Goal: Task Accomplishment & Management: Manage account settings

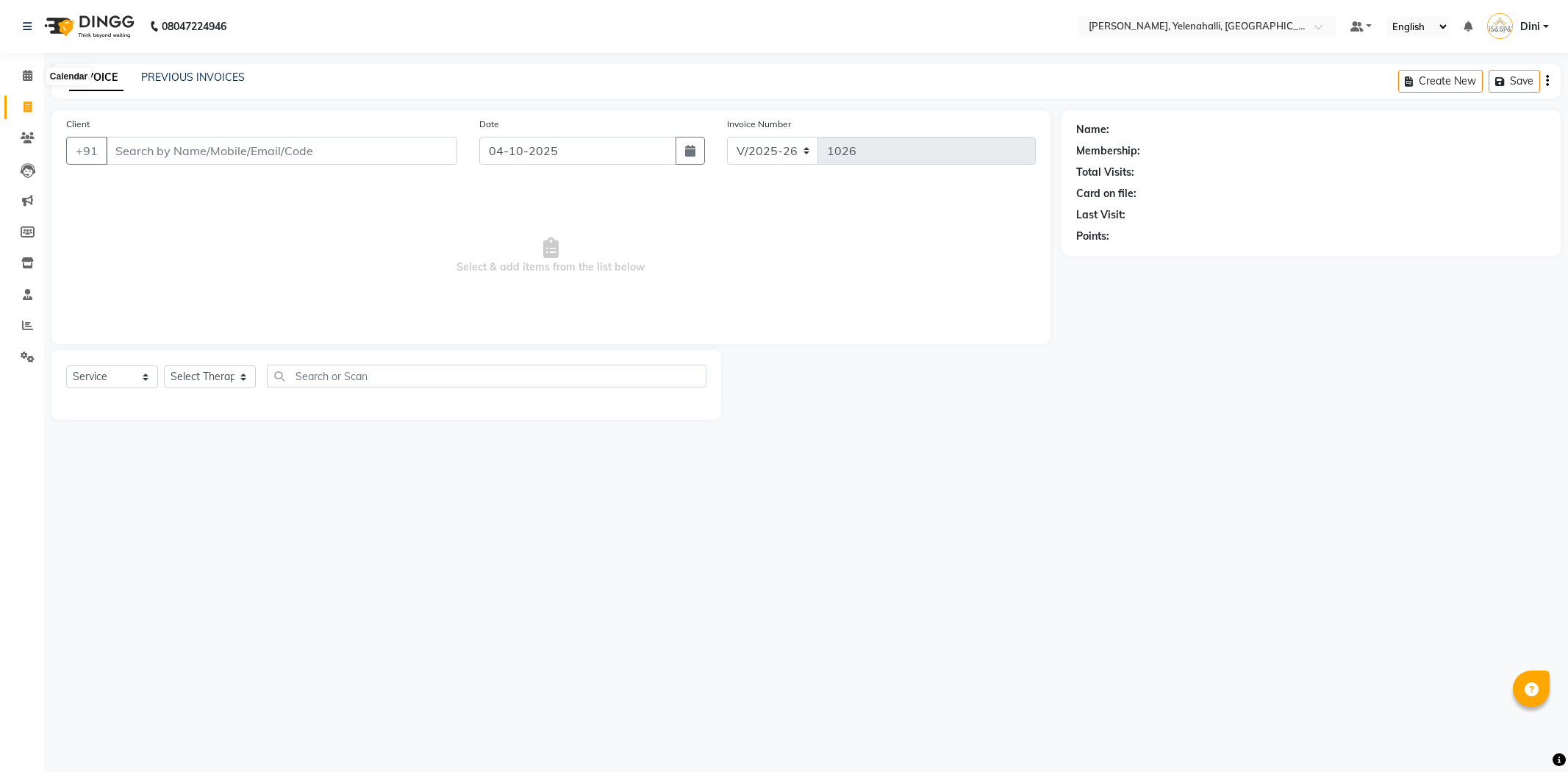
select select "6121"
select select "service"
click at [30, 71] on icon at bounding box center [27, 75] width 10 height 11
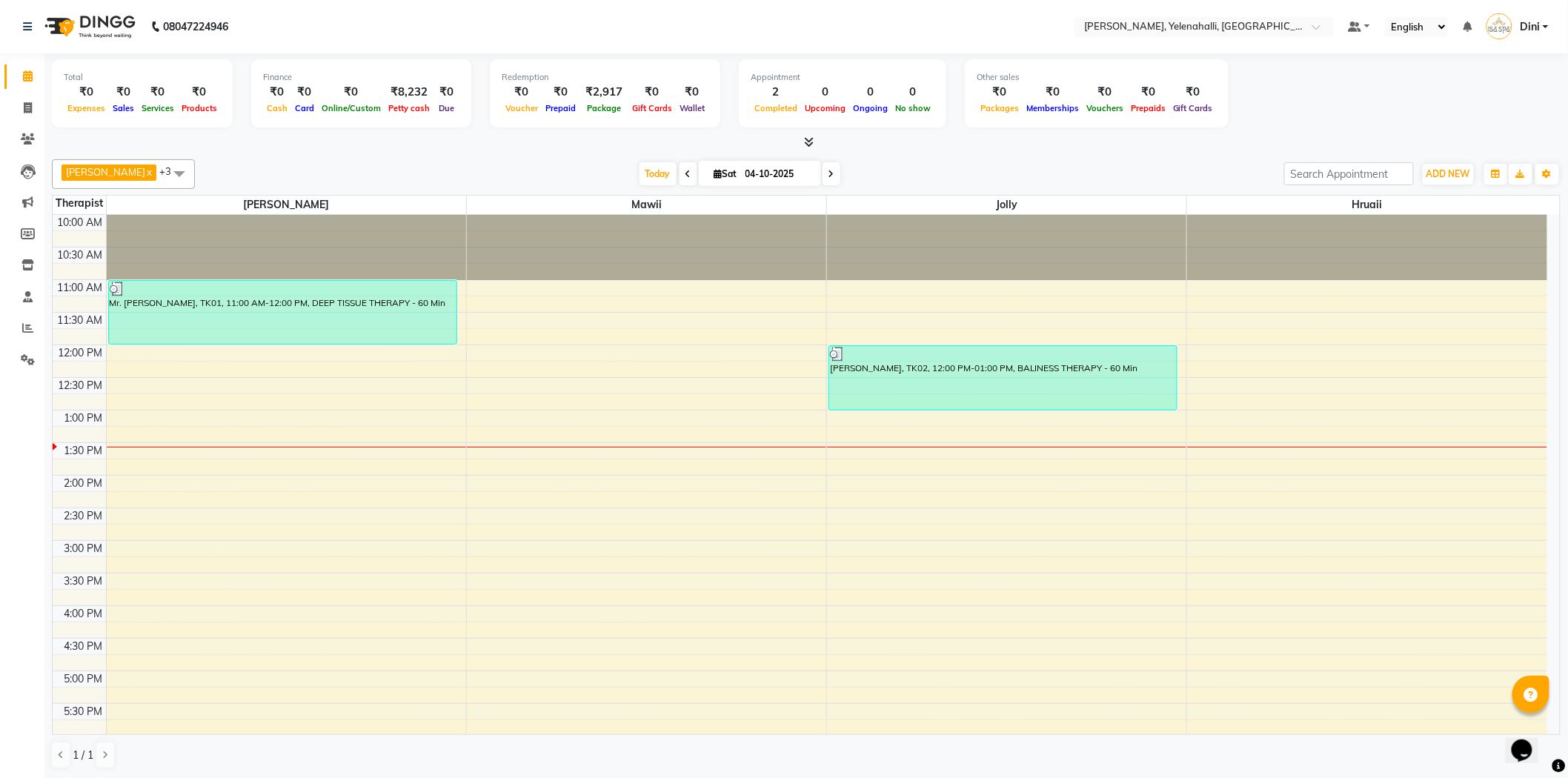
click at [813, 142] on div at bounding box center [806, 143] width 1509 height 16
click at [812, 141] on icon at bounding box center [809, 142] width 10 height 11
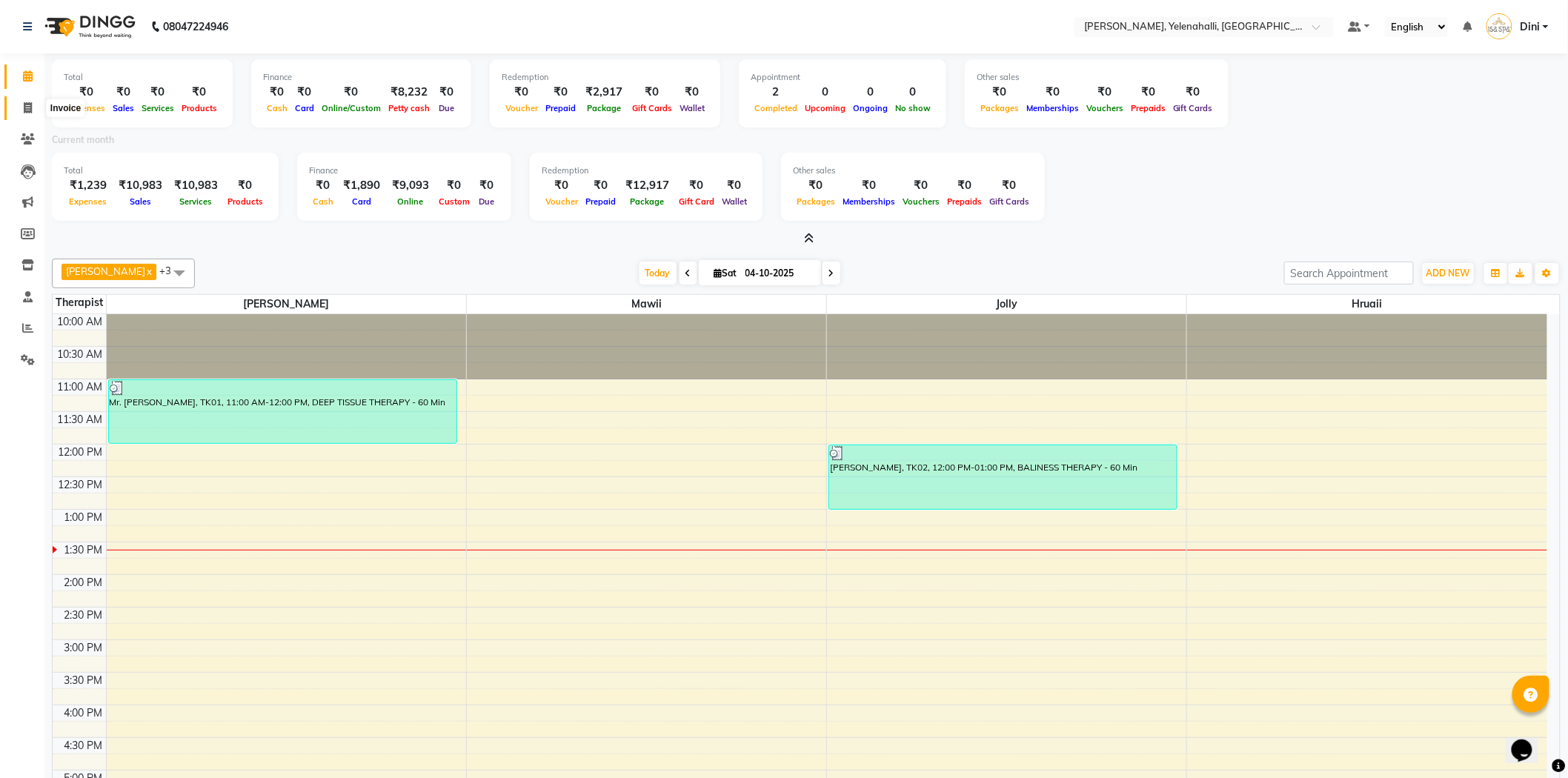
click at [24, 105] on icon at bounding box center [27, 108] width 8 height 11
select select "6121"
select select "service"
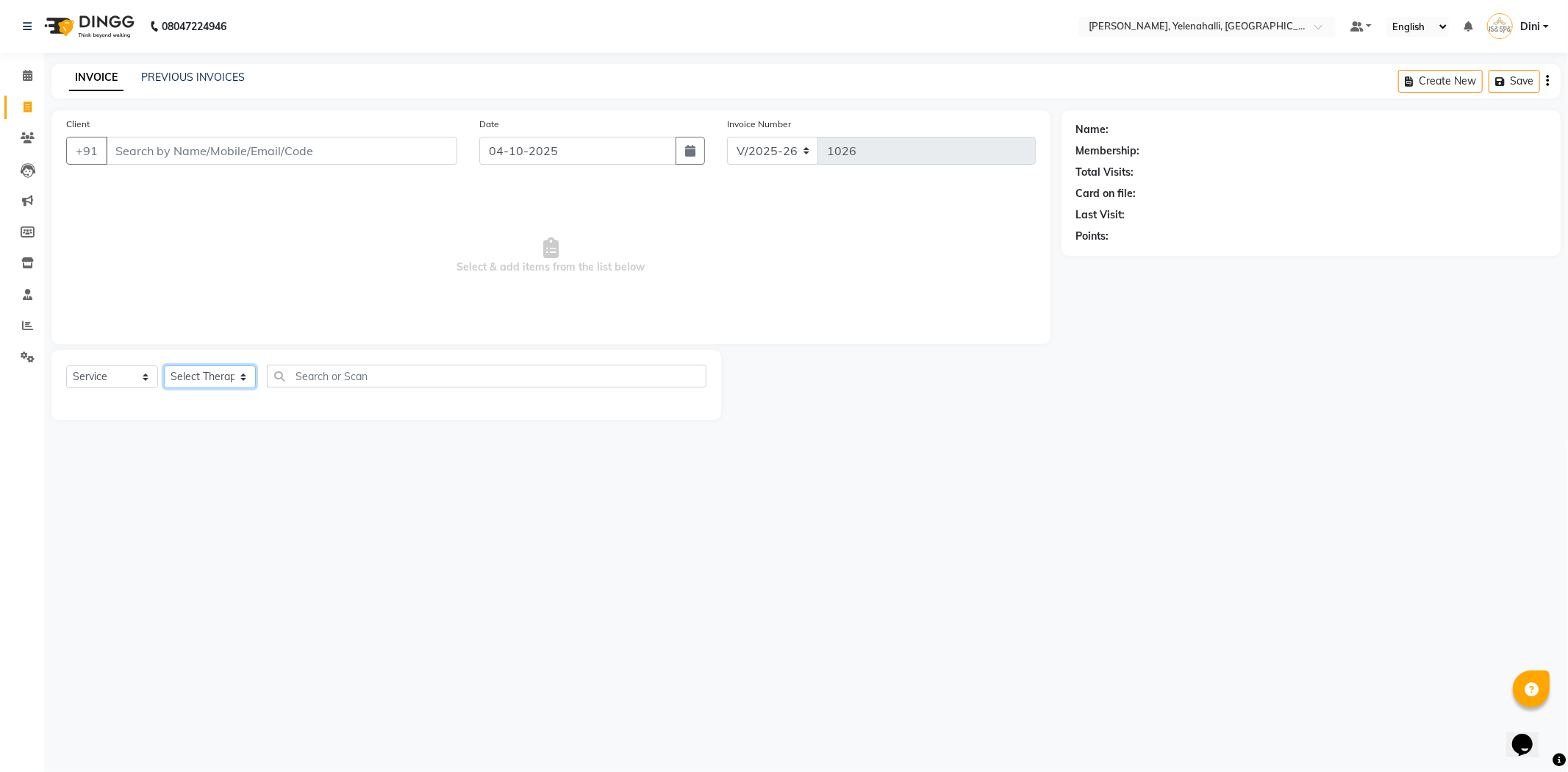
click at [221, 376] on select "Select Therapist Admin Dini Eli Hruaii Jolly Kyrie Linda Mawii Mr.Mohit Mr. Sur…" at bounding box center [210, 376] width 92 height 23
select select "68860"
click at [164, 366] on select "Select Therapist Admin Dini Eli Hruaii Jolly Kyrie Linda Mawii Mr.Mohit Mr. Sur…" at bounding box center [210, 376] width 92 height 23
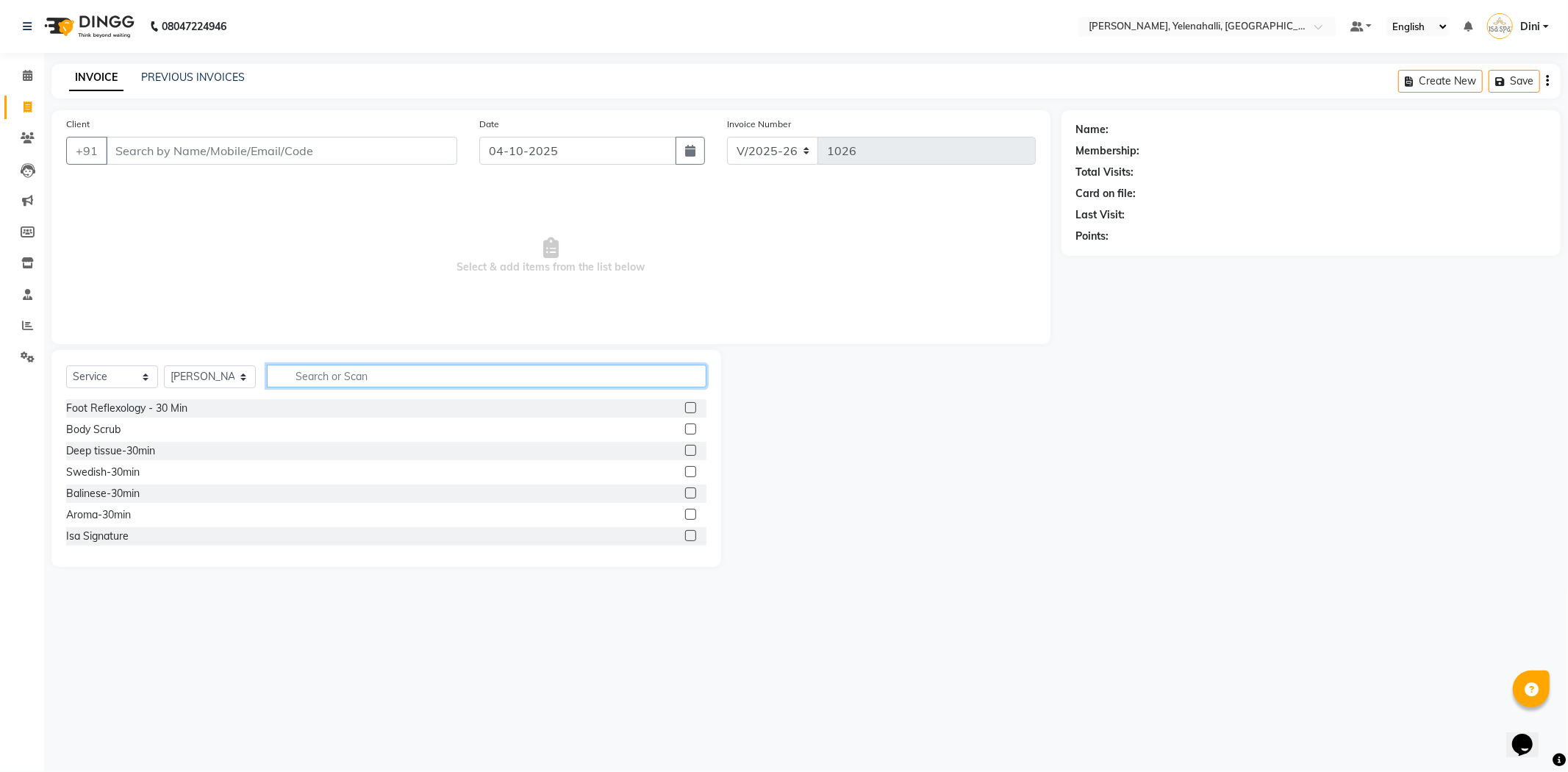
click at [304, 375] on input "text" at bounding box center [487, 375] width 440 height 23
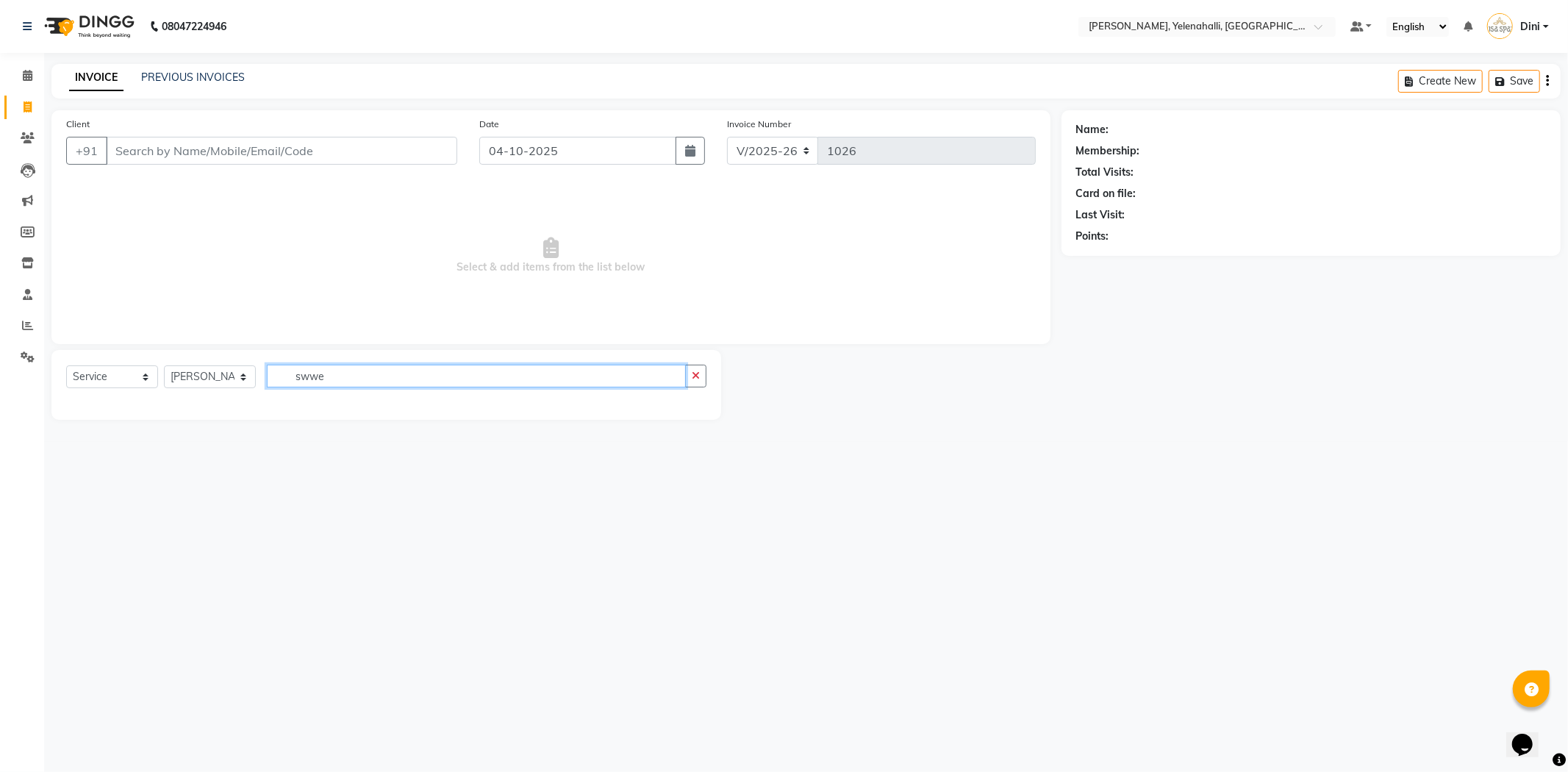
type input "swwe"
click at [210, 377] on select "Select Therapist Admin Dini Eli Hruaii Jolly Kyrie Linda Mawii Mr.Mohit Mr. Sur…" at bounding box center [210, 376] width 92 height 23
click at [164, 366] on select "Select Therapist Admin Dini Eli Hruaii Jolly Kyrie Linda Mawii Mr.Mohit Mr. Sur…" at bounding box center [210, 376] width 92 height 23
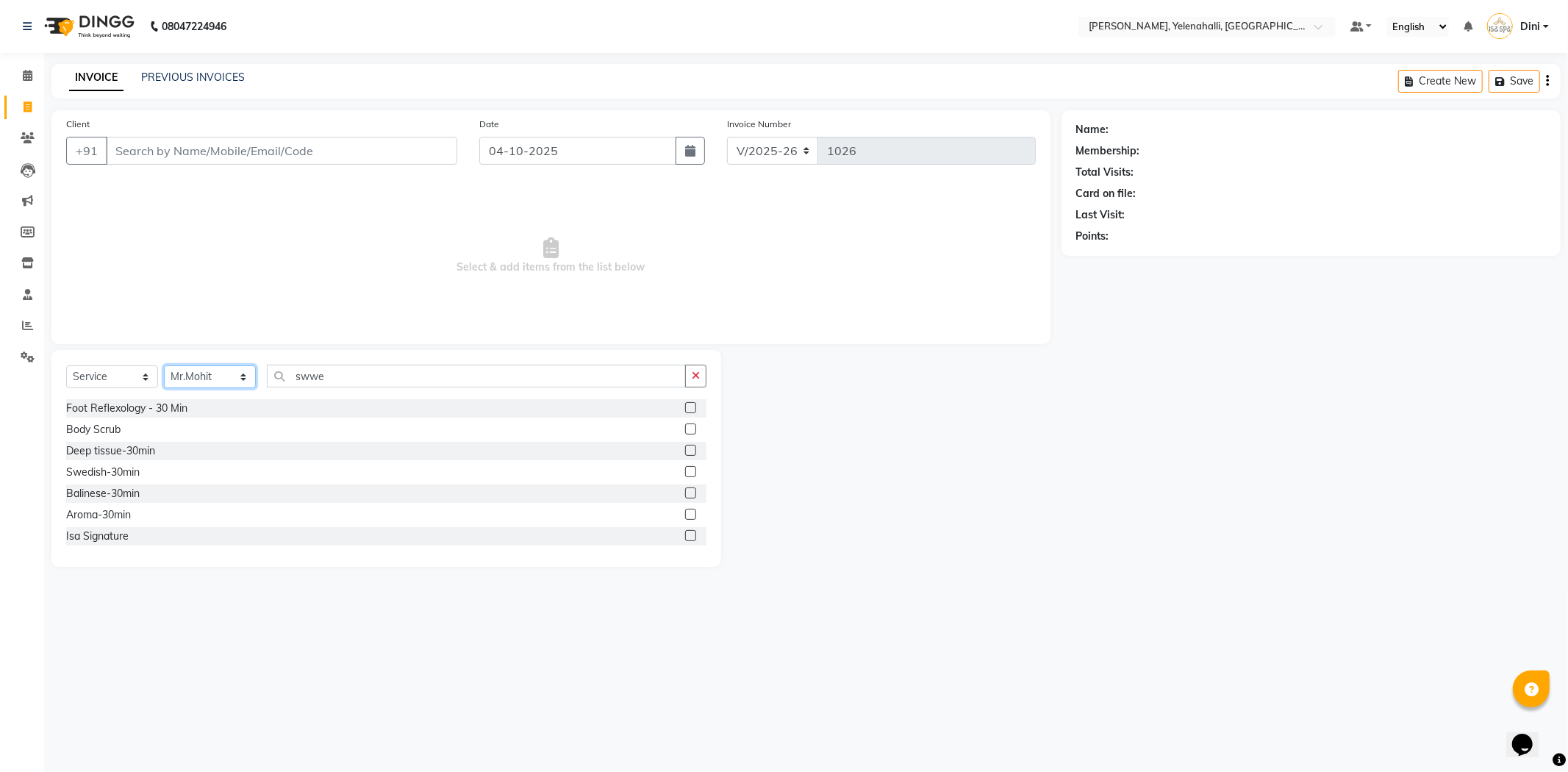
click at [218, 373] on select "Select Therapist Admin Dini Eli Hruaii Jolly Kyrie Linda Mawii Mr.Mohit Mr. Sur…" at bounding box center [210, 376] width 92 height 23
select select "61851"
click at [164, 366] on select "Select Therapist Admin Dini Eli Hruaii Jolly Kyrie Linda Mawii Mr.Mohit Mr. Sur…" at bounding box center [210, 376] width 92 height 23
click at [340, 368] on input "swwe" at bounding box center [476, 375] width 419 height 23
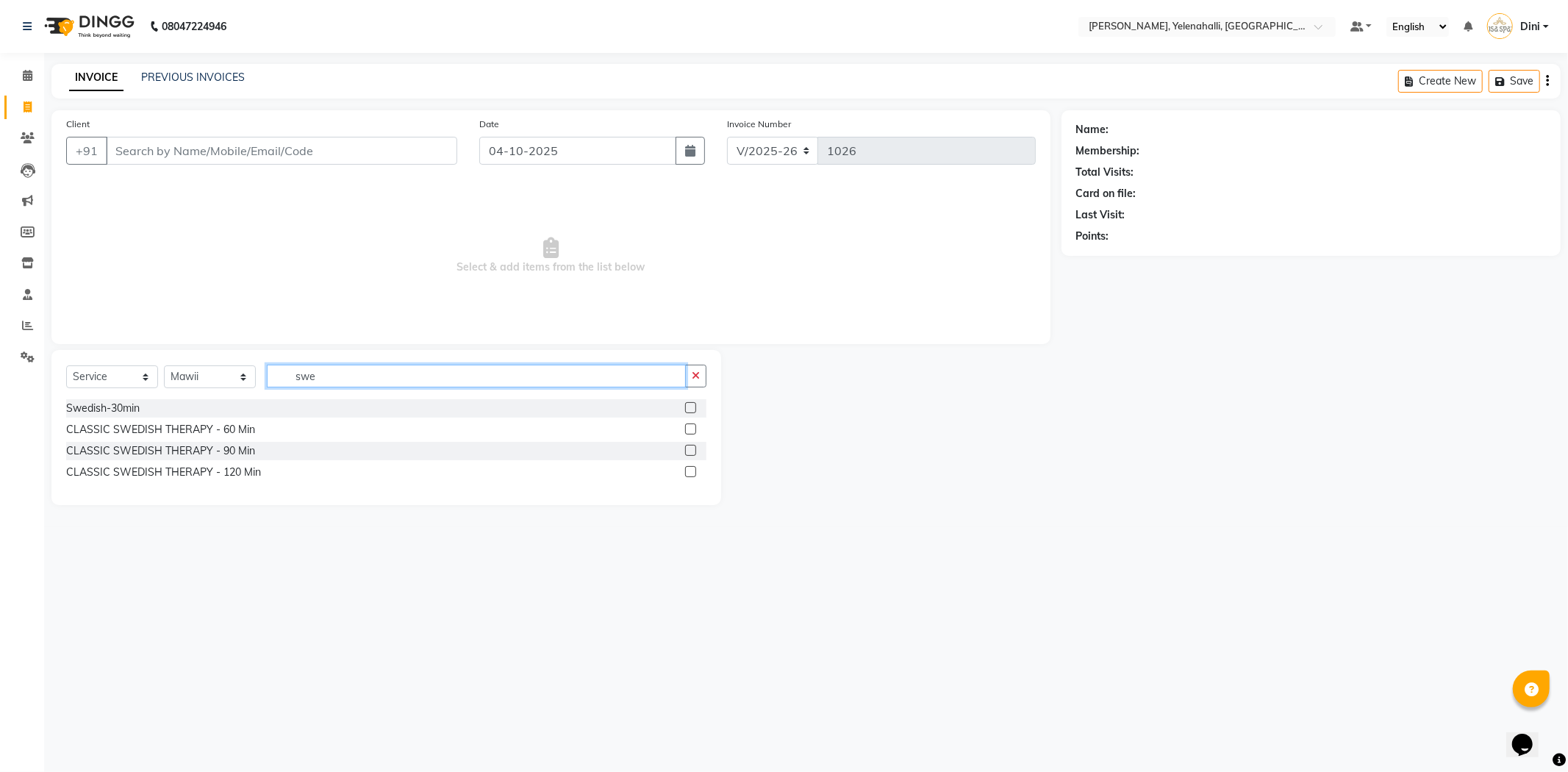
type input "swe"
click at [687, 429] on label at bounding box center [690, 429] width 11 height 11
click at [687, 429] on input "checkbox" at bounding box center [690, 430] width 10 height 10
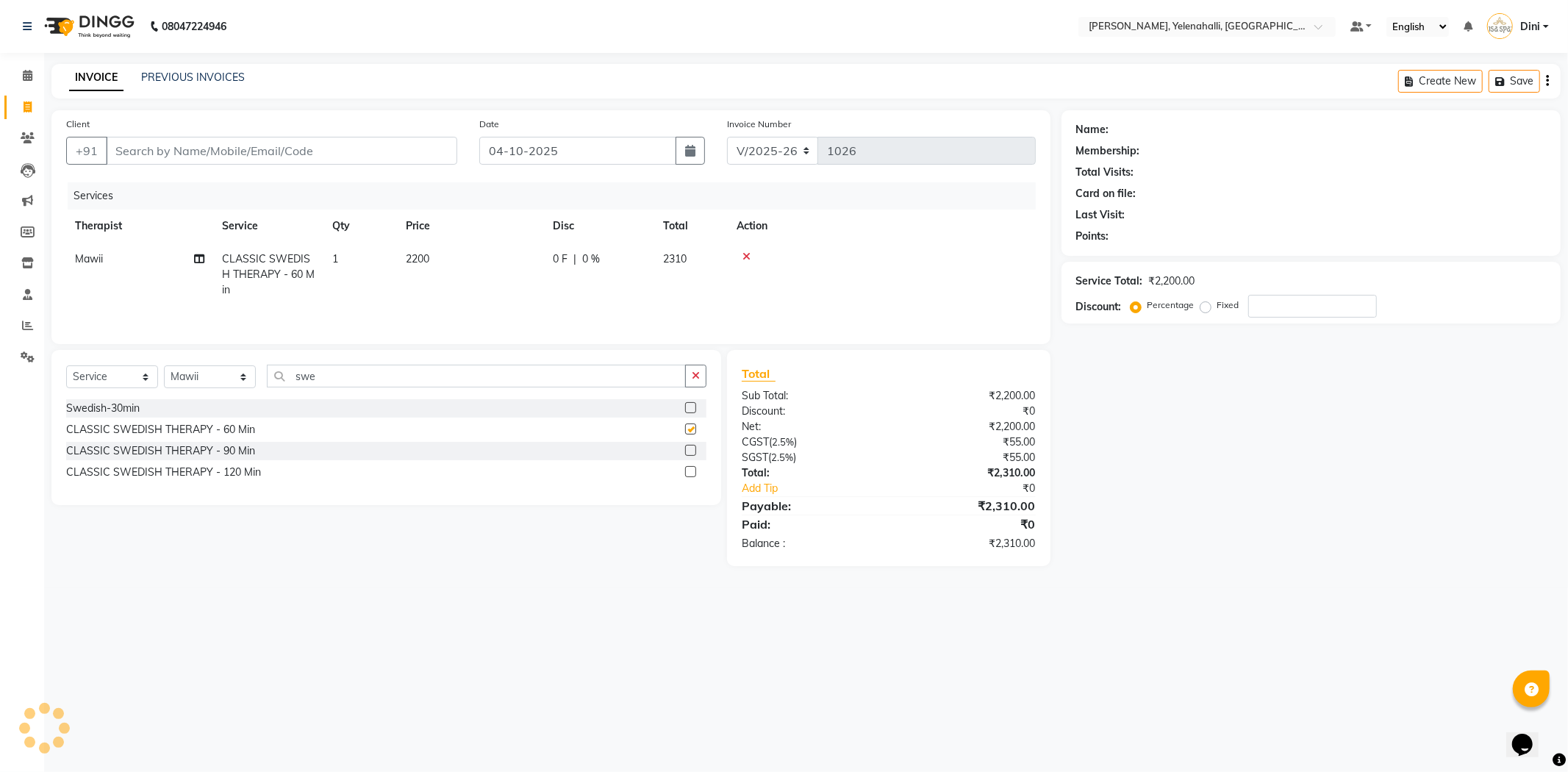
checkbox input "false"
click at [598, 256] on span "0 %" at bounding box center [591, 259] width 17 height 16
select select "61851"
click at [714, 263] on input "0" at bounding box center [708, 263] width 44 height 23
type input "15"
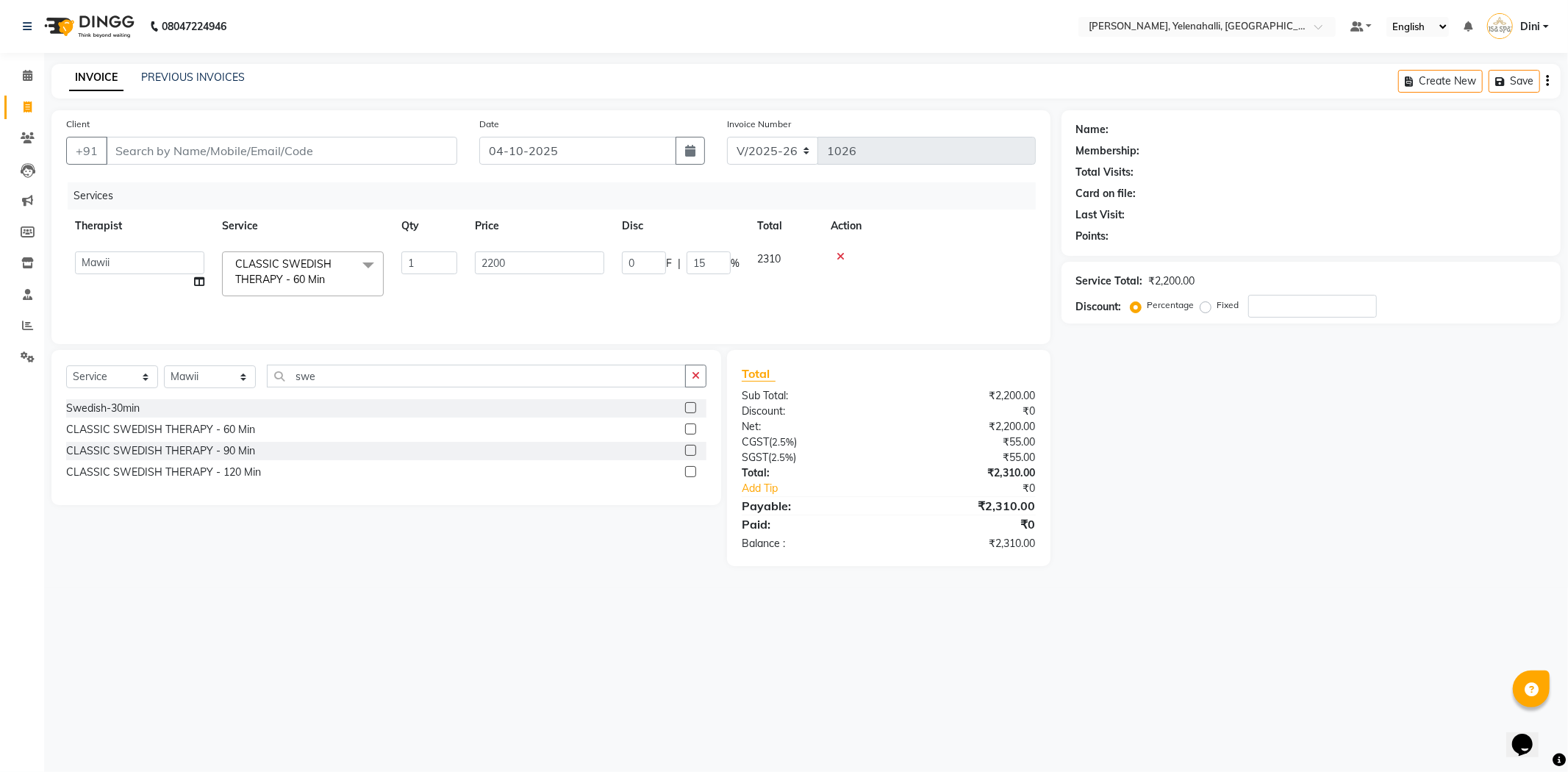
click at [726, 292] on tr "Admin Dini Eli Hruaii Jolly Kyrie Linda Mawii Mr.Mohit Mr. Suresh Kumar Sawmtei…" at bounding box center [551, 273] width 970 height 62
click at [145, 157] on input "Client" at bounding box center [282, 150] width 352 height 28
type input "6"
type input "0"
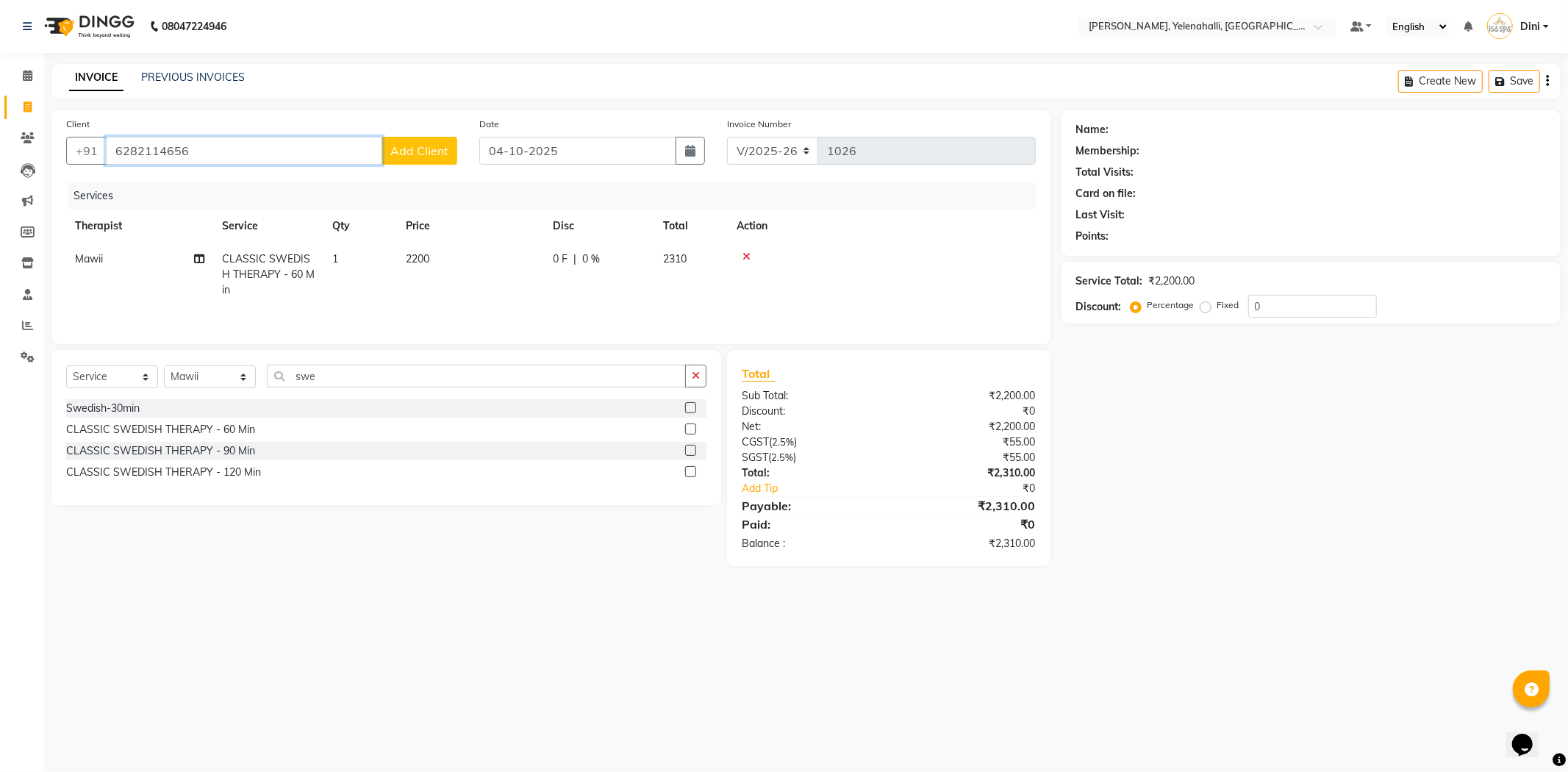
type input "6282114656"
click at [414, 140] on button "Add Client" at bounding box center [419, 150] width 76 height 28
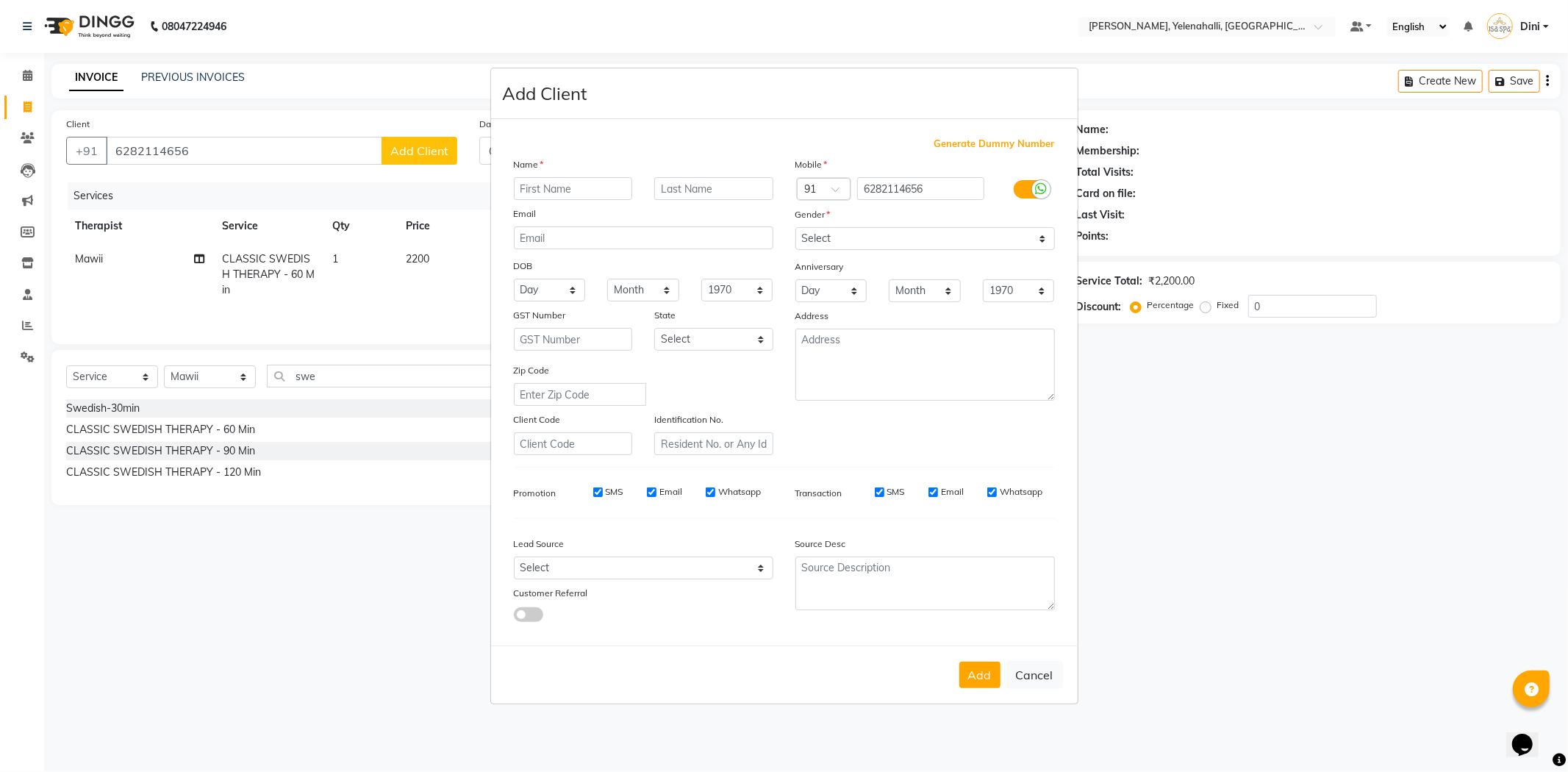
click at [540, 185] on input "text" at bounding box center [574, 188] width 119 height 23
type input "Rahul"
click at [893, 237] on select "Select Male Female Other Prefer Not To Say" at bounding box center [925, 239] width 260 height 23
select select "male"
click at [796, 227] on select "Select Male Female Other Prefer Not To Say" at bounding box center [925, 239] width 260 height 23
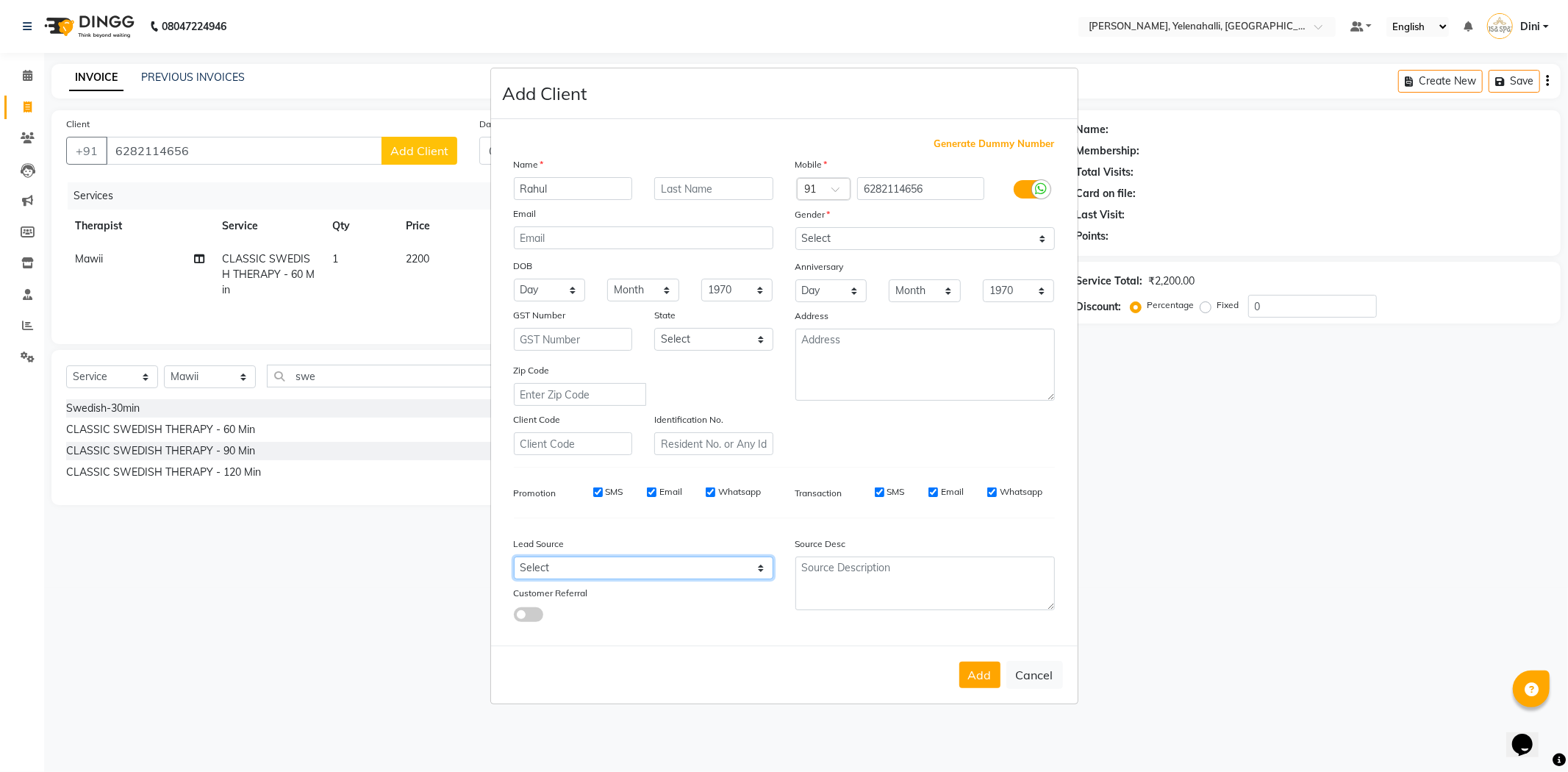
click at [556, 573] on select "Select Walk-in Referral Internet Friend Word of Mouth Advertisement Facebook Ju…" at bounding box center [644, 567] width 260 height 23
select select "38562"
click at [514, 556] on select "Select Walk-in Referral Internet Friend Word of Mouth Advertisement Facebook Ju…" at bounding box center [644, 567] width 260 height 23
click at [982, 670] on button "Add" at bounding box center [980, 674] width 41 height 26
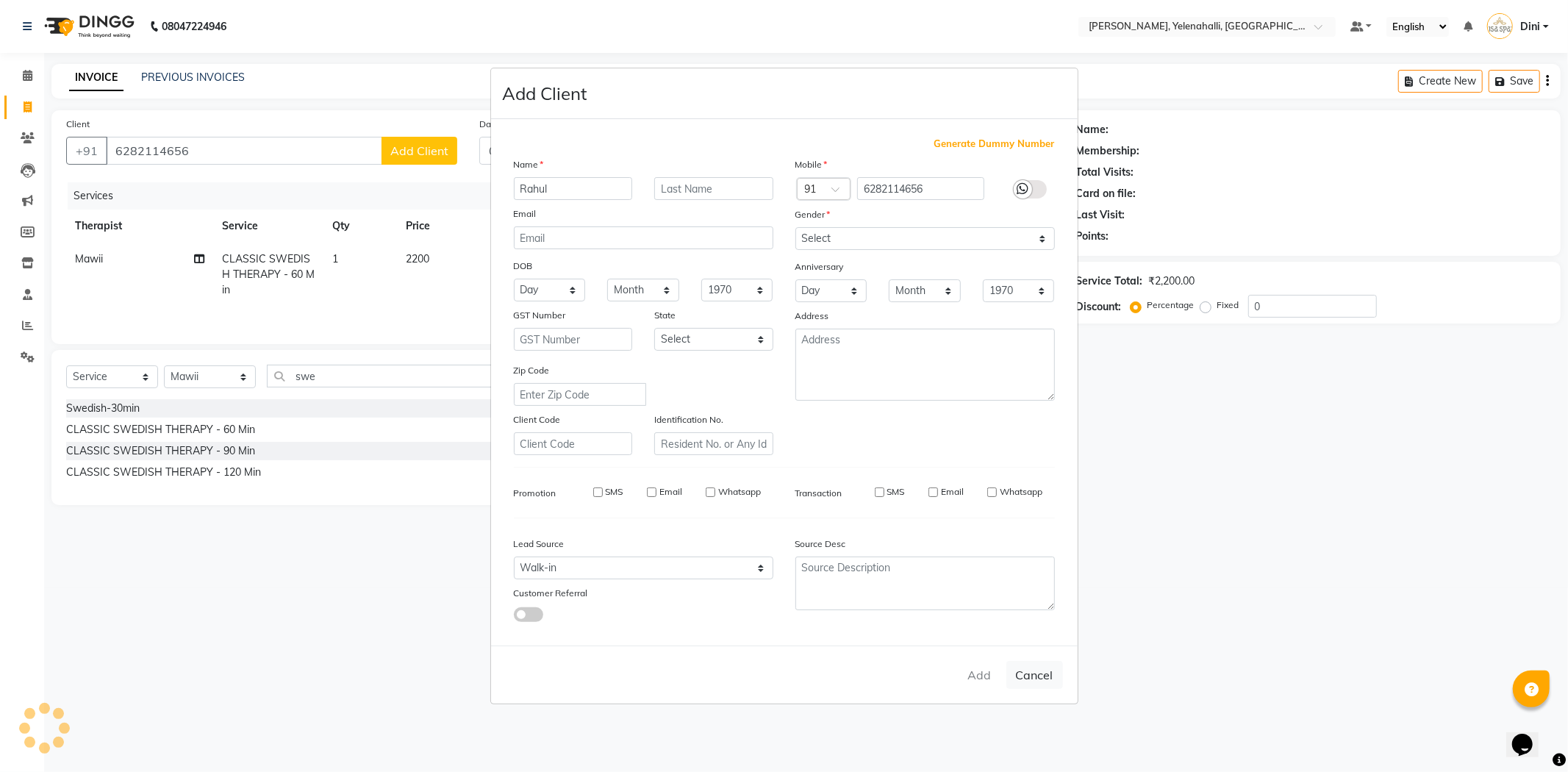
select select
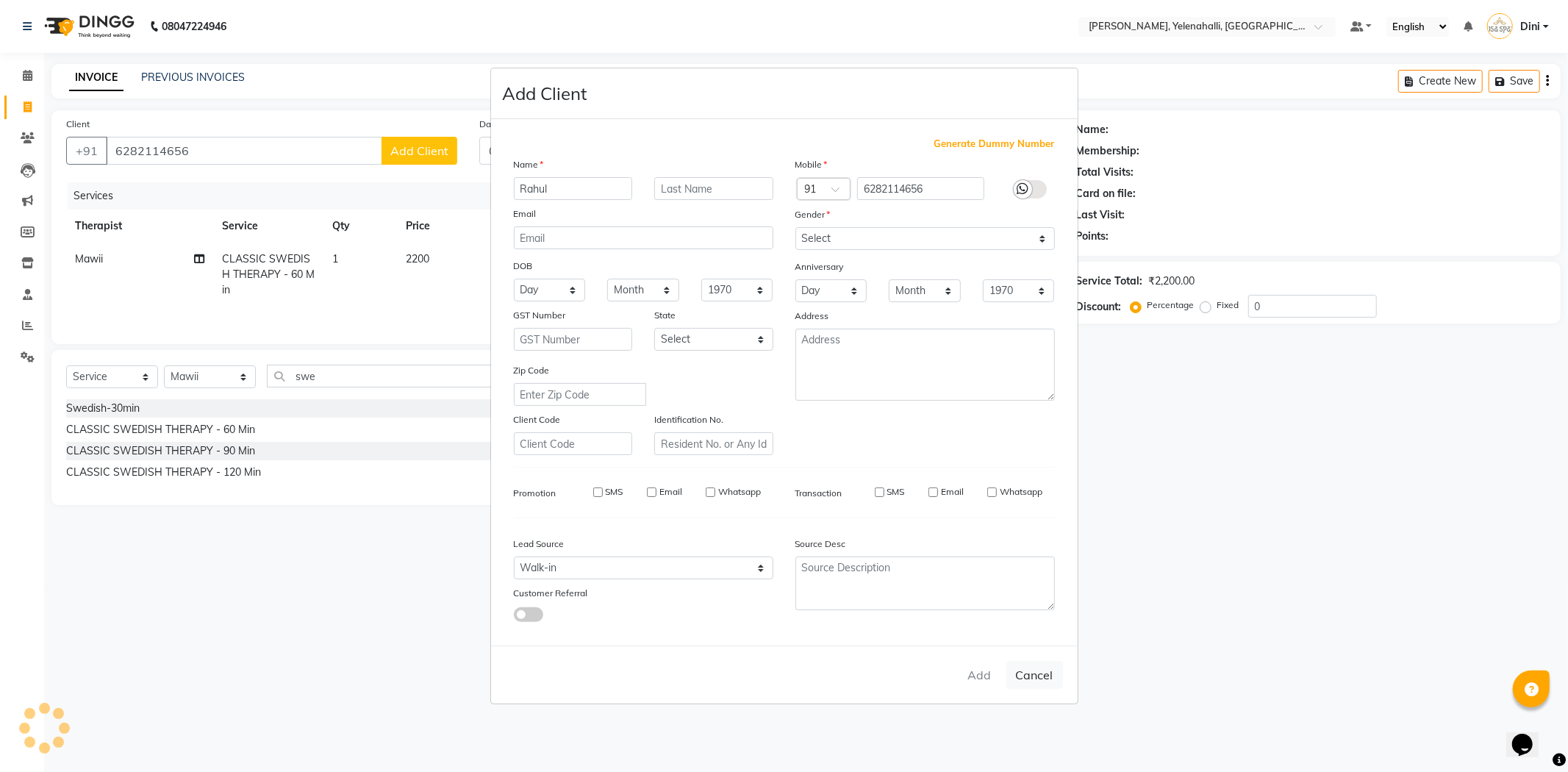
select select
checkbox input "false"
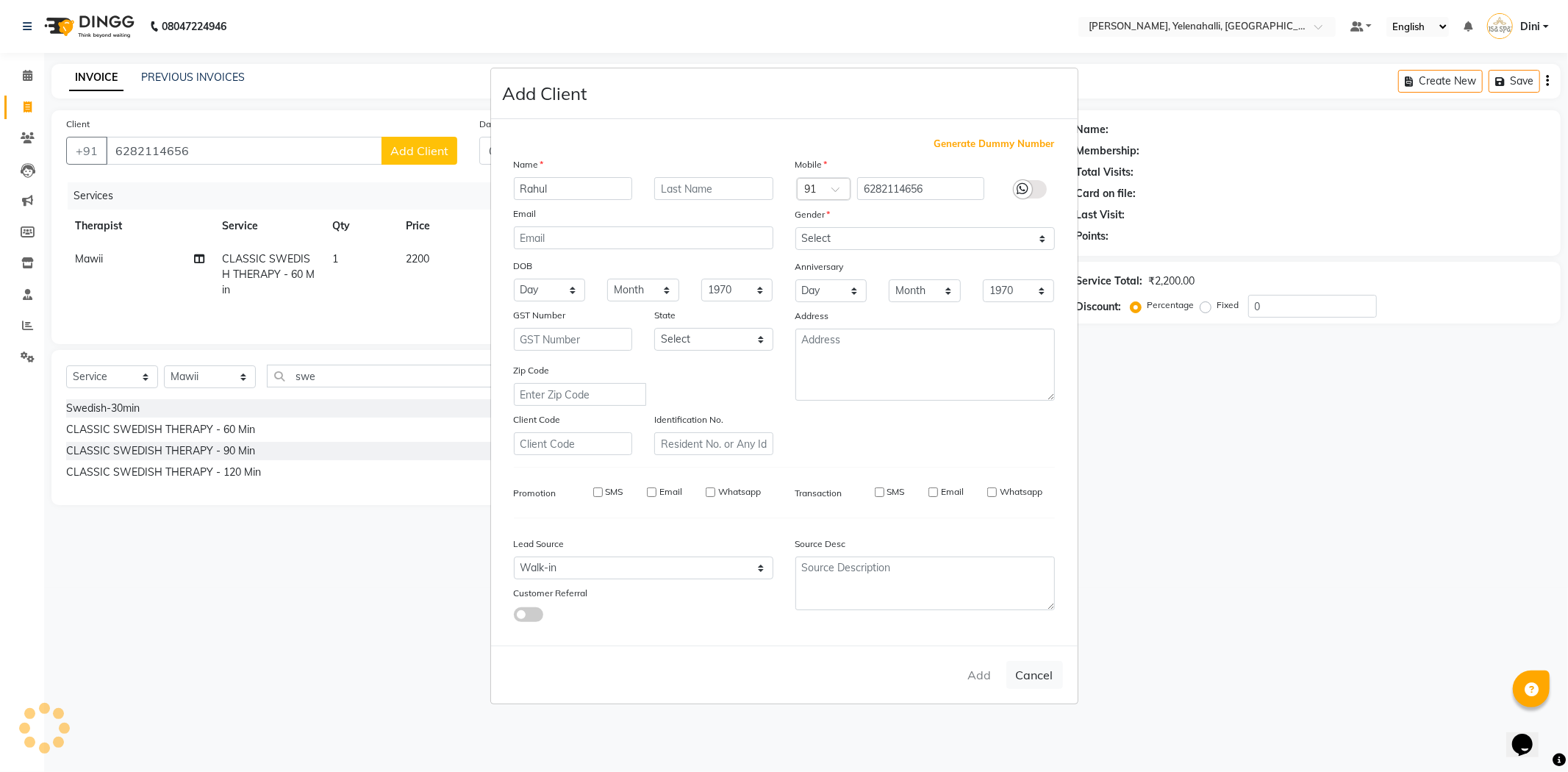
checkbox input "false"
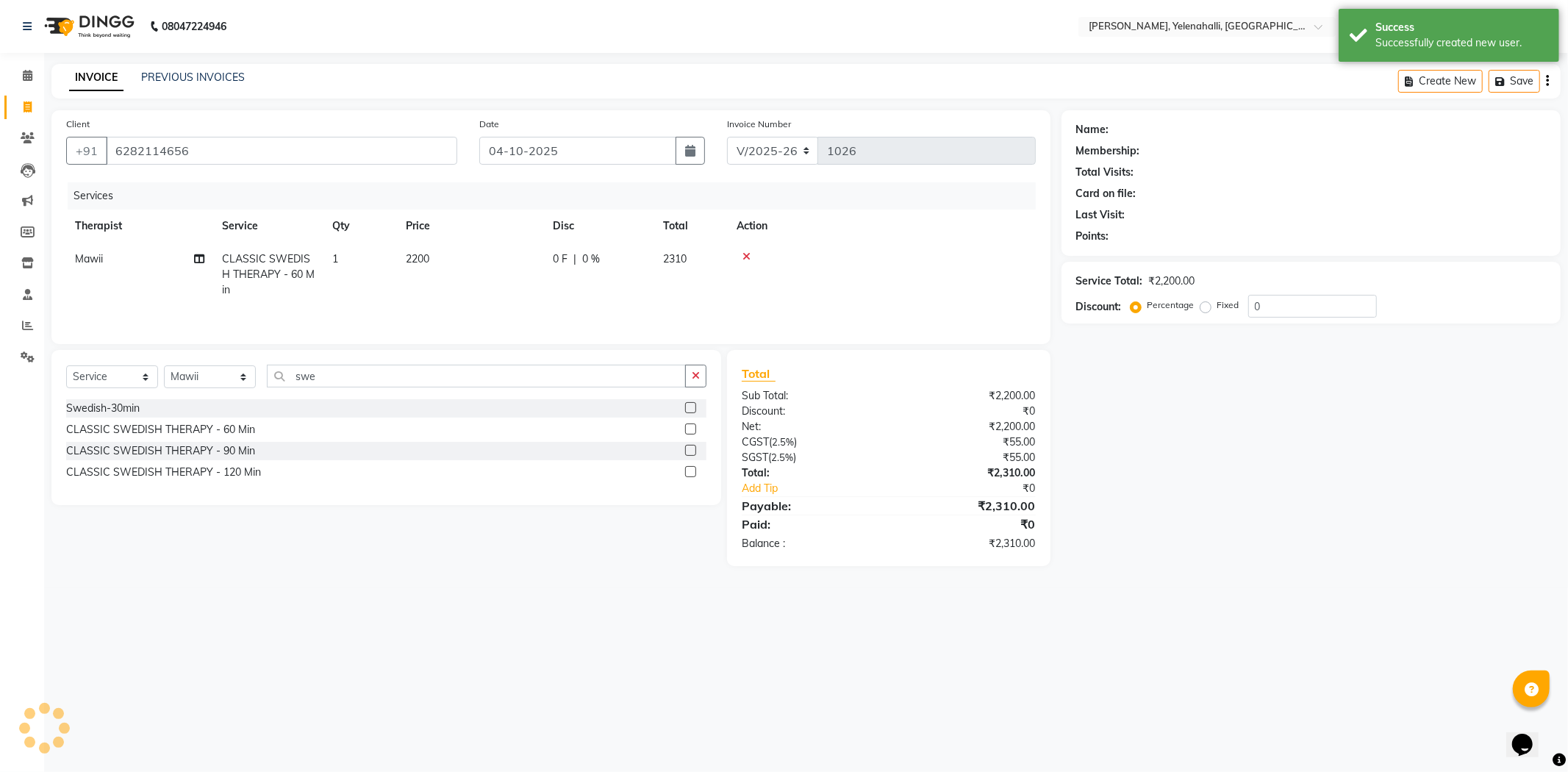
select select "1: Object"
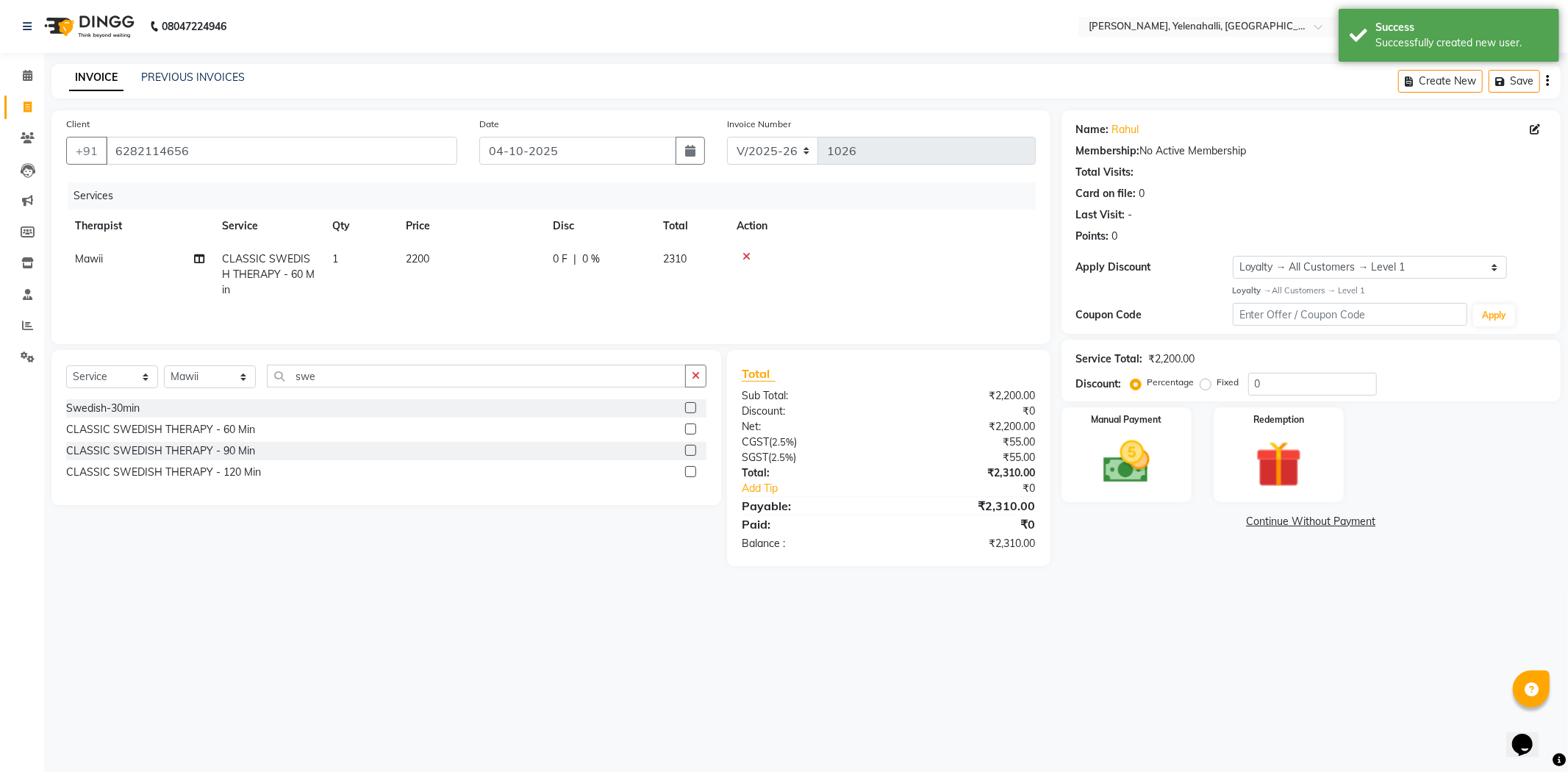
click at [601, 248] on td "0 F | 0 %" at bounding box center [599, 274] width 111 height 64
select select "61851"
click at [725, 260] on input "0" at bounding box center [708, 263] width 44 height 23
type input "15"
click at [751, 288] on tr "Mawii CLASSIC SWEDISH THERAPY - 60 Min 1 2200 330 F | 15 % 1963.5" at bounding box center [551, 274] width 970 height 64
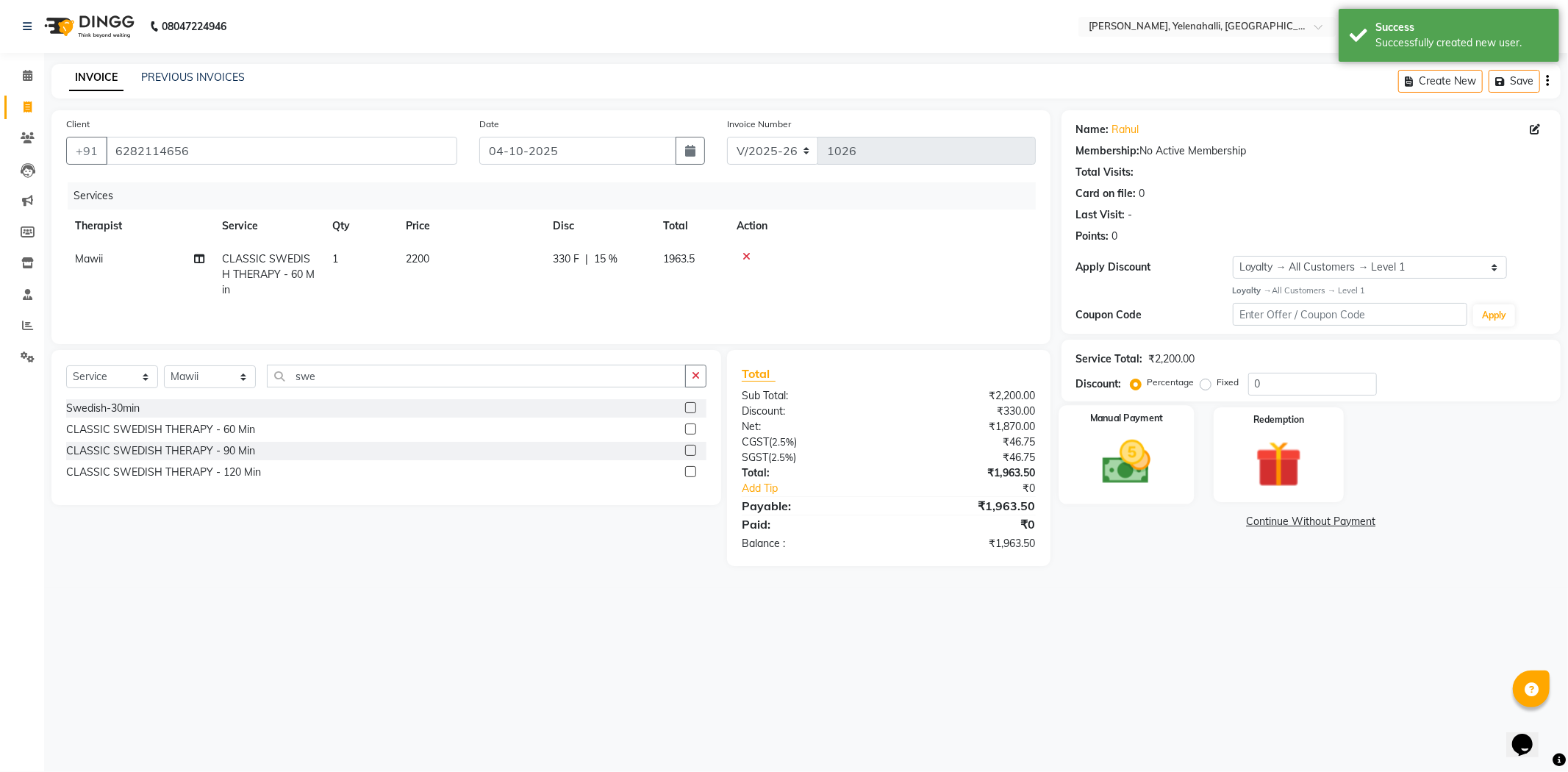
click at [1134, 441] on img at bounding box center [1127, 462] width 79 height 56
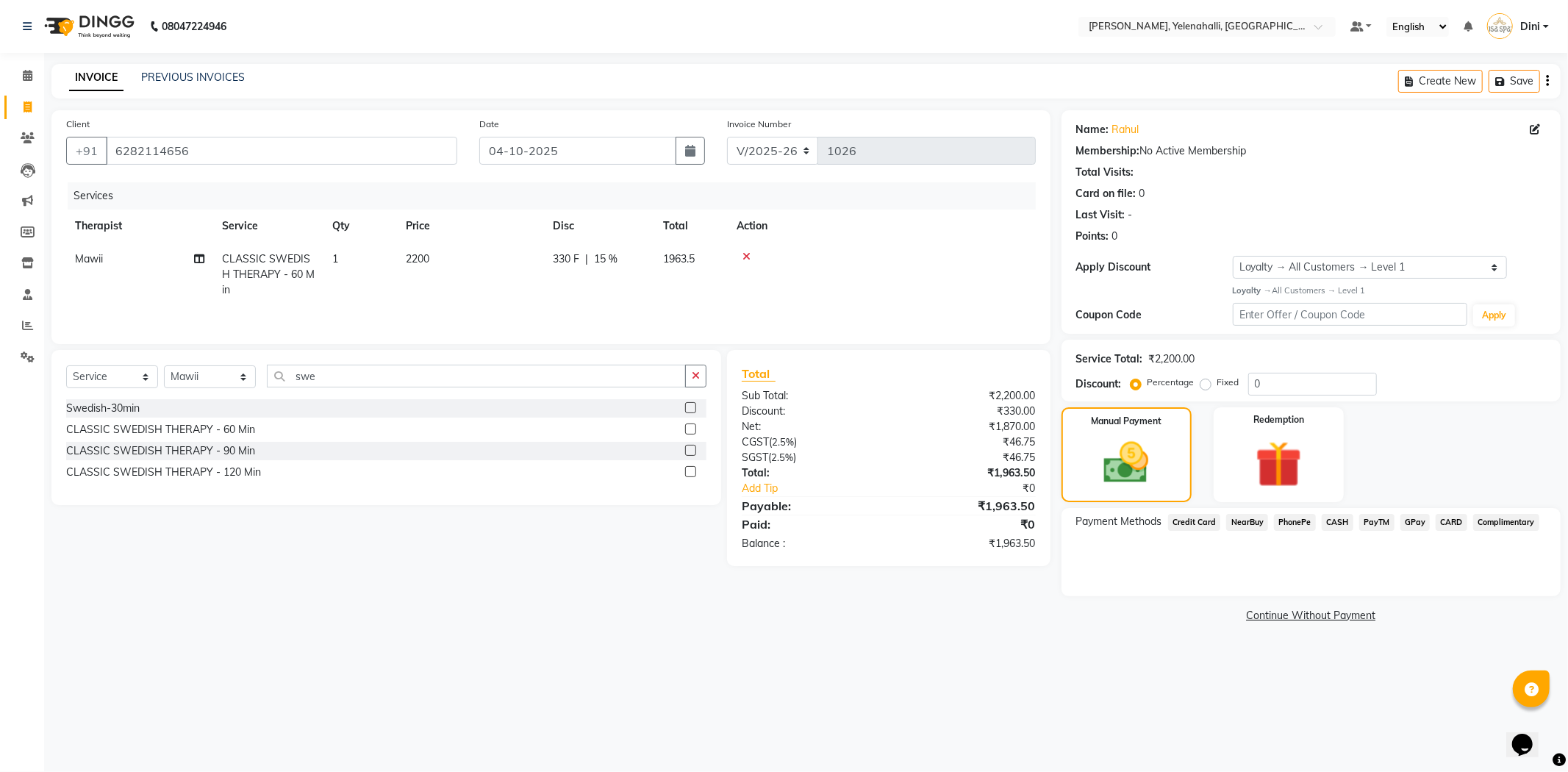
click at [1420, 518] on span "GPay" at bounding box center [1416, 522] width 30 height 17
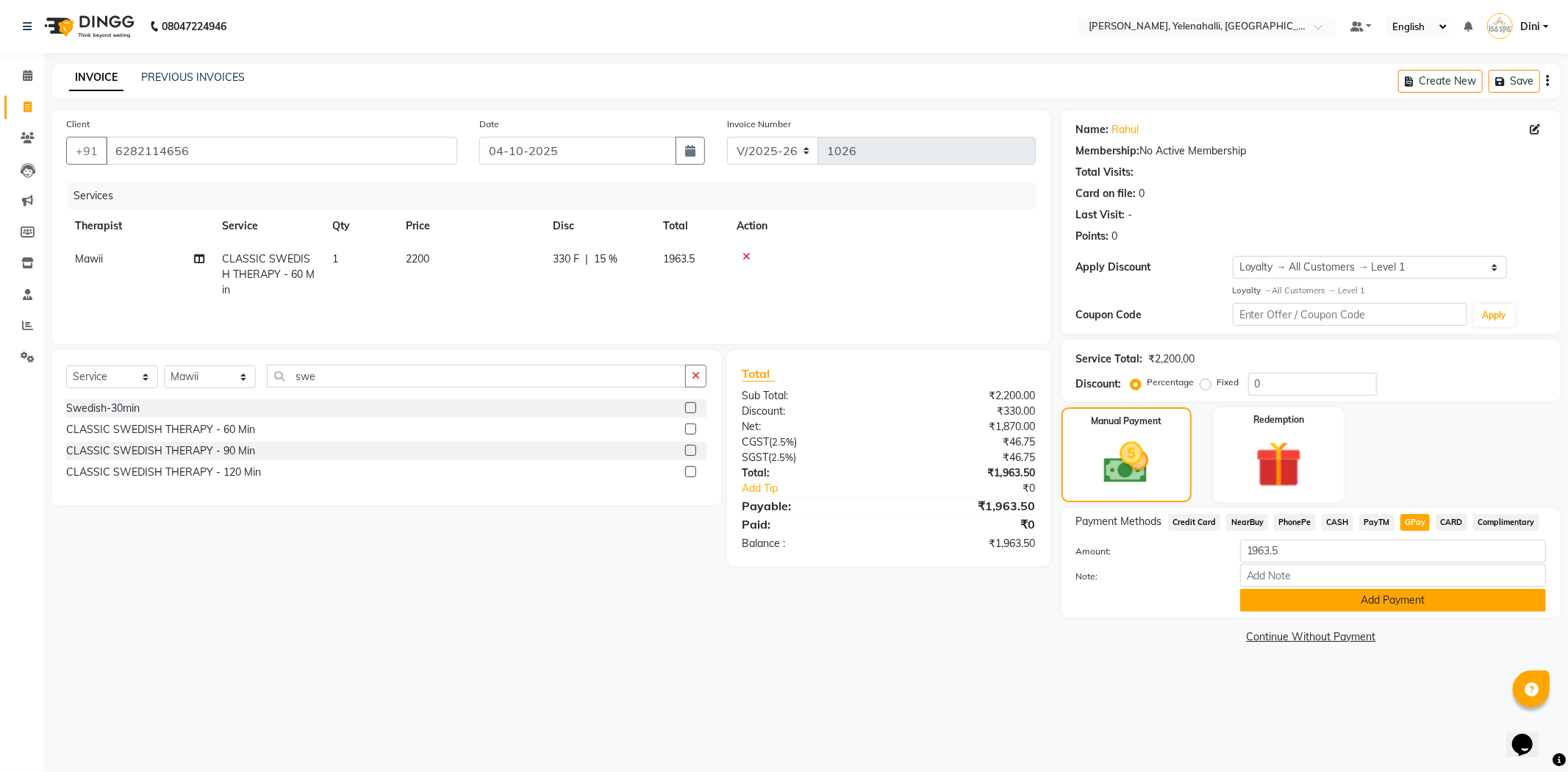
click at [1397, 597] on button "Add Payment" at bounding box center [1393, 600] width 306 height 23
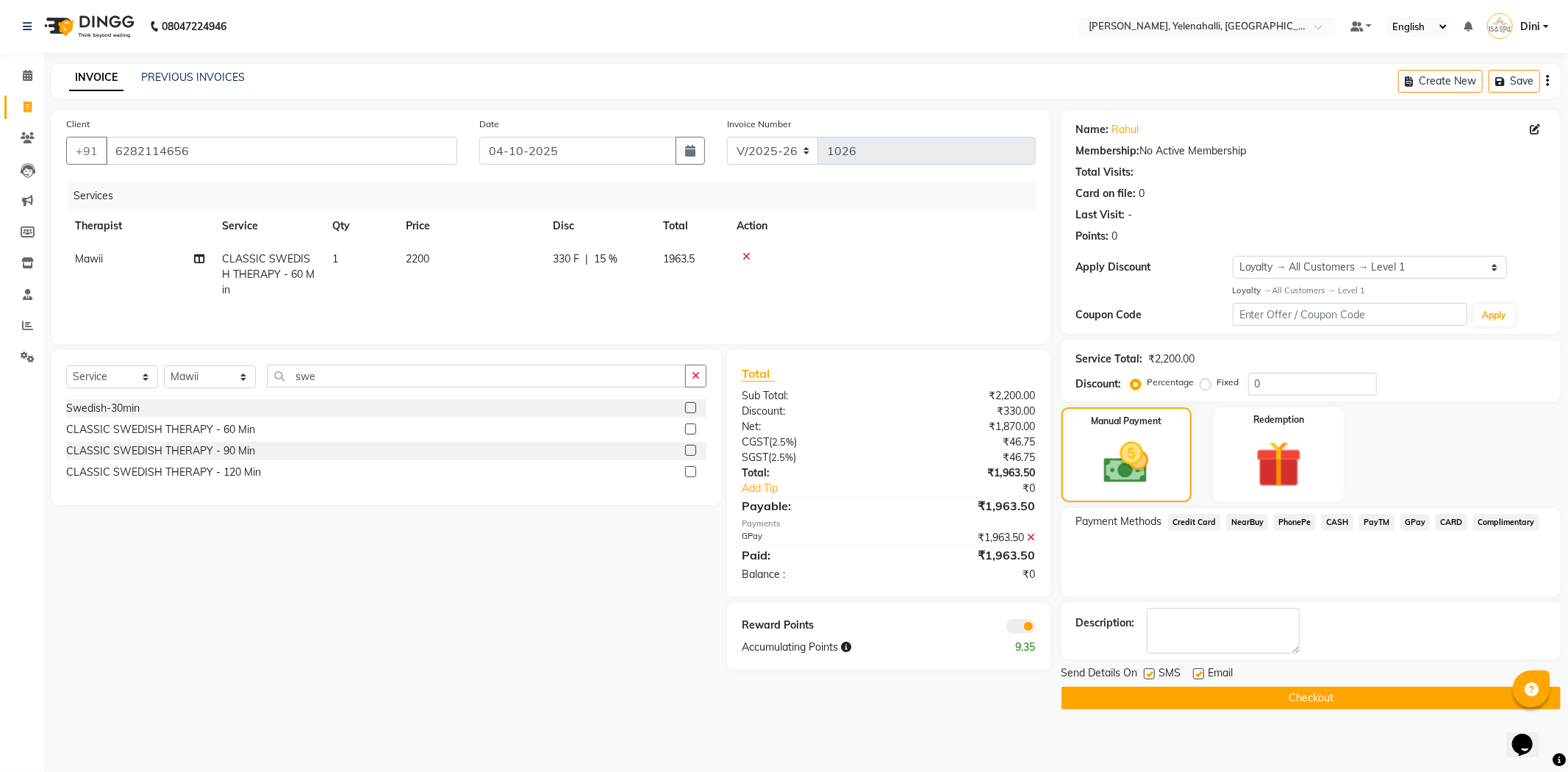
click at [1368, 695] on button "Checkout" at bounding box center [1311, 698] width 499 height 23
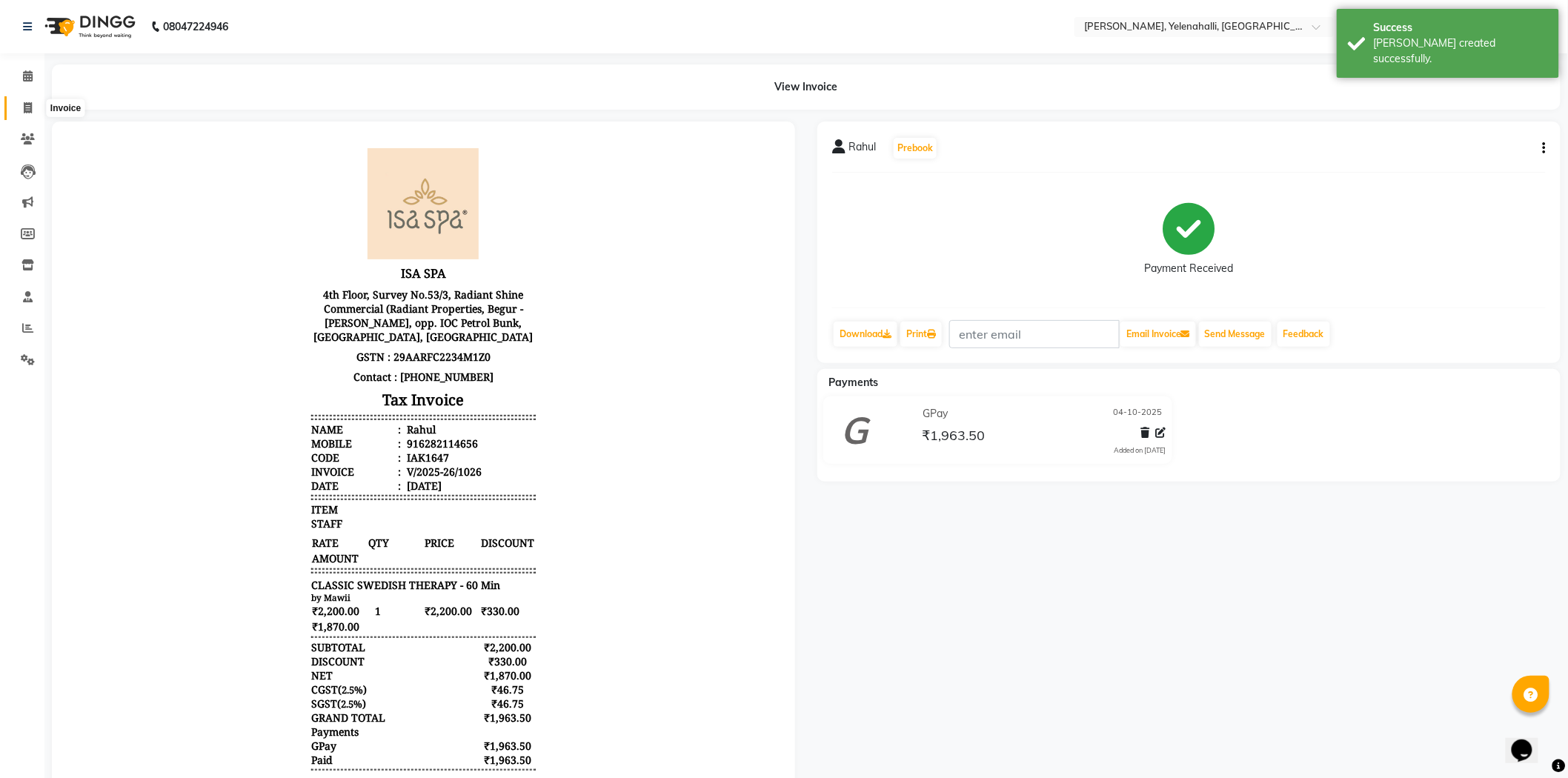
click at [17, 110] on span at bounding box center [28, 108] width 26 height 17
select select "6121"
select select "service"
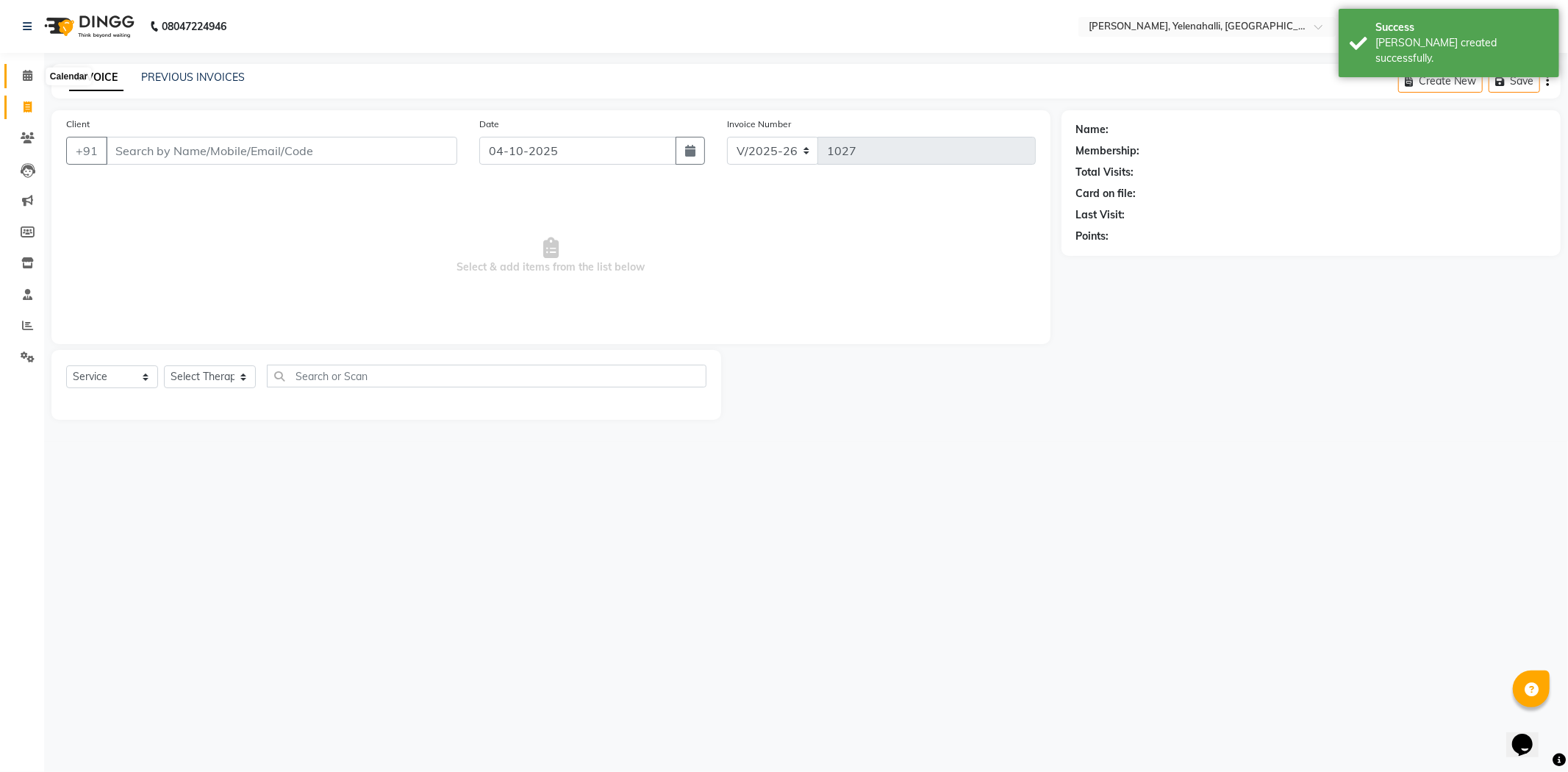
click at [24, 76] on icon at bounding box center [27, 75] width 10 height 11
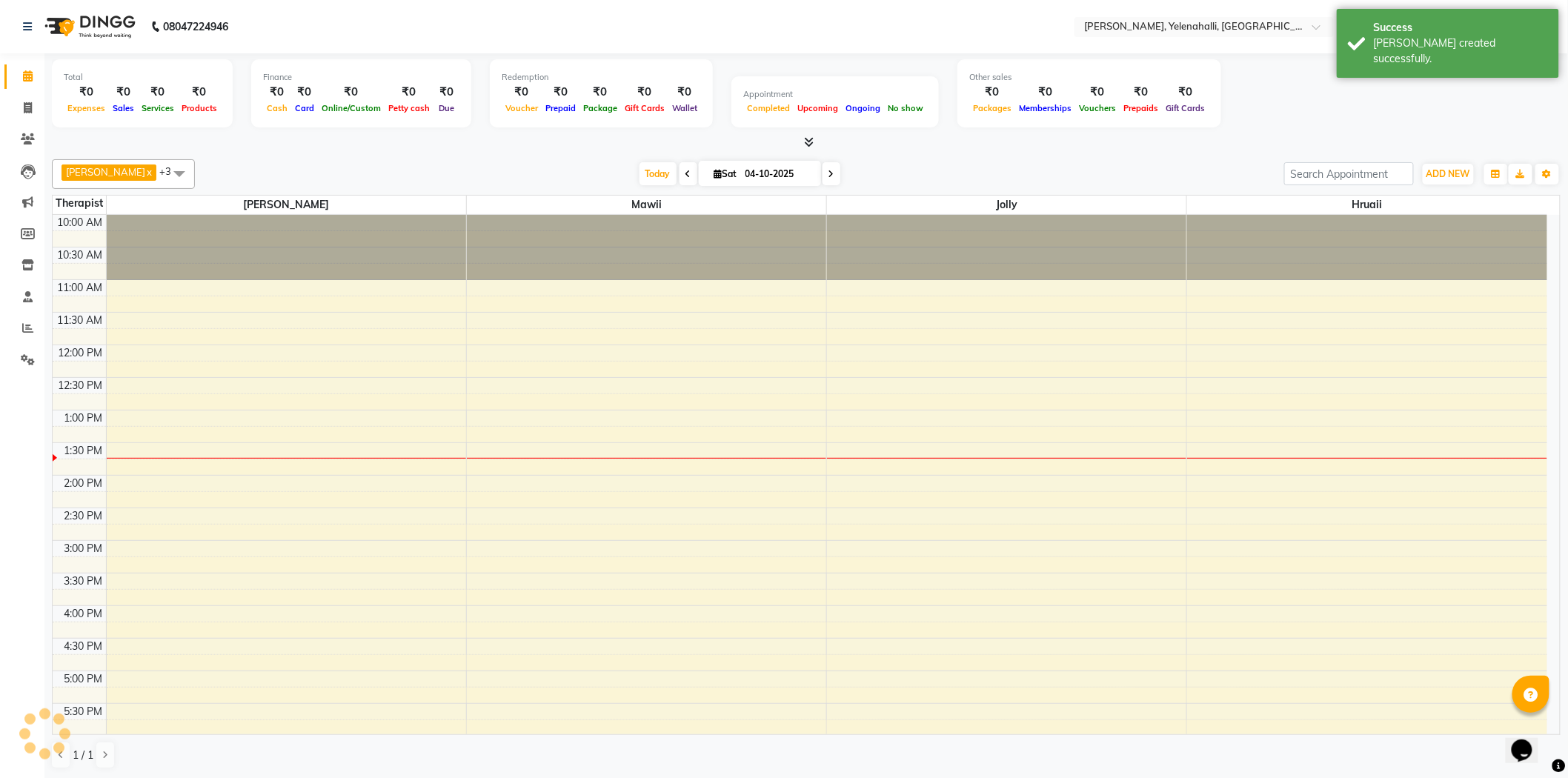
click at [809, 141] on icon at bounding box center [809, 142] width 10 height 11
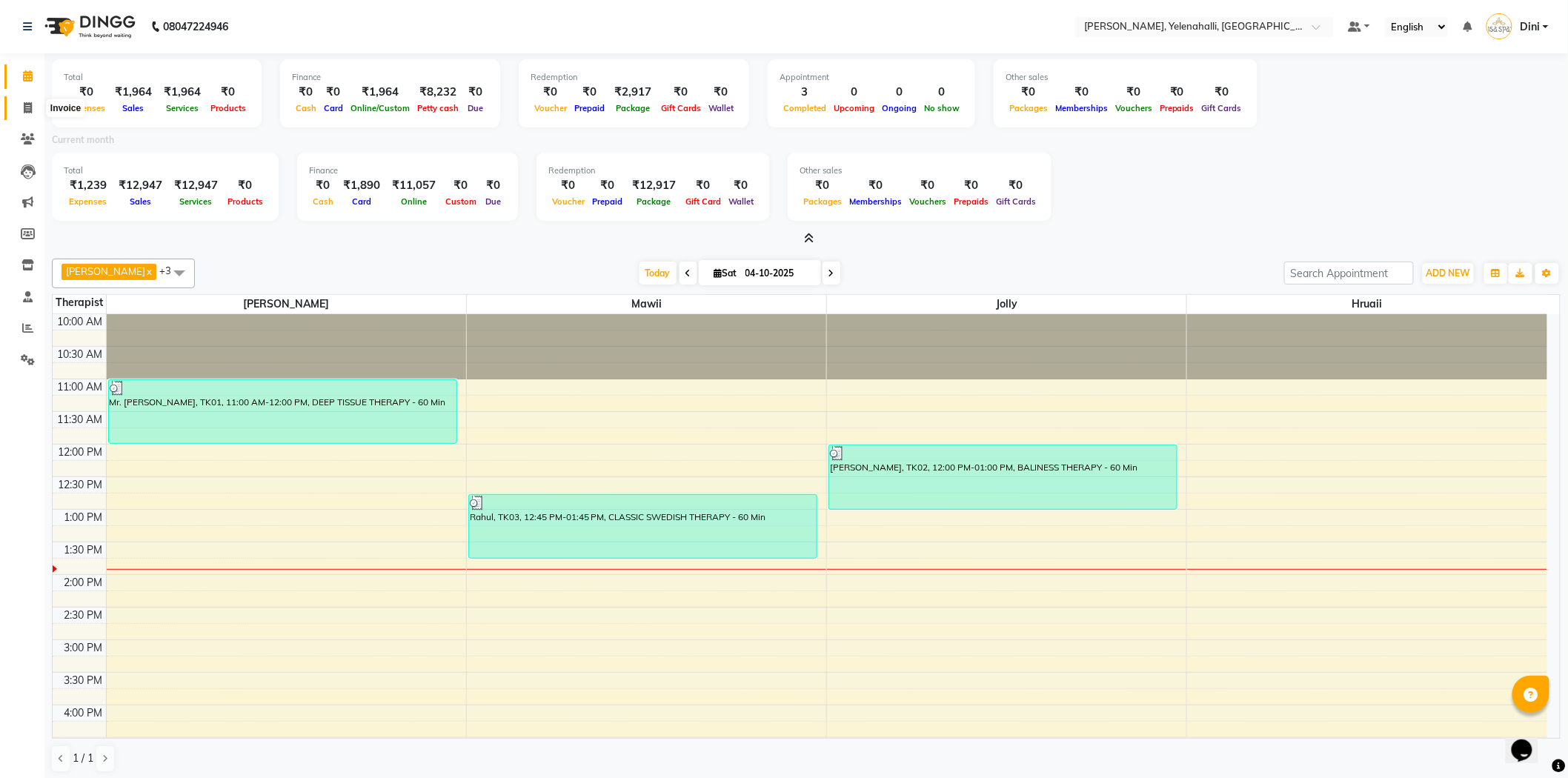
click at [32, 105] on span at bounding box center [28, 108] width 26 height 17
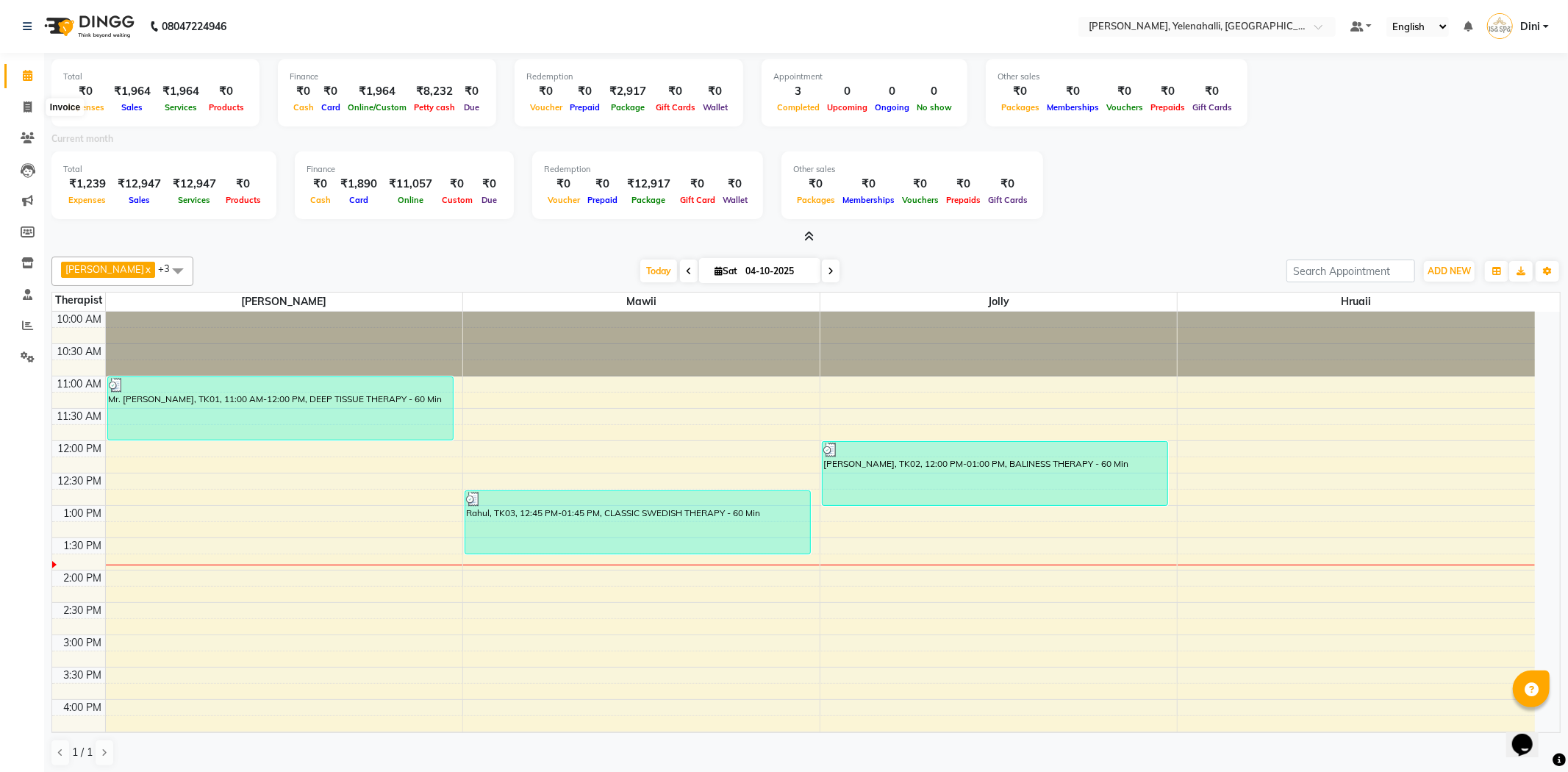
select select "6121"
select select "service"
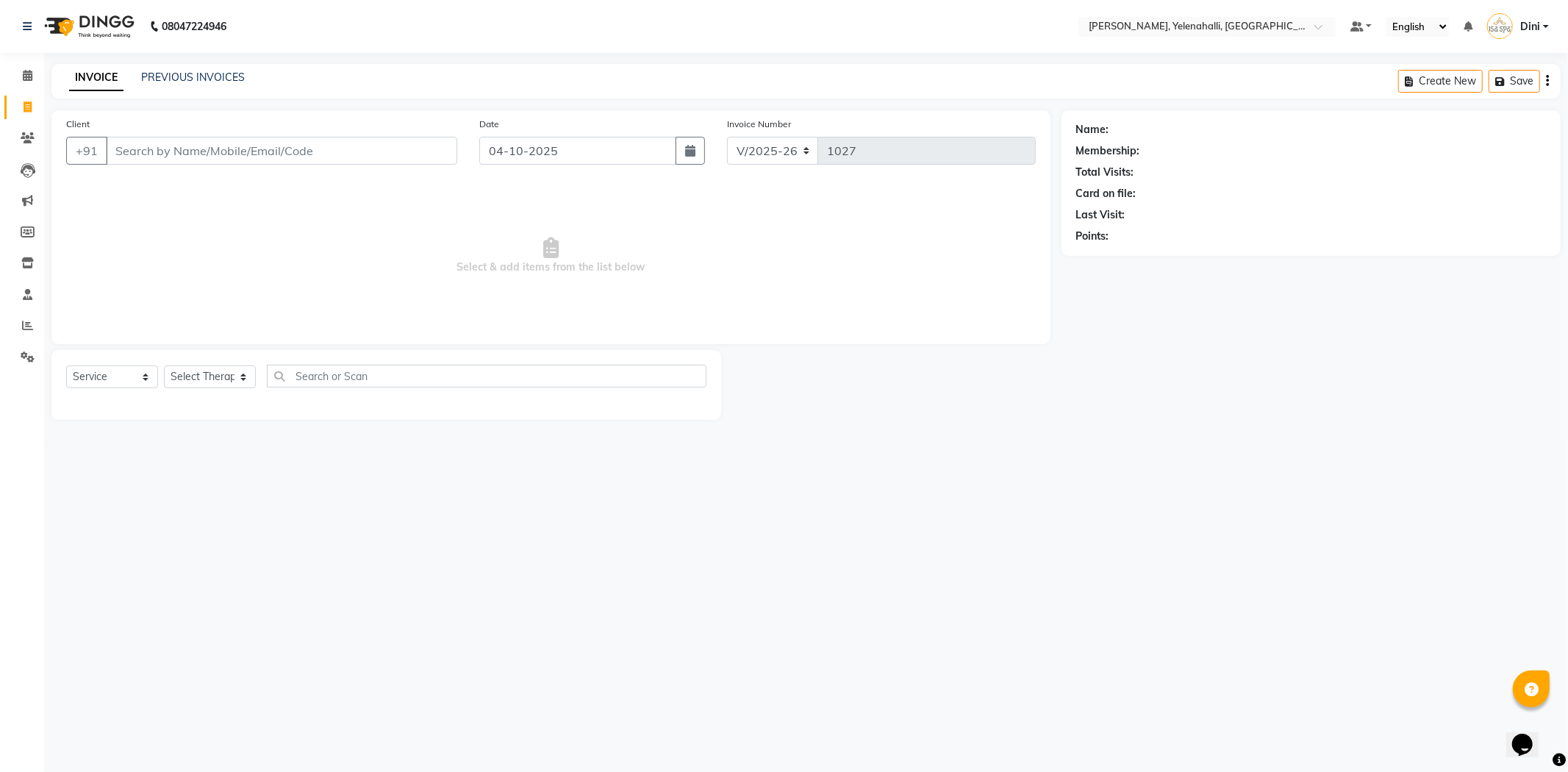
click at [119, 145] on input "Client" at bounding box center [282, 150] width 352 height 28
click at [153, 150] on input "88848 07770" at bounding box center [244, 150] width 276 height 28
type input "88848 07770"
click at [24, 74] on icon at bounding box center [27, 75] width 10 height 11
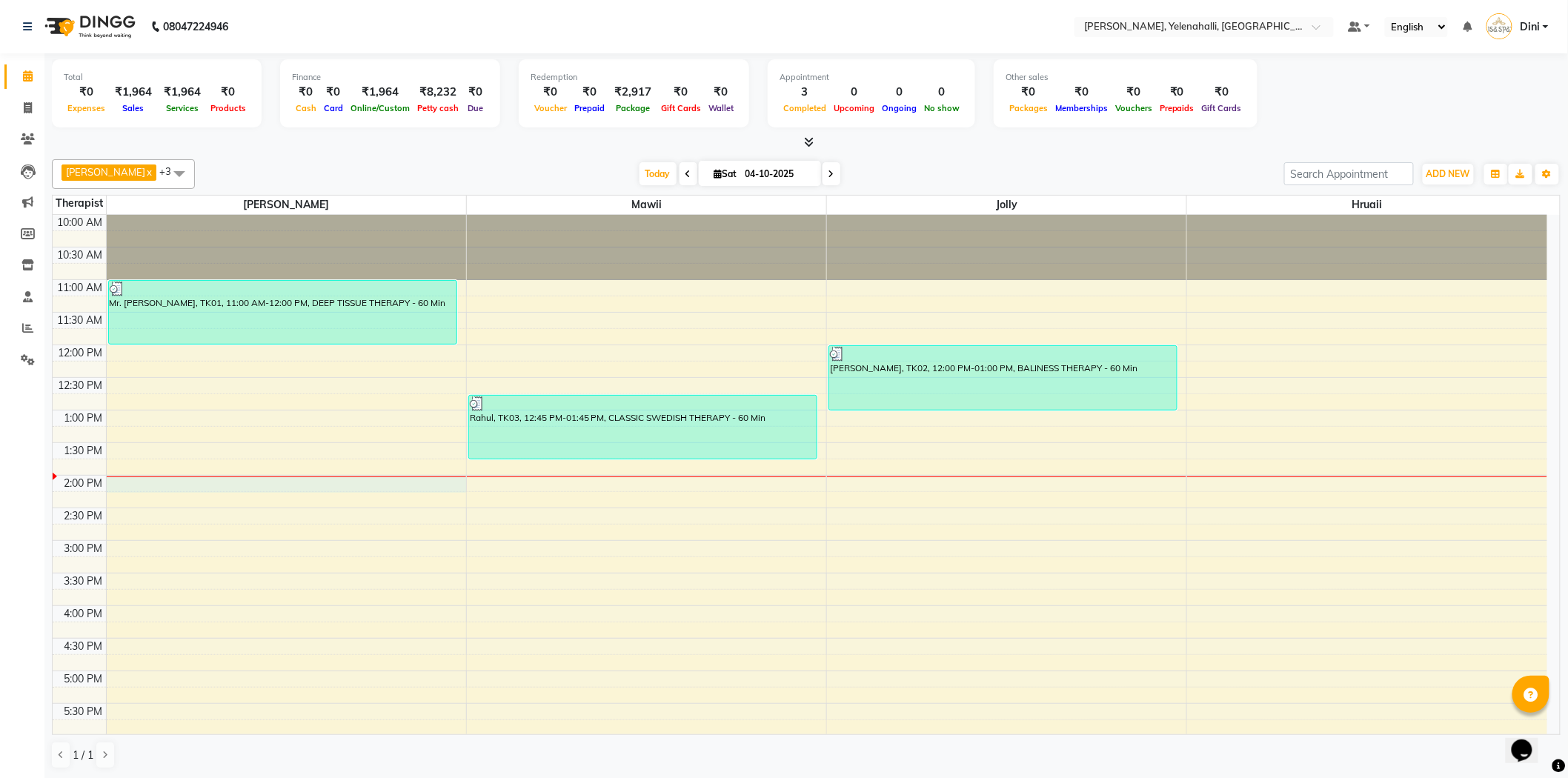
click at [139, 485] on div "10:00 AM 10:30 AM 11:00 AM 11:30 AM 12:00 PM 12:30 PM 1:00 PM 1:30 PM 2:00 PM 2…" at bounding box center [800, 573] width 1494 height 716
select select "61850"
select select "tentative"
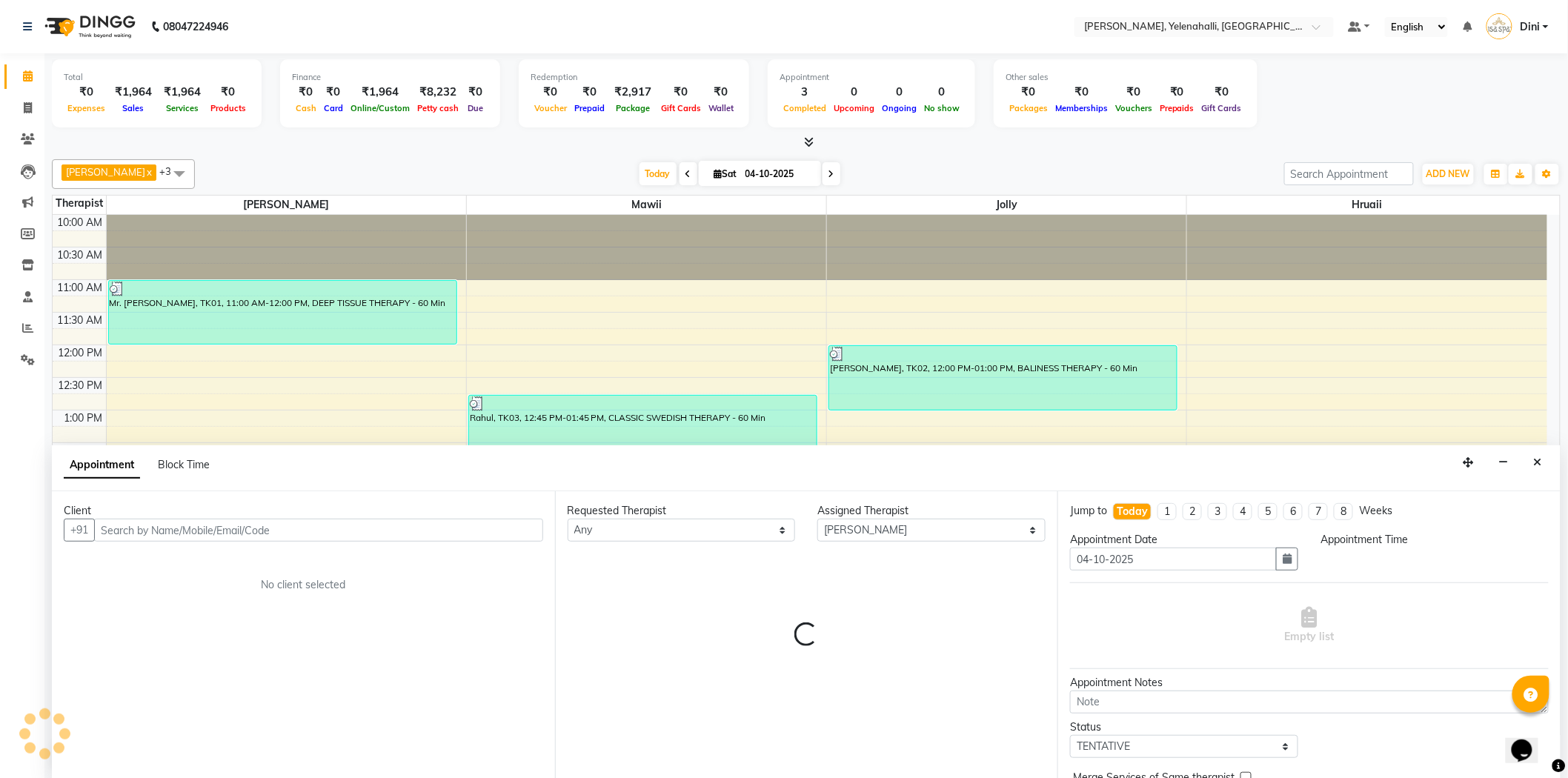
scroll to position [1, 0]
select select "840"
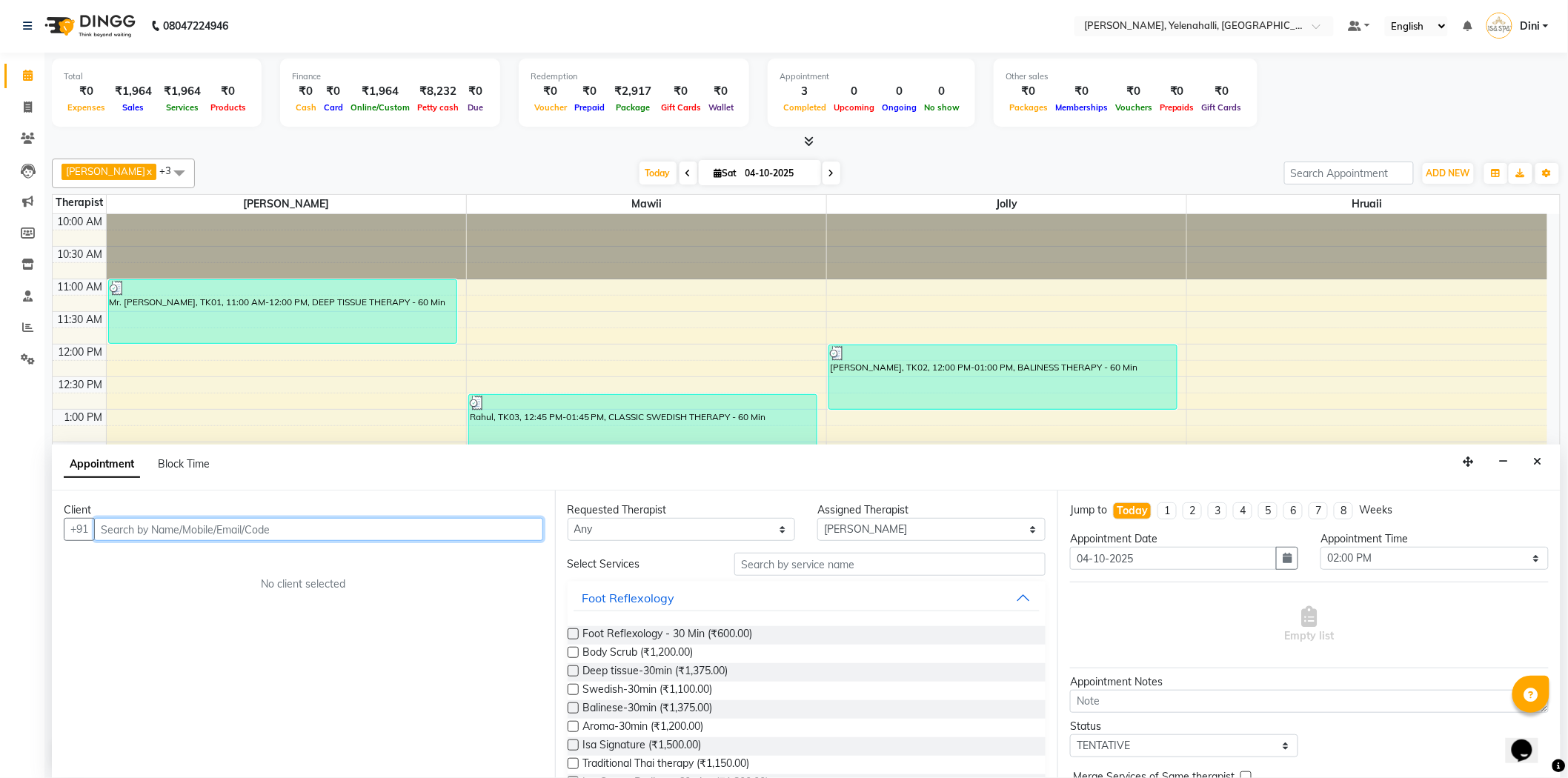
click at [140, 531] on input "text" at bounding box center [319, 529] width 449 height 23
paste input "88848 07770"
click at [134, 526] on input "88848 07770" at bounding box center [288, 529] width 388 height 23
click at [131, 530] on input "8884 07770" at bounding box center [288, 529] width 388 height 23
click at [157, 524] on input "888407770" at bounding box center [288, 529] width 388 height 23
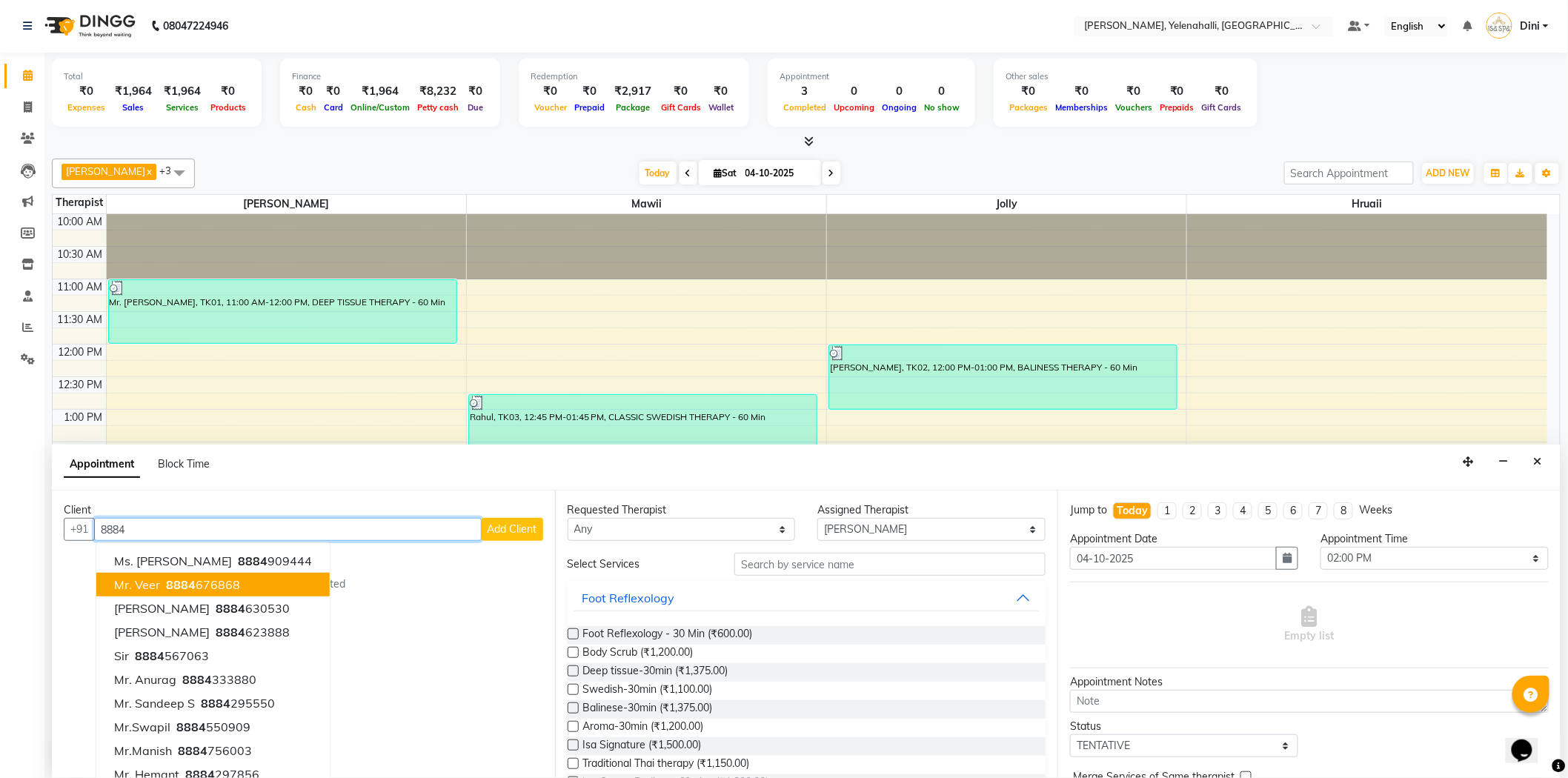
scroll to position [75, 0]
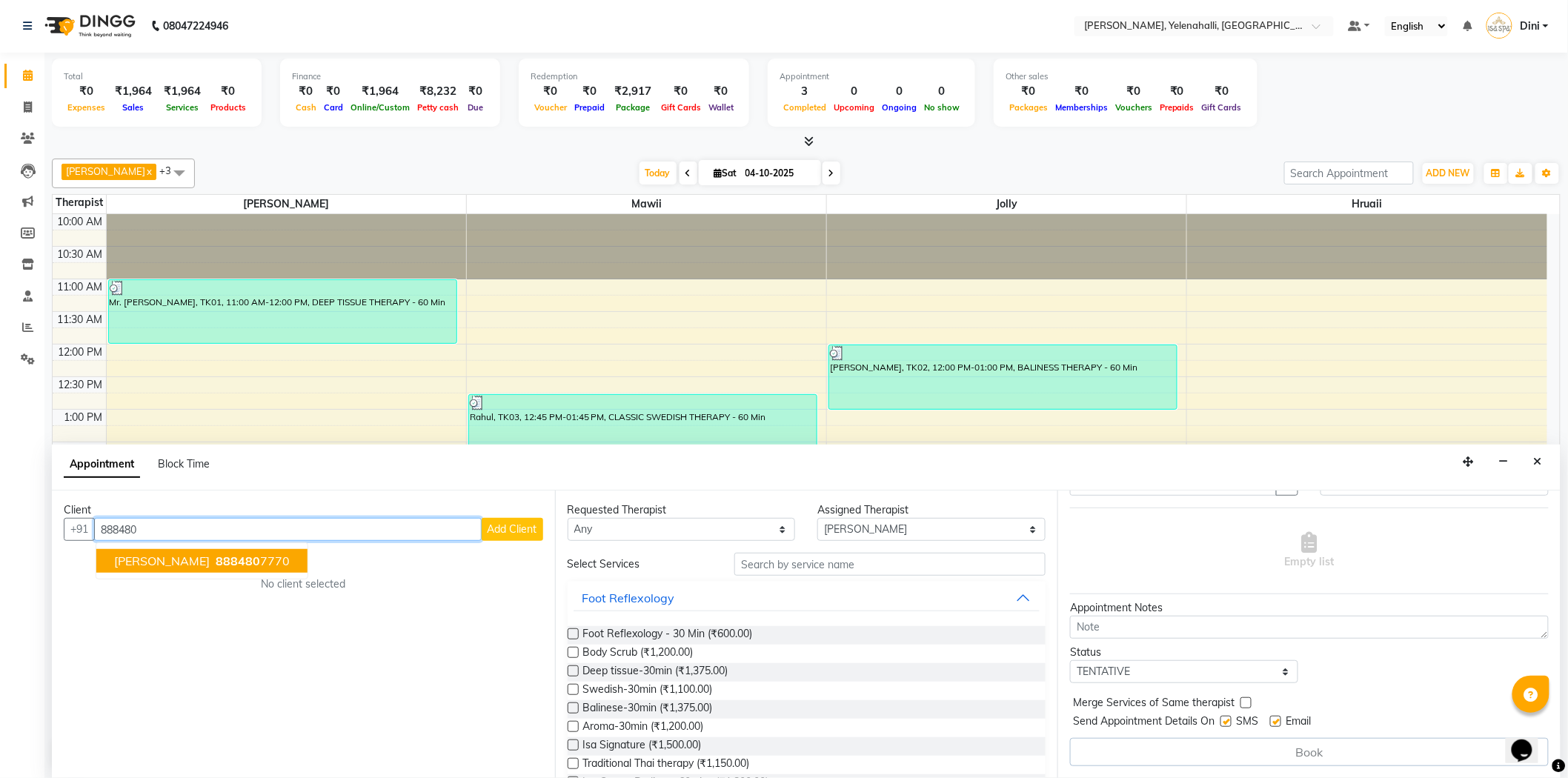
click at [164, 563] on span "Gauran Sidana" at bounding box center [162, 561] width 96 height 15
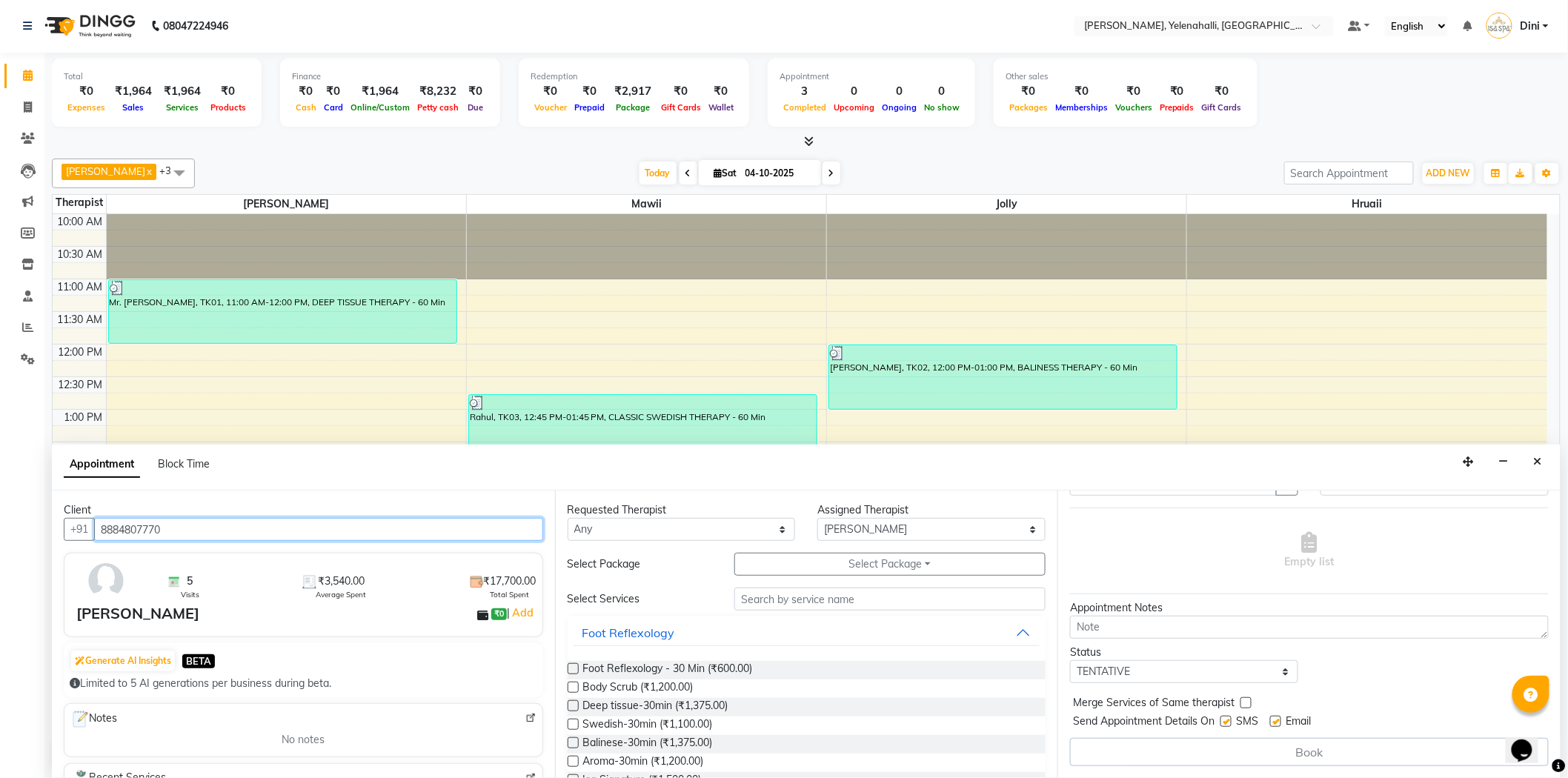
type input "8884807770"
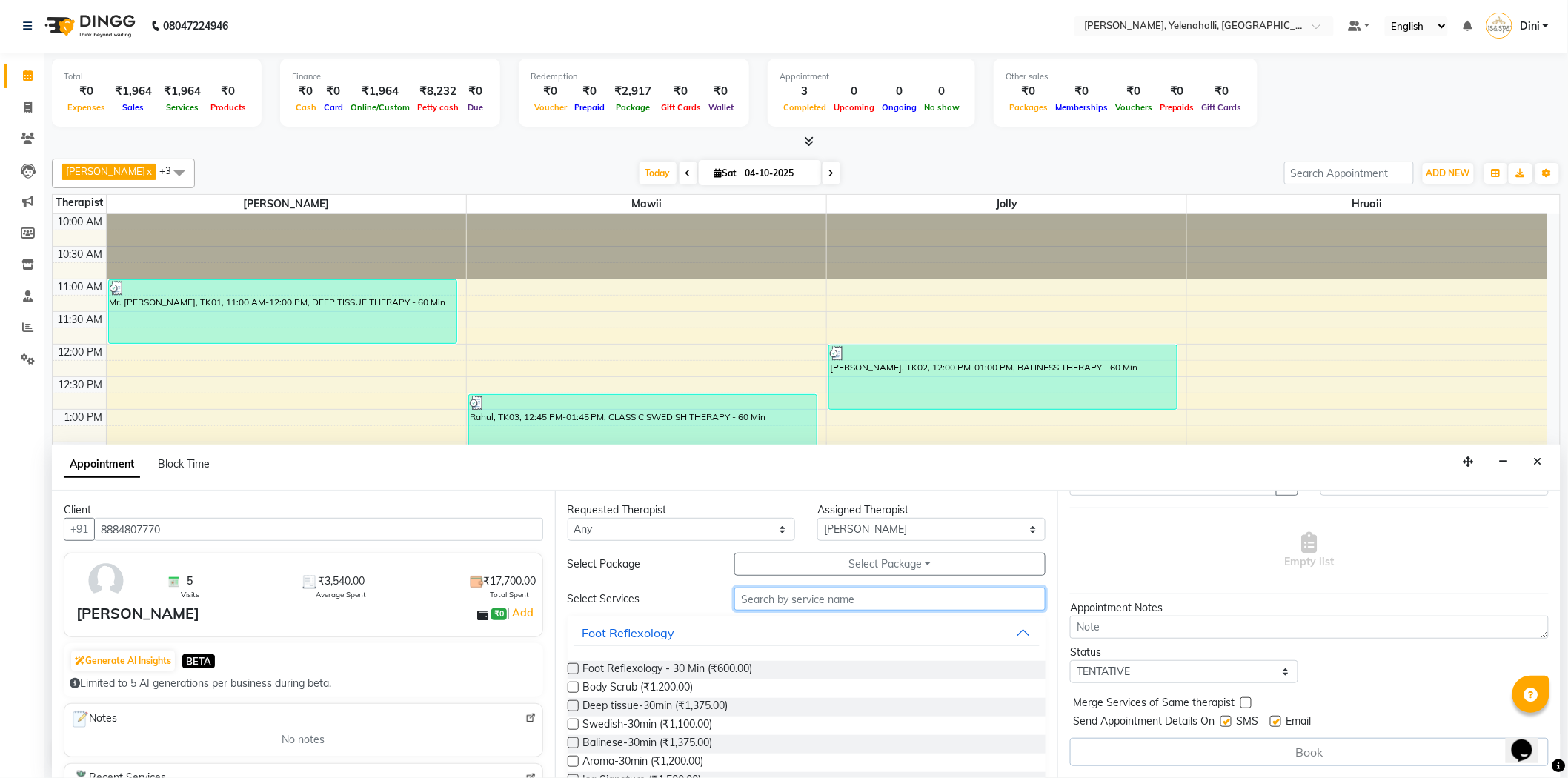
click at [753, 604] on input "text" at bounding box center [890, 599] width 311 height 23
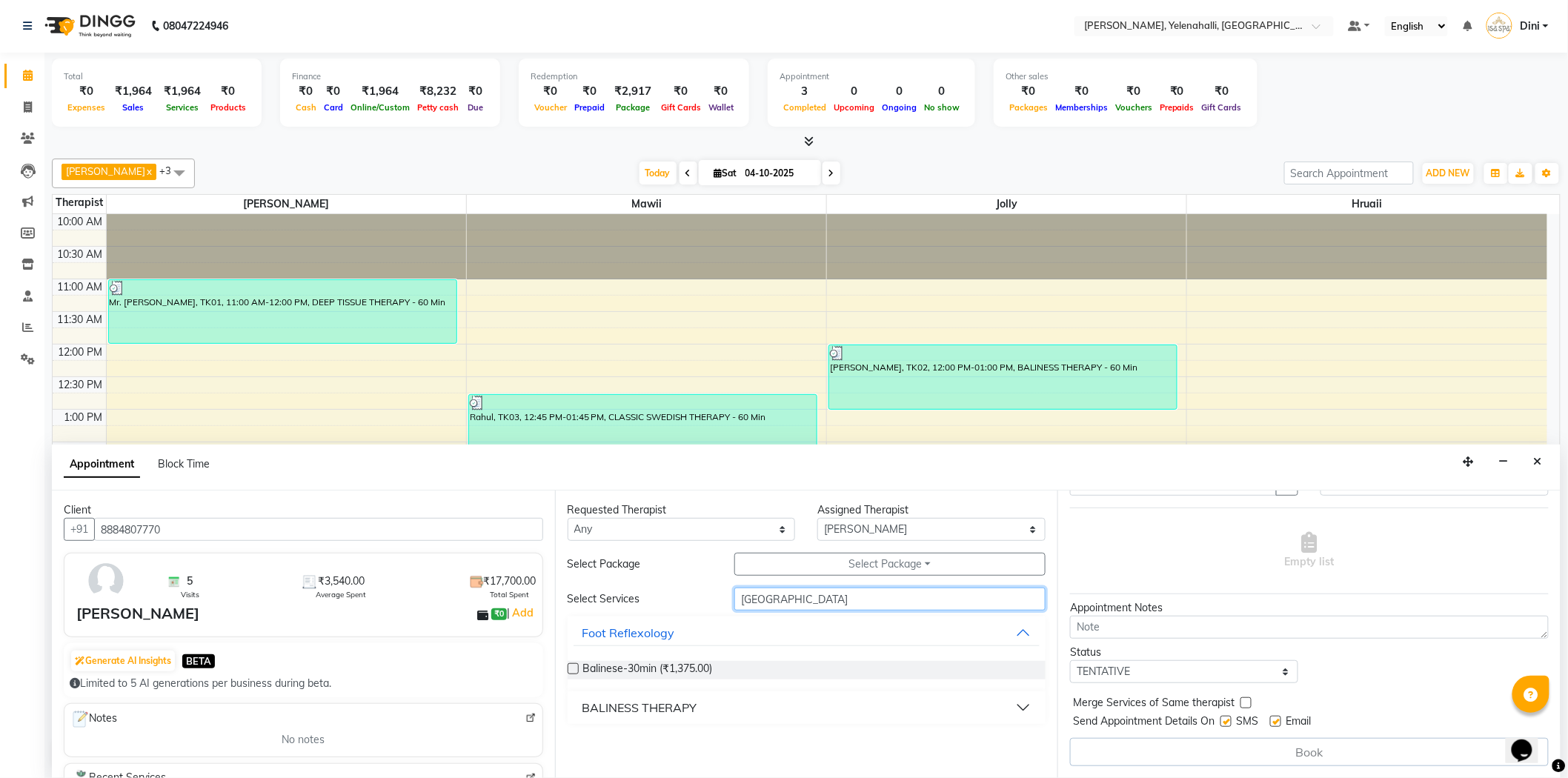
type input "Bali"
click at [693, 701] on div "BALINESS THERAPY" at bounding box center [639, 707] width 115 height 17
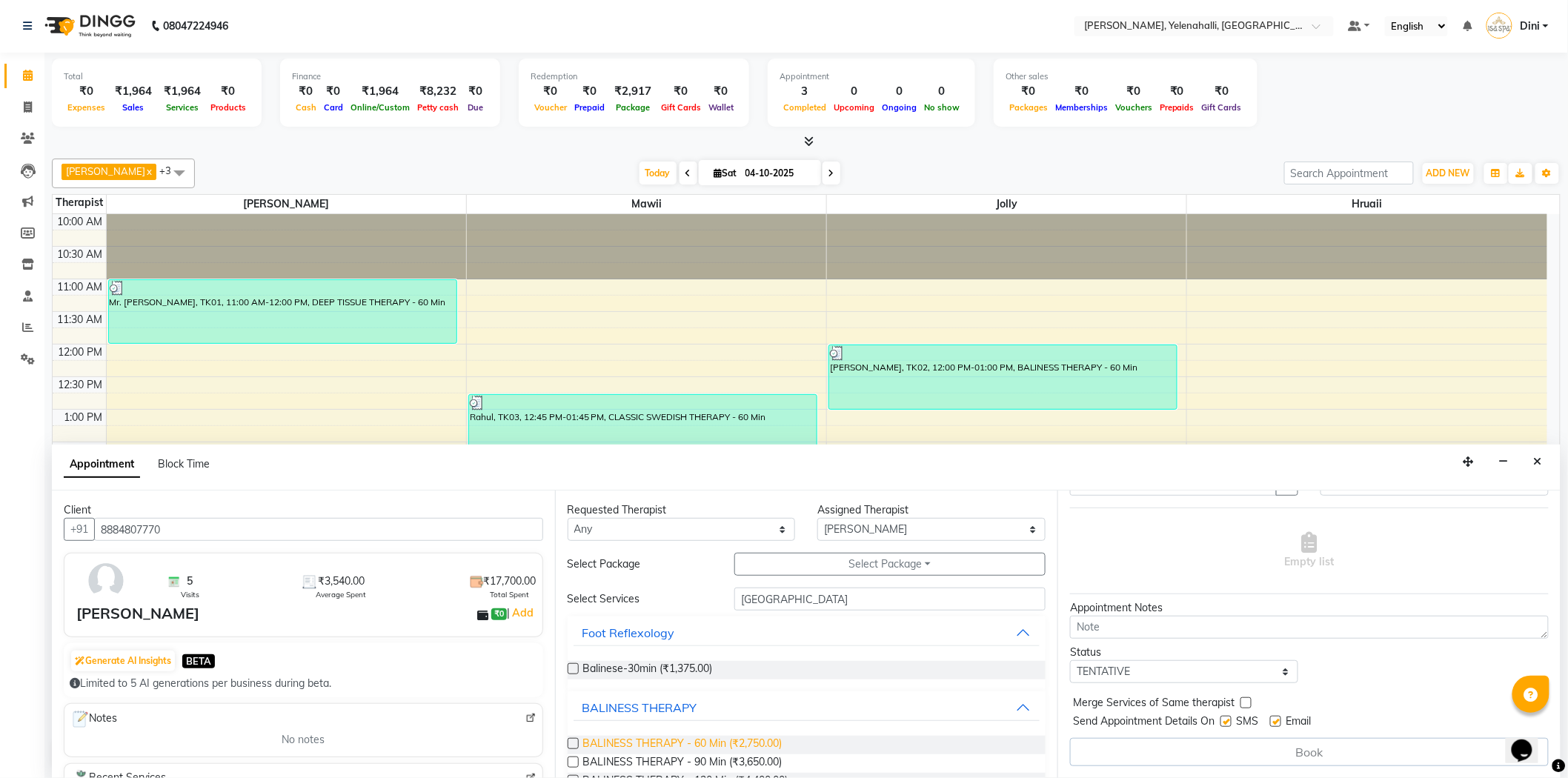
click at [721, 736] on span "BALINESS THERAPY - 60 Min (₹2,750.00)" at bounding box center [683, 745] width 200 height 18
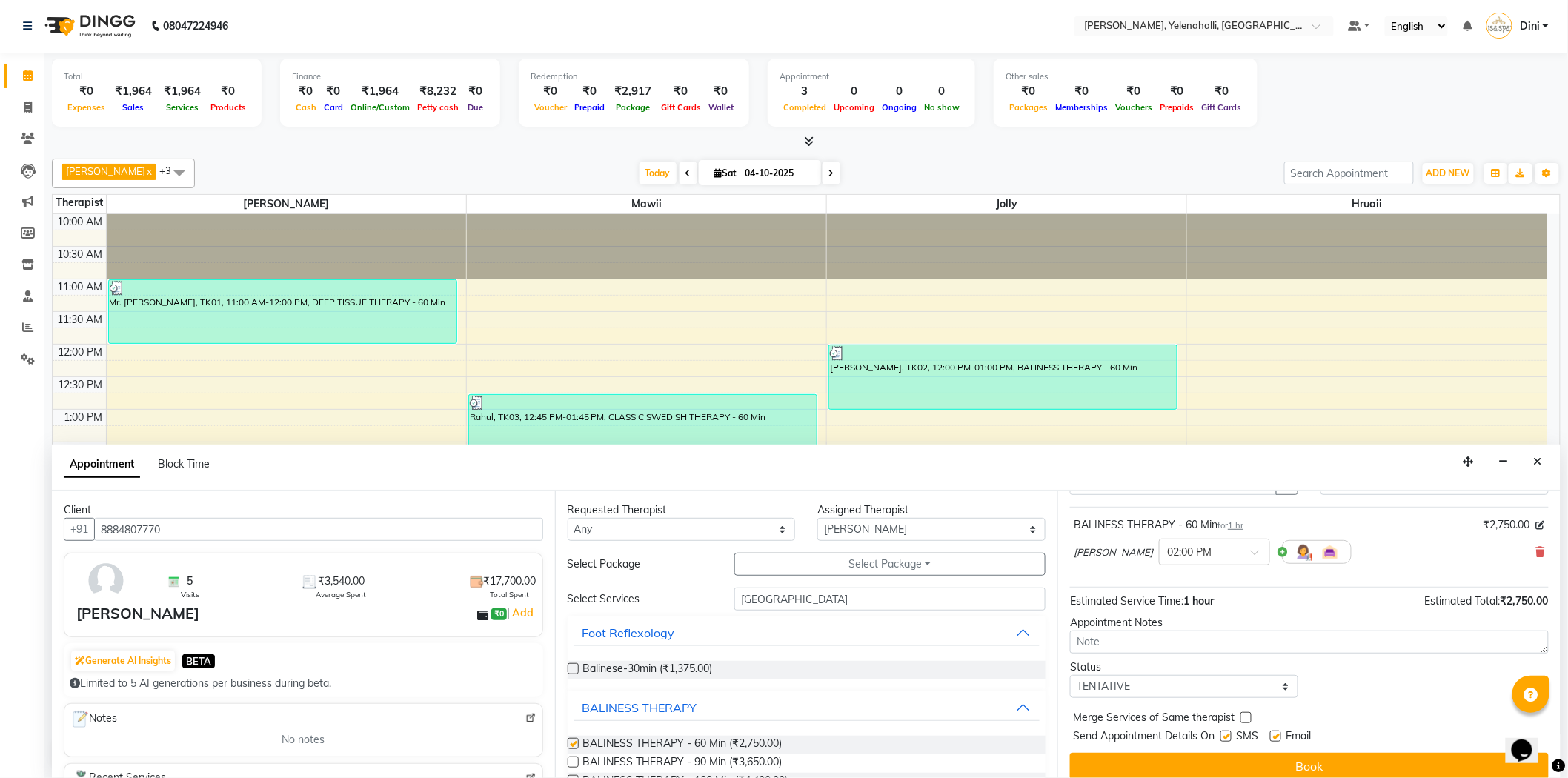
checkbox input "false"
click at [905, 529] on select "Select Admin Dini Eli Hruaii Jolly Mawii Mr.Mohit" at bounding box center [931, 529] width 228 height 23
select select "93635"
click at [817, 518] on select "Select Admin Dini Eli Hruaii Jolly Mawii Mr.Mohit" at bounding box center [931, 529] width 228 height 23
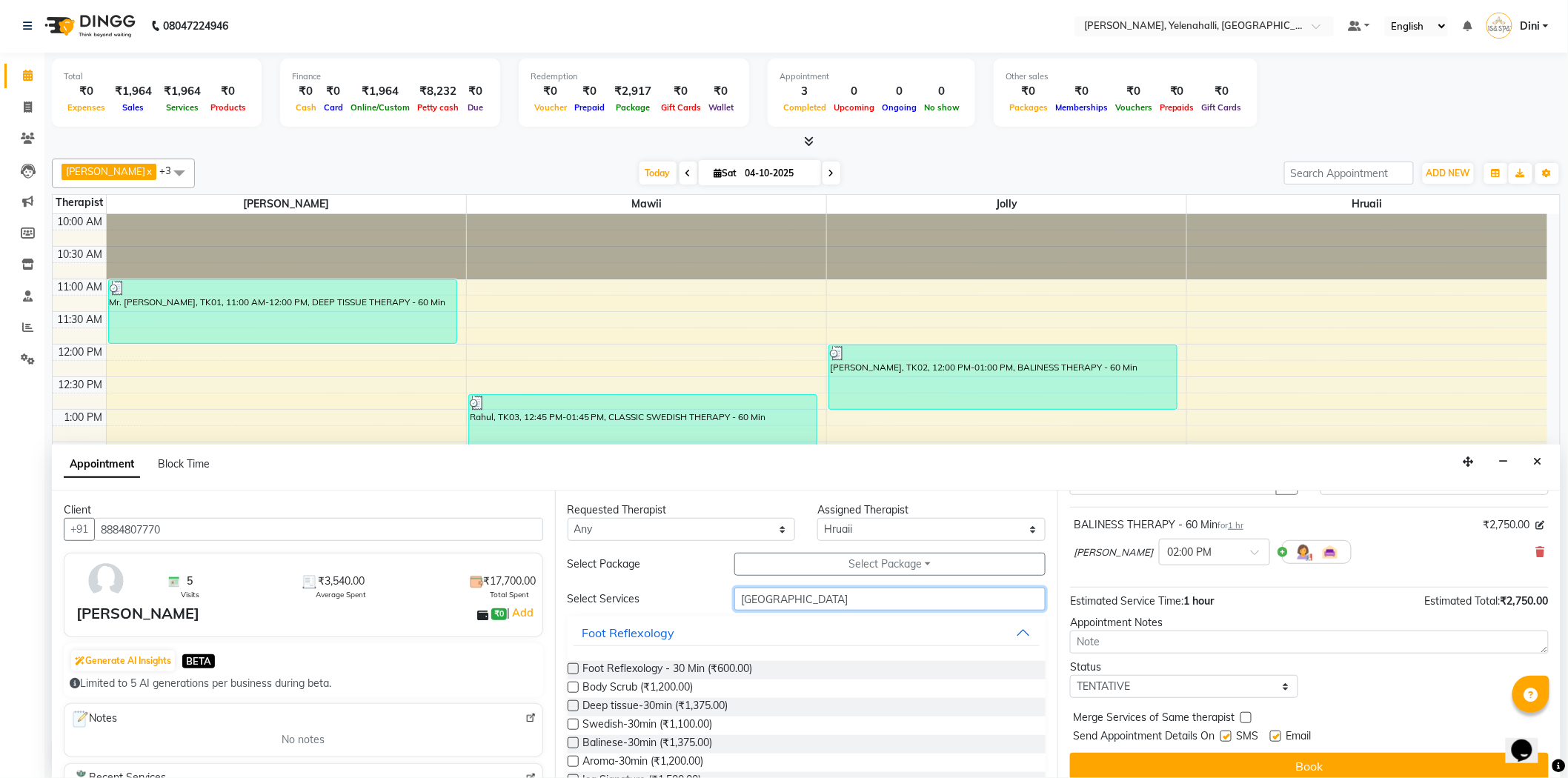
click at [774, 601] on input "Bali" at bounding box center [890, 599] width 311 height 23
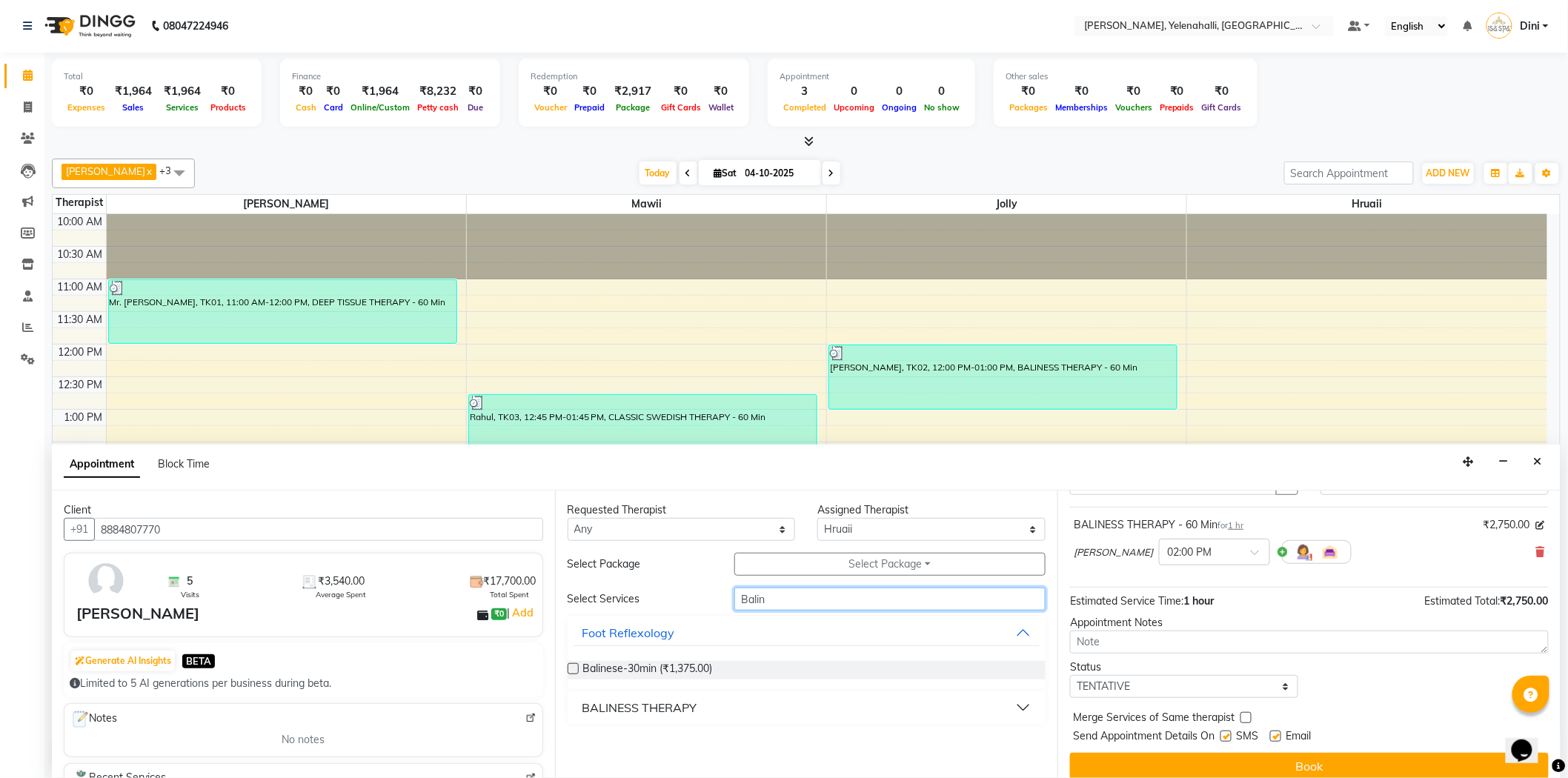
type input "Balin"
click at [693, 704] on div "BALINESS THERAPY" at bounding box center [639, 707] width 115 height 17
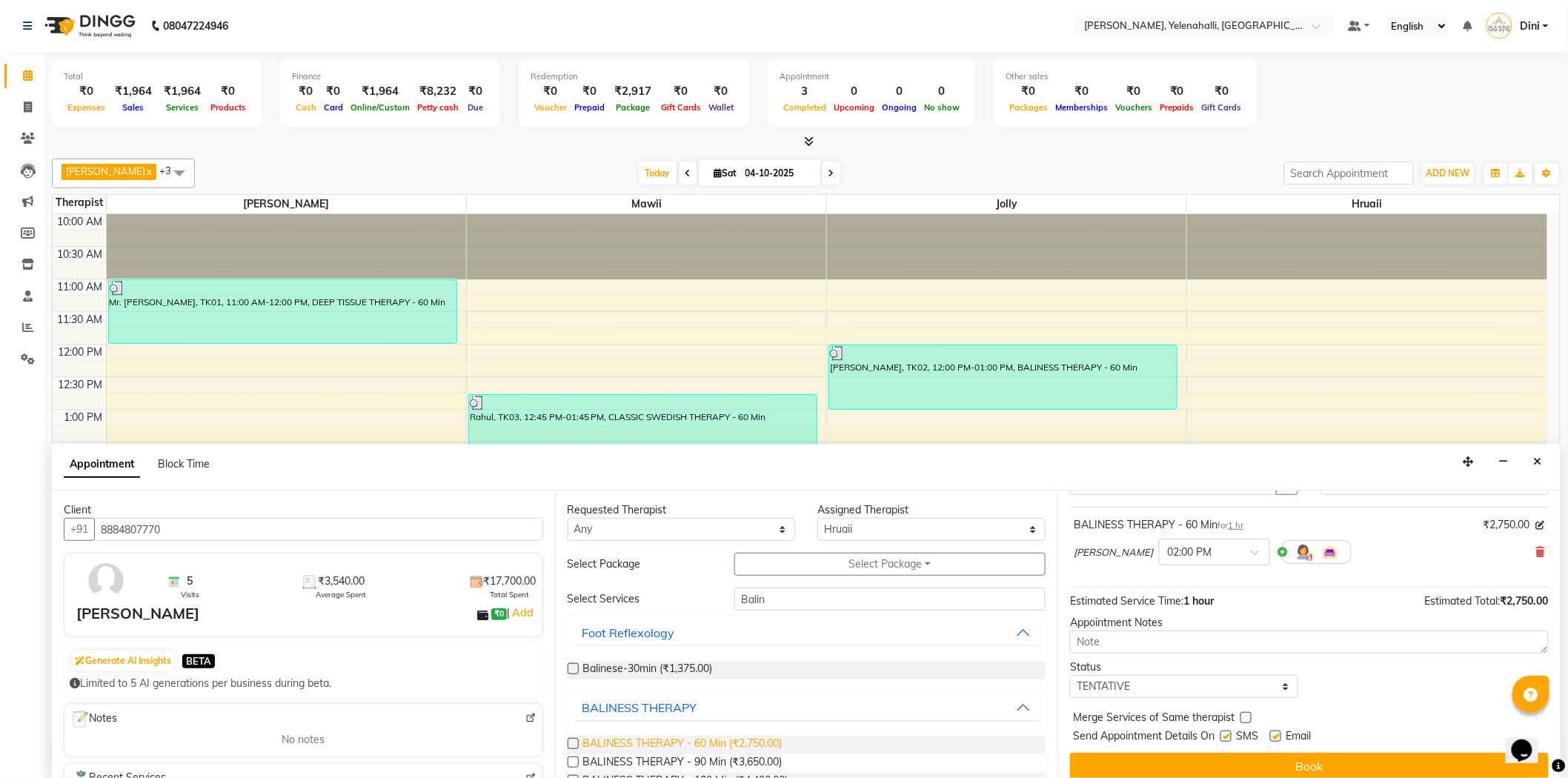
click at [727, 736] on span "BALINESS THERAPY - 60 Min (₹2,750.00)" at bounding box center [683, 745] width 200 height 18
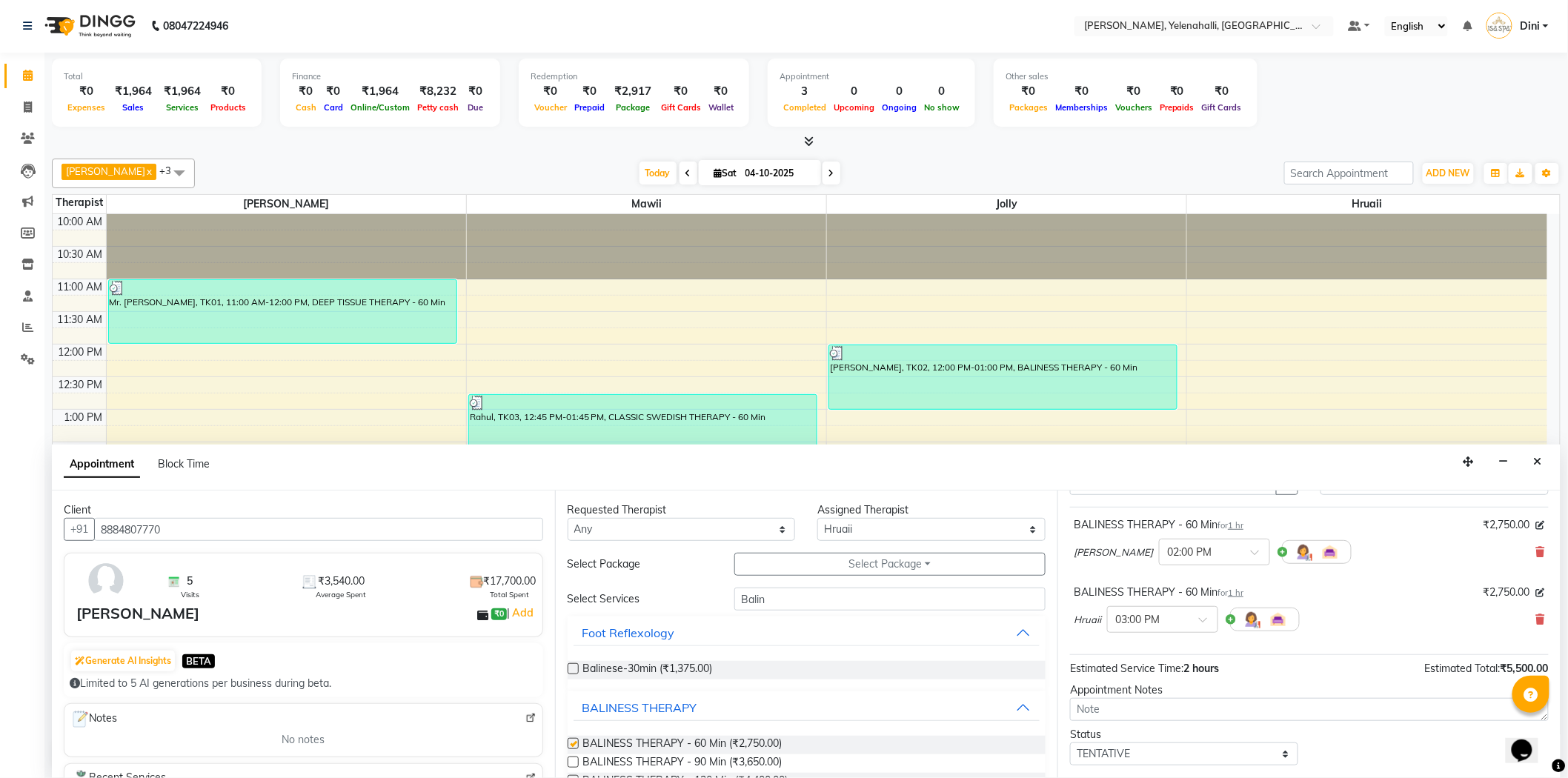
checkbox input "false"
click at [1251, 551] on span at bounding box center [1260, 557] width 18 height 16
click at [1181, 604] on div "02:15 PM" at bounding box center [1214, 606] width 110 height 27
click at [1204, 616] on span at bounding box center [1208, 624] width 18 height 16
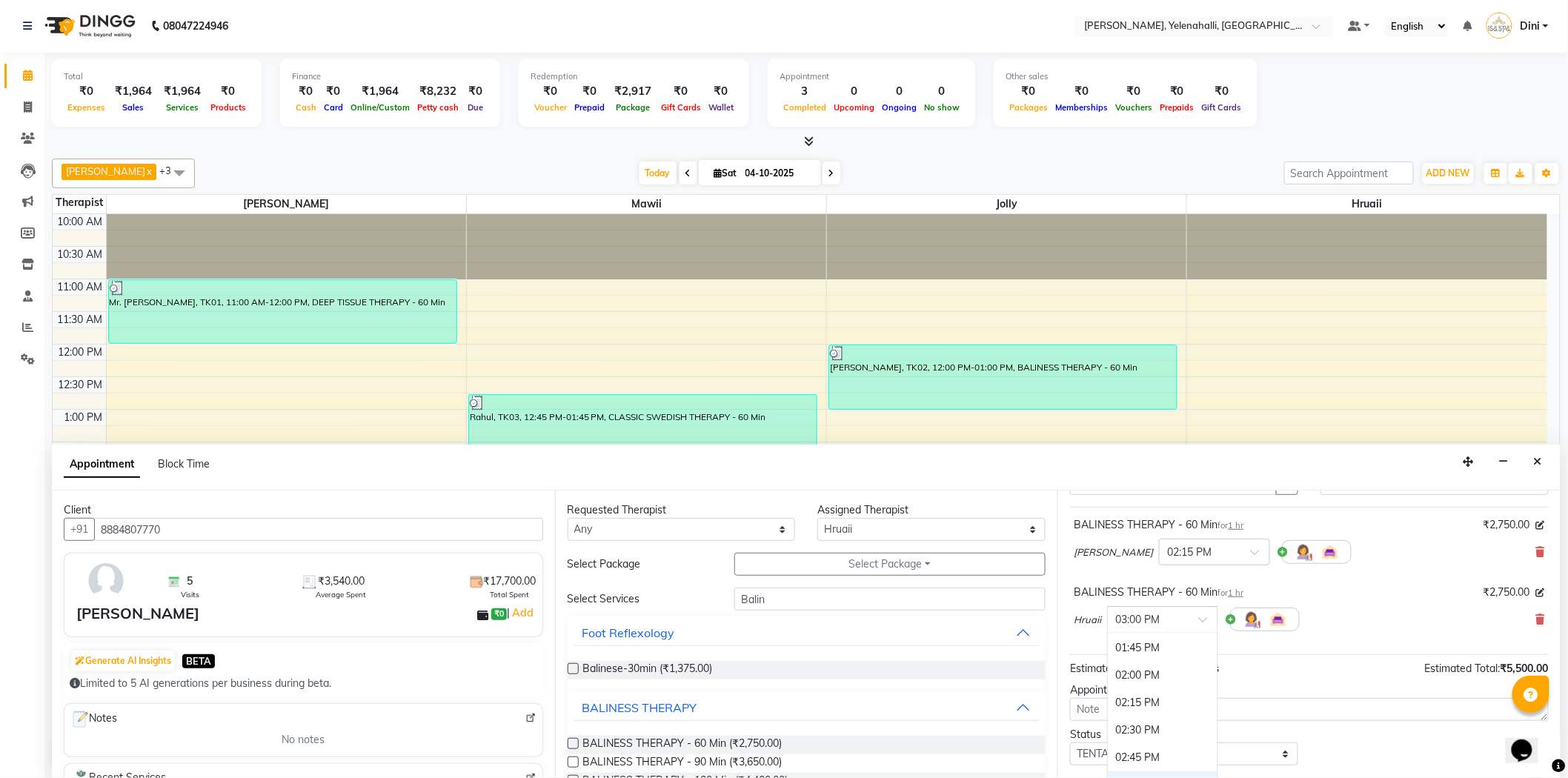
scroll to position [272, 0]
click at [1173, 721] on div "02:15 PM" at bounding box center [1162, 729] width 110 height 27
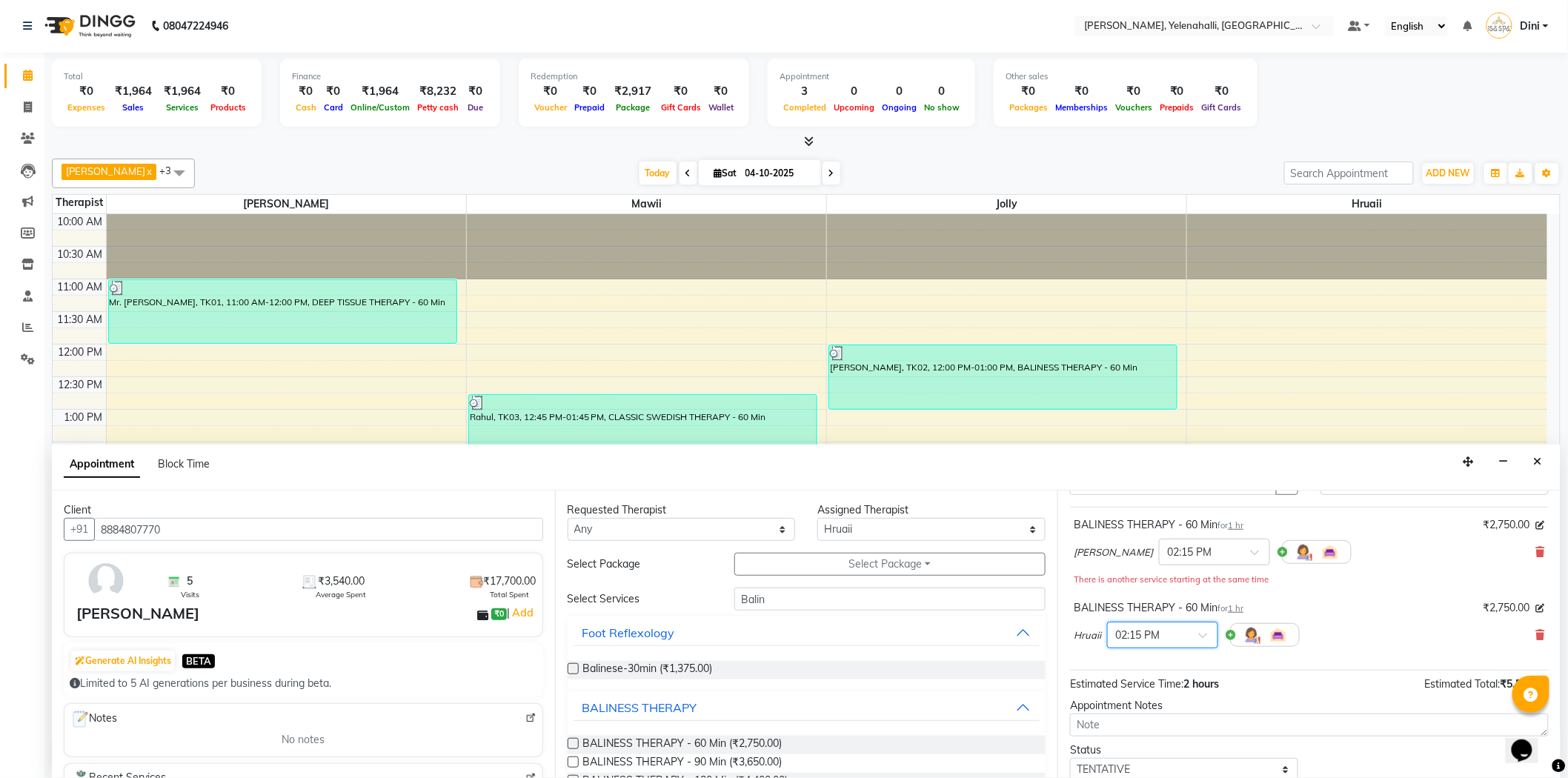
scroll to position [171, 0]
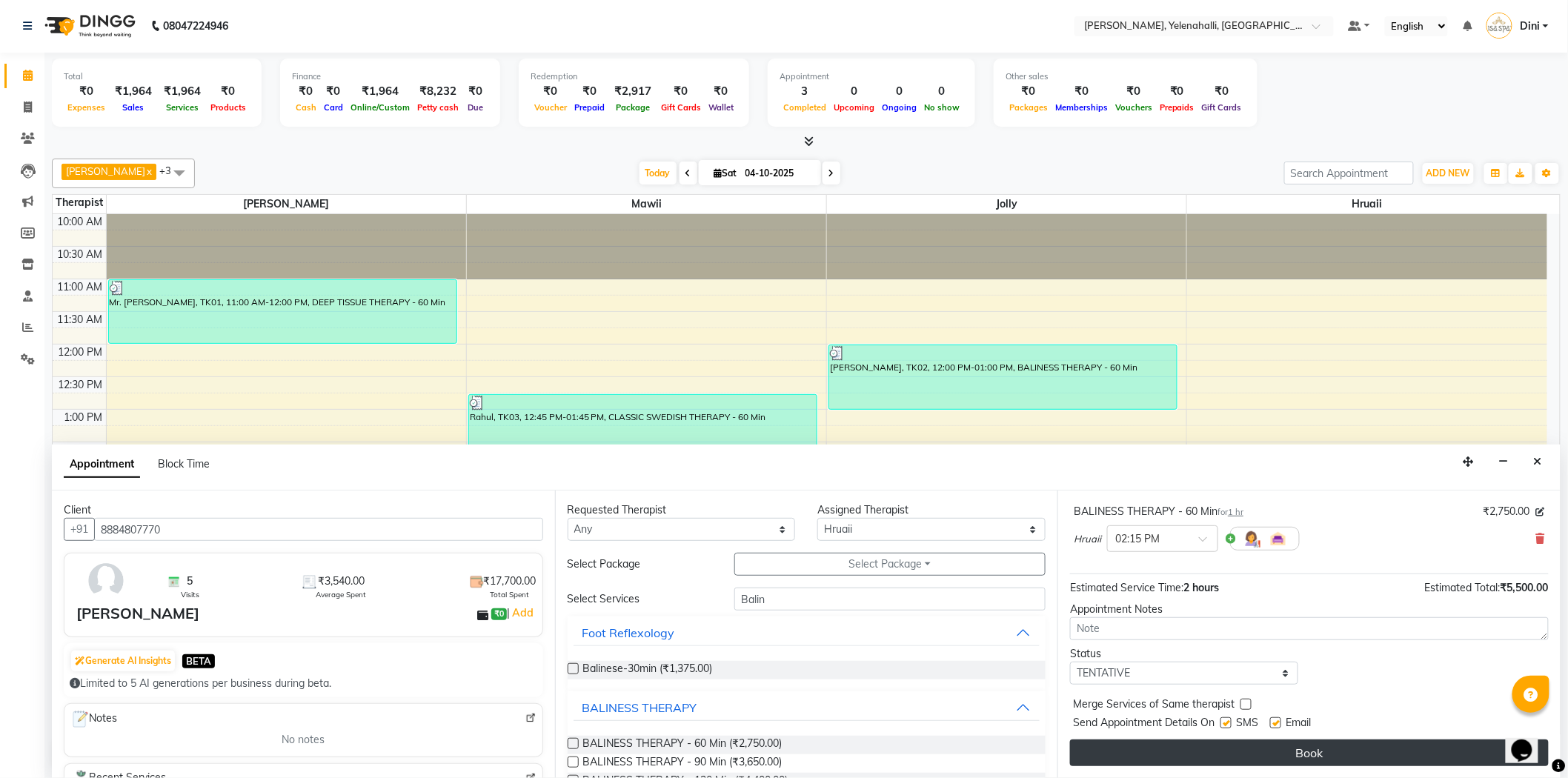
click at [1372, 746] on button "Book" at bounding box center [1309, 752] width 479 height 27
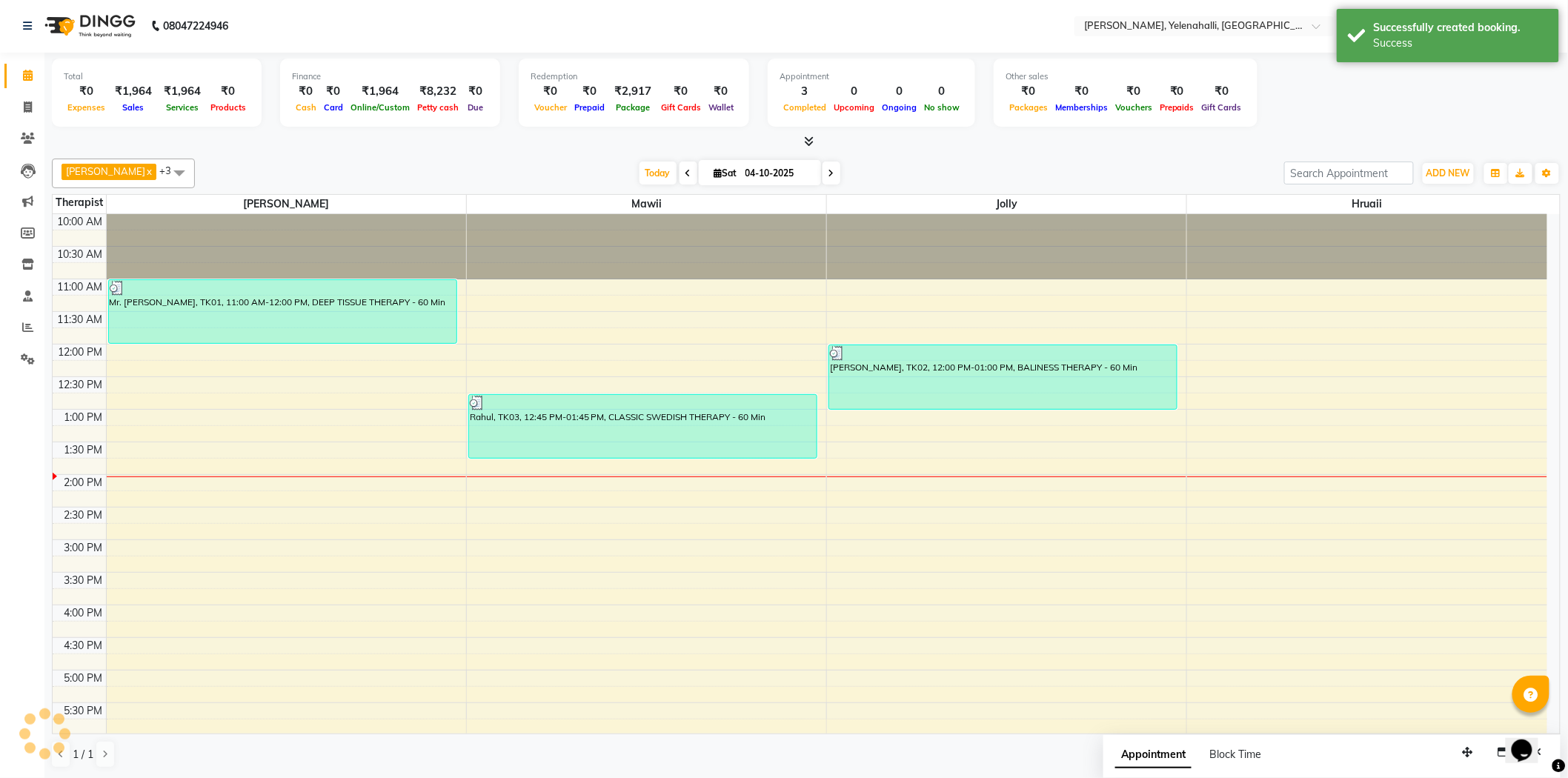
scroll to position [0, 0]
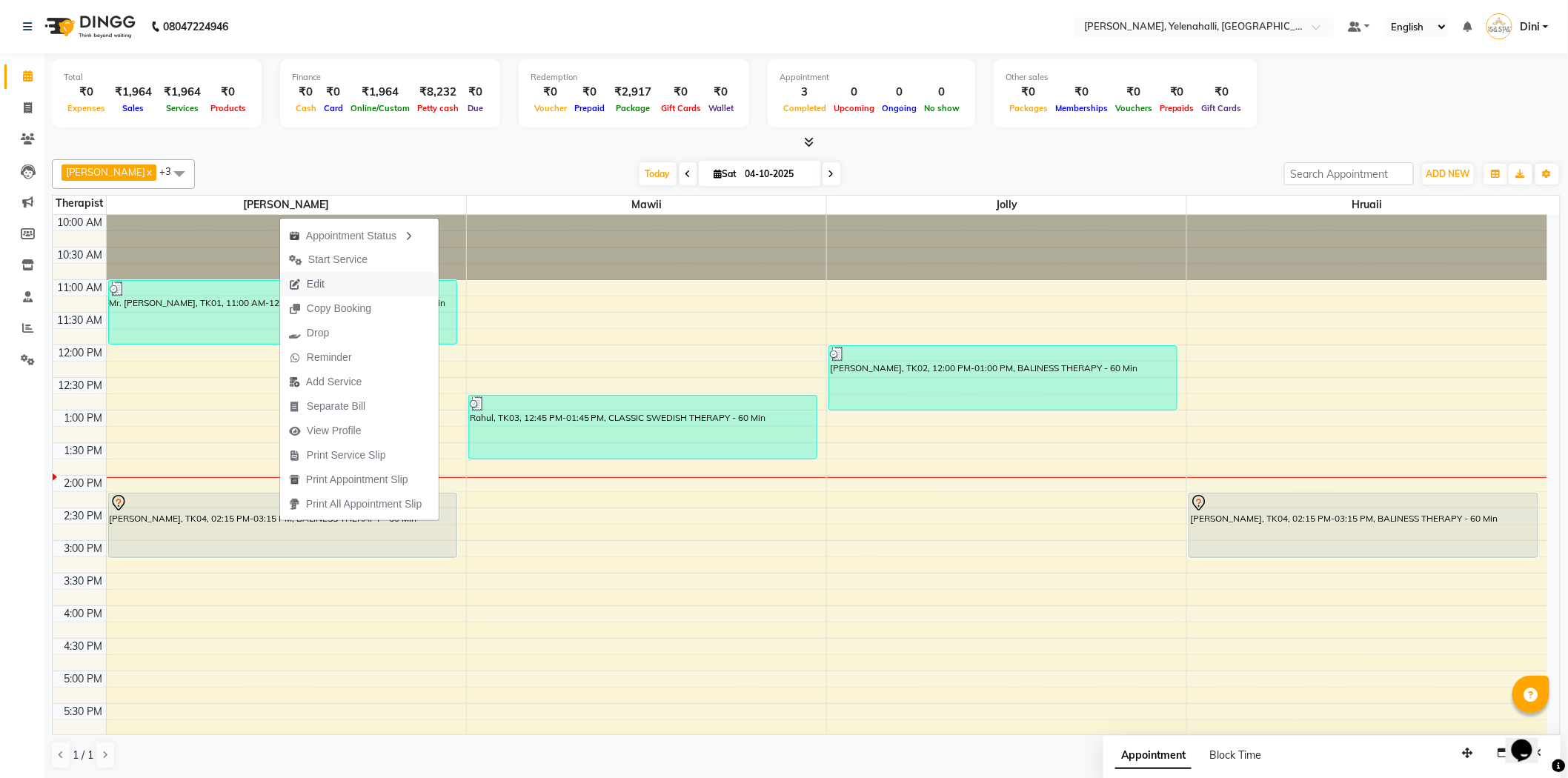
click at [314, 284] on span "Edit" at bounding box center [315, 284] width 17 height 16
select select "tentative"
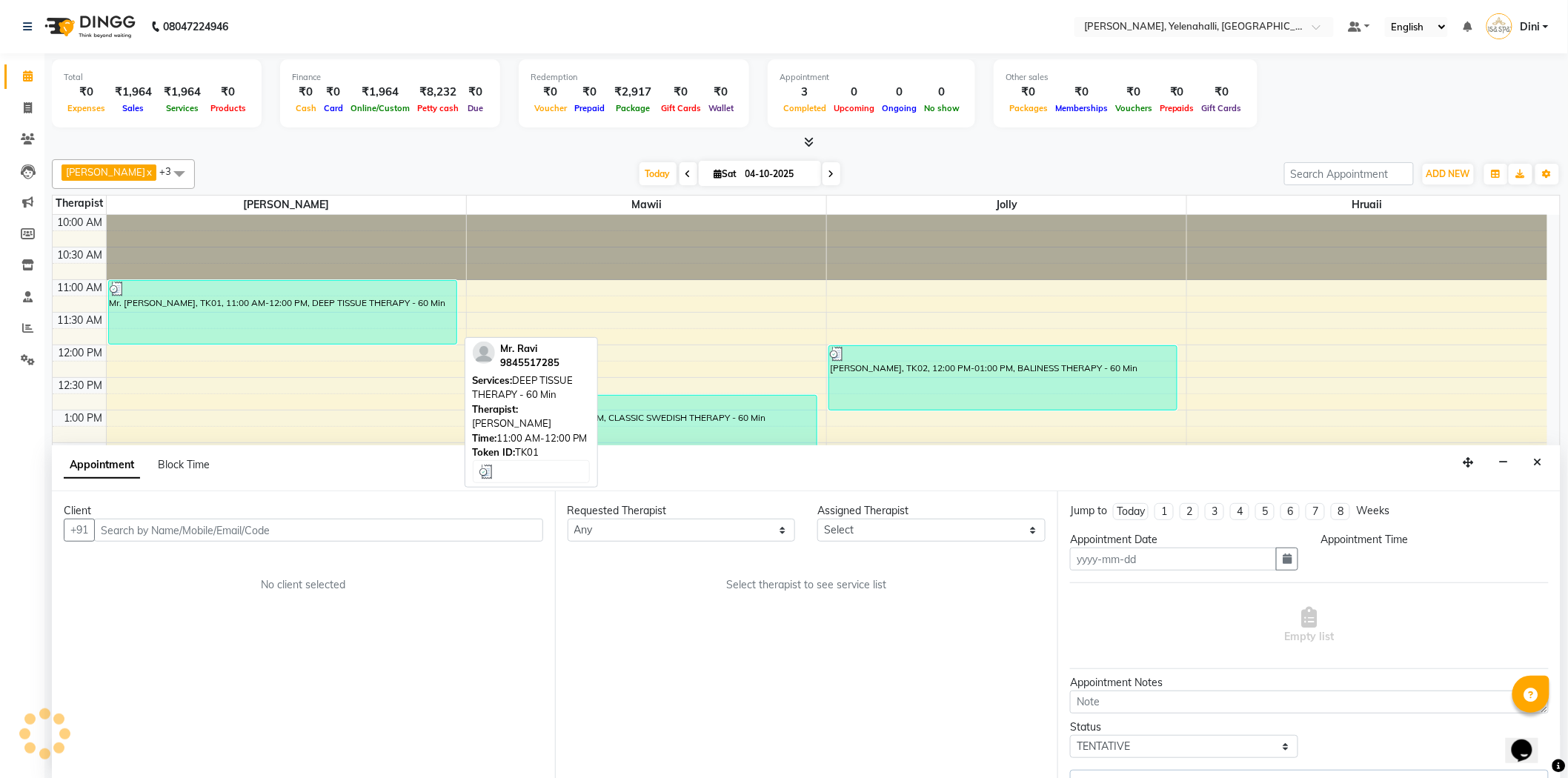
scroll to position [1, 0]
type input "04-10-2025"
select select "855"
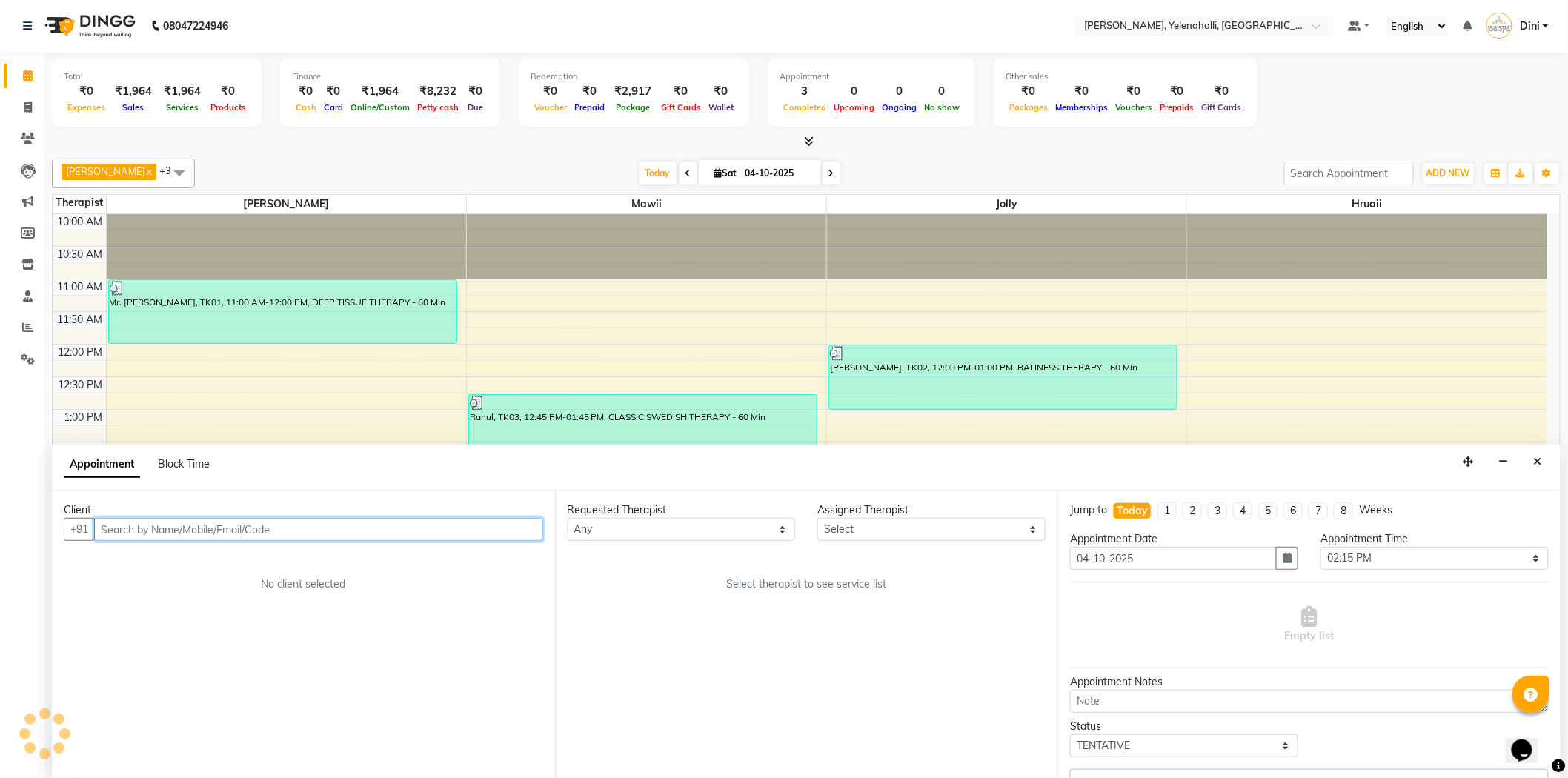
select select "93635"
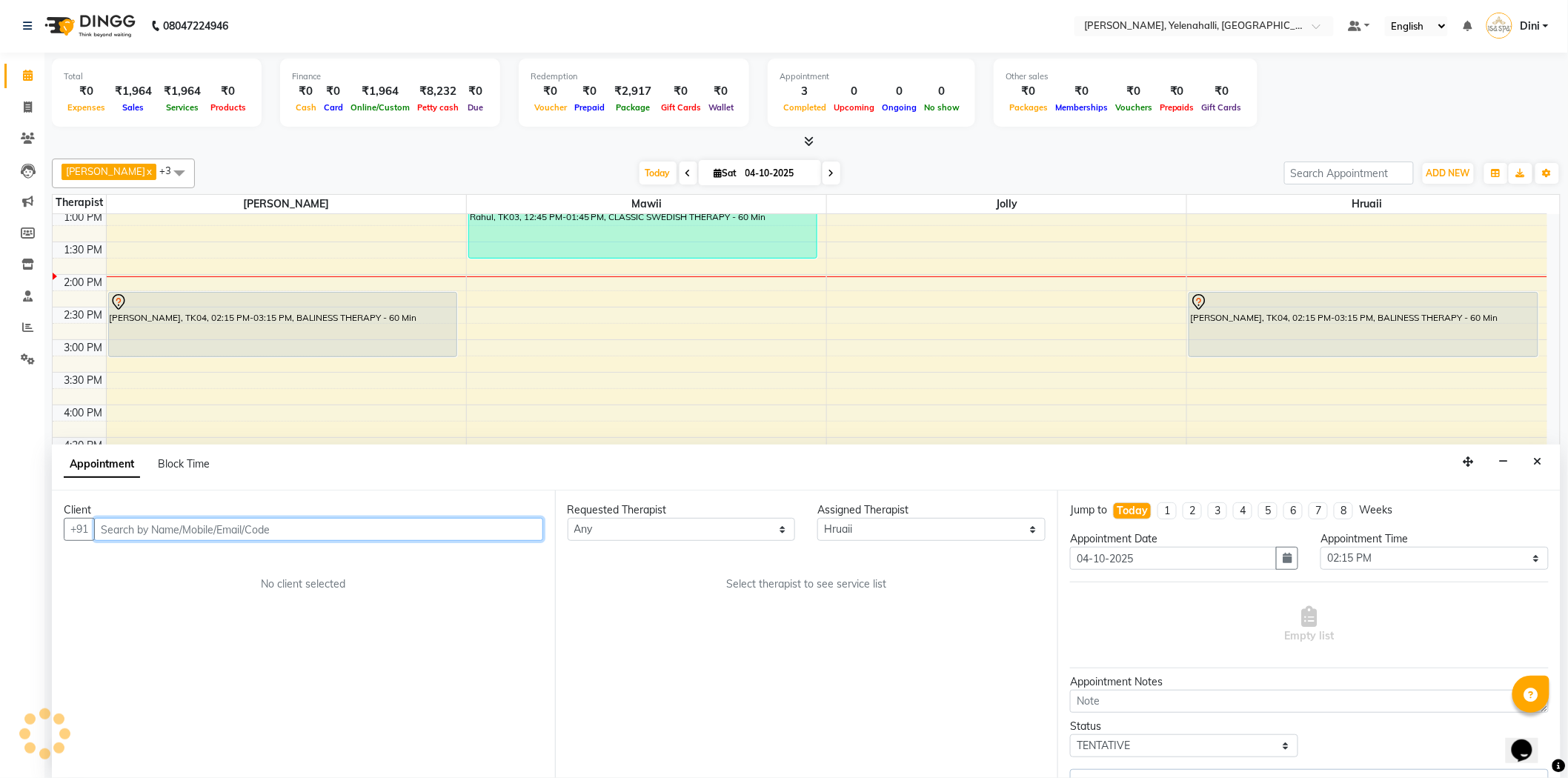
select select "3001"
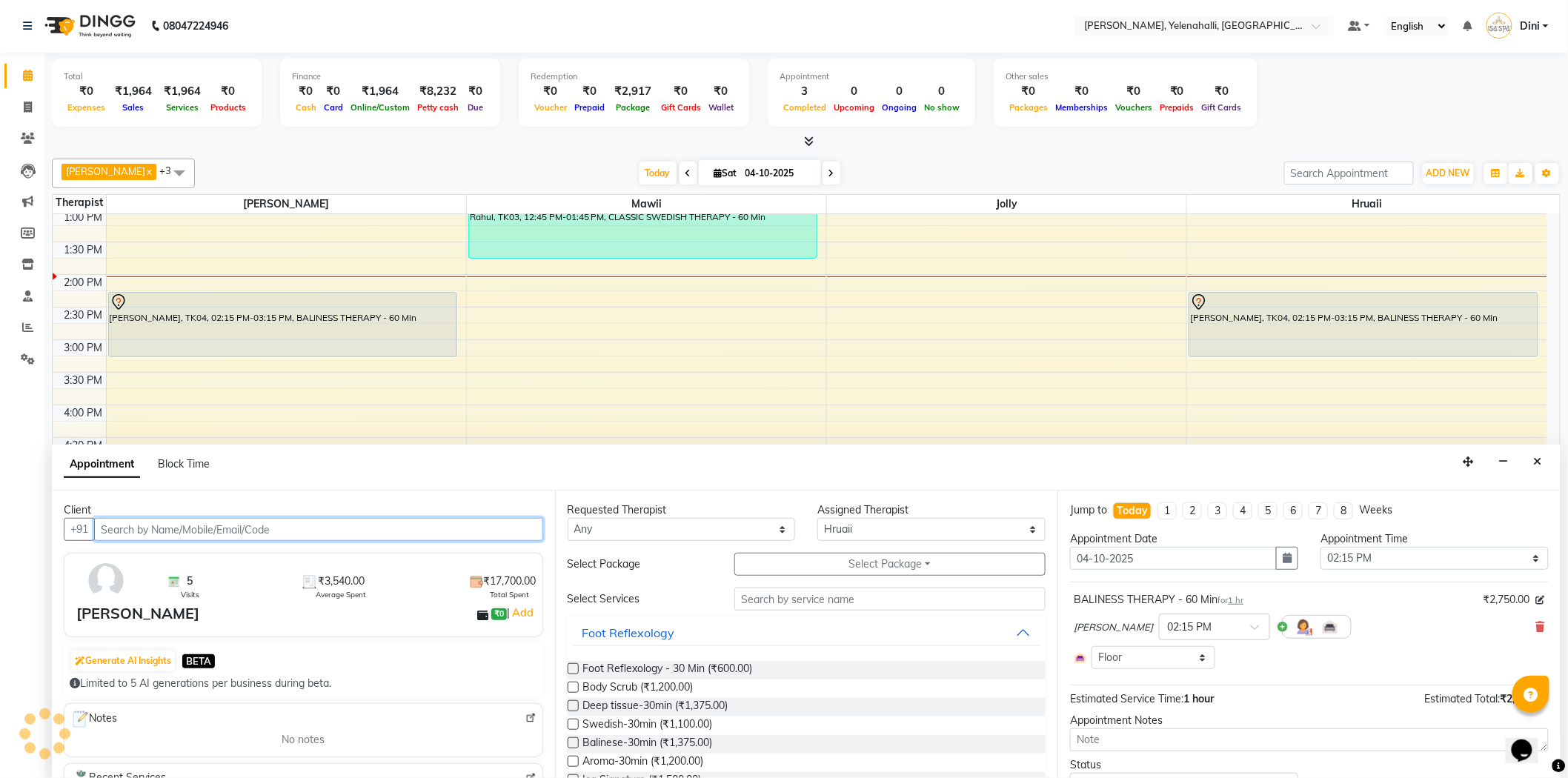
select select "3001"
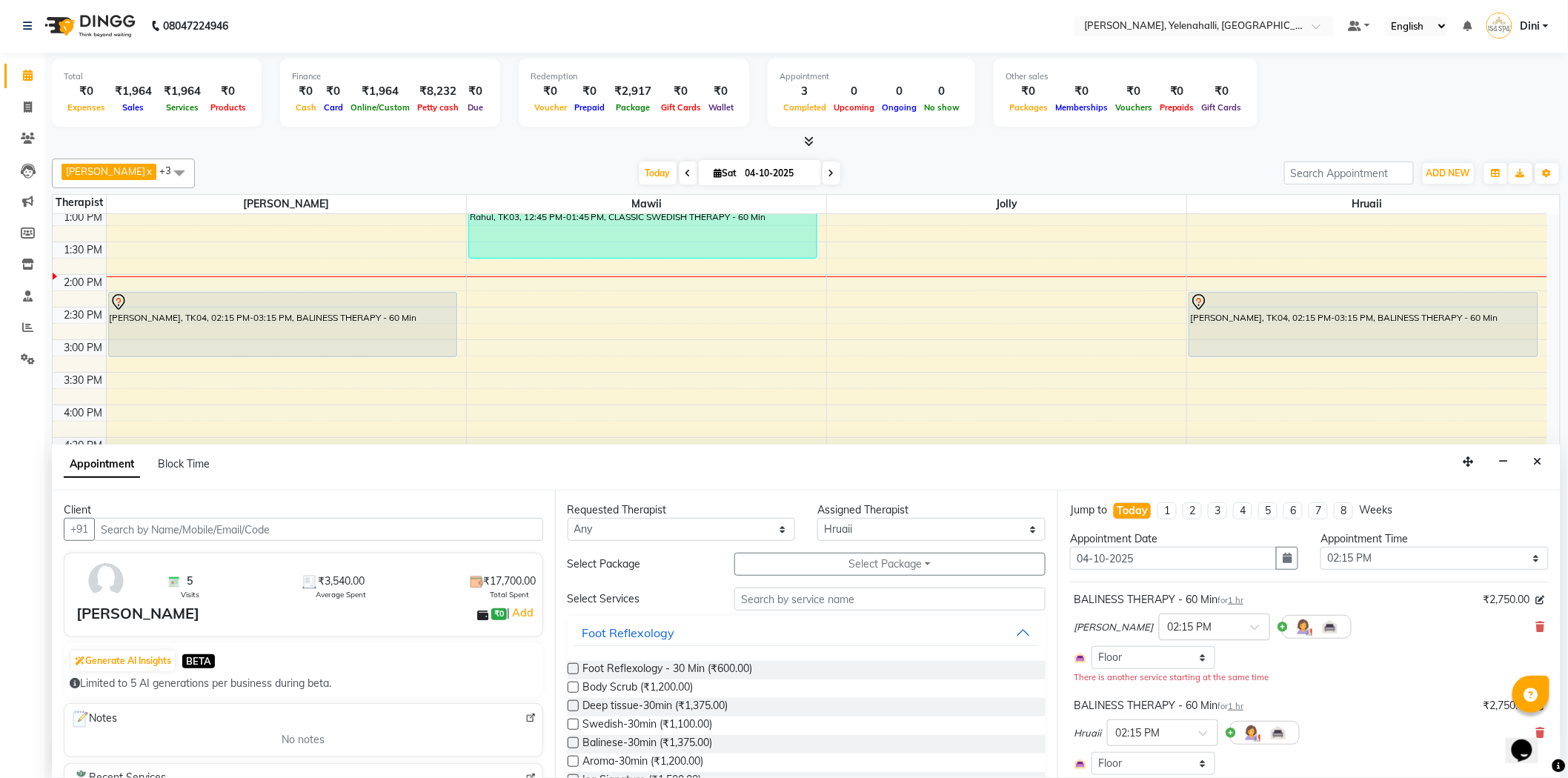
click at [1251, 624] on span at bounding box center [1260, 631] width 18 height 16
click at [1160, 708] on div "02:45 PM" at bounding box center [1214, 709] width 110 height 27
click at [1174, 710] on input "text" at bounding box center [1148, 716] width 65 height 16
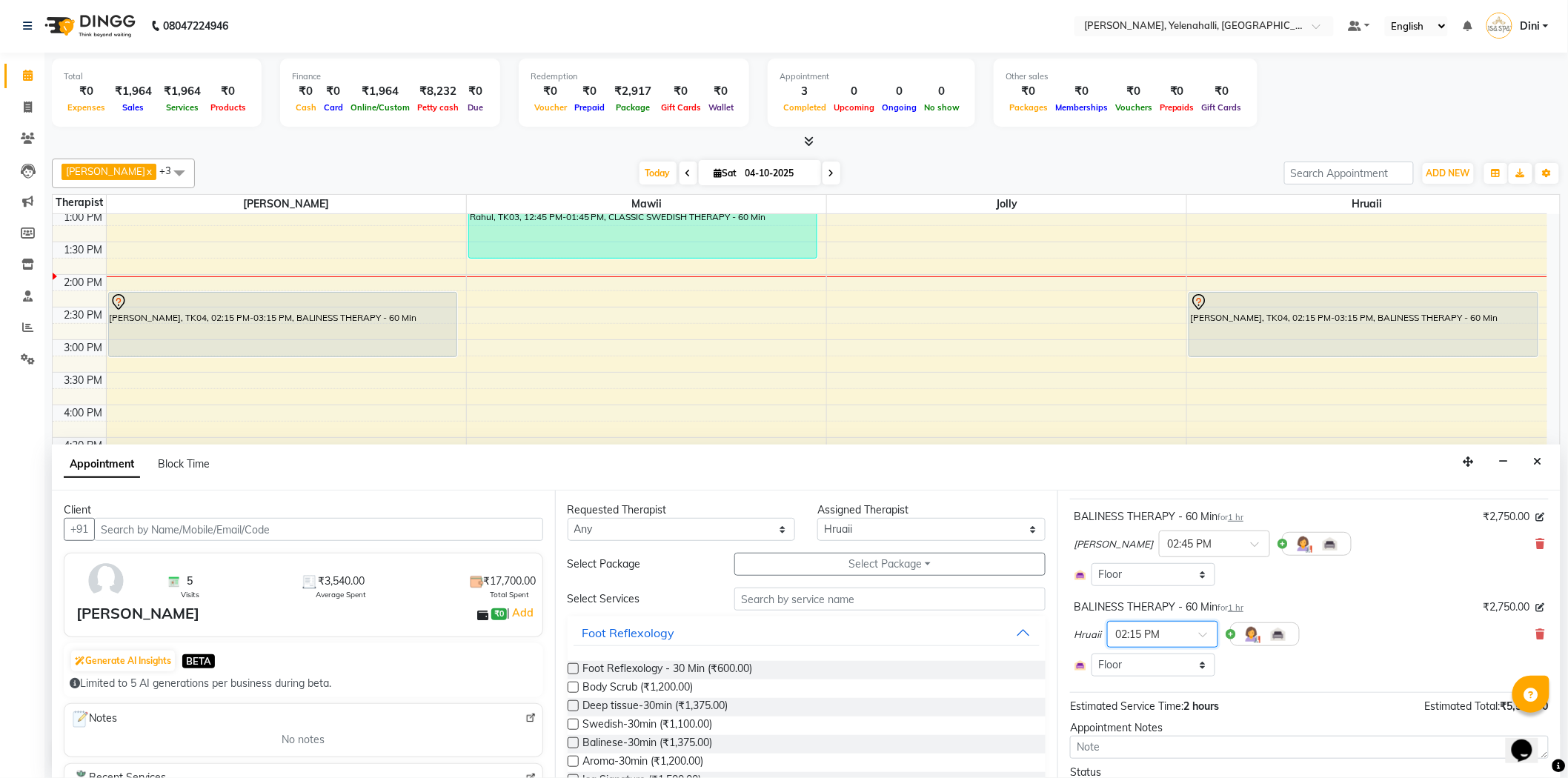
scroll to position [86, 0]
click at [1202, 623] on div at bounding box center [1162, 629] width 110 height 16
click at [1143, 707] on div "02:45 PM" at bounding box center [1162, 712] width 110 height 27
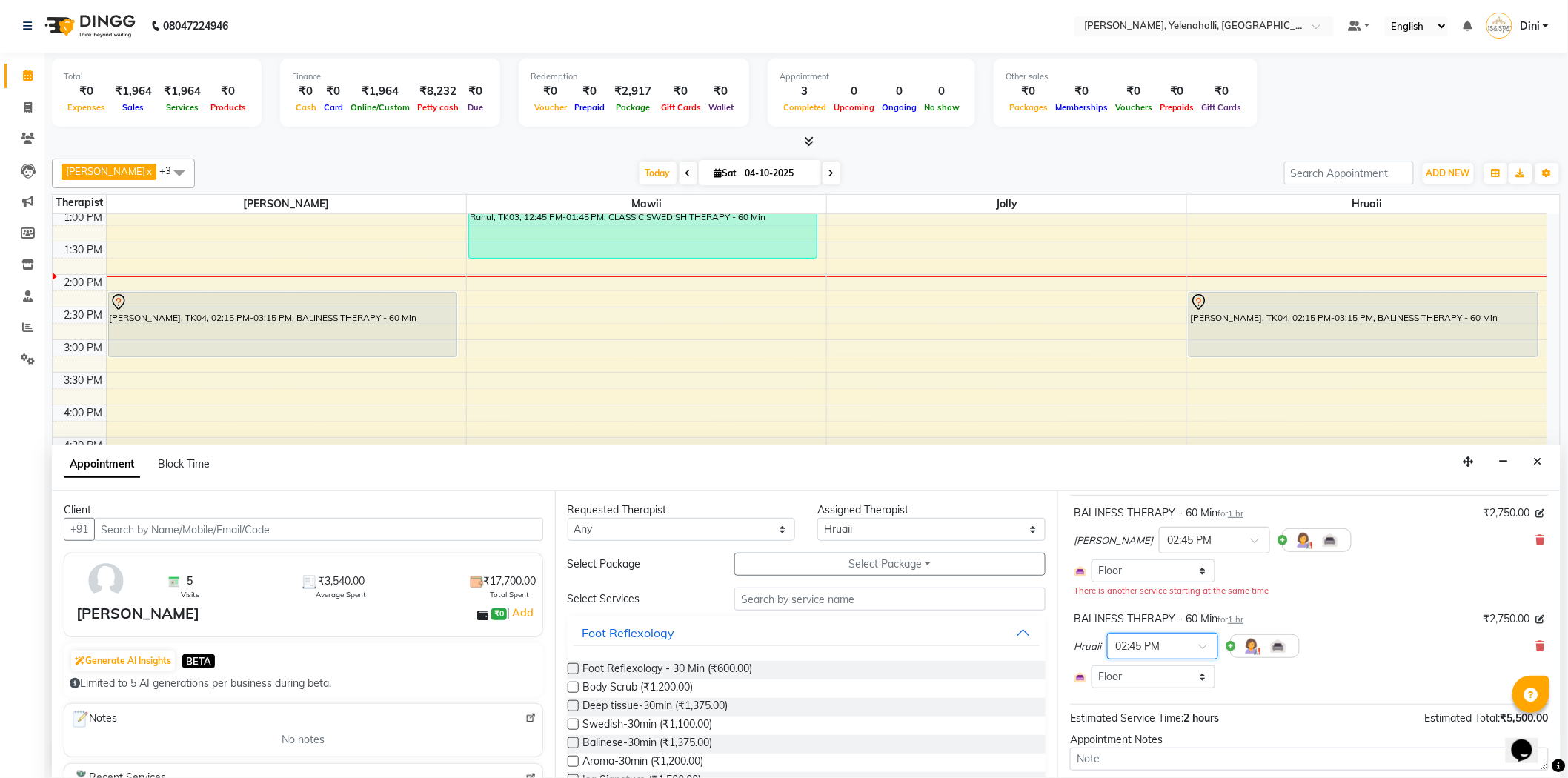
scroll to position [174, 0]
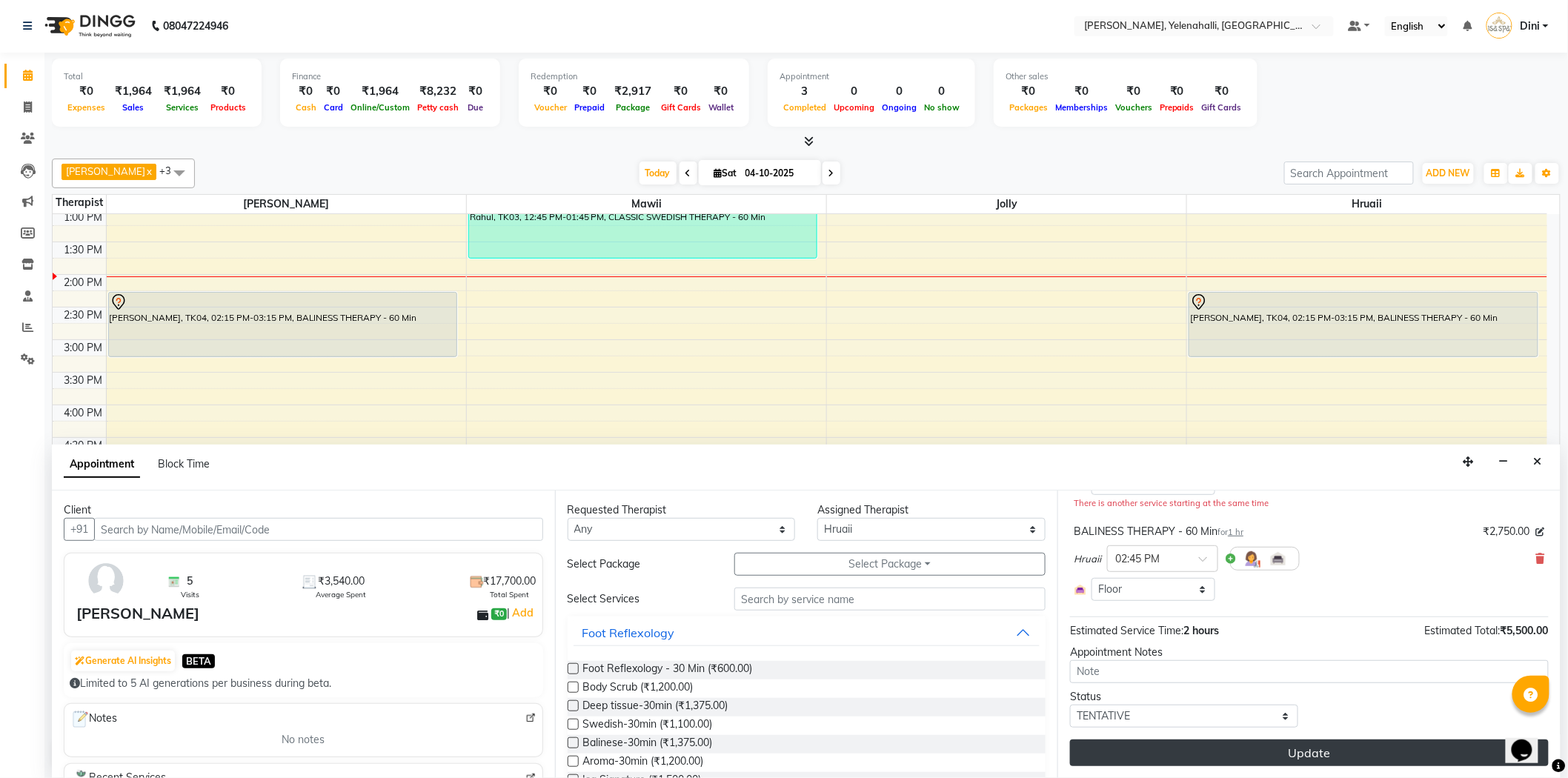
click at [1365, 748] on button "Update" at bounding box center [1309, 752] width 479 height 27
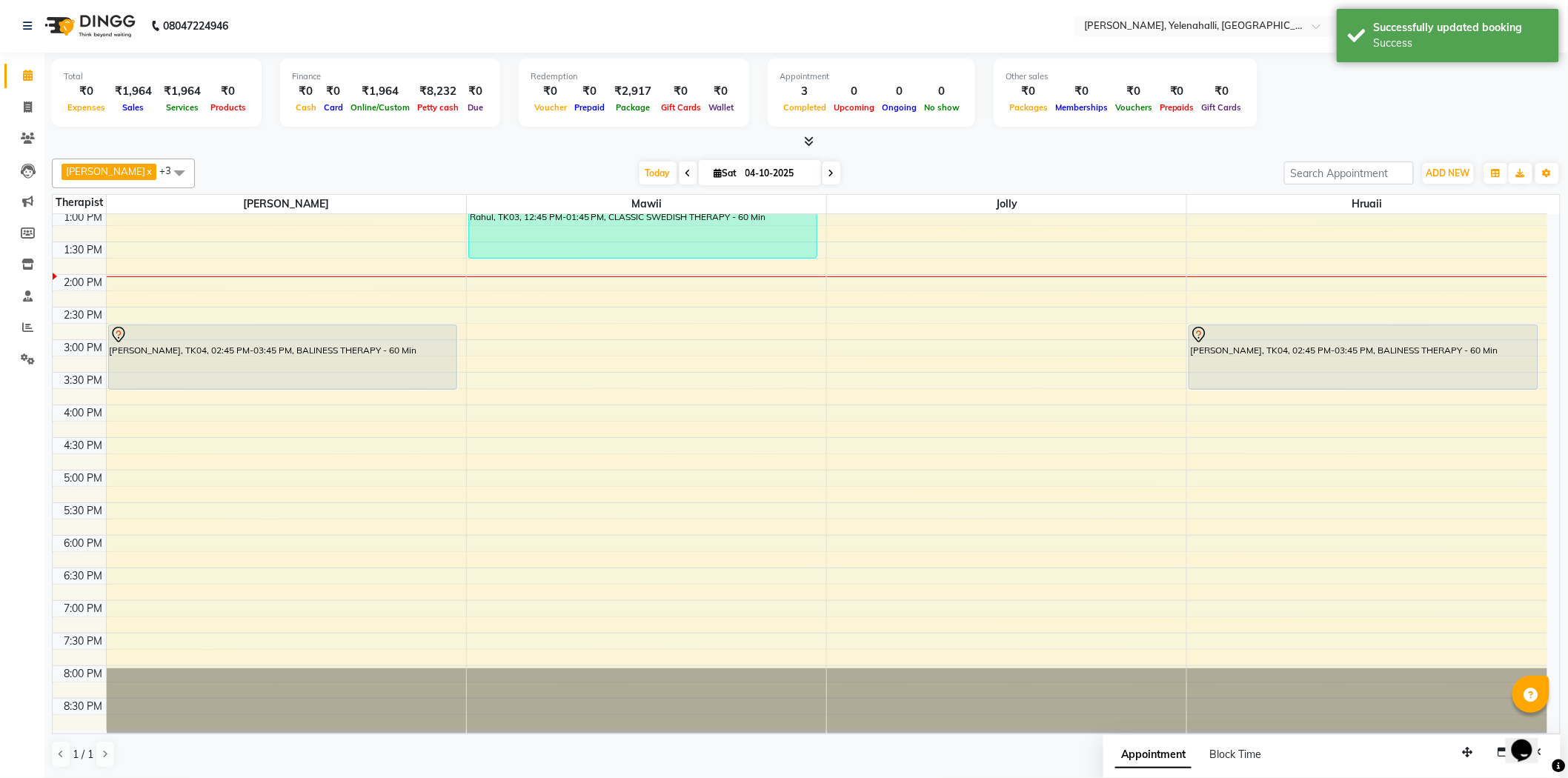
scroll to position [0, 0]
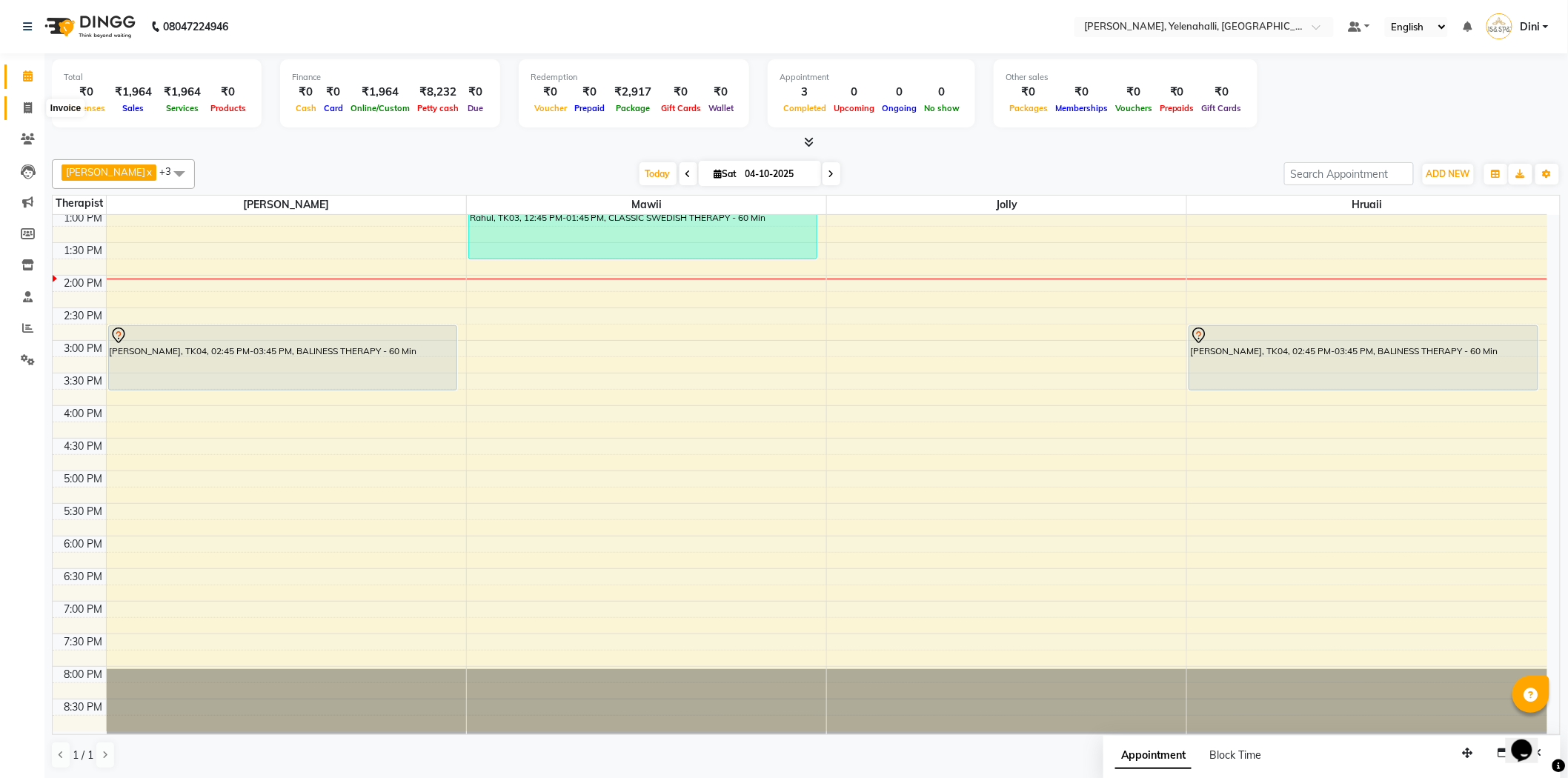
click at [28, 105] on icon at bounding box center [27, 108] width 8 height 11
select select "6121"
select select "service"
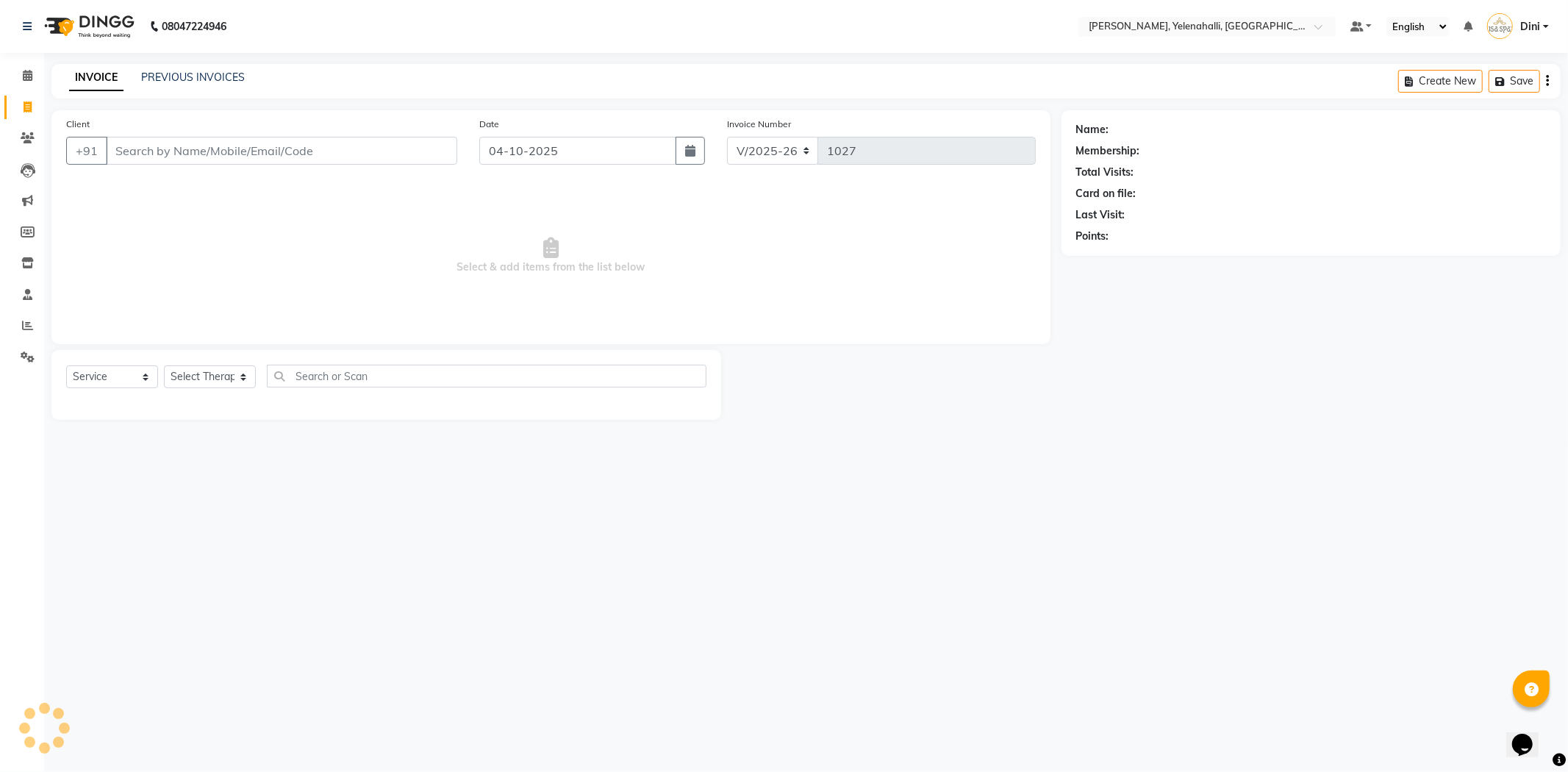
click at [188, 153] on input "Client" at bounding box center [282, 150] width 352 height 28
click at [152, 150] on input "88848 07770" at bounding box center [244, 150] width 276 height 28
type input "8884807770"
select select "1: Object"
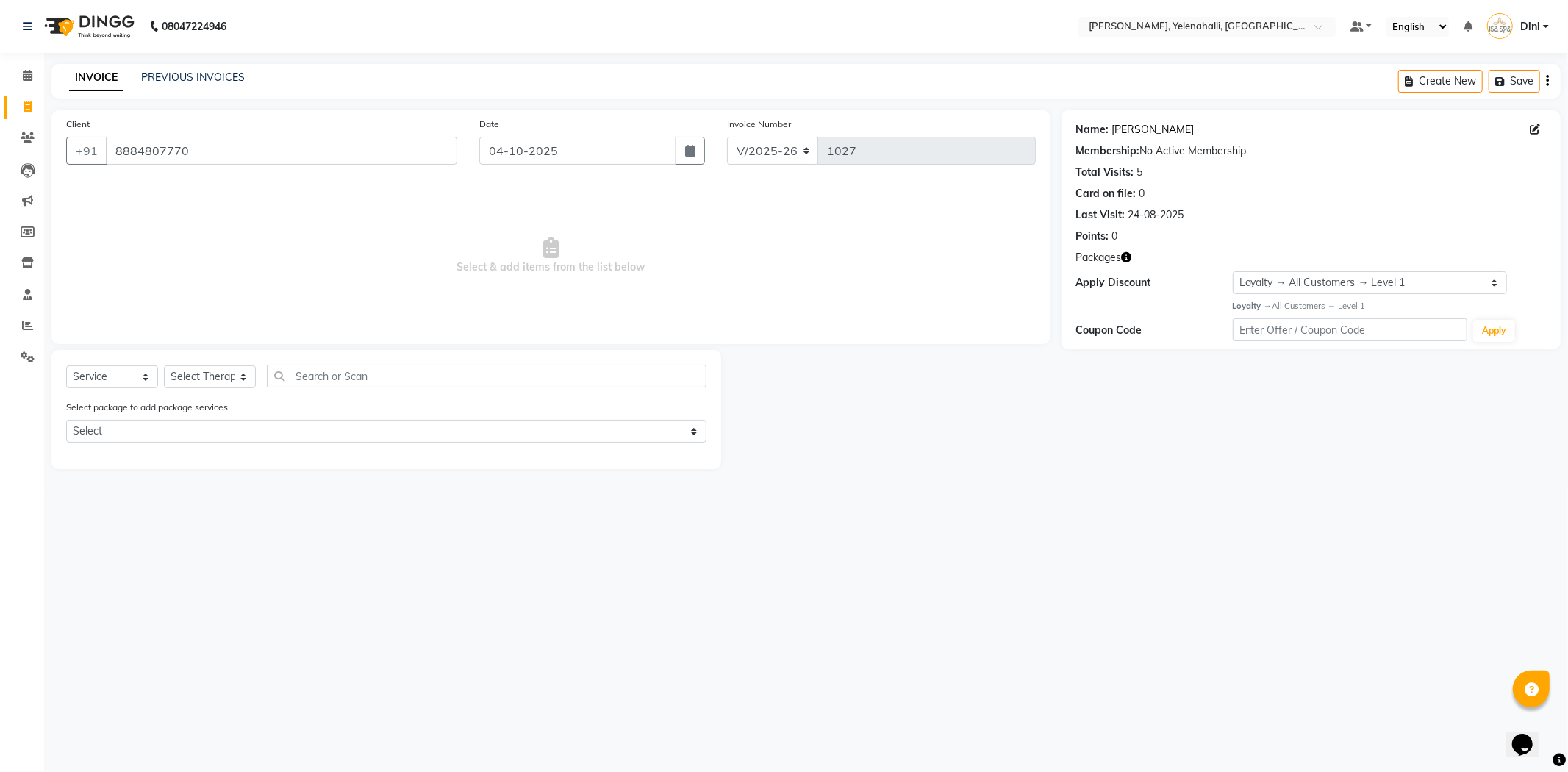
click at [1141, 131] on link "Gauran Sidana" at bounding box center [1153, 129] width 82 height 16
click at [19, 75] on span at bounding box center [28, 76] width 26 height 17
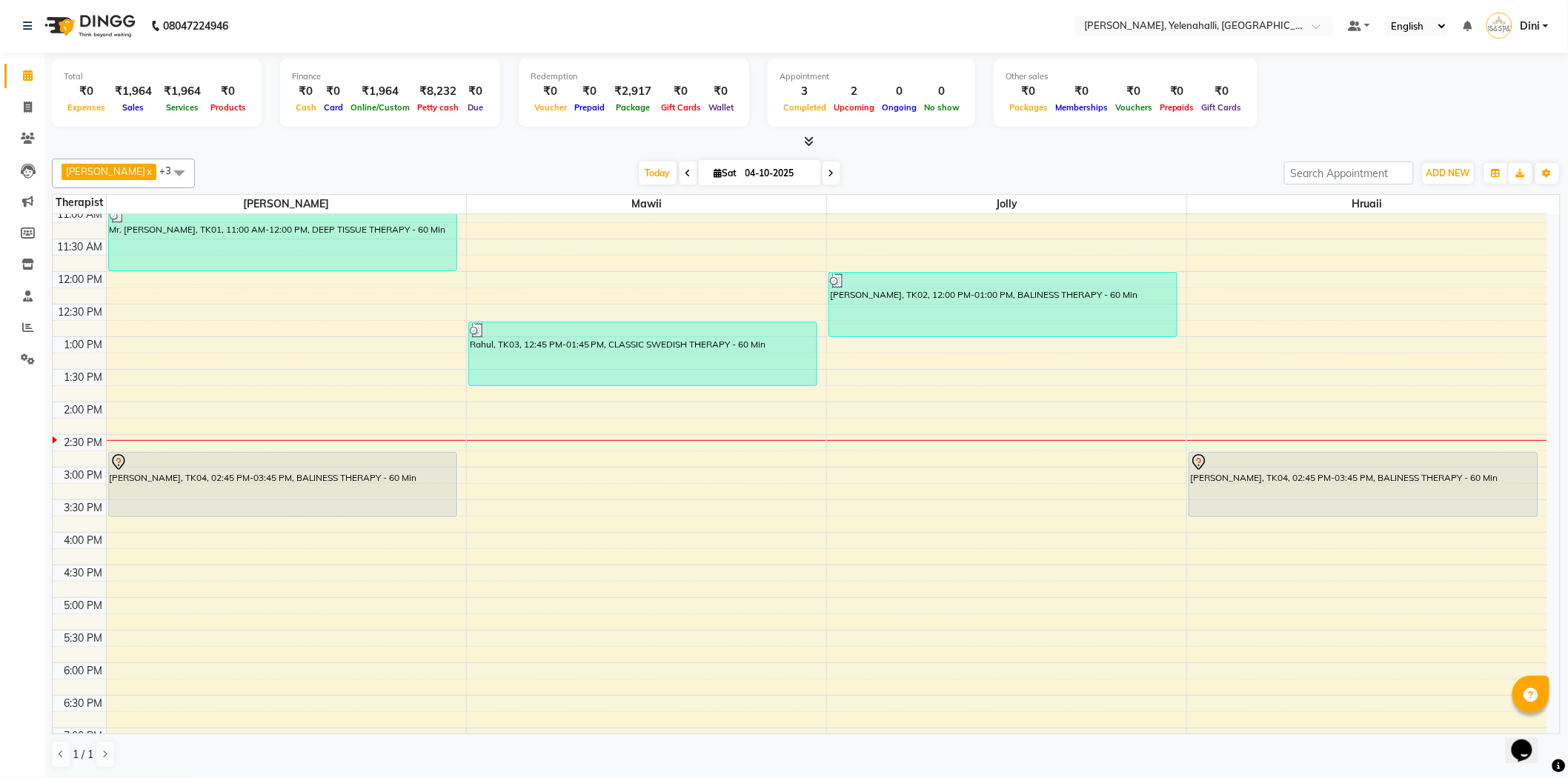
scroll to position [35, 0]
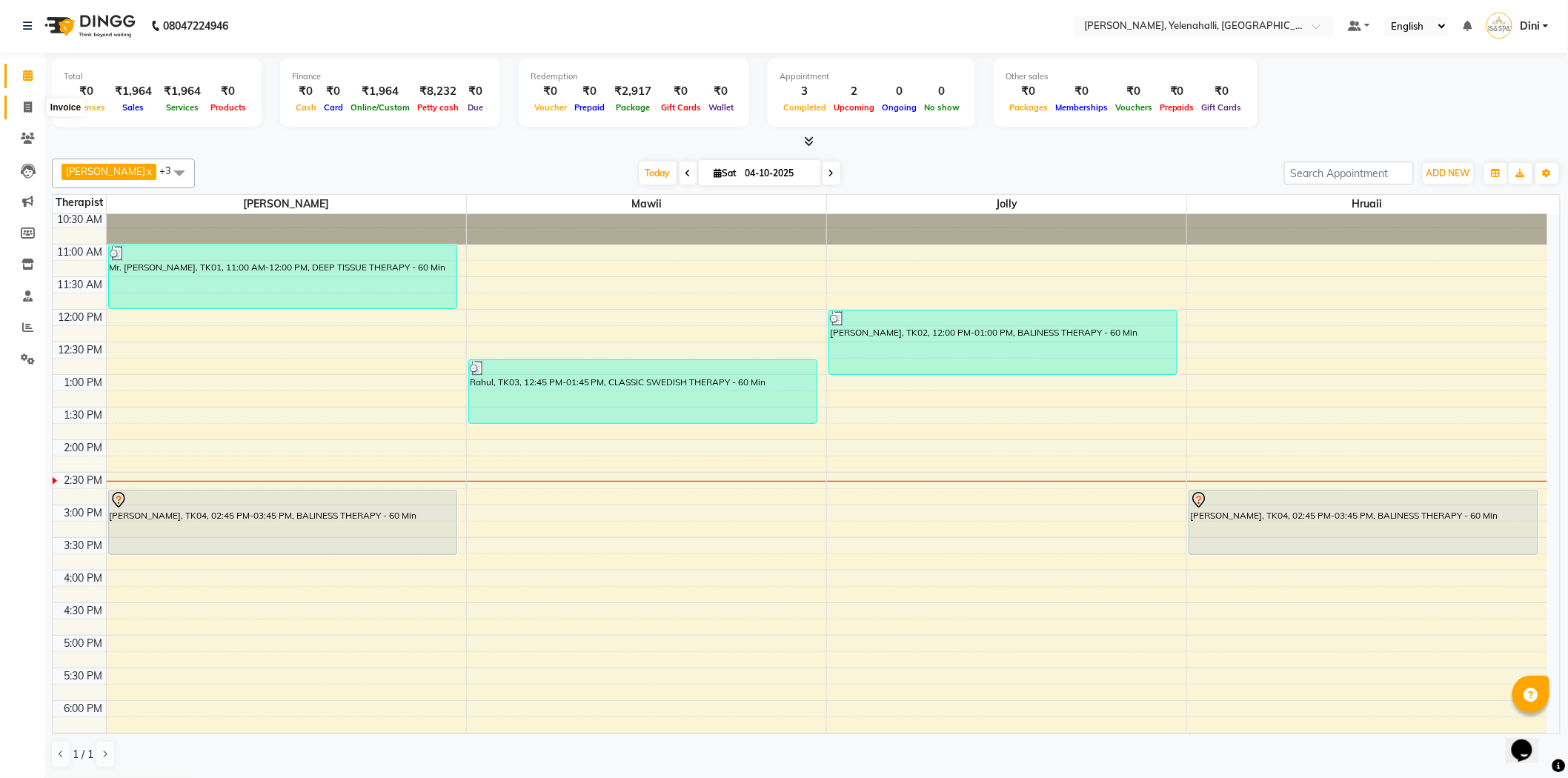
click at [30, 104] on icon at bounding box center [27, 107] width 8 height 11
select select "service"
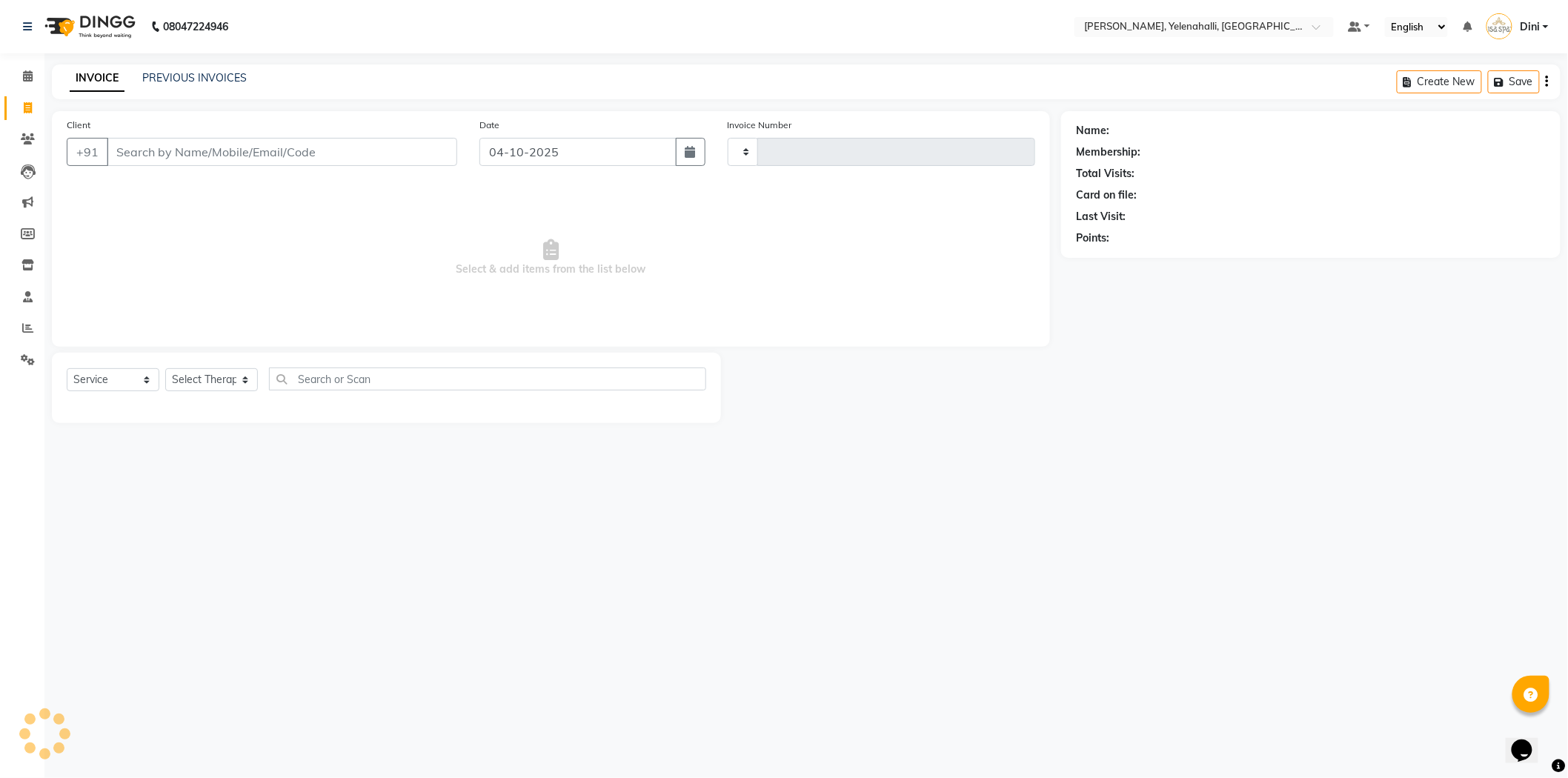
type input "1027"
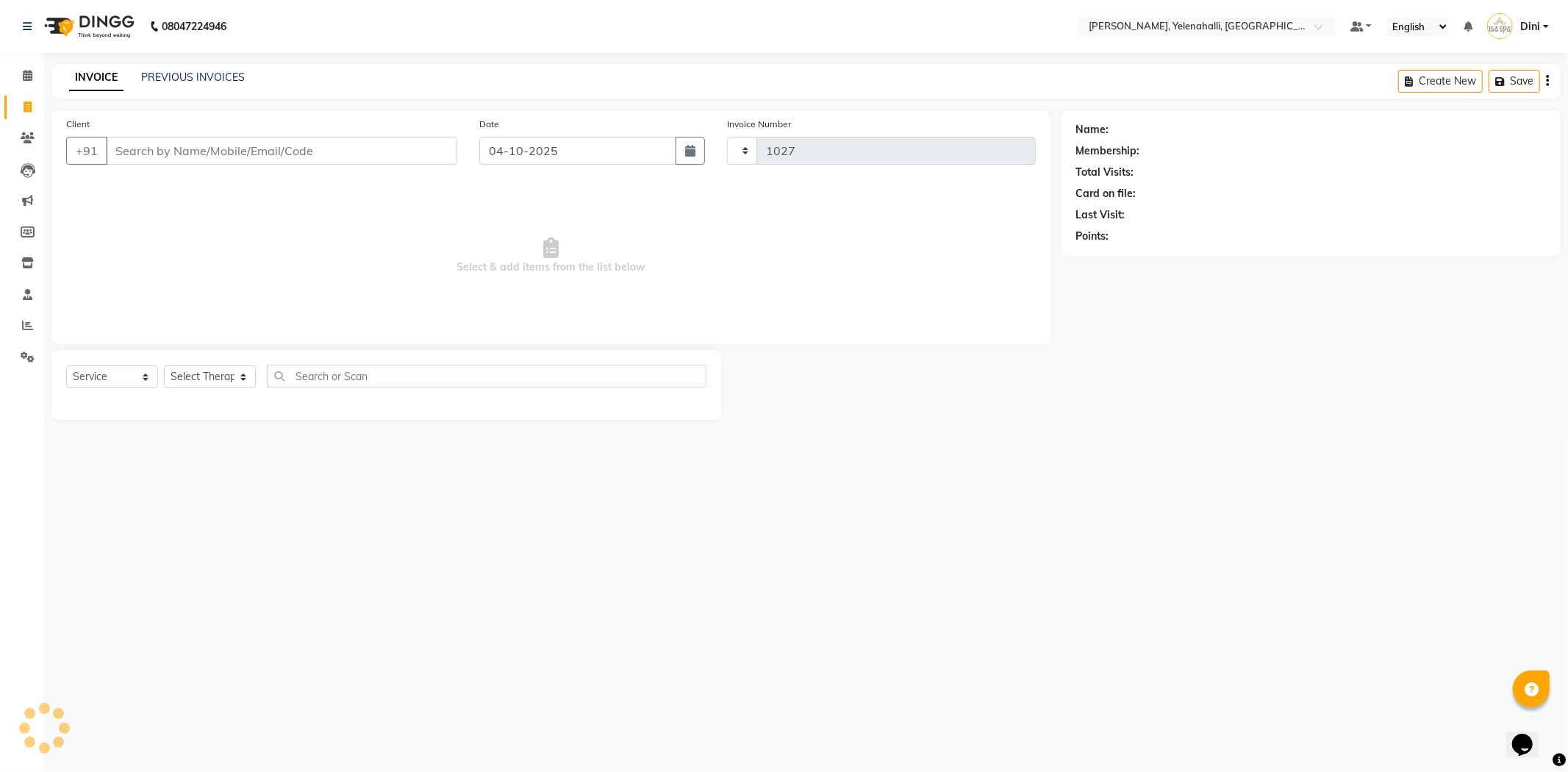
select select "6121"
click at [219, 367] on select "Select Therapist Admin [PERSON_NAME] Hruaii [PERSON_NAME] [PERSON_NAME] Mr.Mohi…" at bounding box center [210, 376] width 92 height 23
select select "93635"
click at [164, 366] on select "Select Therapist Admin [PERSON_NAME] Hruaii [PERSON_NAME] [PERSON_NAME] Mr.Mohi…" at bounding box center [210, 376] width 92 height 23
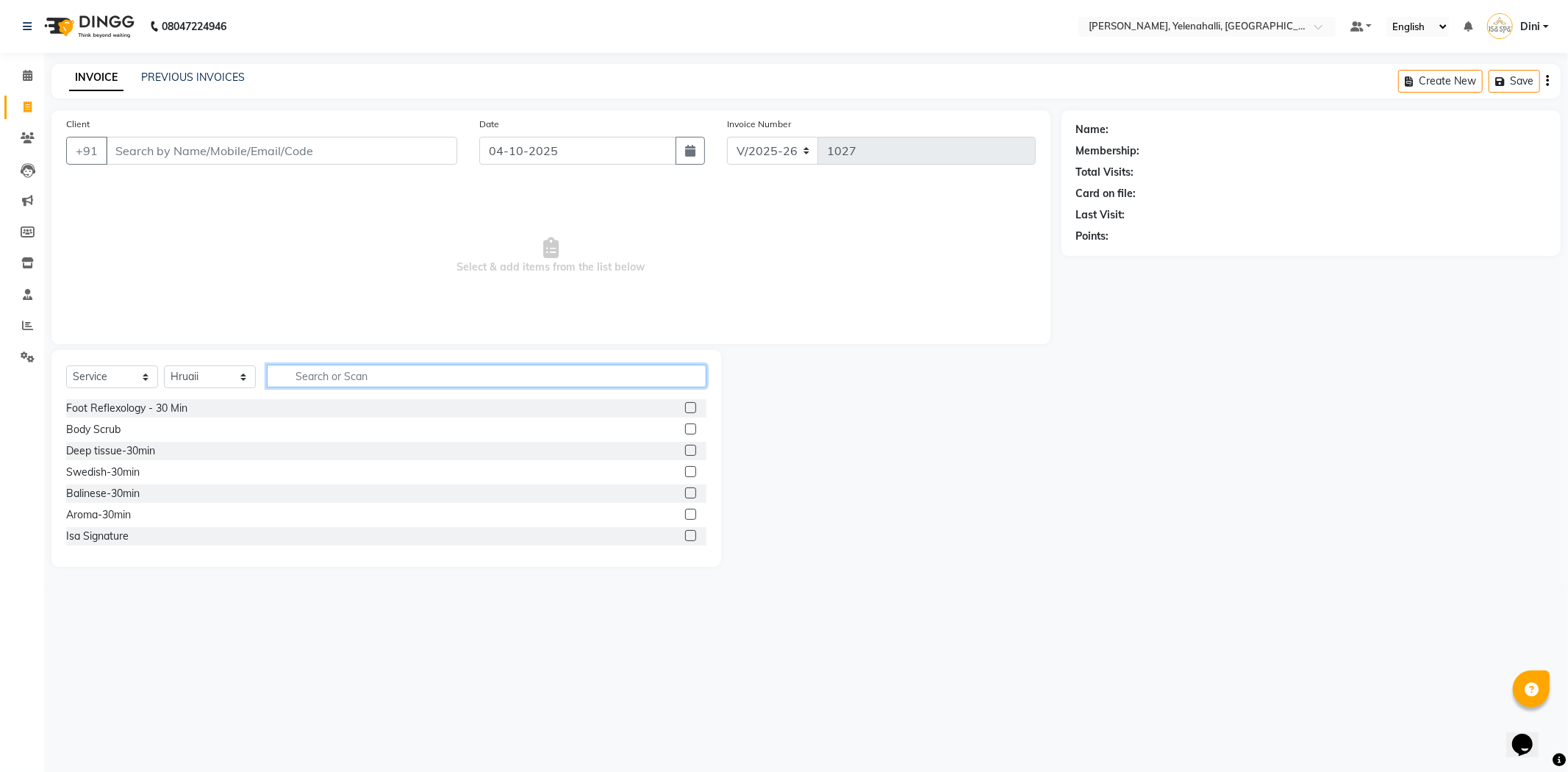
click at [289, 384] on input "text" at bounding box center [487, 375] width 440 height 23
click at [1218, 414] on div "Name: Membership: Total Visits: Card on file: Last Visit: Points:" at bounding box center [1317, 339] width 510 height 457
click at [327, 378] on input "text" at bounding box center [487, 375] width 440 height 23
type input "tra"
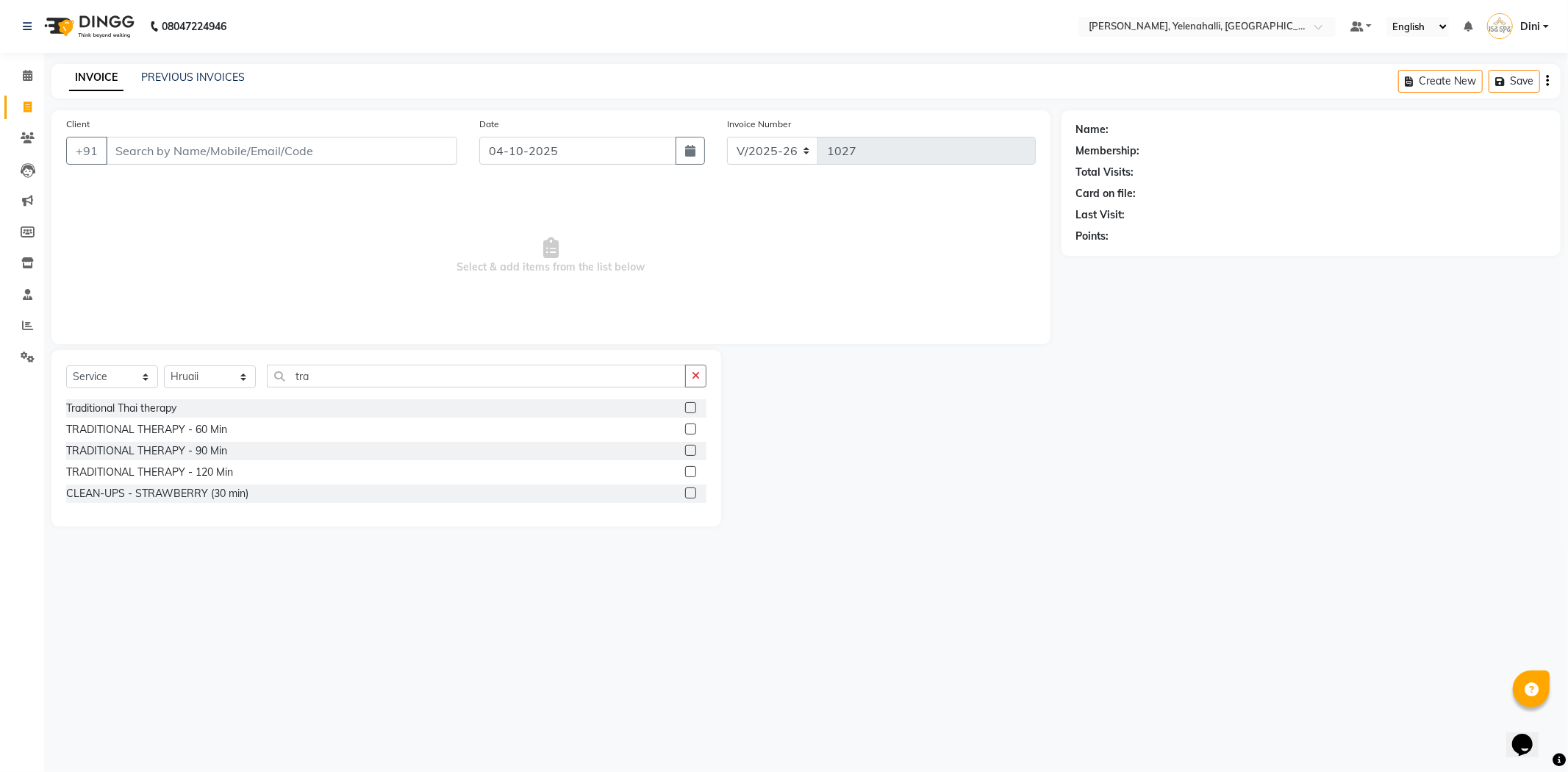
click at [692, 426] on label at bounding box center [690, 429] width 11 height 11
click at [692, 426] on input "checkbox" at bounding box center [690, 430] width 10 height 10
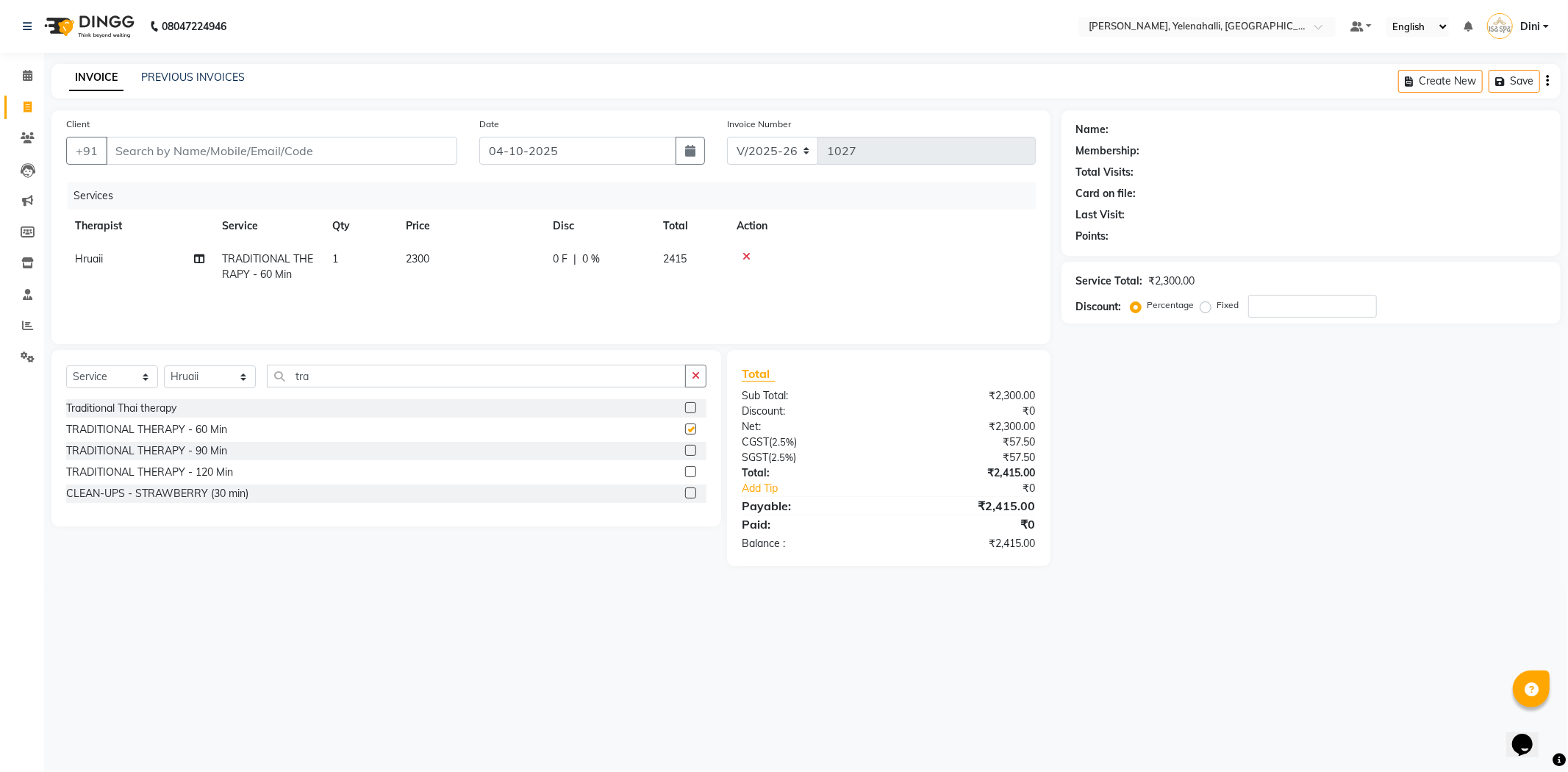
checkbox input "false"
click at [604, 257] on div "0 F | 0 %" at bounding box center [598, 259] width 93 height 16
select select "93635"
click at [711, 267] on input "0" at bounding box center [708, 263] width 44 height 23
type input "15"
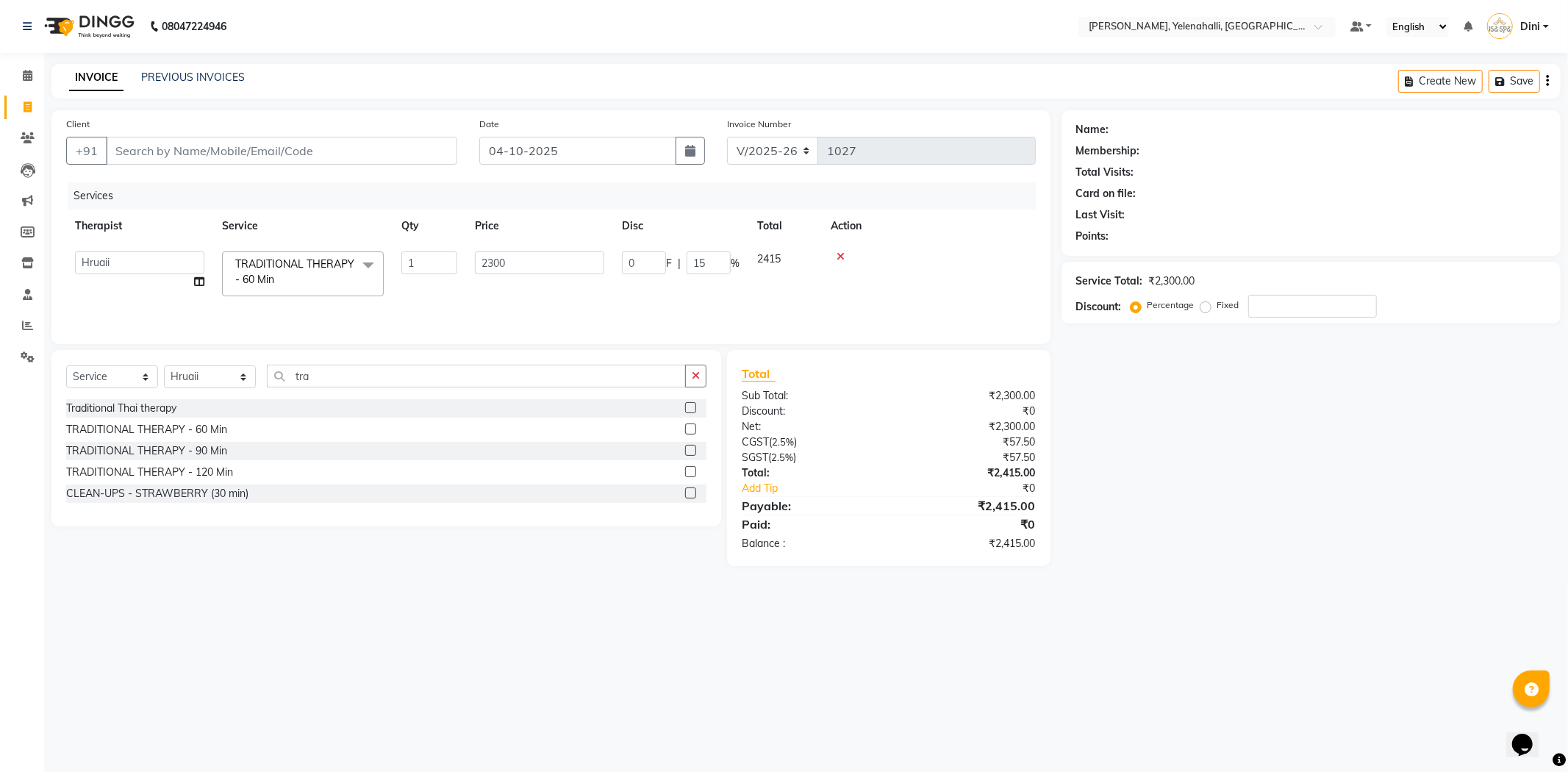
click at [731, 284] on tr "Admin Dini Eli Hruaii Jolly Kyrie Linda Mawii Mr.Mohit Mr. Suresh Kumar Sawmtei…" at bounding box center [551, 273] width 970 height 62
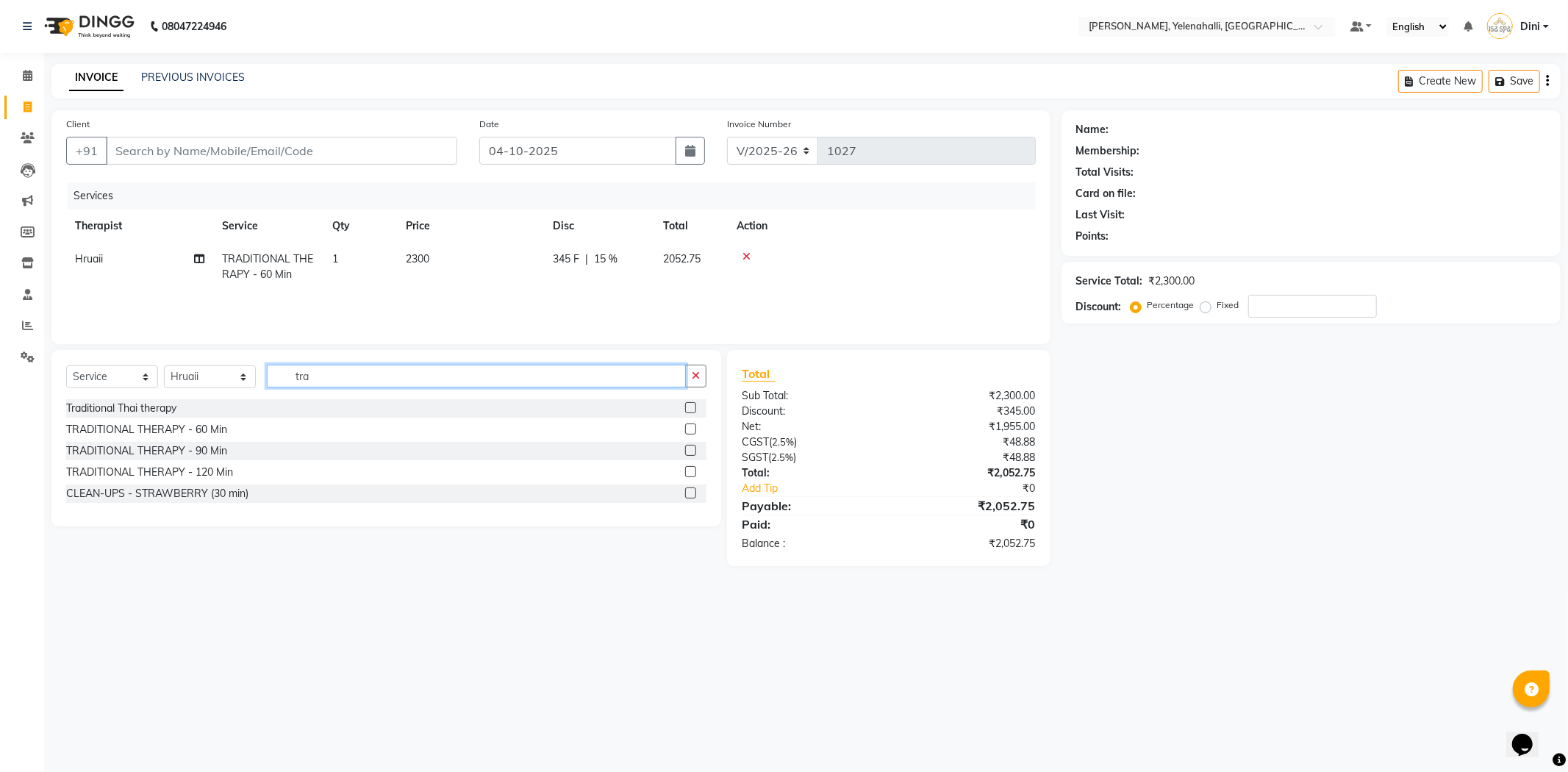
click at [340, 372] on input "tra" at bounding box center [476, 375] width 419 height 23
type input "t"
type input "swe"
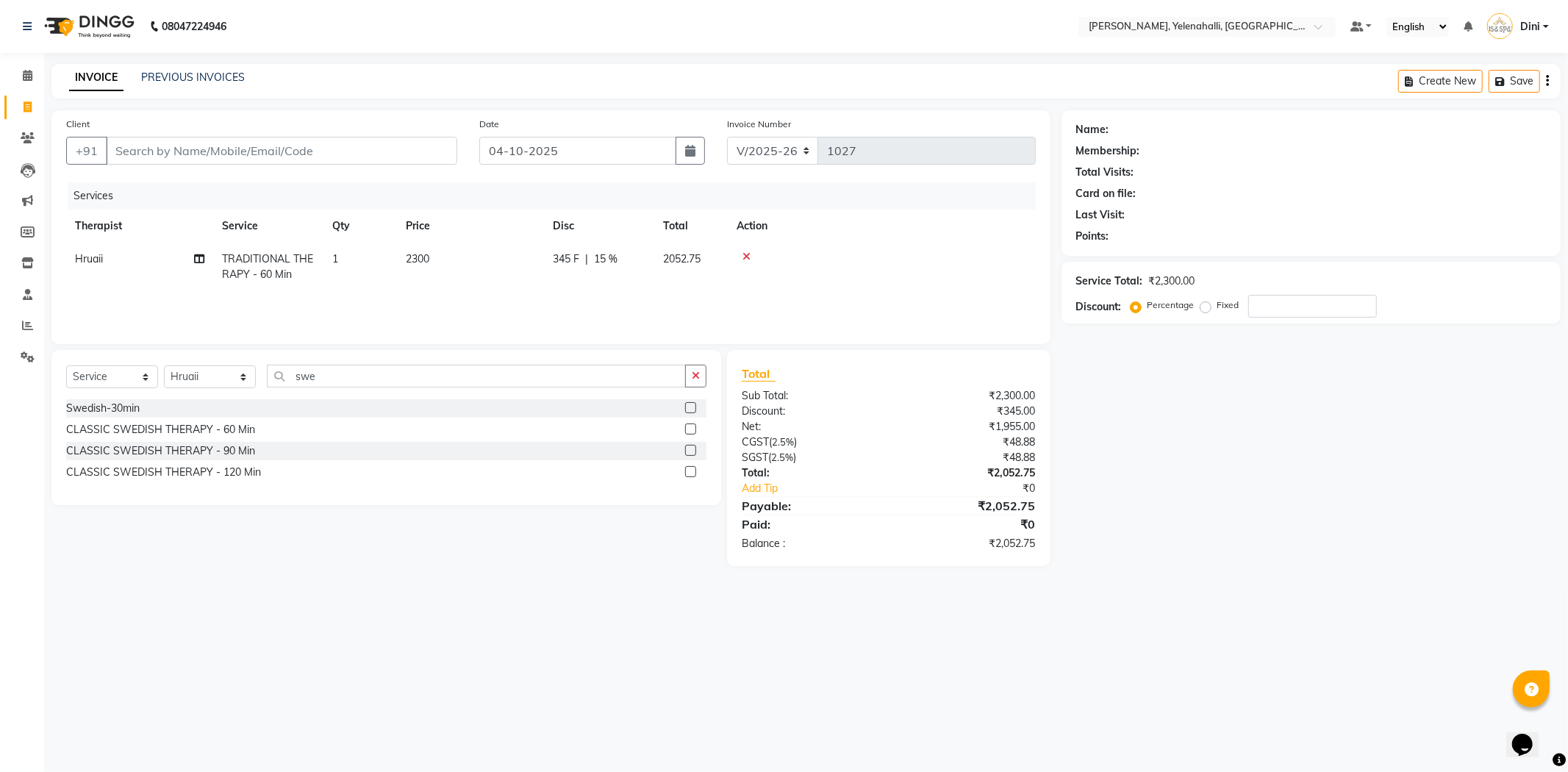
click at [690, 430] on label at bounding box center [690, 429] width 11 height 11
click at [690, 430] on input "checkbox" at bounding box center [690, 430] width 10 height 10
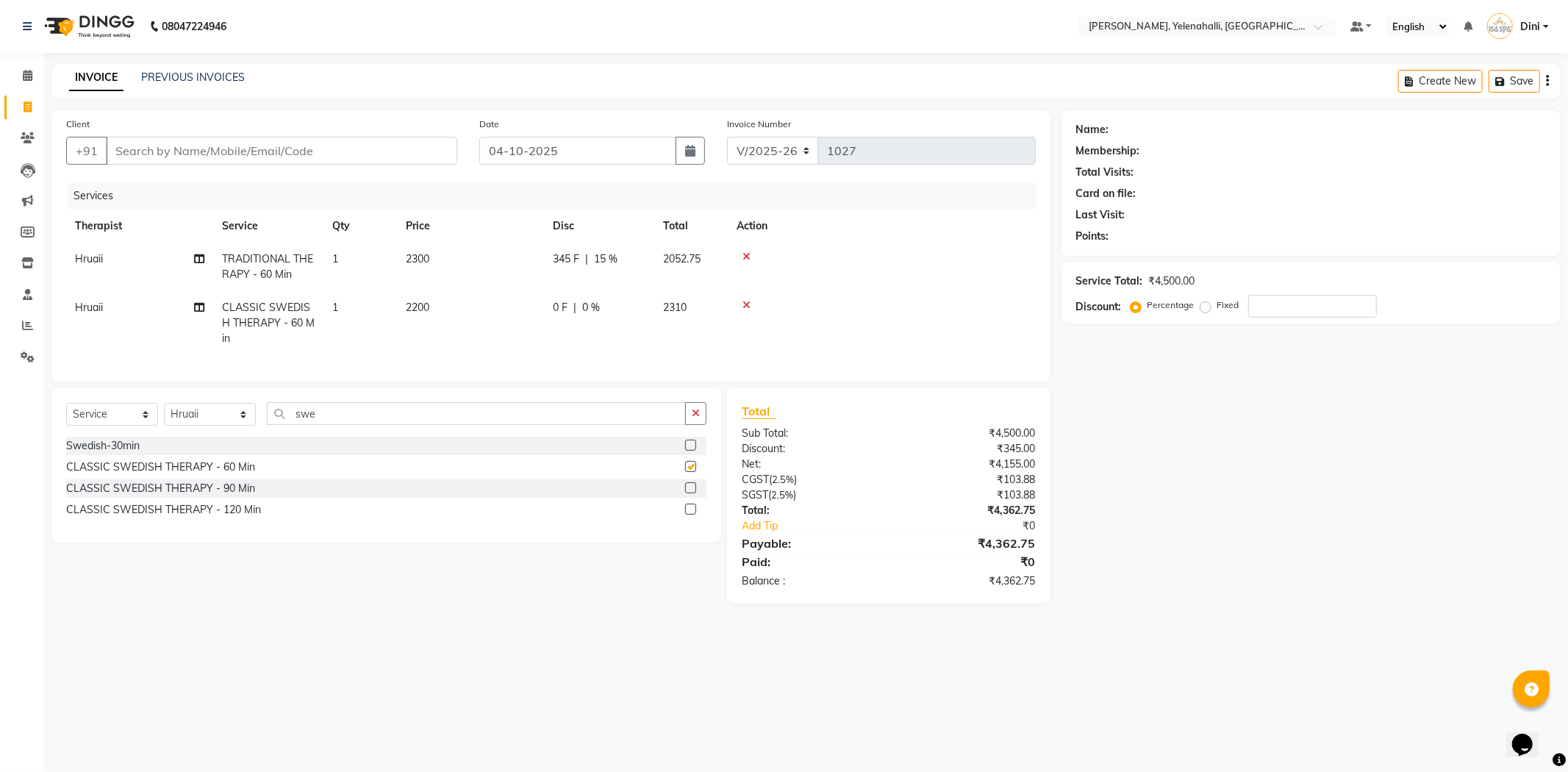
checkbox input "false"
click at [599, 307] on div "0 F | 0 %" at bounding box center [598, 307] width 93 height 16
select select "93635"
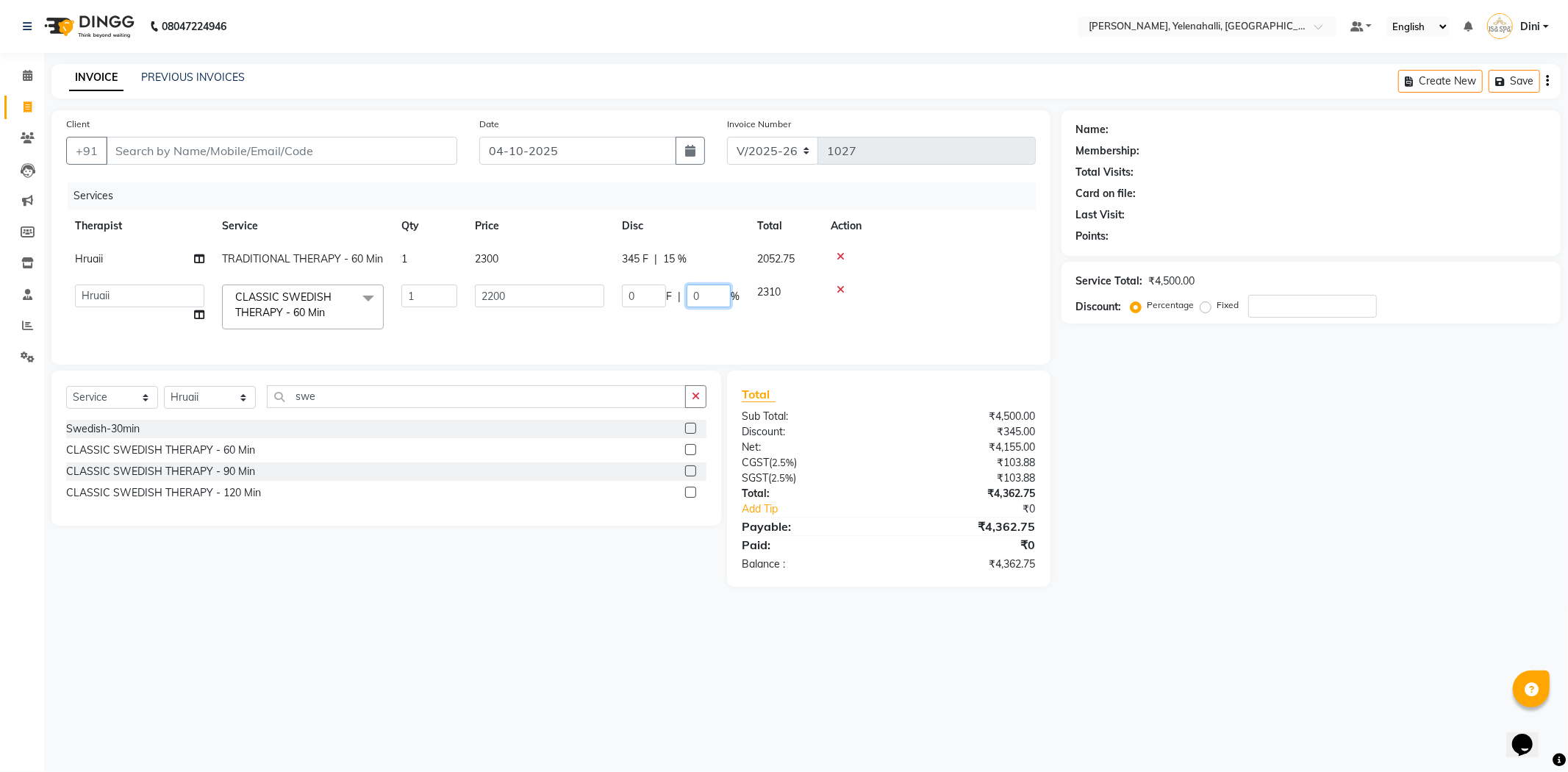
click at [708, 303] on input "0" at bounding box center [708, 296] width 44 height 23
type input "15"
click at [711, 321] on tr "Admin Dini Eli Hruaii Jolly Kyrie Linda Mawii Mr.Mohit Mr. Suresh Kumar Sawmtei…" at bounding box center [551, 306] width 970 height 62
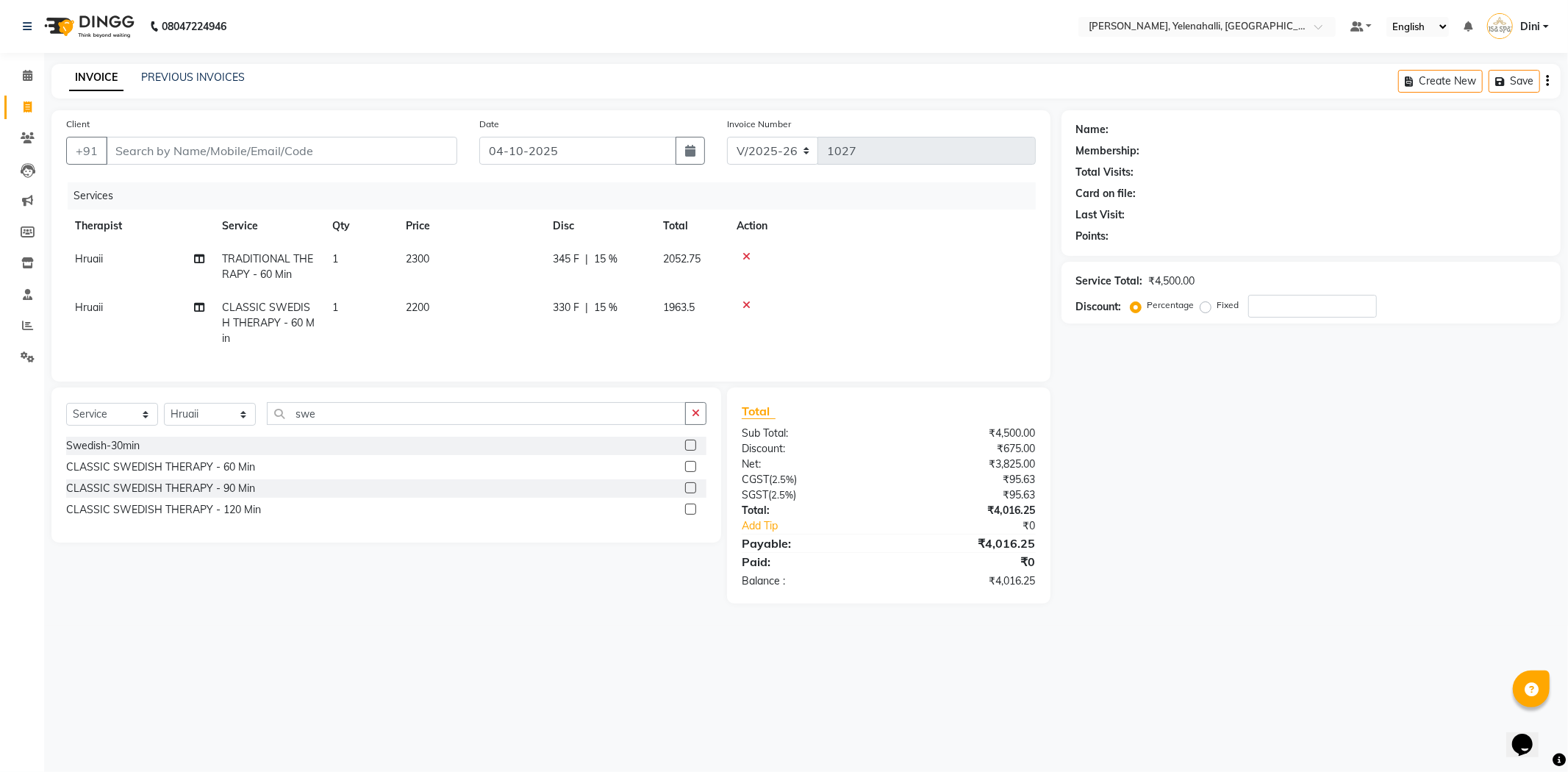
click at [747, 254] on icon at bounding box center [746, 257] width 8 height 11
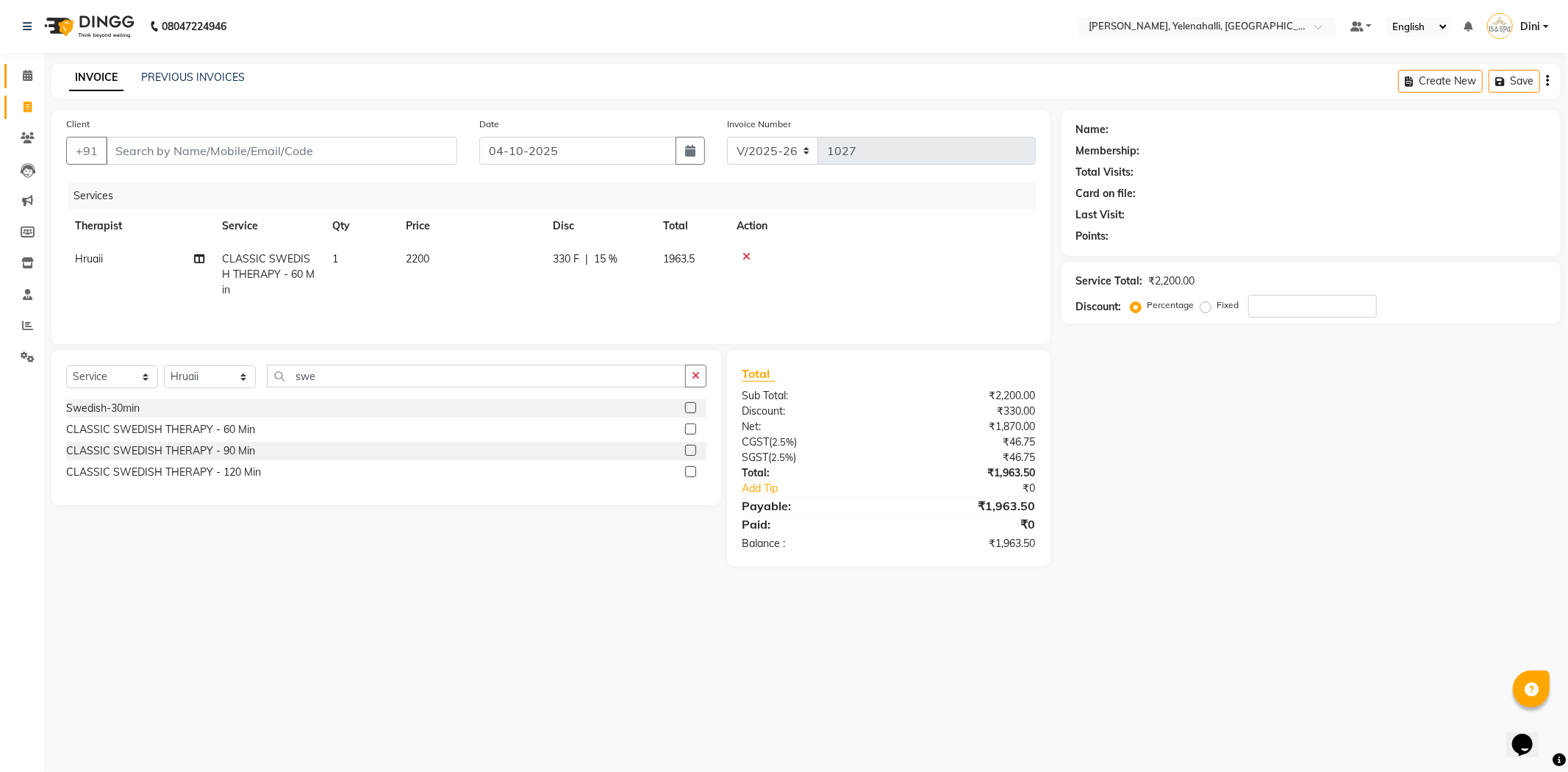
click at [32, 71] on span at bounding box center [28, 76] width 26 height 17
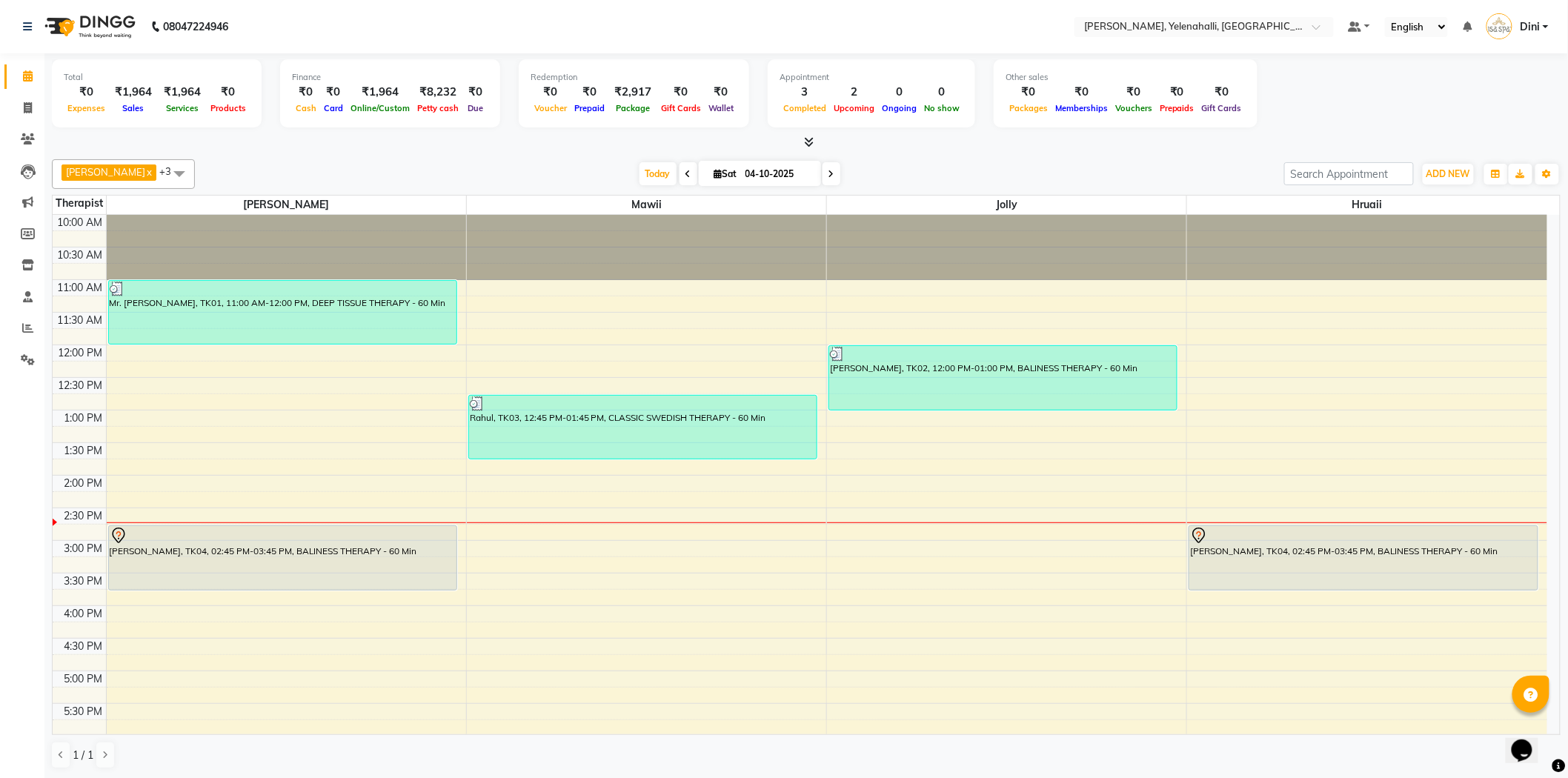
click at [809, 136] on icon at bounding box center [809, 142] width 10 height 11
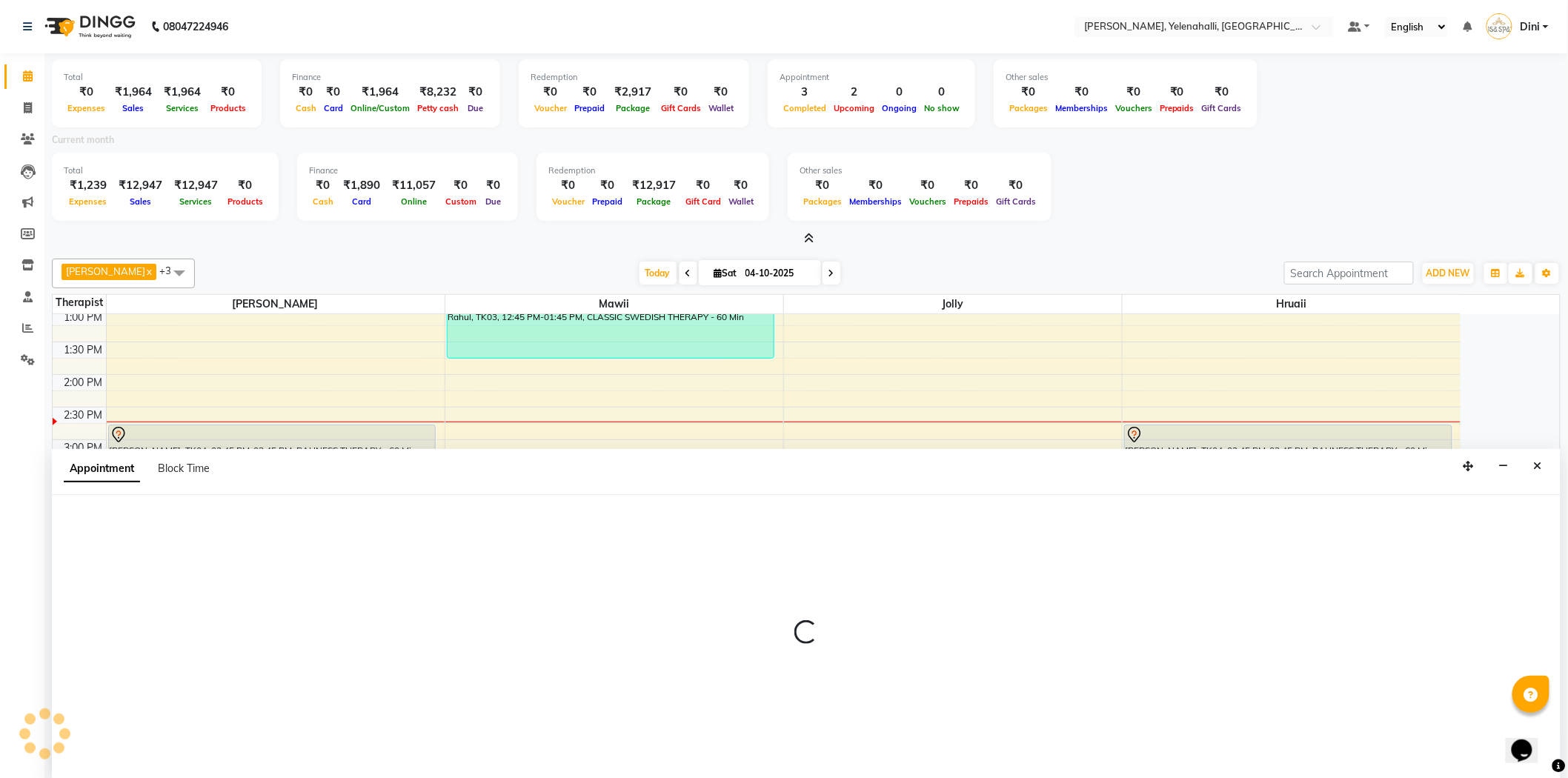
scroll to position [3, 0]
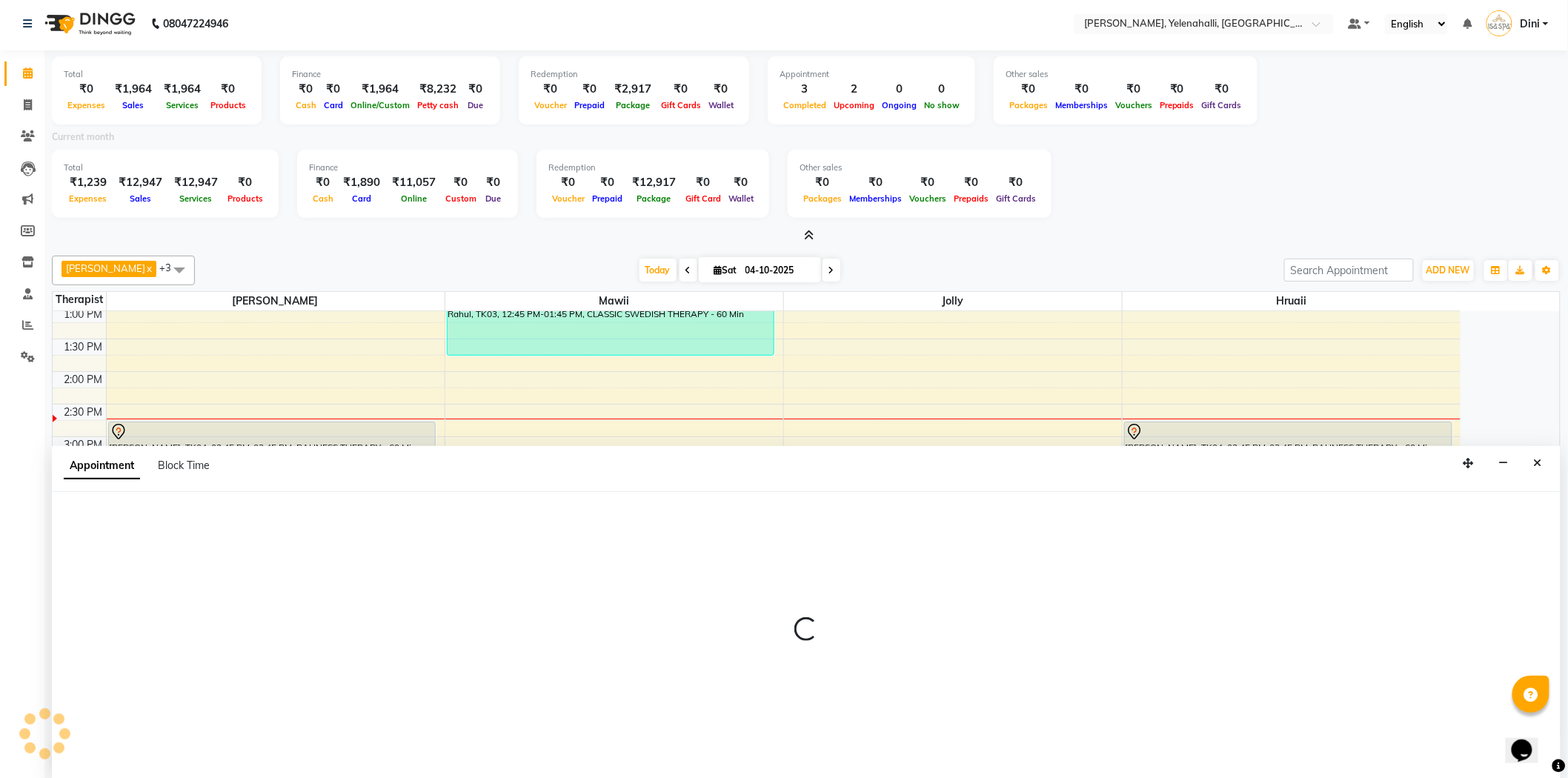
select select "61851"
select select "960"
select select "tentative"
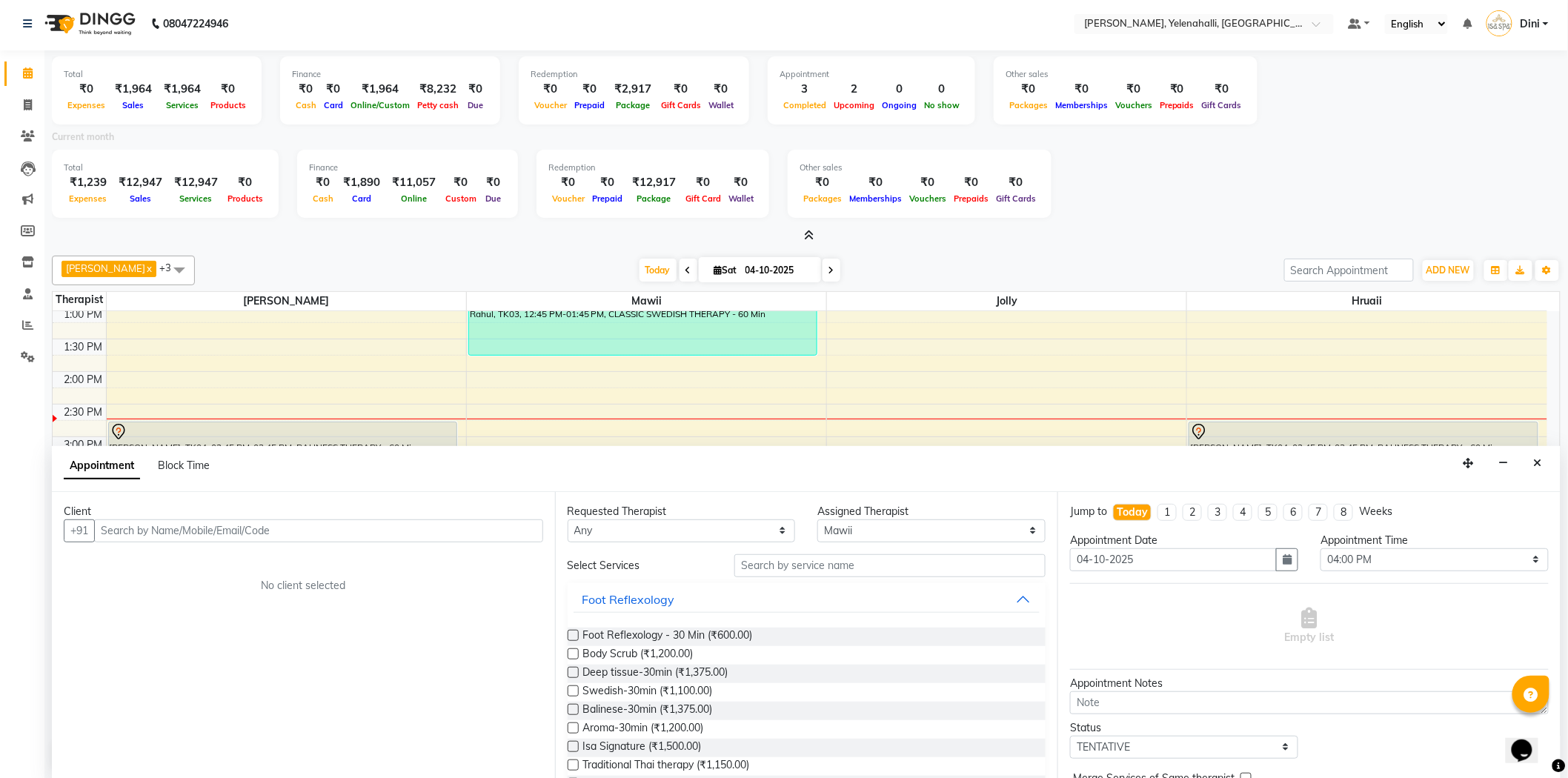
click at [126, 528] on input "text" at bounding box center [319, 531] width 449 height 23
click at [156, 552] on button "Mr. Sijo 7338179478" at bounding box center [211, 562] width 229 height 24
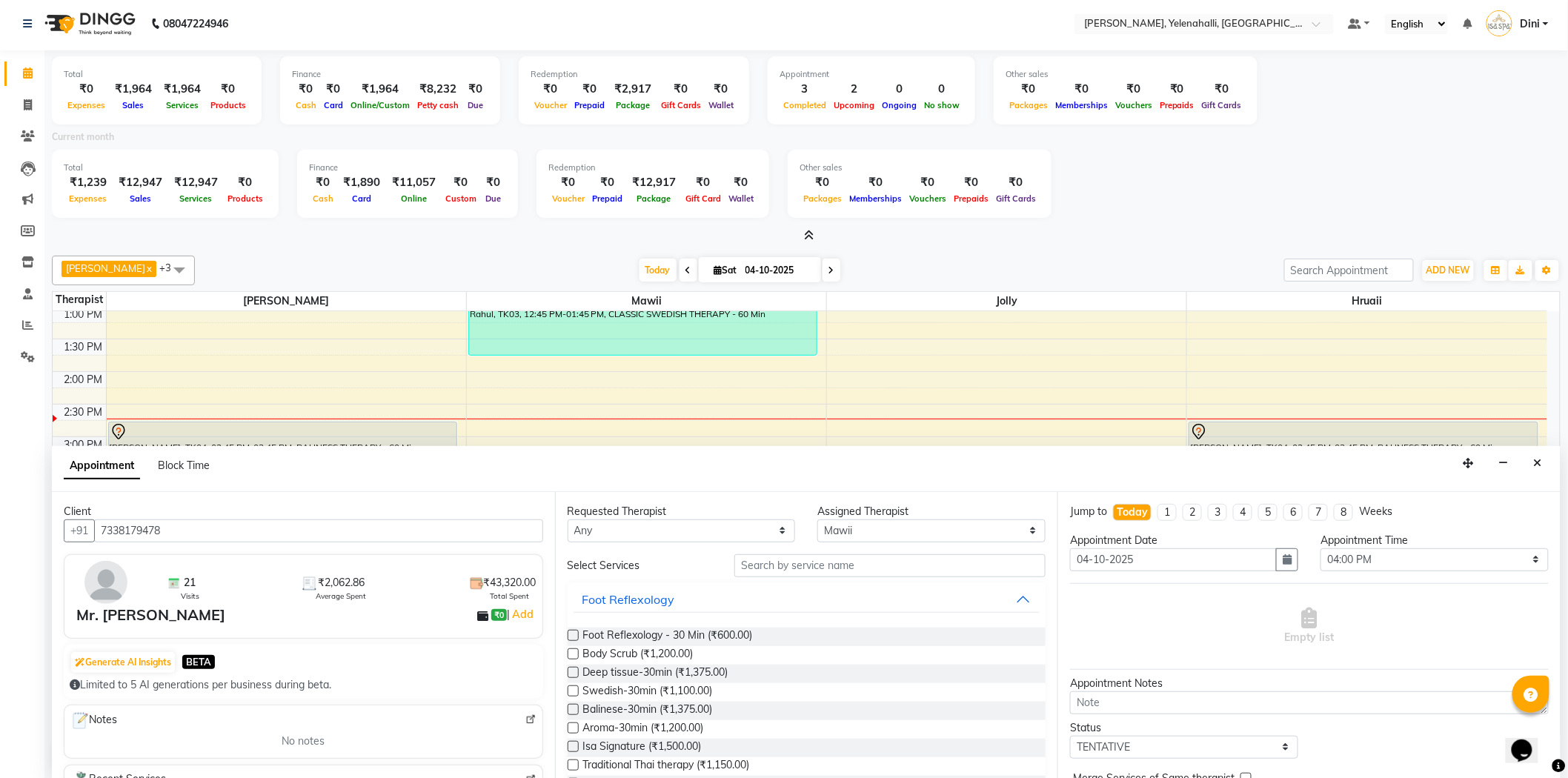
type input "7338179478"
click at [775, 566] on input "text" at bounding box center [890, 566] width 311 height 23
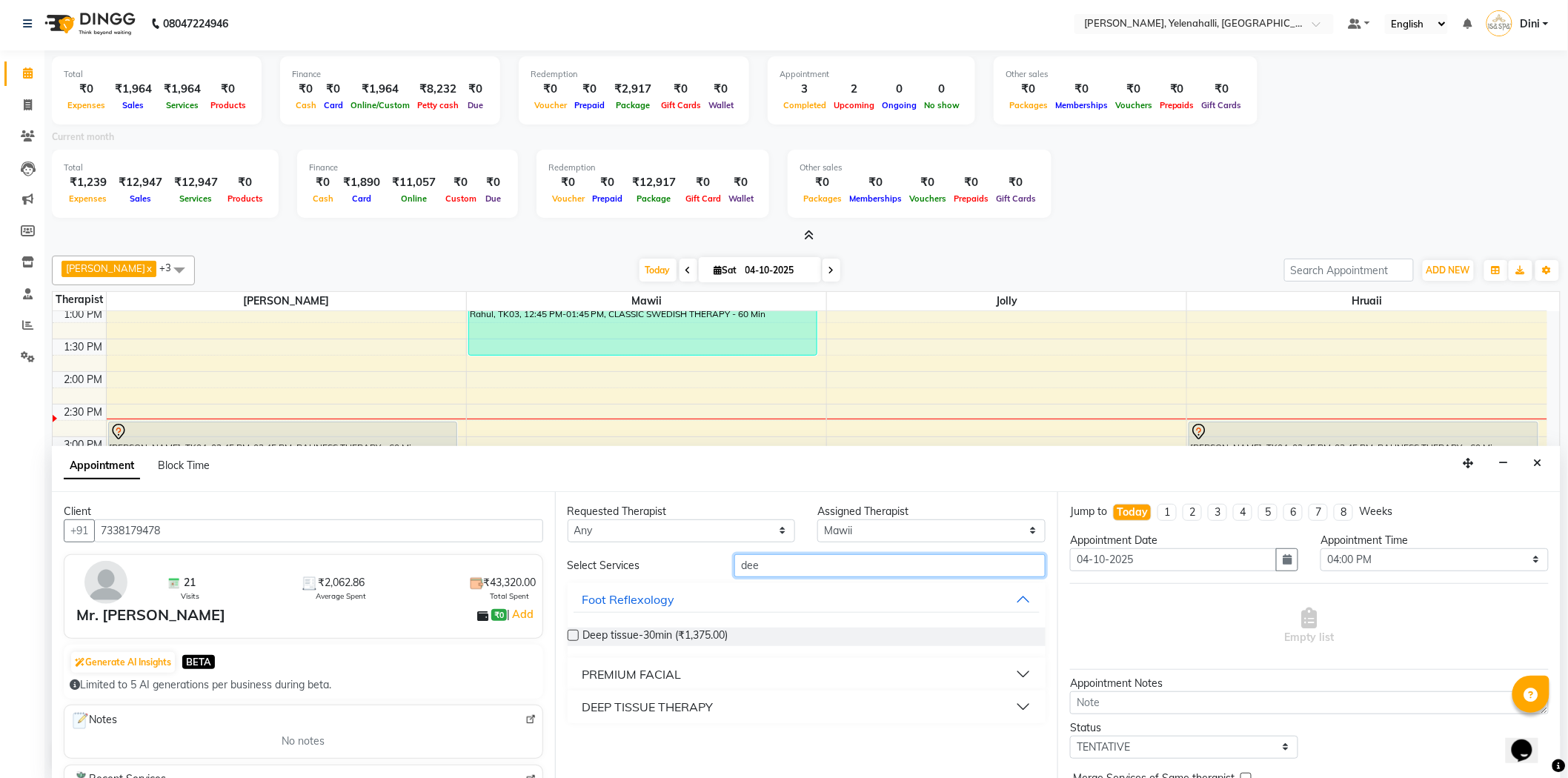
type input "dee"
click at [679, 698] on div "DEEP TISSUE THERAPY" at bounding box center [648, 706] width 131 height 17
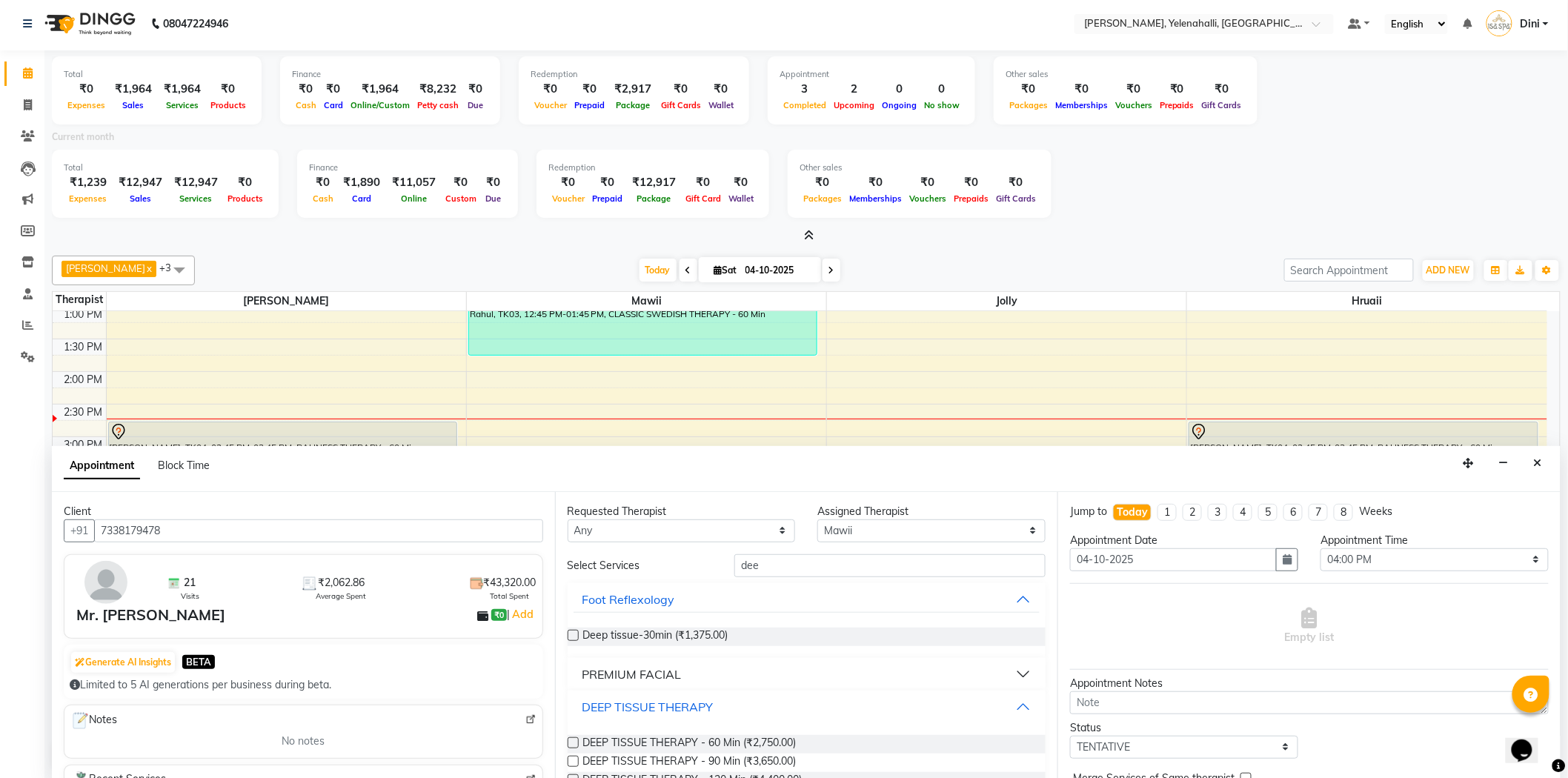
scroll to position [34, 0]
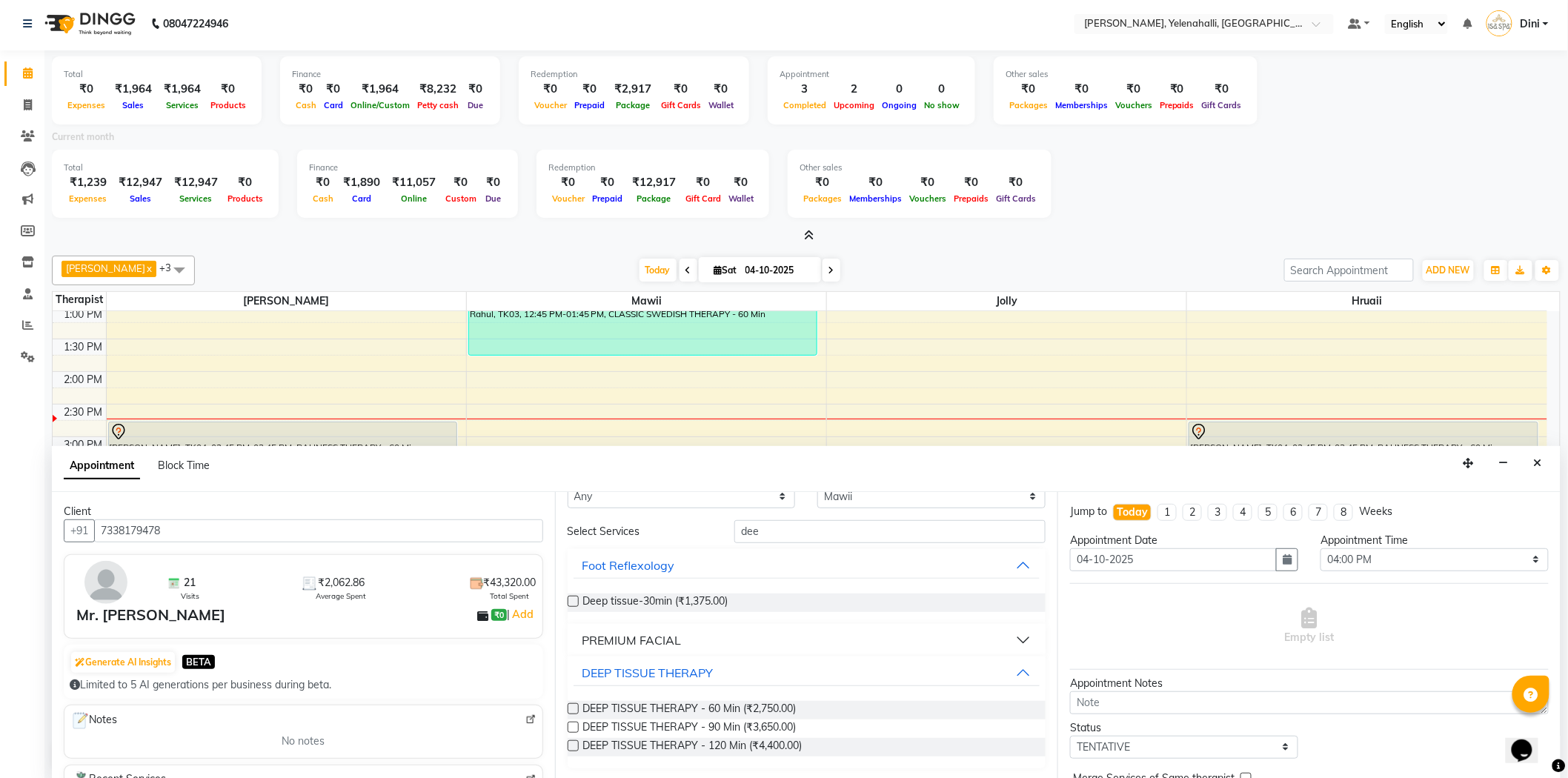
click at [575, 706] on label at bounding box center [573, 708] width 11 height 11
click at [575, 706] on input "checkbox" at bounding box center [572, 710] width 10 height 10
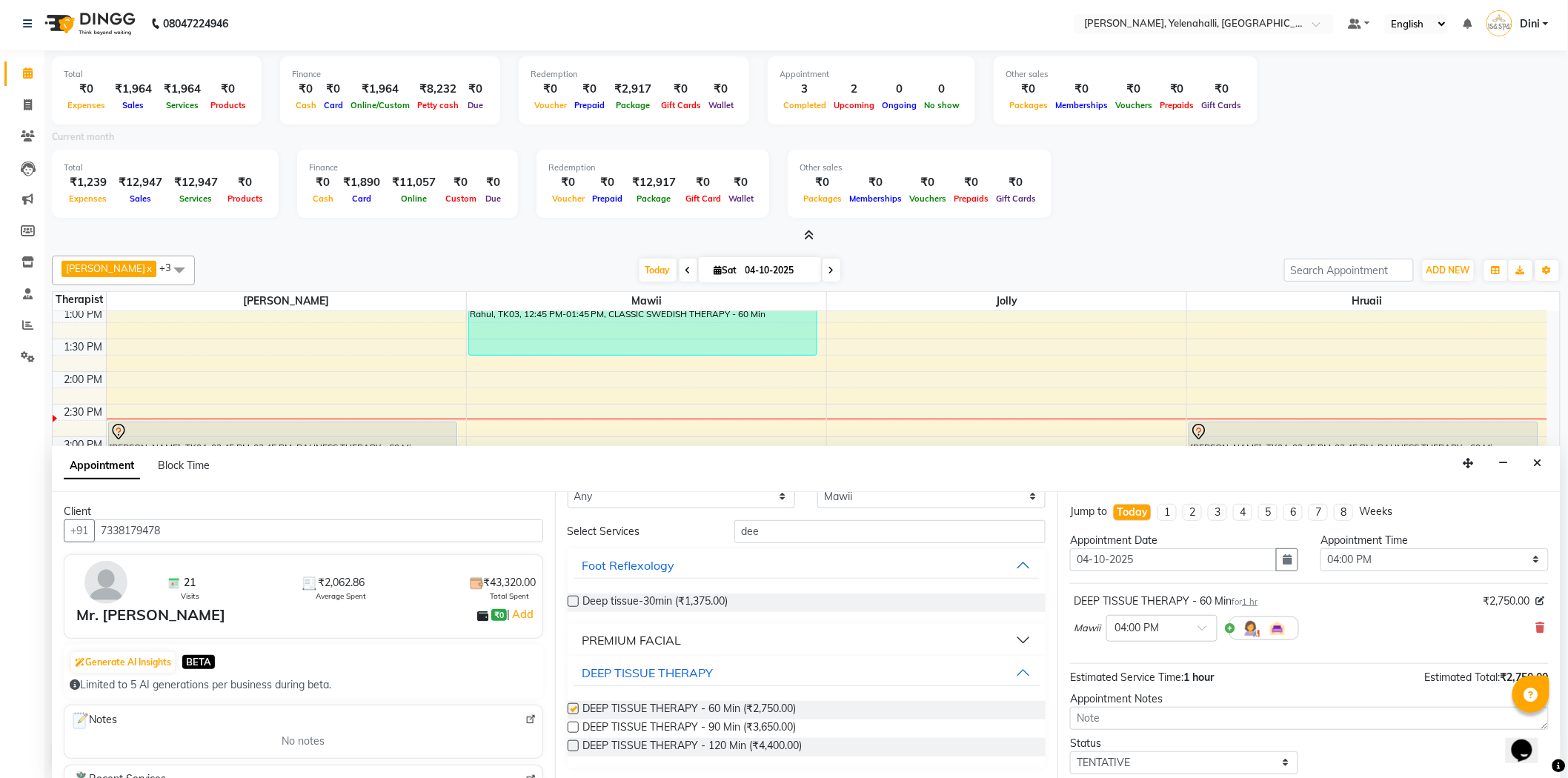
checkbox input "false"
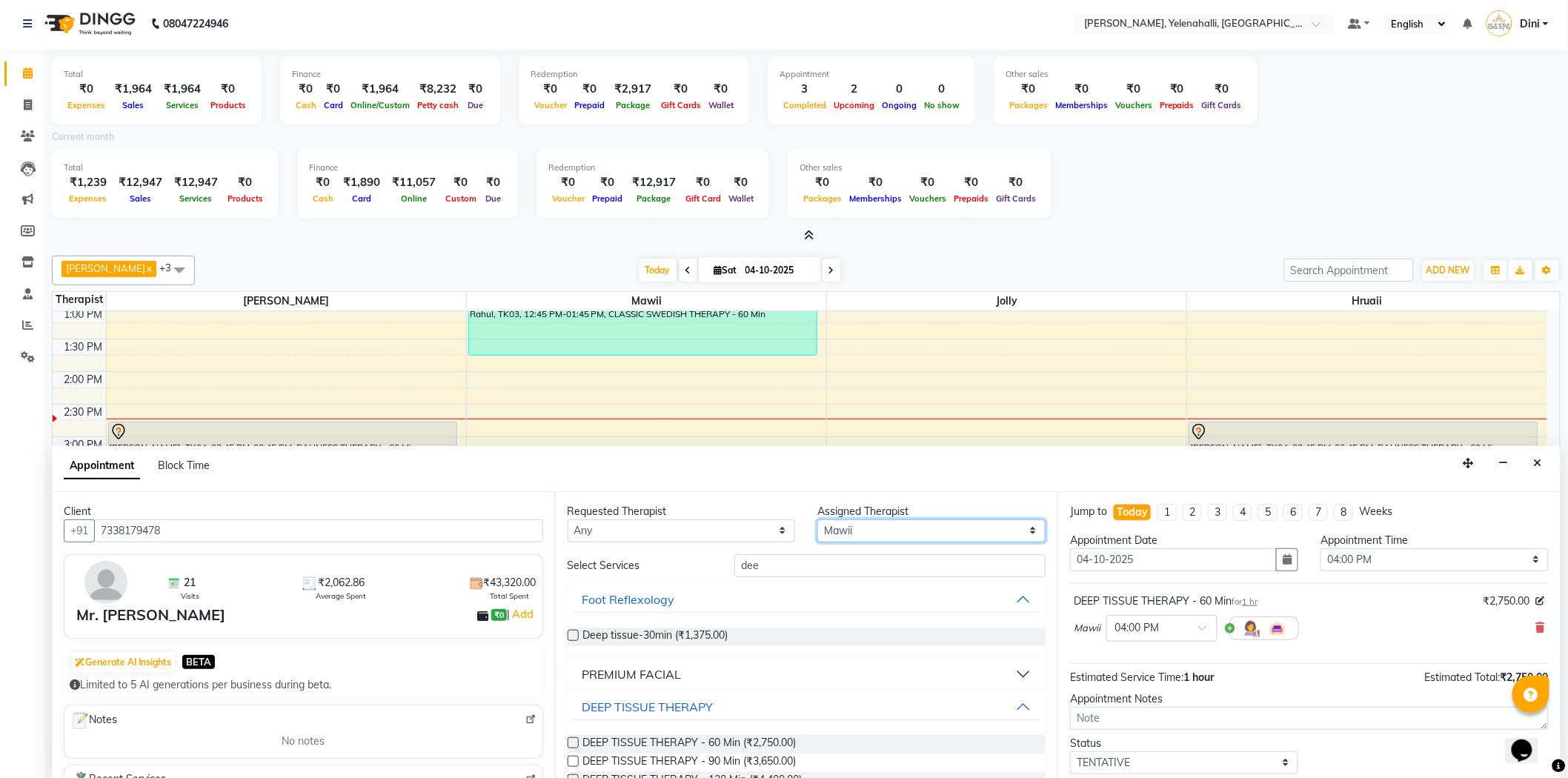
click at [922, 535] on select "Select Admin Dini Eli Hruaii Jolly Mawii Mr.Mohit" at bounding box center [931, 531] width 228 height 23
select select "89721"
click at [817, 519] on select "Select Admin Dini Eli Hruaii Jolly Mawii Mr.Mohit" at bounding box center [931, 531] width 228 height 23
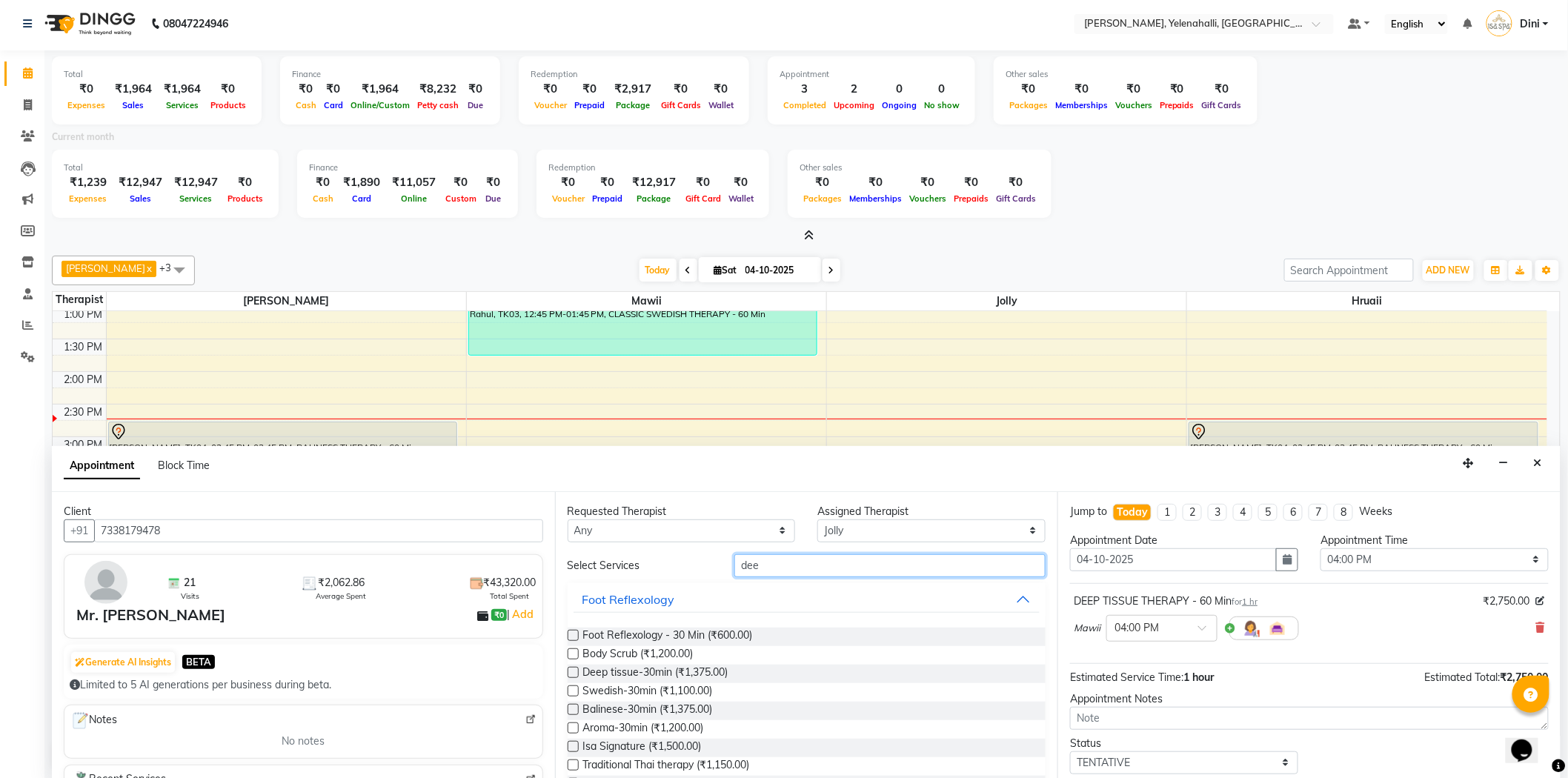
click at [782, 572] on input "dee" at bounding box center [890, 566] width 311 height 23
type input "d"
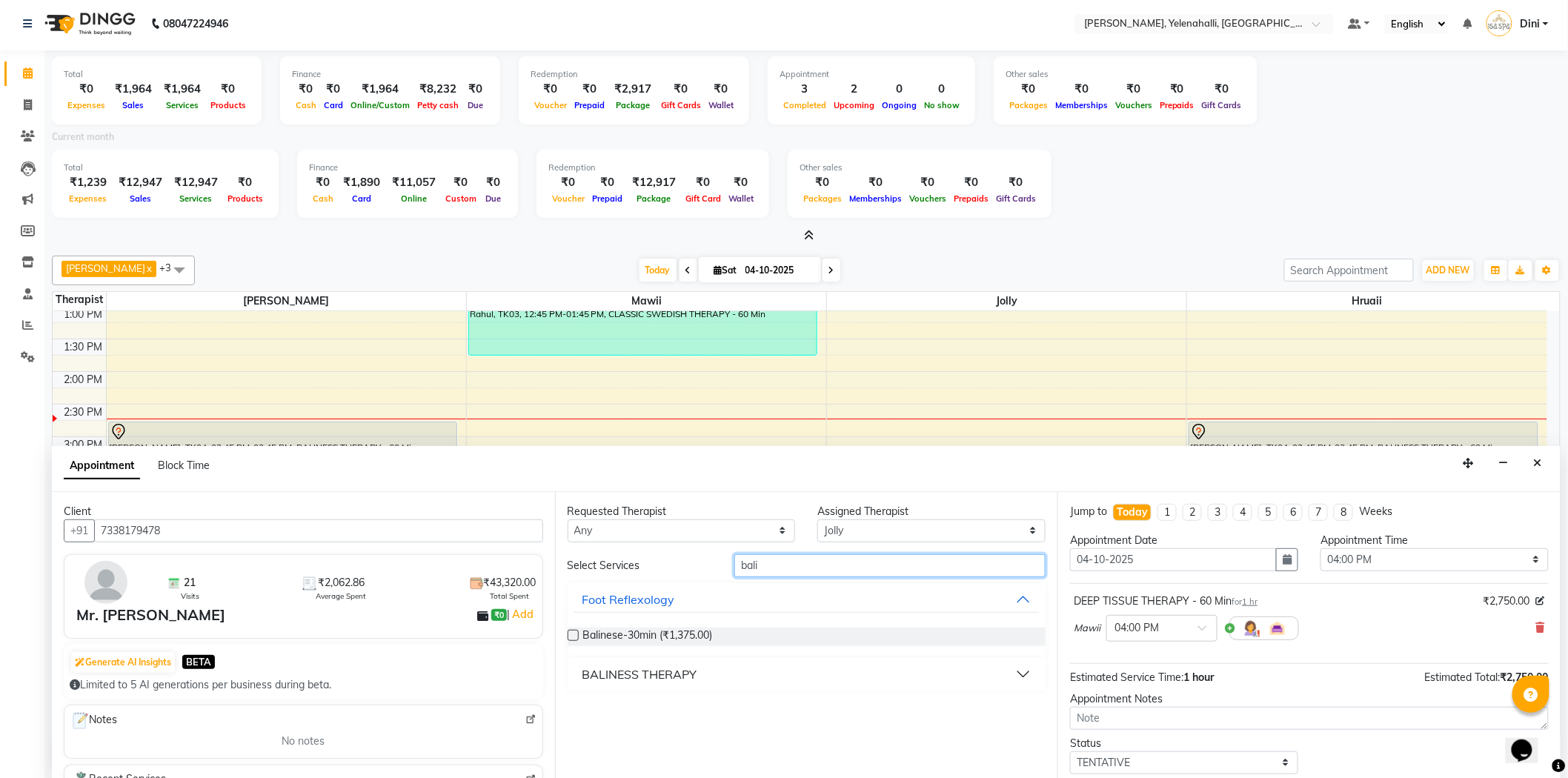
type input "bali"
click at [704, 678] on button "BALINESS THERAPY" at bounding box center [806, 673] width 467 height 27
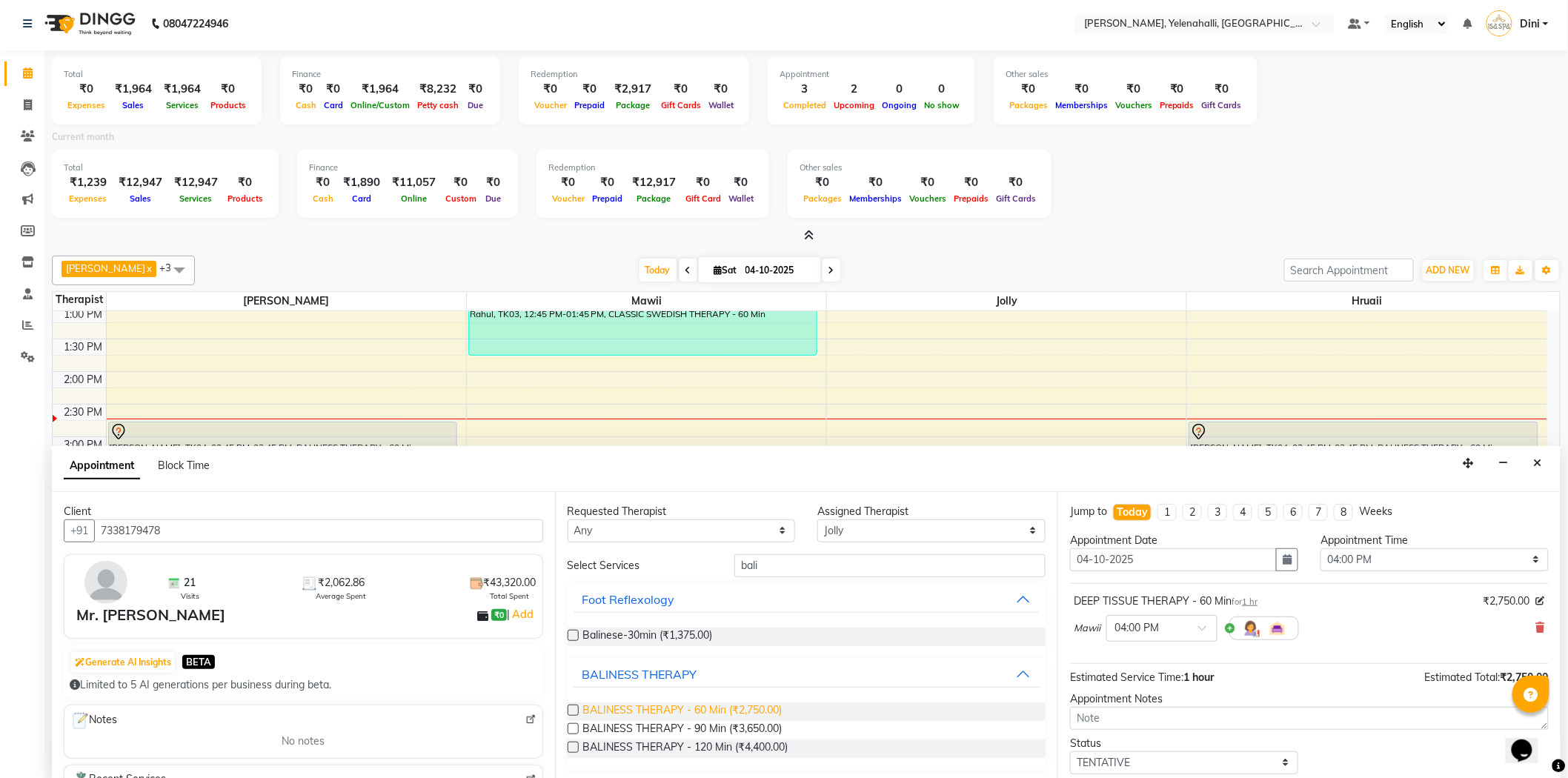
click at [717, 707] on span "BALINESS THERAPY - 60 Min (₹2,750.00)" at bounding box center [683, 711] width 200 height 18
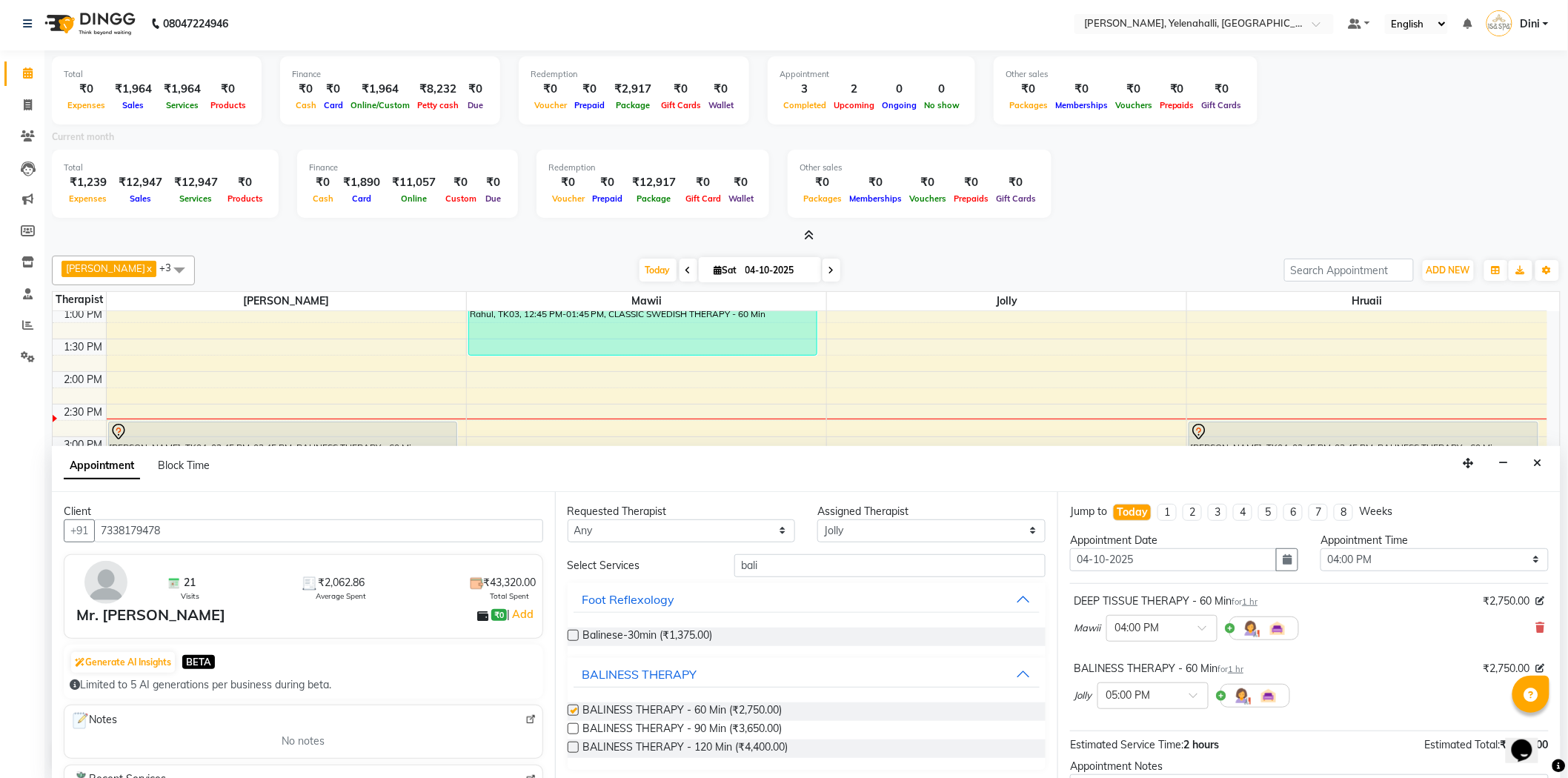
checkbox input "false"
click at [1198, 694] on span at bounding box center [1199, 699] width 18 height 16
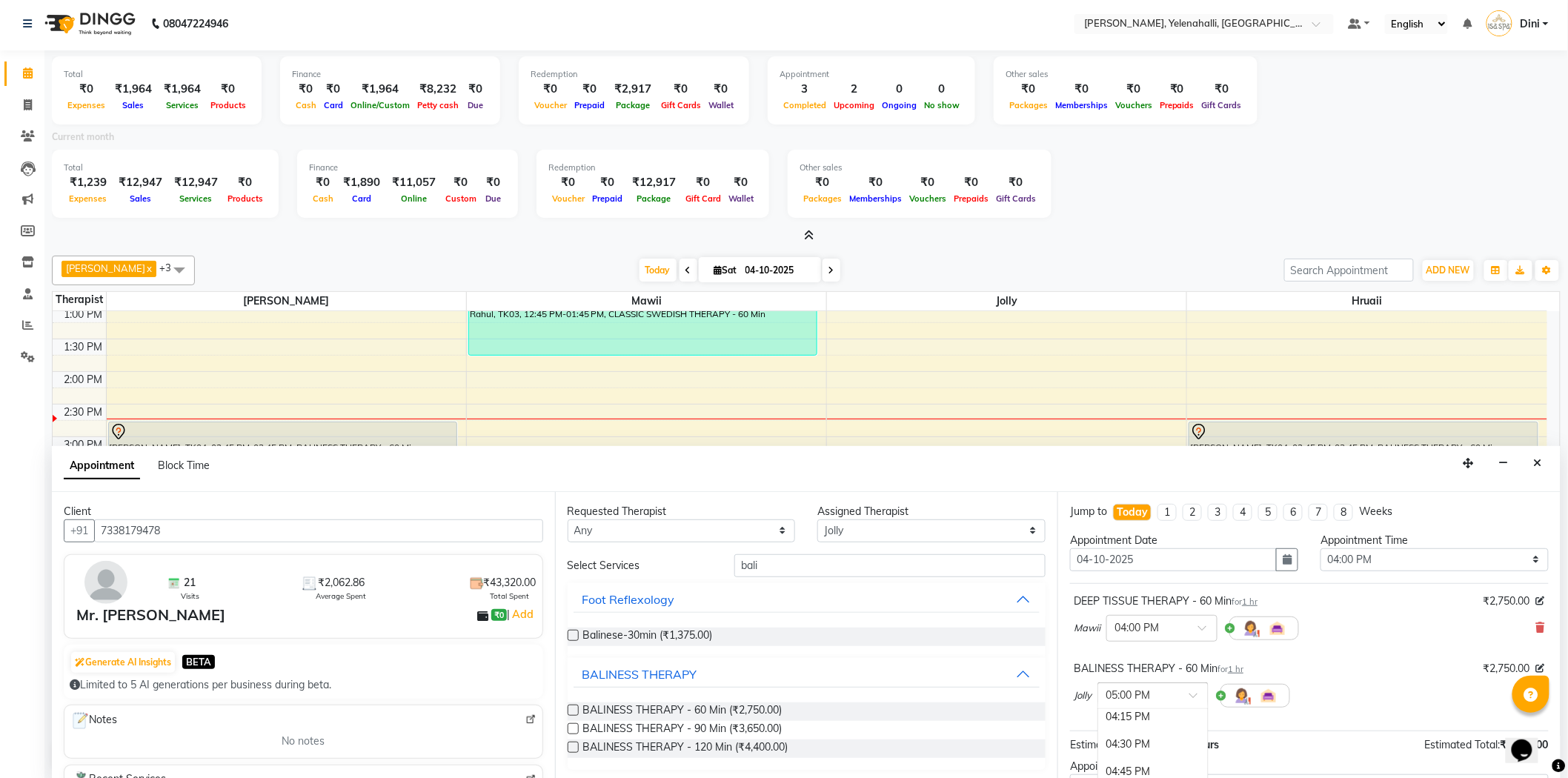
scroll to position [564, 0]
click at [1137, 717] on div "04:00 PM" at bounding box center [1152, 712] width 110 height 27
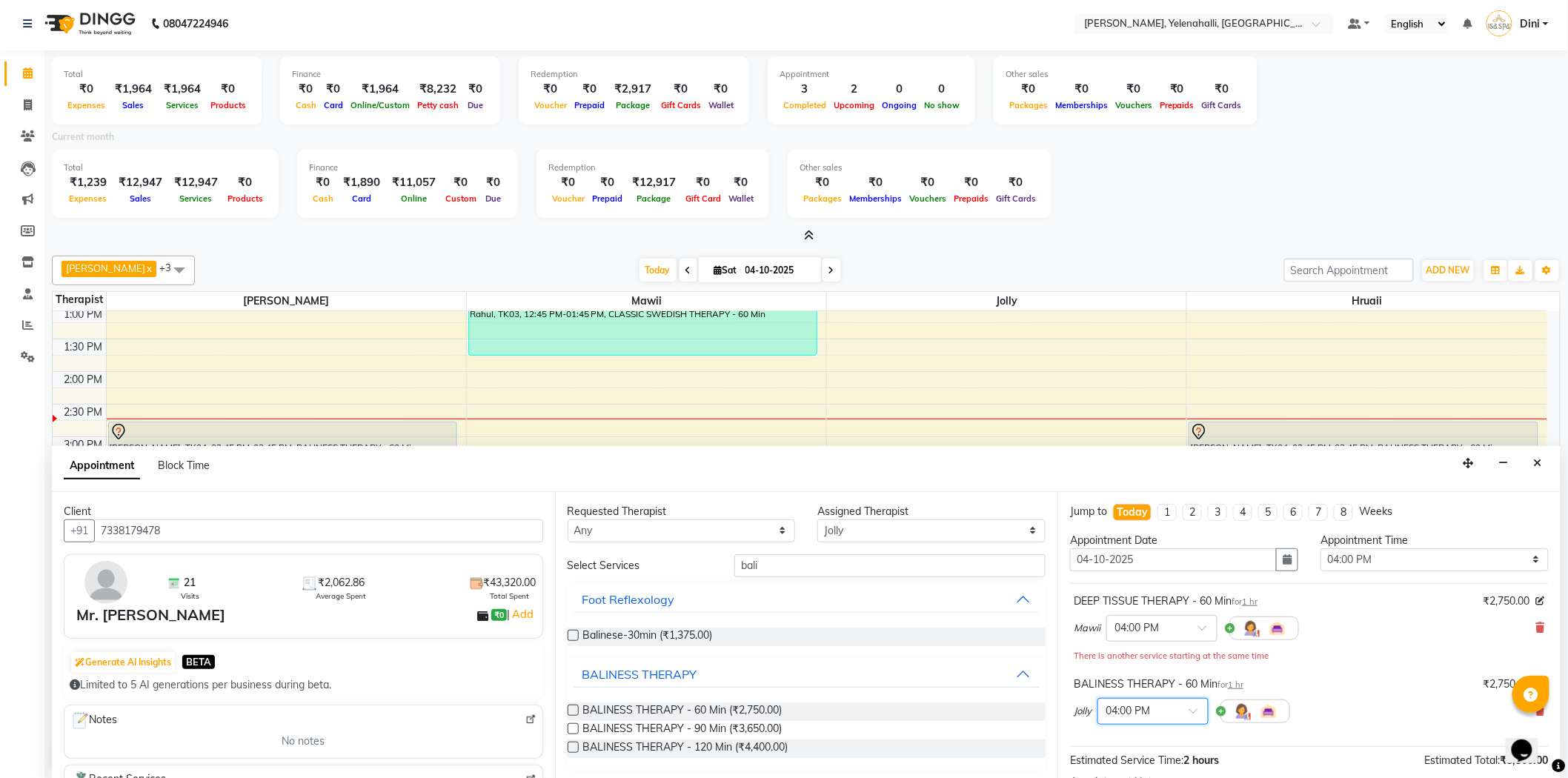
scroll to position [172, 0]
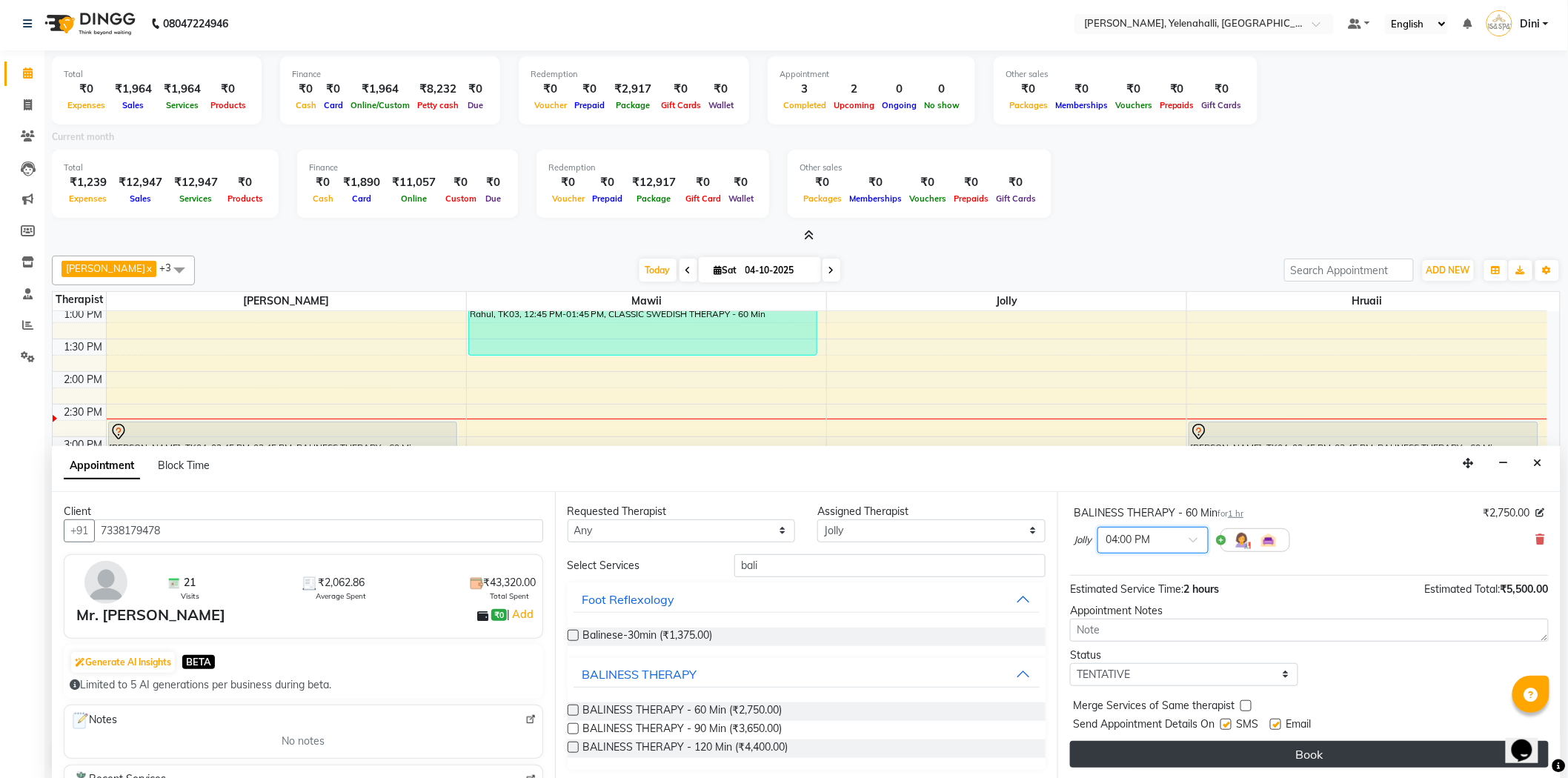
click at [1375, 747] on button "Book" at bounding box center [1309, 754] width 479 height 27
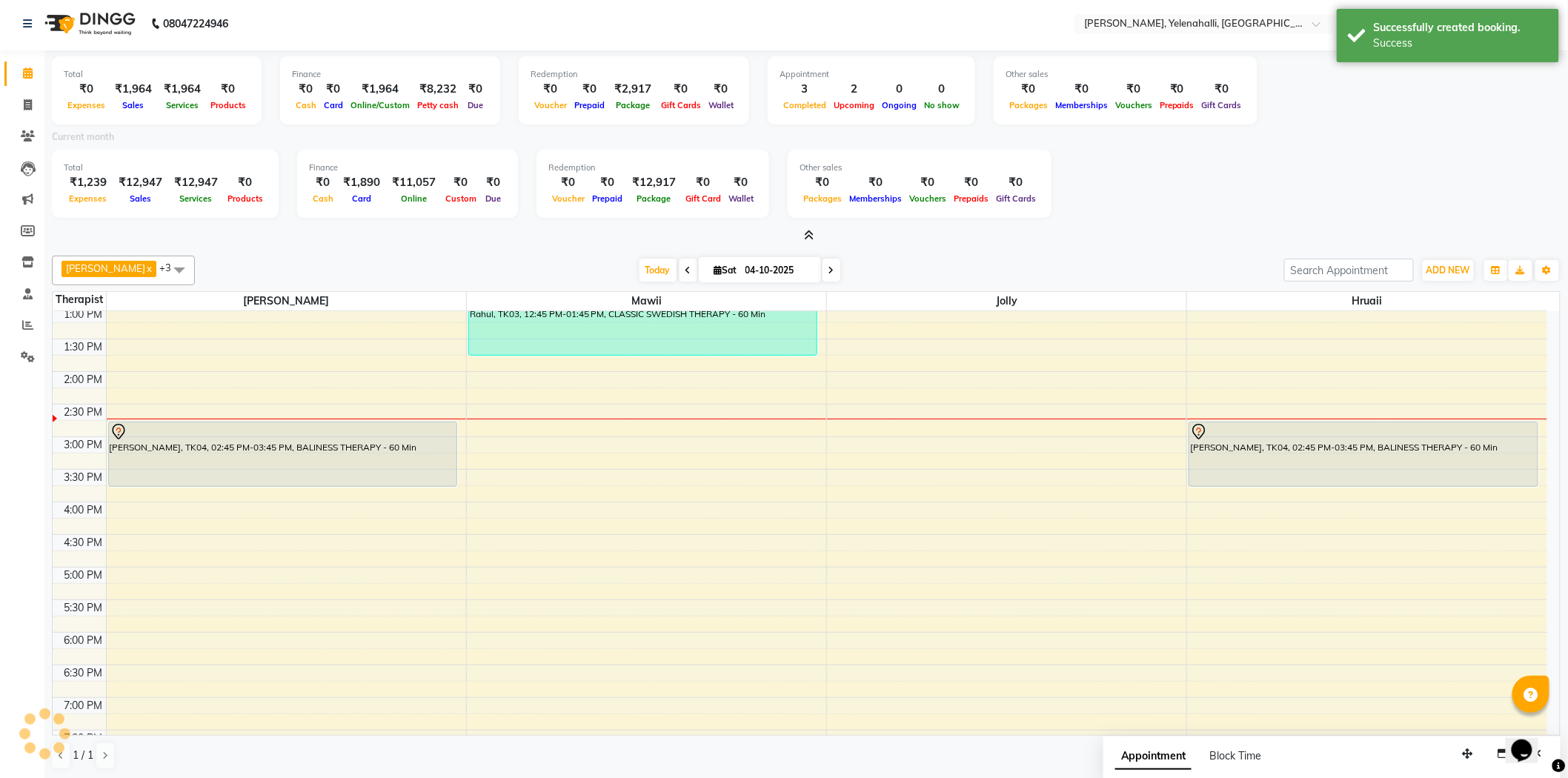
scroll to position [0, 0]
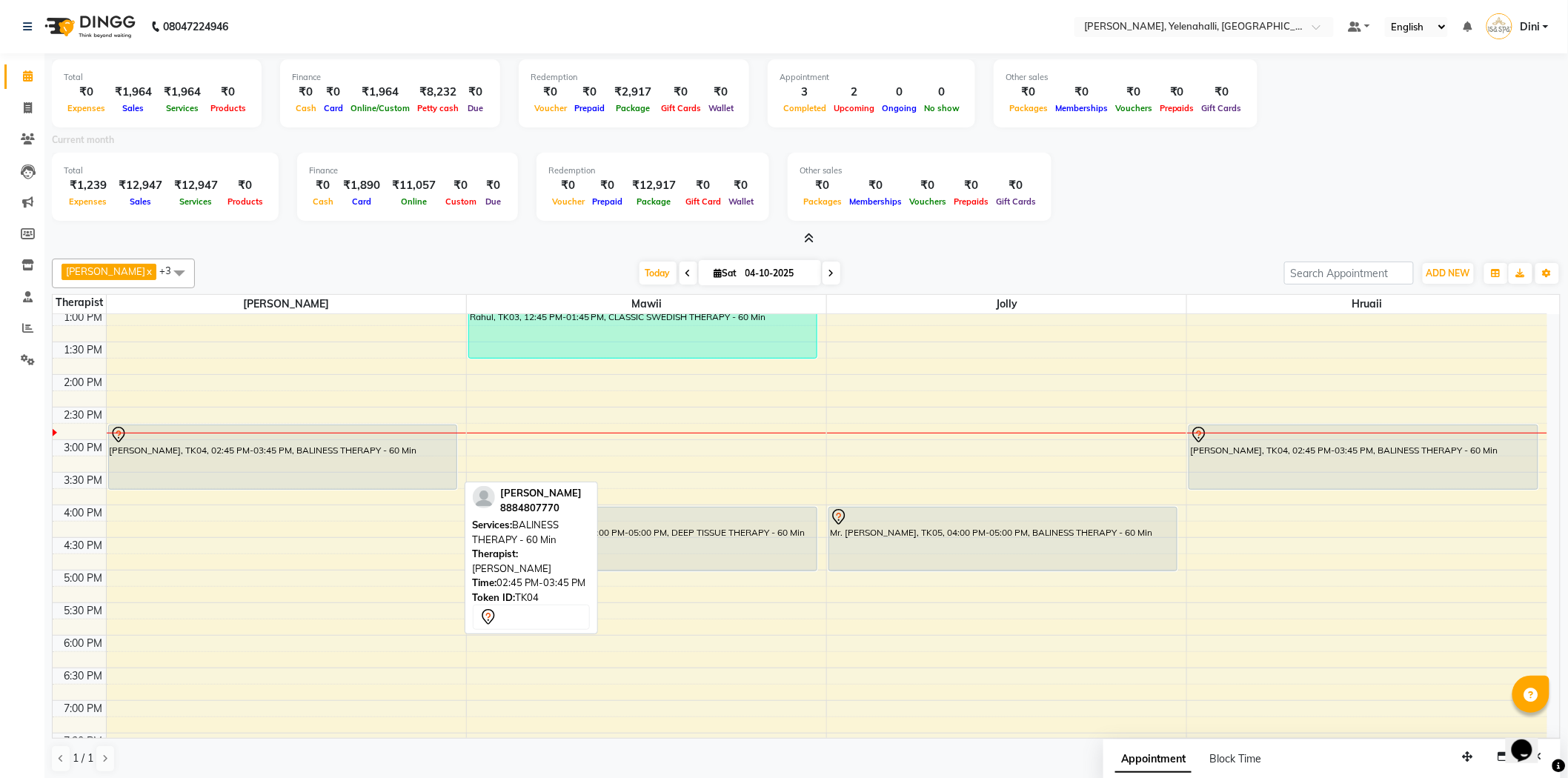
click at [351, 454] on div "[PERSON_NAME], TK04, 02:45 PM-03:45 PM, BALINESS THERAPY - 60 Min" at bounding box center [283, 457] width 347 height 64
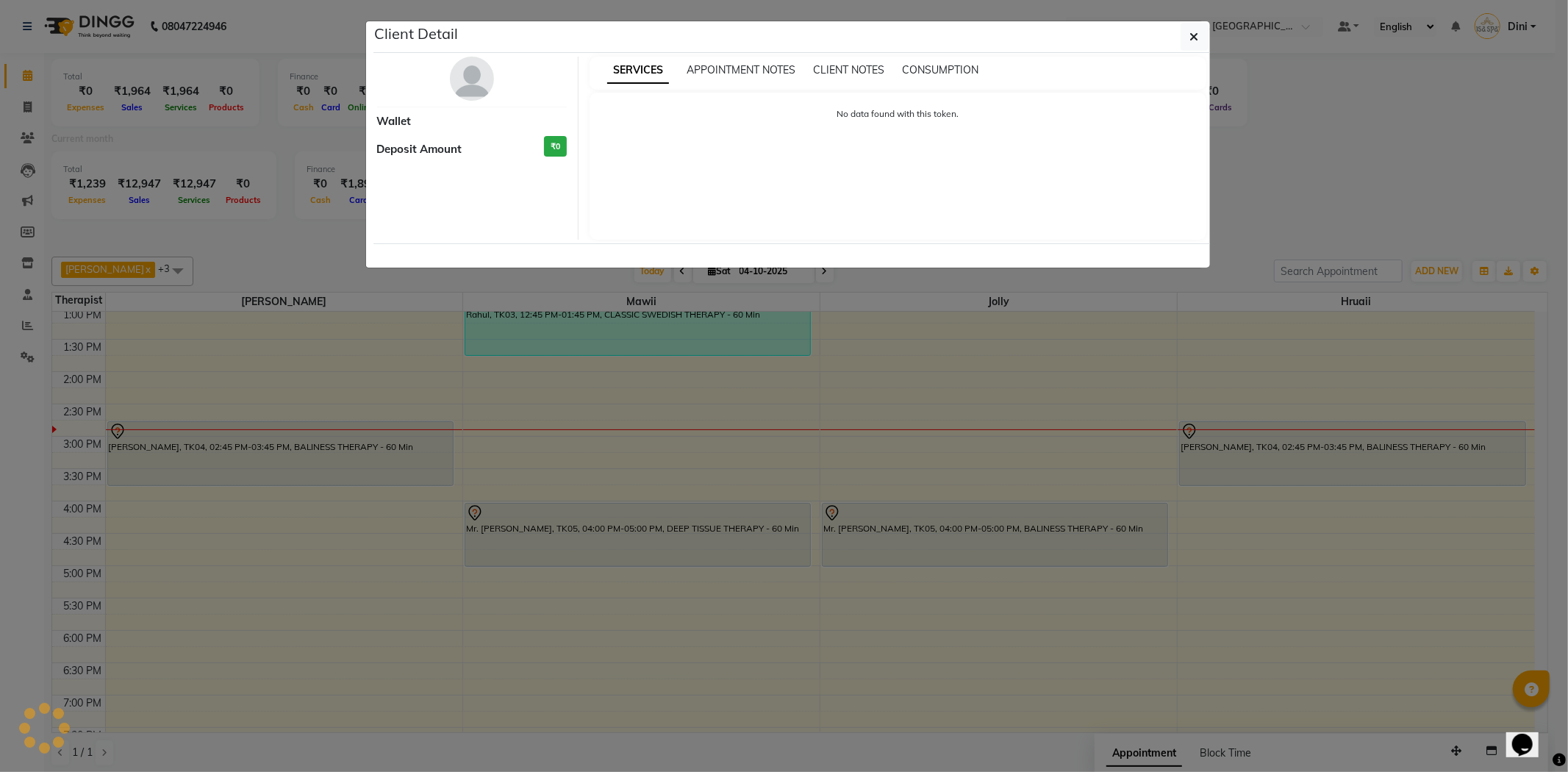
select select "7"
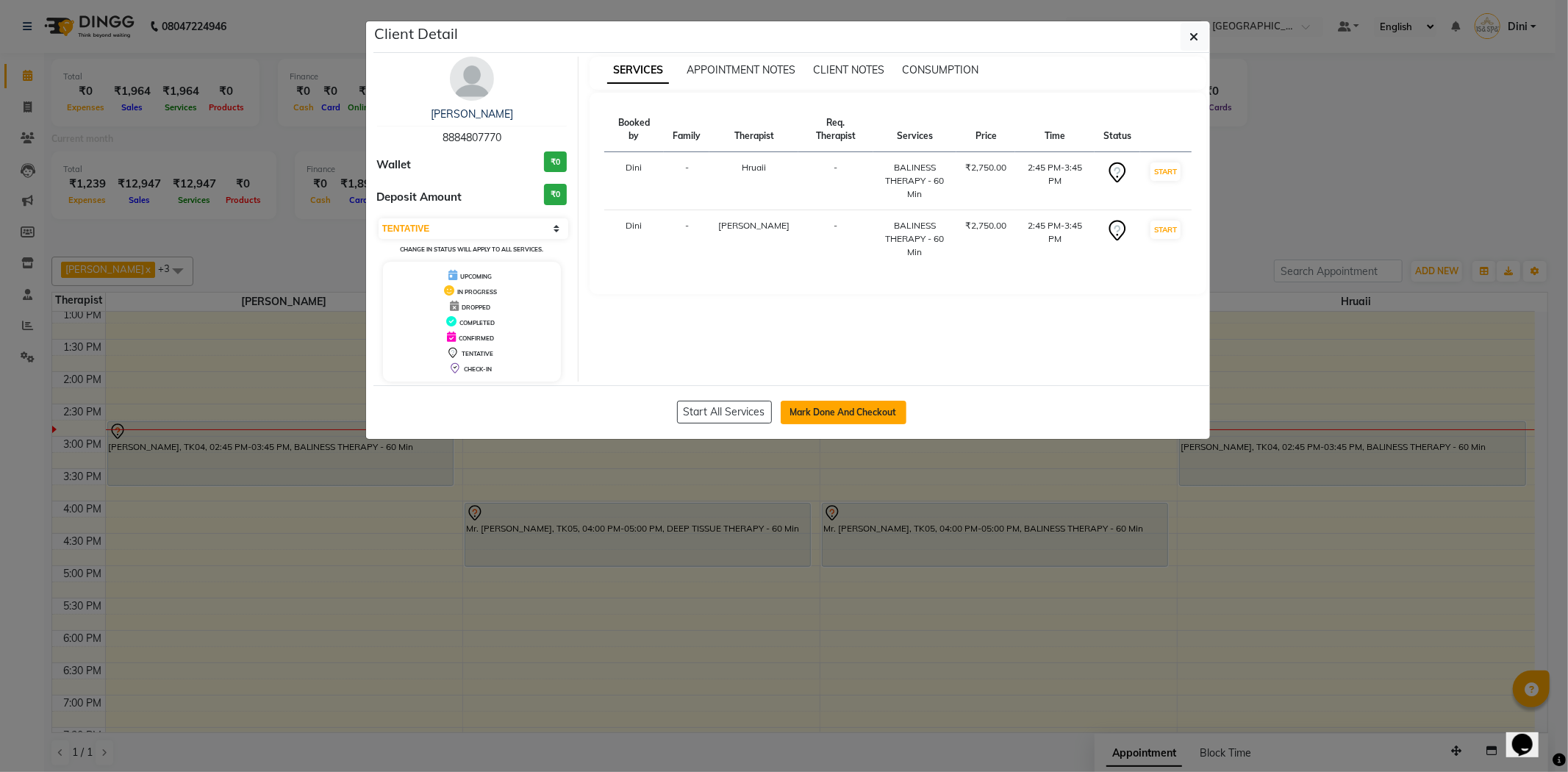
click at [846, 407] on button "Mark Done And Checkout" at bounding box center [843, 412] width 126 height 23
select select "service"
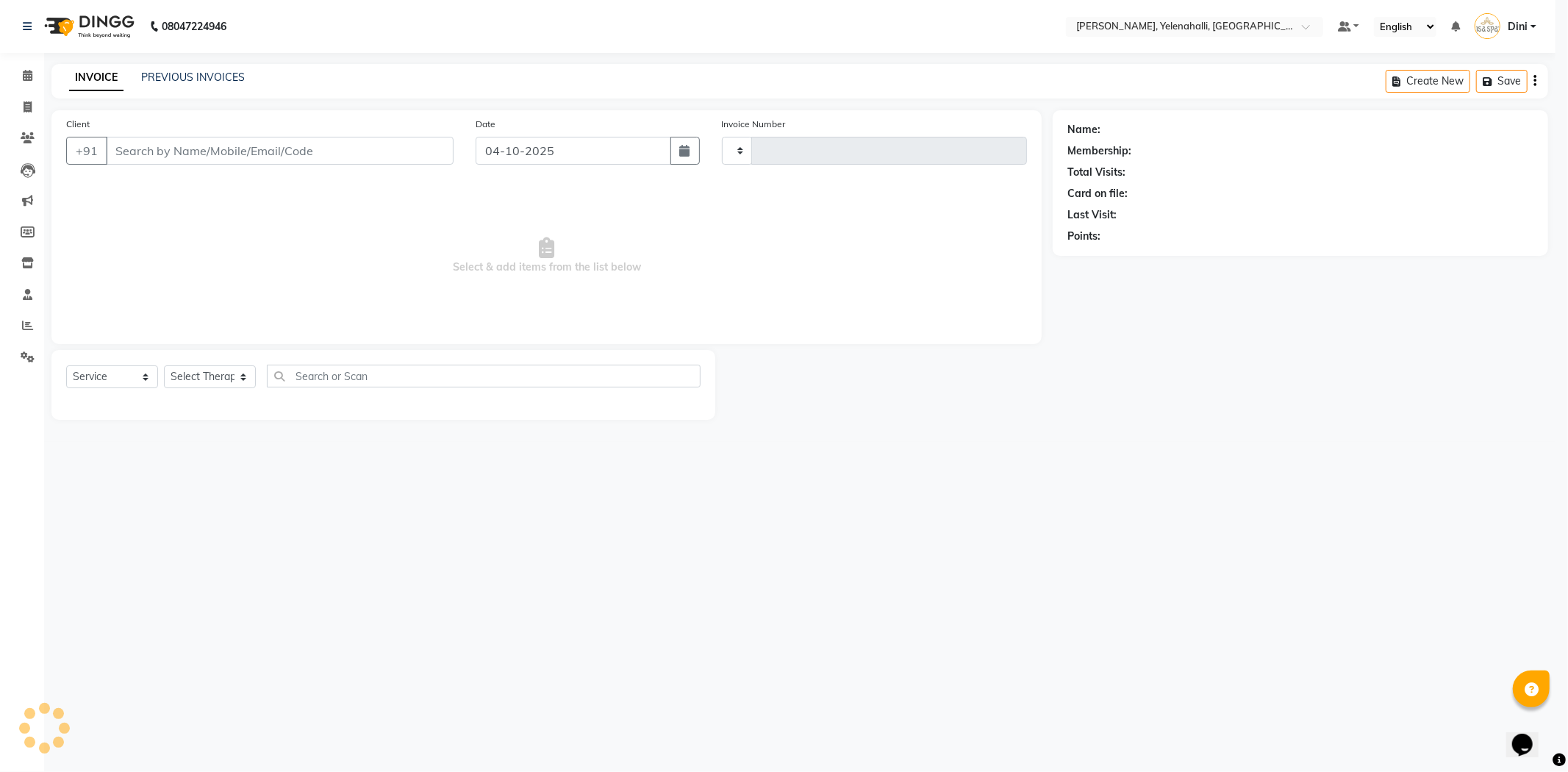
type input "1027"
select select "6121"
type input "8884807770"
select select "93635"
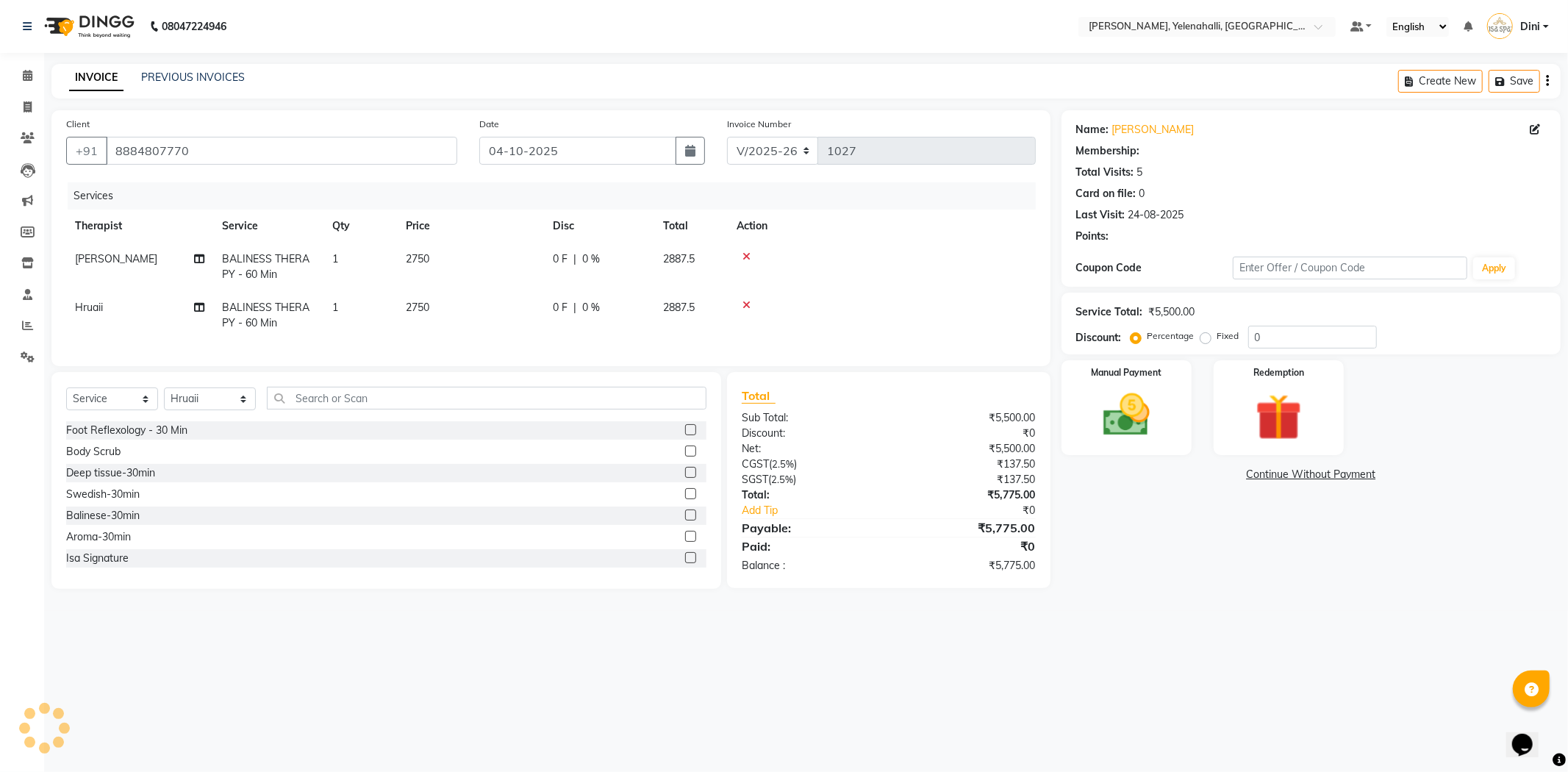
select select "1: Object"
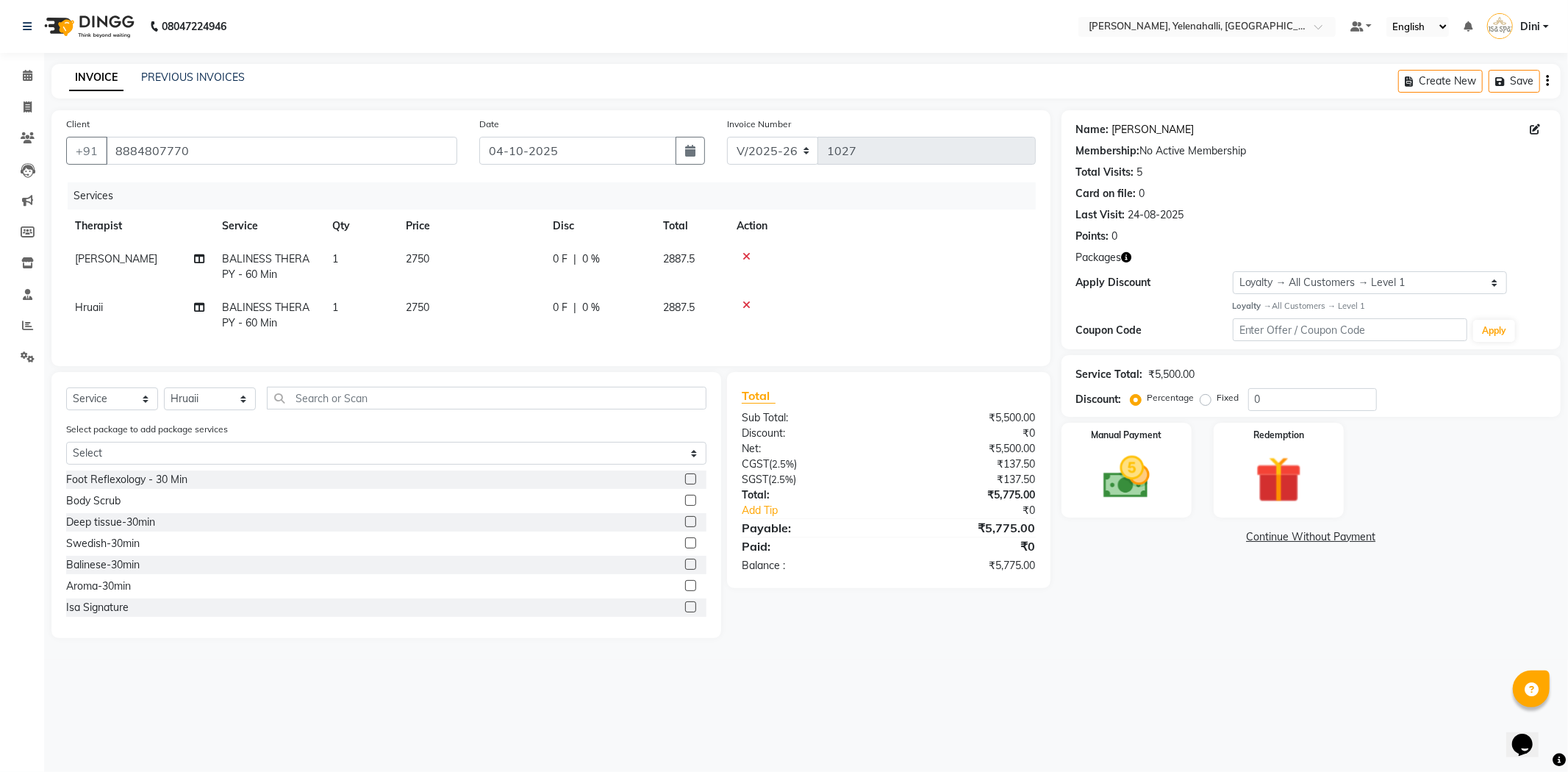
click at [1154, 135] on link "Gauran Sidana" at bounding box center [1153, 129] width 82 height 16
click at [744, 303] on icon at bounding box center [746, 305] width 8 height 11
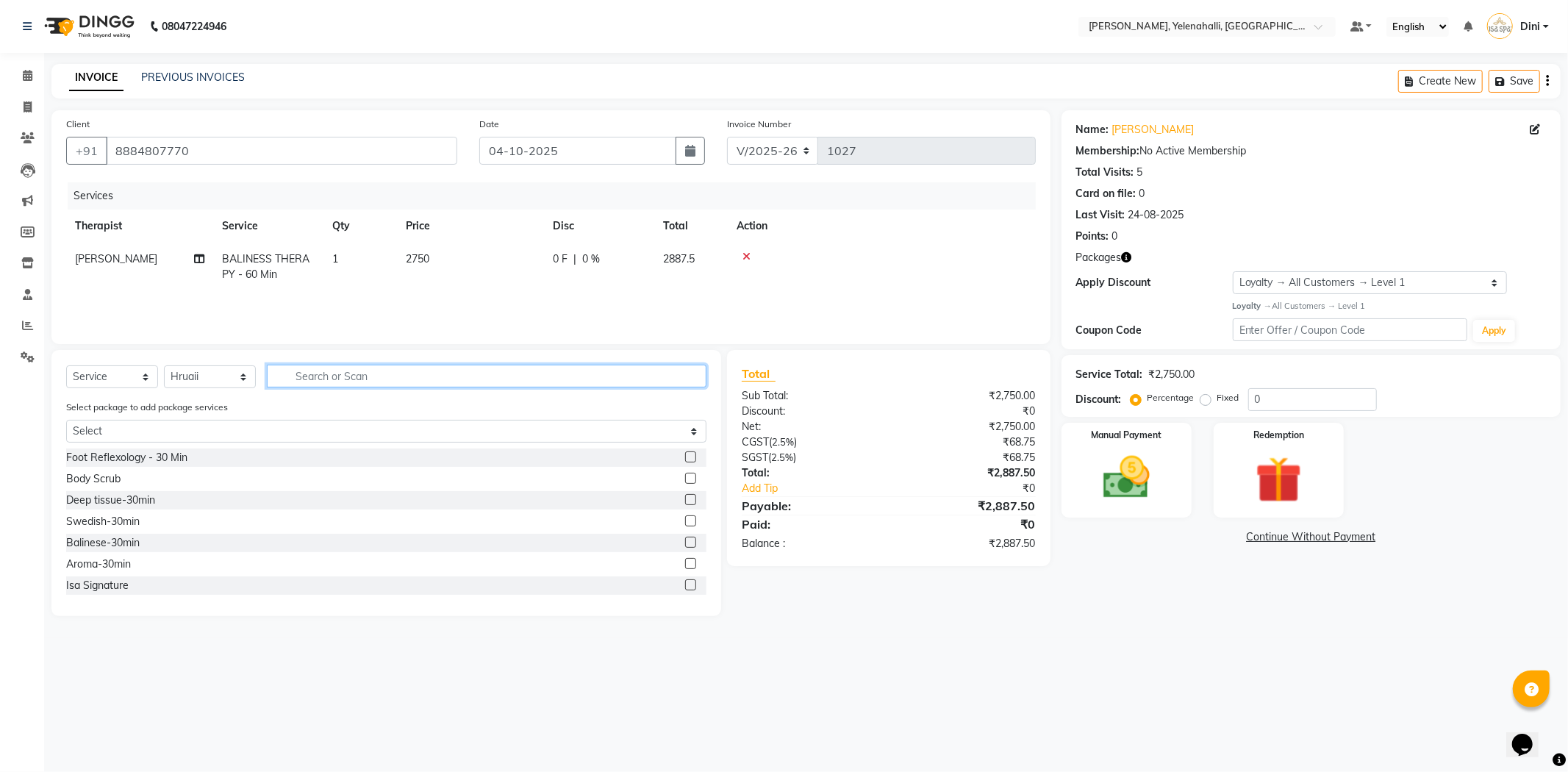
click at [355, 372] on input "text" at bounding box center [487, 375] width 440 height 23
type input "dee"
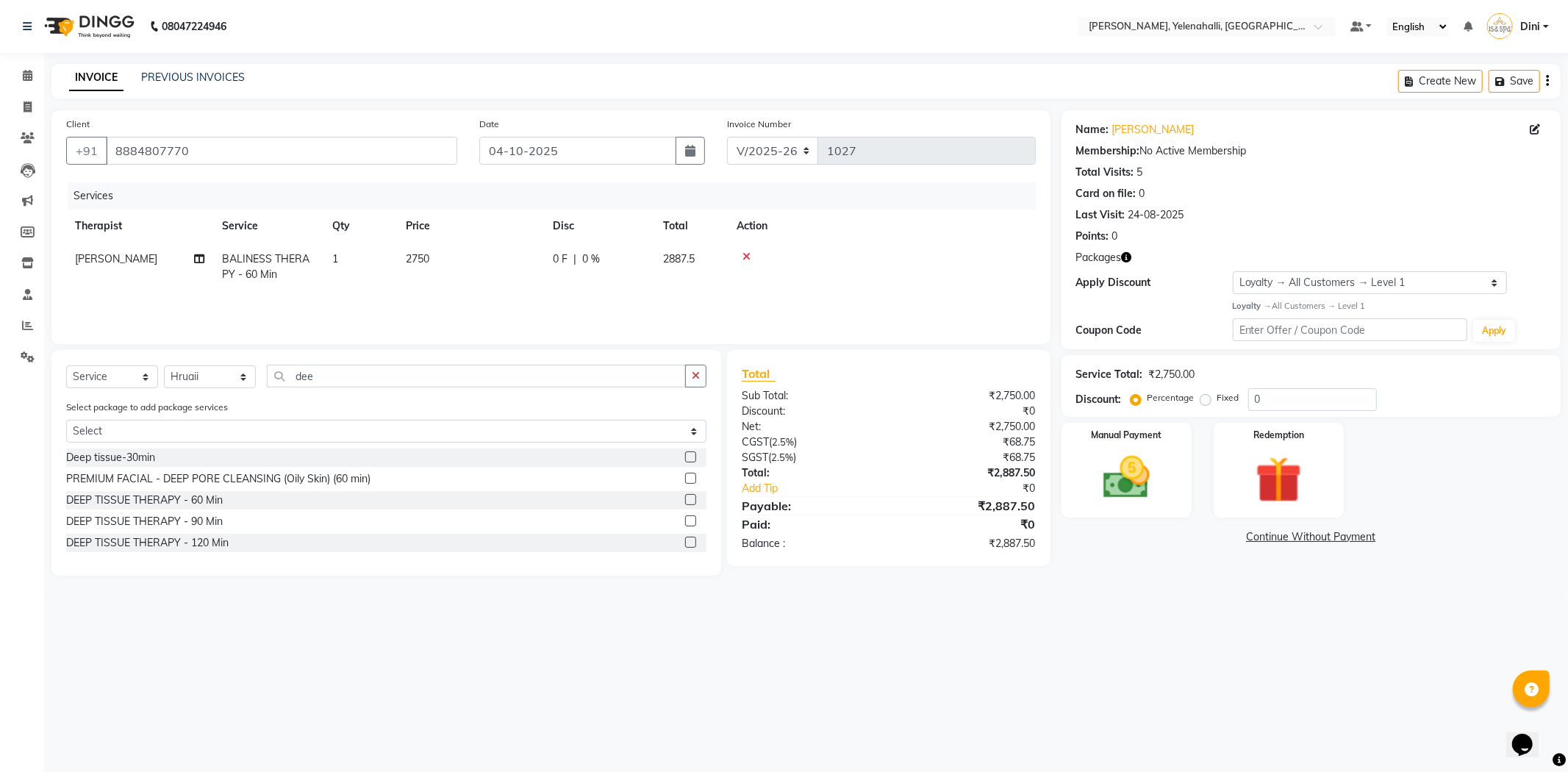
click at [694, 480] on label at bounding box center [690, 478] width 11 height 11
click at [694, 480] on input "checkbox" at bounding box center [690, 479] width 10 height 10
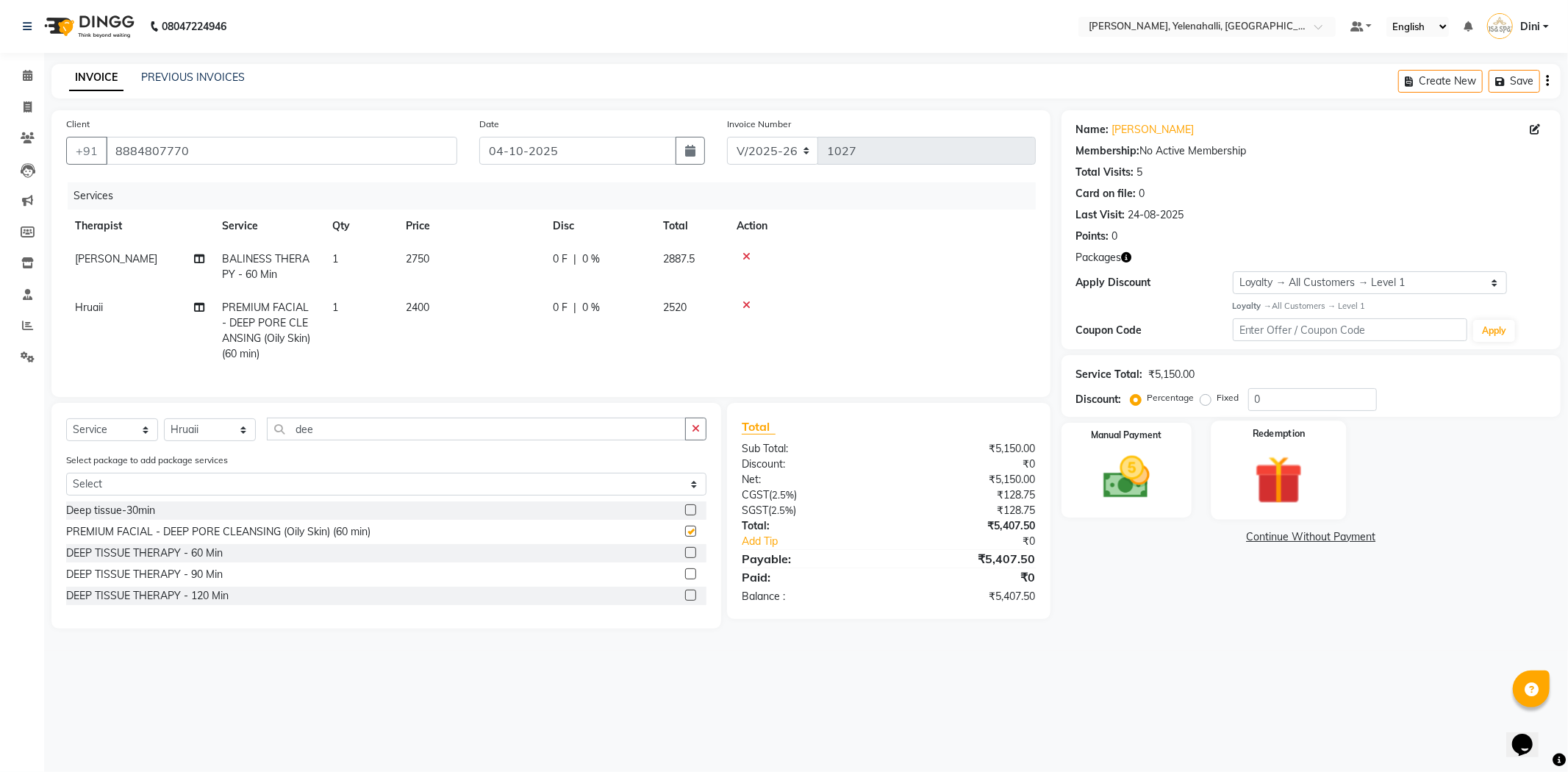
checkbox input "false"
click at [1238, 479] on div "Redemption" at bounding box center [1279, 470] width 135 height 99
click at [1250, 531] on span "Package 1" at bounding box center [1238, 538] width 50 height 17
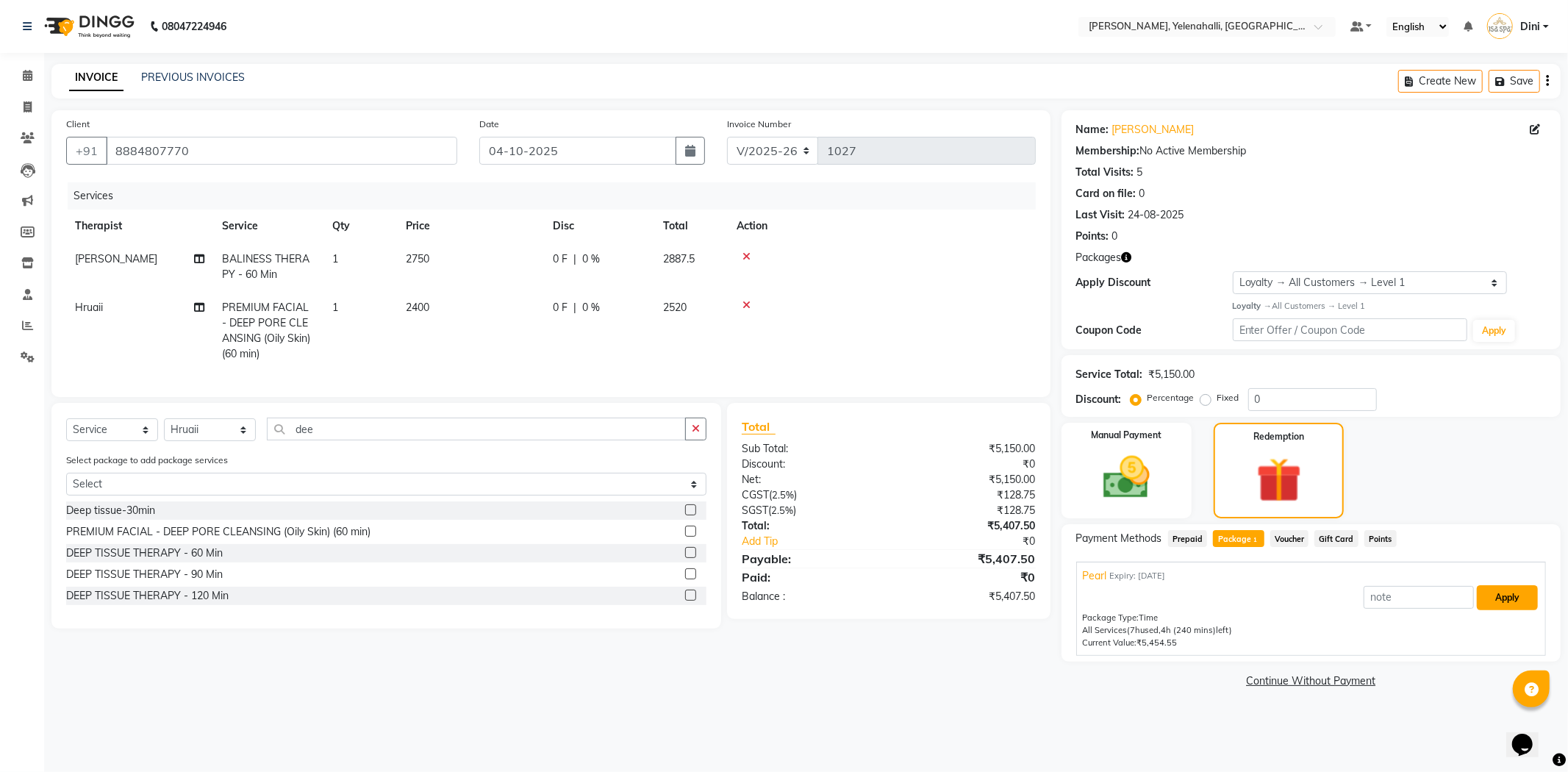
click at [1487, 590] on button "Apply" at bounding box center [1507, 597] width 61 height 25
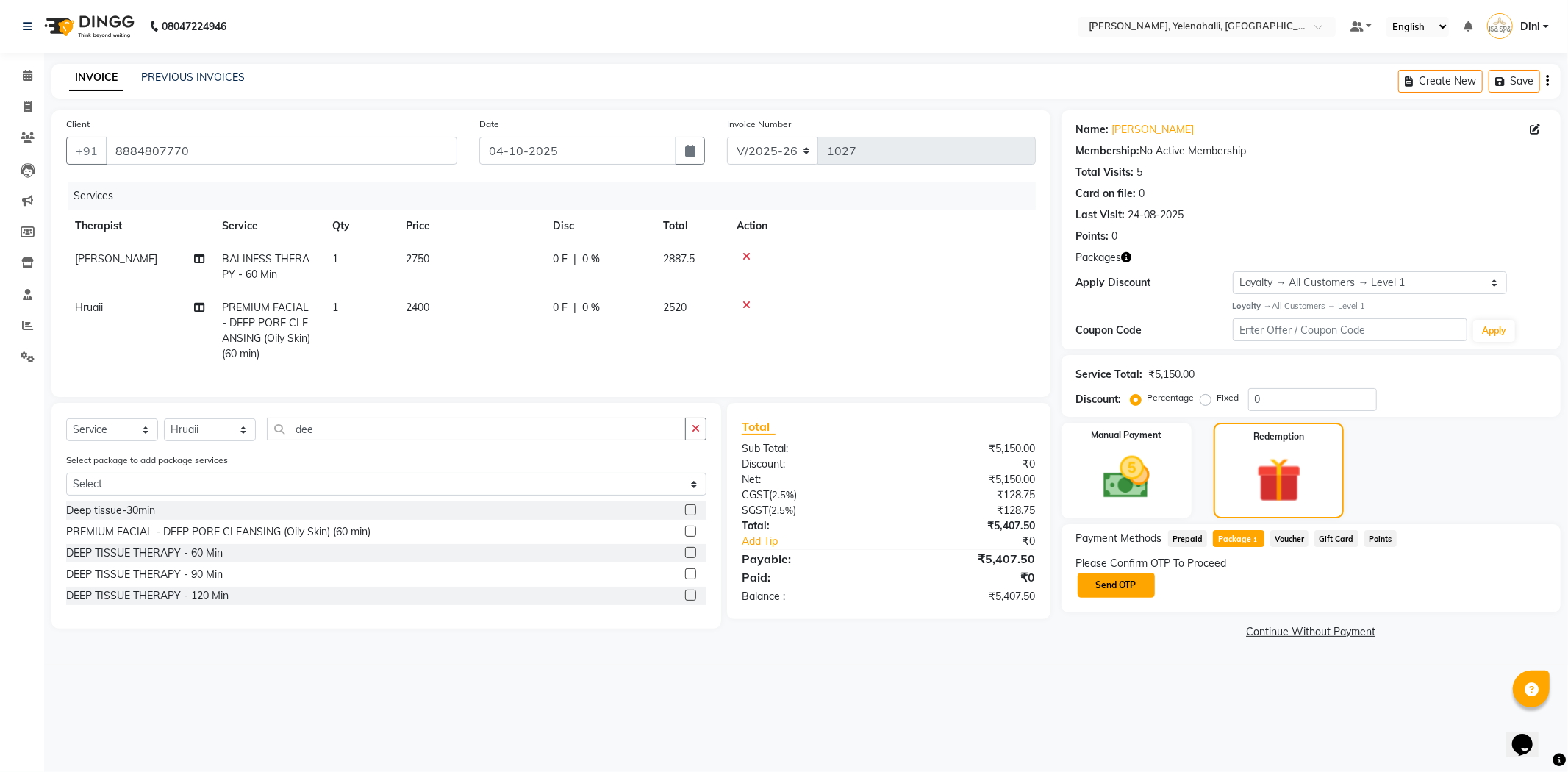
click at [1125, 586] on button "Send OTP" at bounding box center [1116, 585] width 78 height 25
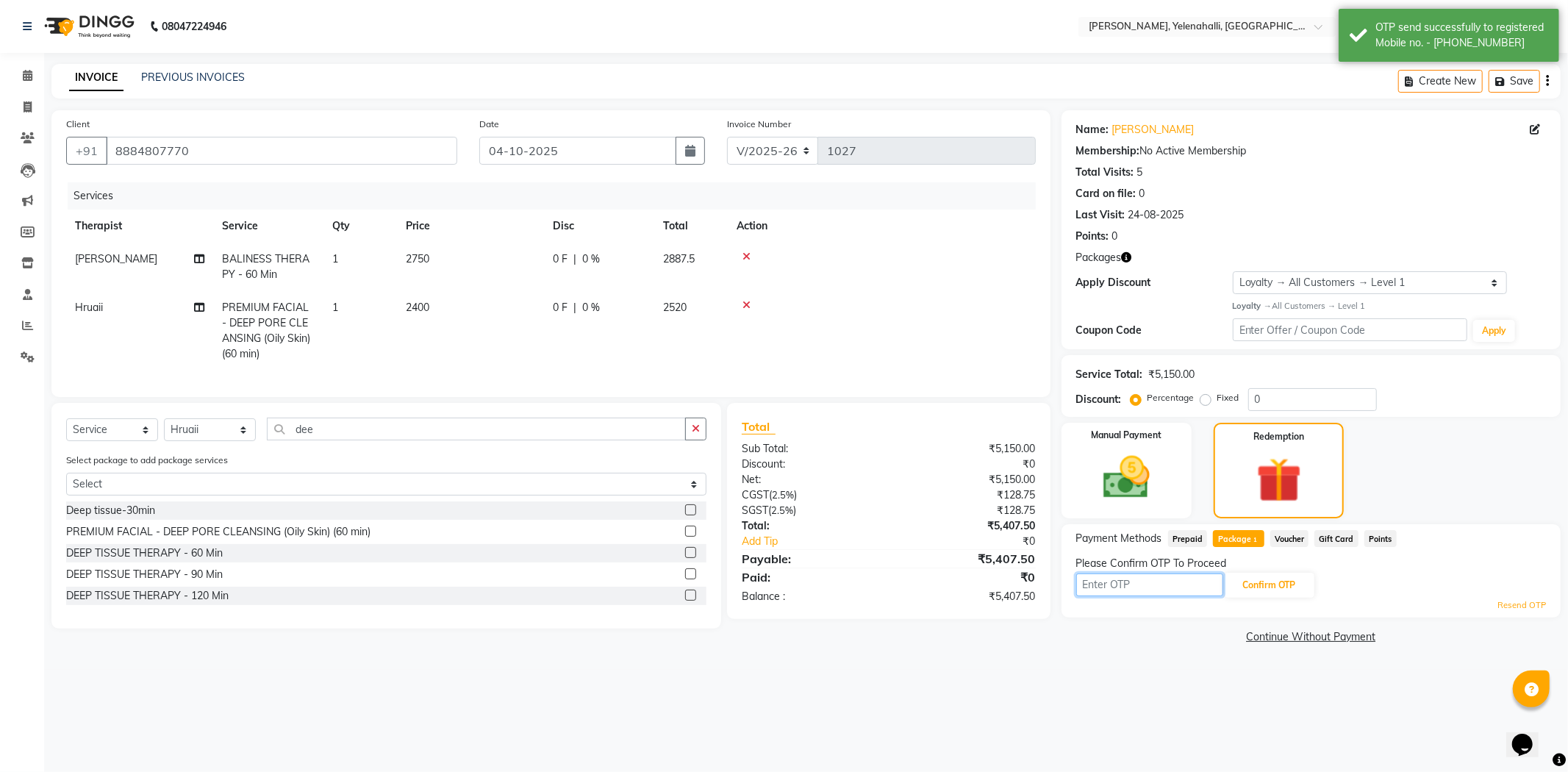
click at [1128, 583] on input "text" at bounding box center [1149, 585] width 147 height 23
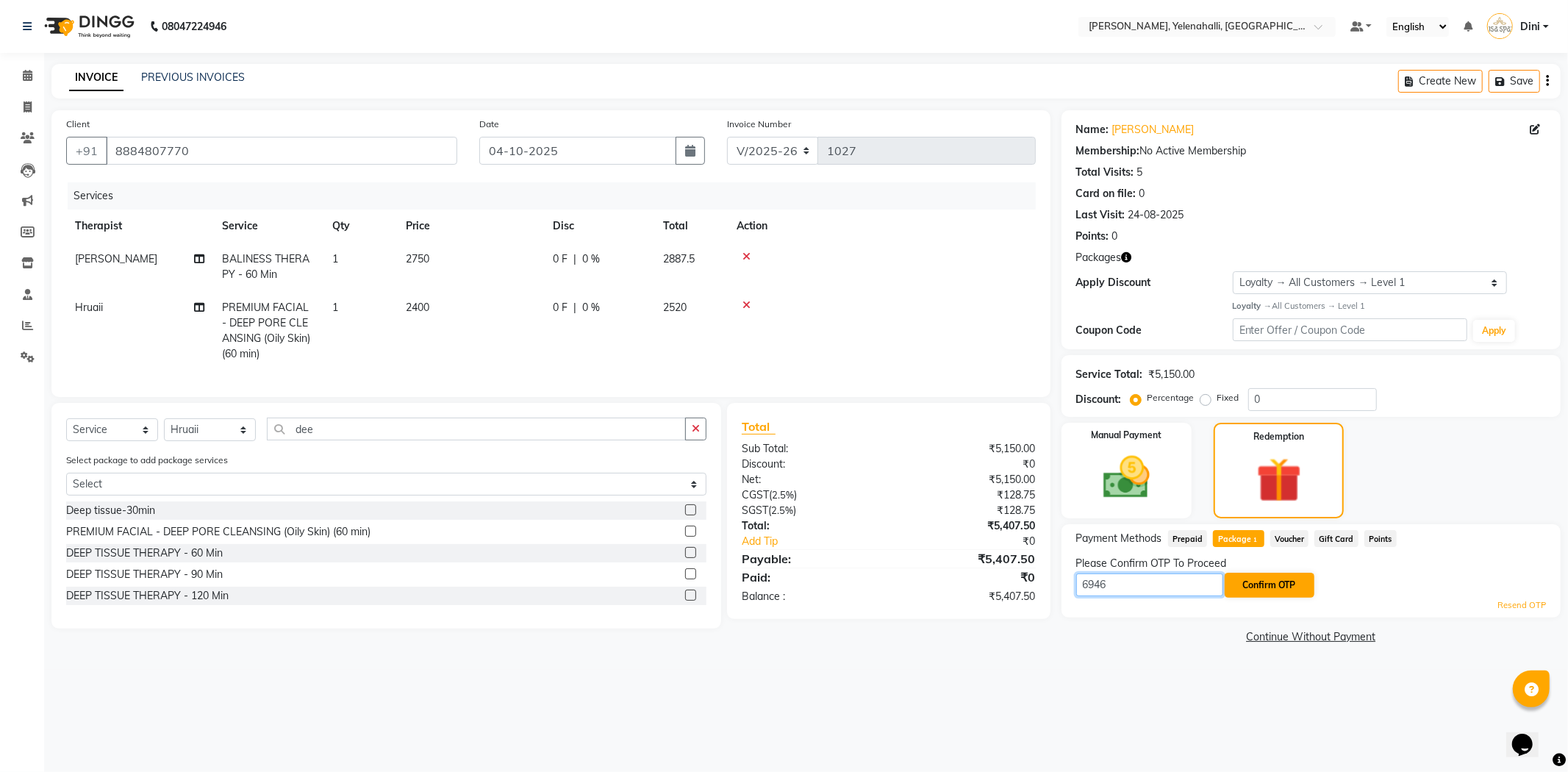
type input "6946"
click at [1270, 585] on button "Confirm OTP" at bounding box center [1269, 585] width 90 height 25
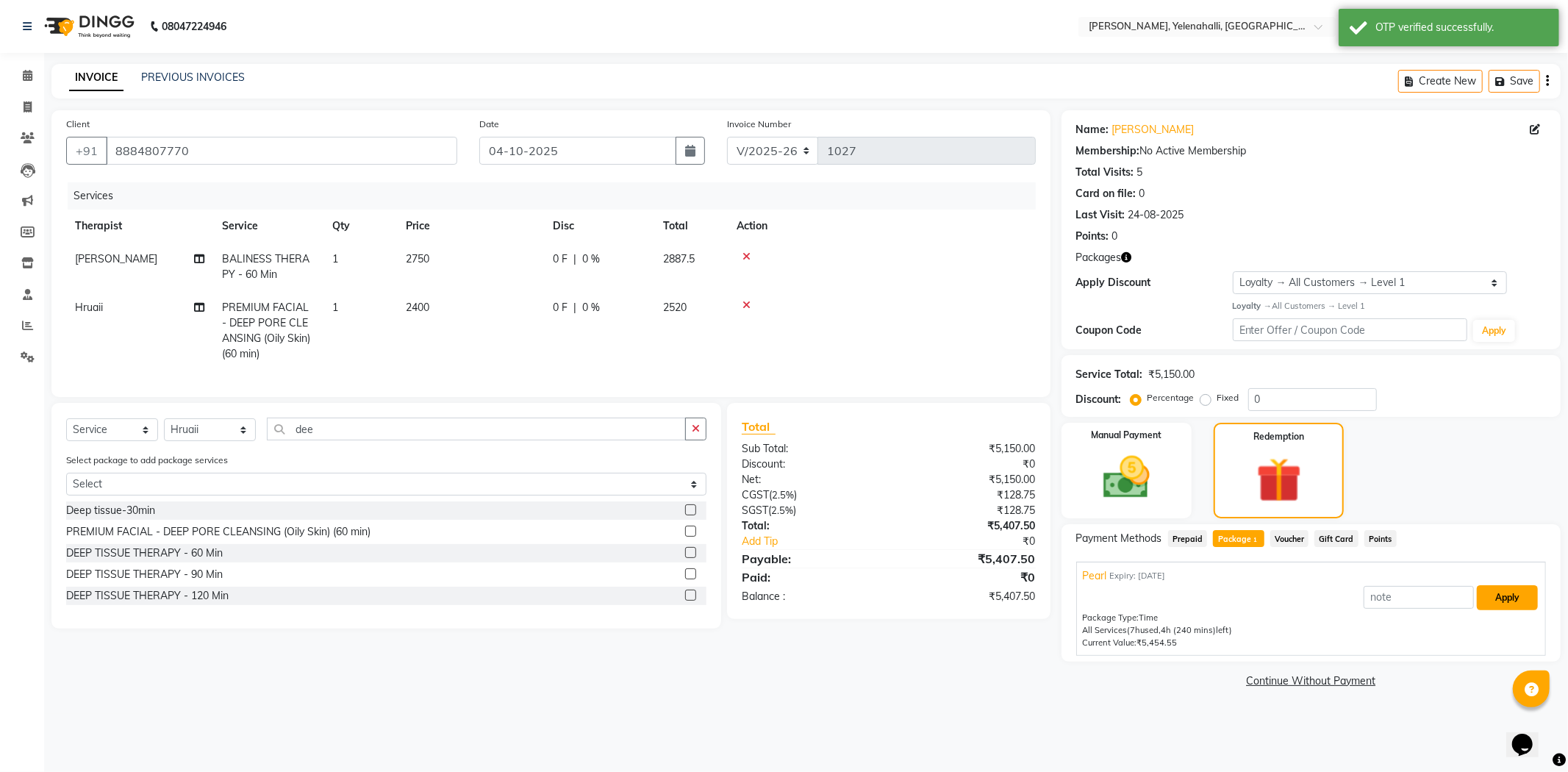
click at [1493, 601] on button "Apply" at bounding box center [1507, 597] width 61 height 25
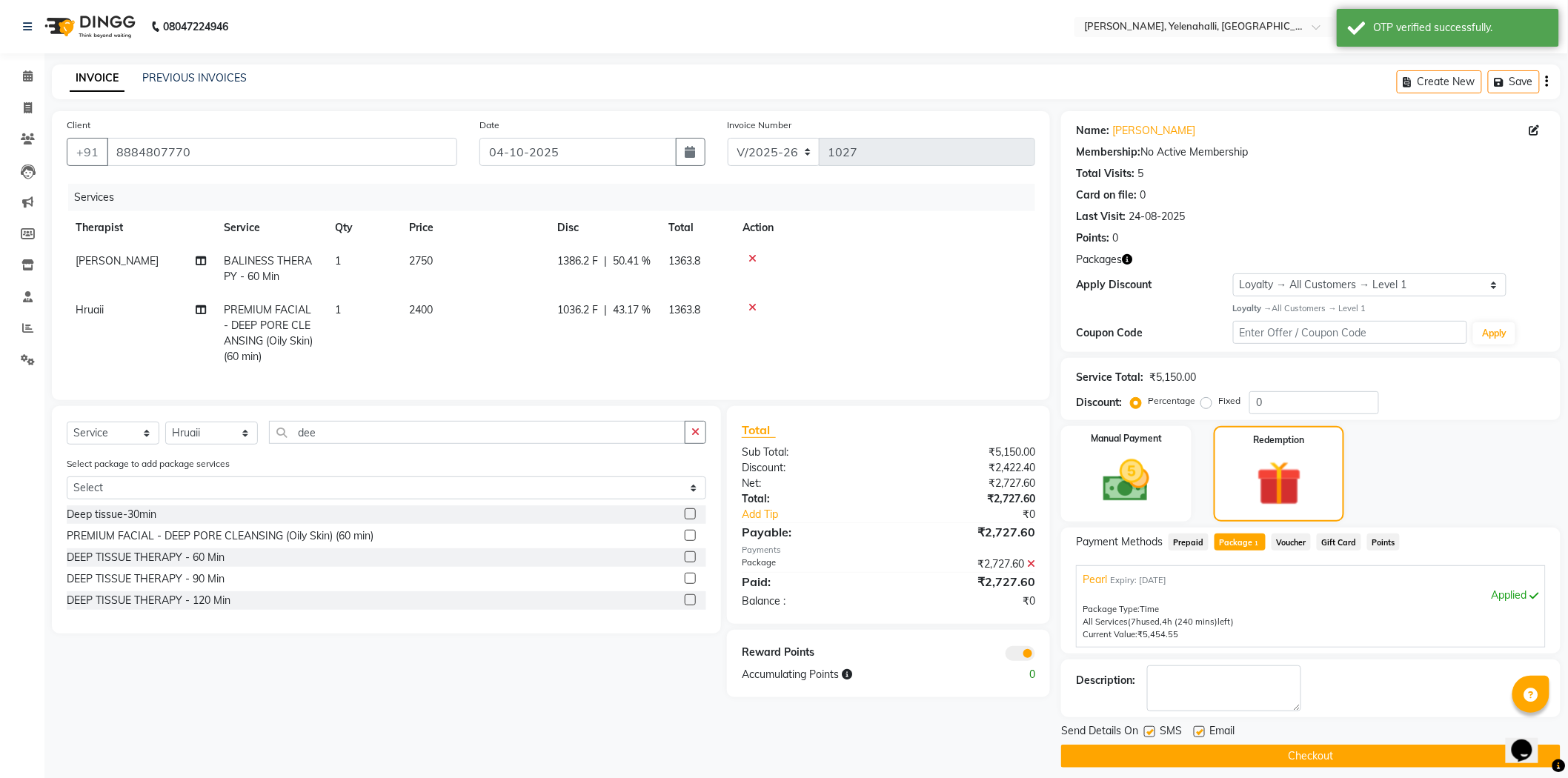
click at [1271, 759] on button "Checkout" at bounding box center [1311, 756] width 499 height 23
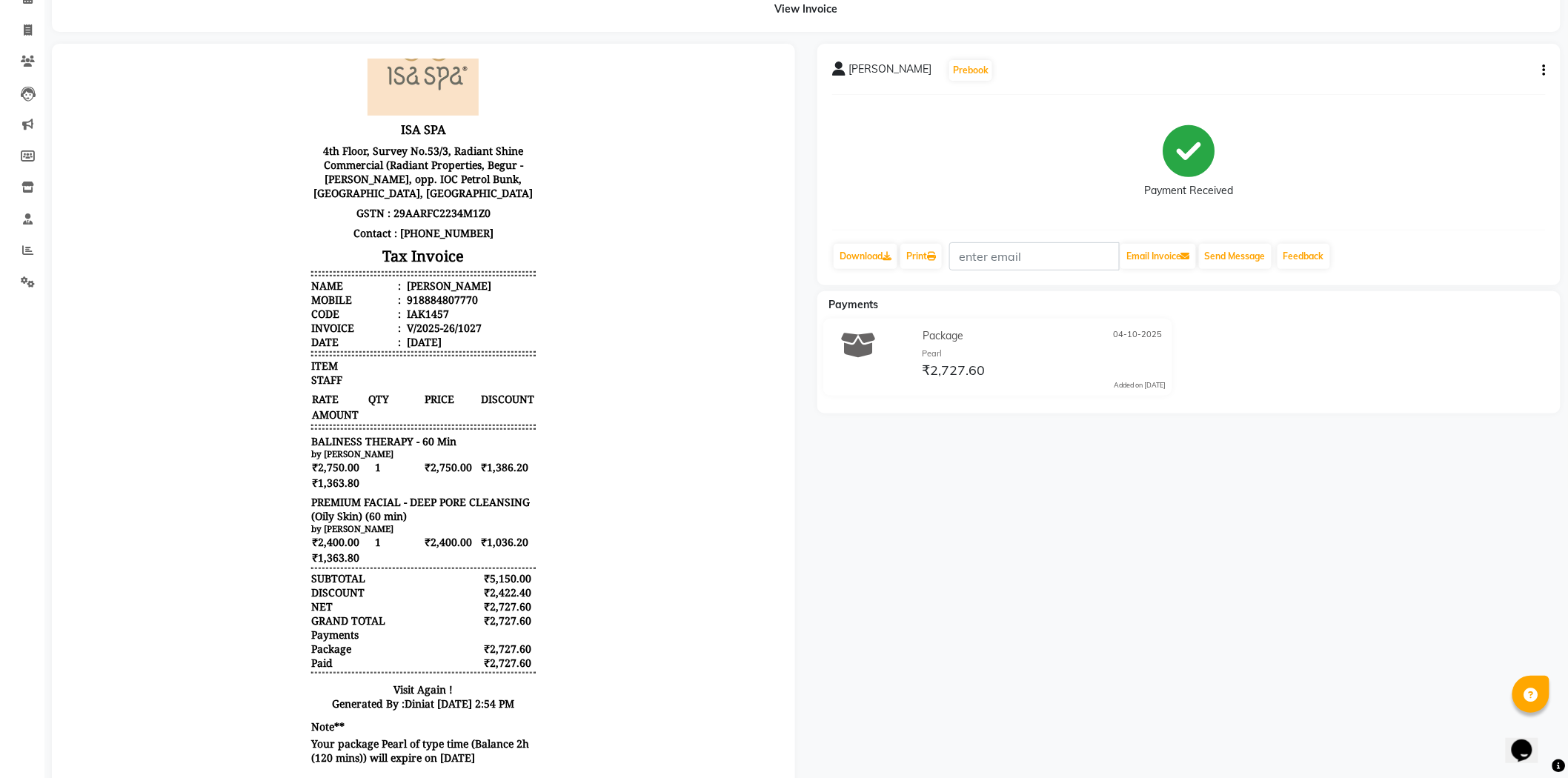
scroll to position [82, 0]
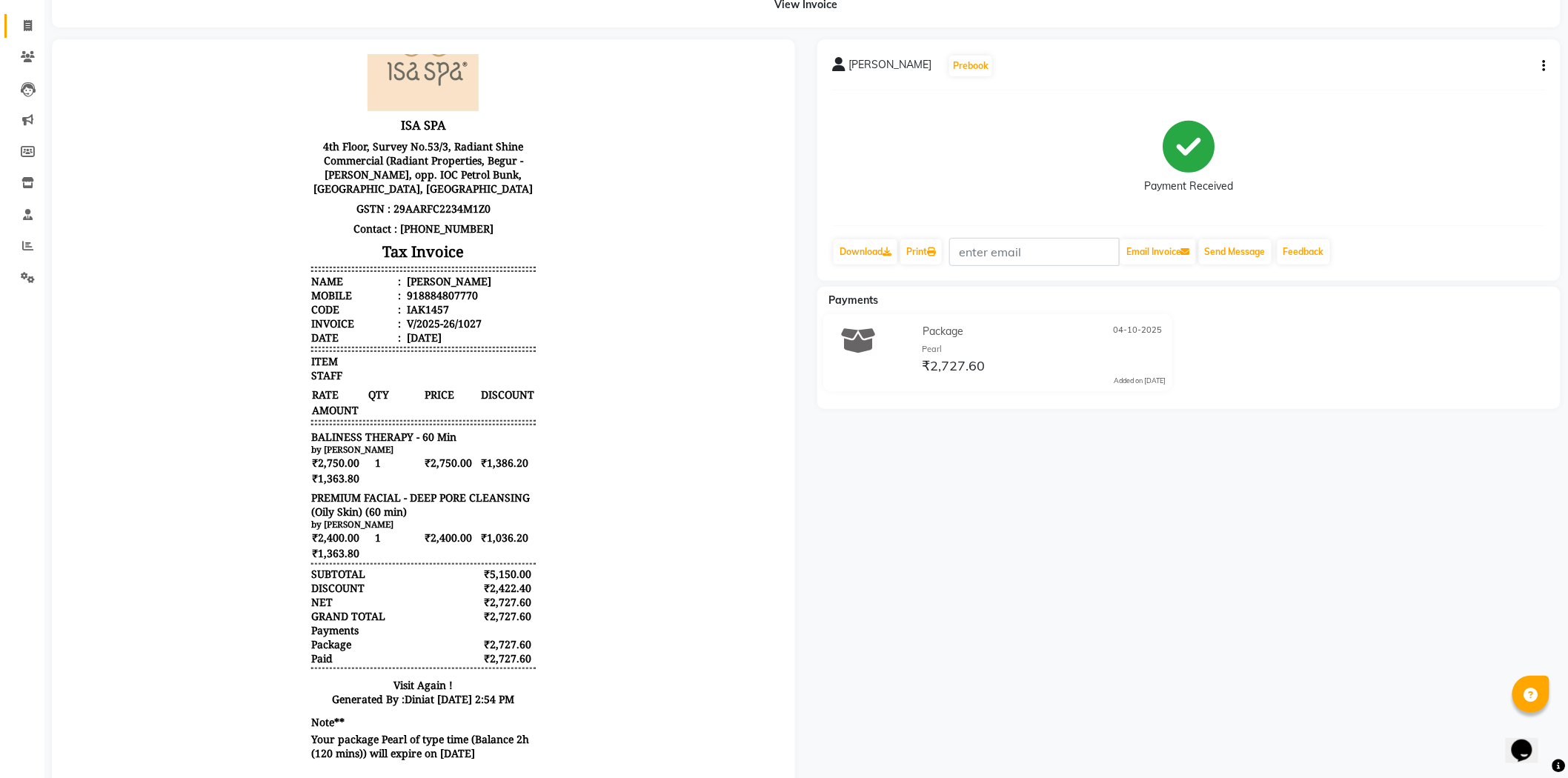
click at [31, 15] on link "Invoice" at bounding box center [22, 27] width 36 height 24
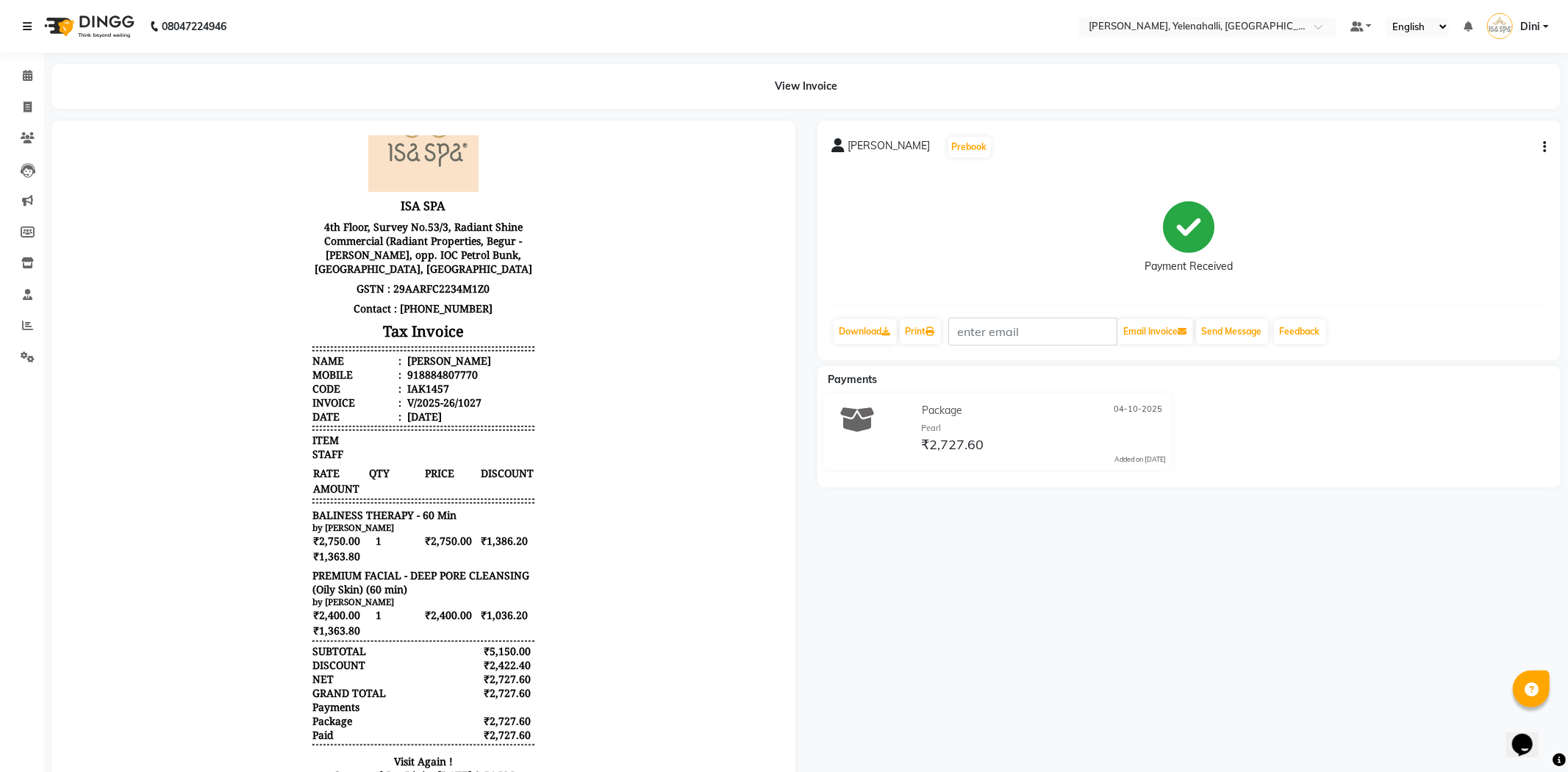
select select "6121"
select select "service"
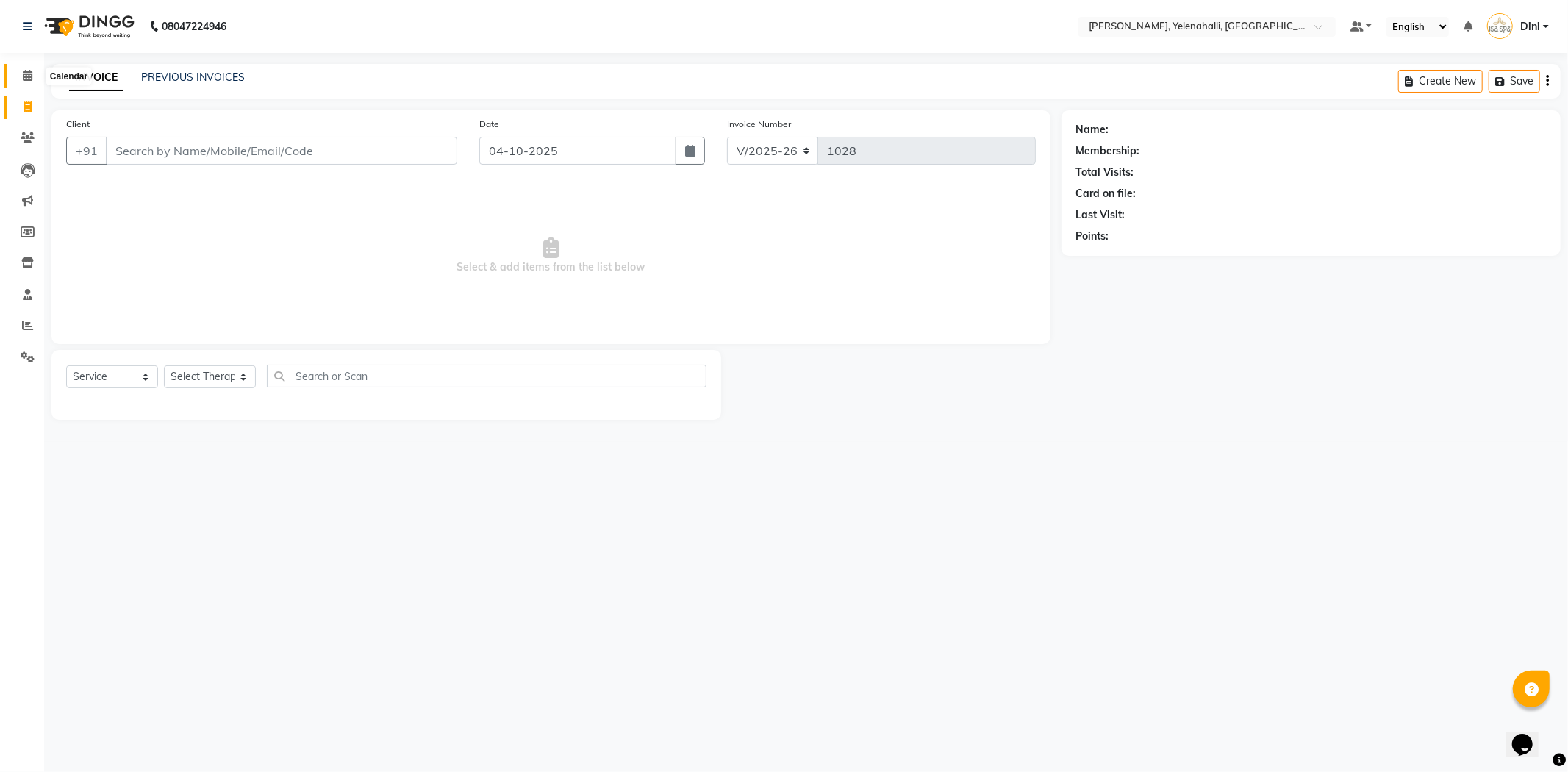
click at [26, 74] on icon at bounding box center [27, 75] width 10 height 11
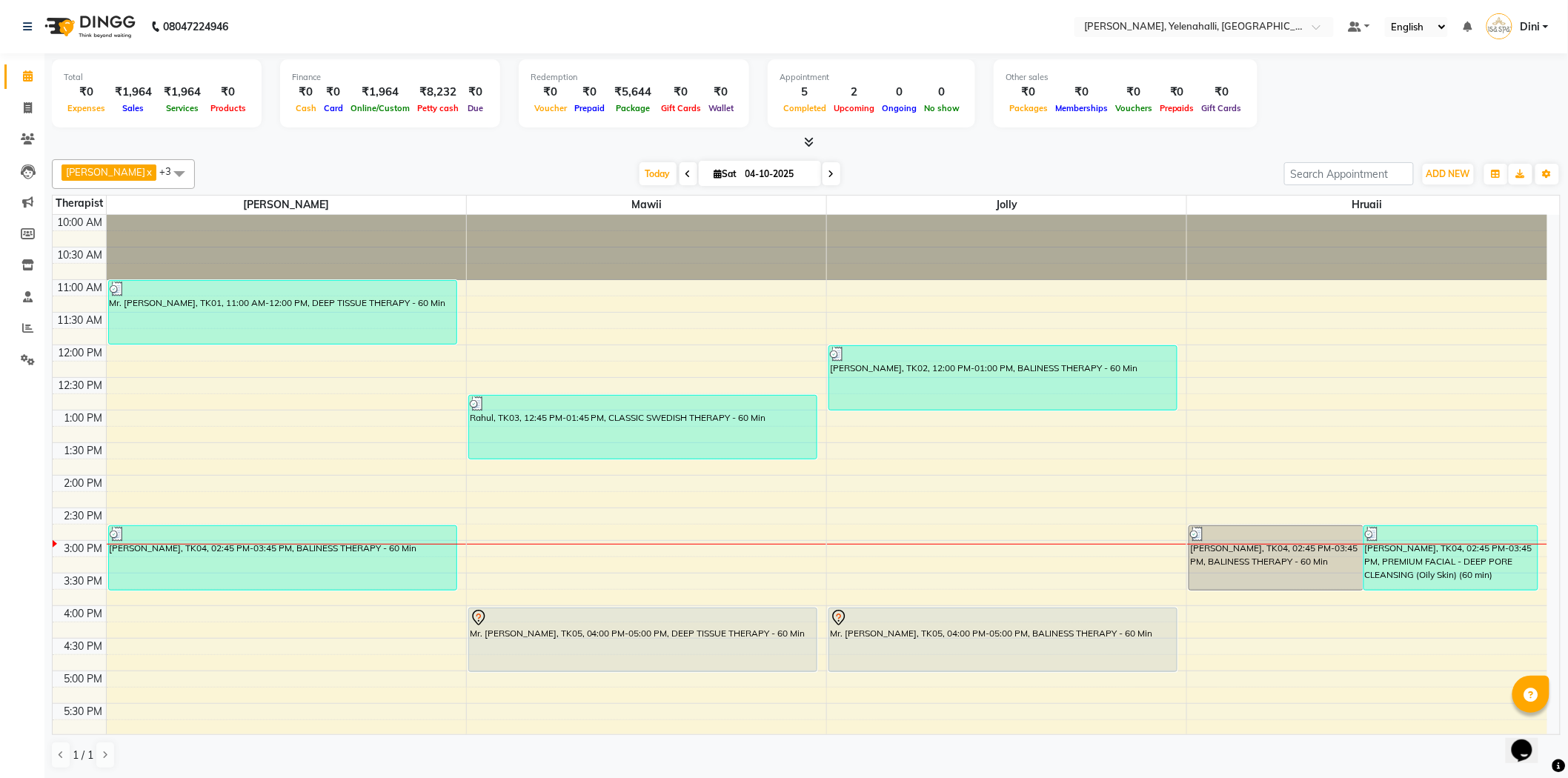
scroll to position [1, 0]
click at [811, 136] on icon at bounding box center [809, 141] width 10 height 11
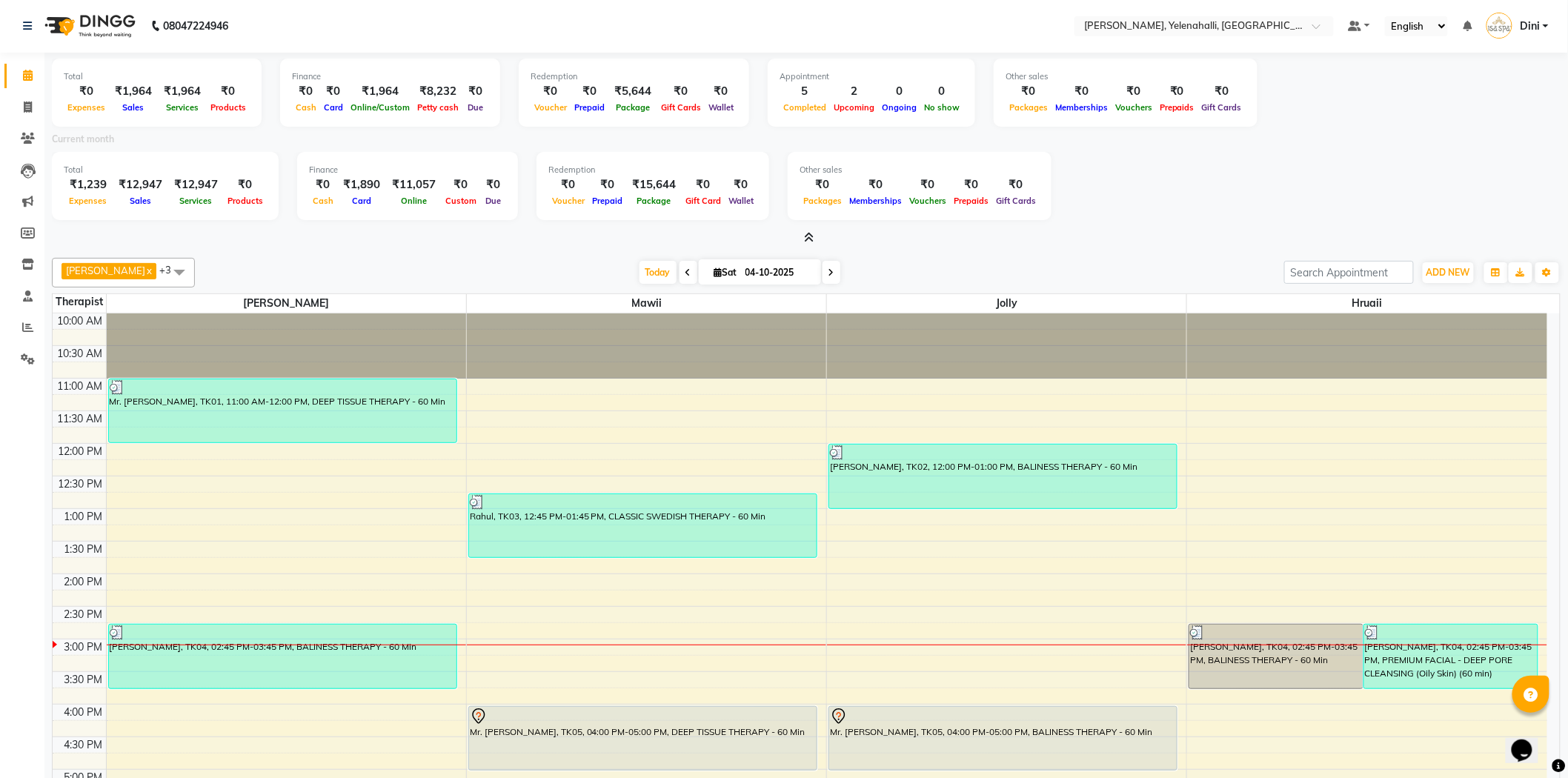
click at [811, 239] on icon at bounding box center [809, 237] width 10 height 11
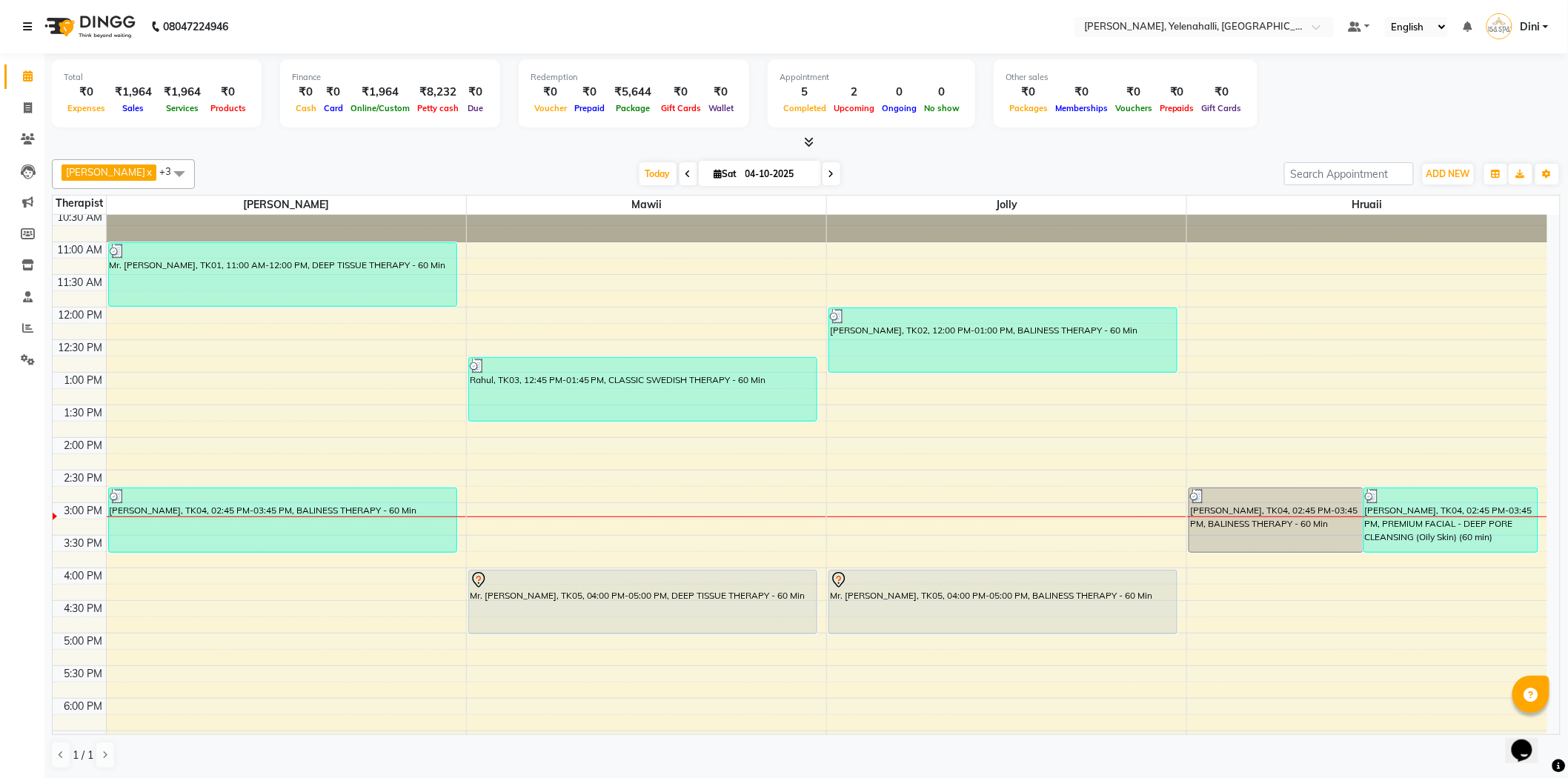
scroll to position [0, 0]
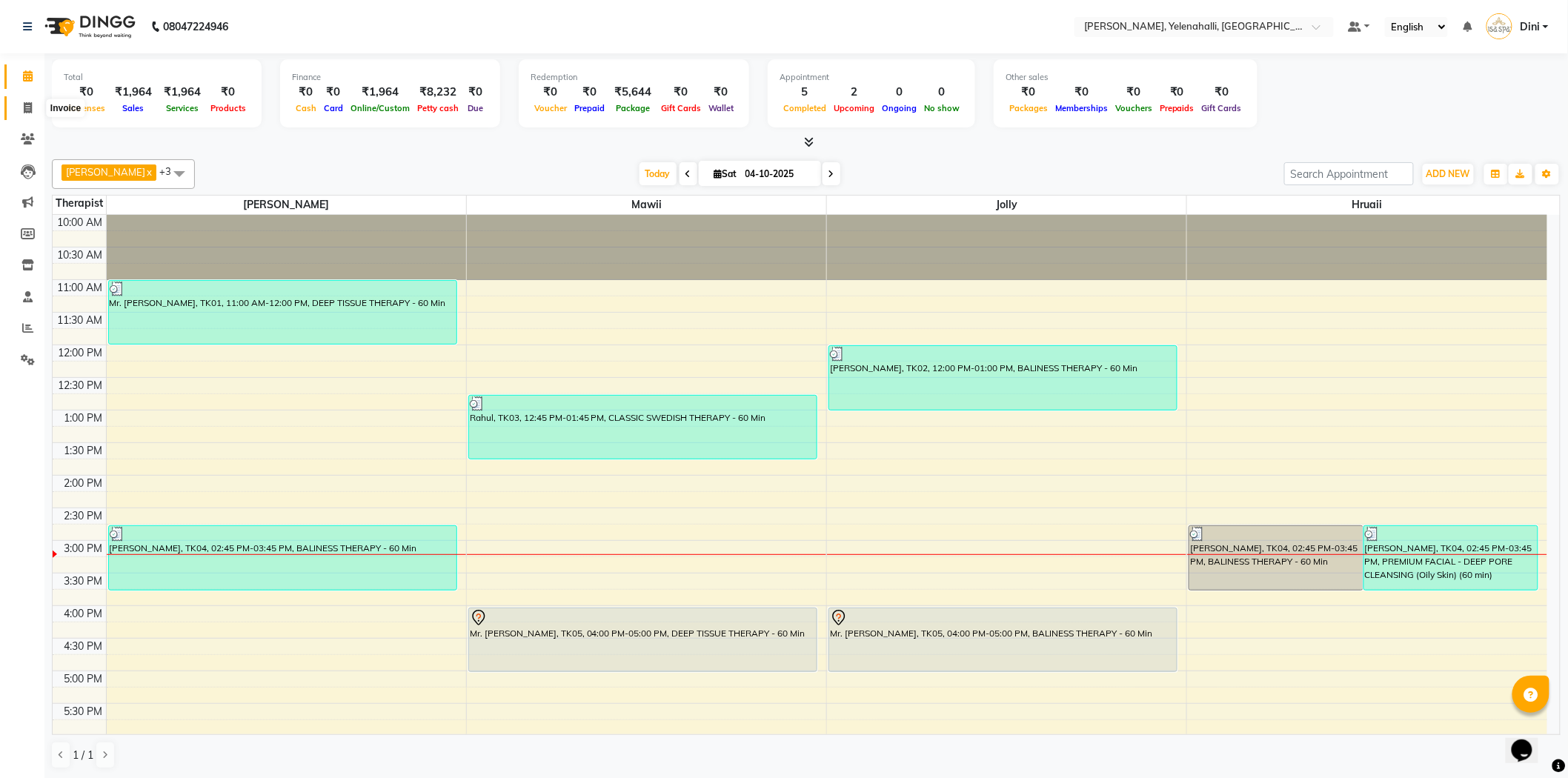
click at [27, 104] on icon at bounding box center [27, 108] width 8 height 11
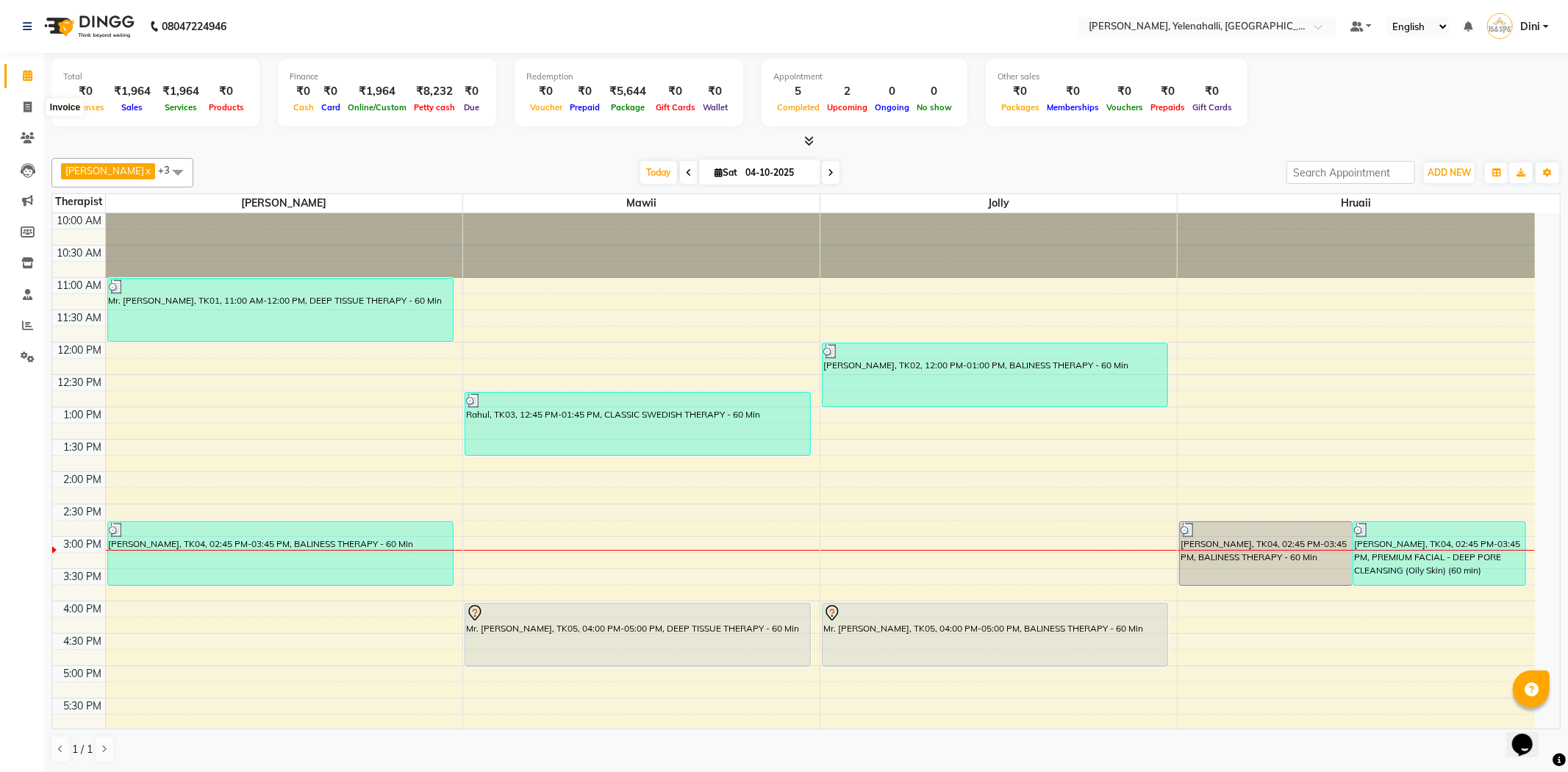
select select "6121"
select select "service"
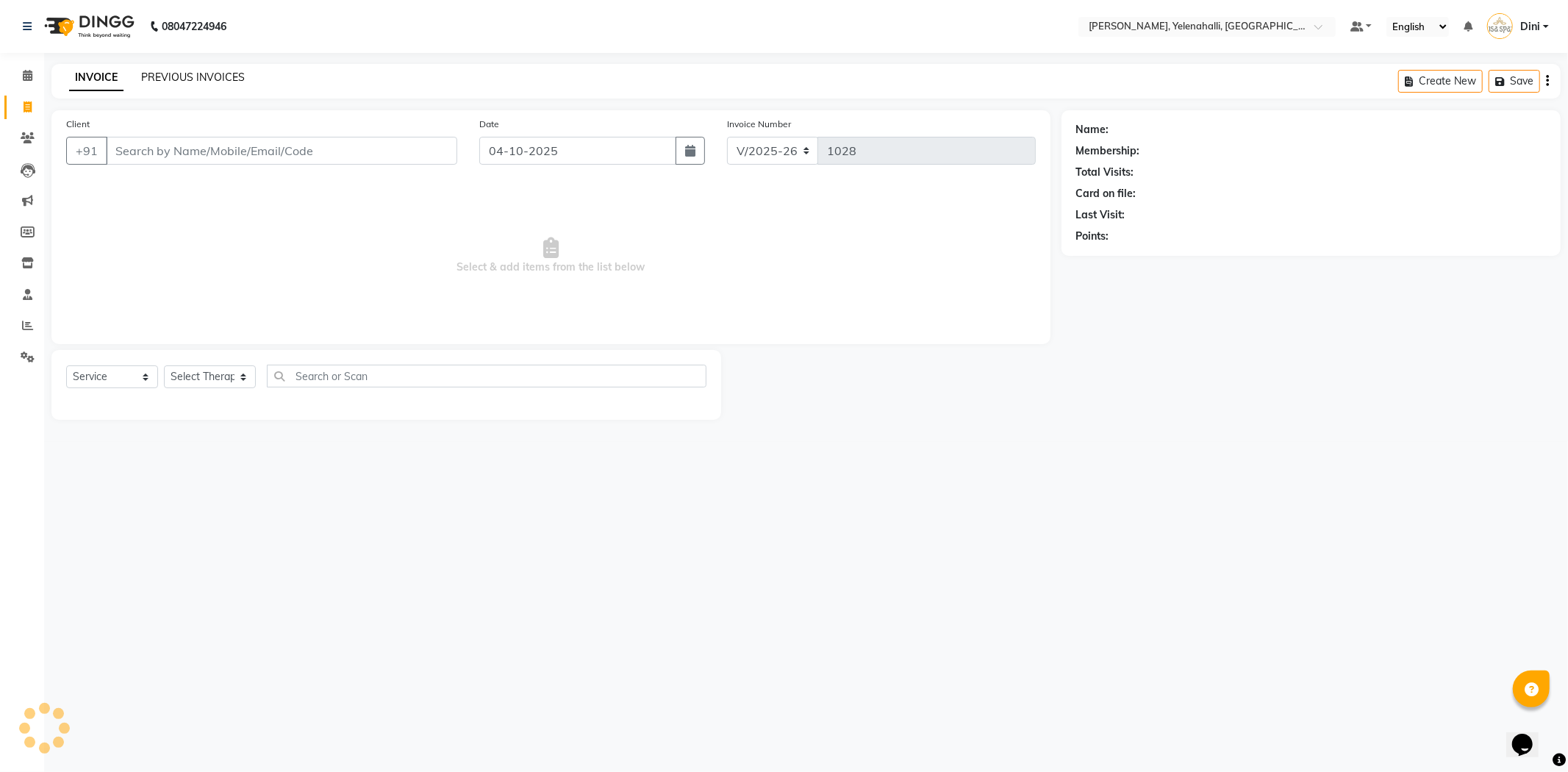
click at [160, 77] on link "PREVIOUS INVOICES" at bounding box center [193, 78] width 104 height 14
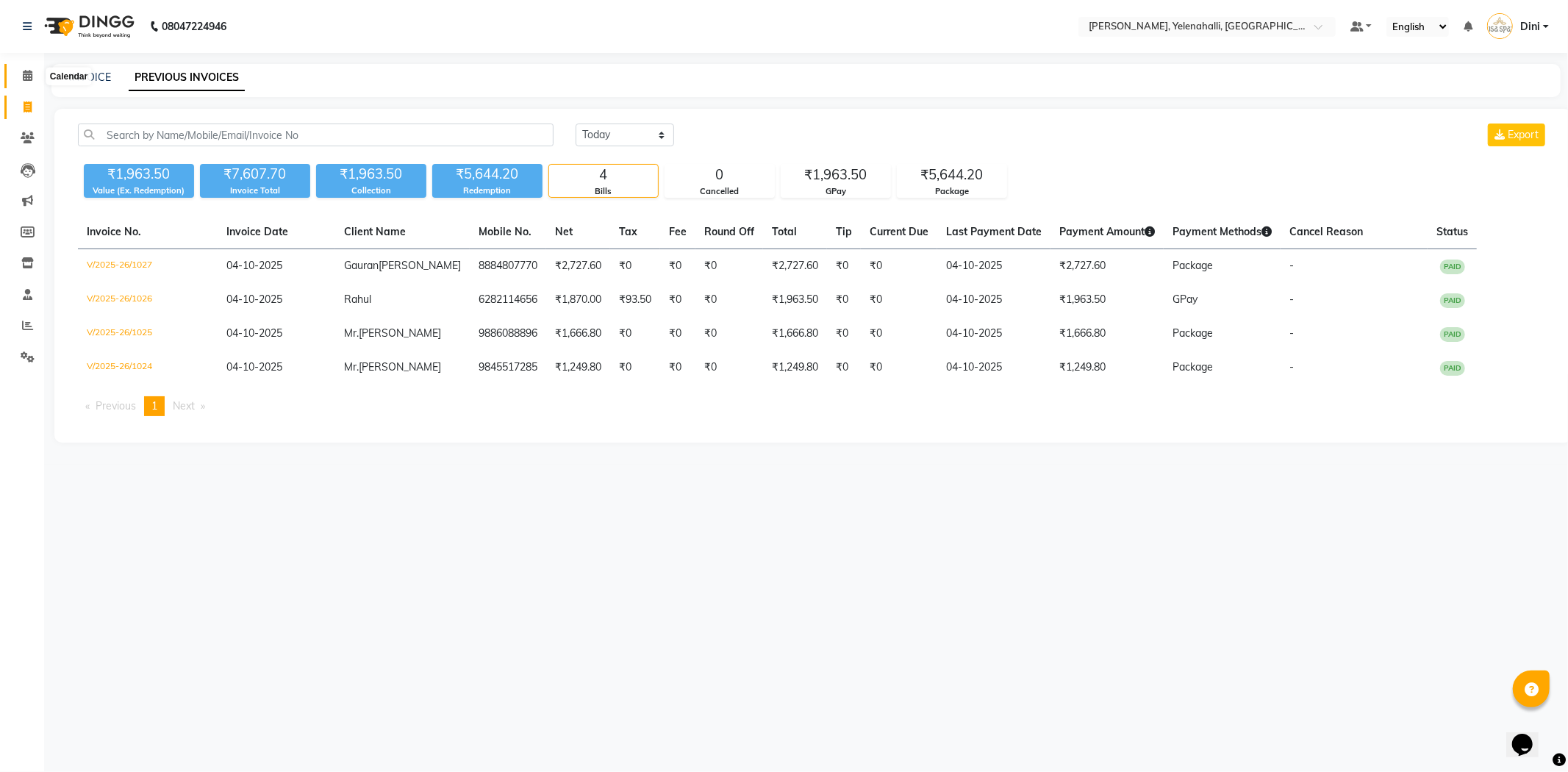
drag, startPoint x: 31, startPoint y: 70, endPoint x: 27, endPoint y: 84, distance: 14.6
click at [31, 70] on icon at bounding box center [27, 75] width 10 height 11
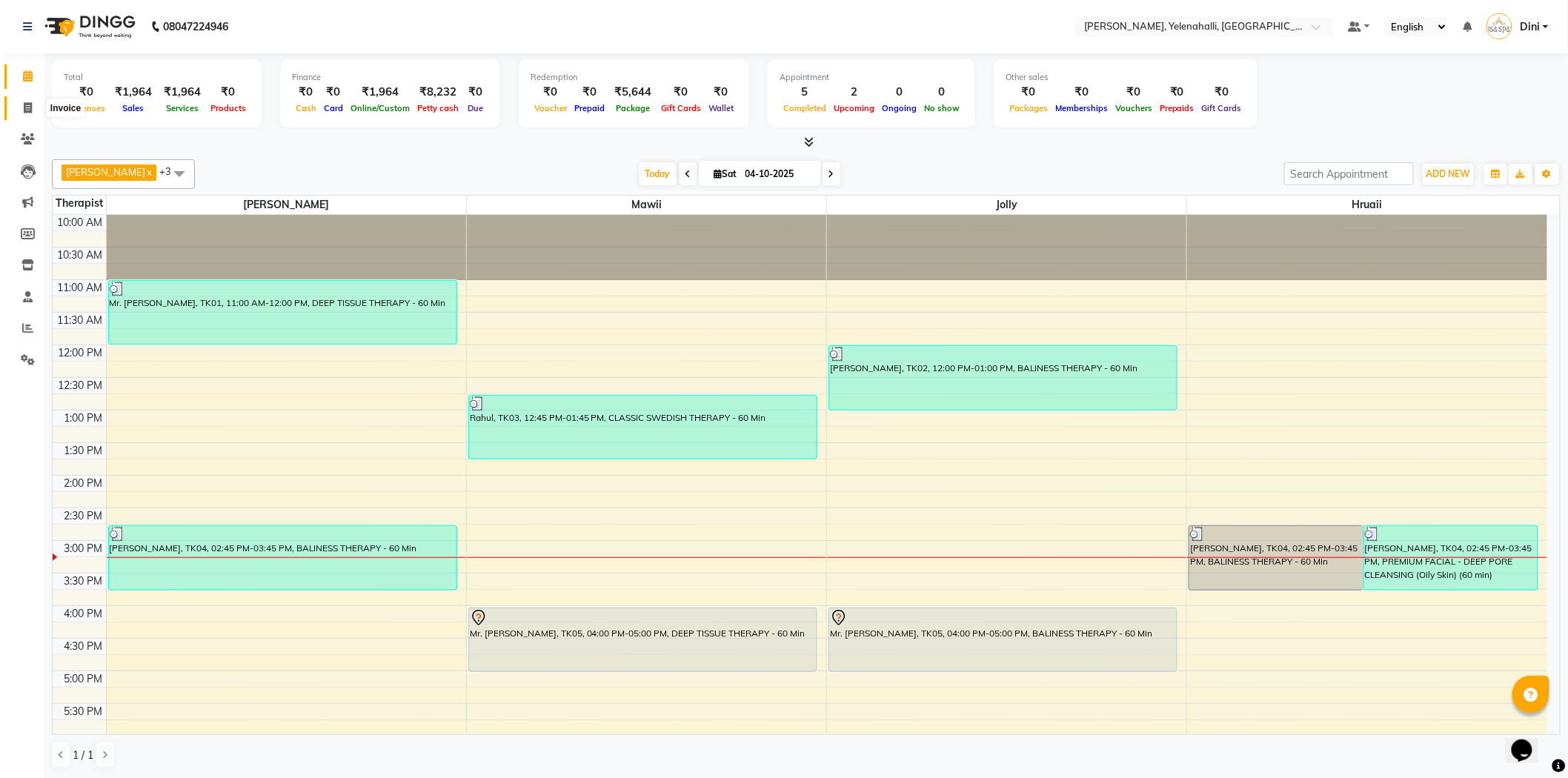
scroll to position [1, 0]
click at [20, 109] on span at bounding box center [28, 108] width 26 height 17
select select "service"
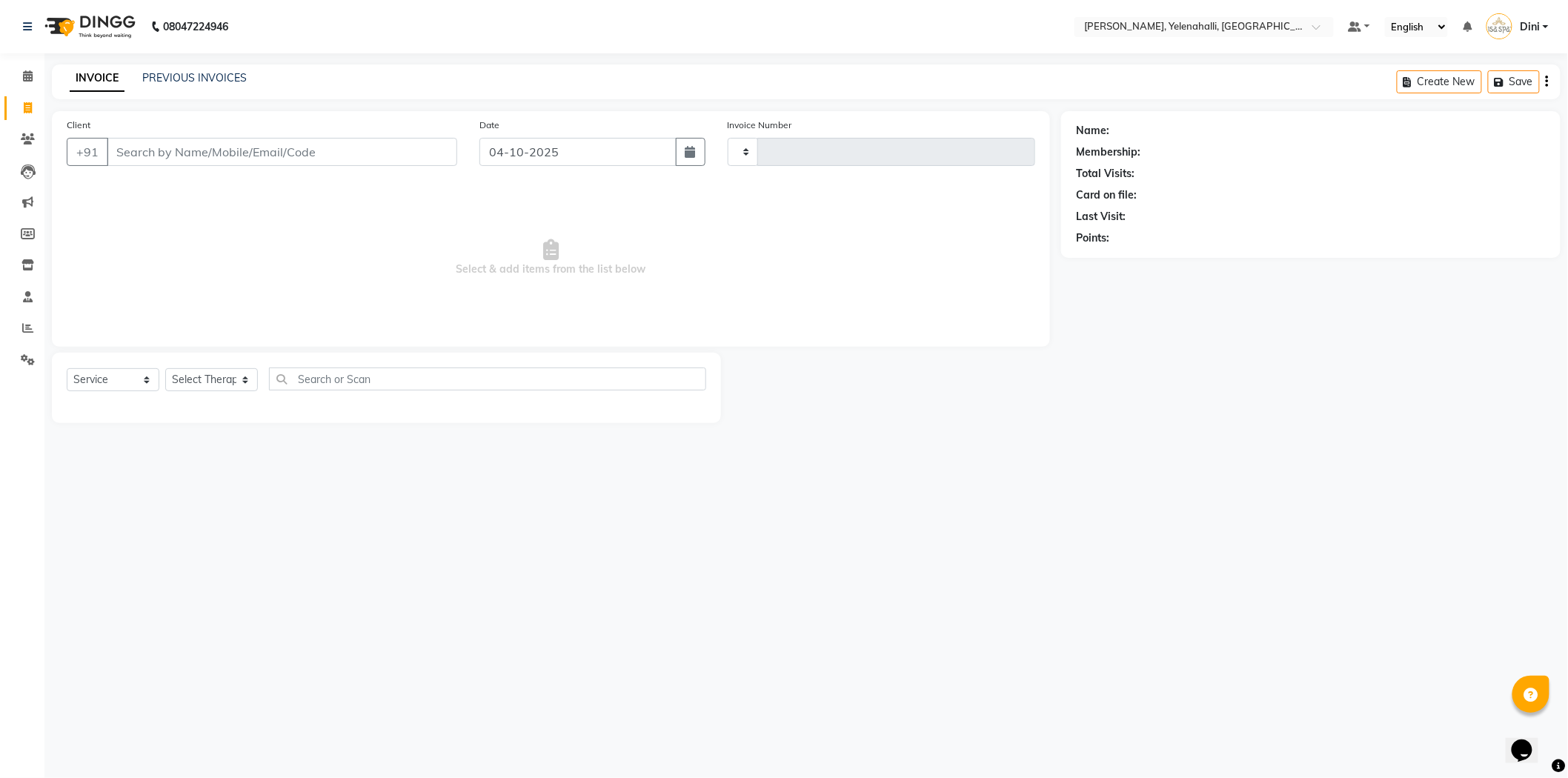
type input "1028"
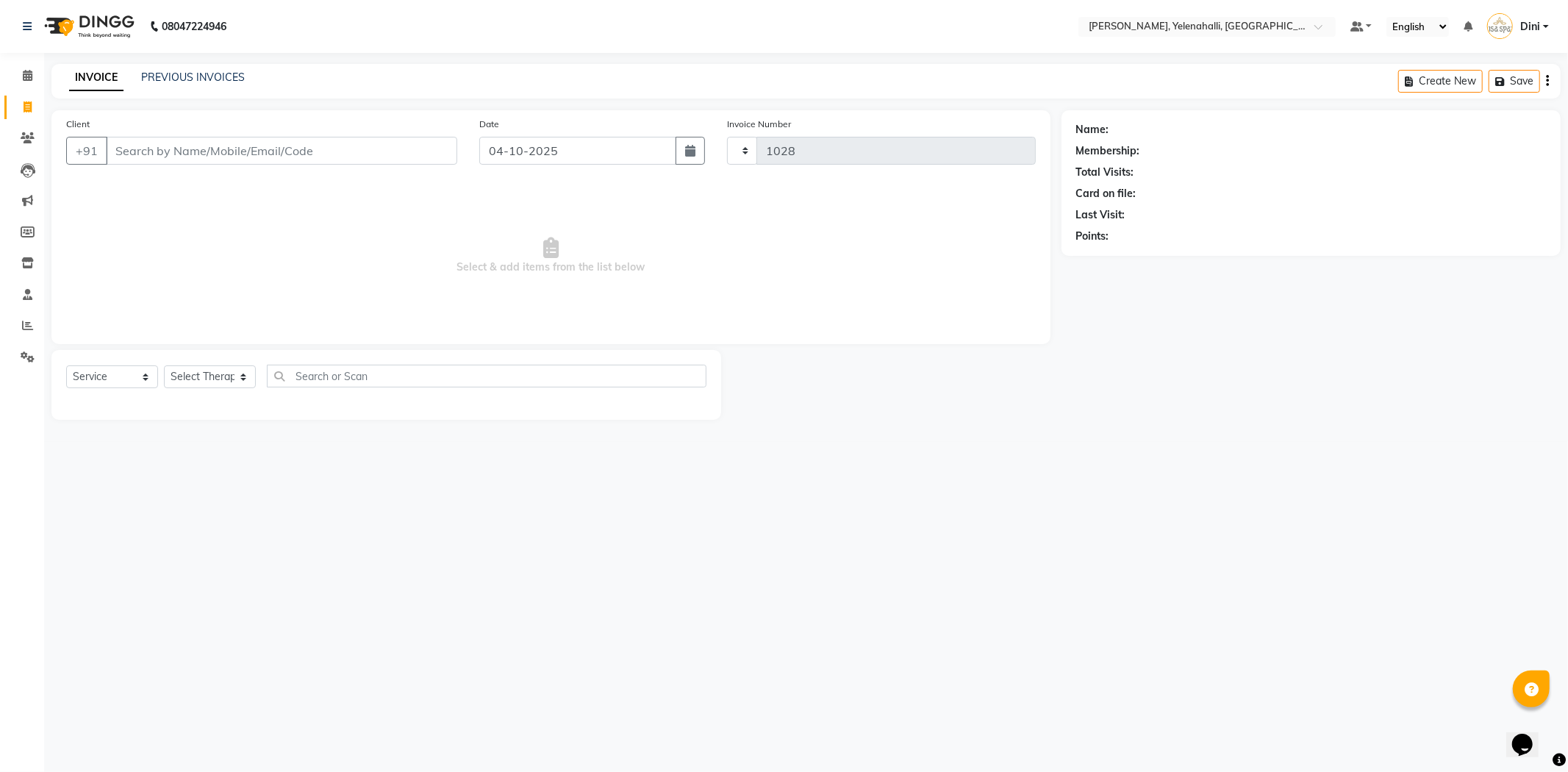
select select "6121"
click at [128, 150] on input "Client" at bounding box center [282, 150] width 352 height 28
click at [181, 74] on link "PREVIOUS INVOICES" at bounding box center [193, 78] width 104 height 14
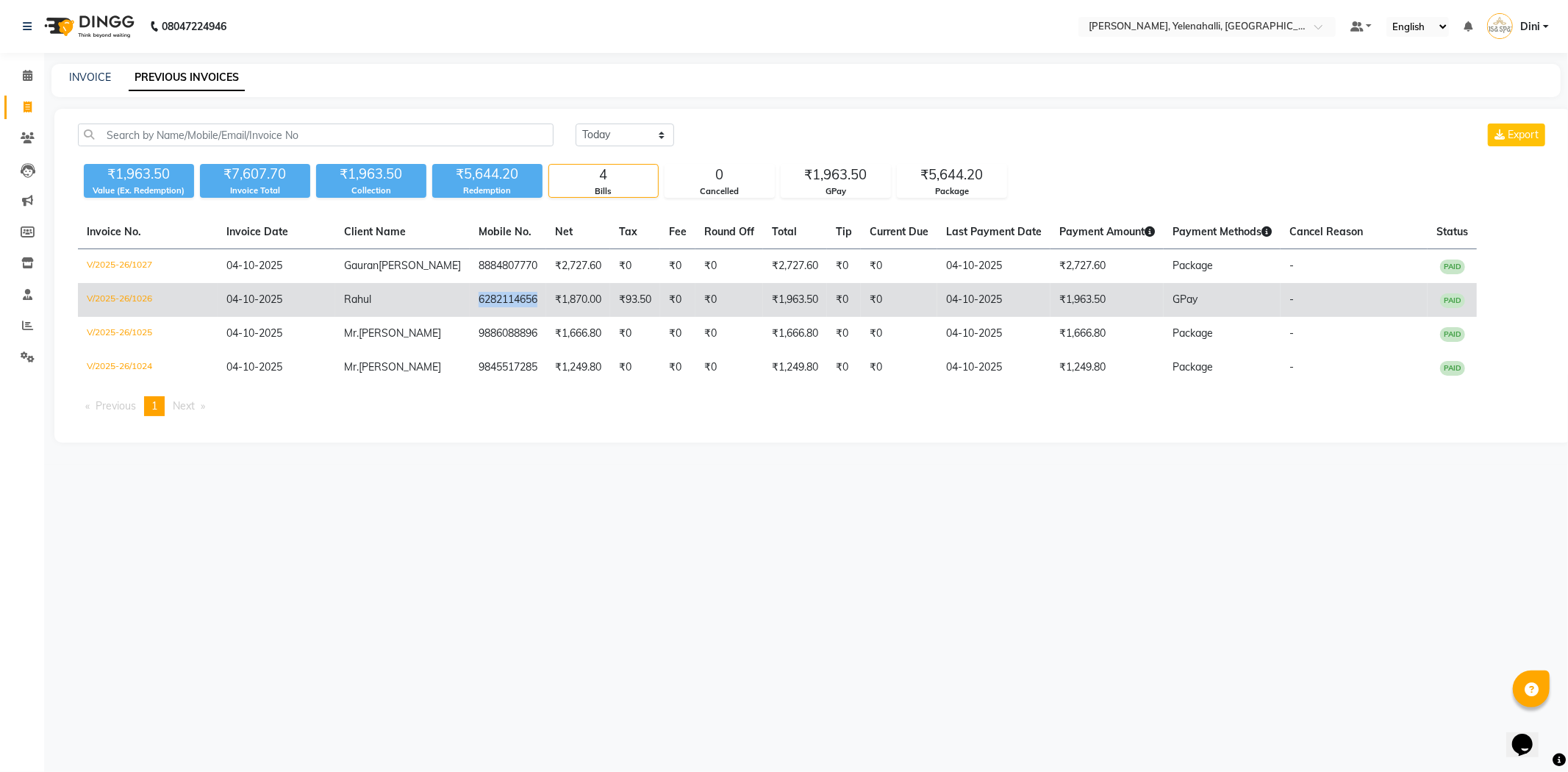
copy td "6282114656"
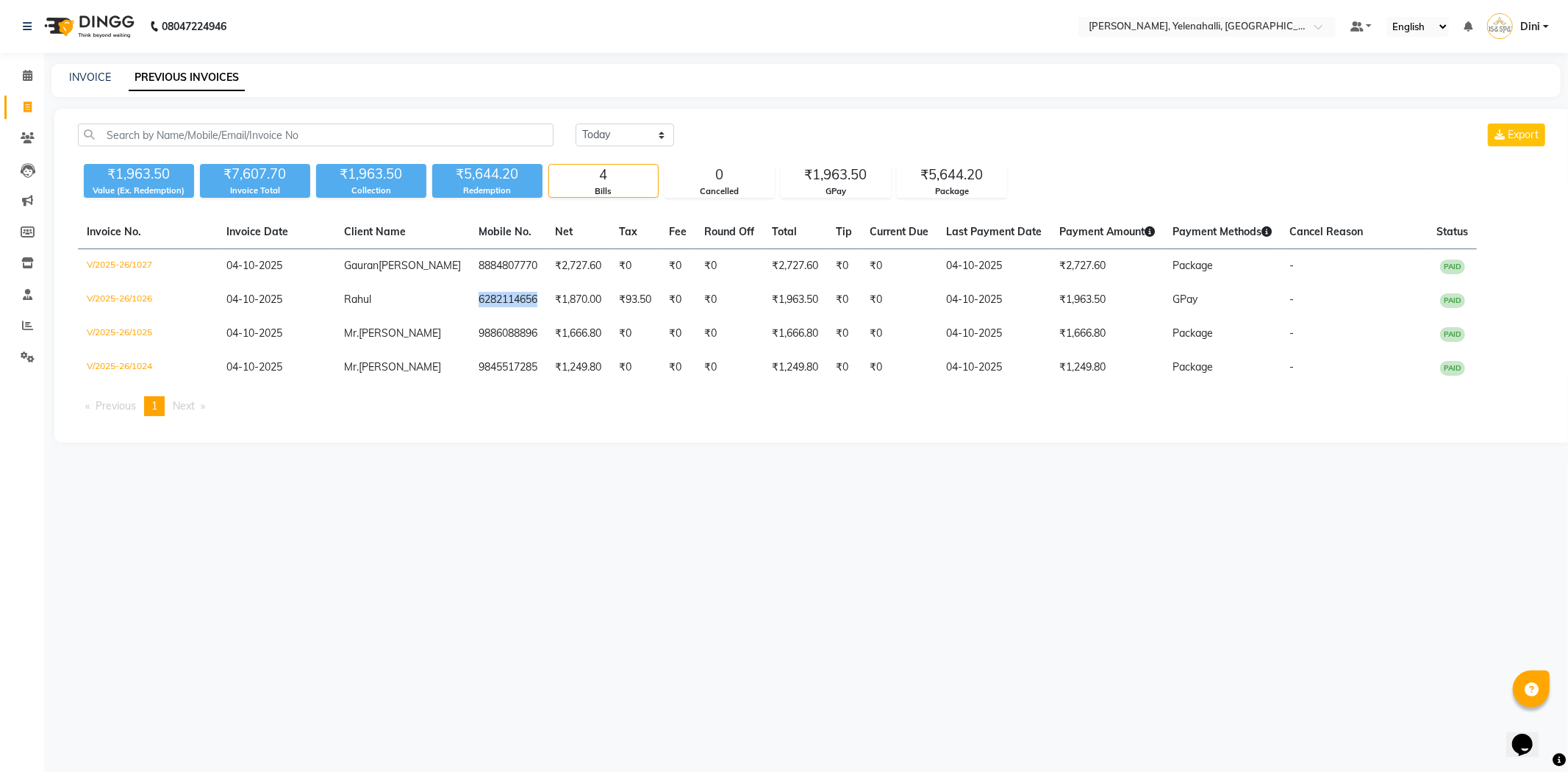
drag, startPoint x: 429, startPoint y: 299, endPoint x: 425, endPoint y: 247, distance: 52.2
click at [489, 296] on td "6282114656" at bounding box center [508, 299] width 77 height 34
click at [27, 72] on icon at bounding box center [27, 75] width 10 height 11
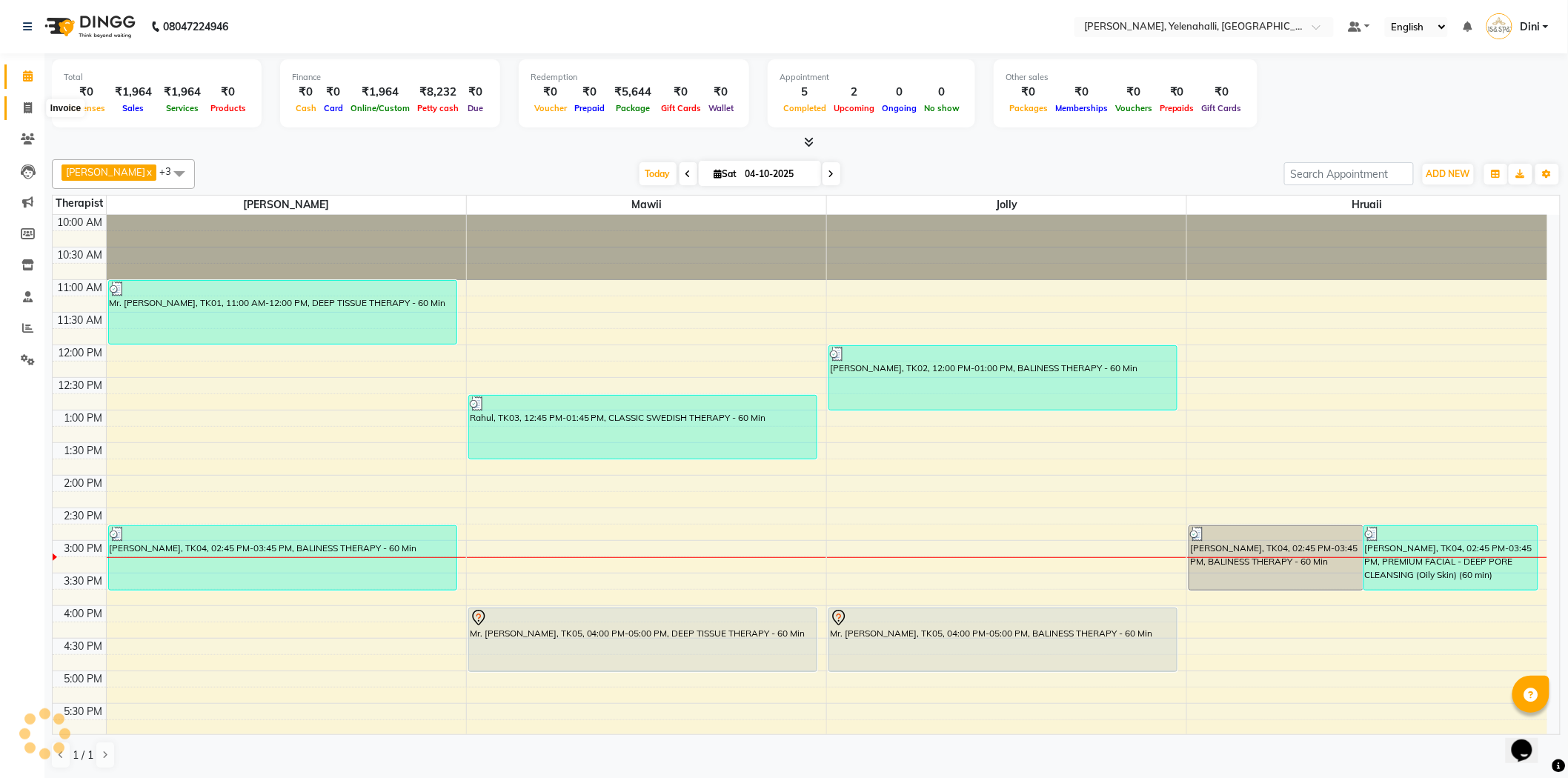
click at [28, 105] on icon at bounding box center [27, 108] width 8 height 11
select select "6121"
select select "service"
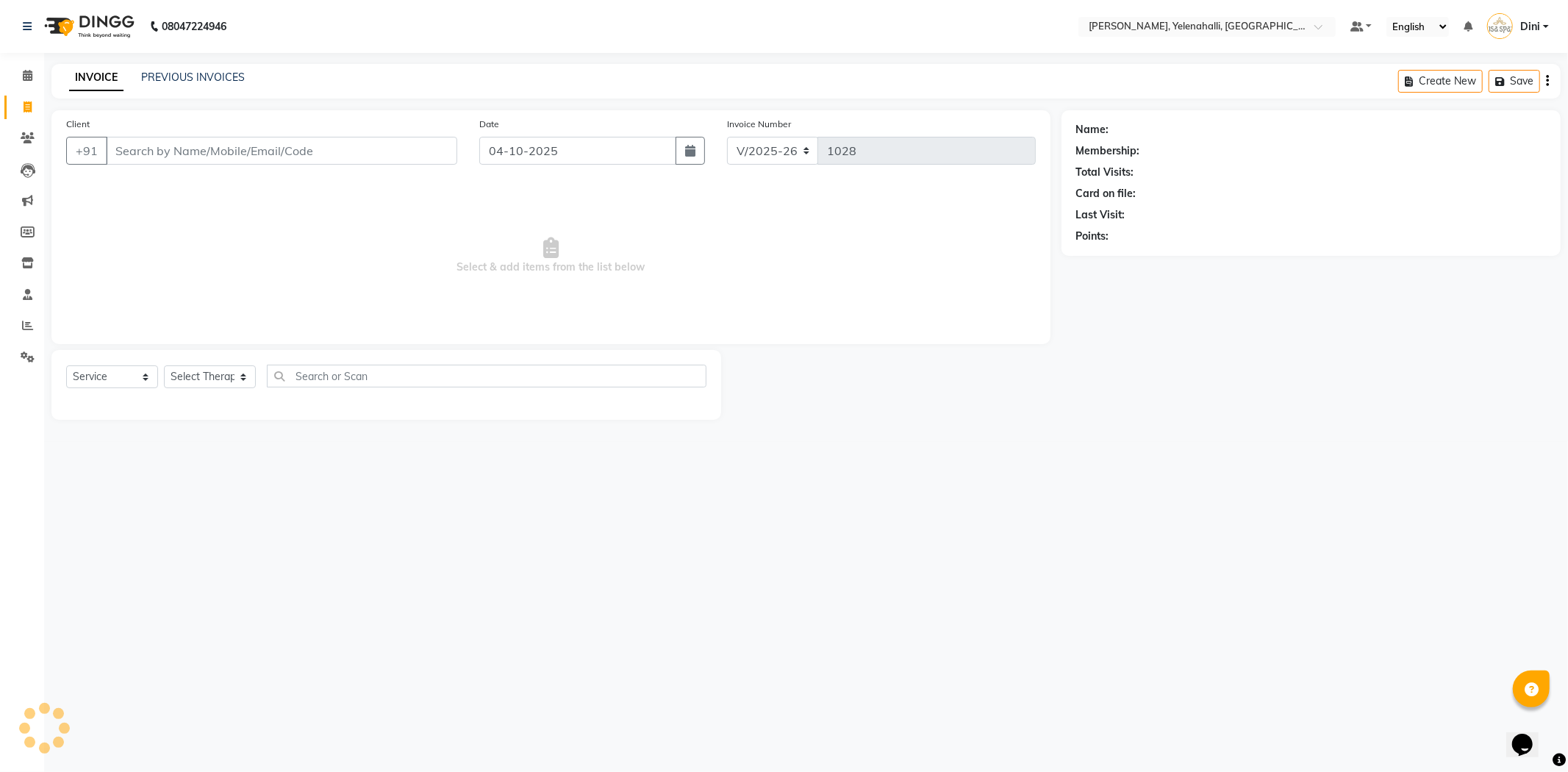
click at [144, 155] on input "Client" at bounding box center [282, 150] width 352 height 28
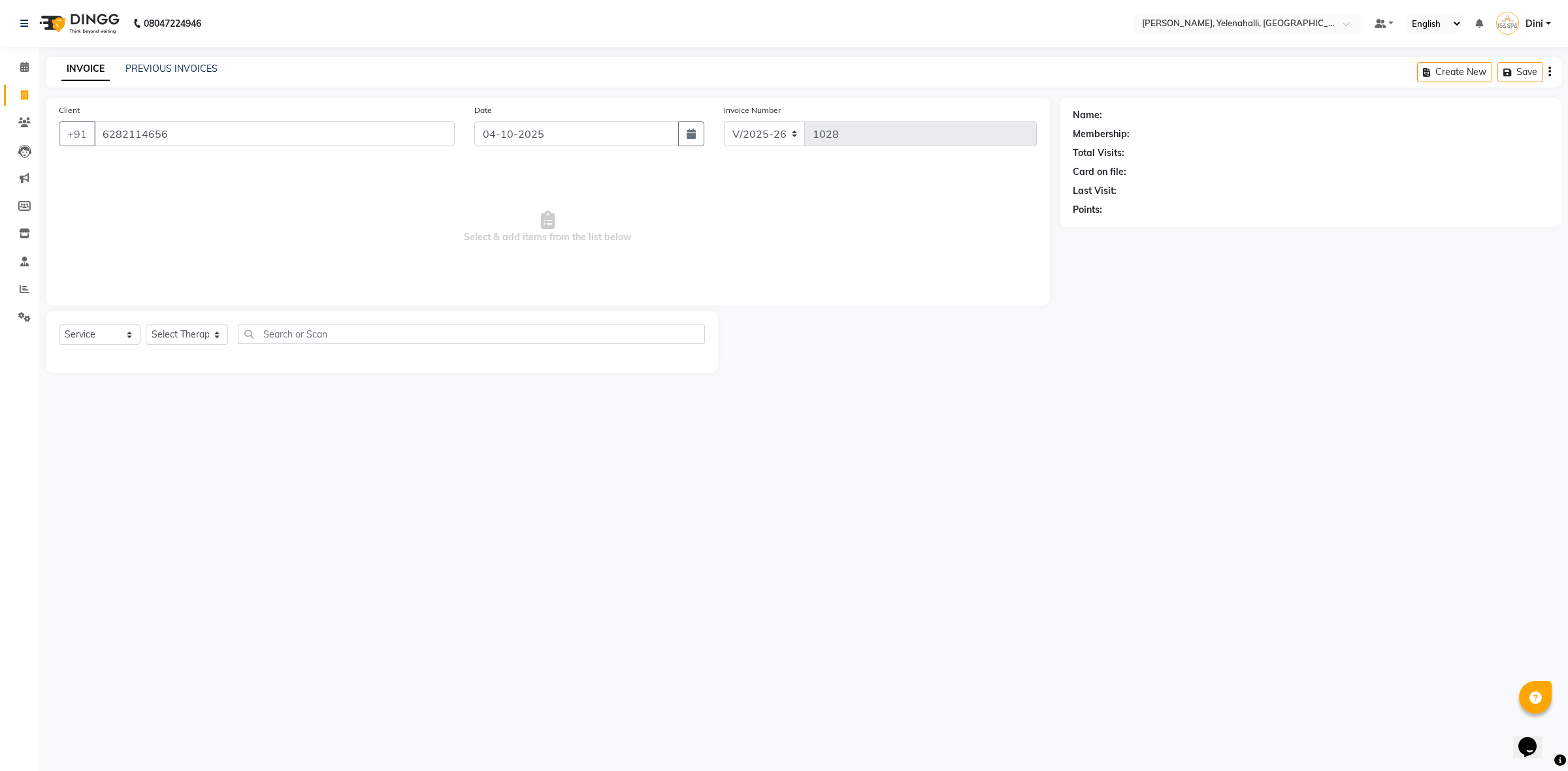
type input "6282114656"
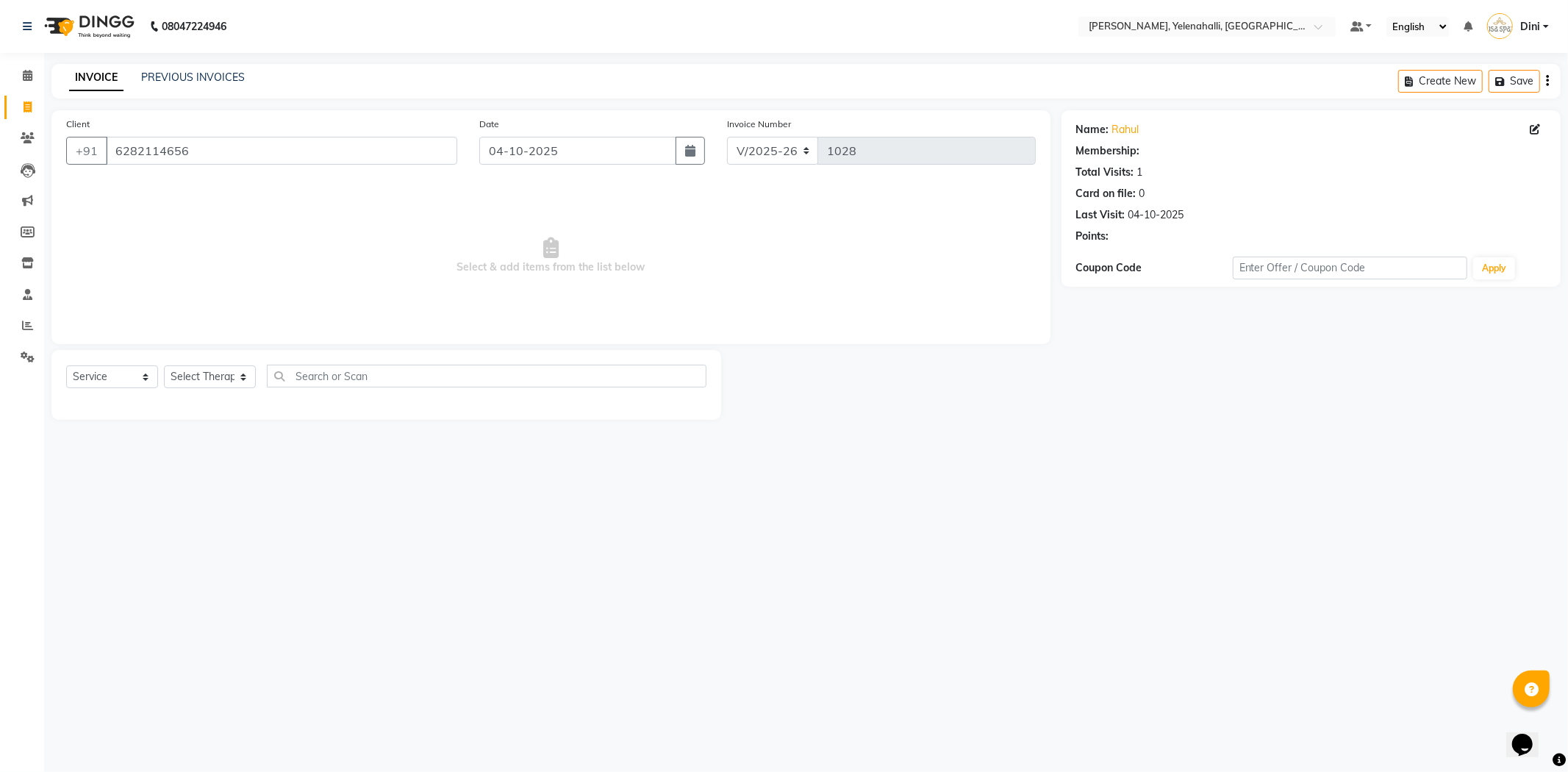
select select "1: Object"
click at [213, 379] on select "Select Therapist Admin [PERSON_NAME] Hruaii [PERSON_NAME] [PERSON_NAME] Mr.Mohi…" at bounding box center [210, 376] width 92 height 23
select select "50184"
click at [164, 366] on select "Select Therapist Admin [PERSON_NAME] Hruaii [PERSON_NAME] [PERSON_NAME] Mr.Mohi…" at bounding box center [210, 376] width 92 height 23
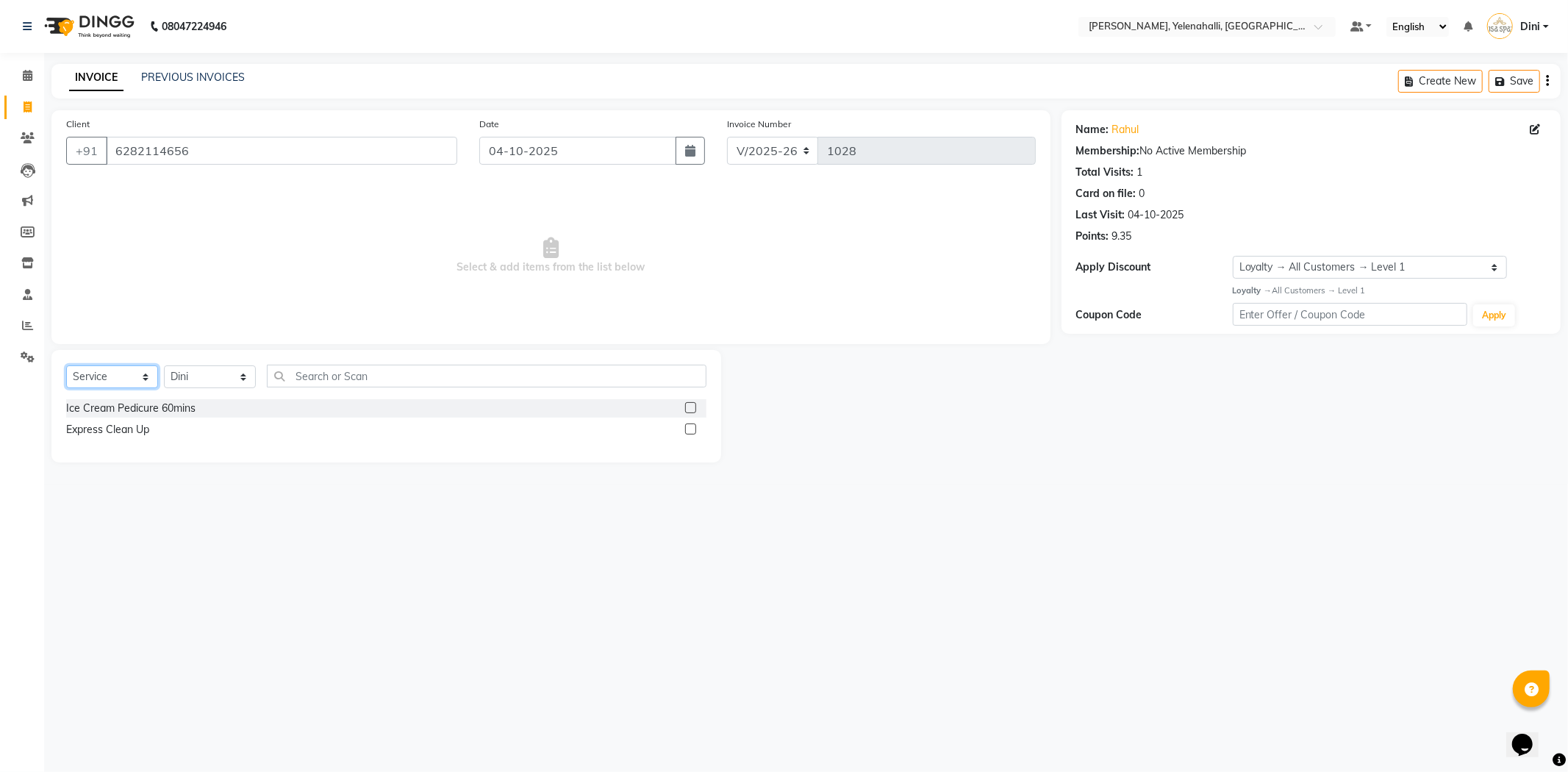
click at [130, 372] on select "Select Service Product Membership Package Voucher Prepaid Gift Card" at bounding box center [112, 376] width 92 height 23
click at [66, 366] on select "Select Service Product Membership Package Voucher Prepaid Gift Card" at bounding box center [112, 376] width 92 height 23
click at [685, 428] on label at bounding box center [690, 429] width 11 height 11
click at [685, 428] on input "checkbox" at bounding box center [690, 430] width 10 height 10
select select "select"
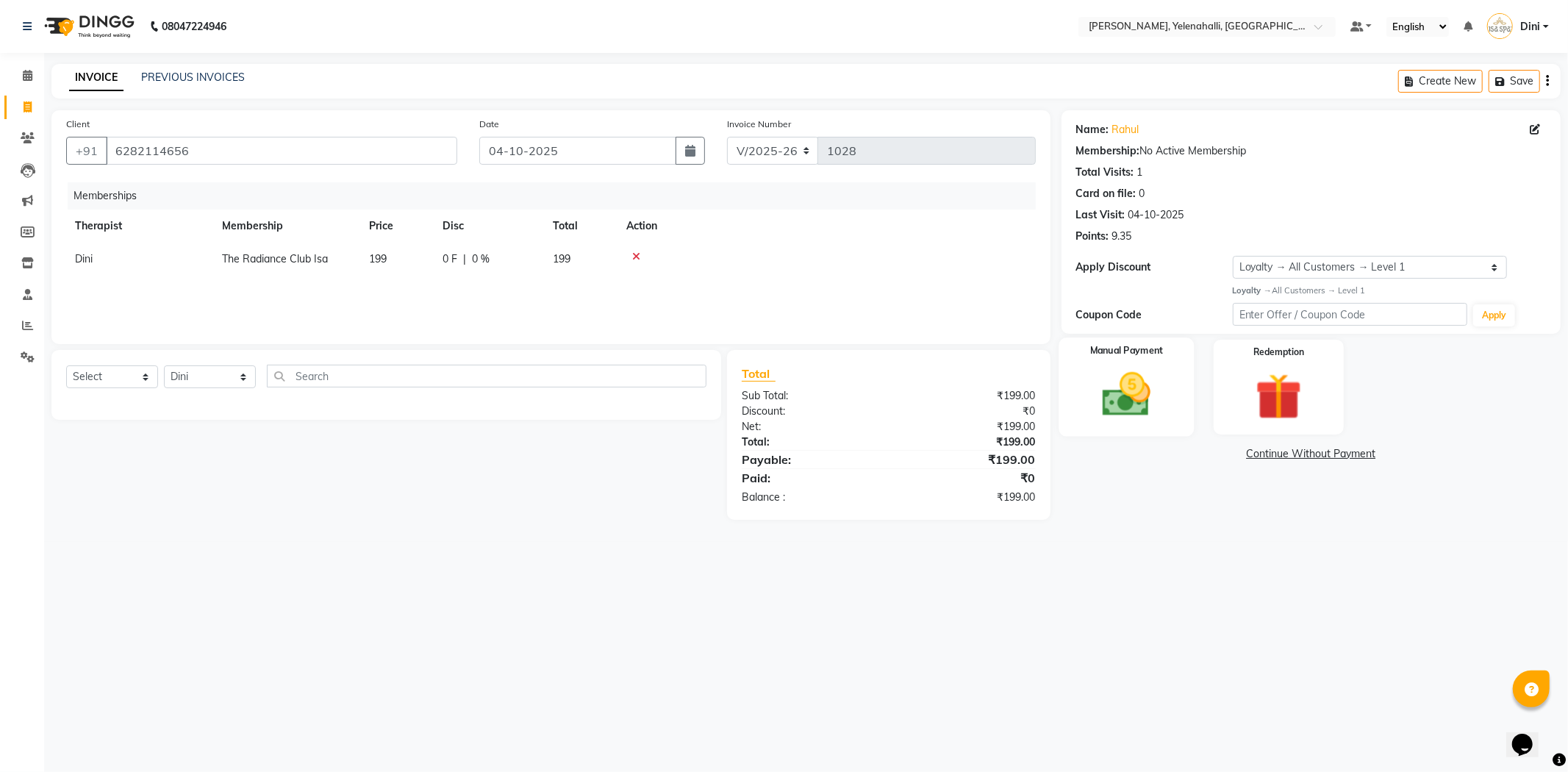
click at [1140, 395] on img at bounding box center [1127, 394] width 79 height 56
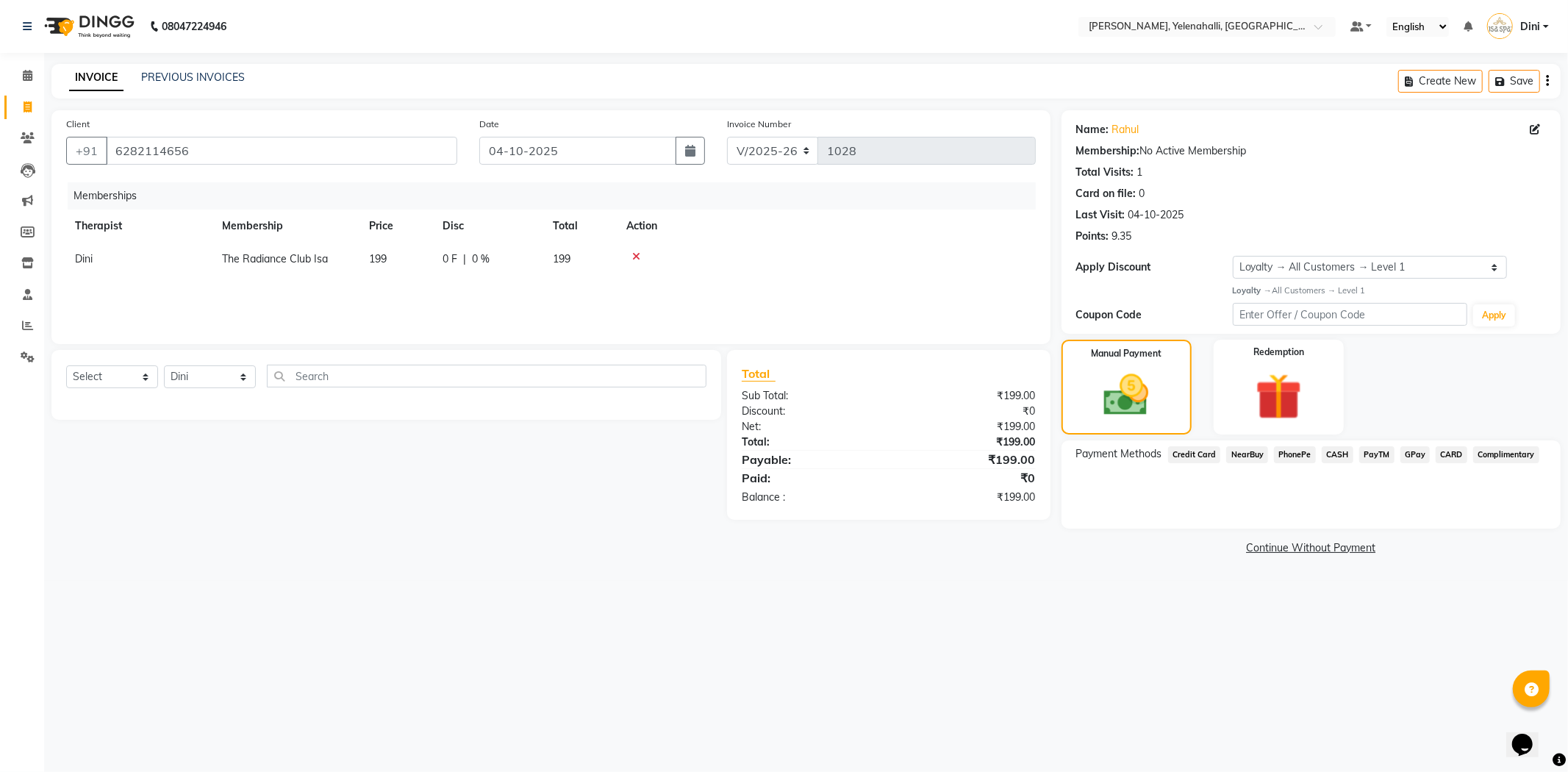
click at [1408, 454] on span "GPay" at bounding box center [1416, 454] width 30 height 17
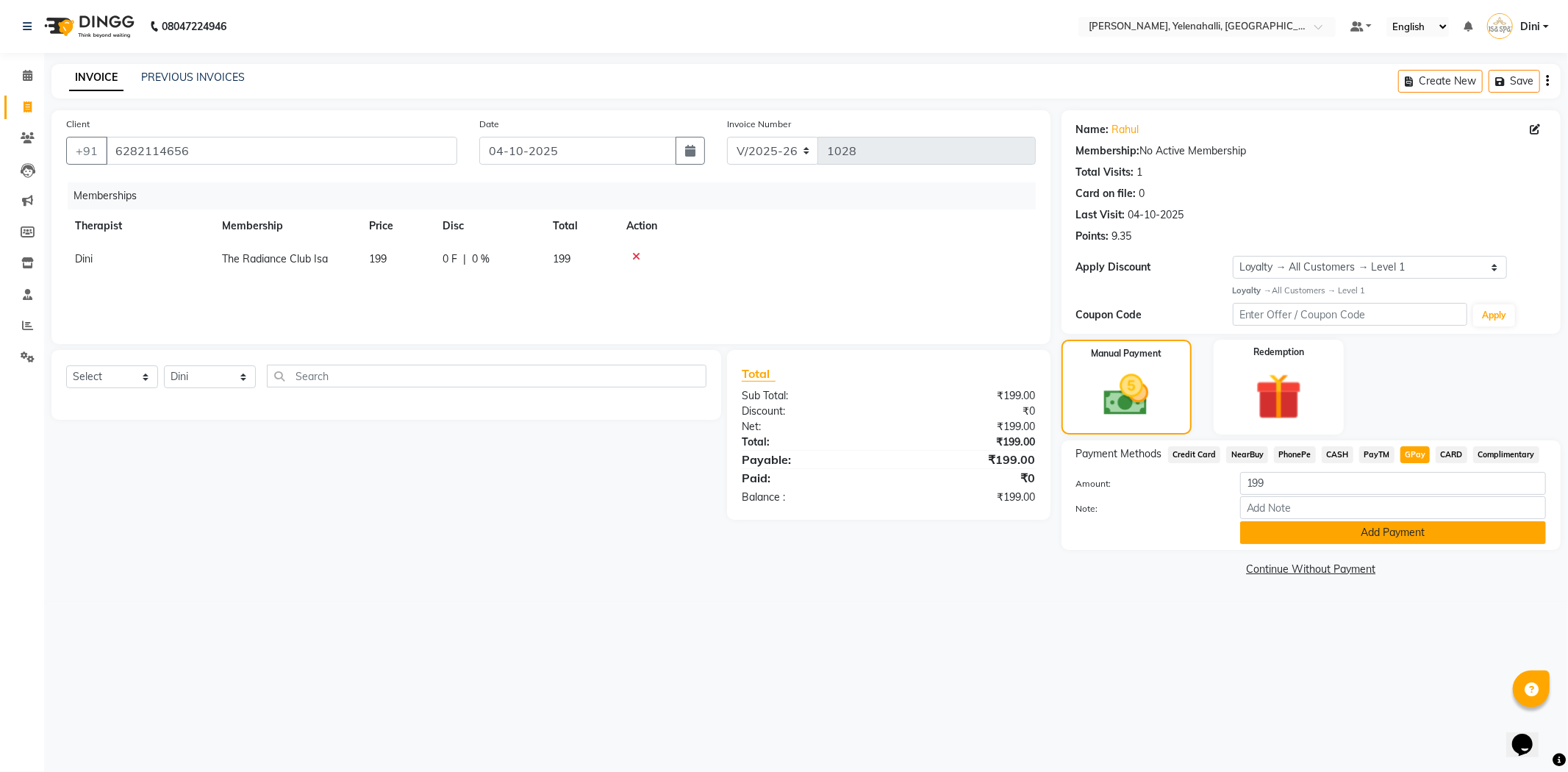
click at [1396, 537] on button "Add Payment" at bounding box center [1393, 532] width 306 height 23
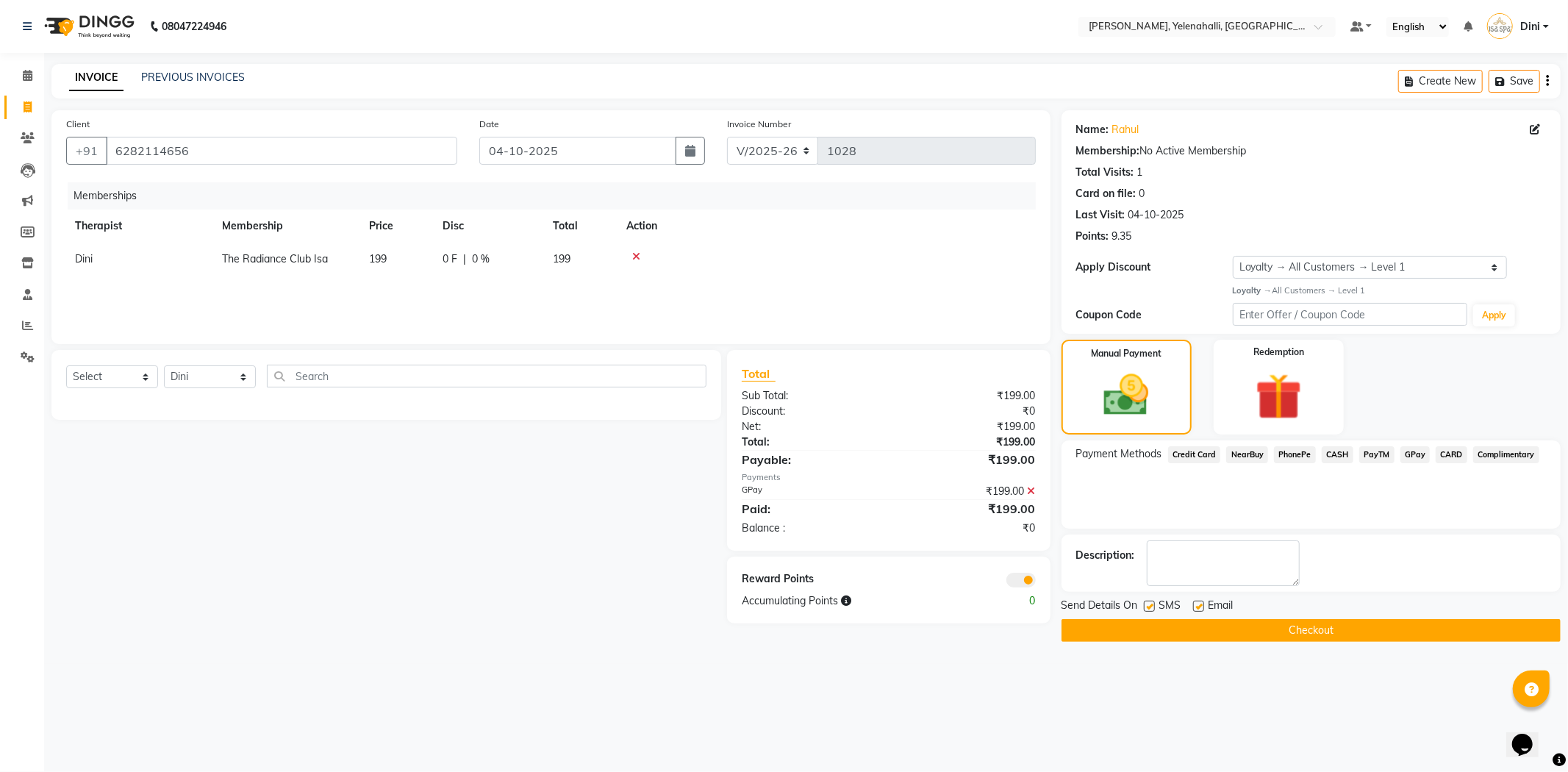
click at [1362, 630] on button "Checkout" at bounding box center [1311, 630] width 499 height 23
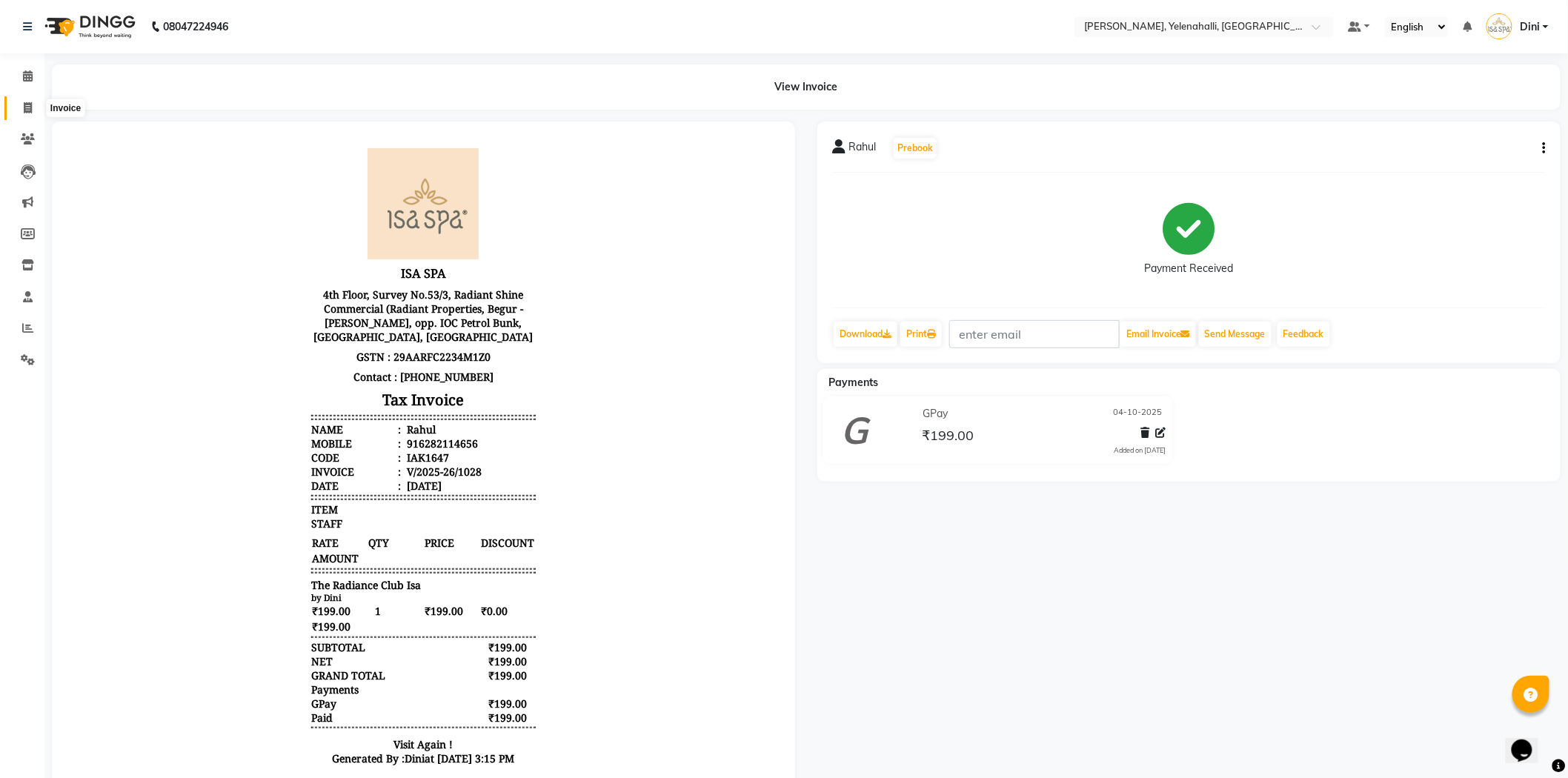
click at [24, 107] on icon at bounding box center [27, 108] width 8 height 11
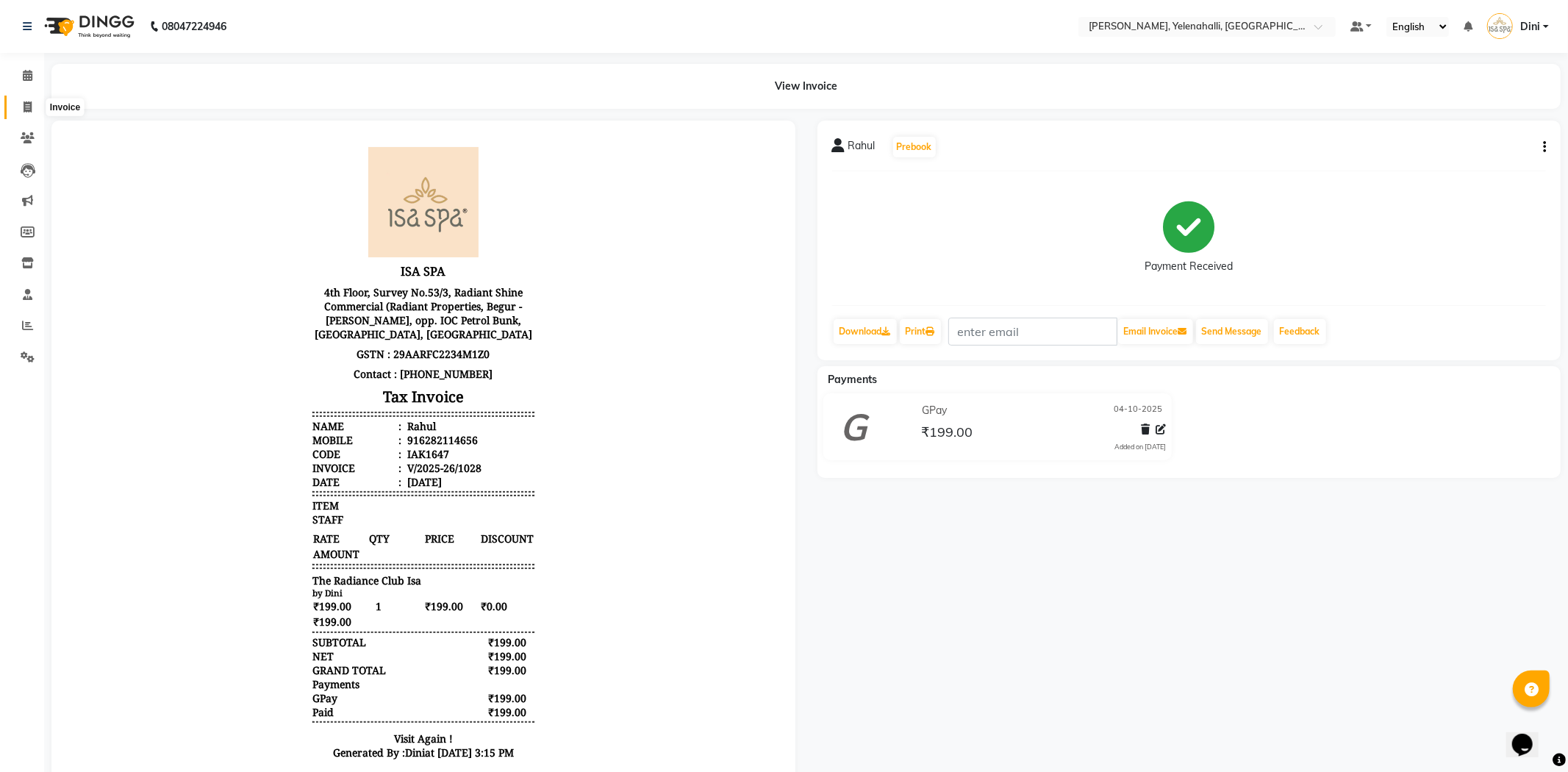
select select "6121"
select select "service"
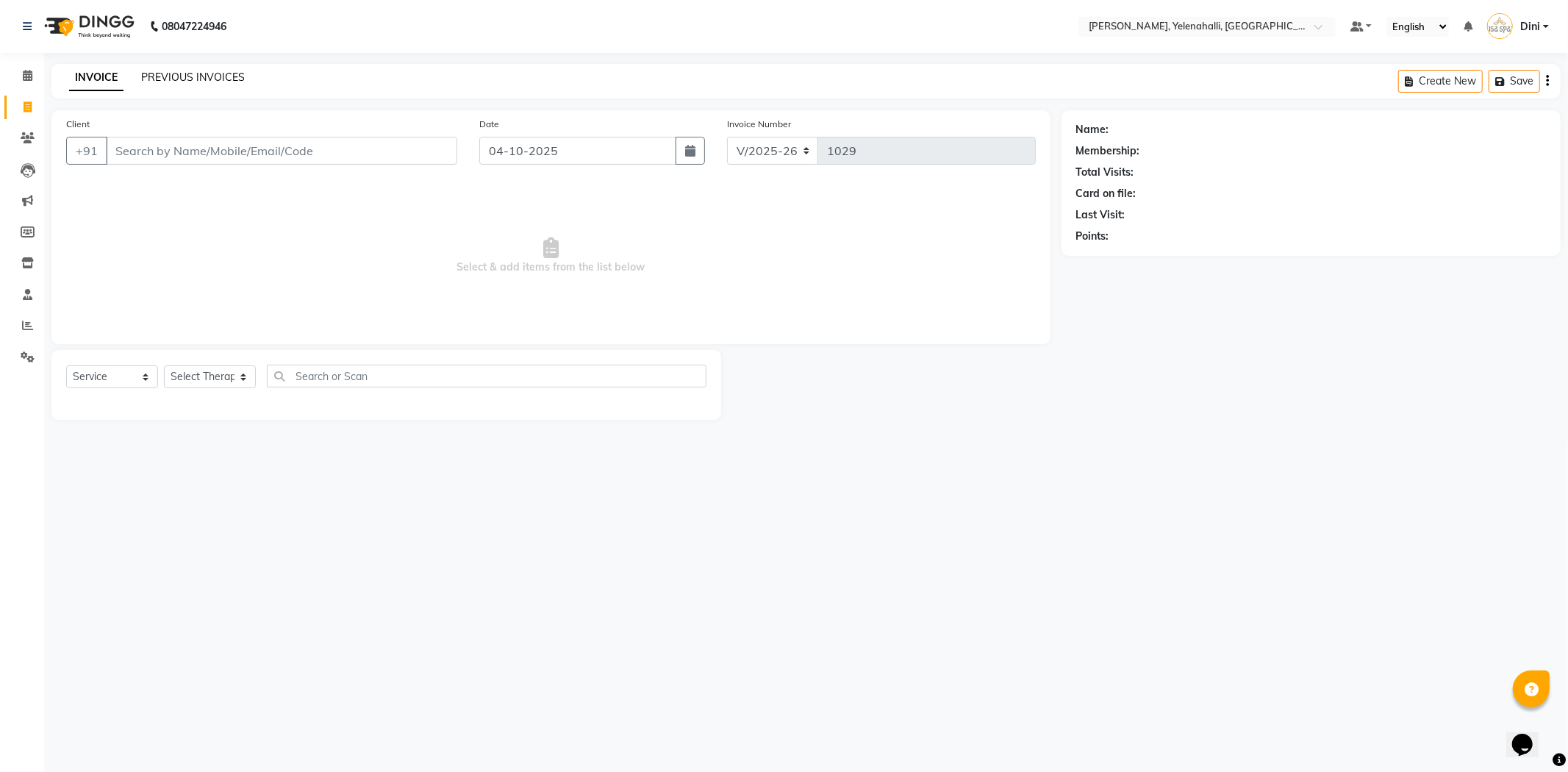
click at [225, 77] on link "PREVIOUS INVOICES" at bounding box center [193, 78] width 104 height 14
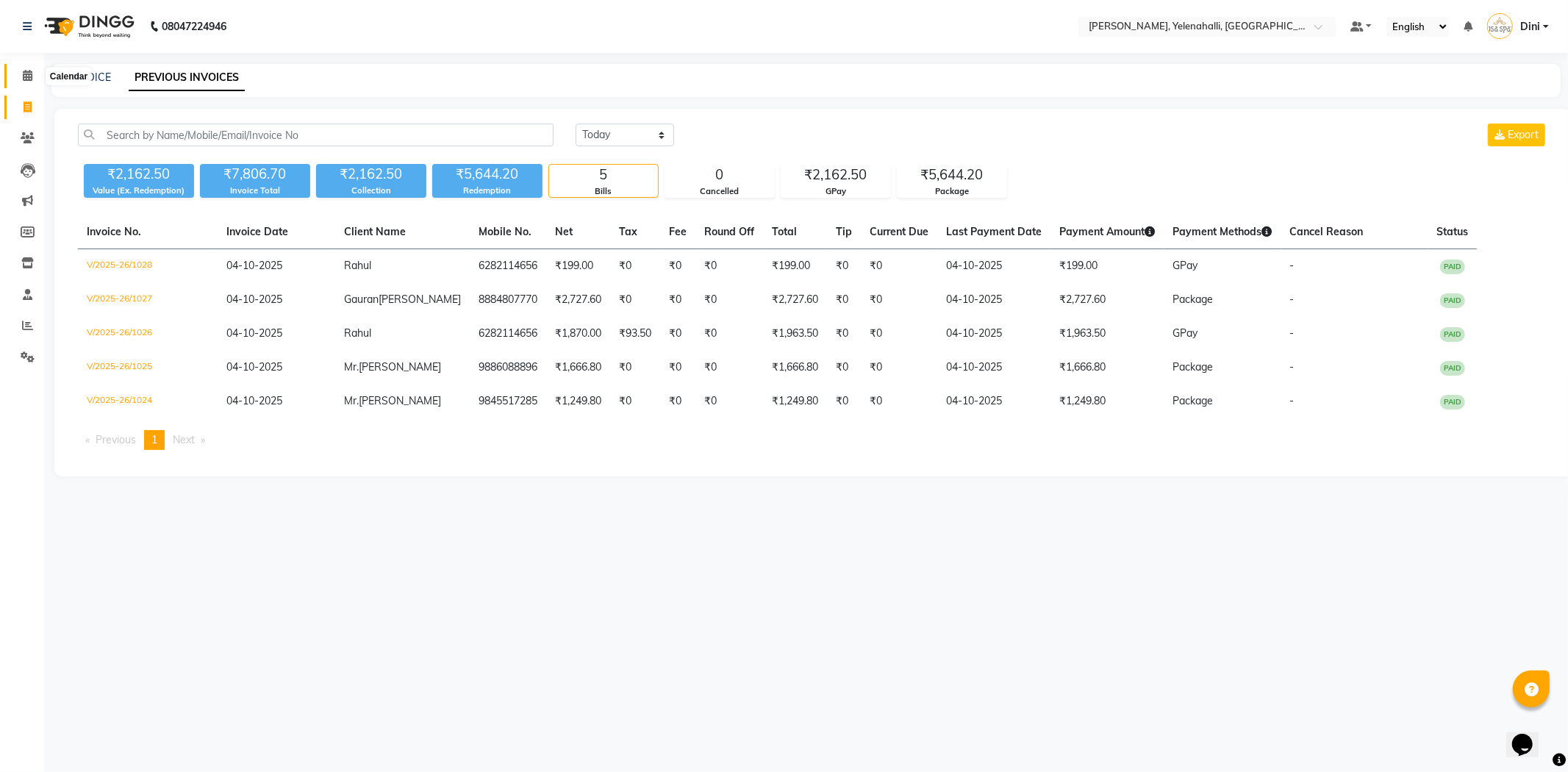
click at [17, 70] on span at bounding box center [28, 76] width 26 height 17
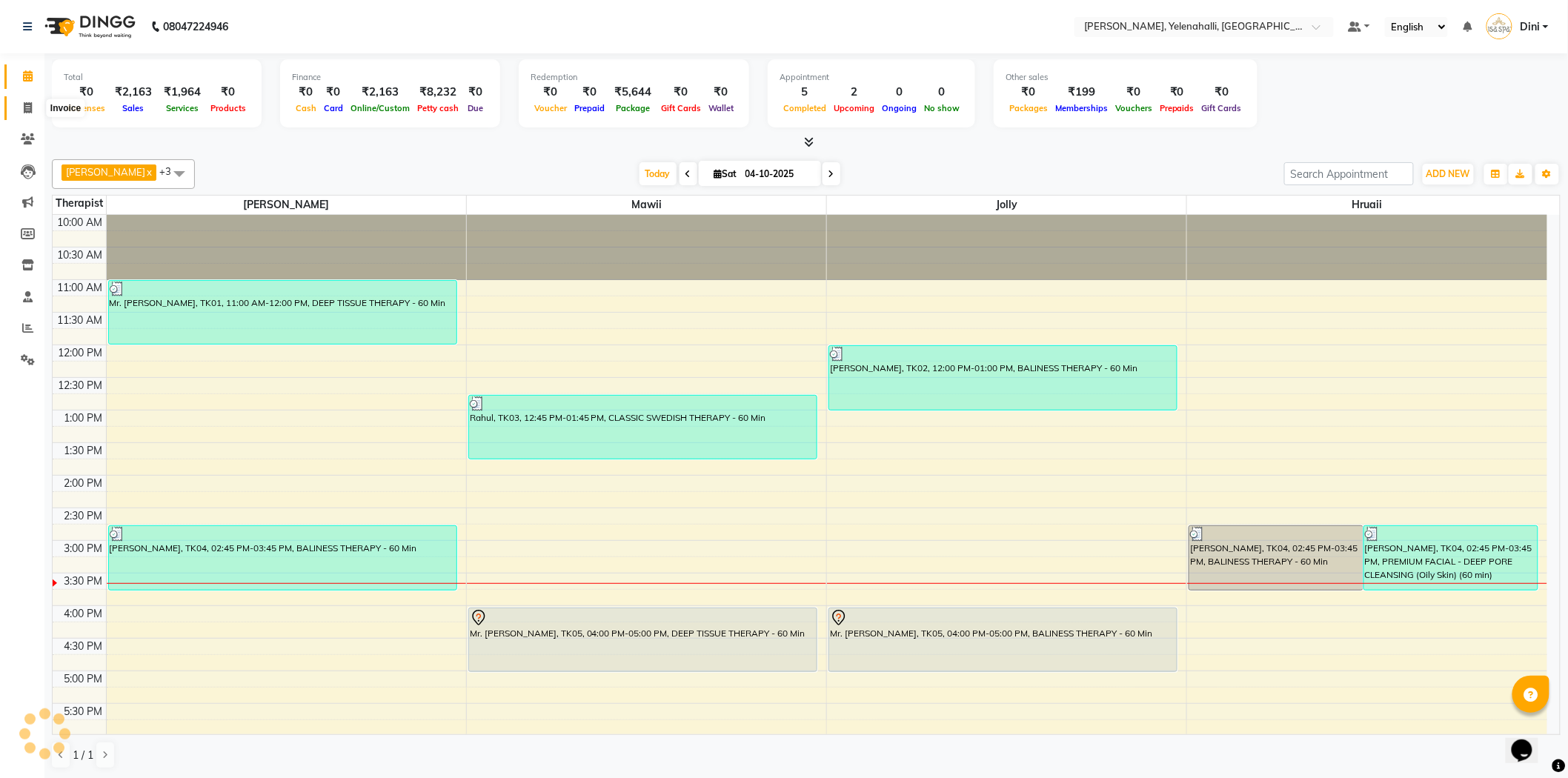
click at [24, 100] on span at bounding box center [28, 108] width 26 height 17
select select "6121"
select select "service"
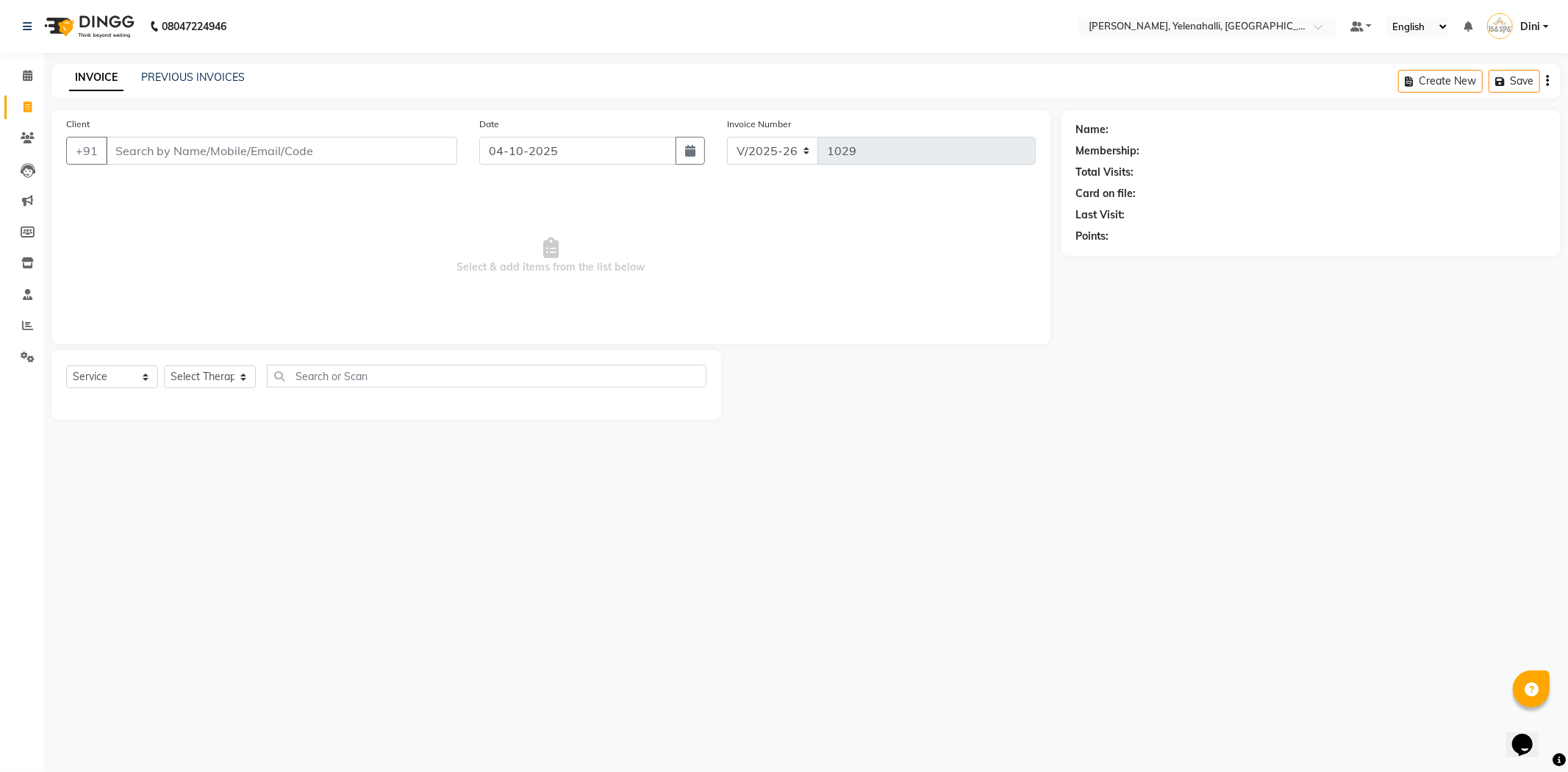
click at [150, 154] on input "Client" at bounding box center [282, 150] width 352 height 28
click at [179, 150] on input "7411198" at bounding box center [244, 150] width 276 height 28
type input "7"
click at [31, 68] on span at bounding box center [28, 76] width 26 height 17
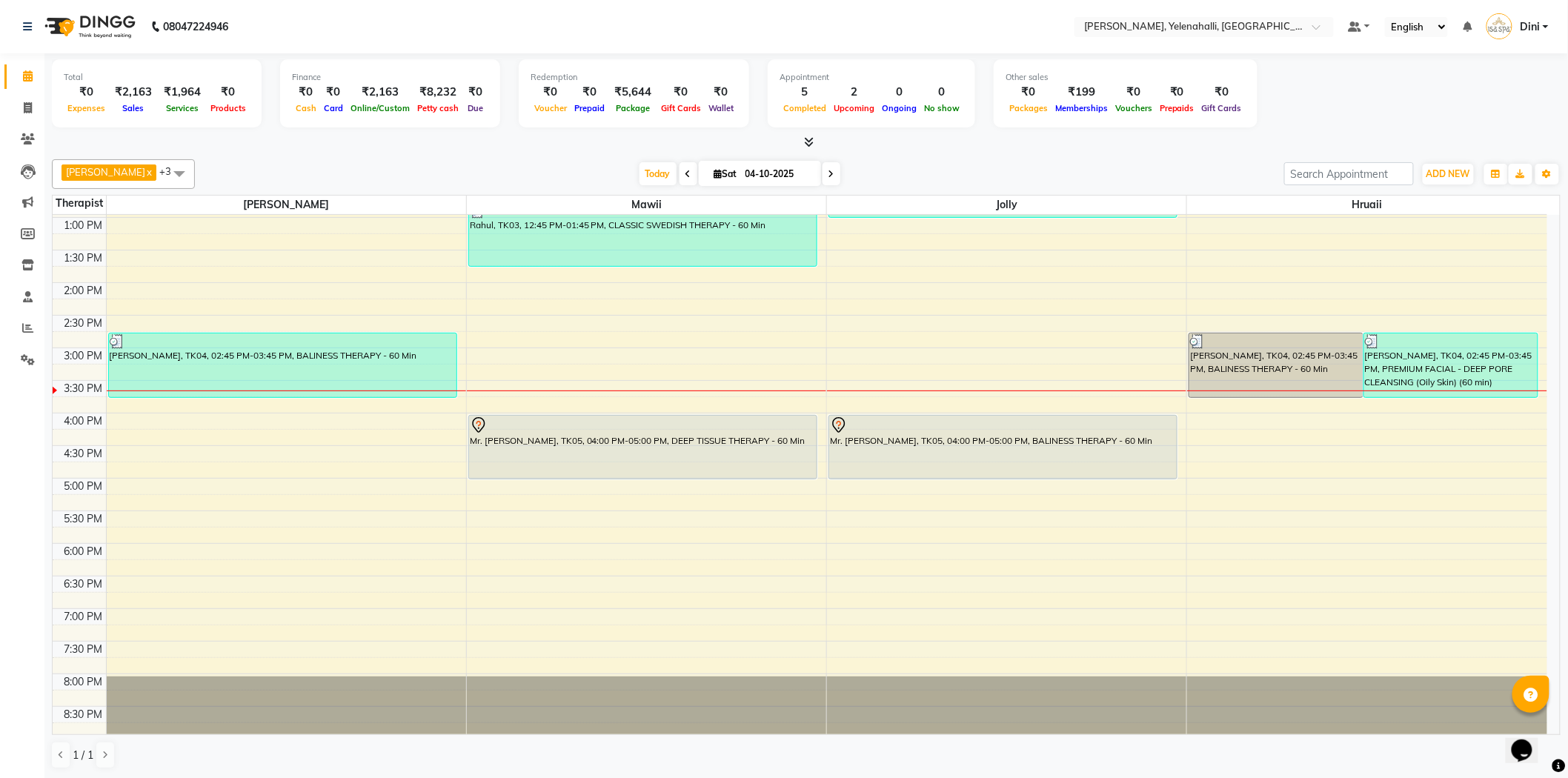
scroll to position [200, 0]
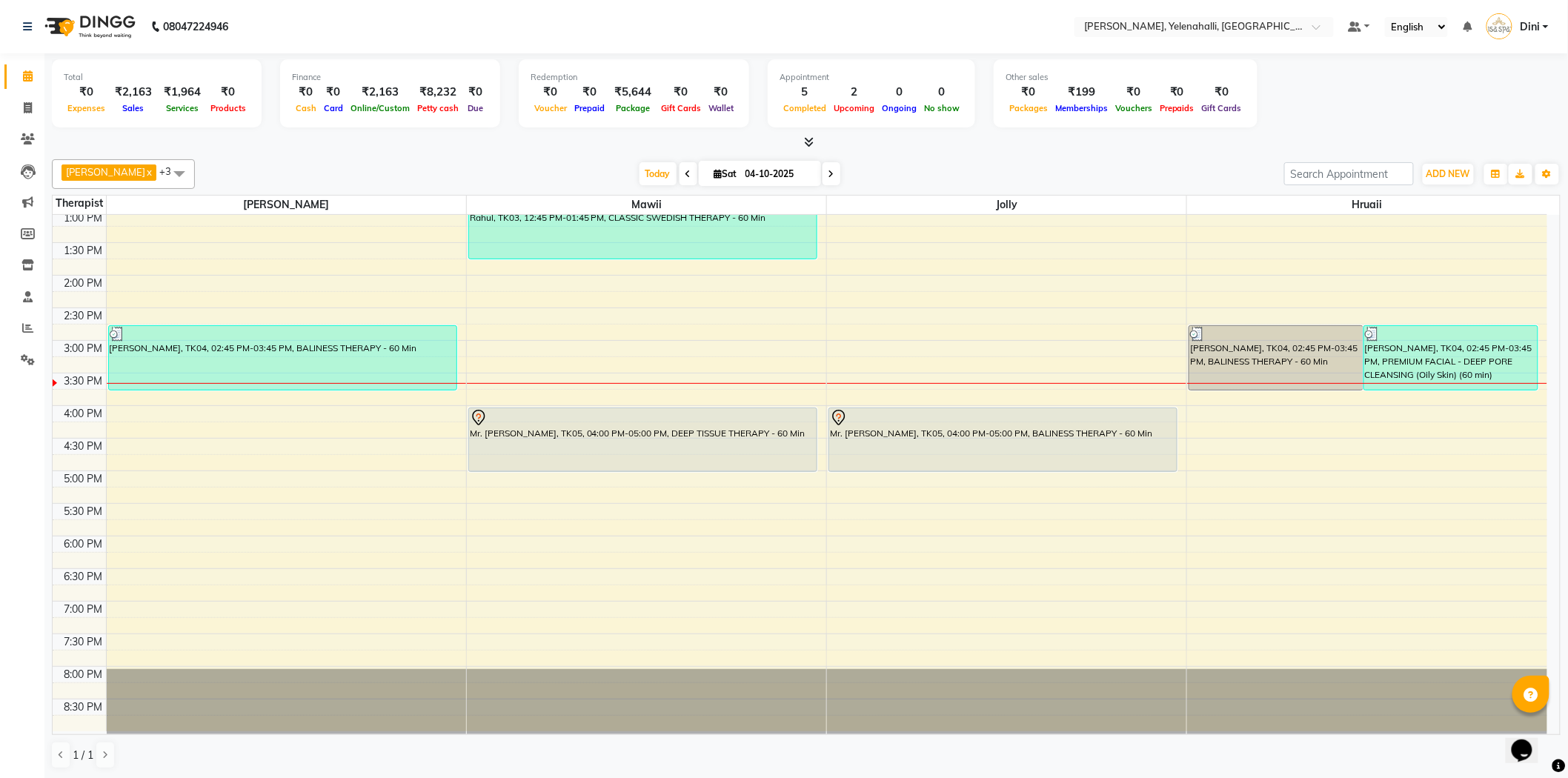
click at [160, 445] on div "10:00 AM 10:30 AM 11:00 AM 11:30 AM 12:00 PM 12:30 PM 1:00 PM 1:30 PM 2:00 PM 2…" at bounding box center [800, 373] width 1494 height 716
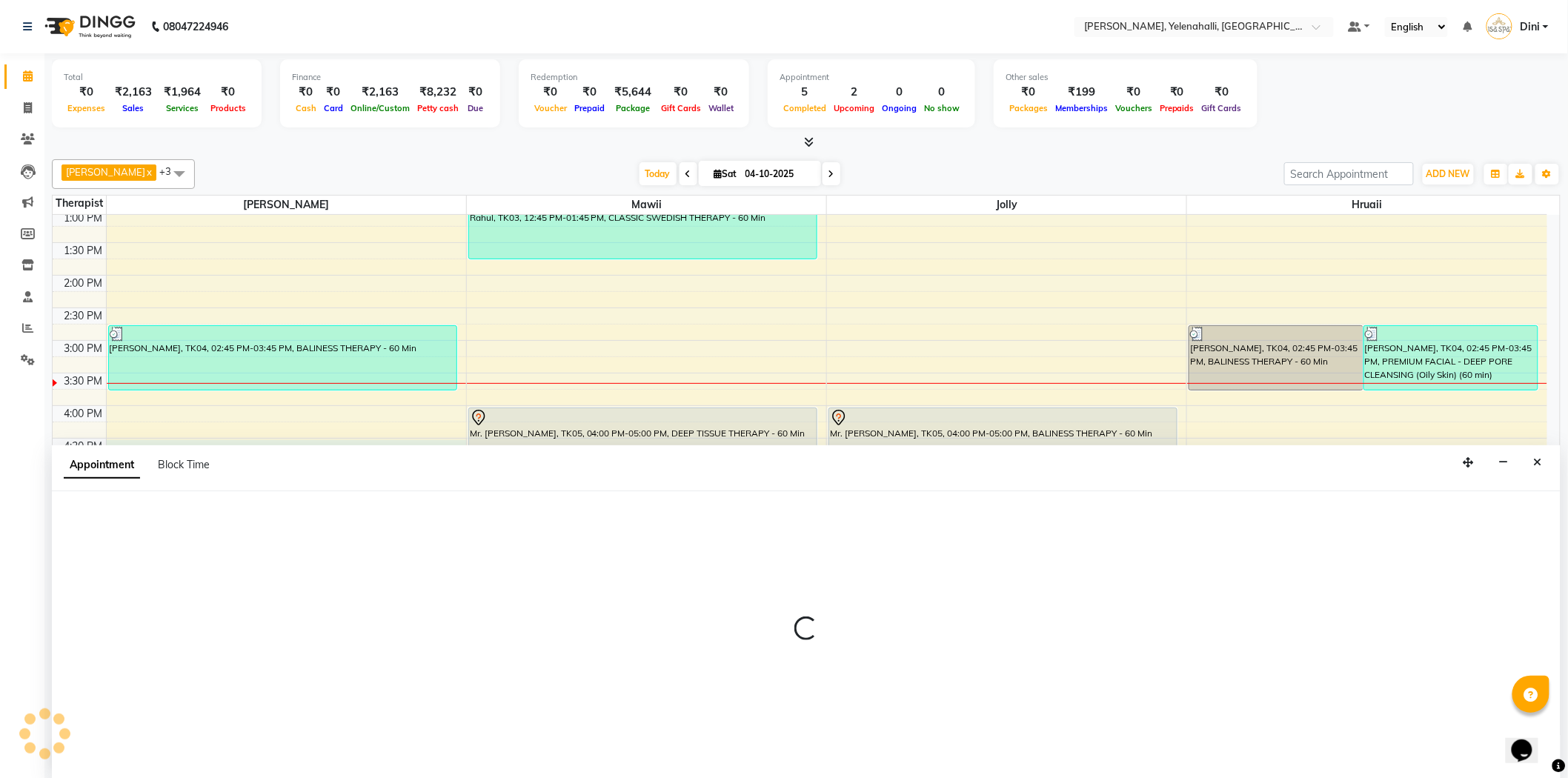
select select "61850"
select select "990"
select select "tentative"
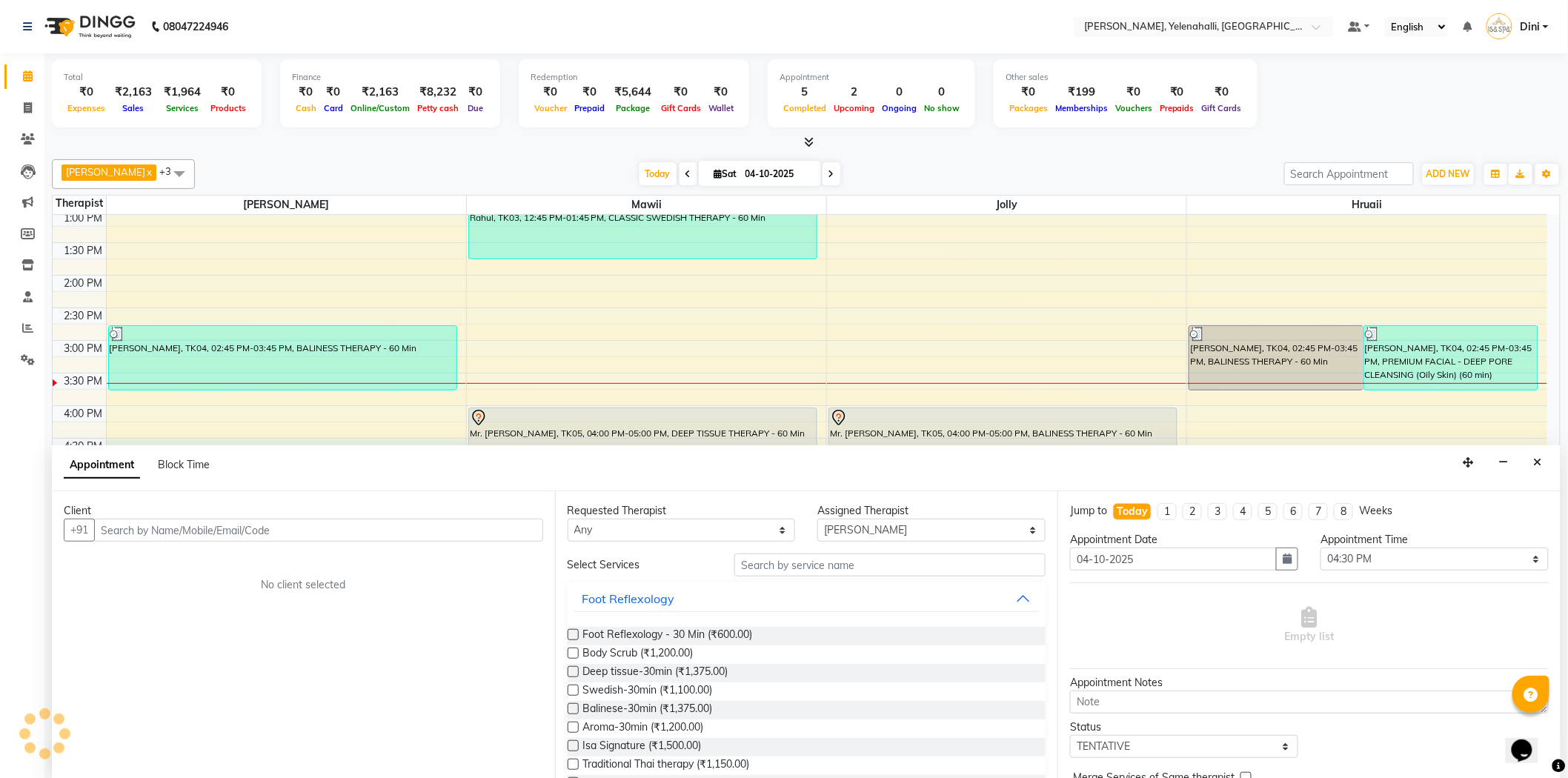
scroll to position [1, 0]
click at [137, 527] on input "text" at bounding box center [319, 529] width 449 height 23
type input "7411198090"
click at [497, 534] on span "Add Client" at bounding box center [512, 529] width 49 height 14
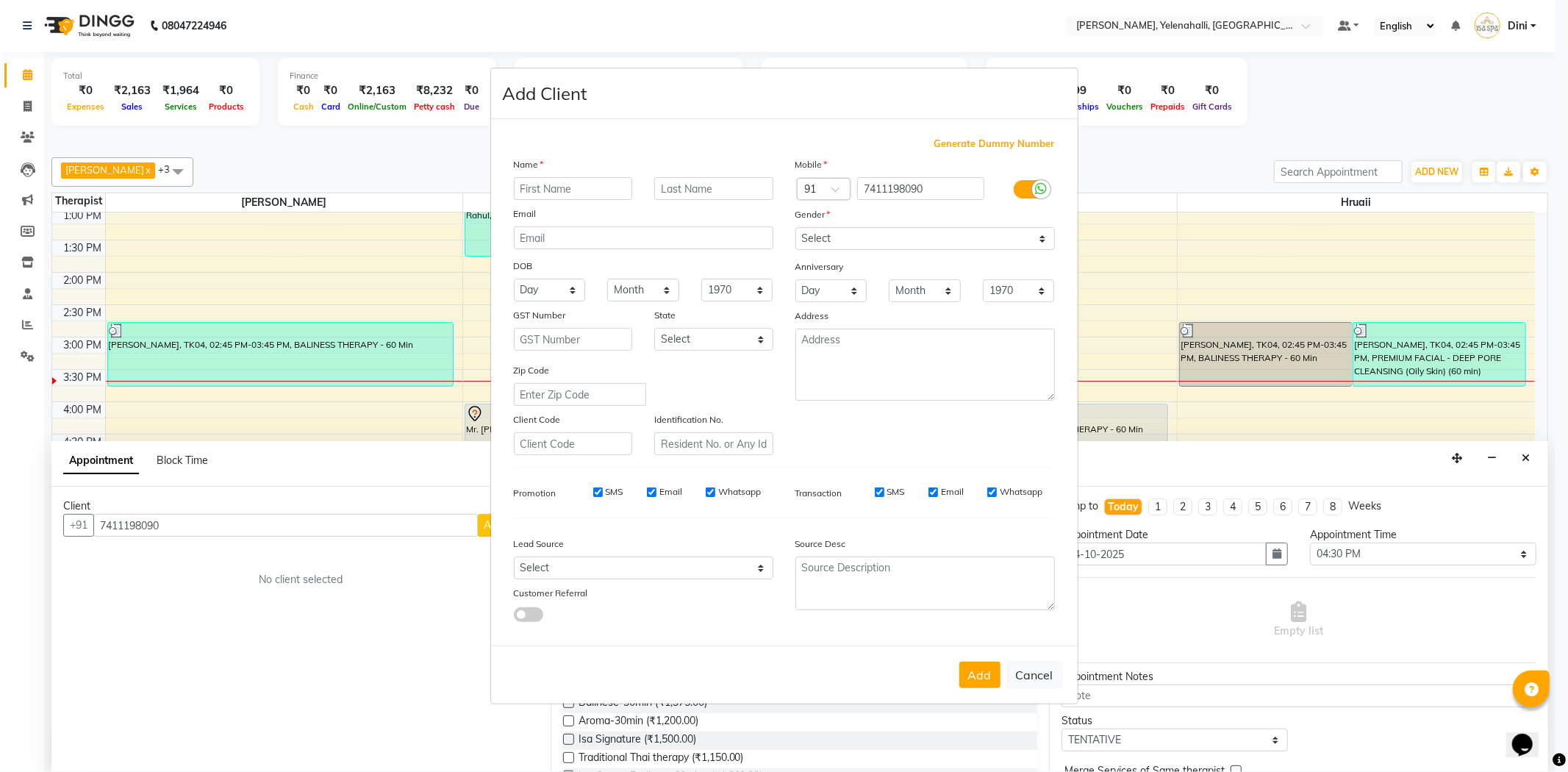
click at [530, 192] on input "text" at bounding box center [574, 188] width 119 height 23
type input "Ramesh"
click at [880, 240] on select "Select Male Female Other Prefer Not To Say" at bounding box center [925, 239] width 260 height 23
select select "male"
click at [796, 227] on select "Select Male Female Other Prefer Not To Say" at bounding box center [925, 239] width 260 height 23
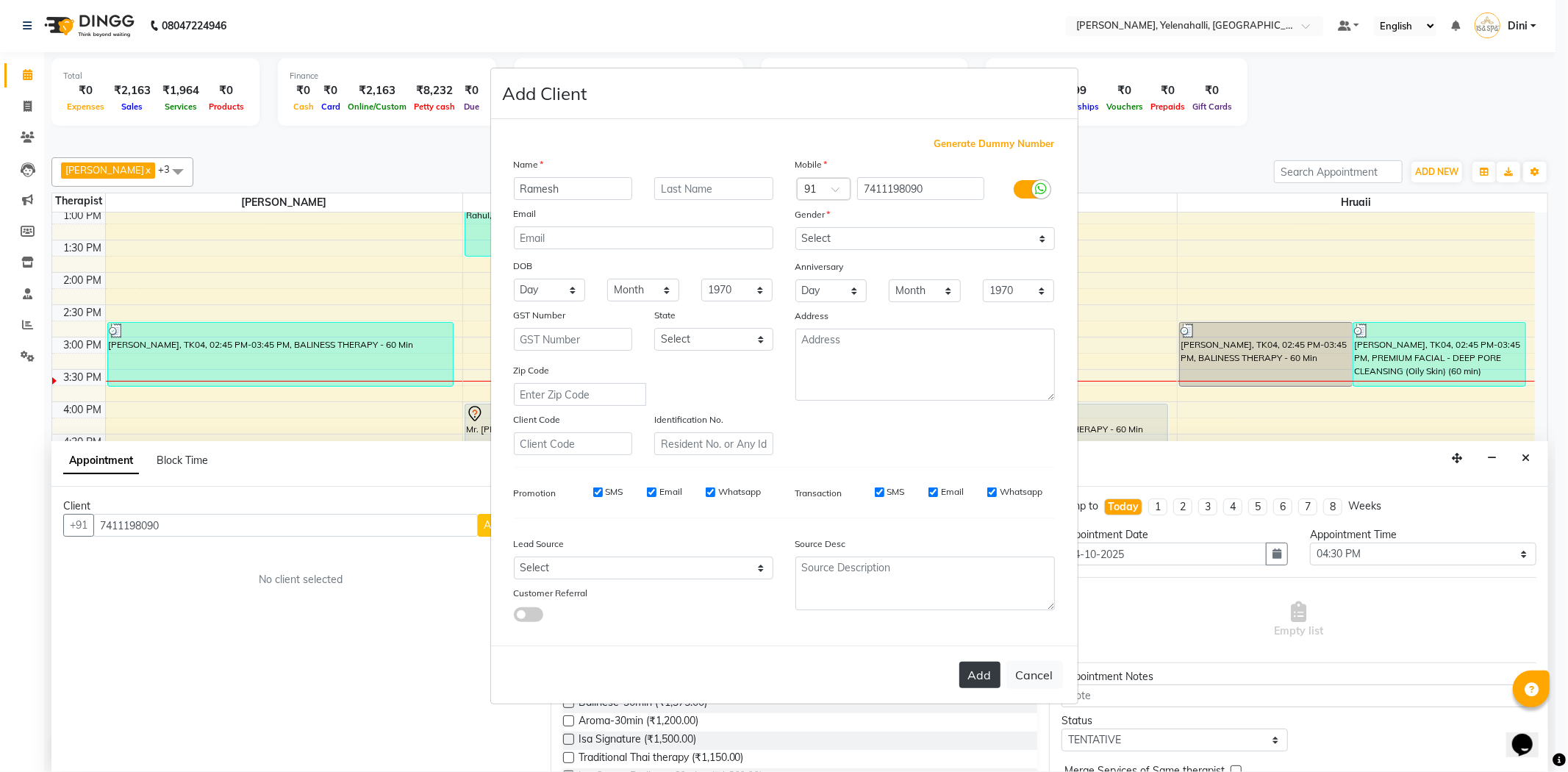
click at [987, 663] on button "Add" at bounding box center [980, 674] width 41 height 26
select select
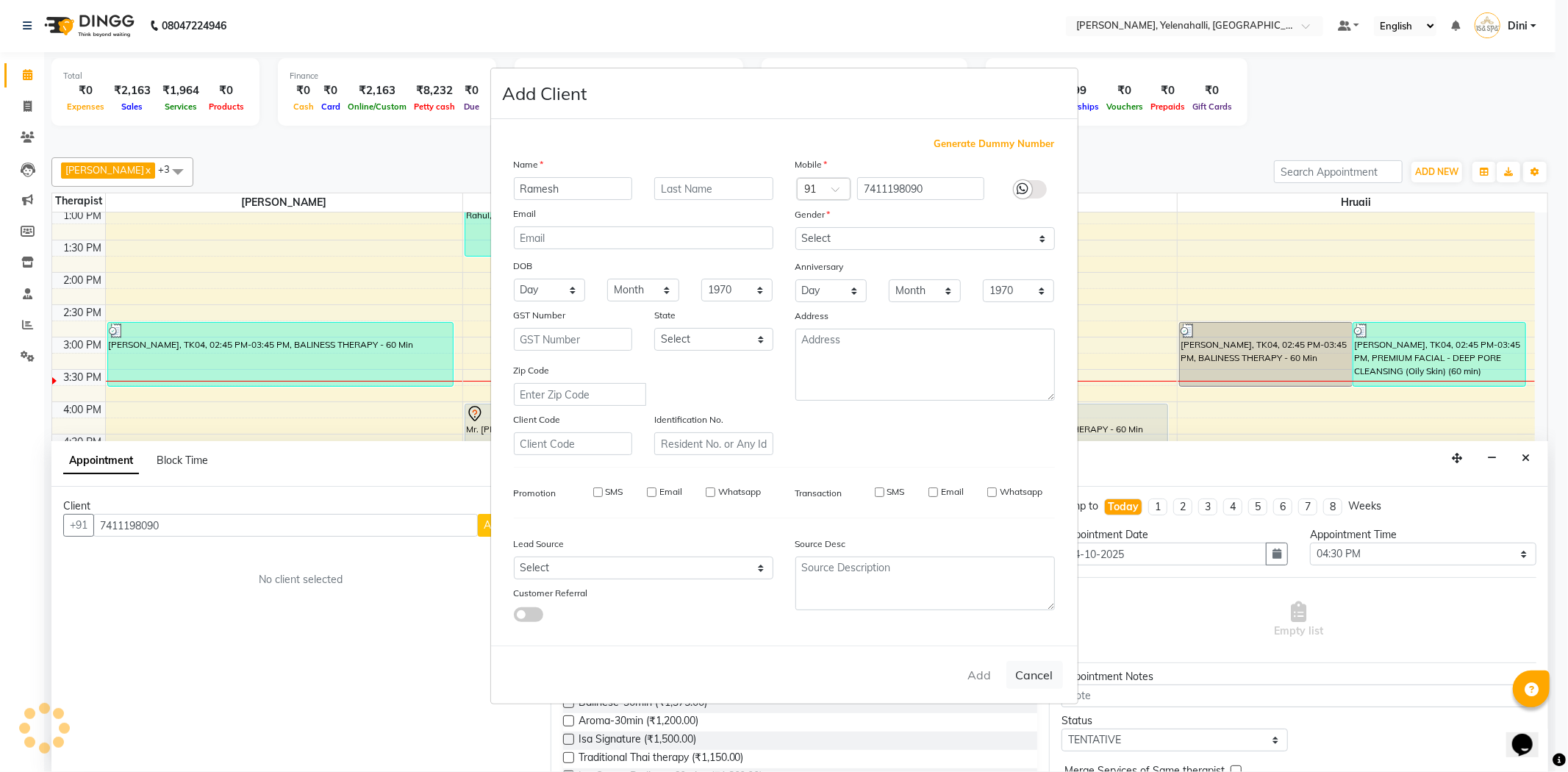
select select
checkbox input "false"
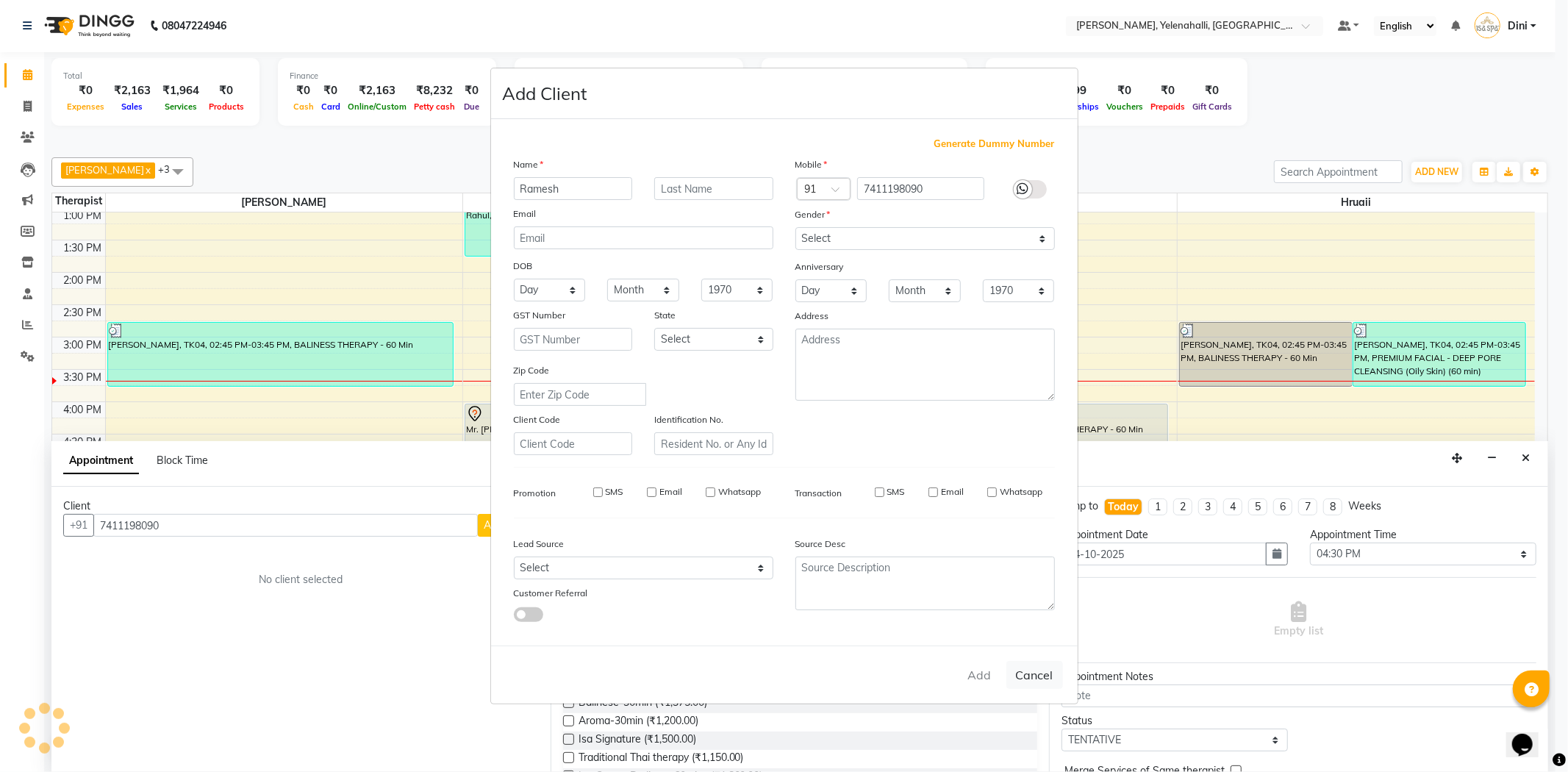
checkbox input "false"
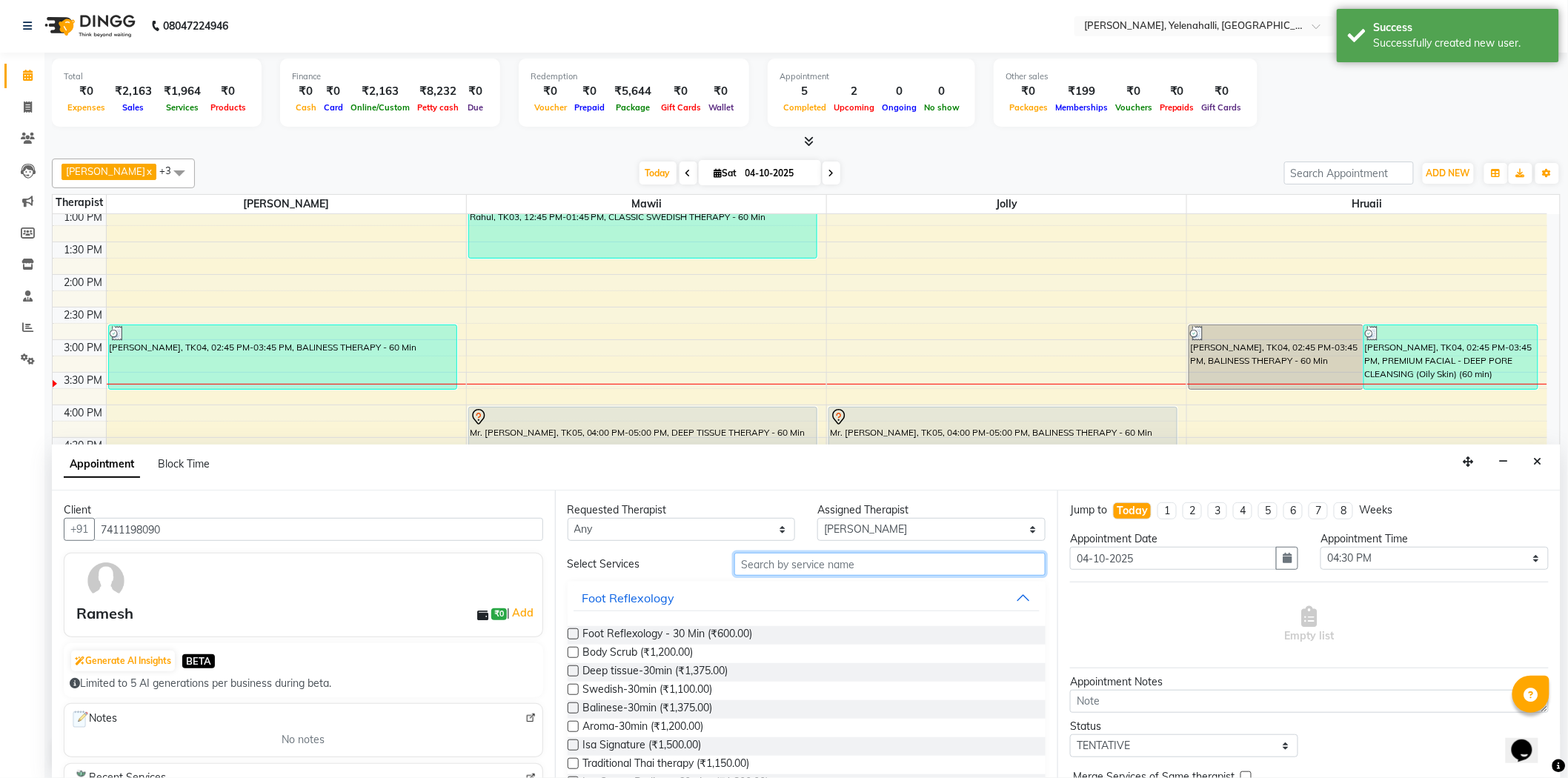
click at [763, 565] on input "text" at bounding box center [890, 564] width 311 height 23
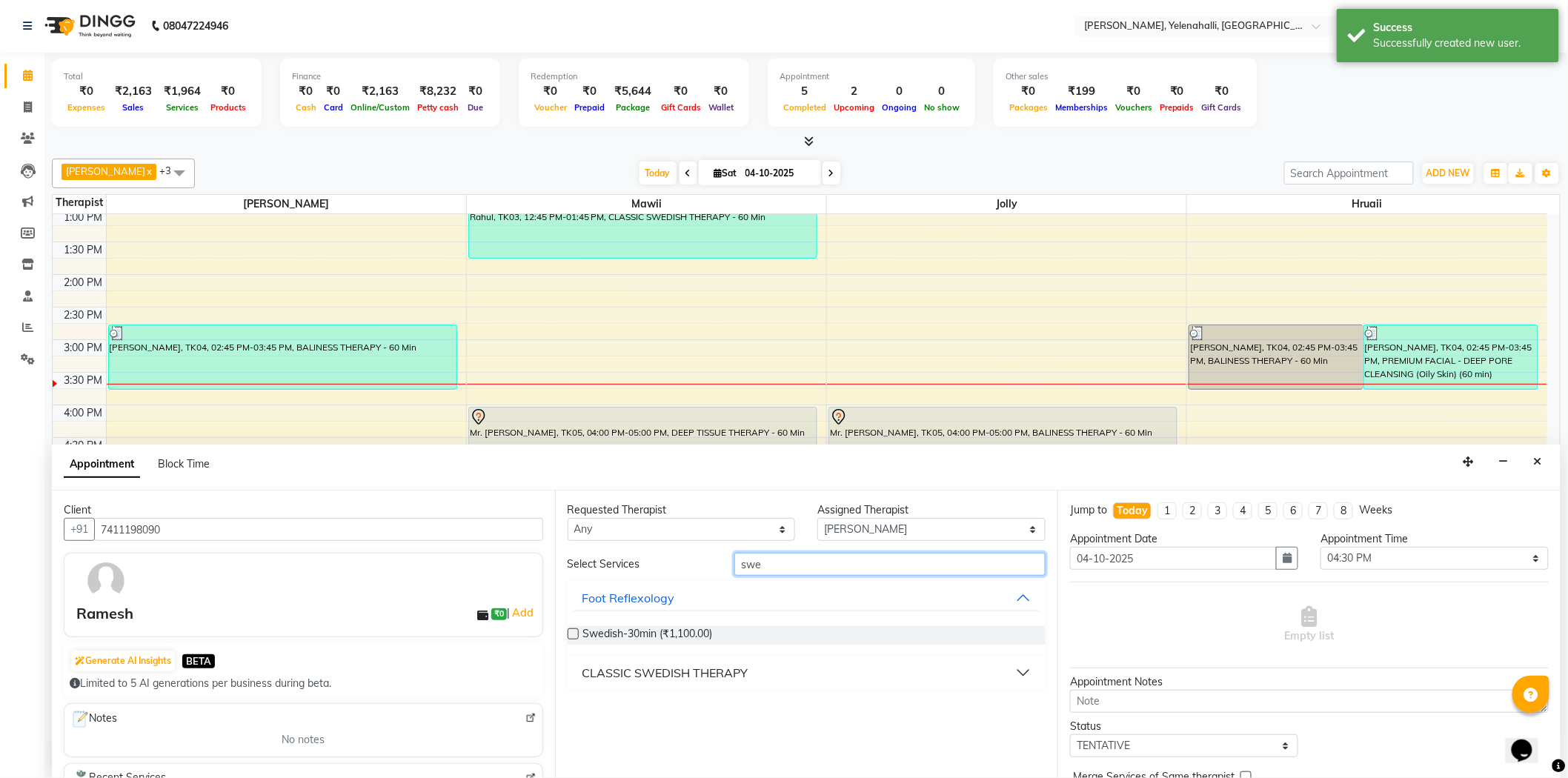
type input "swe"
click at [690, 664] on div "CLASSIC SWEDISH THERAPY" at bounding box center [665, 672] width 166 height 17
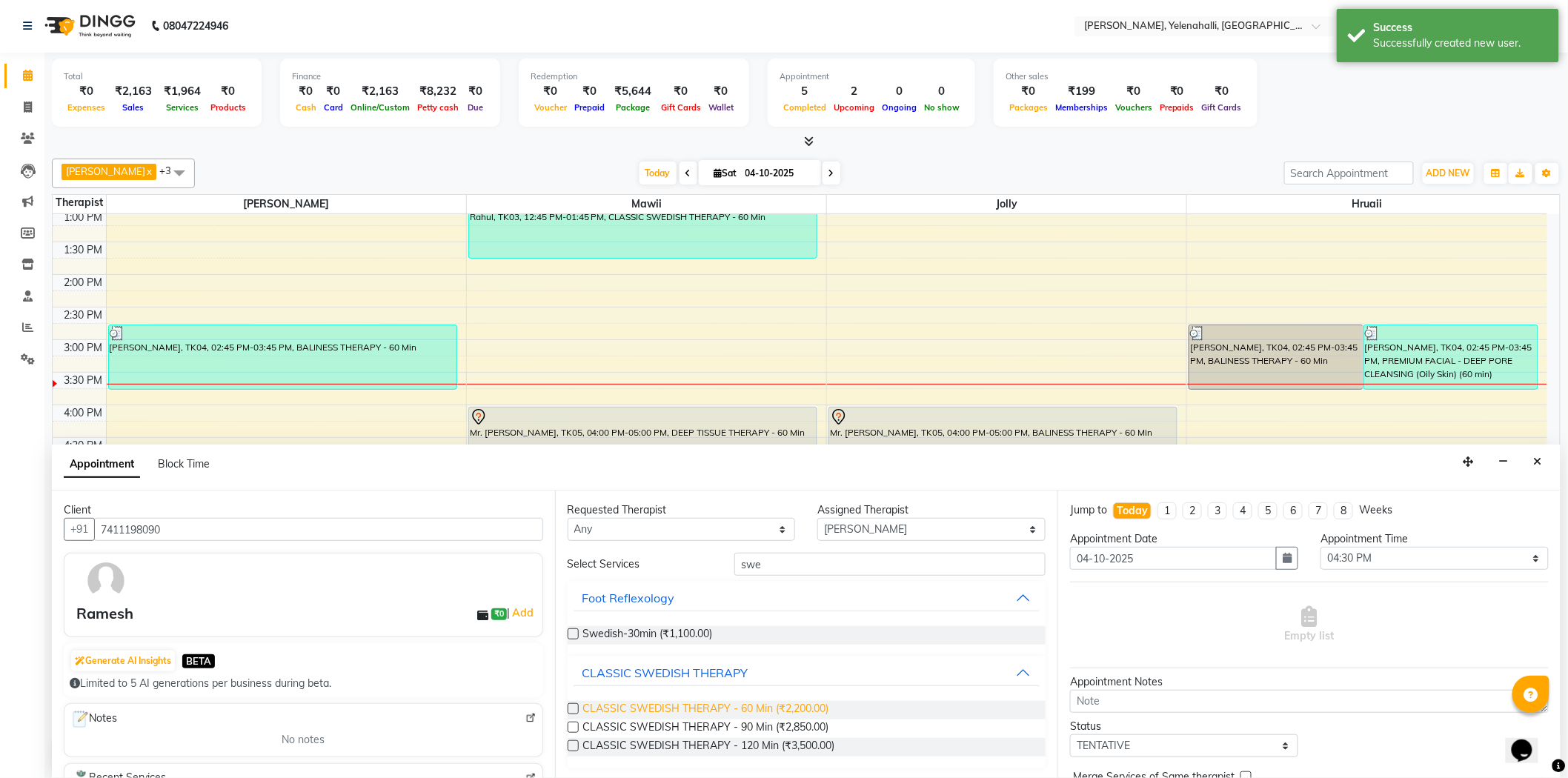
click at [759, 707] on span "CLASSIC SWEDISH THERAPY - 60 Min (₹2,200.00)" at bounding box center [706, 710] width 246 height 18
checkbox input "false"
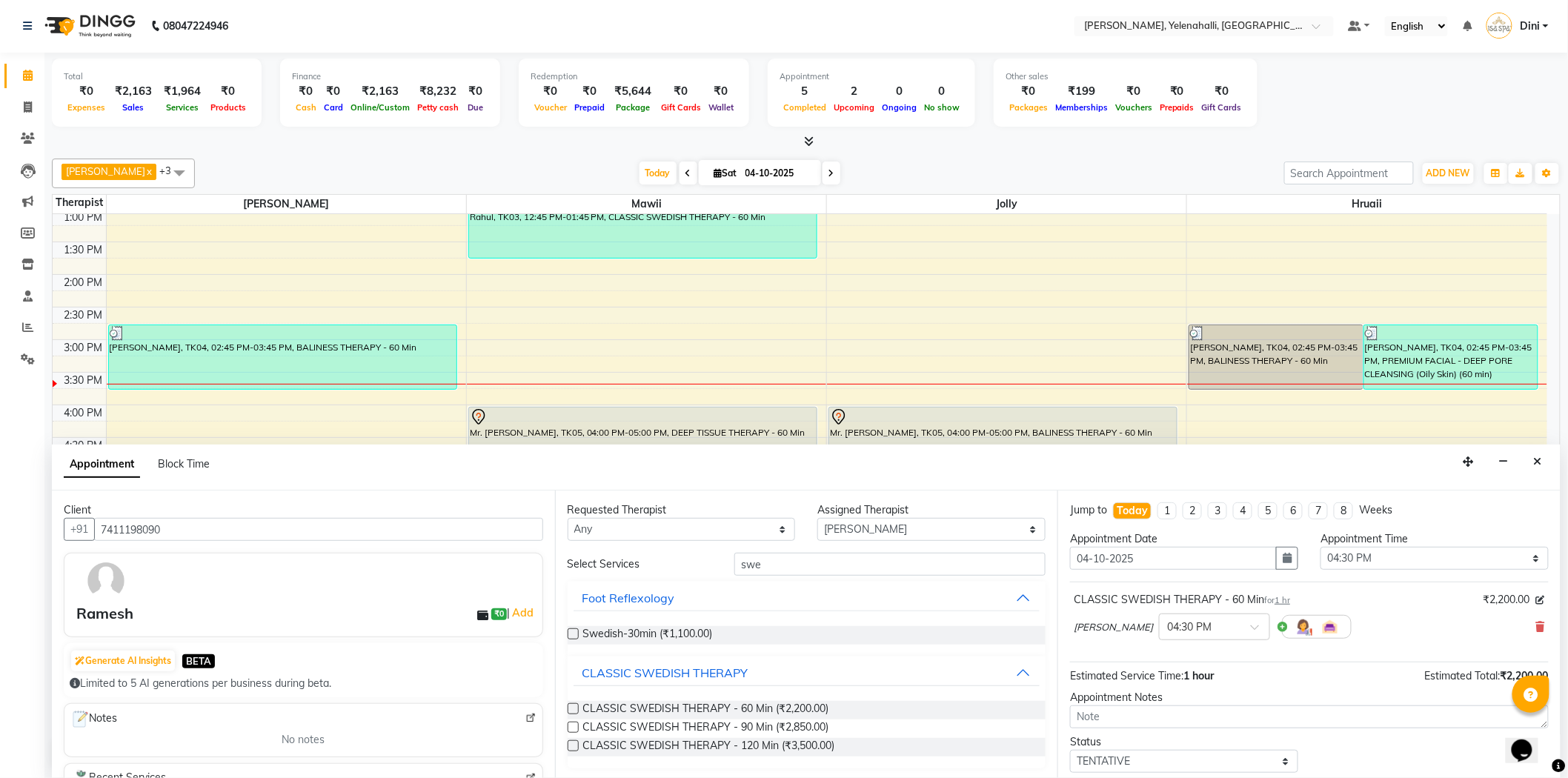
scroll to position [87, 0]
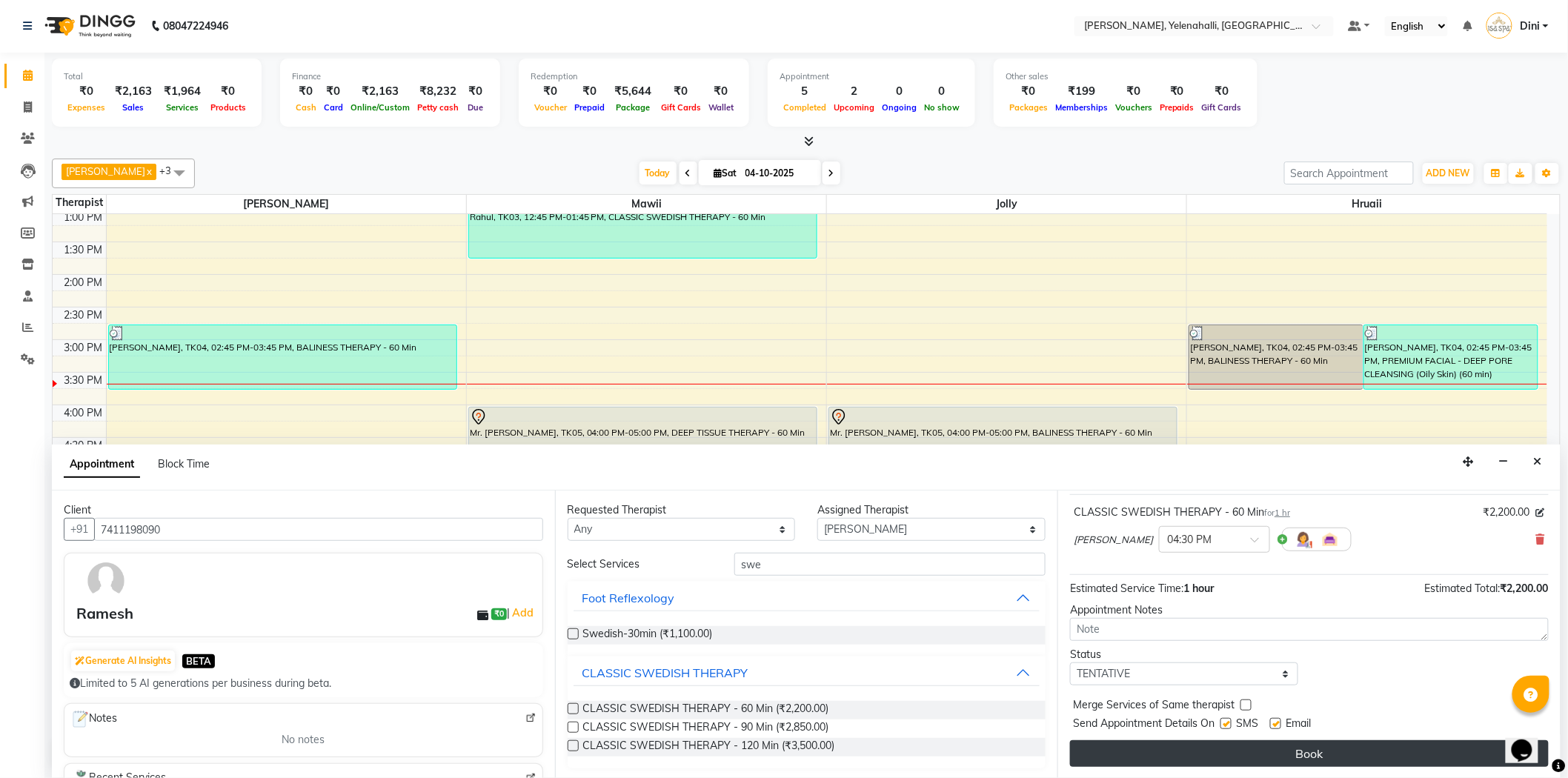
click at [1490, 754] on button "Book" at bounding box center [1309, 753] width 479 height 27
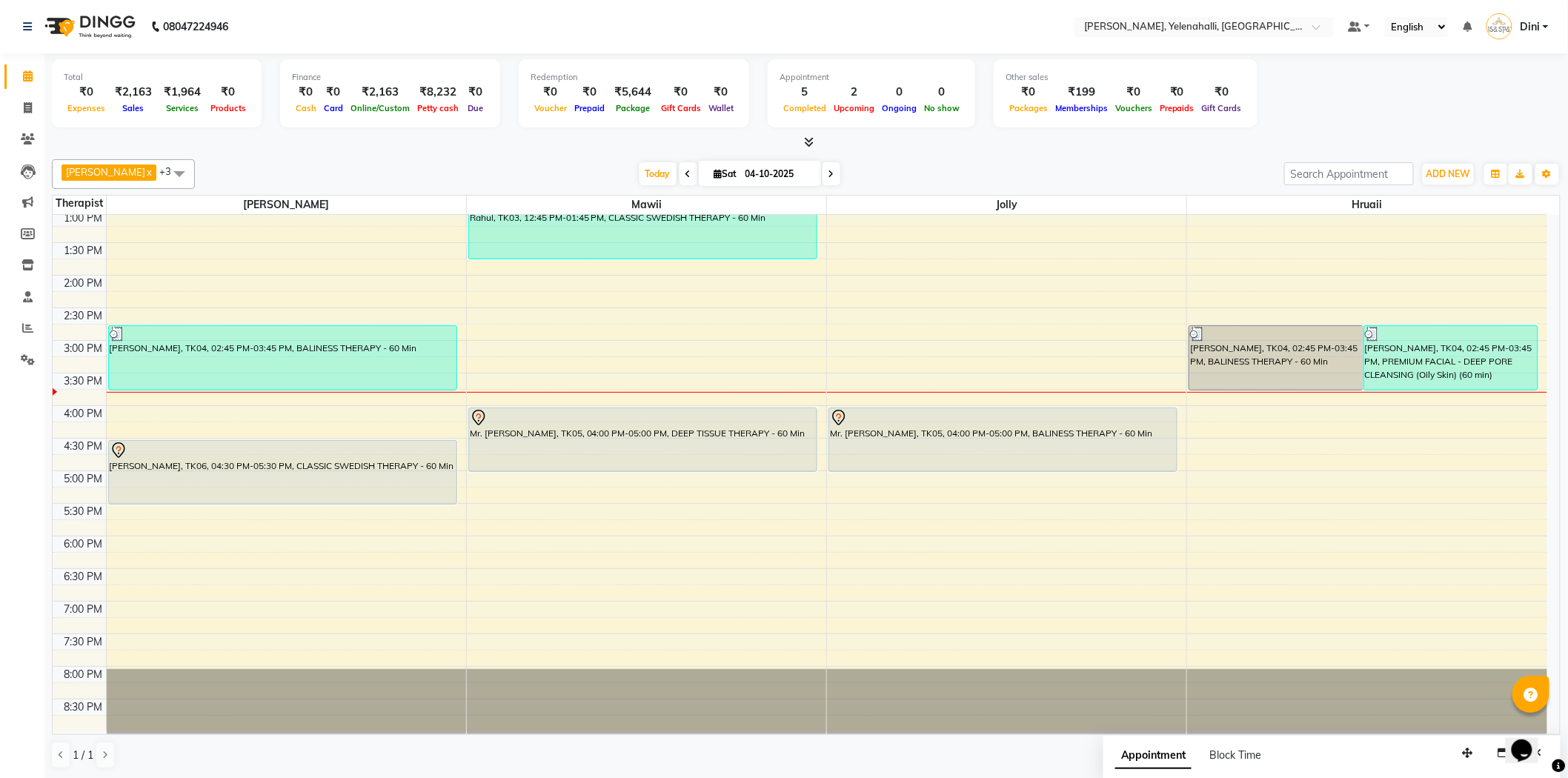
scroll to position [1, 0]
click at [25, 107] on icon at bounding box center [27, 107] width 8 height 11
select select "service"
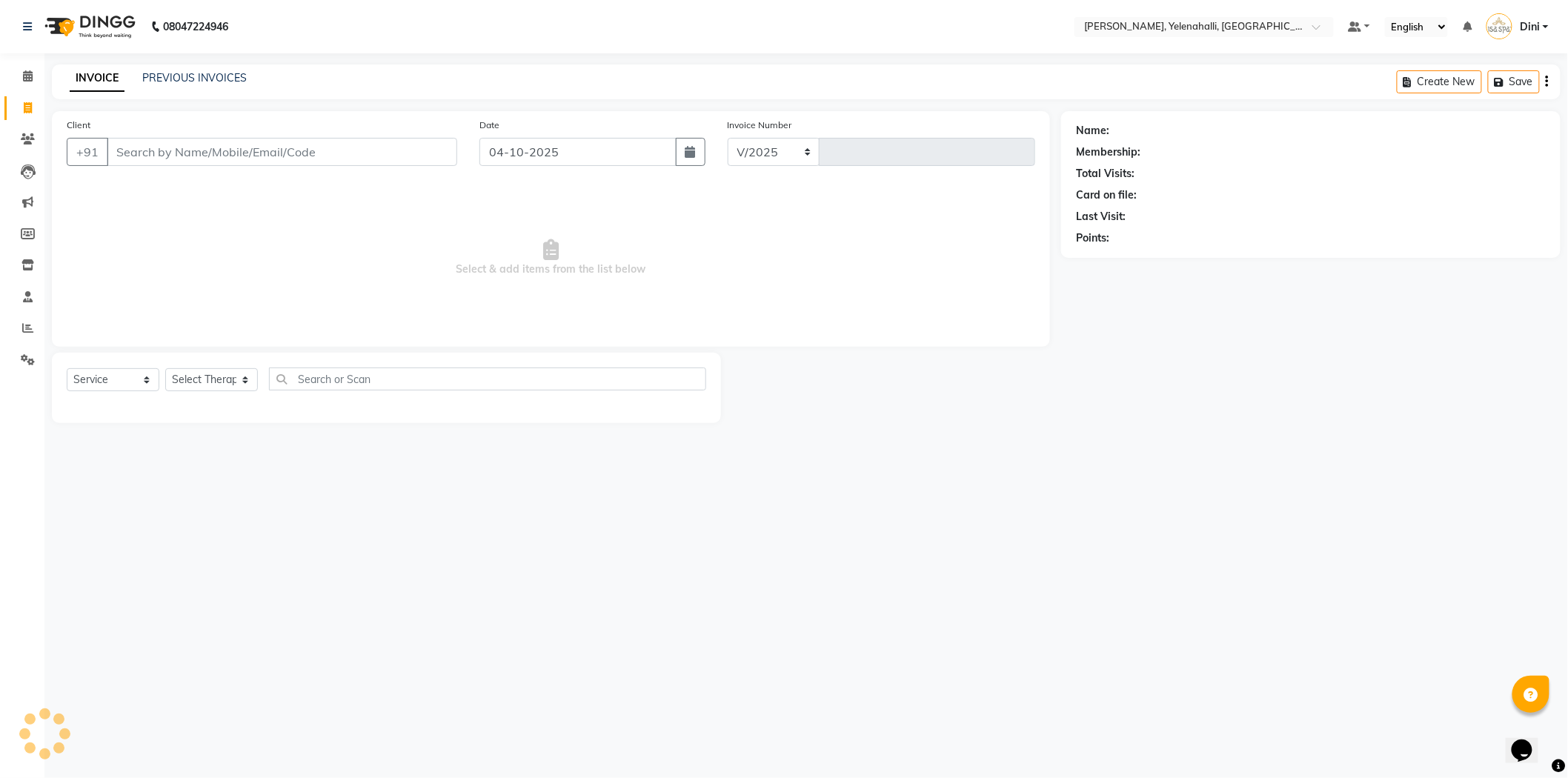
select select "6121"
type input "1029"
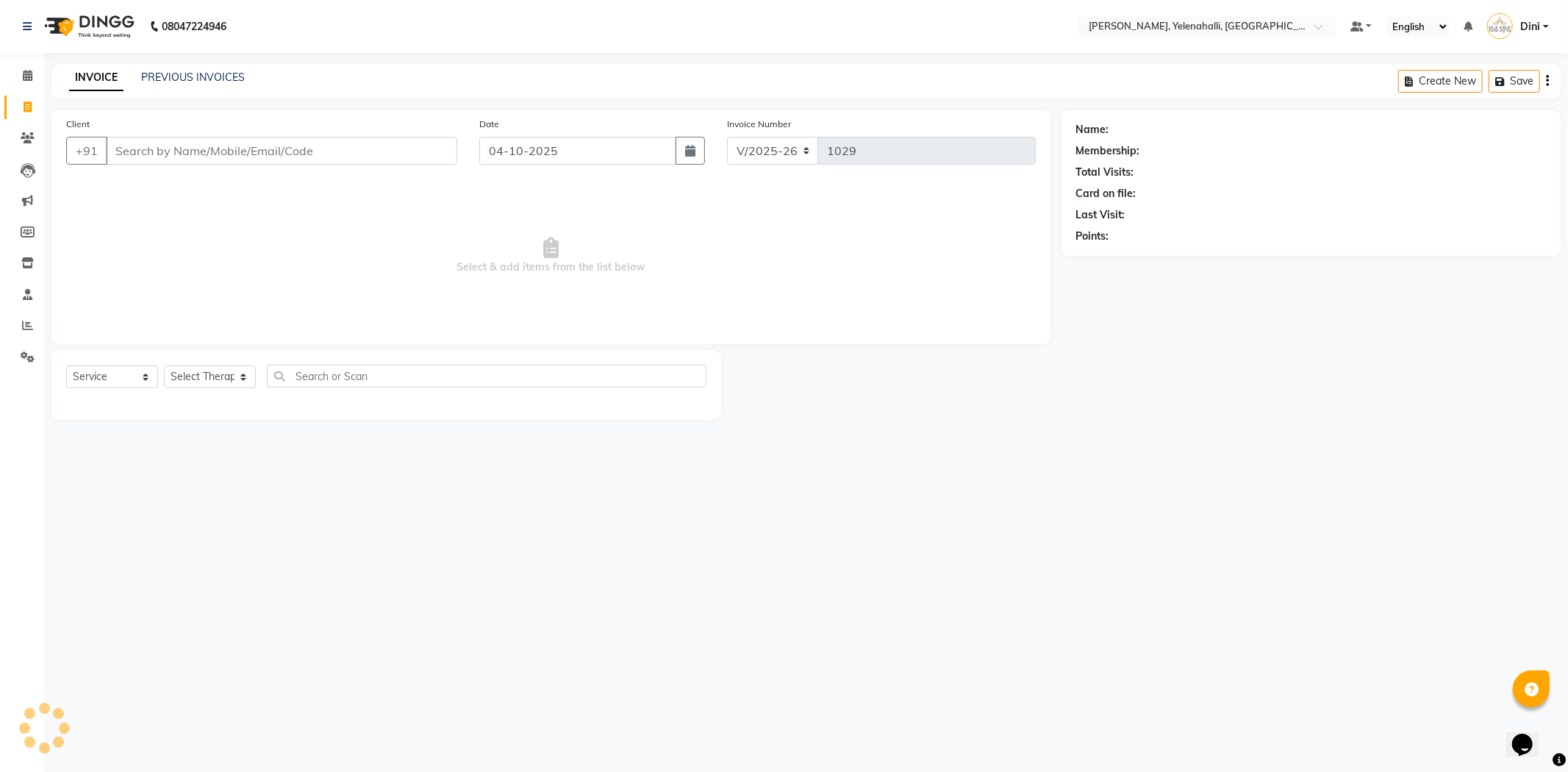
click at [152, 147] on input "Client" at bounding box center [282, 150] width 352 height 28
type input "9108157827"
click at [425, 148] on span "Add Client" at bounding box center [419, 150] width 58 height 15
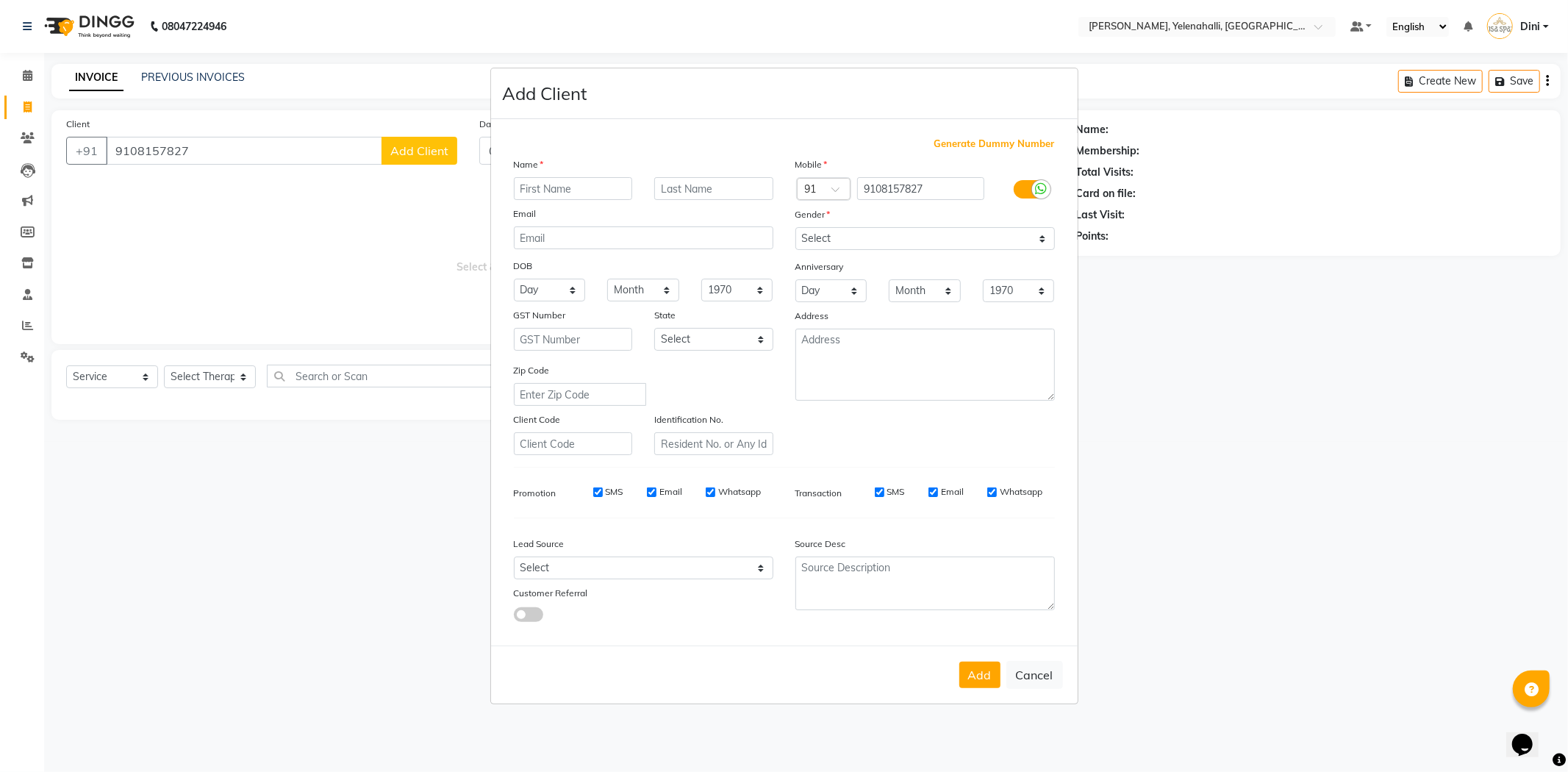
click at [534, 189] on input "text" at bounding box center [574, 188] width 119 height 23
type input "Purni"
click at [1027, 679] on button "Cancel" at bounding box center [1034, 674] width 56 height 28
select select
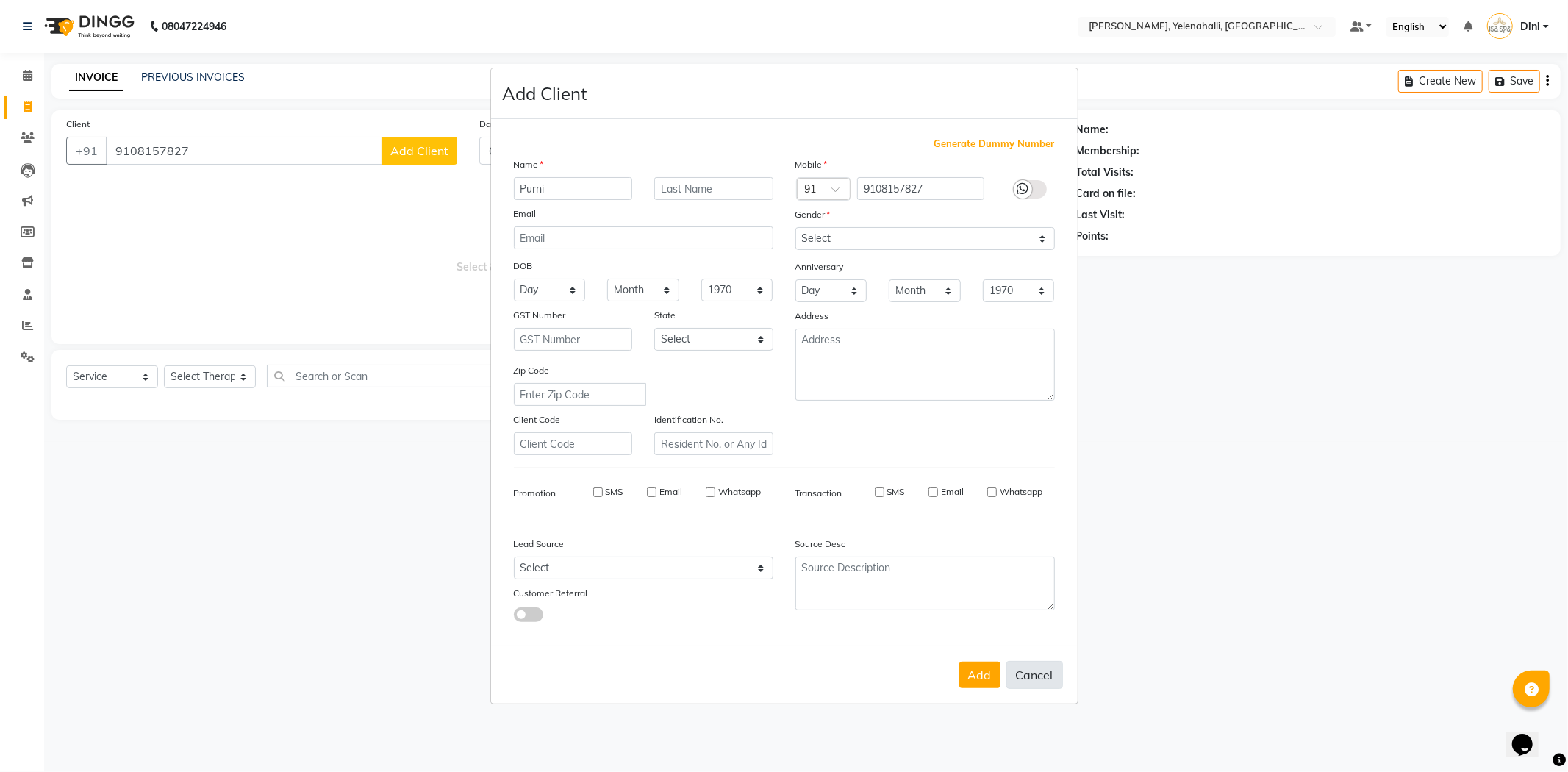
select select
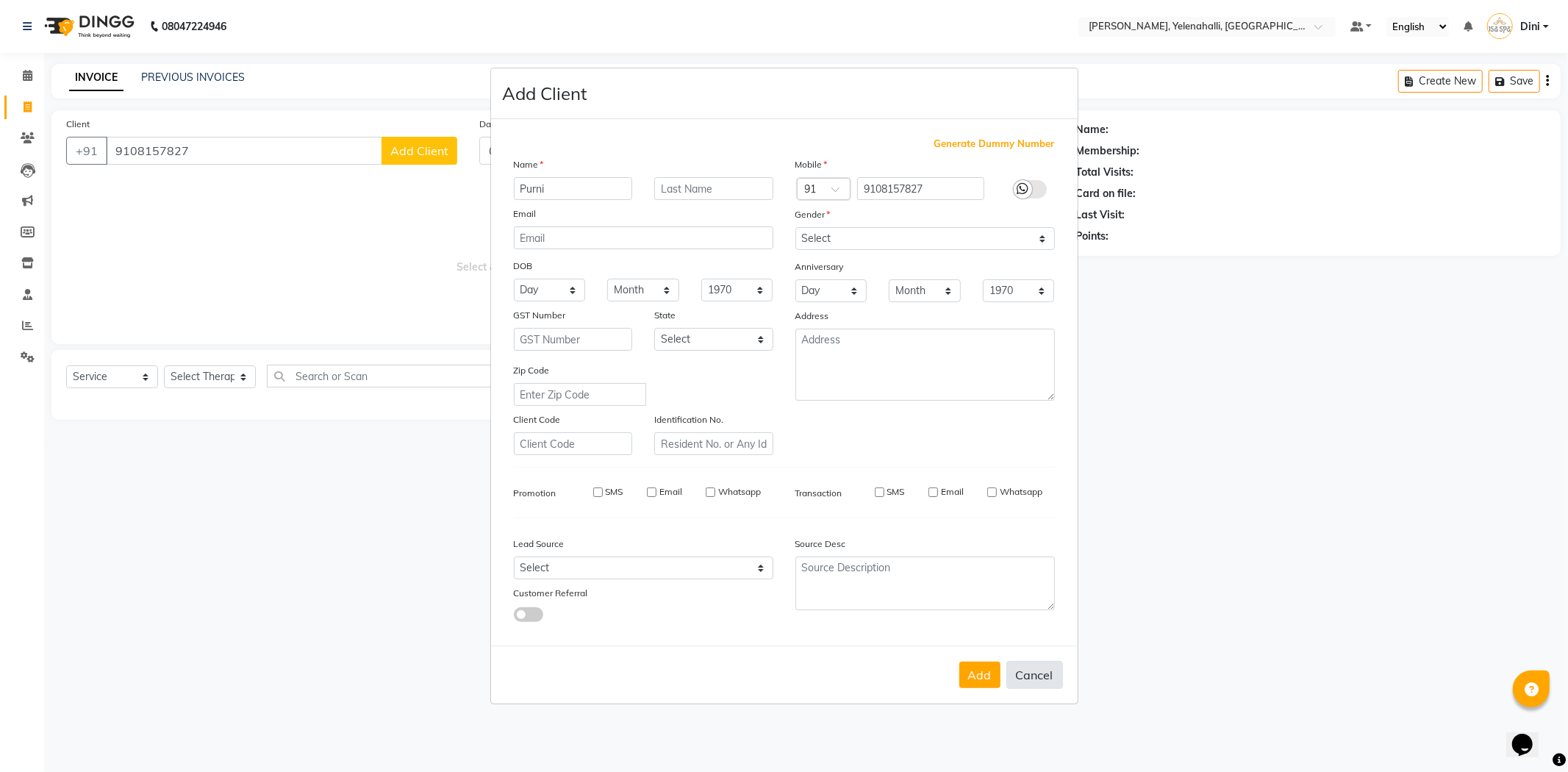
checkbox input "false"
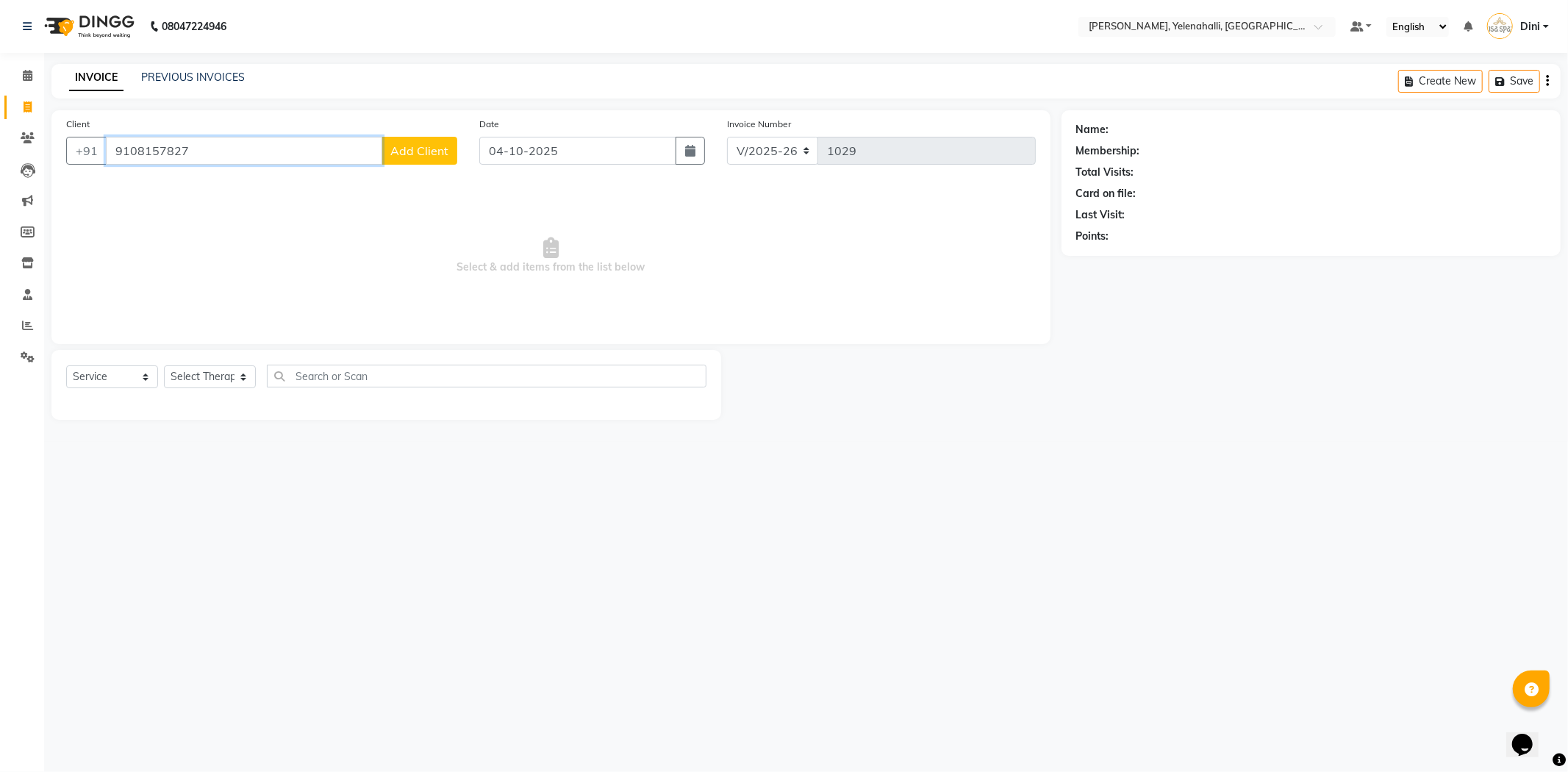
click at [202, 157] on input "9108157827" at bounding box center [244, 150] width 276 height 28
type input "9"
click at [213, 173] on button "Mr. Vasanth 9343519 190" at bounding box center [211, 184] width 209 height 23
type input "9343519190"
select select "1: Object"
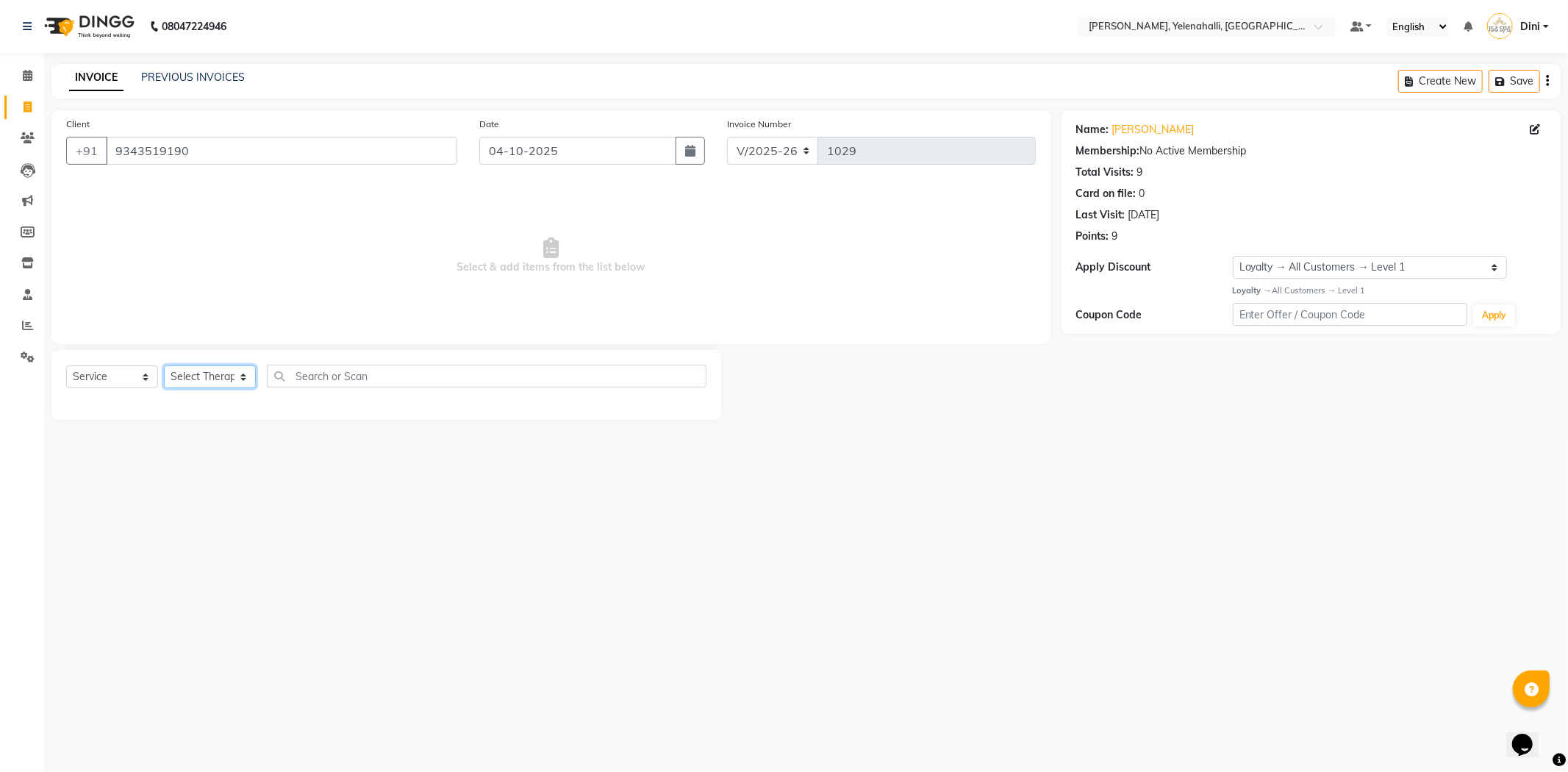
click at [215, 370] on select "Select Therapist Admin [PERSON_NAME] Hruaii [PERSON_NAME] [PERSON_NAME] Mr.Mohi…" at bounding box center [210, 376] width 92 height 23
click at [164, 366] on select "Select Therapist Admin [PERSON_NAME] Hruaii [PERSON_NAME] [PERSON_NAME] Mr.Mohi…" at bounding box center [210, 376] width 92 height 23
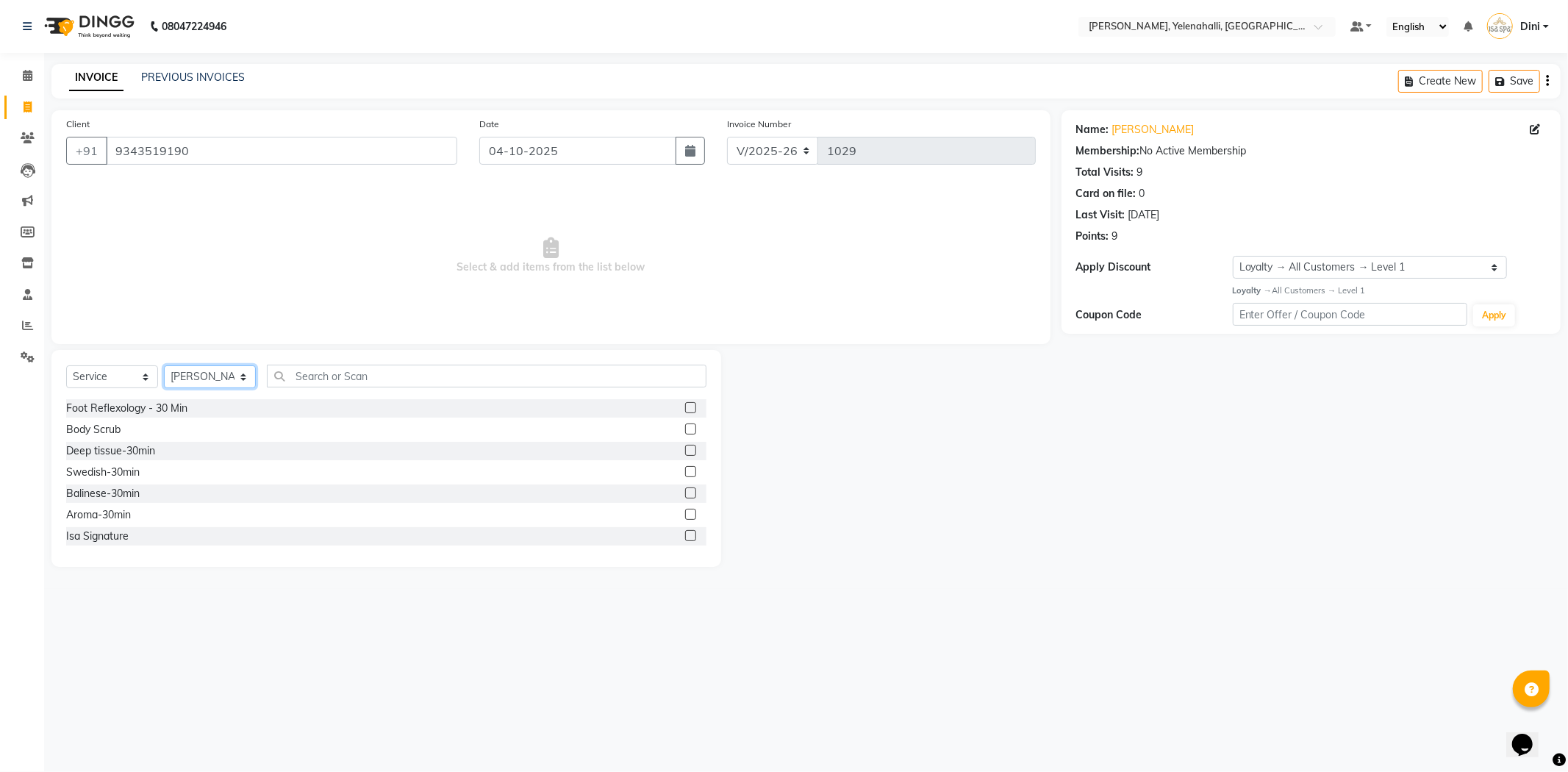
click at [230, 367] on select "Select Therapist Admin [PERSON_NAME] Hruaii [PERSON_NAME] [PERSON_NAME] Mr.Mohi…" at bounding box center [210, 376] width 92 height 23
select select "89721"
click at [164, 366] on select "Select Therapist Admin [PERSON_NAME] Hruaii [PERSON_NAME] [PERSON_NAME] Mr.Mohi…" at bounding box center [210, 376] width 92 height 23
click at [303, 381] on input "text" at bounding box center [487, 375] width 440 height 23
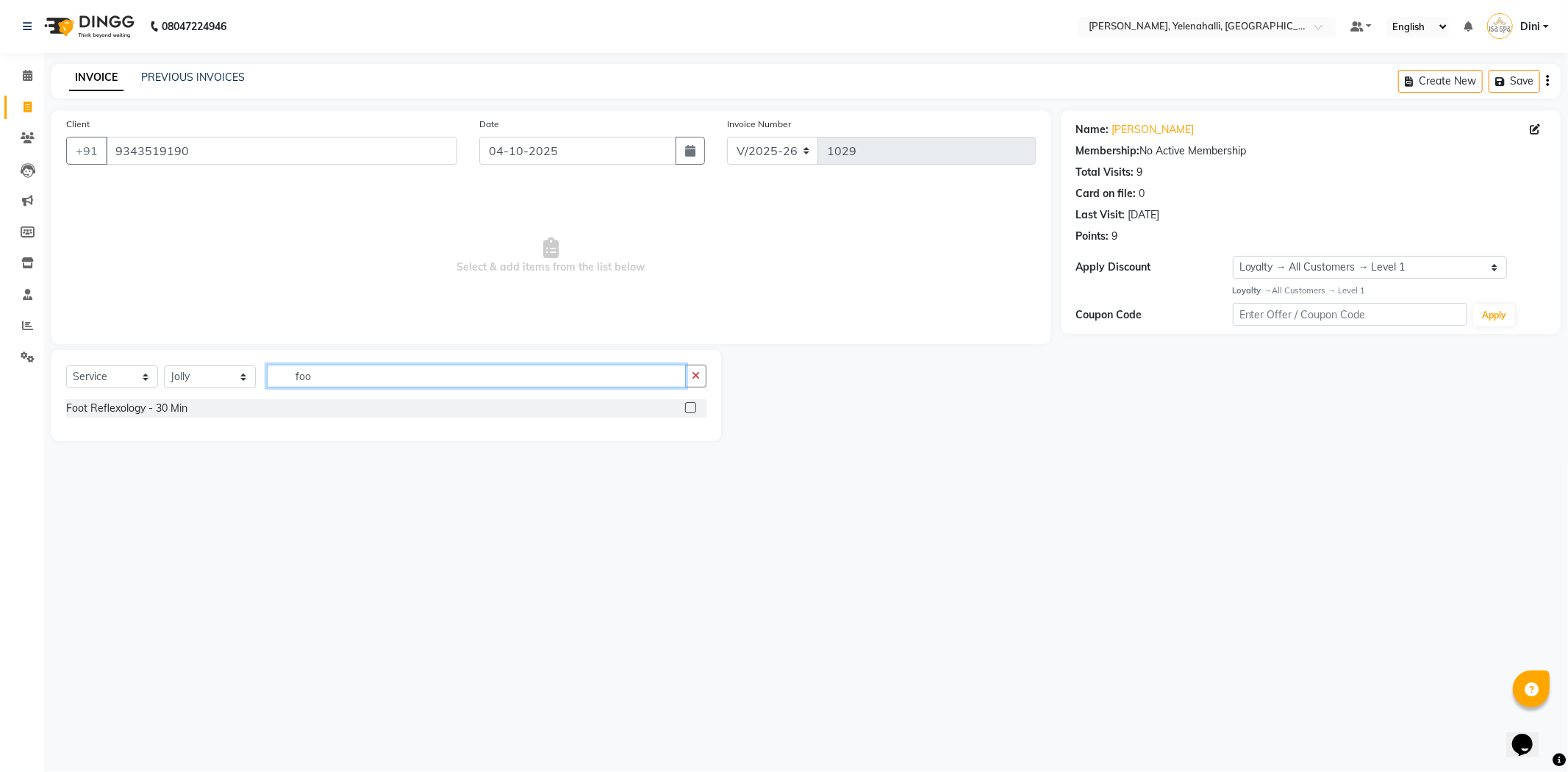
type input "foo"
click at [691, 410] on label at bounding box center [690, 407] width 11 height 11
click at [691, 410] on input "checkbox" at bounding box center [690, 408] width 10 height 10
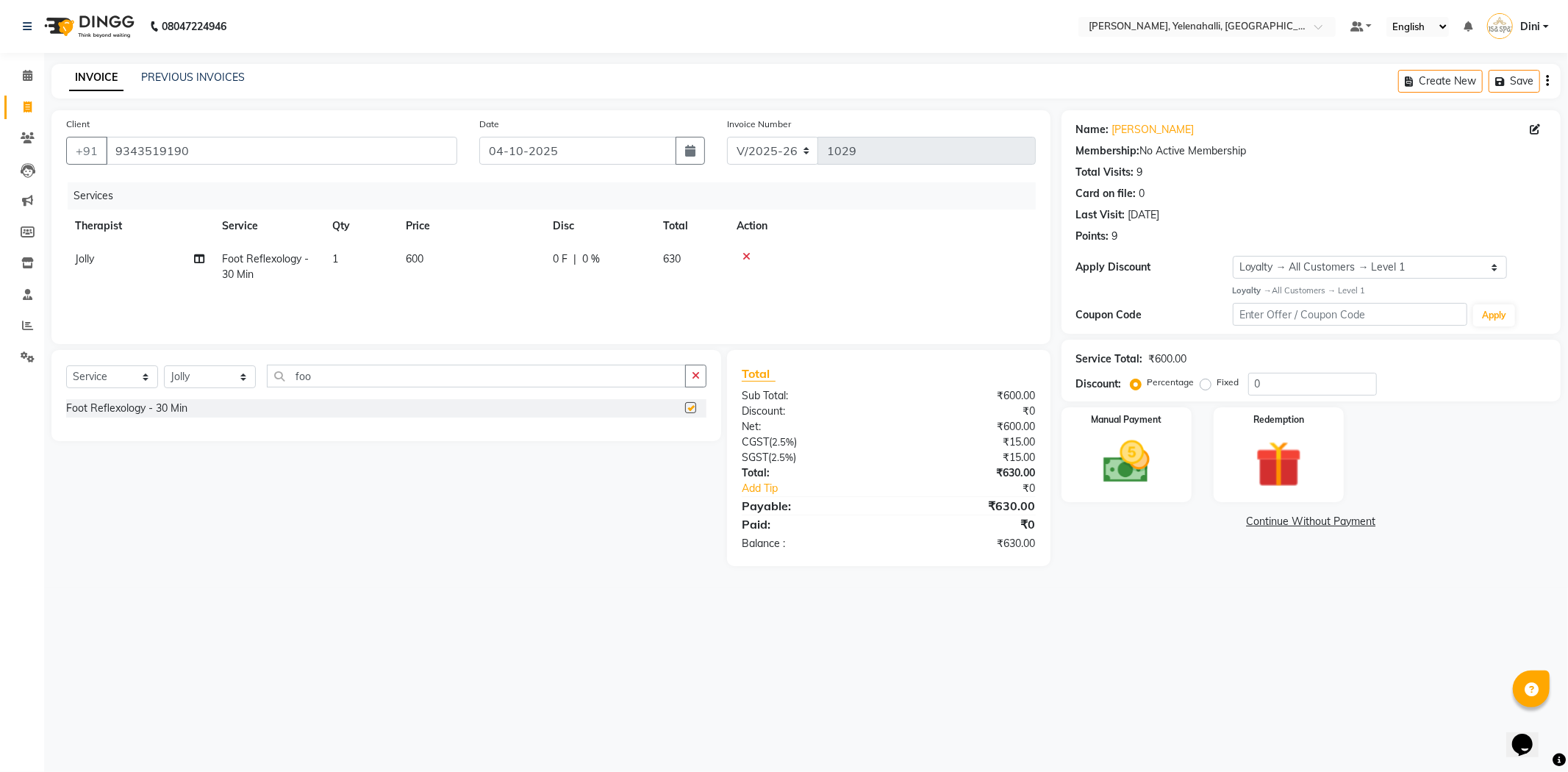
checkbox input "false"
click at [221, 380] on select "Select Therapist Admin [PERSON_NAME] Hruaii [PERSON_NAME] [PERSON_NAME] Mr.Mohi…" at bounding box center [210, 376] width 92 height 23
select select "68860"
click at [164, 366] on select "Select Therapist Admin [PERSON_NAME] Hruaii [PERSON_NAME] [PERSON_NAME] Mr.Mohi…" at bounding box center [210, 376] width 92 height 23
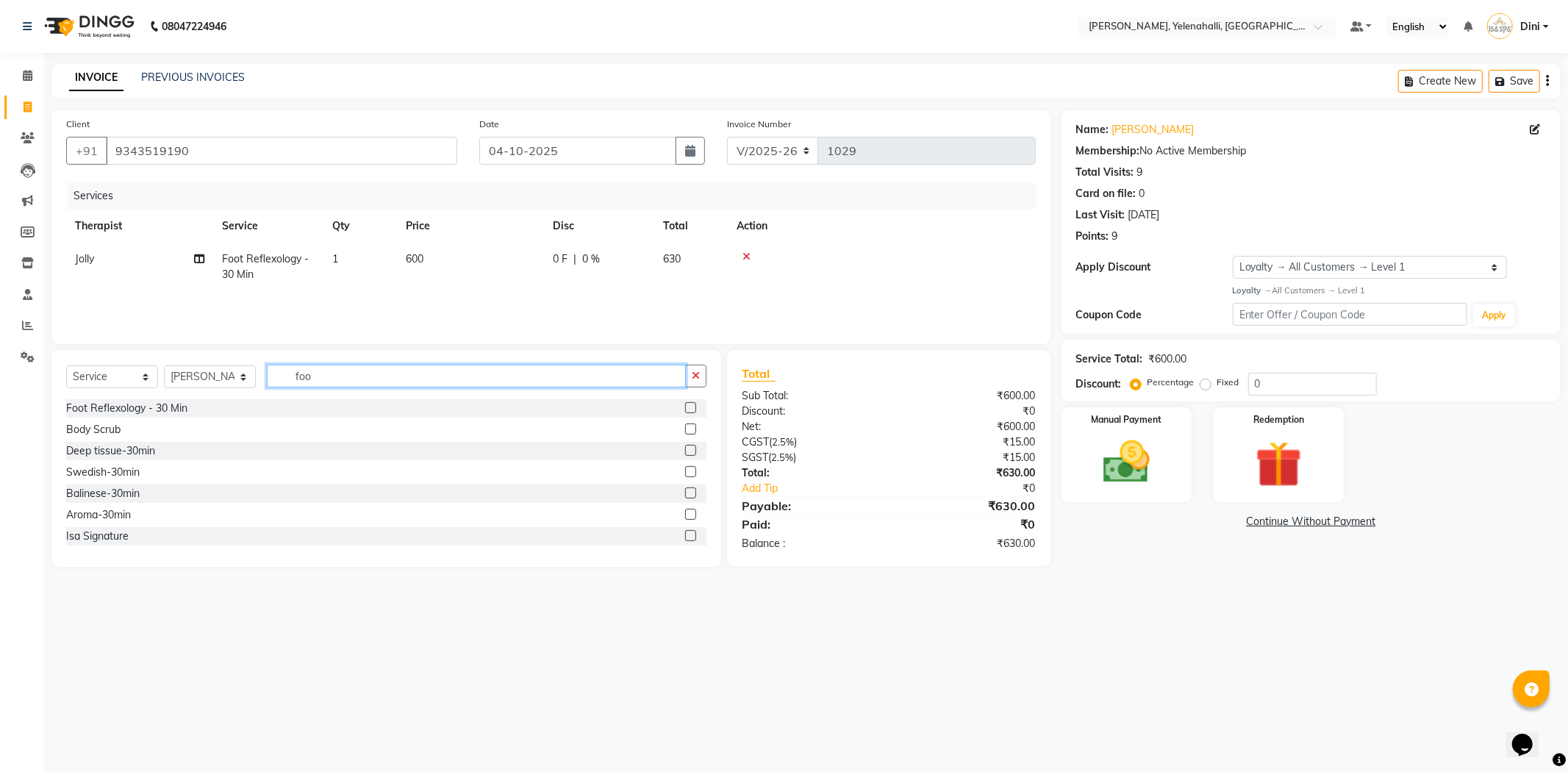
click at [321, 376] on input "foo" at bounding box center [476, 375] width 419 height 23
click at [685, 405] on label at bounding box center [690, 407] width 11 height 11
click at [685, 405] on input "checkbox" at bounding box center [690, 408] width 10 height 10
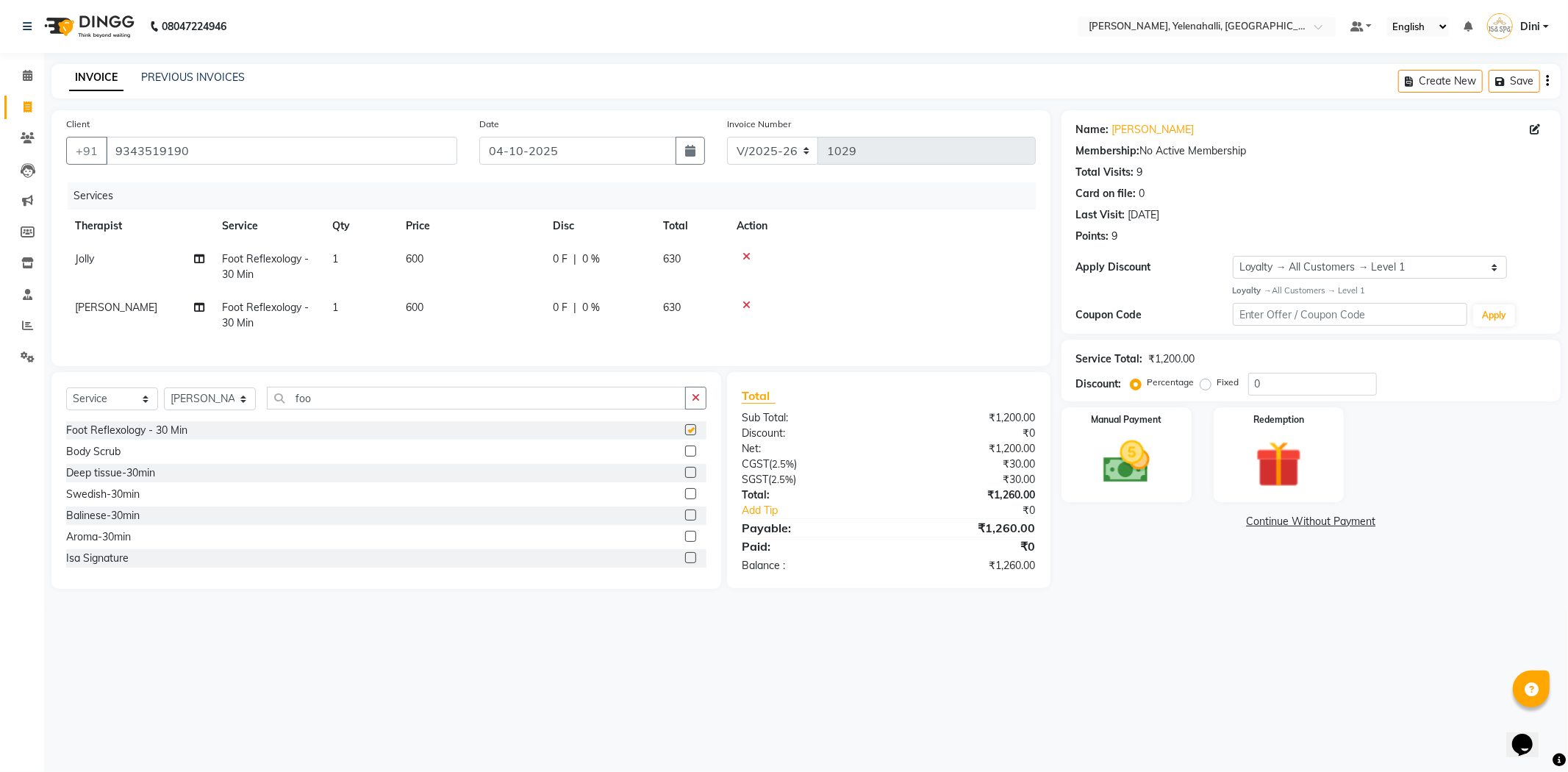
checkbox input "false"
click at [1284, 269] on select "Select Loyalty → All Customers → Level 1" at bounding box center [1370, 267] width 274 height 23
click at [1163, 588] on div "Name: Mr. Vasanth Membership: No Active Membership Total Visits: 9 Card on file…" at bounding box center [1317, 350] width 510 height 479
click at [1269, 382] on input "0" at bounding box center [1312, 384] width 129 height 23
type input "10"
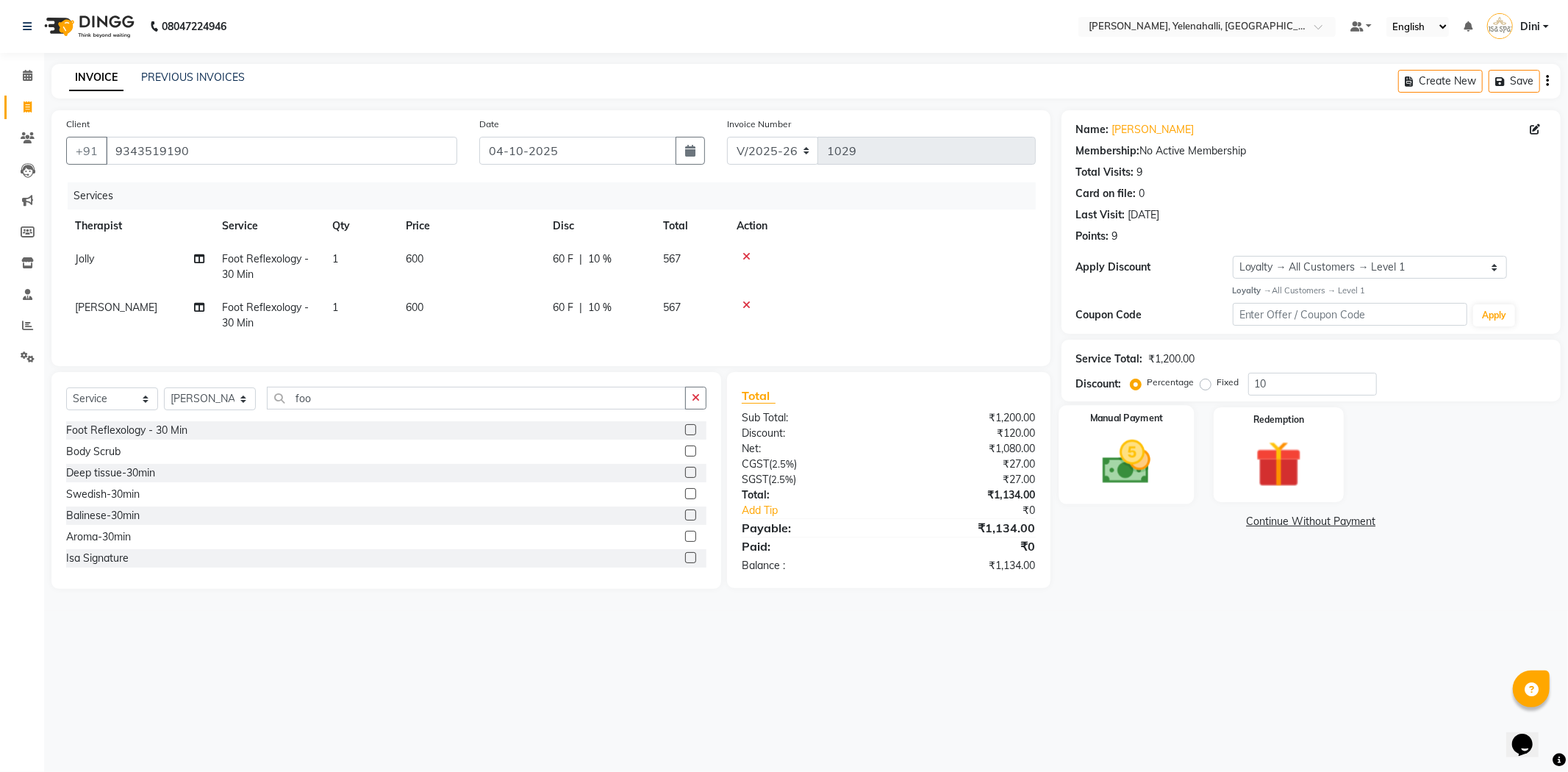
click at [1092, 452] on img at bounding box center [1127, 462] width 79 height 56
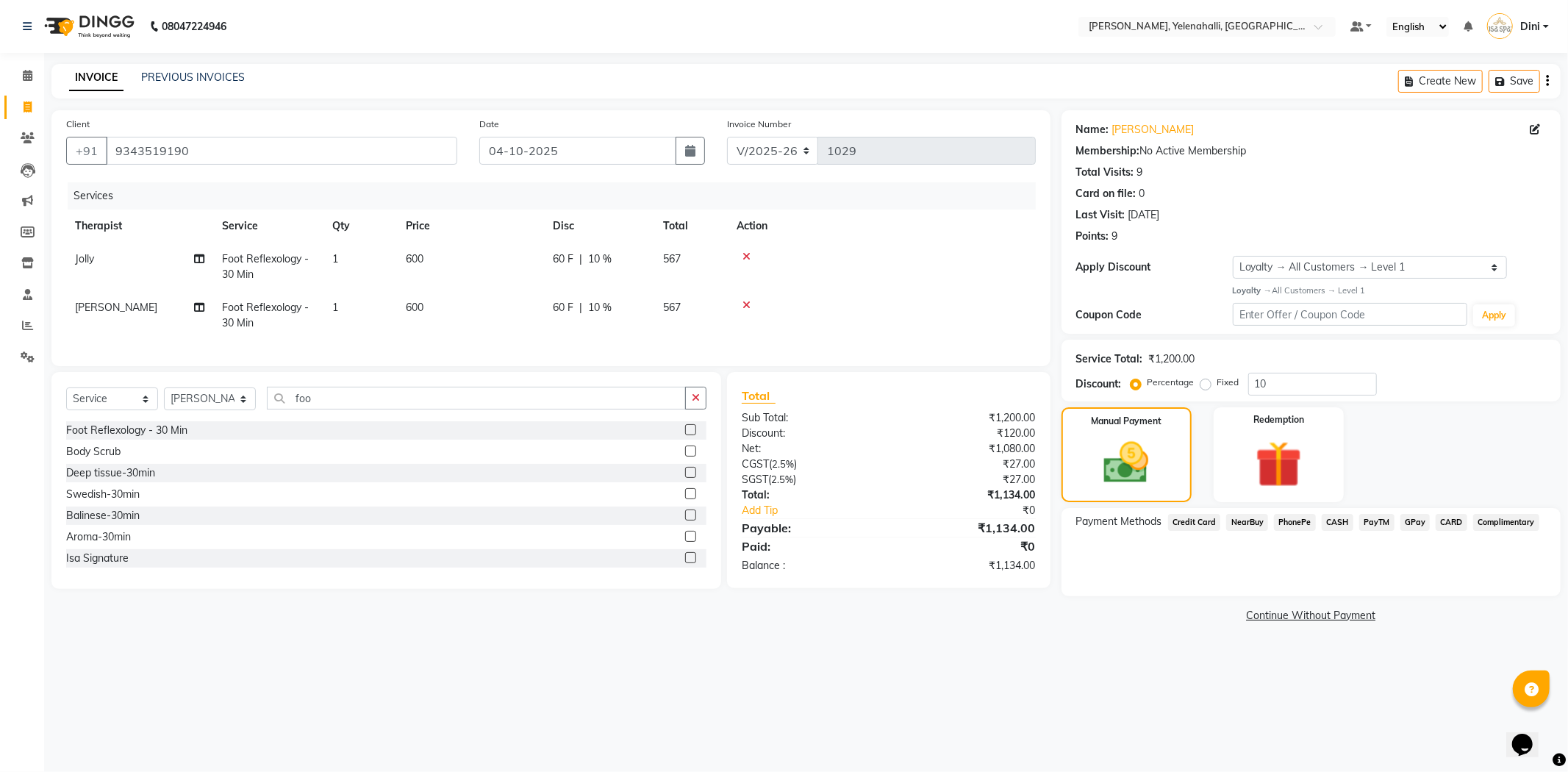
click at [1408, 517] on span "GPay" at bounding box center [1416, 522] width 30 height 17
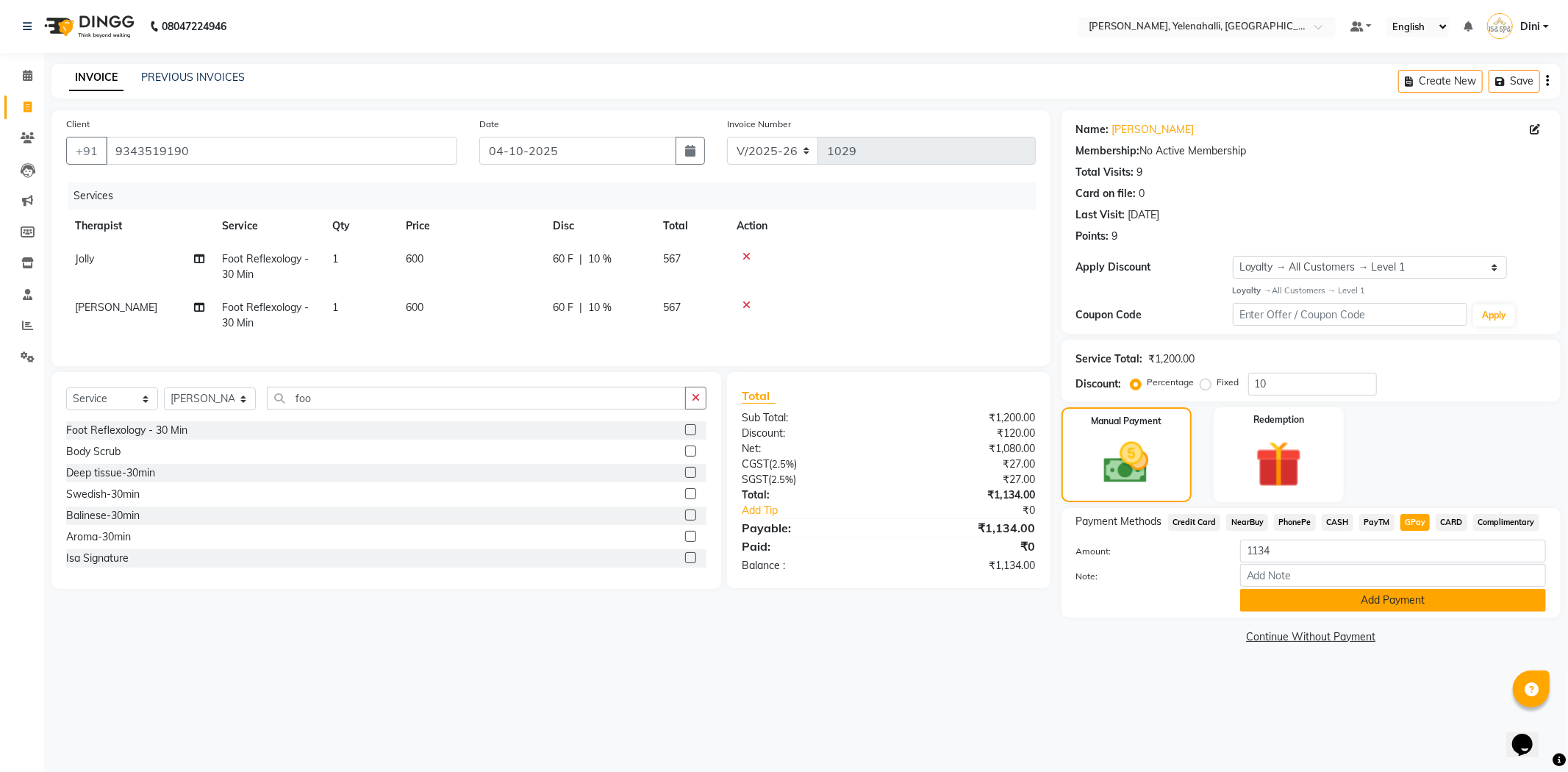
click at [1382, 600] on button "Add Payment" at bounding box center [1393, 600] width 306 height 23
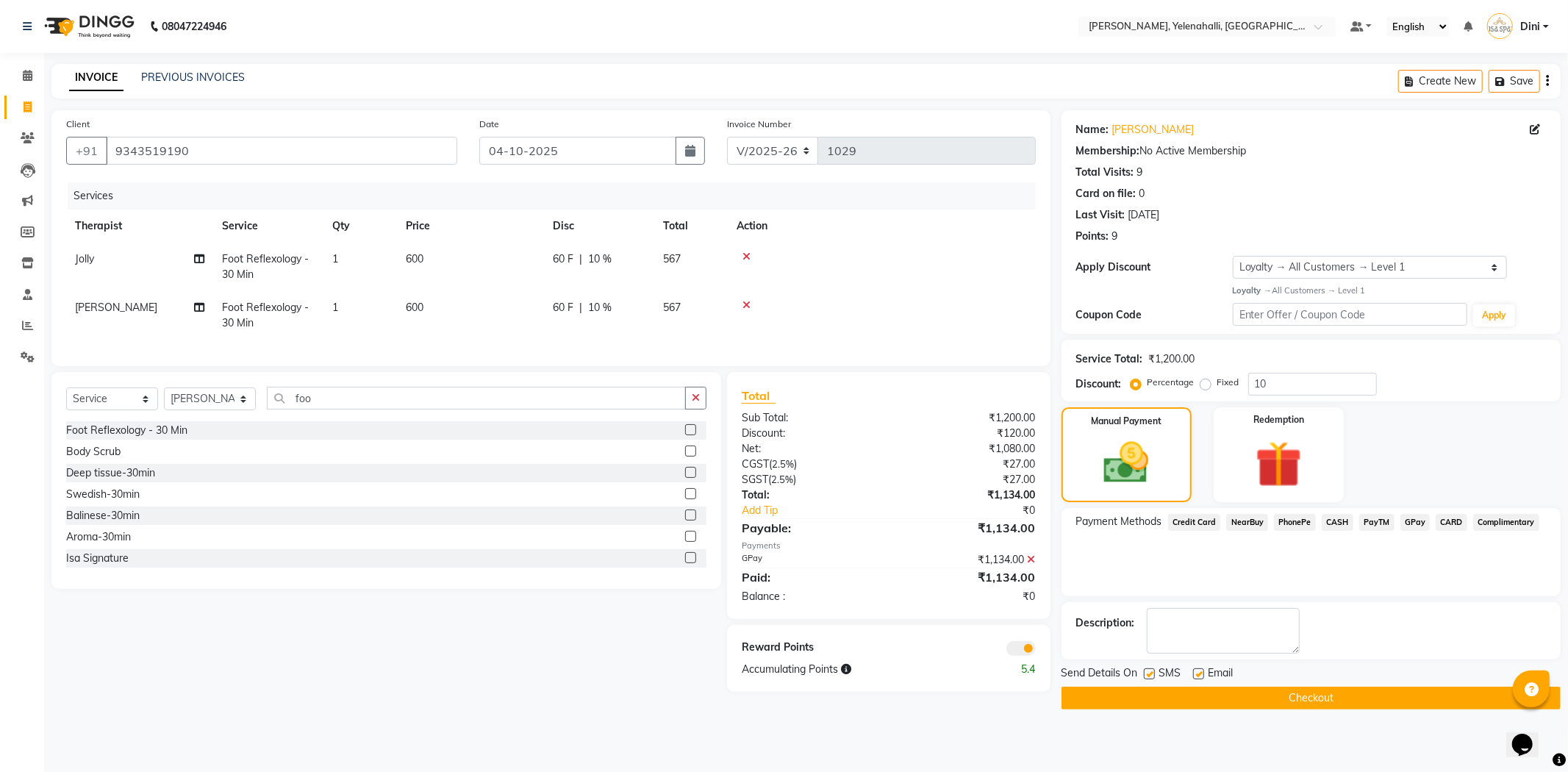
click at [1273, 691] on button "Checkout" at bounding box center [1311, 698] width 499 height 23
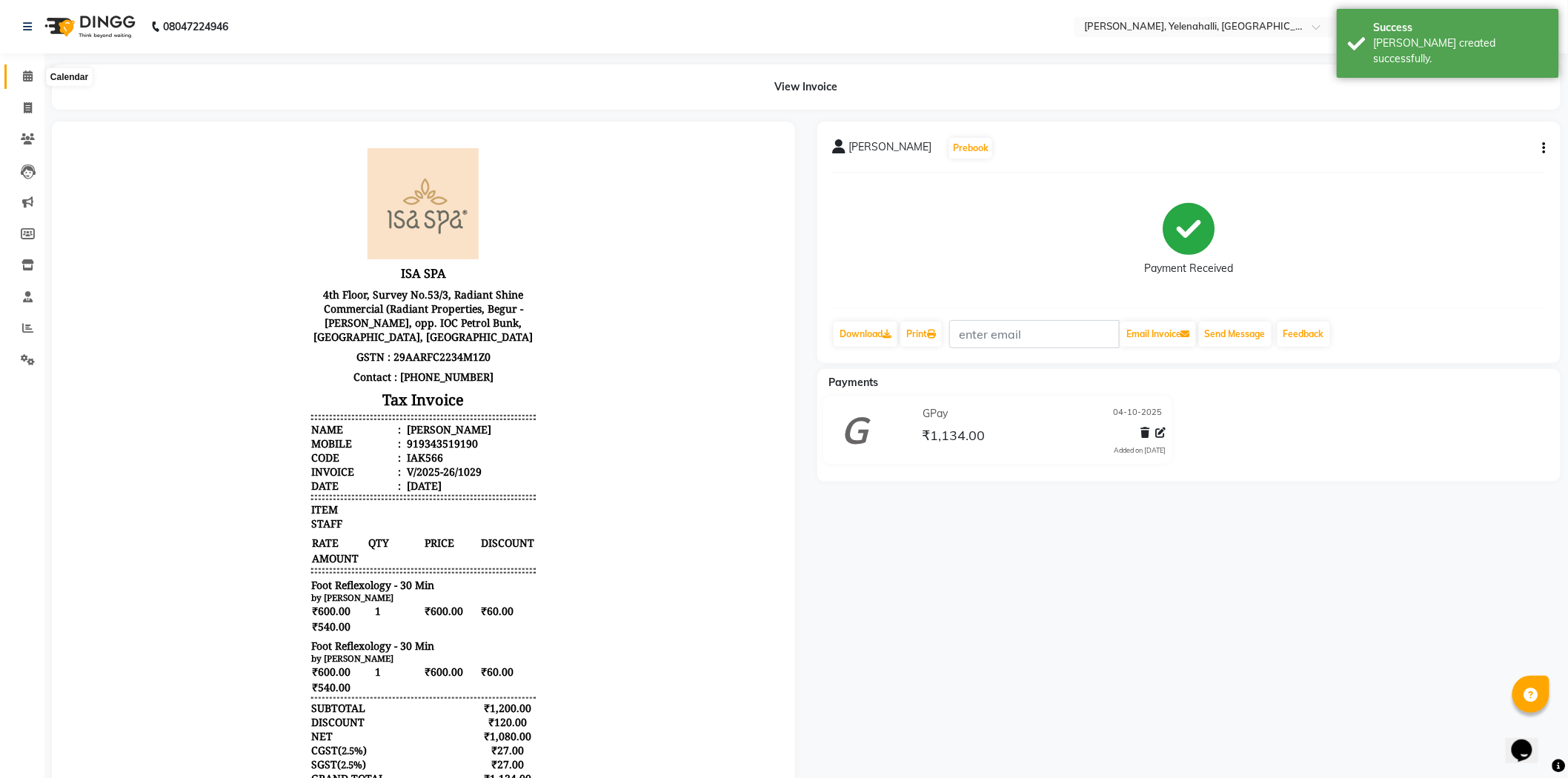
click at [25, 71] on icon at bounding box center [27, 76] width 10 height 11
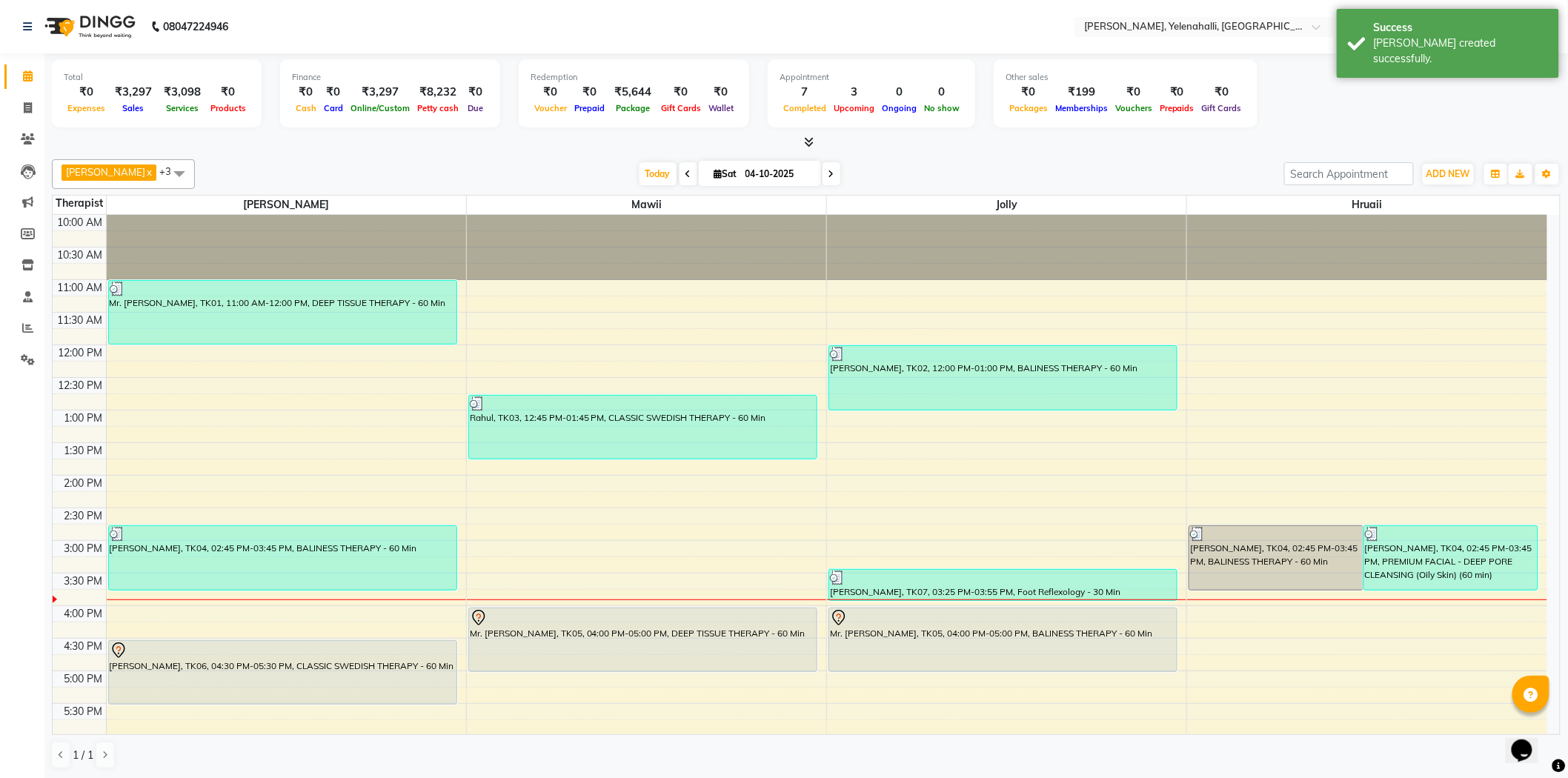
click at [809, 136] on icon at bounding box center [809, 142] width 10 height 11
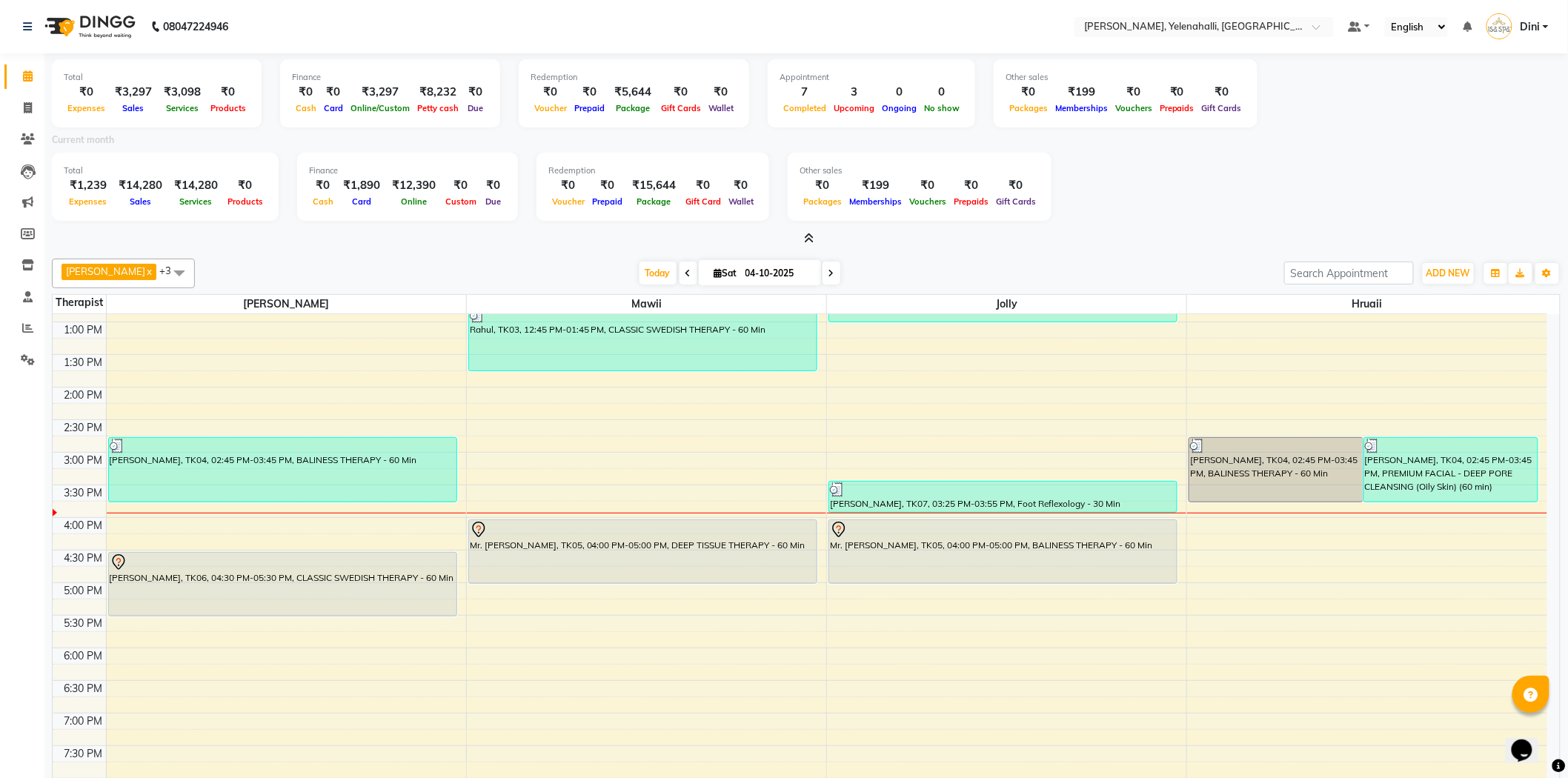
scroll to position [200, 0]
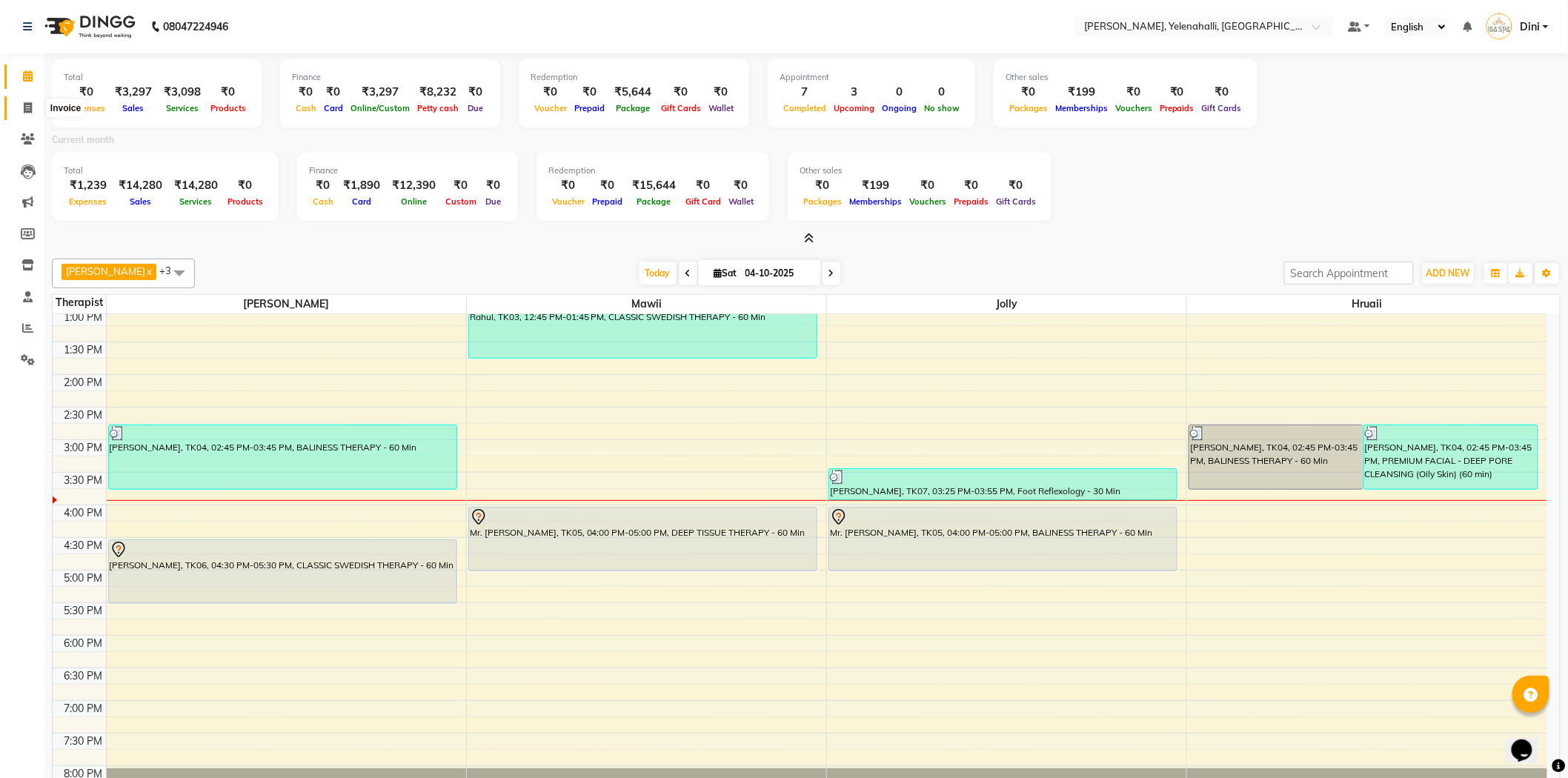
click at [26, 102] on icon at bounding box center [27, 108] width 8 height 11
select select "service"
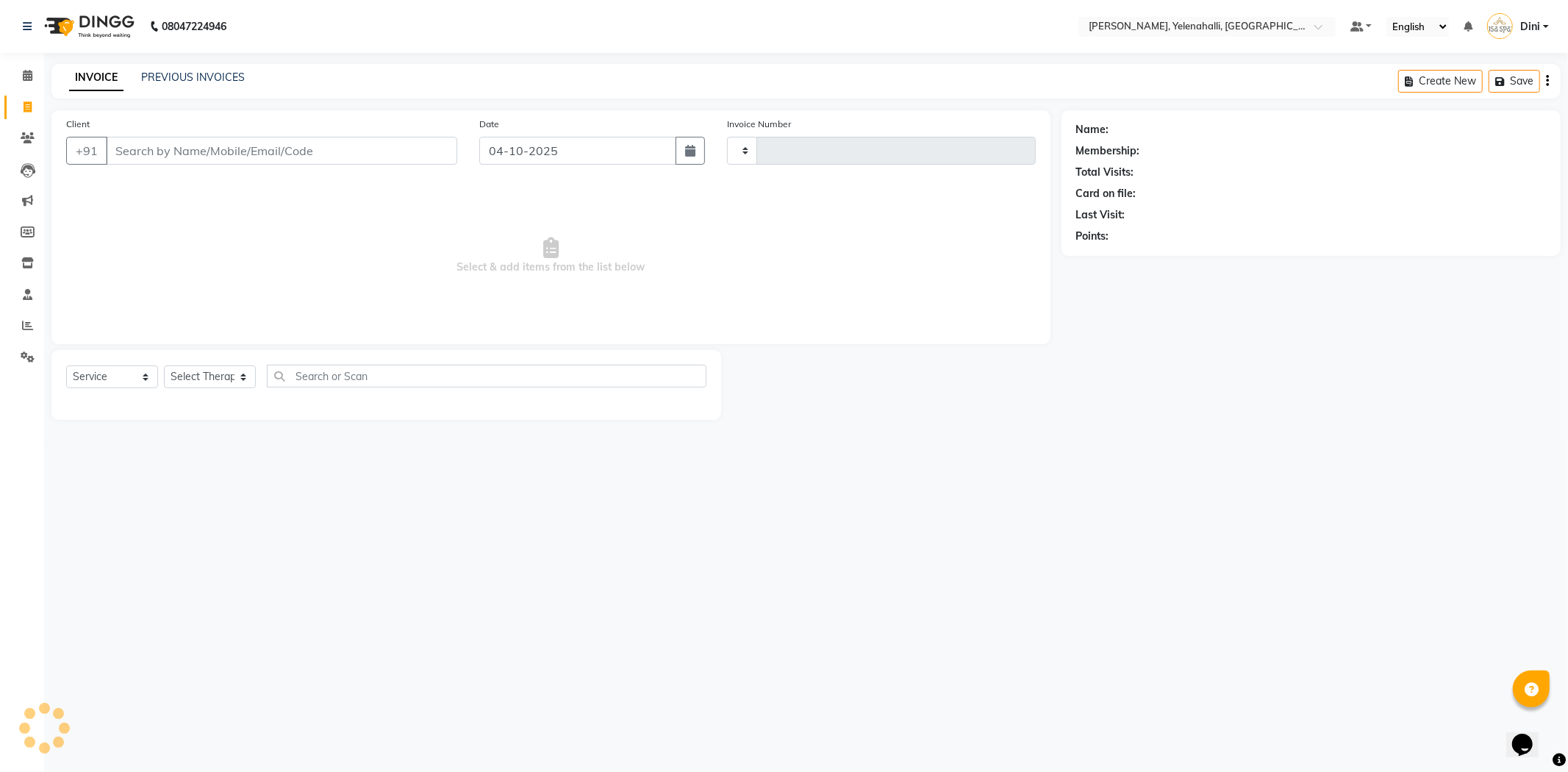
type input "1030"
select select "6121"
click at [27, 70] on icon at bounding box center [27, 75] width 10 height 11
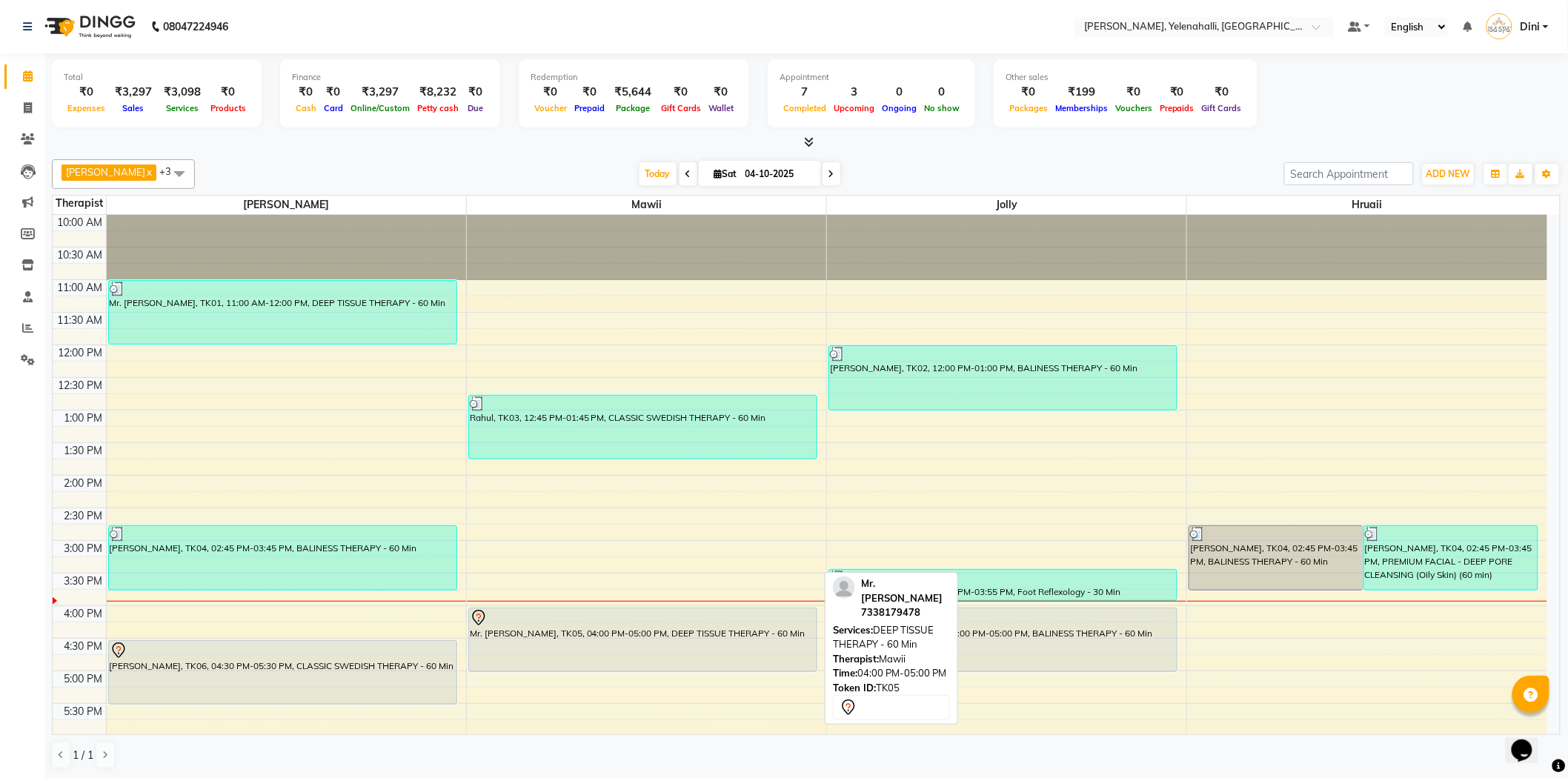
click at [670, 637] on div "Mr. [PERSON_NAME], TK05, 04:00 PM-05:00 PM, DEEP TISSUE THERAPY - 60 Min" at bounding box center [643, 639] width 347 height 63
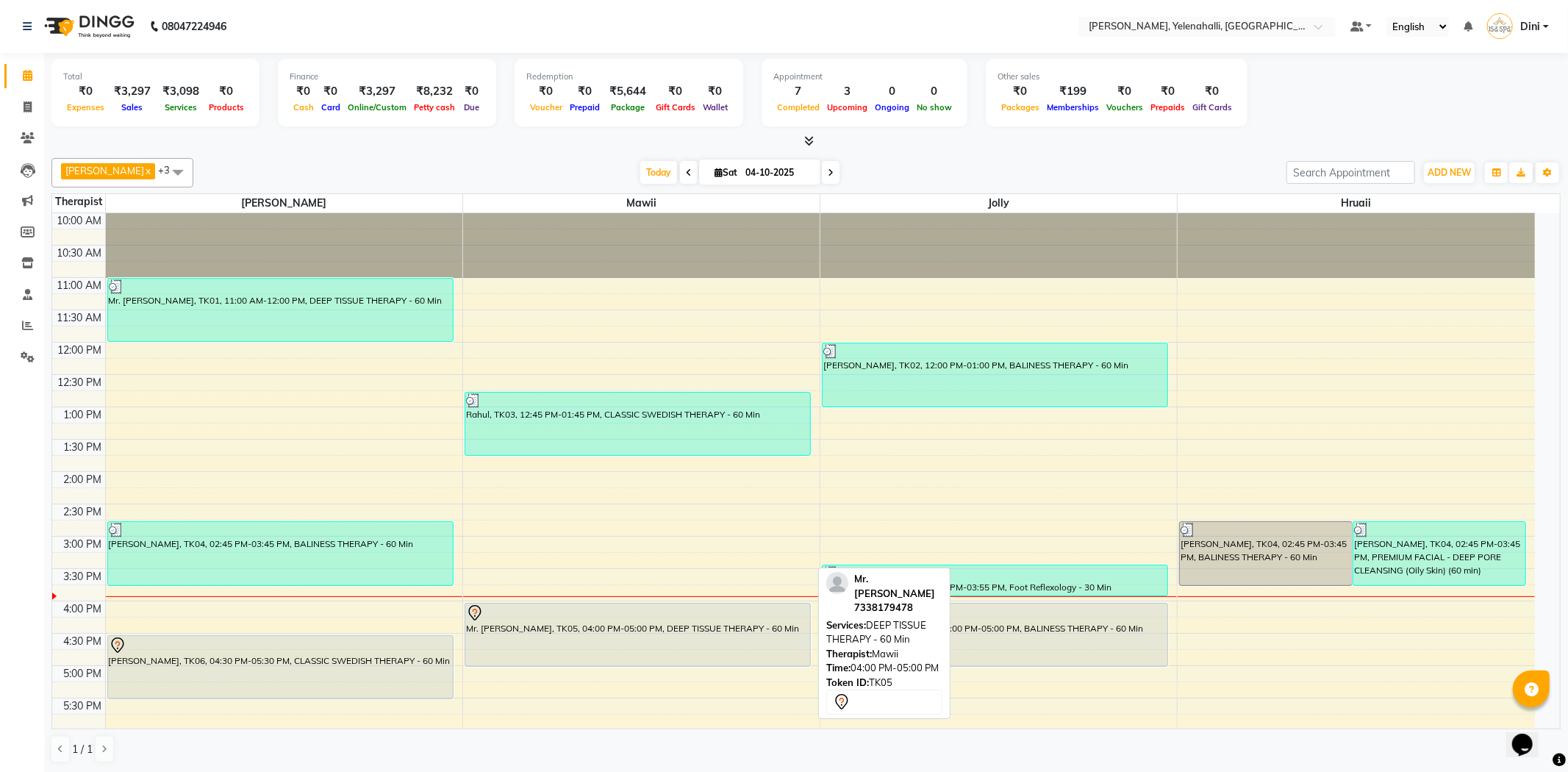
select select "7"
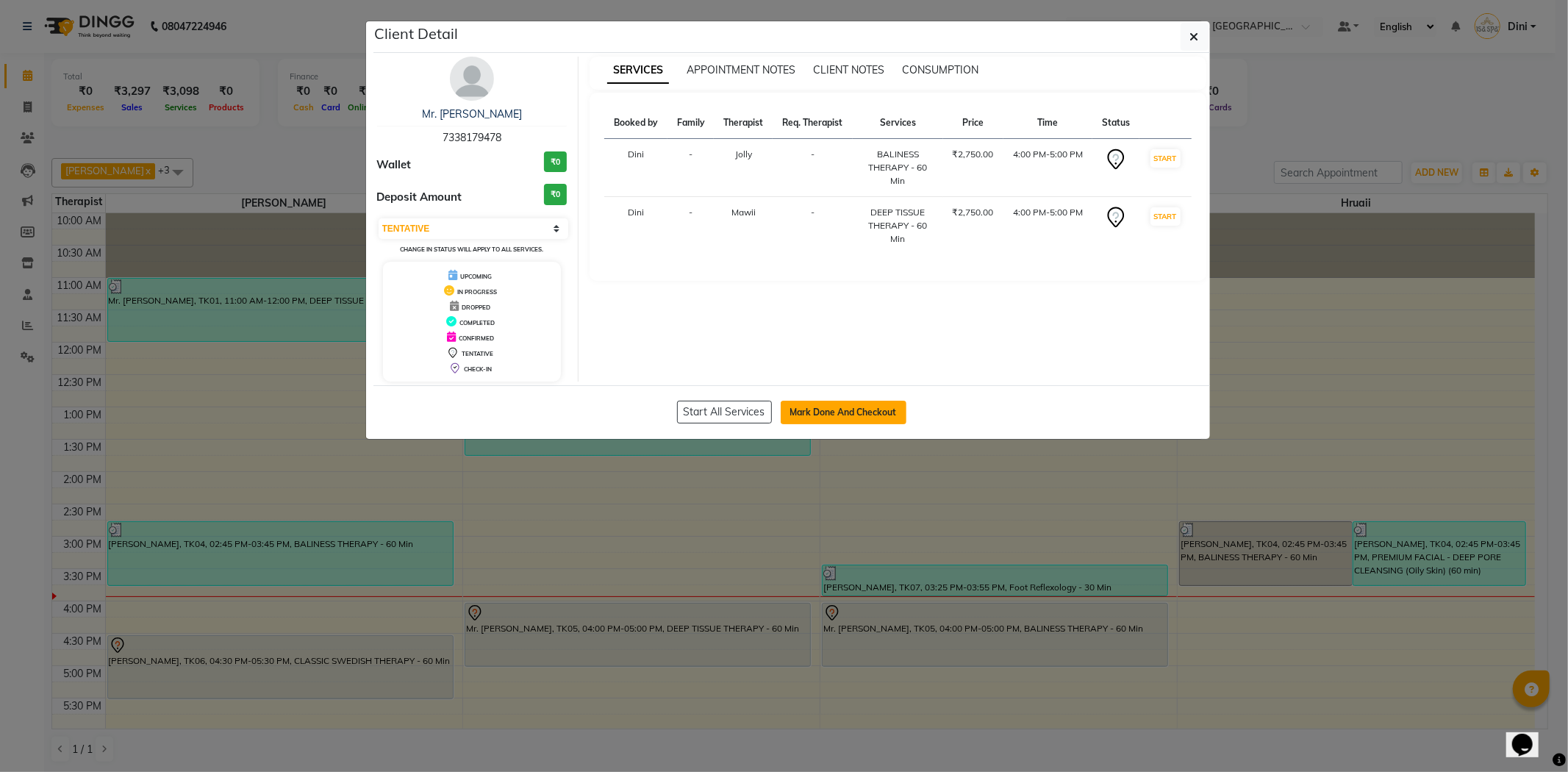
click at [851, 409] on button "Mark Done And Checkout" at bounding box center [843, 412] width 126 height 23
select select "service"
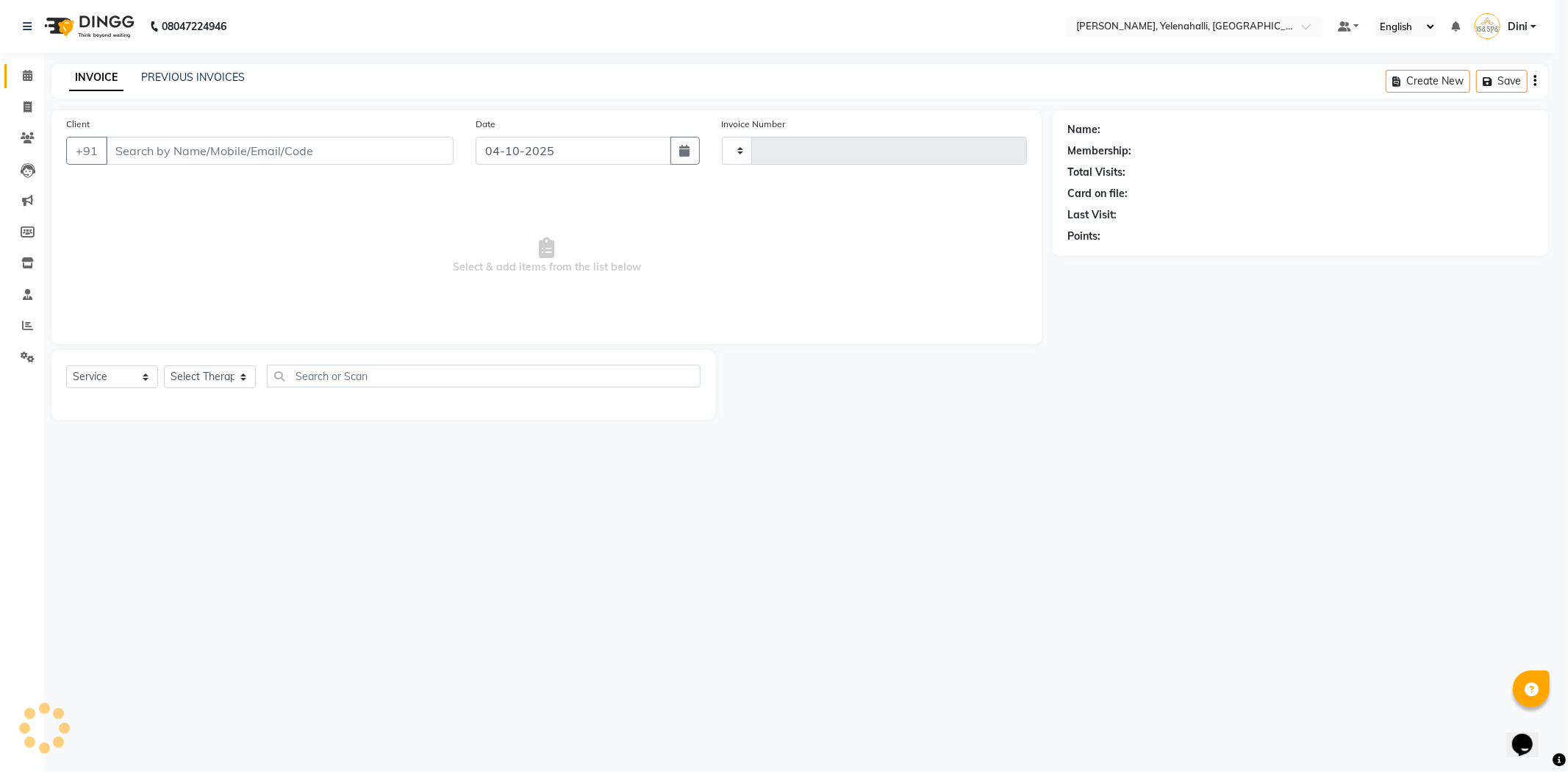
type input "1030"
select select "6121"
type input "7338179478"
select select "89721"
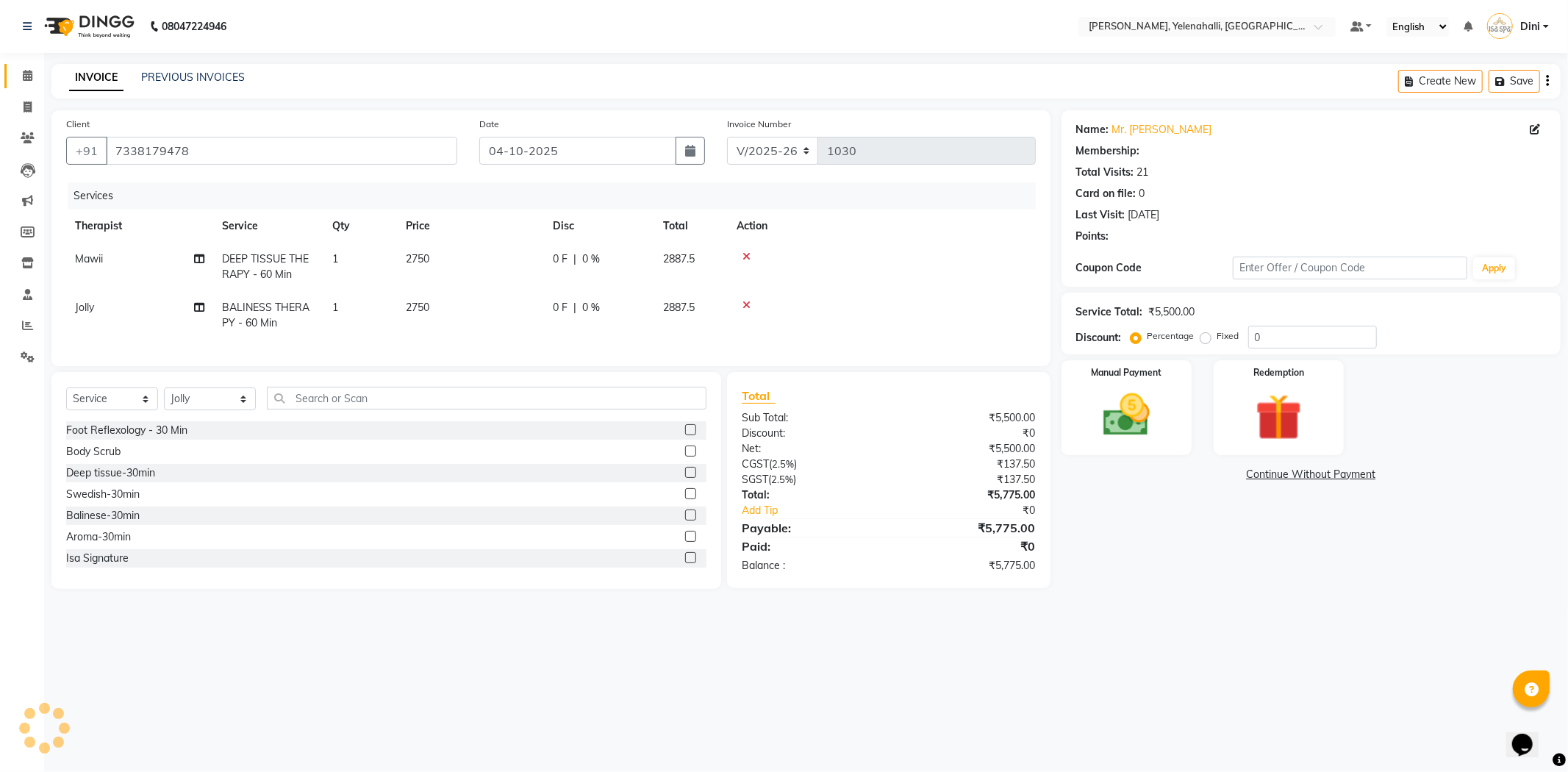
select select "1: Object"
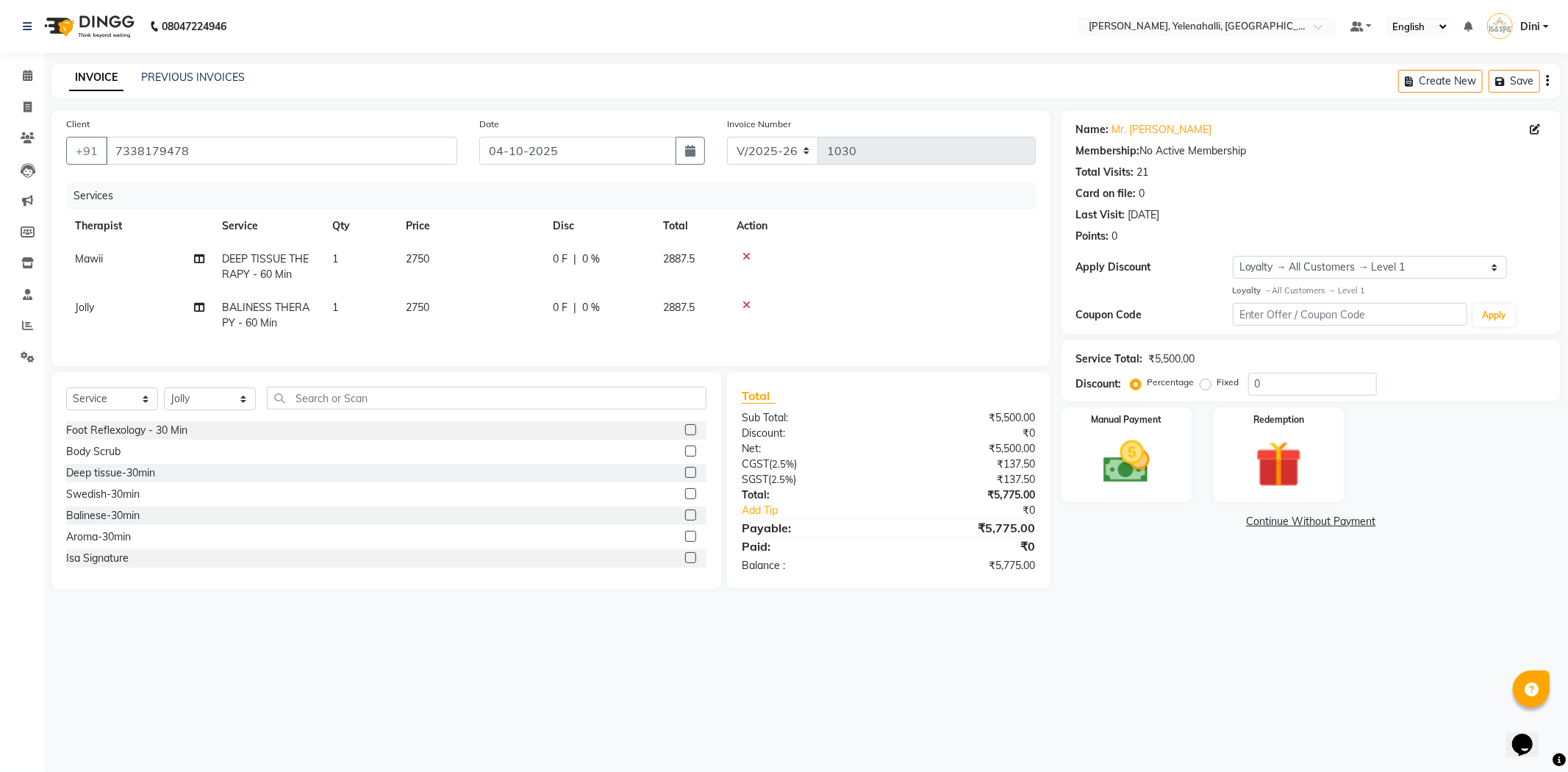
click at [747, 256] on icon at bounding box center [746, 257] width 8 height 11
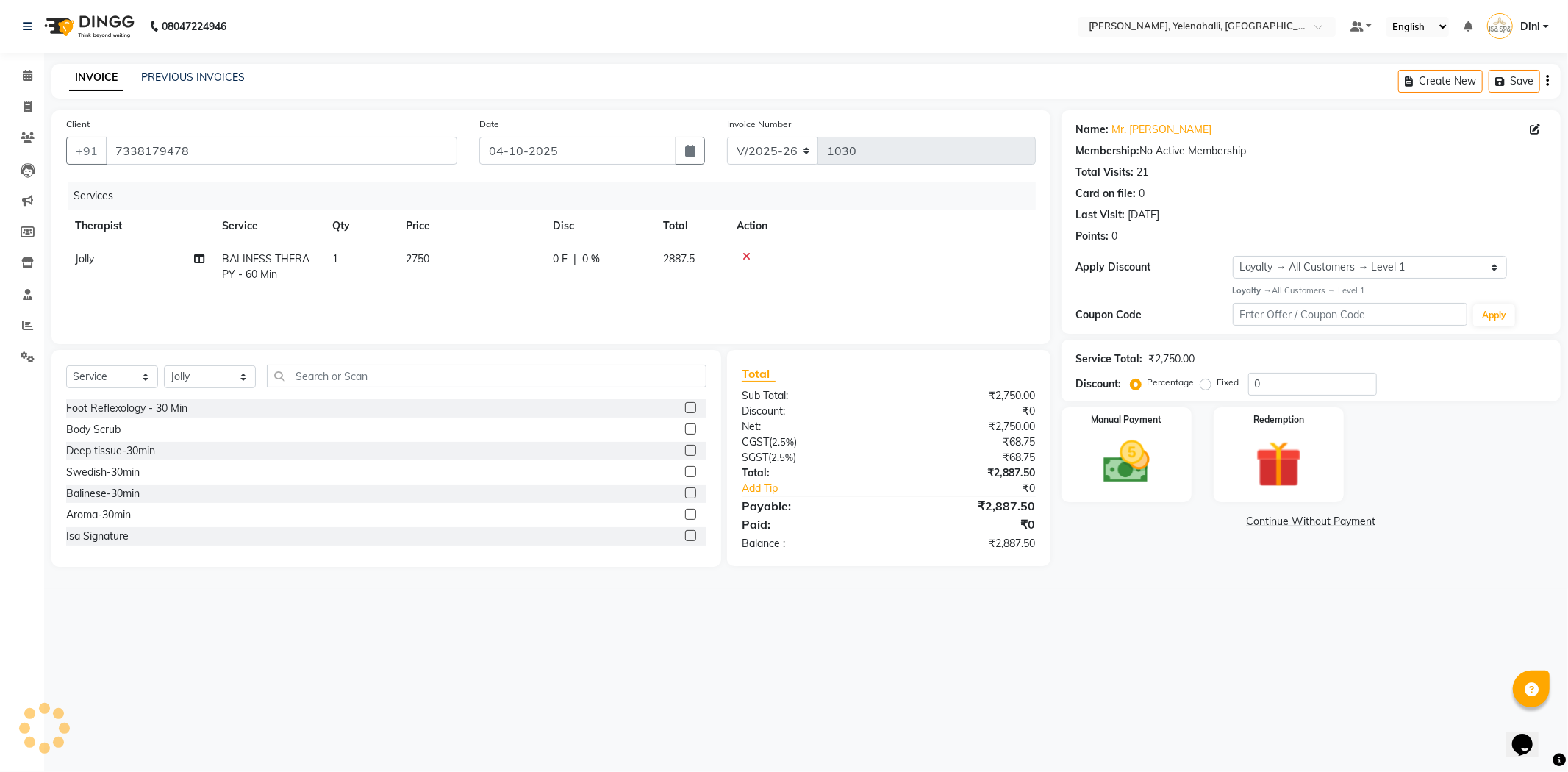
click at [747, 256] on icon at bounding box center [746, 257] width 8 height 11
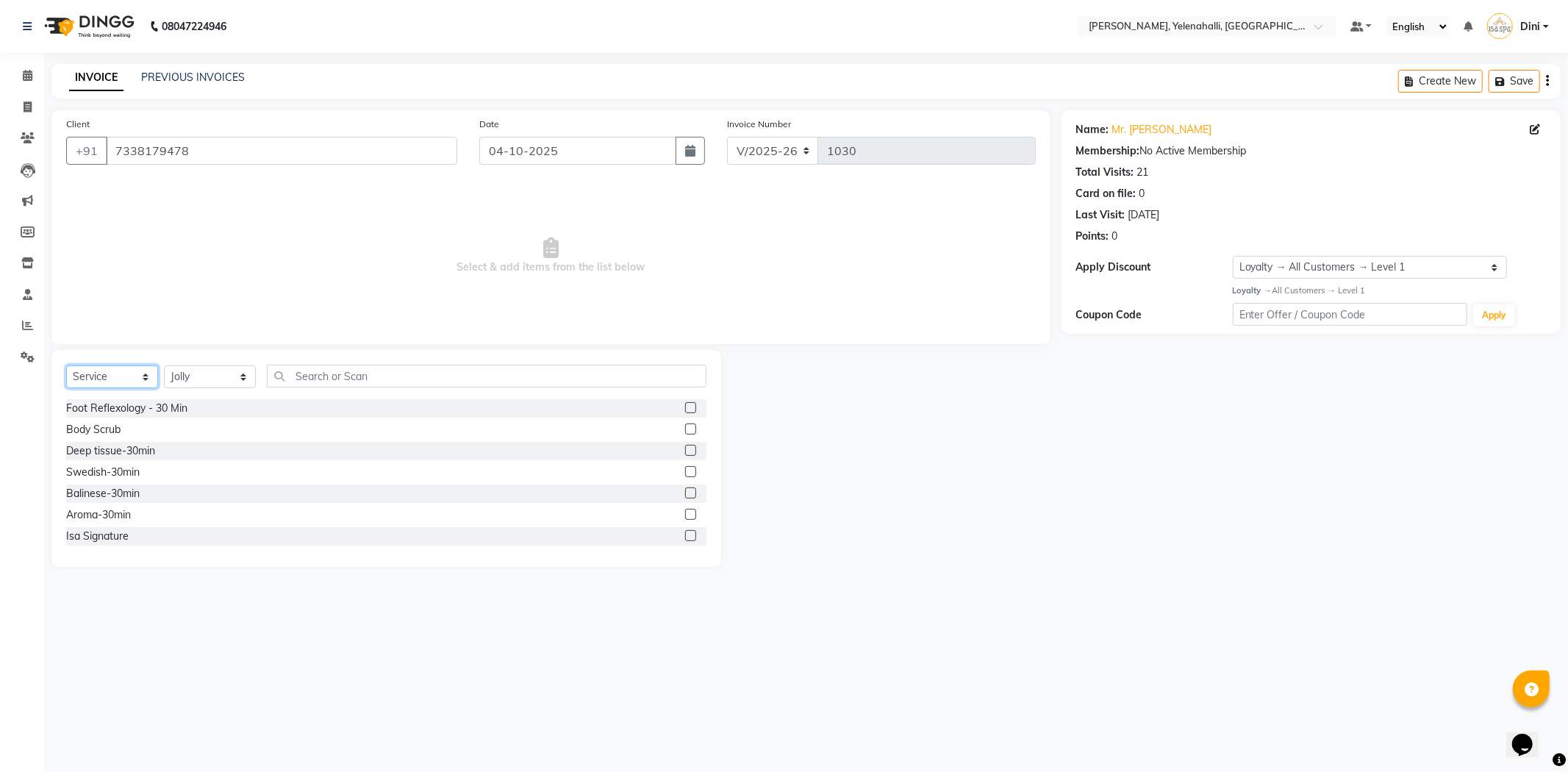
click at [107, 381] on select "Select Service Product Membership Package Voucher Prepaid Gift Card" at bounding box center [112, 376] width 92 height 23
select select "package"
click at [66, 366] on select "Select Service Product Membership Package Voucher Prepaid Gift Card" at bounding box center [112, 376] width 92 height 23
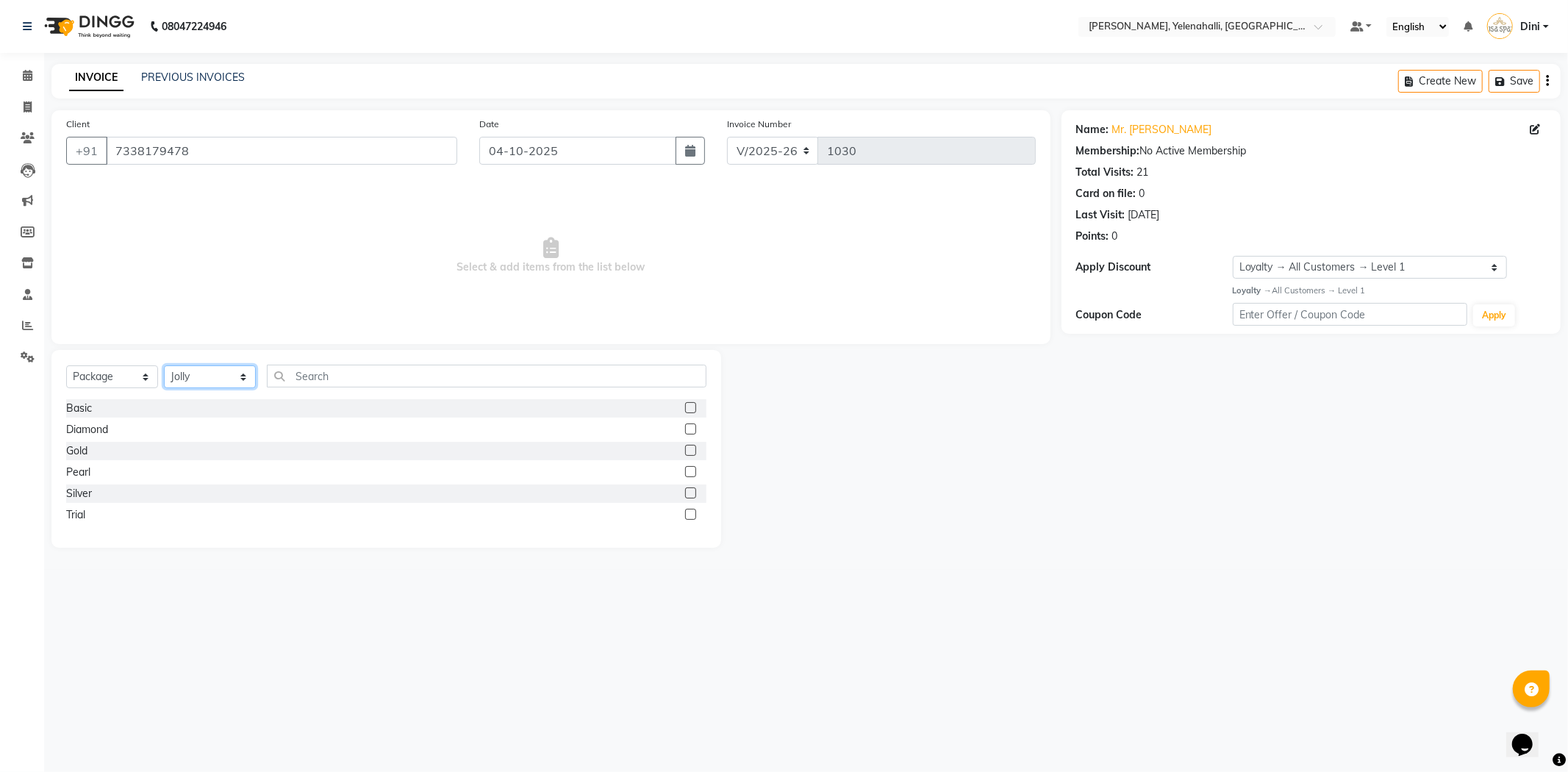
click at [191, 372] on select "Select Therapist Admin [PERSON_NAME] Hruaii [PERSON_NAME] [PERSON_NAME] Mr.Mohi…" at bounding box center [210, 376] width 92 height 23
select select "50184"
click at [164, 366] on select "Select Therapist Admin [PERSON_NAME] Hruaii [PERSON_NAME] [PERSON_NAME] Mr.Mohi…" at bounding box center [210, 376] width 92 height 23
click at [686, 471] on label at bounding box center [690, 471] width 11 height 11
click at [686, 471] on input "checkbox" at bounding box center [690, 472] width 10 height 10
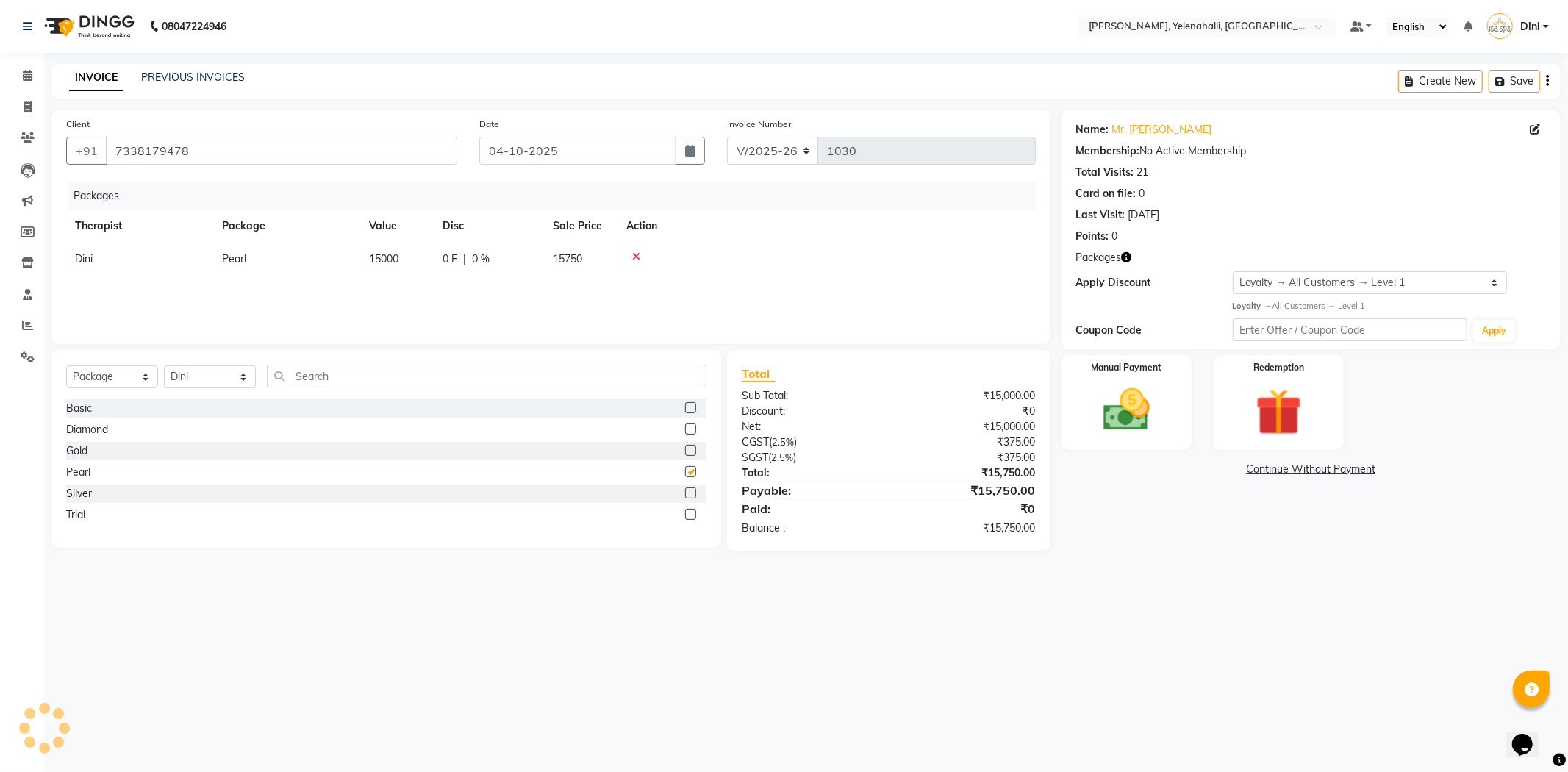
checkbox input "false"
click at [692, 452] on label at bounding box center [690, 450] width 11 height 11
click at [692, 452] on input "checkbox" at bounding box center [690, 451] width 10 height 10
checkbox input "false"
click at [690, 497] on label at bounding box center [690, 493] width 11 height 11
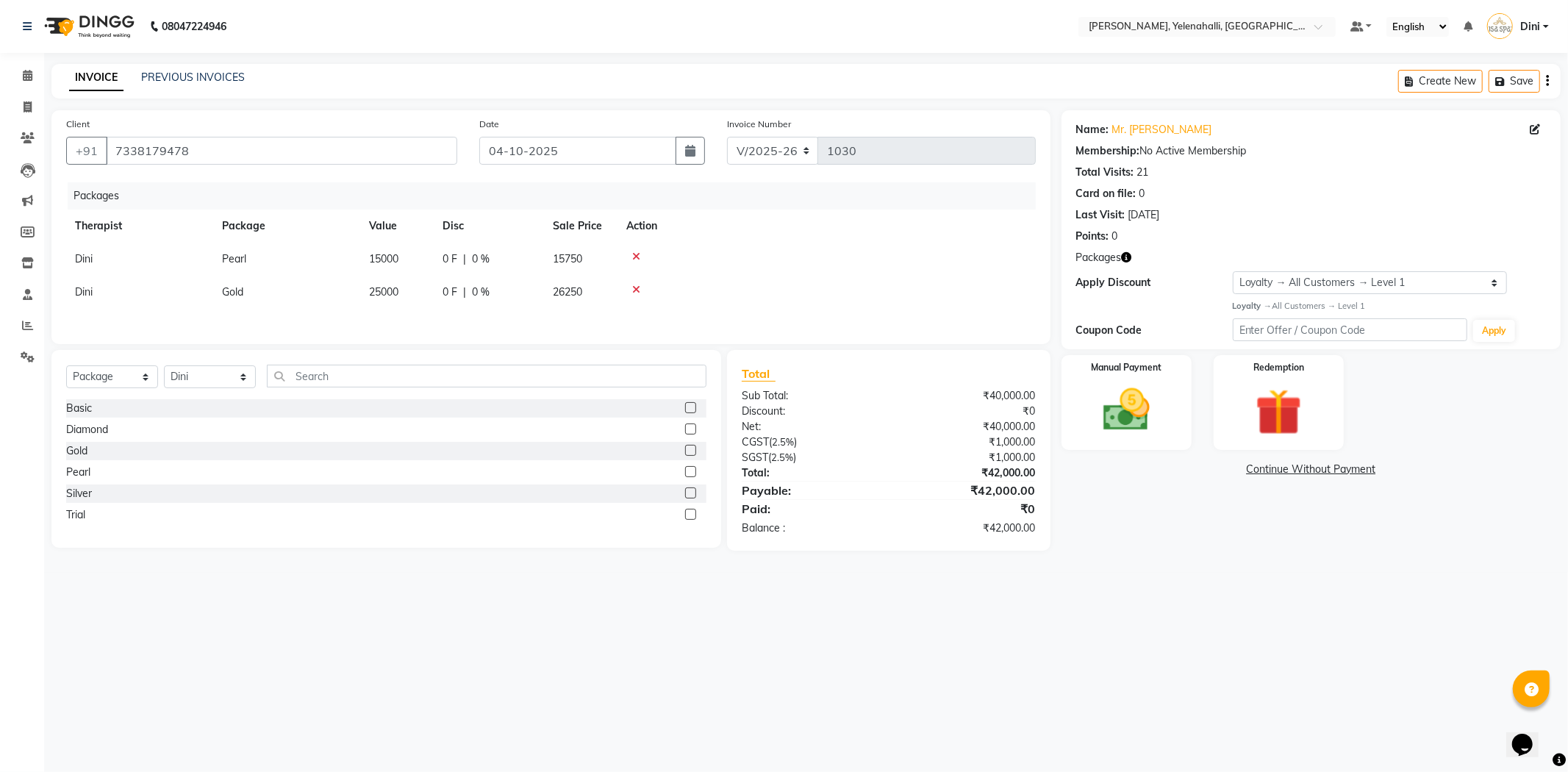
click at [690, 497] on input "checkbox" at bounding box center [690, 494] width 10 height 10
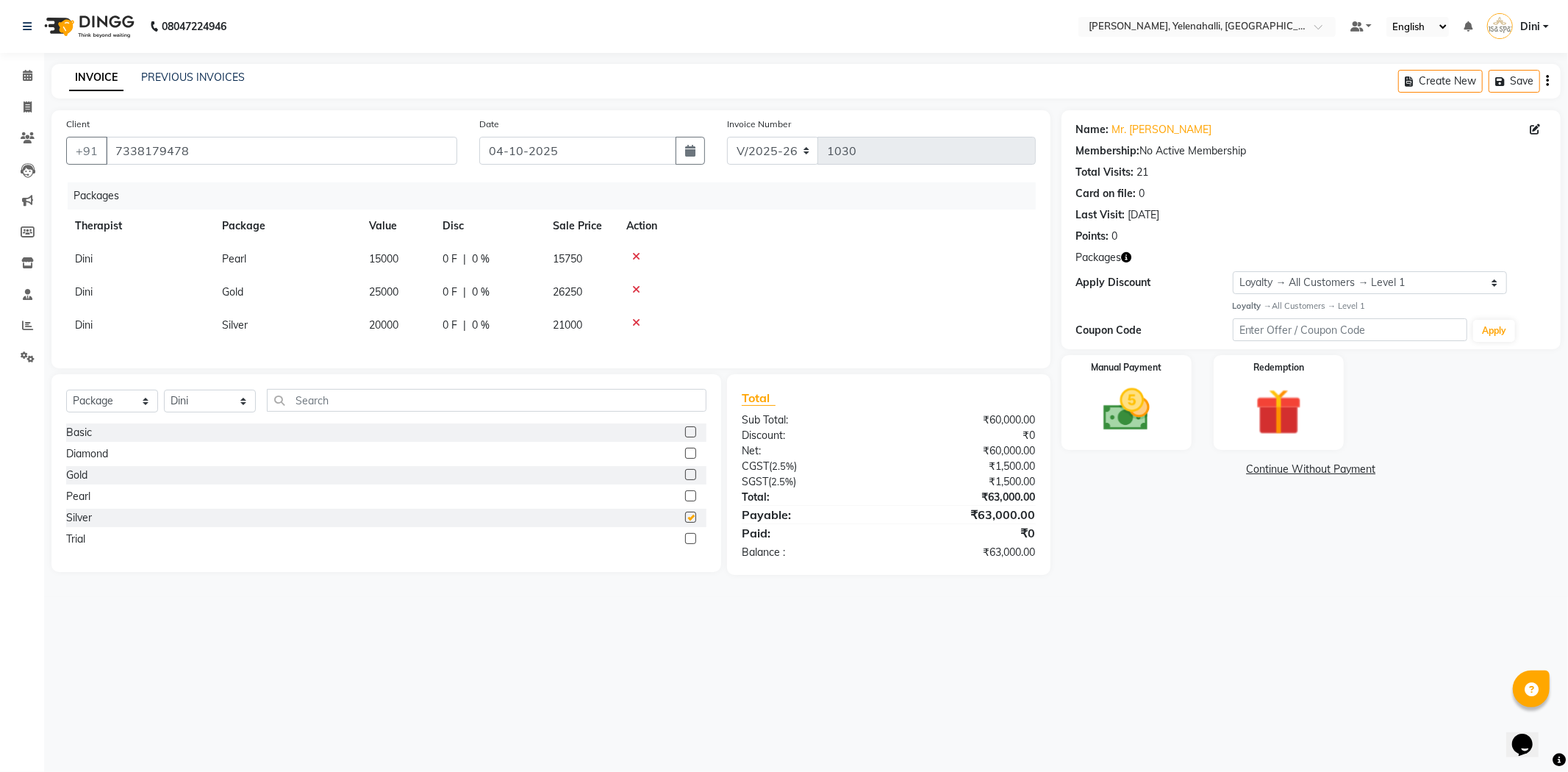
checkbox input "false"
click at [635, 252] on icon at bounding box center [636, 257] width 8 height 11
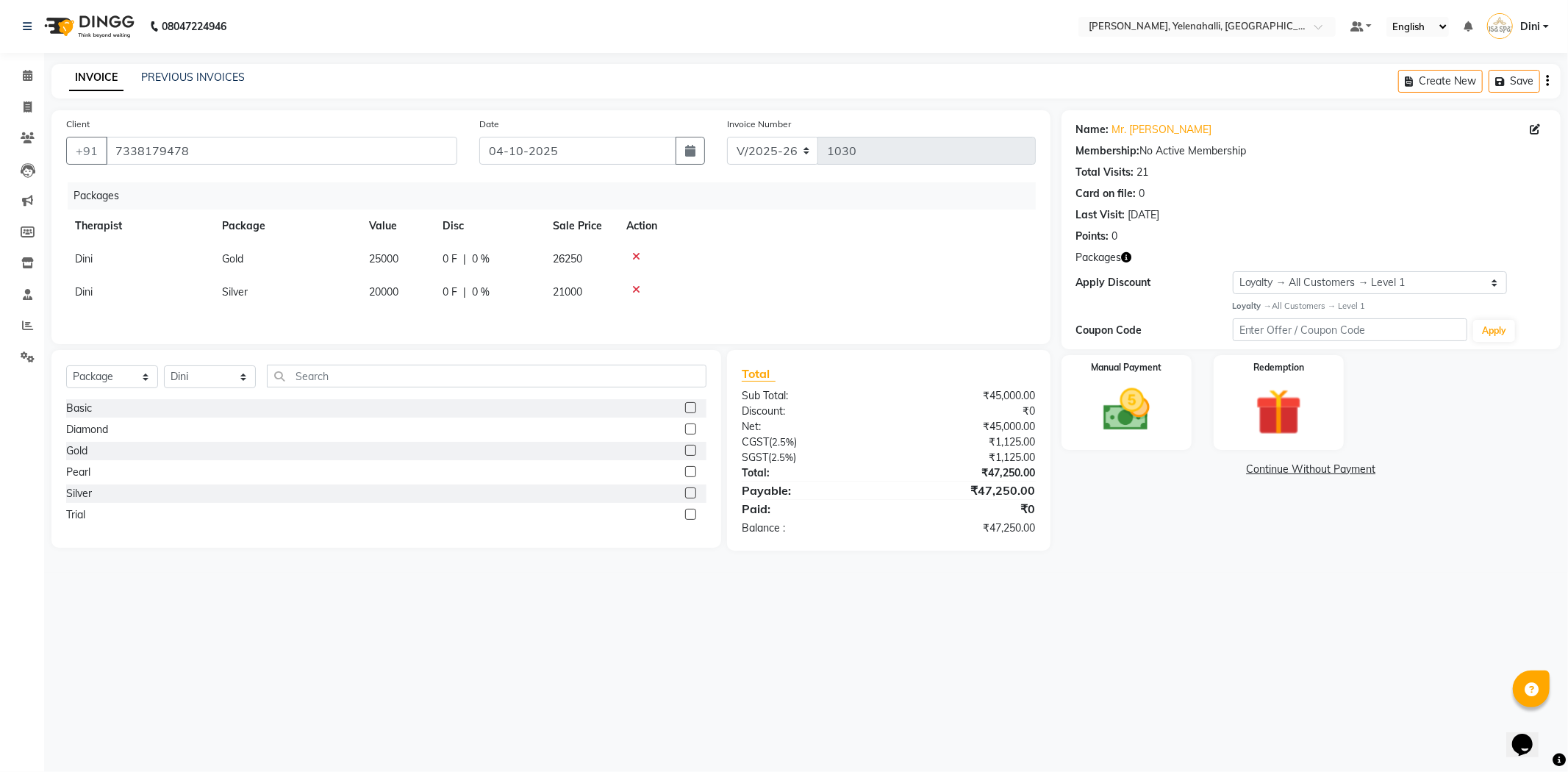
click at [693, 473] on label at bounding box center [690, 471] width 11 height 11
click at [693, 473] on input "checkbox" at bounding box center [690, 472] width 10 height 10
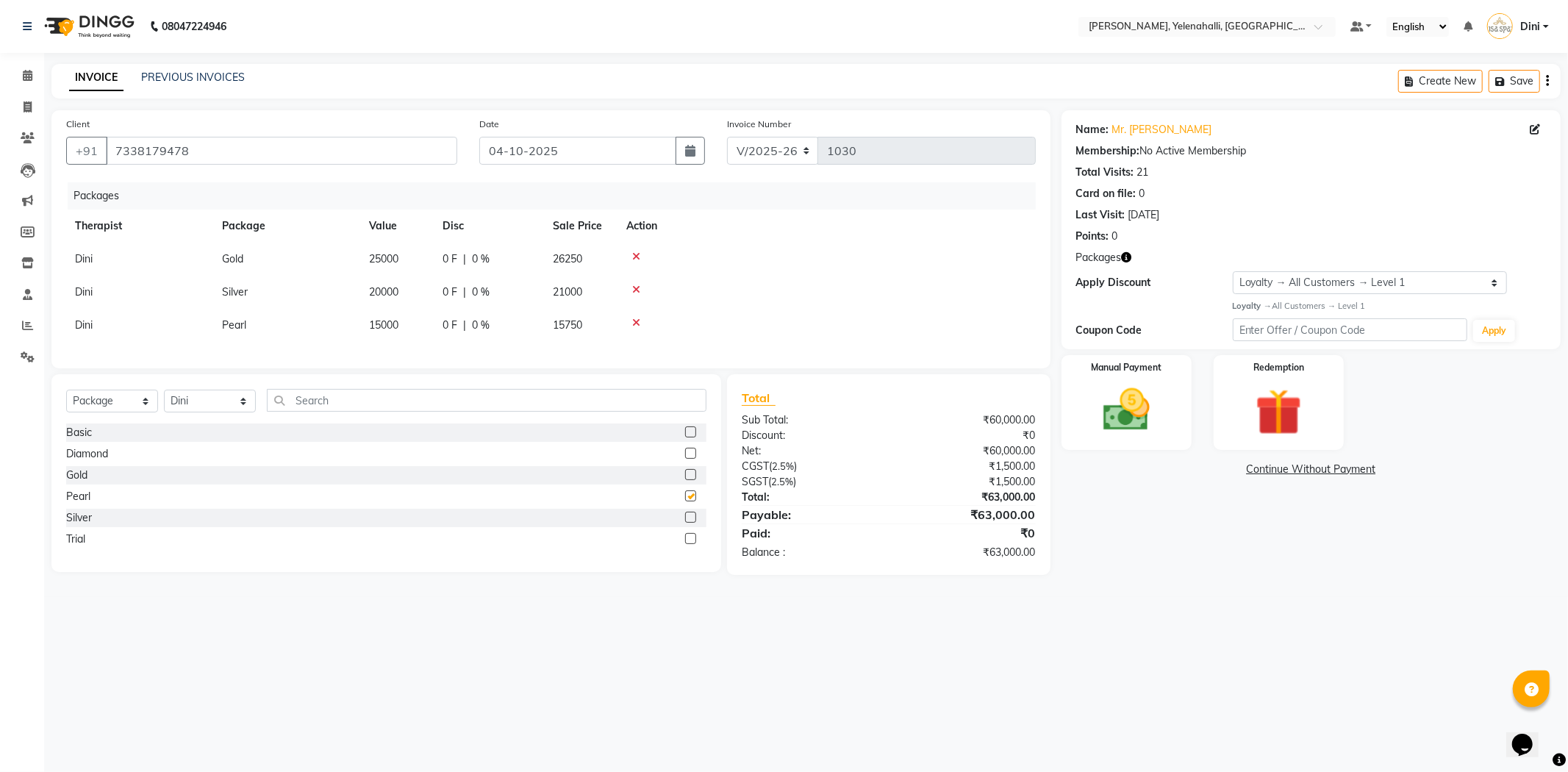
checkbox input "false"
click at [632, 287] on icon at bounding box center [636, 290] width 8 height 11
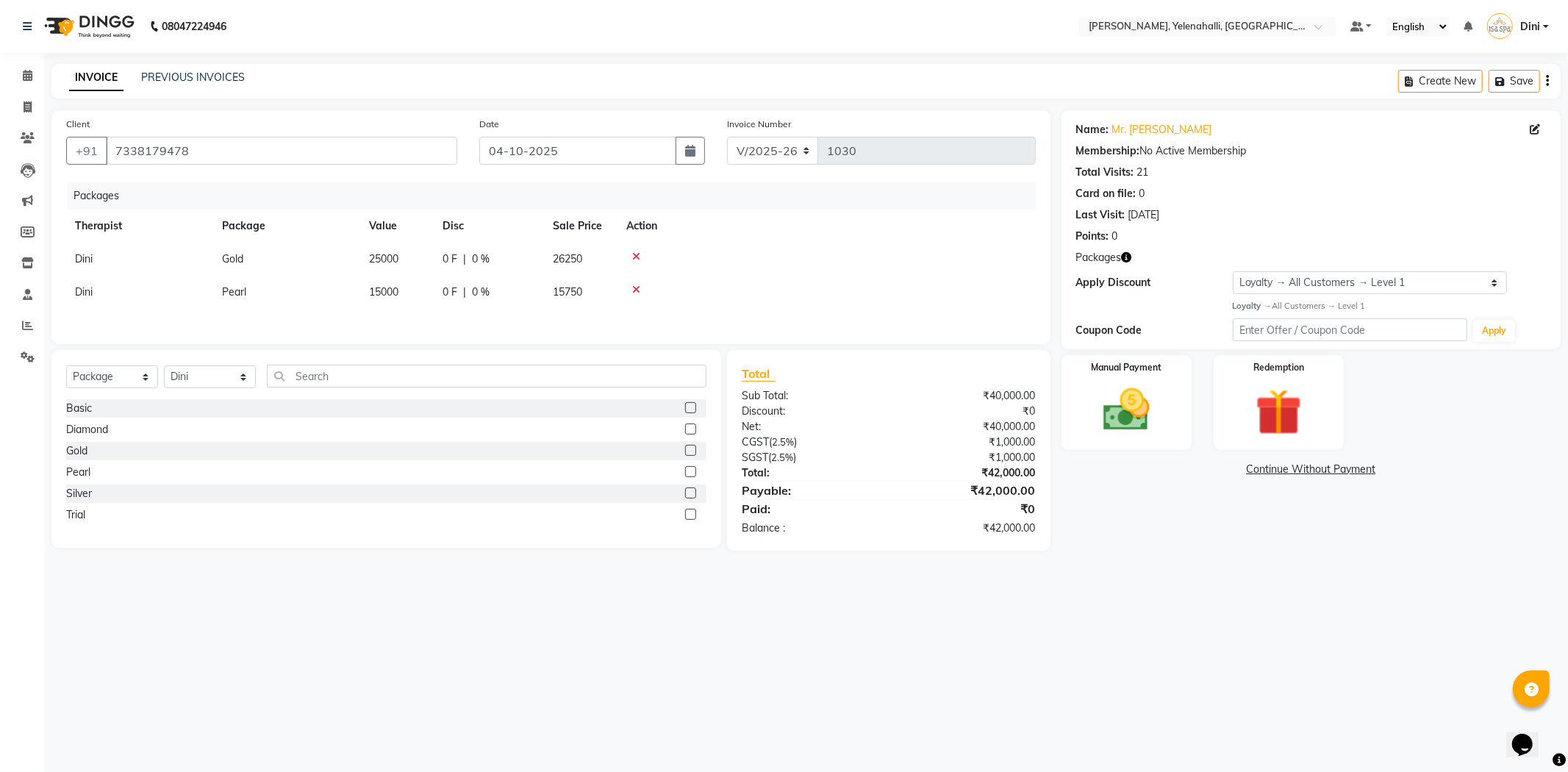
click at [640, 255] on icon at bounding box center [636, 257] width 8 height 11
click at [1140, 395] on img at bounding box center [1127, 410] width 79 height 56
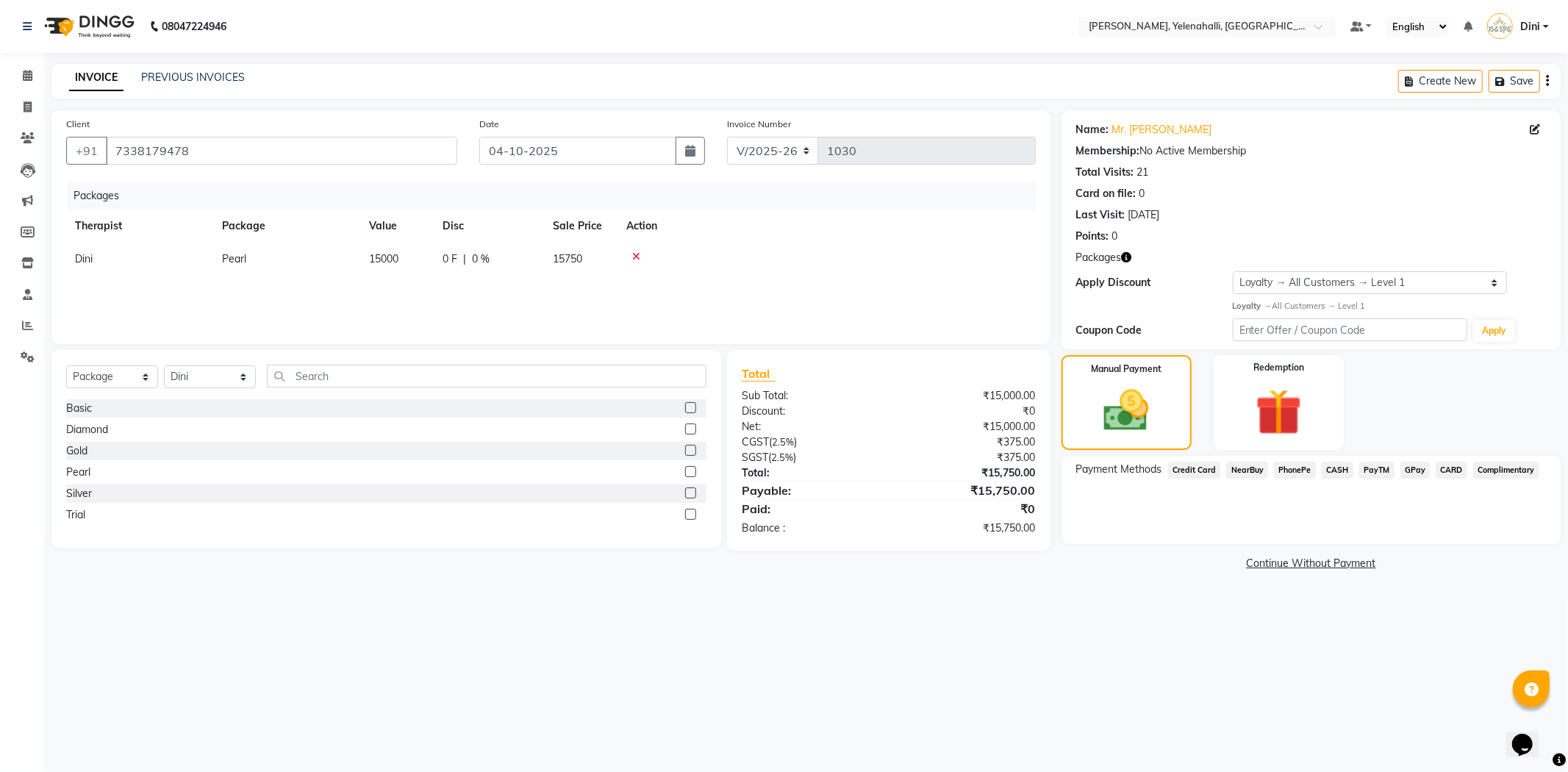
click at [1447, 470] on span "CARD" at bounding box center [1451, 470] width 32 height 17
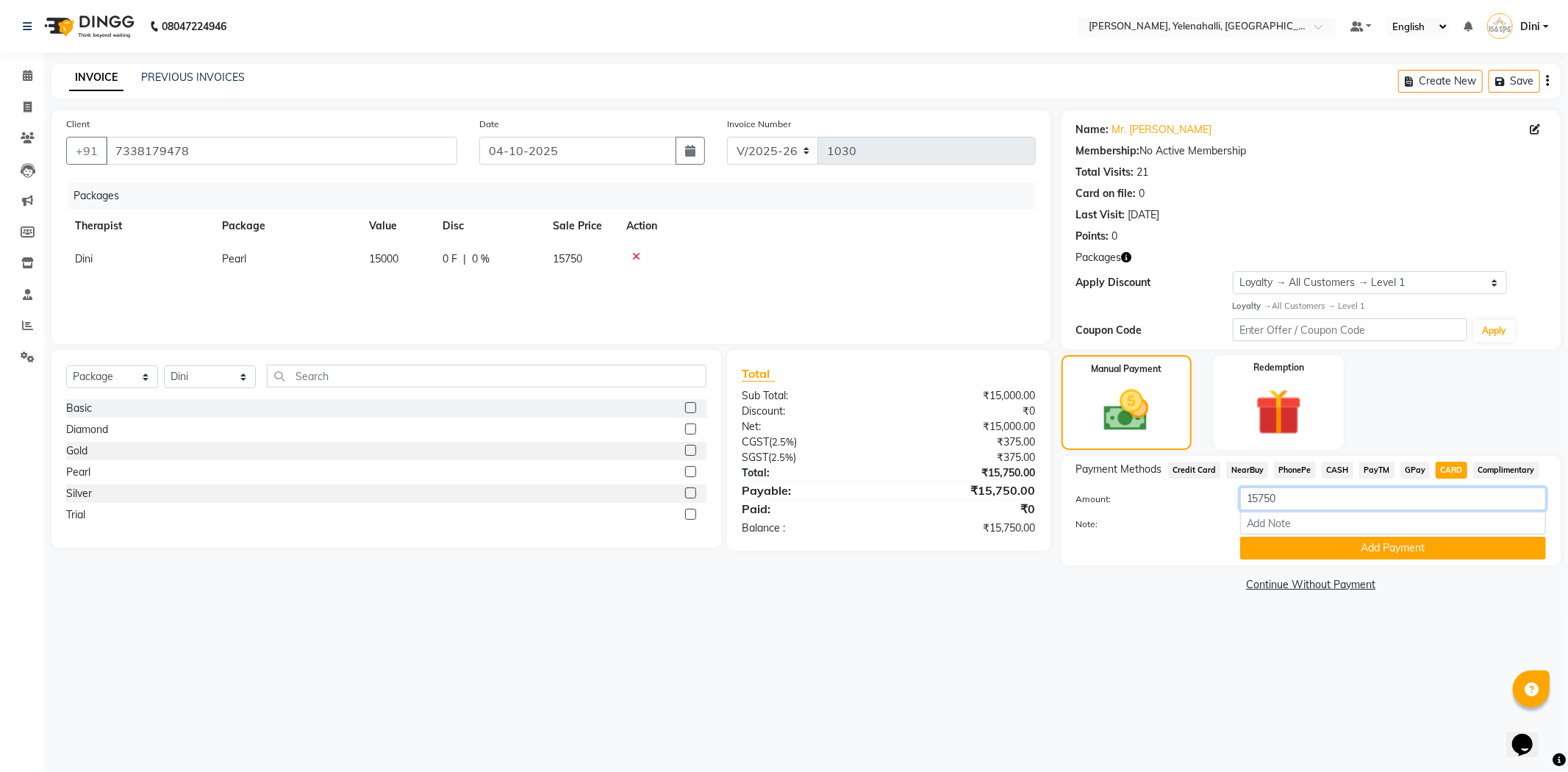
click at [1289, 503] on input "15750" at bounding box center [1393, 499] width 306 height 23
type input "1"
type input "7875"
click at [1292, 542] on button "Add Payment" at bounding box center [1393, 548] width 306 height 23
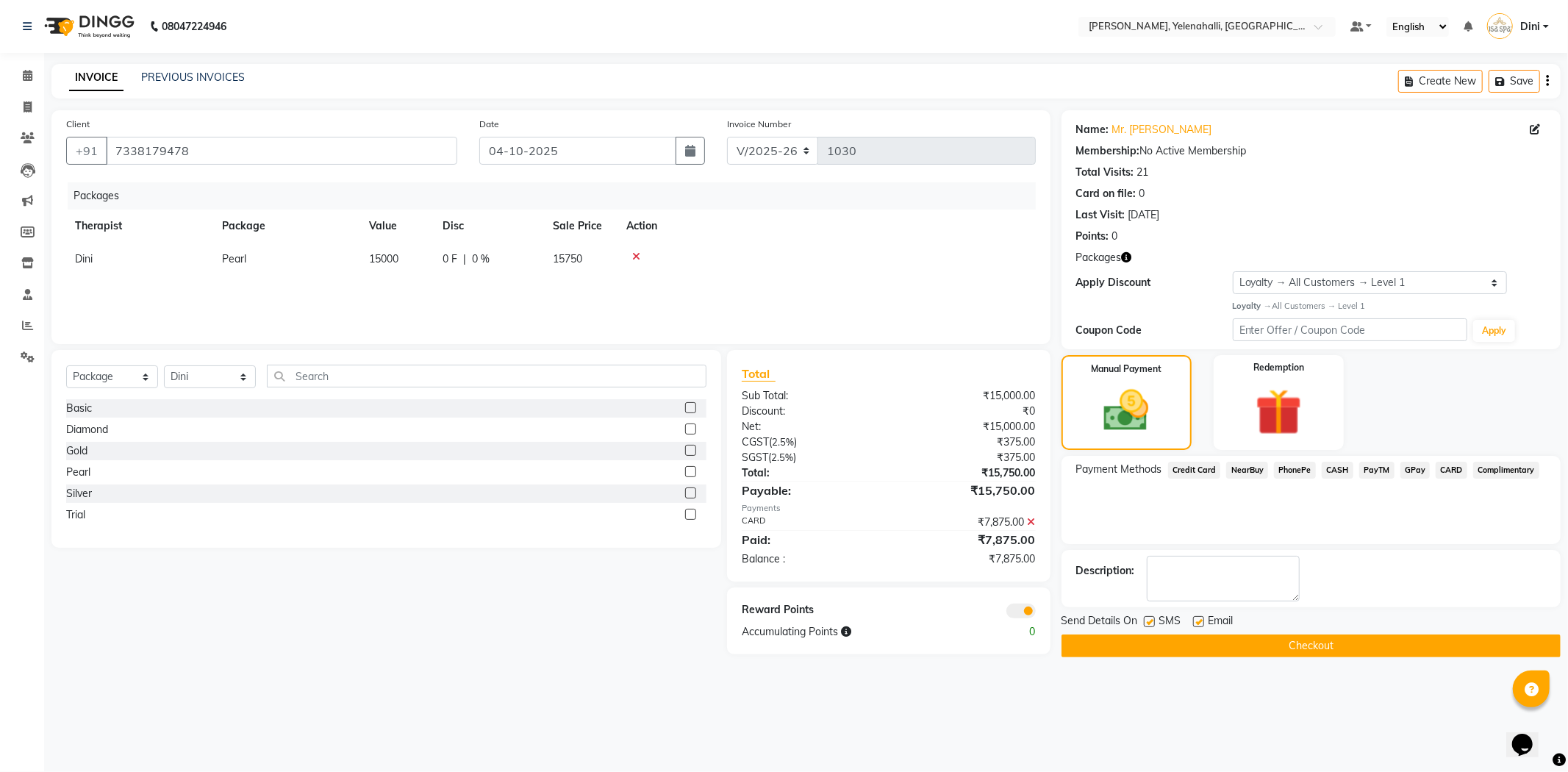
click at [1299, 643] on button "Checkout" at bounding box center [1311, 646] width 499 height 23
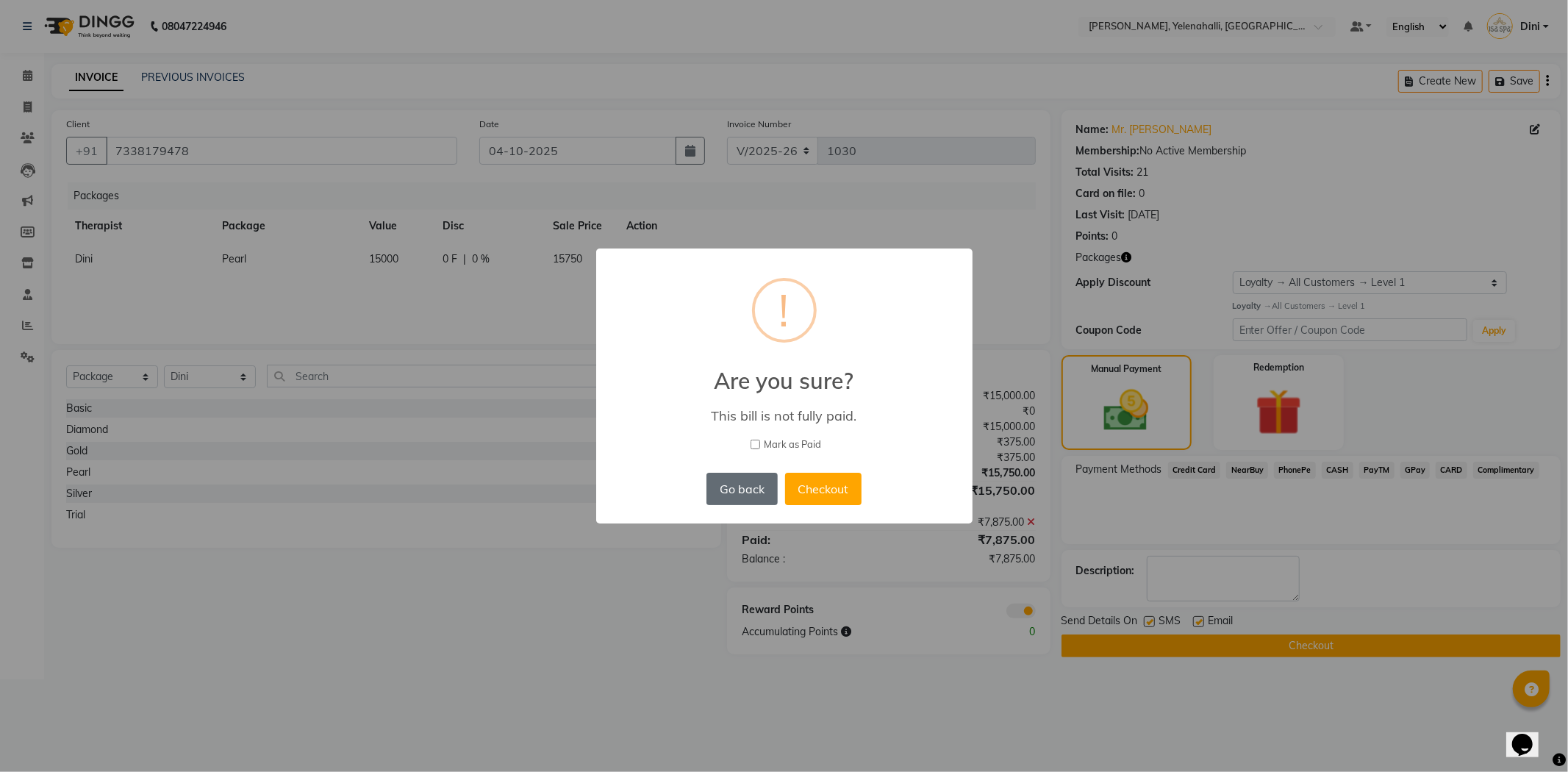
click at [760, 482] on button "Go back" at bounding box center [742, 488] width 71 height 32
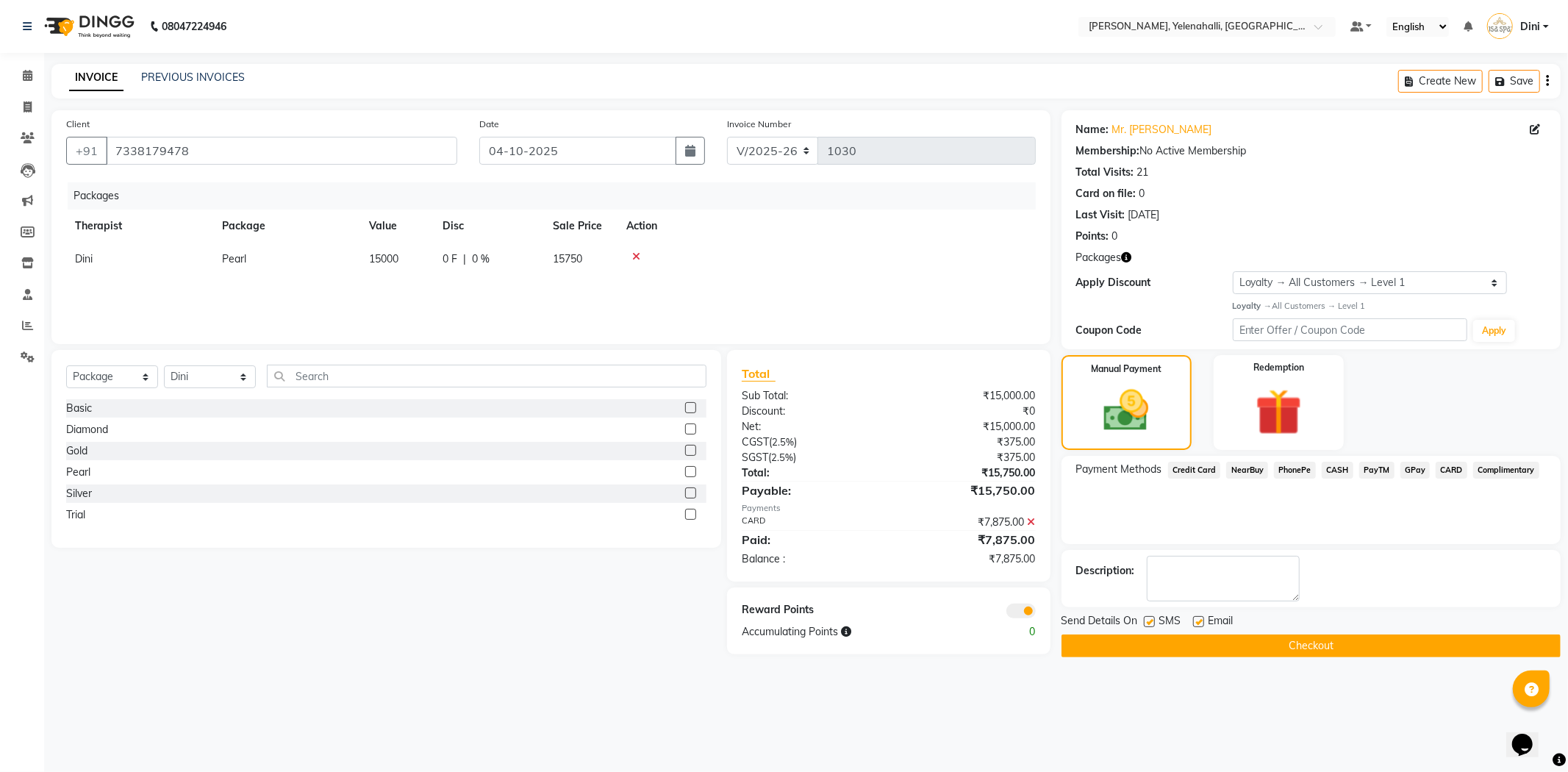
click at [1415, 464] on span "GPay" at bounding box center [1416, 470] width 30 height 17
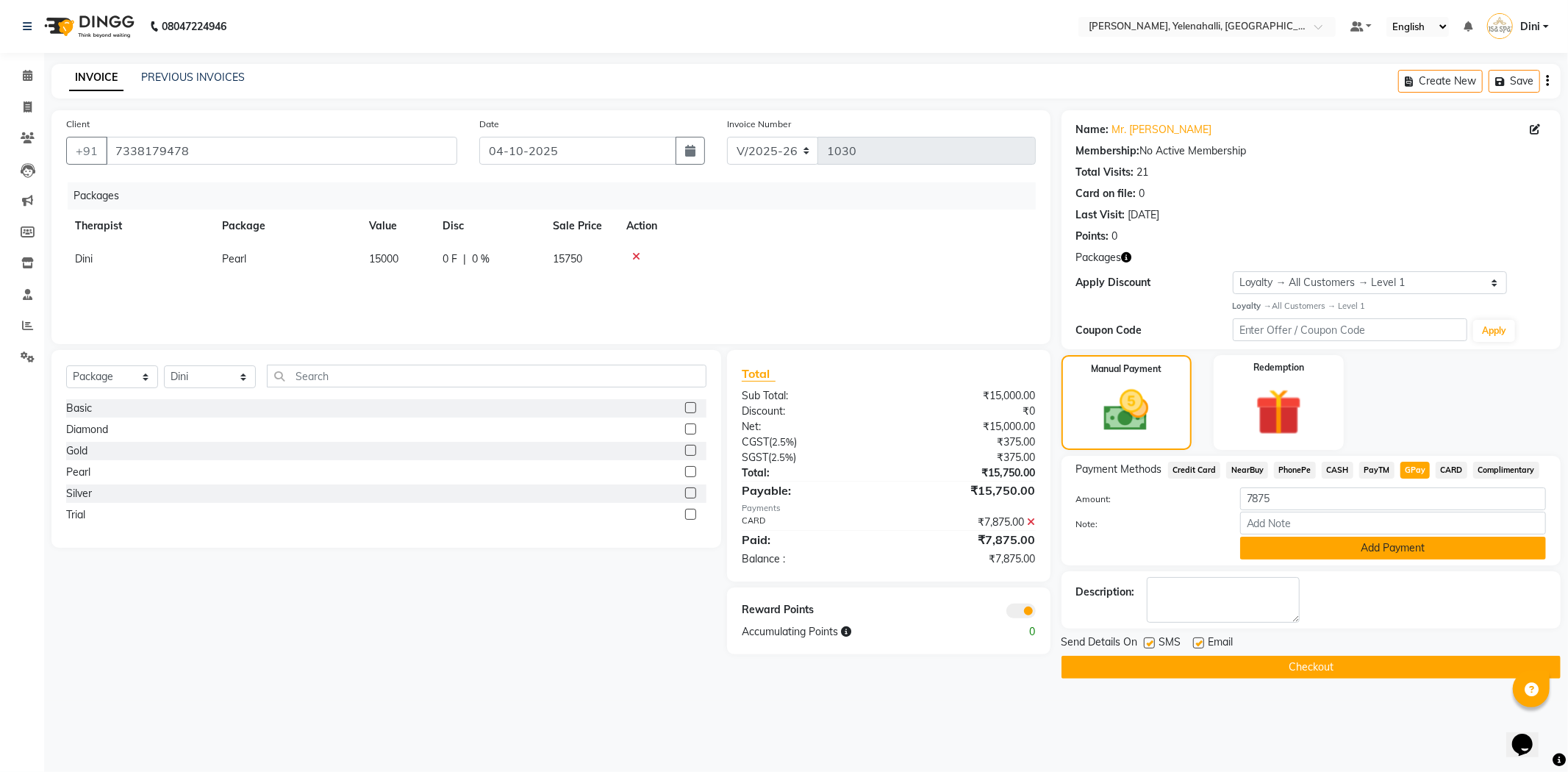
click at [1375, 547] on button "Add Payment" at bounding box center [1393, 548] width 306 height 23
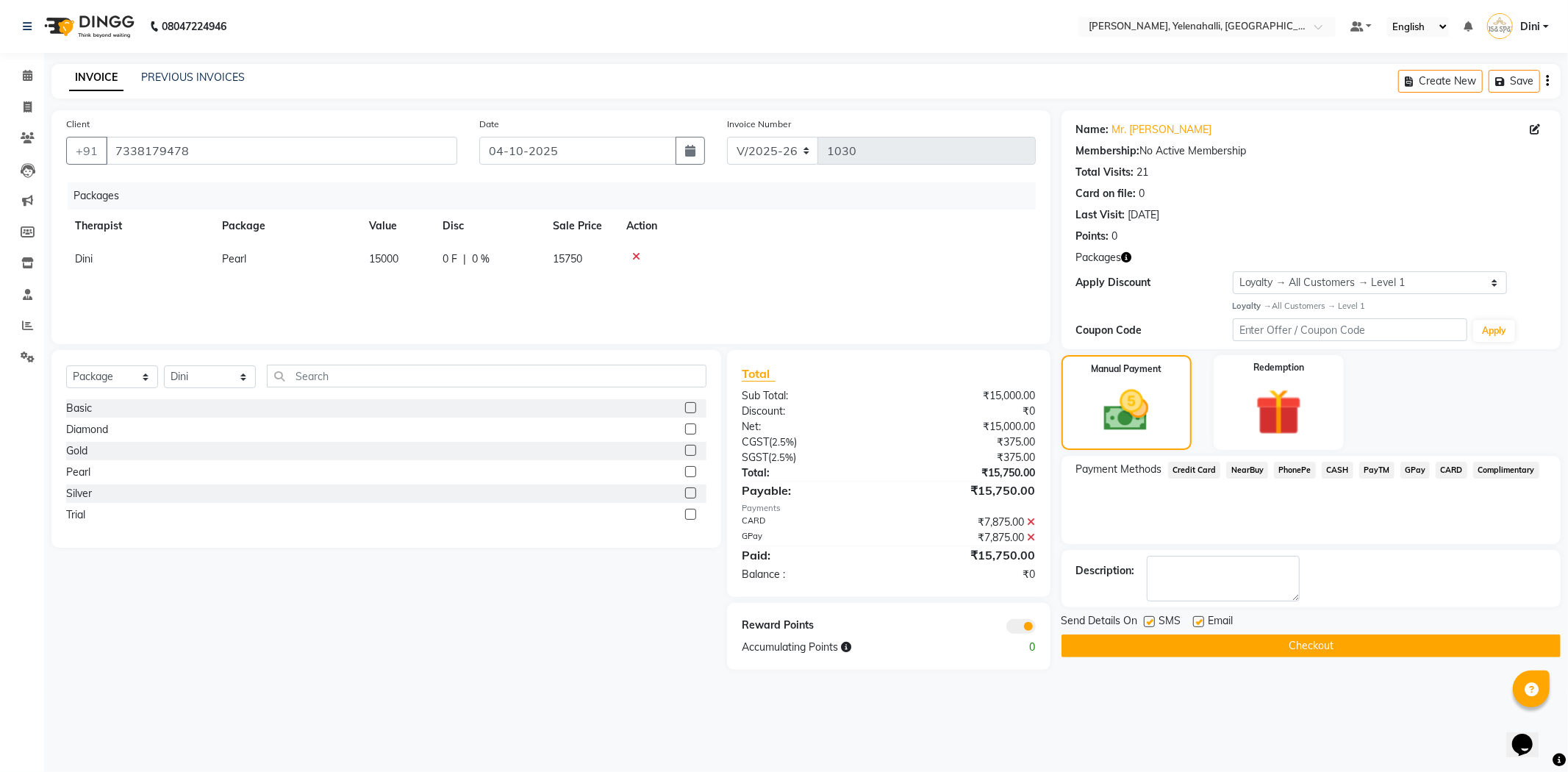
click at [1341, 638] on button "Checkout" at bounding box center [1311, 646] width 499 height 23
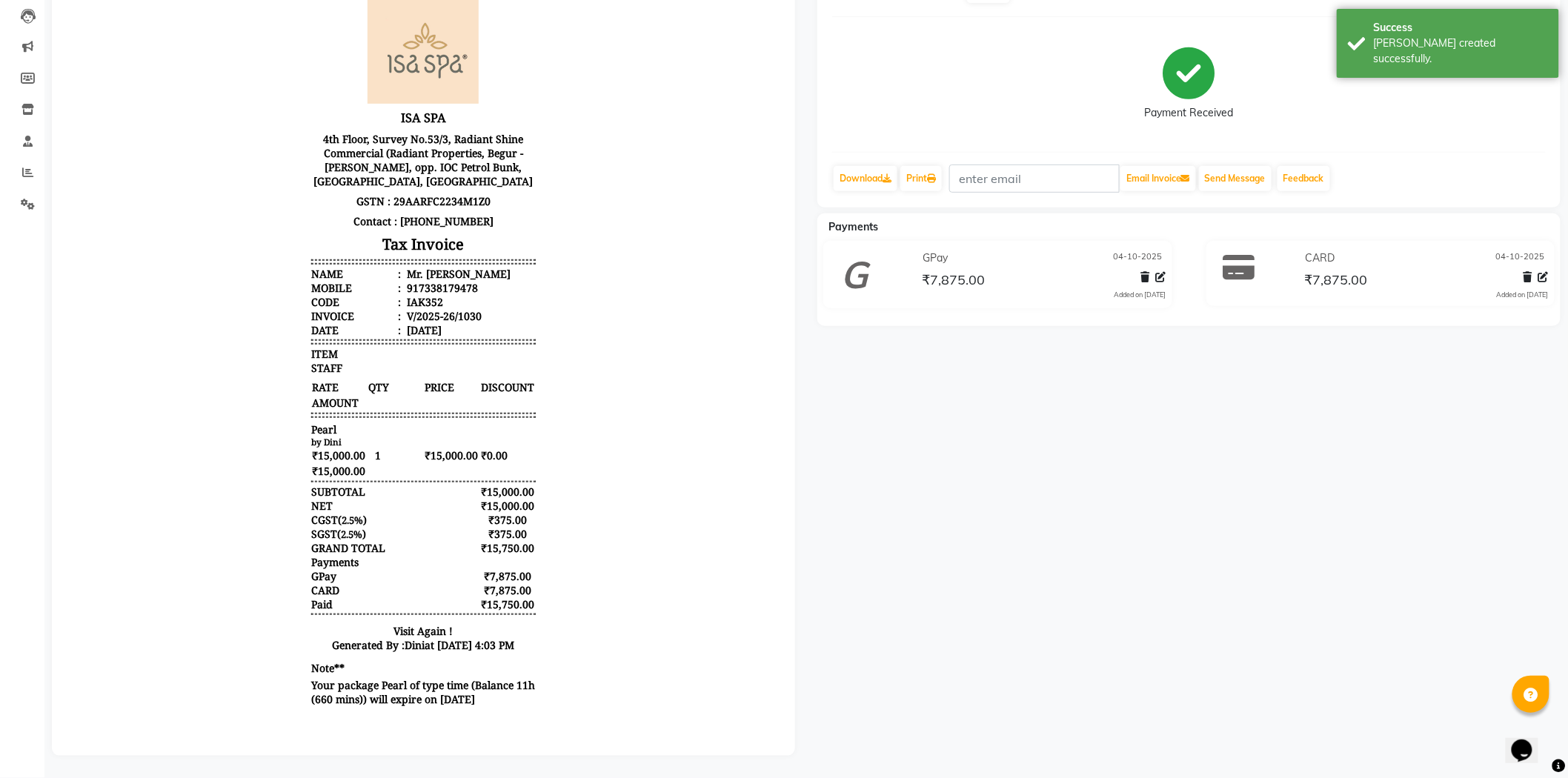
scroll to position [11, 0]
drag, startPoint x: 765, startPoint y: 351, endPoint x: 869, endPoint y: 439, distance: 136.2
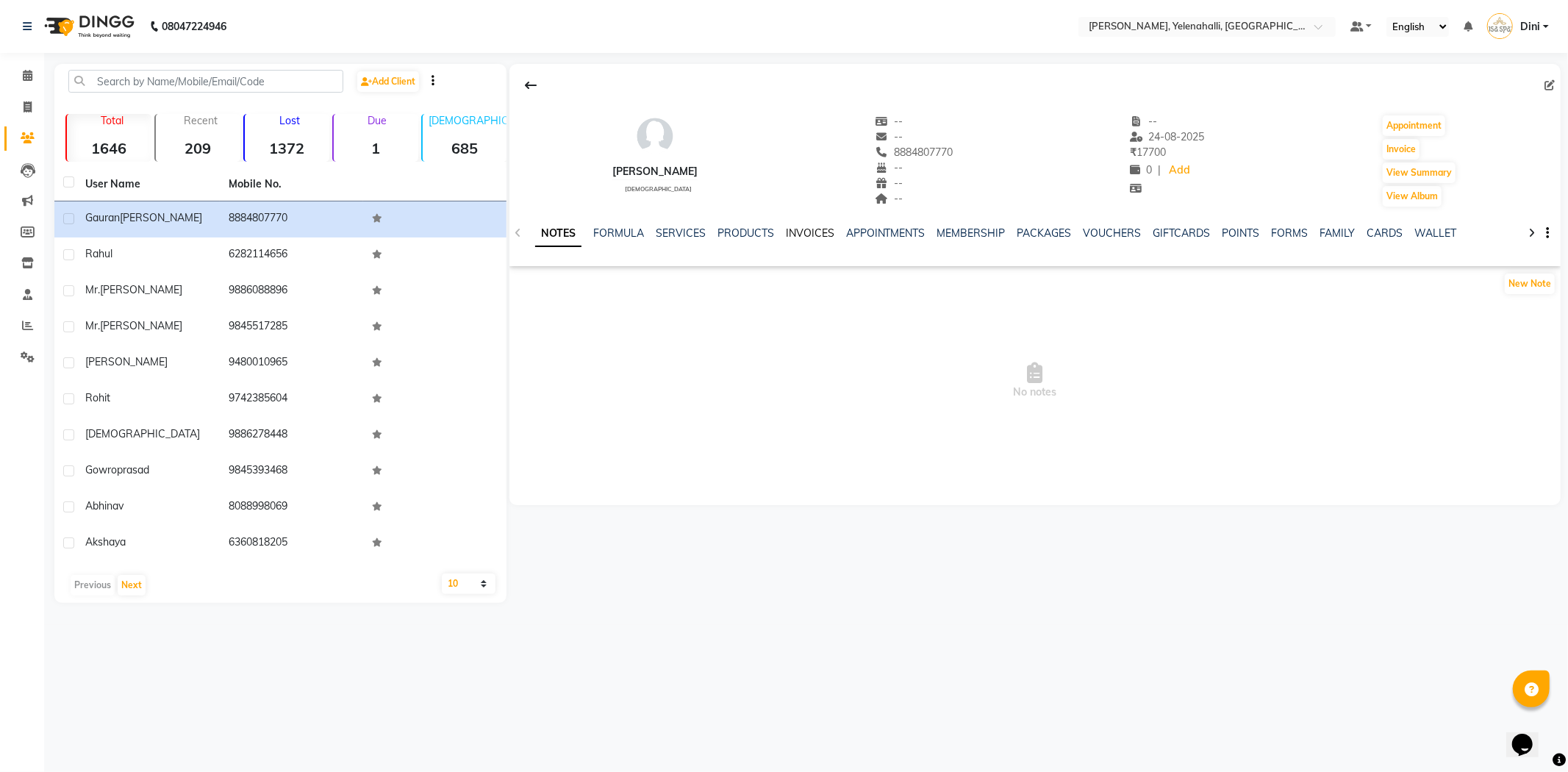
click at [830, 236] on link "INVOICES" at bounding box center [810, 233] width 48 height 14
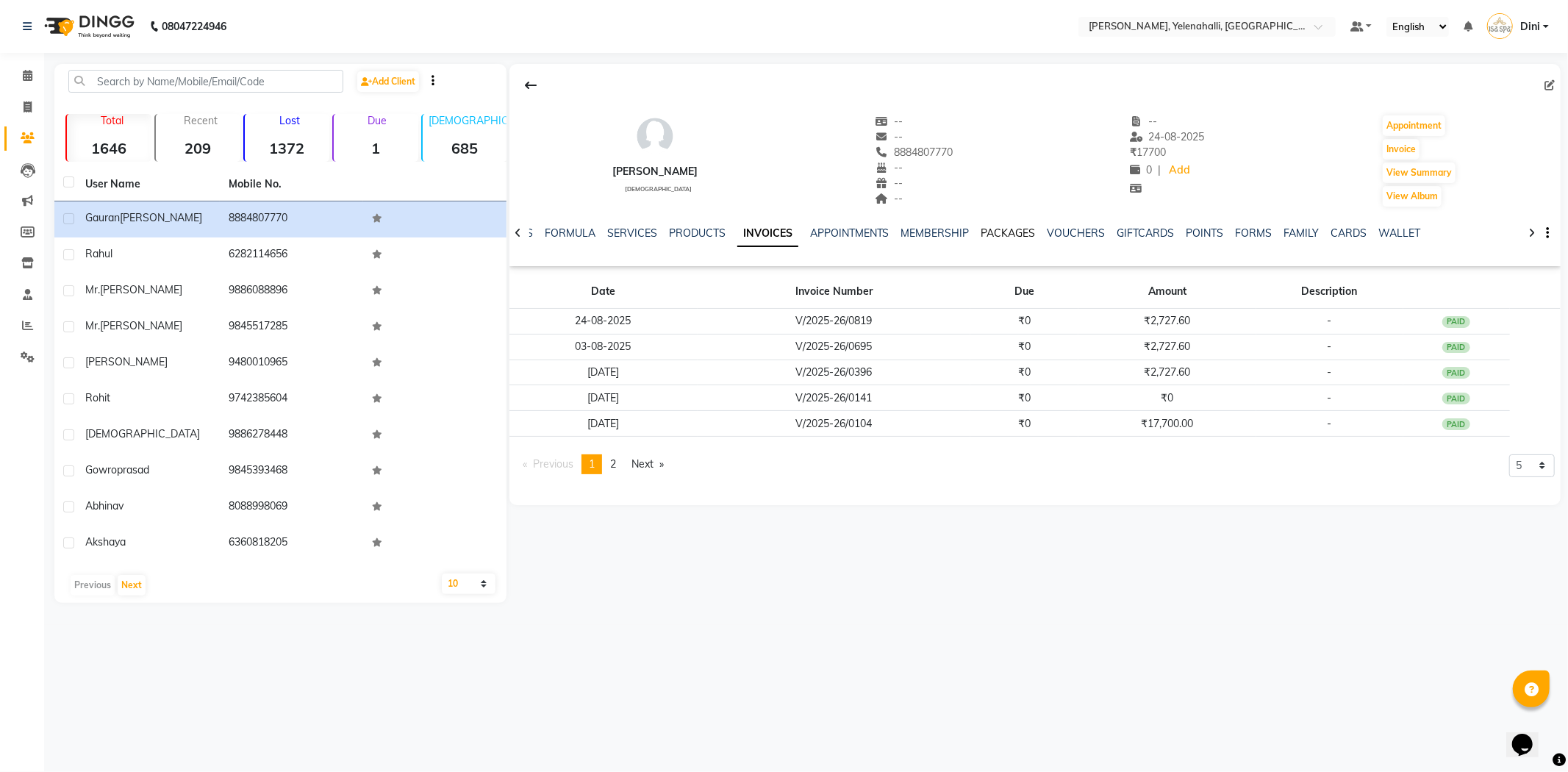
click at [1010, 236] on link "PACKAGES" at bounding box center [1009, 233] width 54 height 14
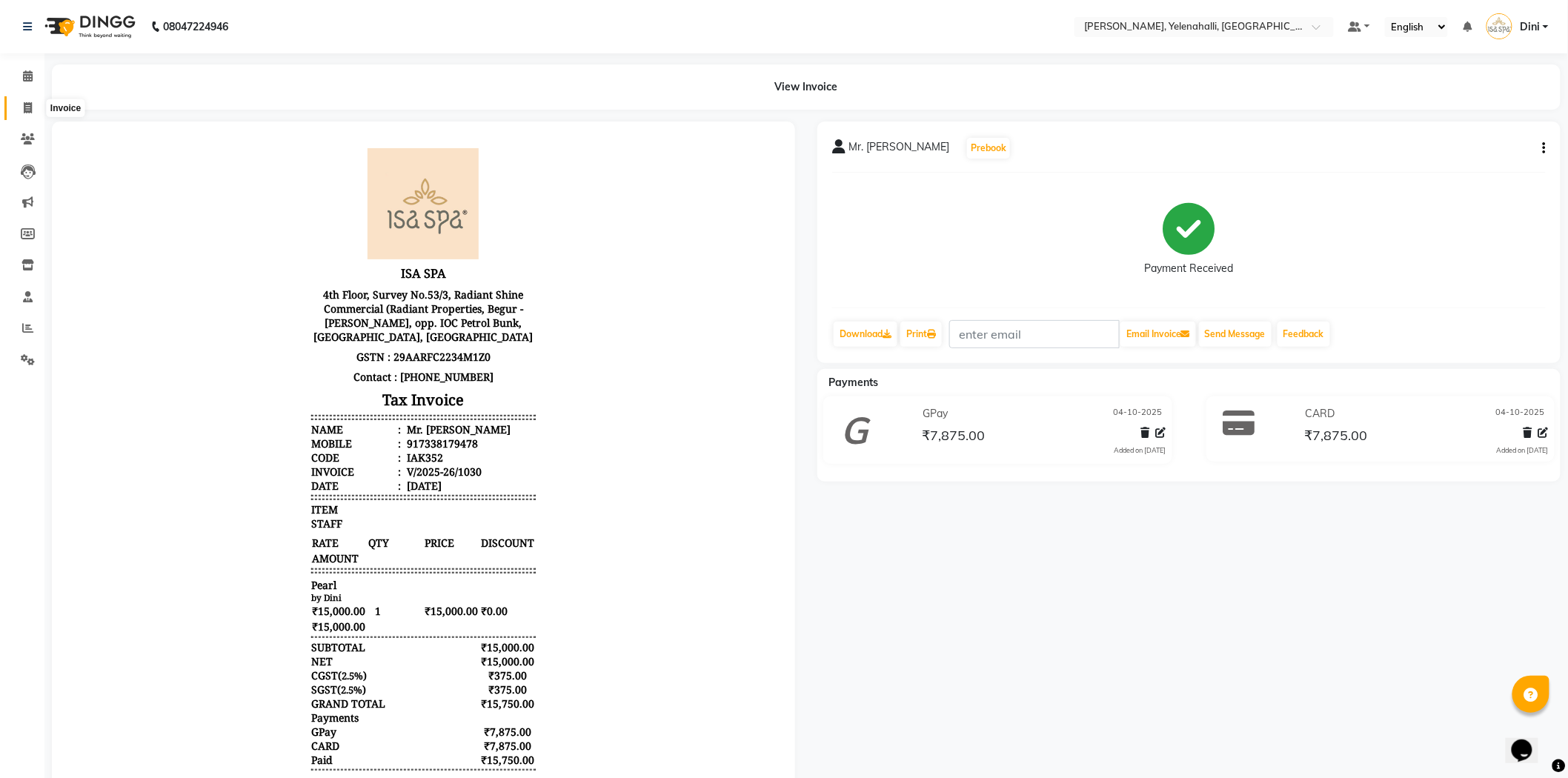
click at [24, 106] on icon at bounding box center [27, 108] width 8 height 11
select select "6121"
select select "service"
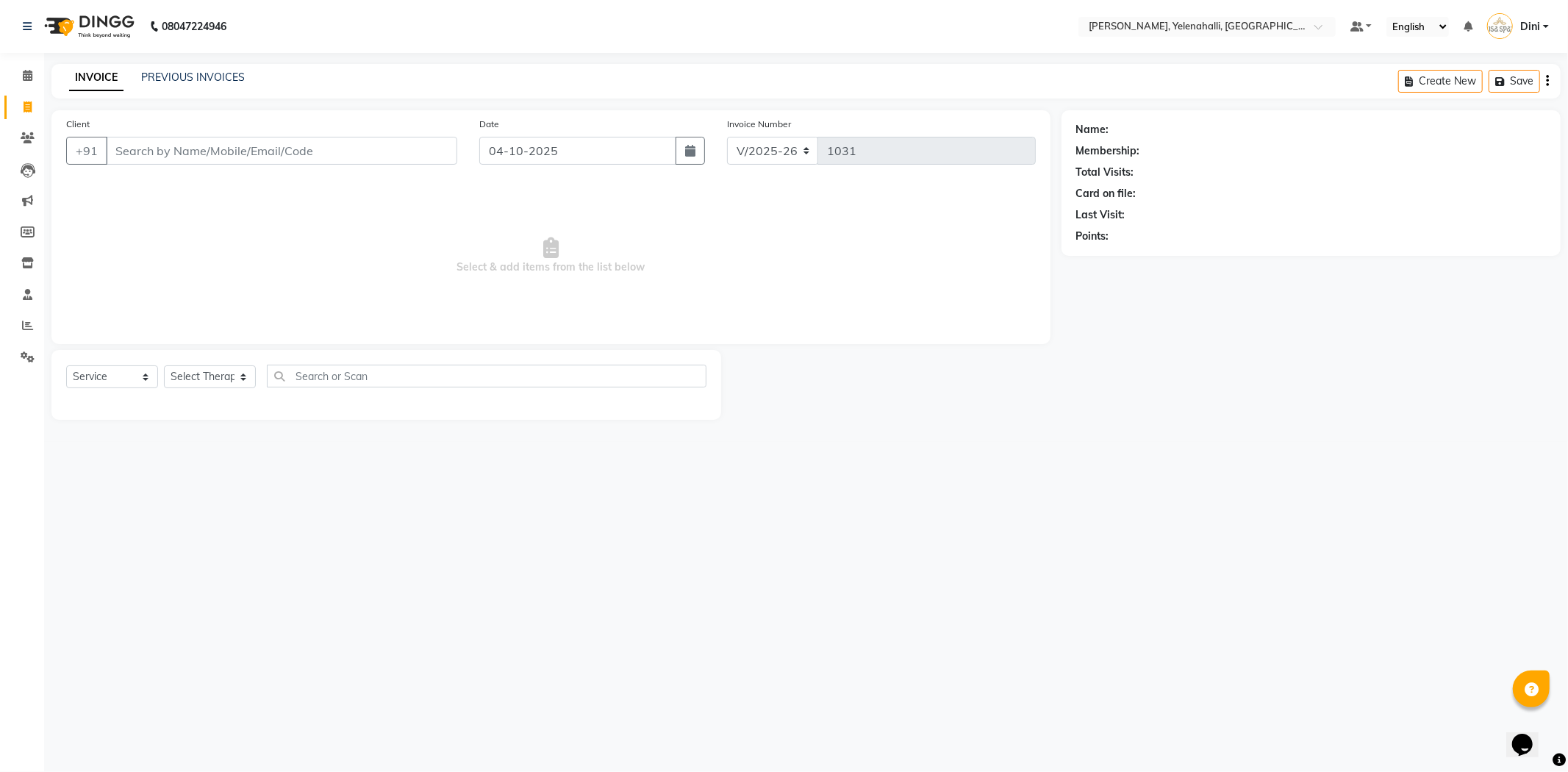
click at [148, 148] on input "Client" at bounding box center [282, 150] width 352 height 28
click at [145, 160] on input "Client" at bounding box center [282, 150] width 352 height 28
click at [31, 71] on icon at bounding box center [27, 75] width 10 height 11
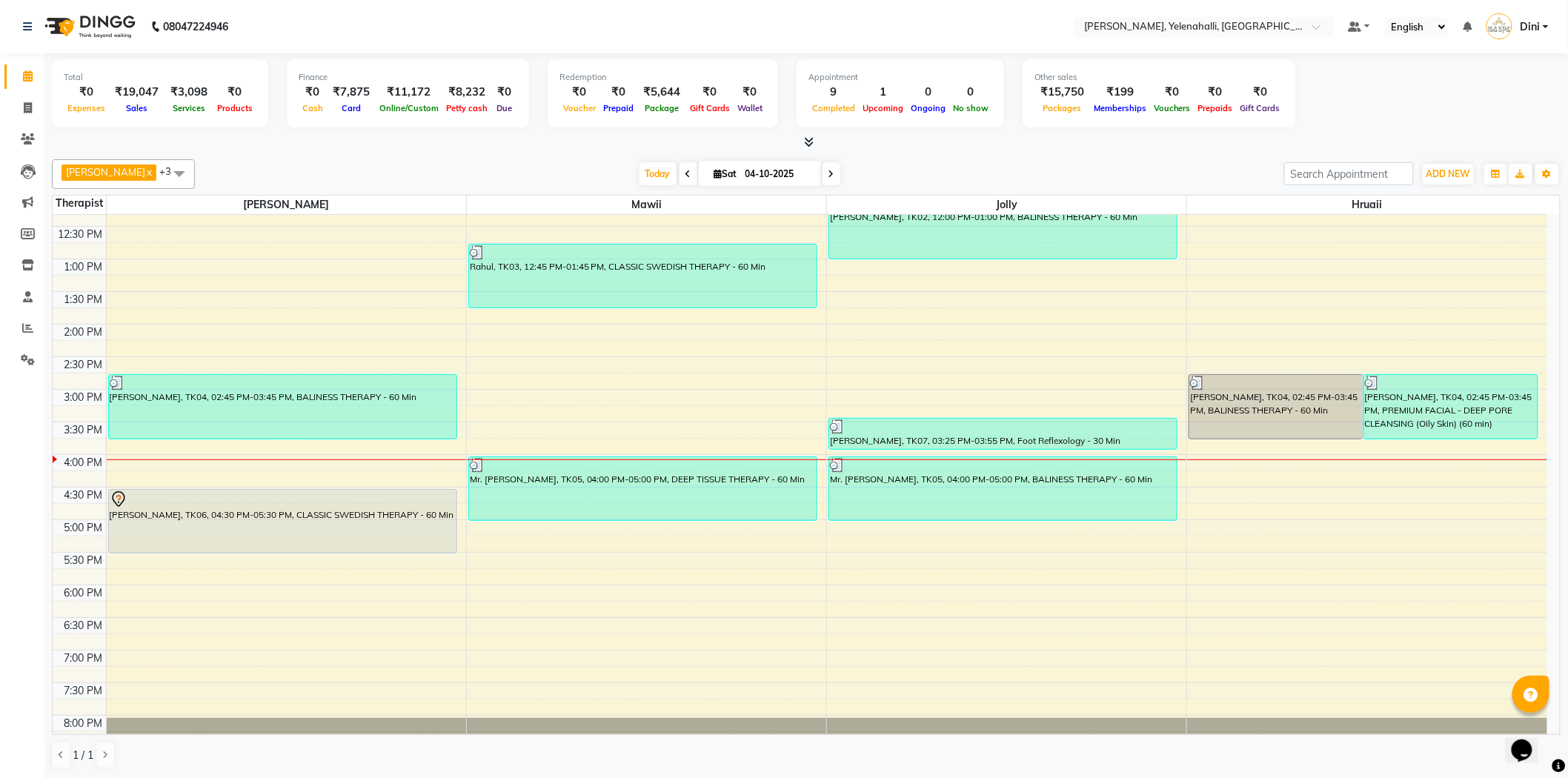
scroll to position [158, 0]
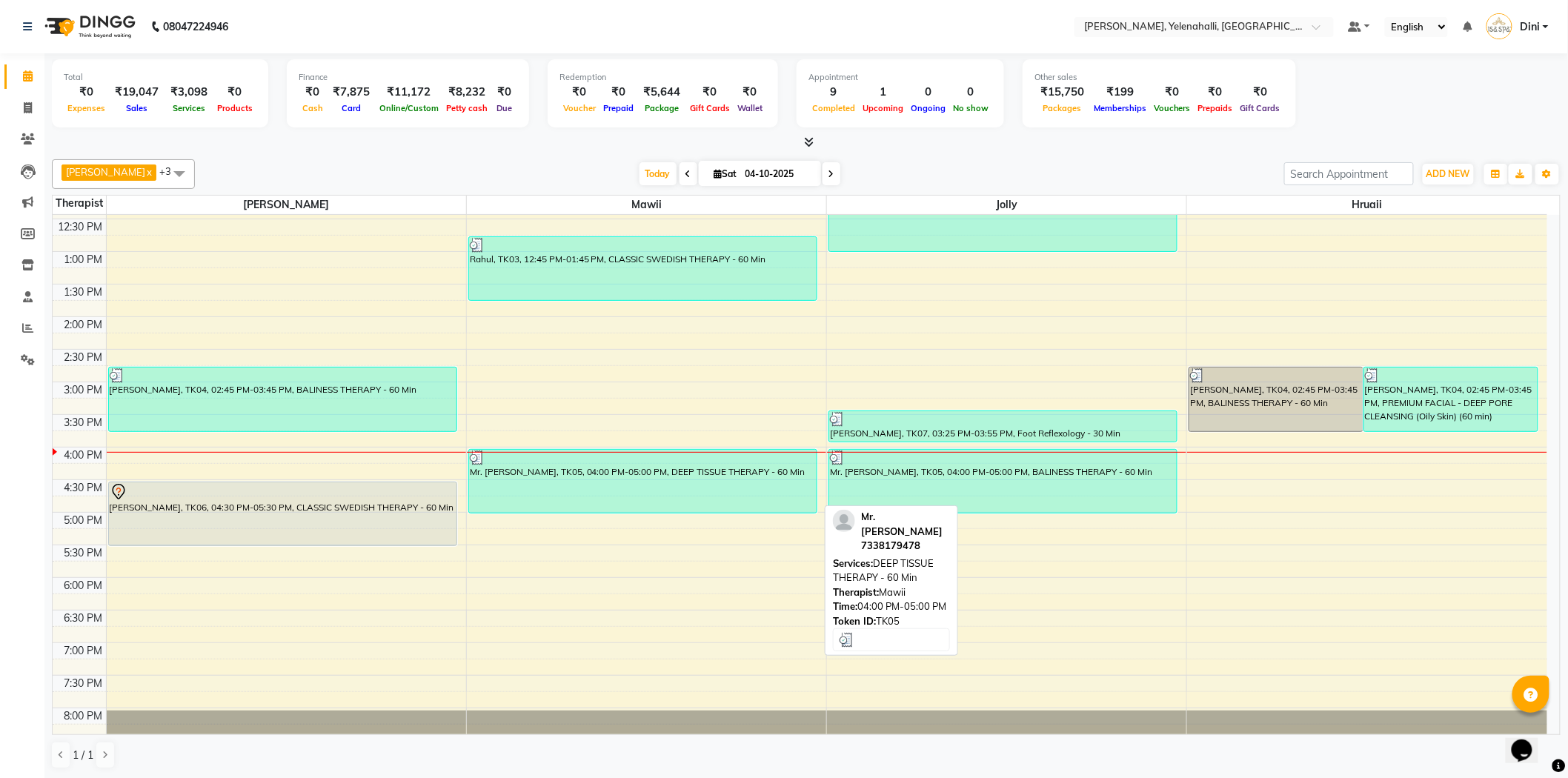
click at [583, 486] on div "Mr. Sijo, TK05, 04:00 PM-05:00 PM, DEEP TISSUE THERAPY - 60 Min" at bounding box center [643, 481] width 347 height 63
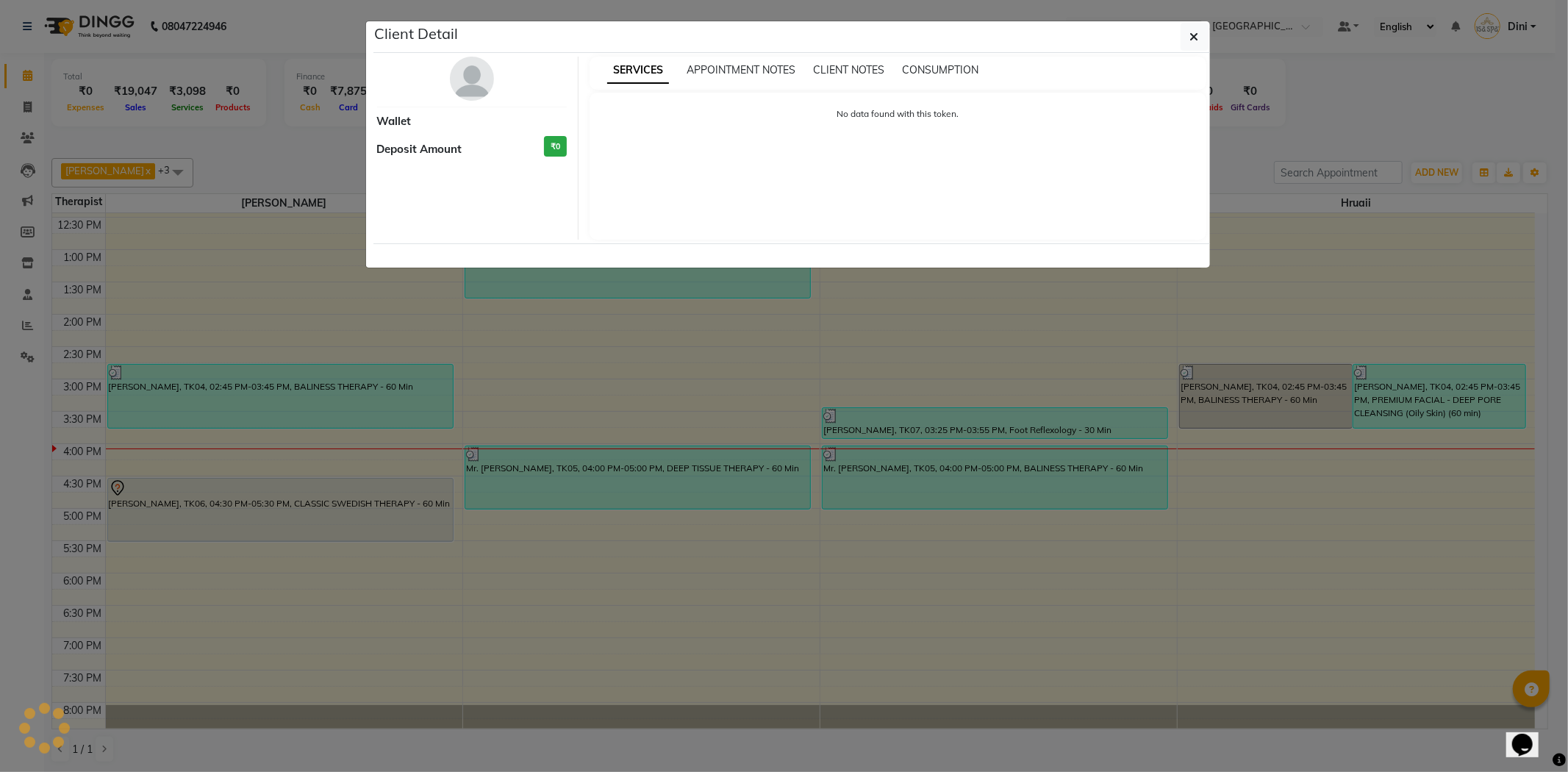
select select "3"
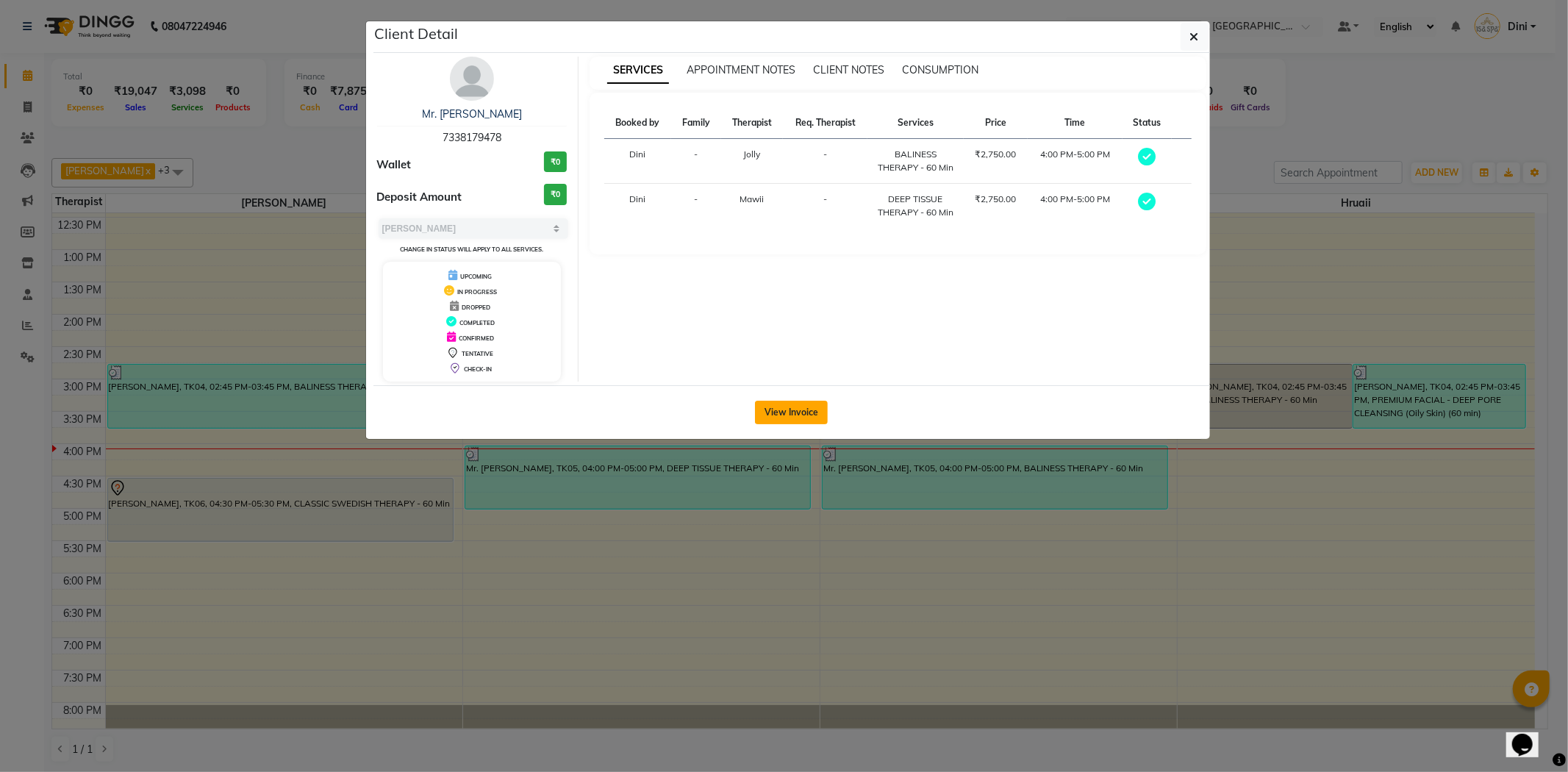
click at [811, 401] on button "View Invoice" at bounding box center [791, 412] width 73 height 23
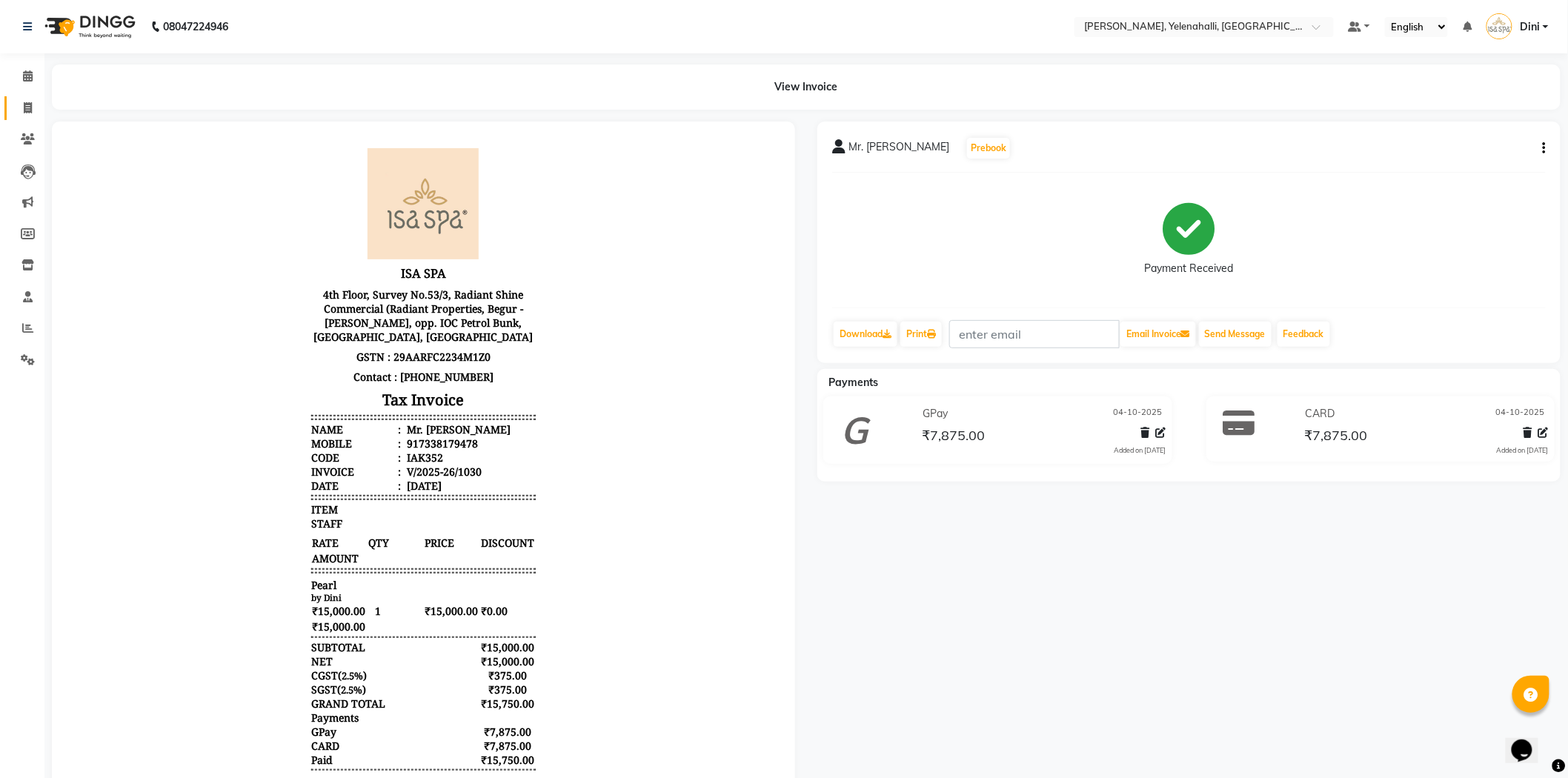
click at [11, 101] on link "Invoice" at bounding box center [22, 108] width 36 height 24
select select "service"
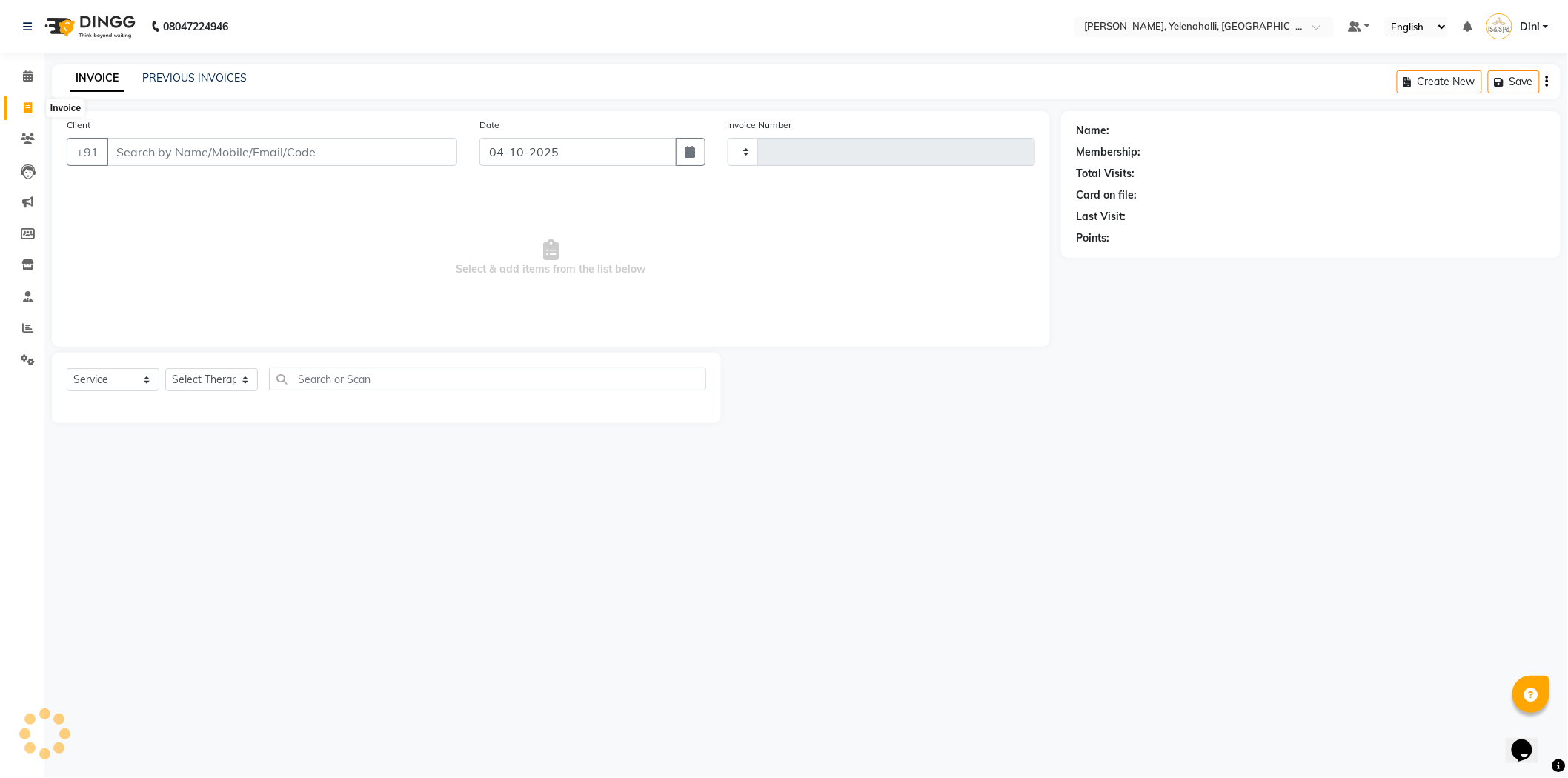
type input "1031"
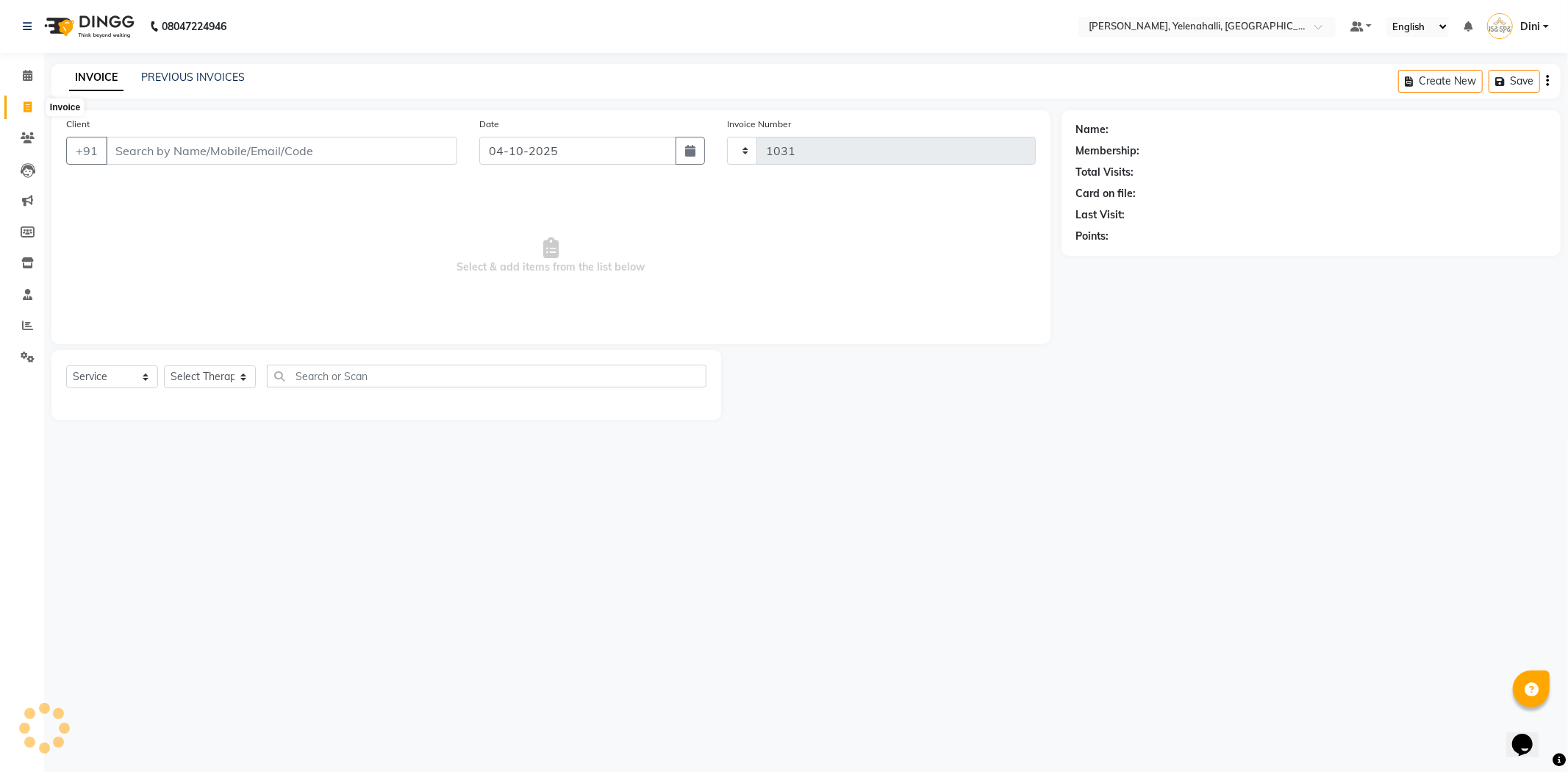
select select "6121"
drag, startPoint x: 20, startPoint y: 102, endPoint x: 34, endPoint y: 105, distance: 14.3
click at [20, 102] on span at bounding box center [28, 108] width 26 height 17
select select "6121"
select select "service"
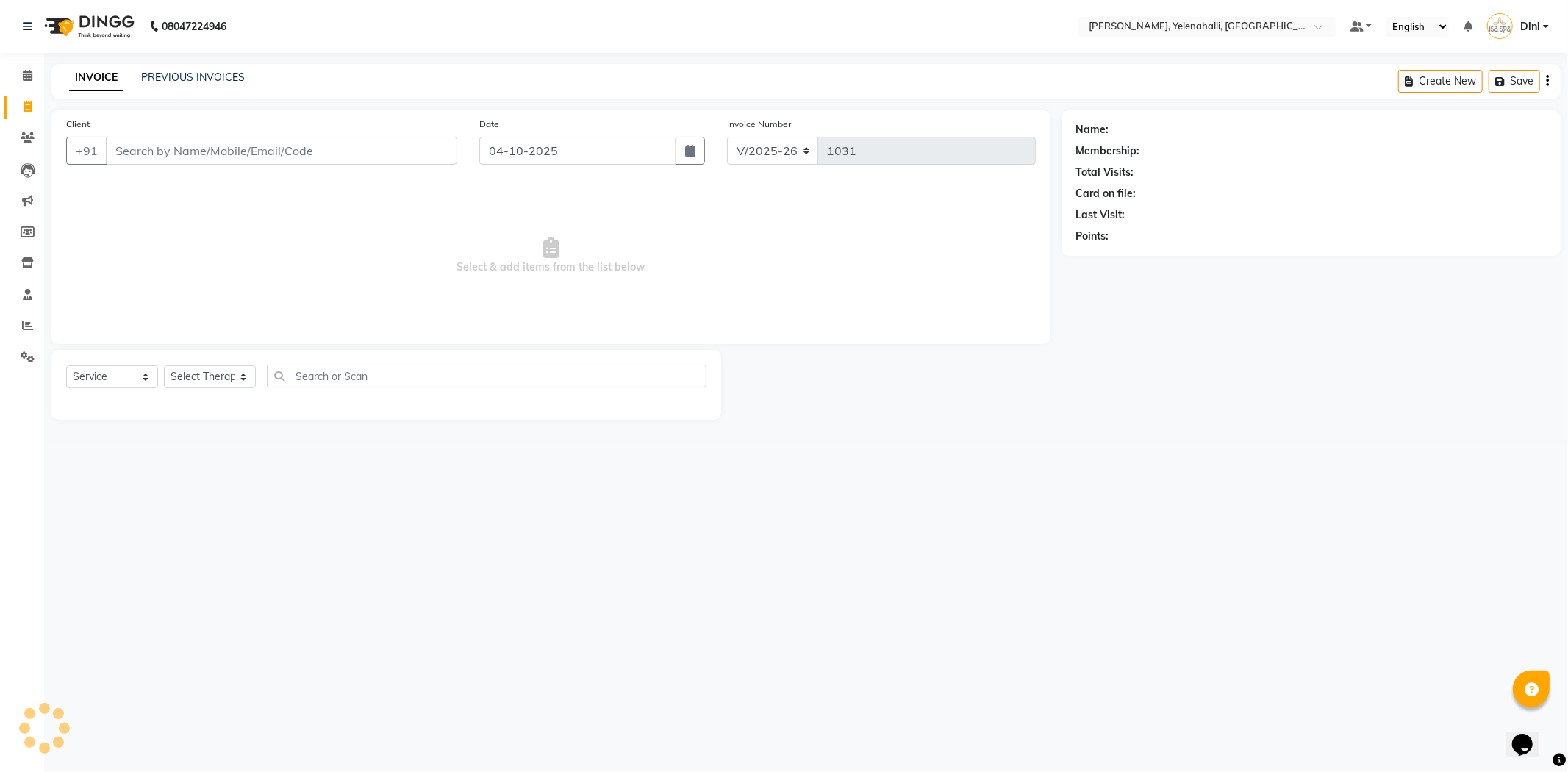
click at [151, 157] on input "Client" at bounding box center [282, 150] width 352 height 28
click at [151, 155] on input "Client" at bounding box center [282, 150] width 352 height 28
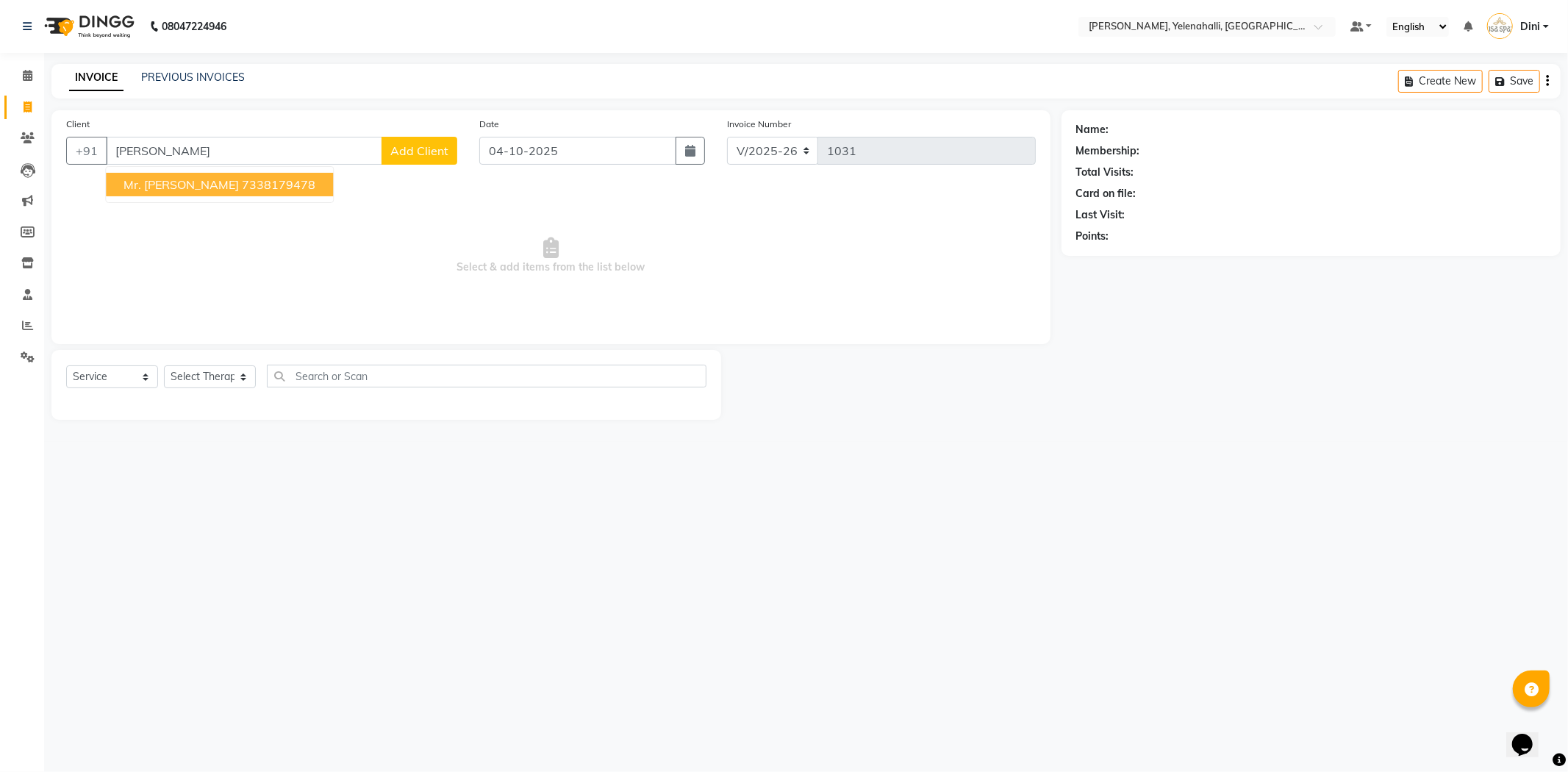
click at [242, 180] on ngb-highlight "7338179478" at bounding box center [279, 184] width 74 height 15
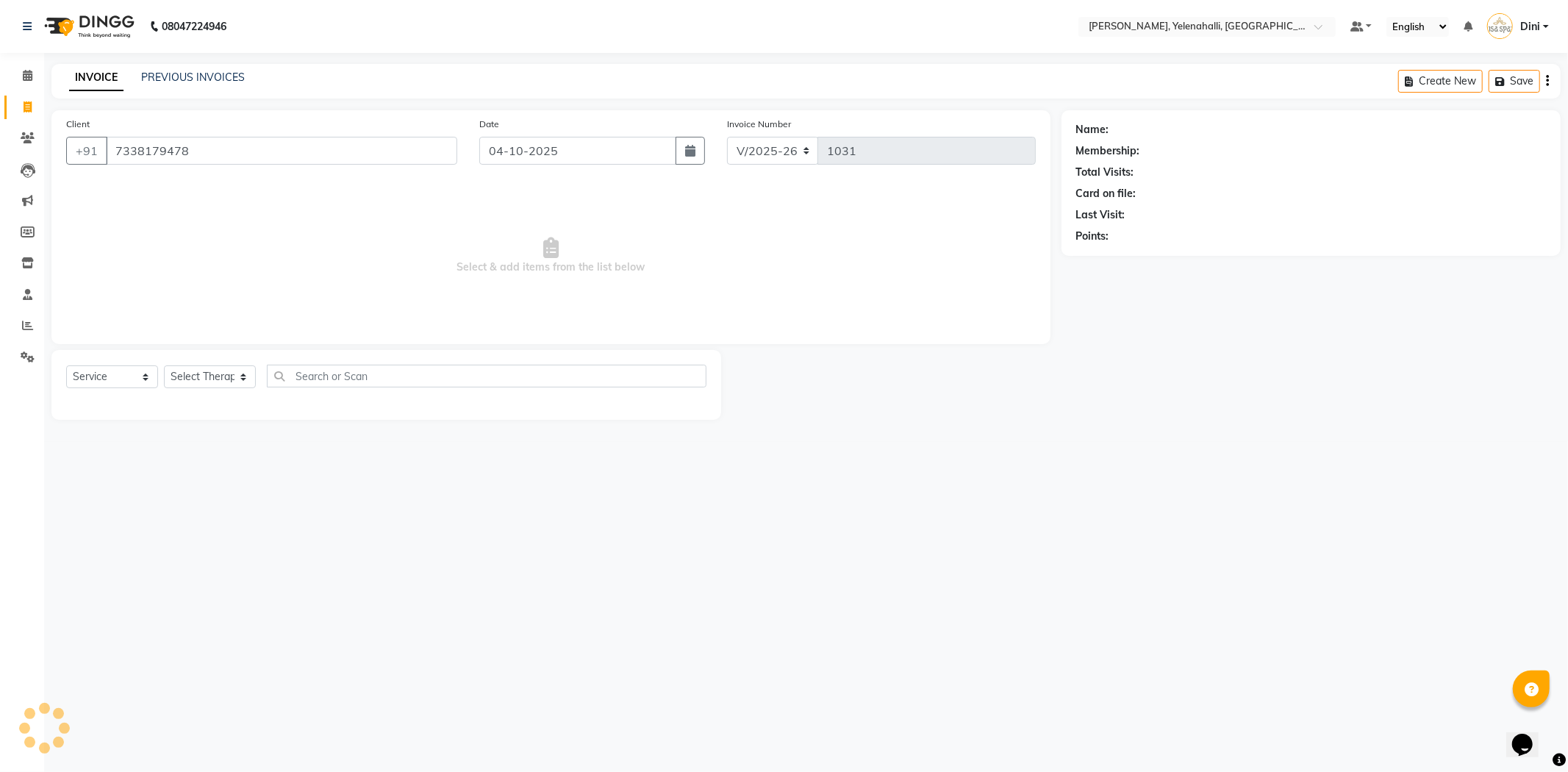
type input "7338179478"
select select "1: Object"
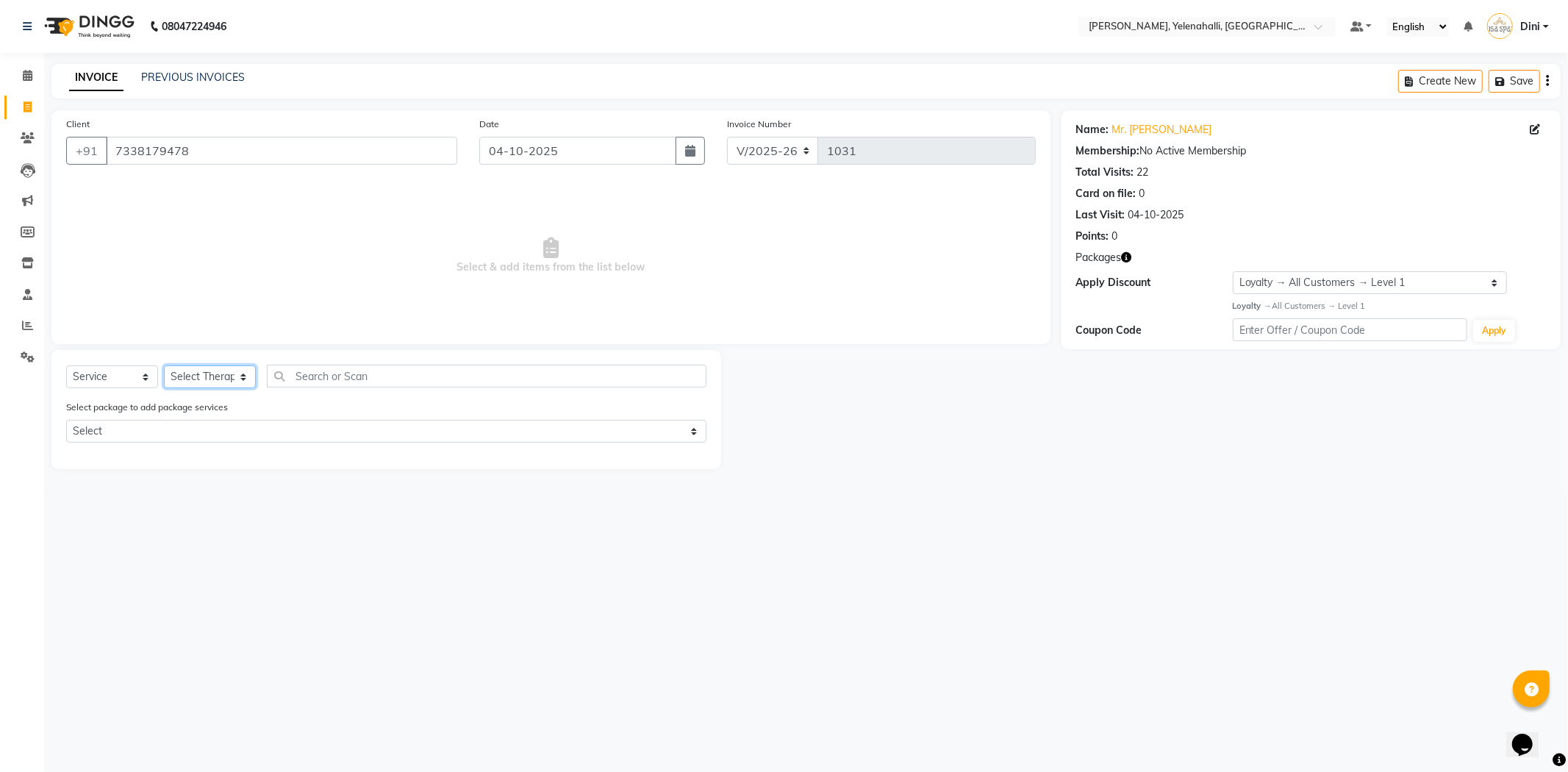
click at [192, 371] on select "Select Therapist Admin Dini Eli Hruaii Jolly Kyrie Linda Mawii Mr.Mohit Mr. Sur…" at bounding box center [210, 376] width 92 height 23
select select "89721"
click at [164, 366] on select "Select Therapist Admin Dini Eli Hruaii Jolly Kyrie Linda Mawii Mr.Mohit Mr. Sur…" at bounding box center [210, 376] width 92 height 23
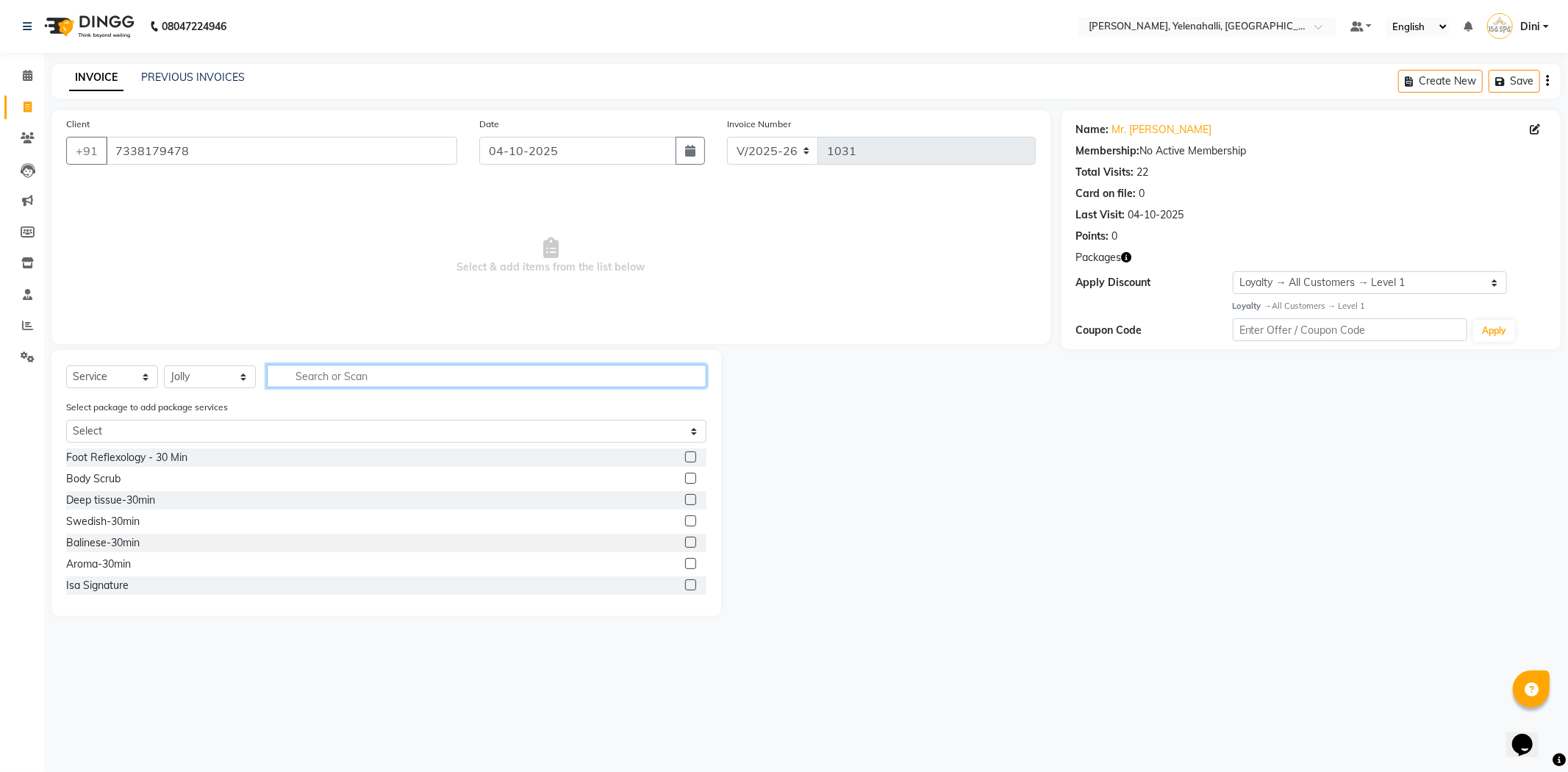
click at [305, 383] on input "text" at bounding box center [487, 375] width 440 height 23
type input "bali"
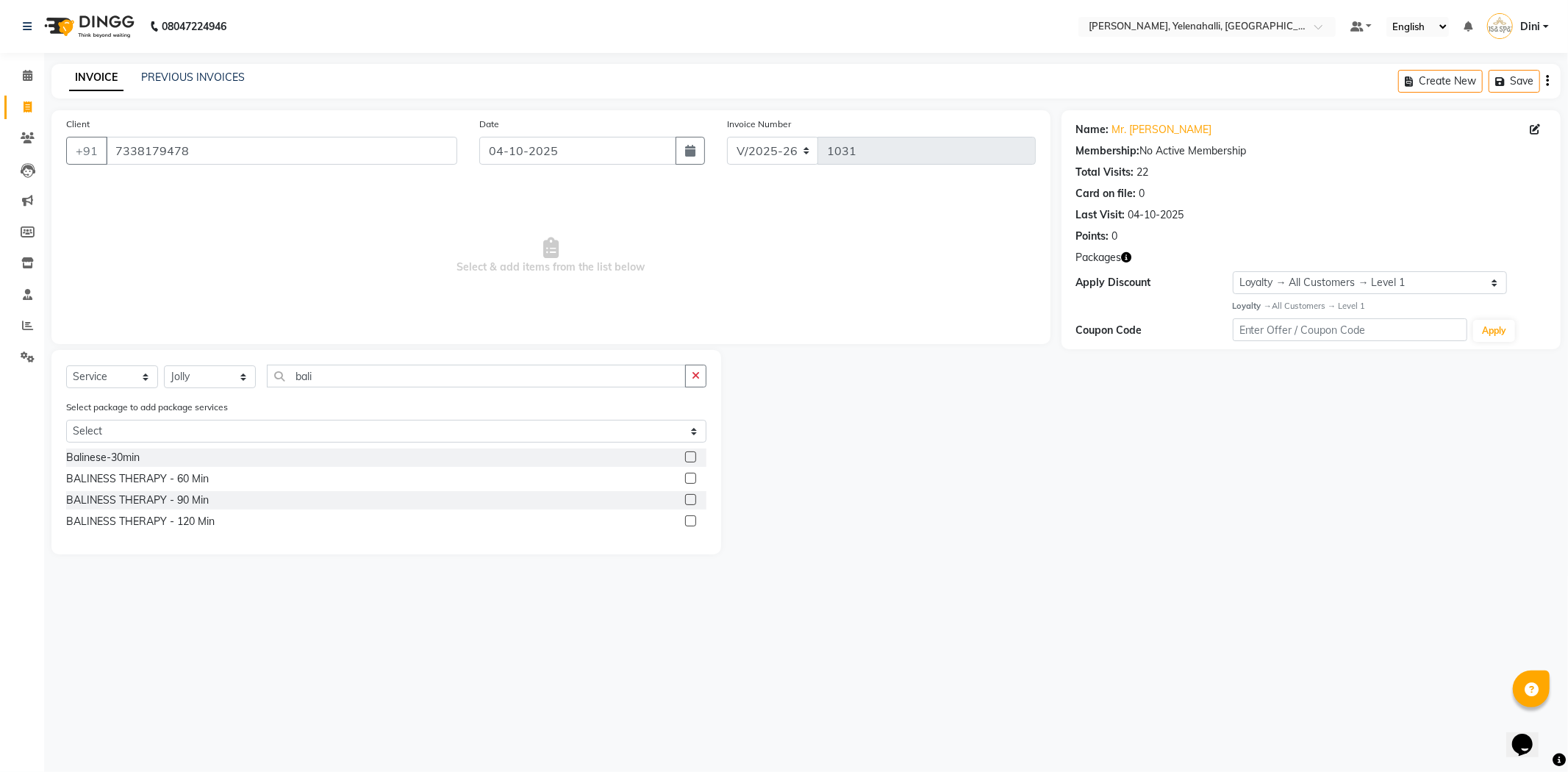
click at [693, 495] on label at bounding box center [690, 499] width 11 height 11
click at [693, 495] on input "checkbox" at bounding box center [690, 500] width 10 height 10
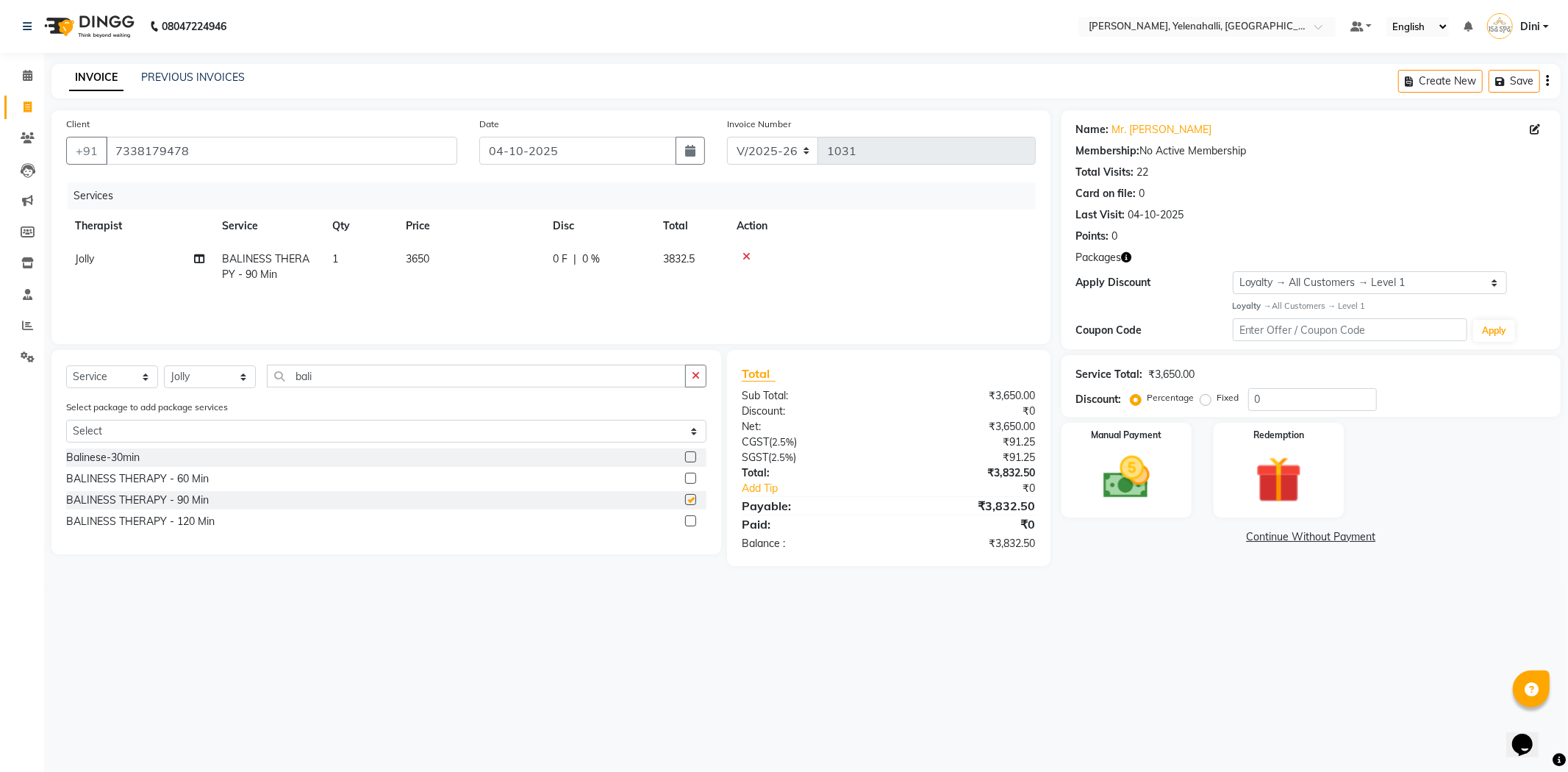
checkbox input "false"
click at [215, 372] on select "Select Therapist Admin Dini Eli Hruaii Jolly Kyrie Linda Mawii Mr.Mohit Mr. Sur…" at bounding box center [210, 376] width 92 height 23
click at [748, 256] on icon at bounding box center [746, 257] width 8 height 11
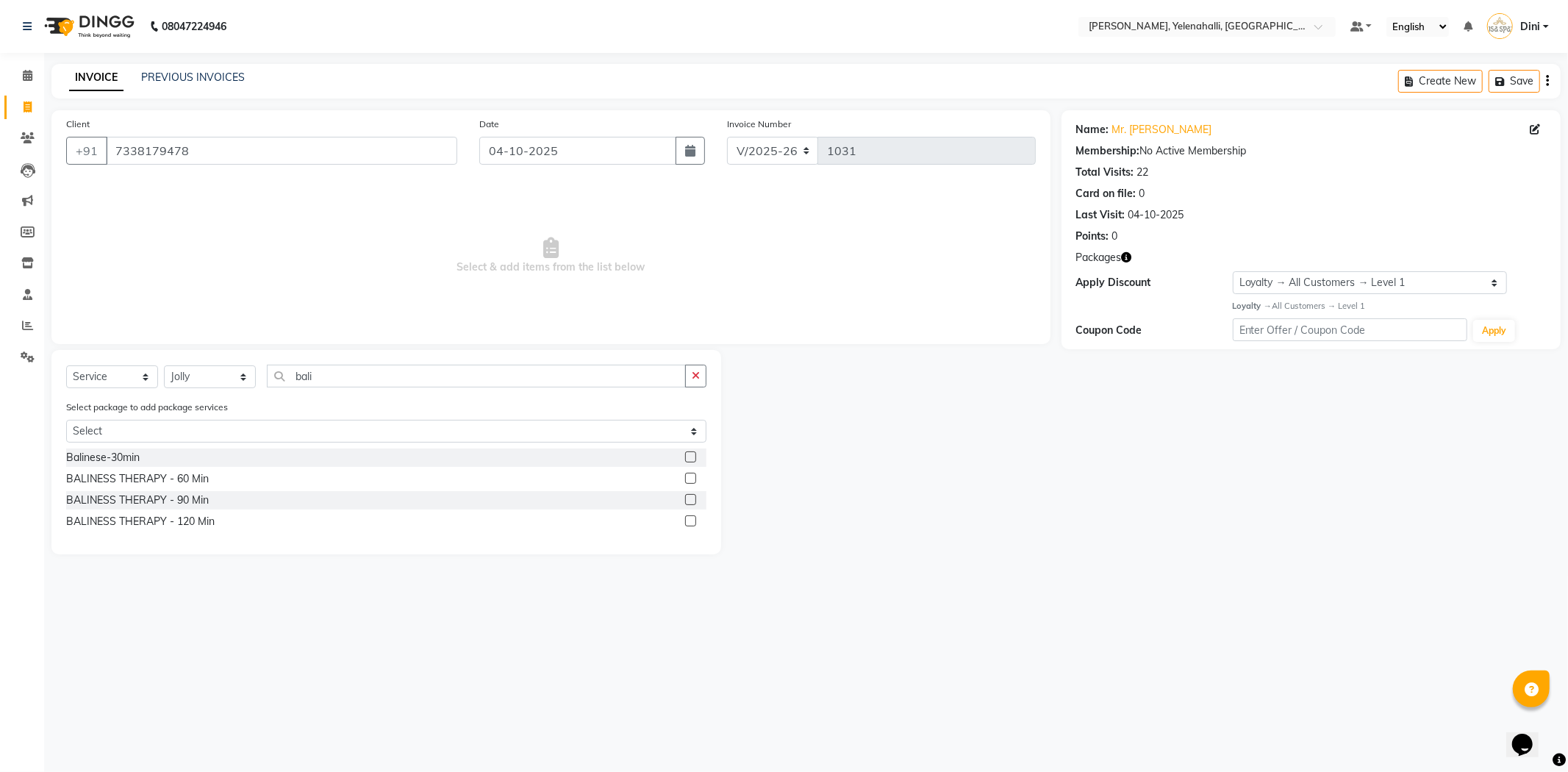
click at [690, 473] on label at bounding box center [690, 478] width 11 height 11
click at [690, 474] on input "checkbox" at bounding box center [690, 479] width 10 height 10
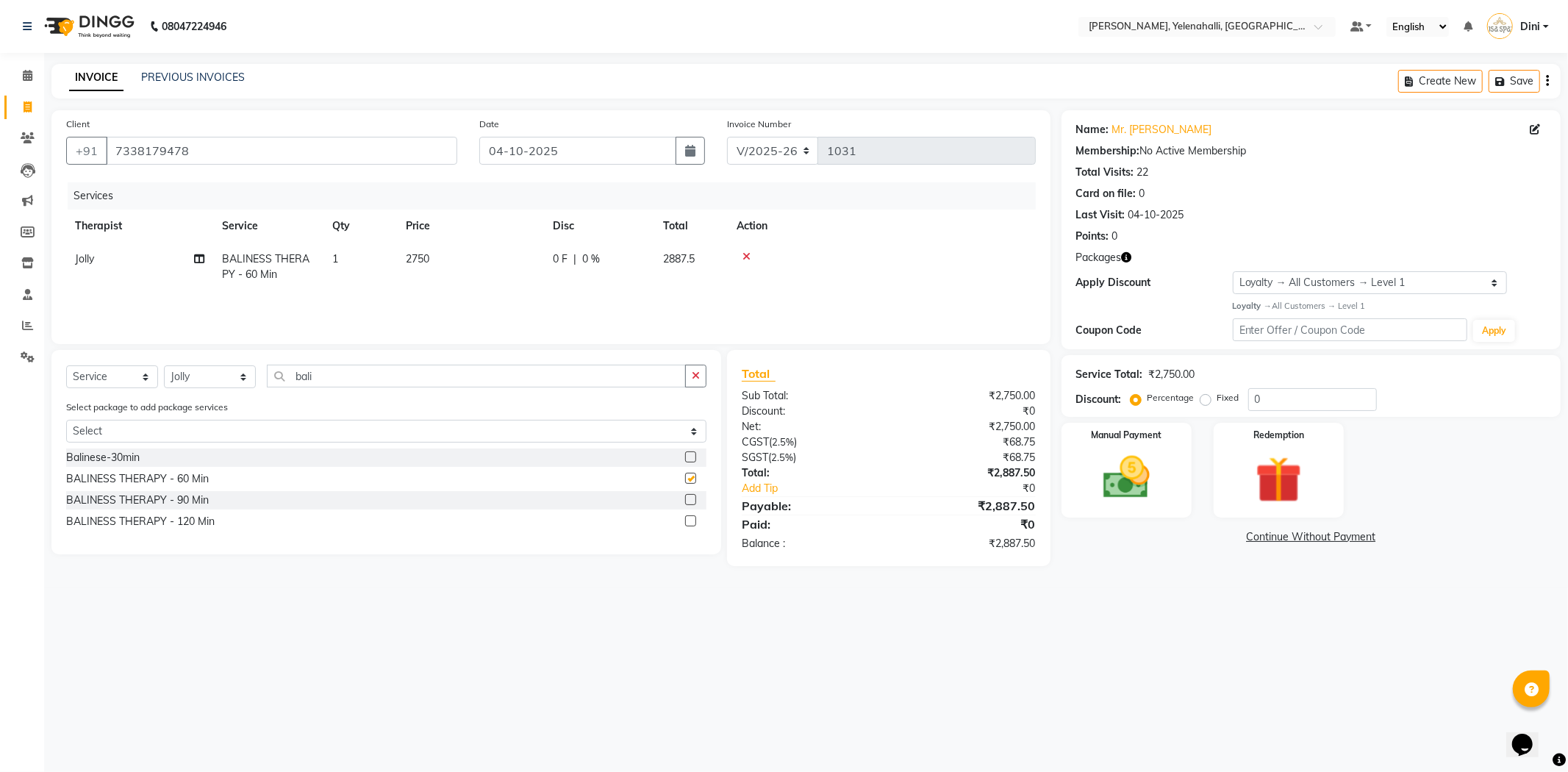
checkbox input "false"
click at [224, 370] on select "Select Therapist Admin Dini Eli Hruaii Jolly Kyrie Linda Mawii Mr.Mohit Mr. Sur…" at bounding box center [210, 376] width 92 height 23
select select "61850"
click at [164, 366] on select "Select Therapist Admin Dini Eli Hruaii Jolly Kyrie Linda Mawii Mr.Mohit Mr. Sur…" at bounding box center [210, 376] width 92 height 23
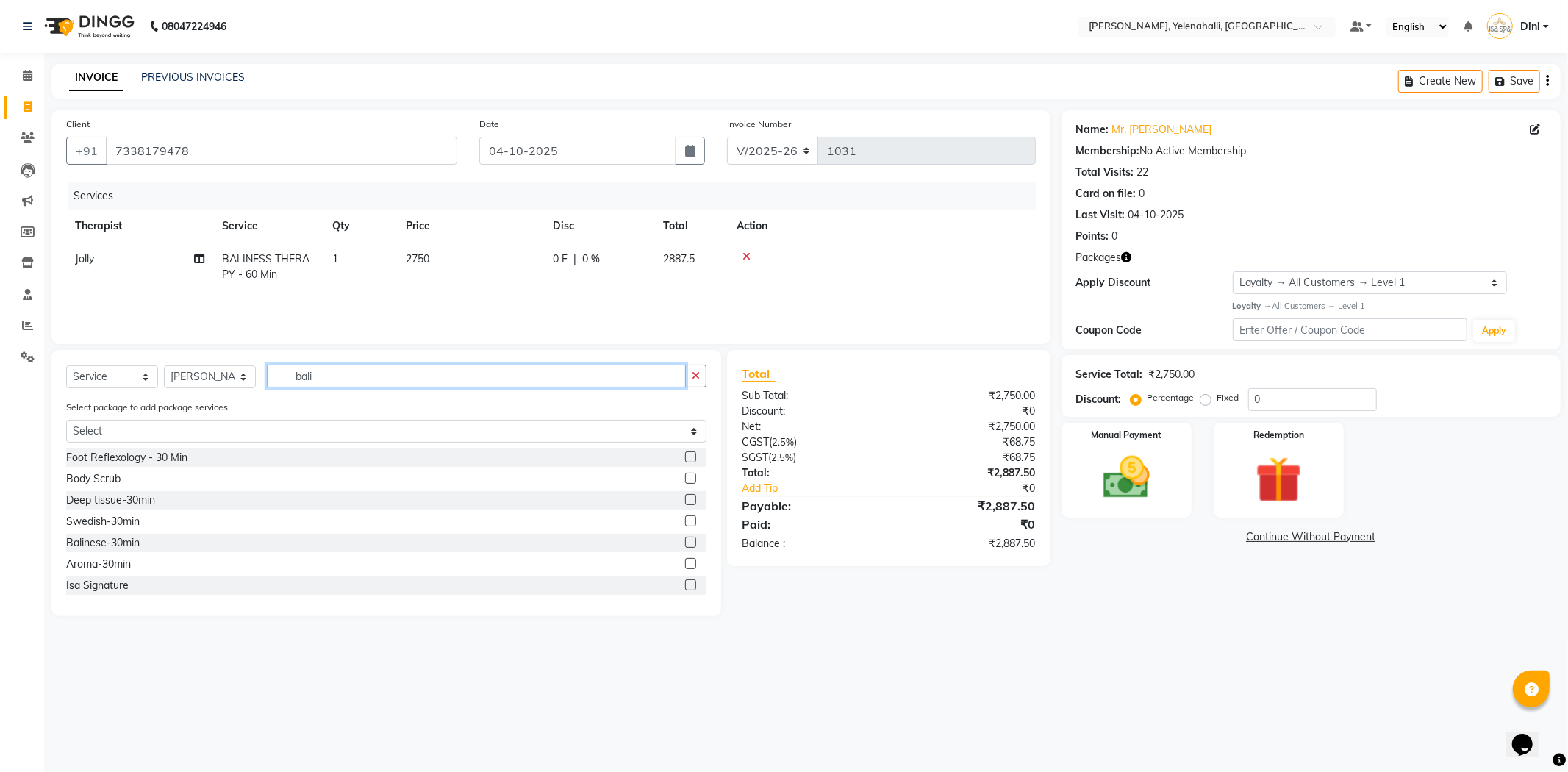
click at [325, 375] on input "bali" at bounding box center [476, 375] width 419 height 23
type input "baline"
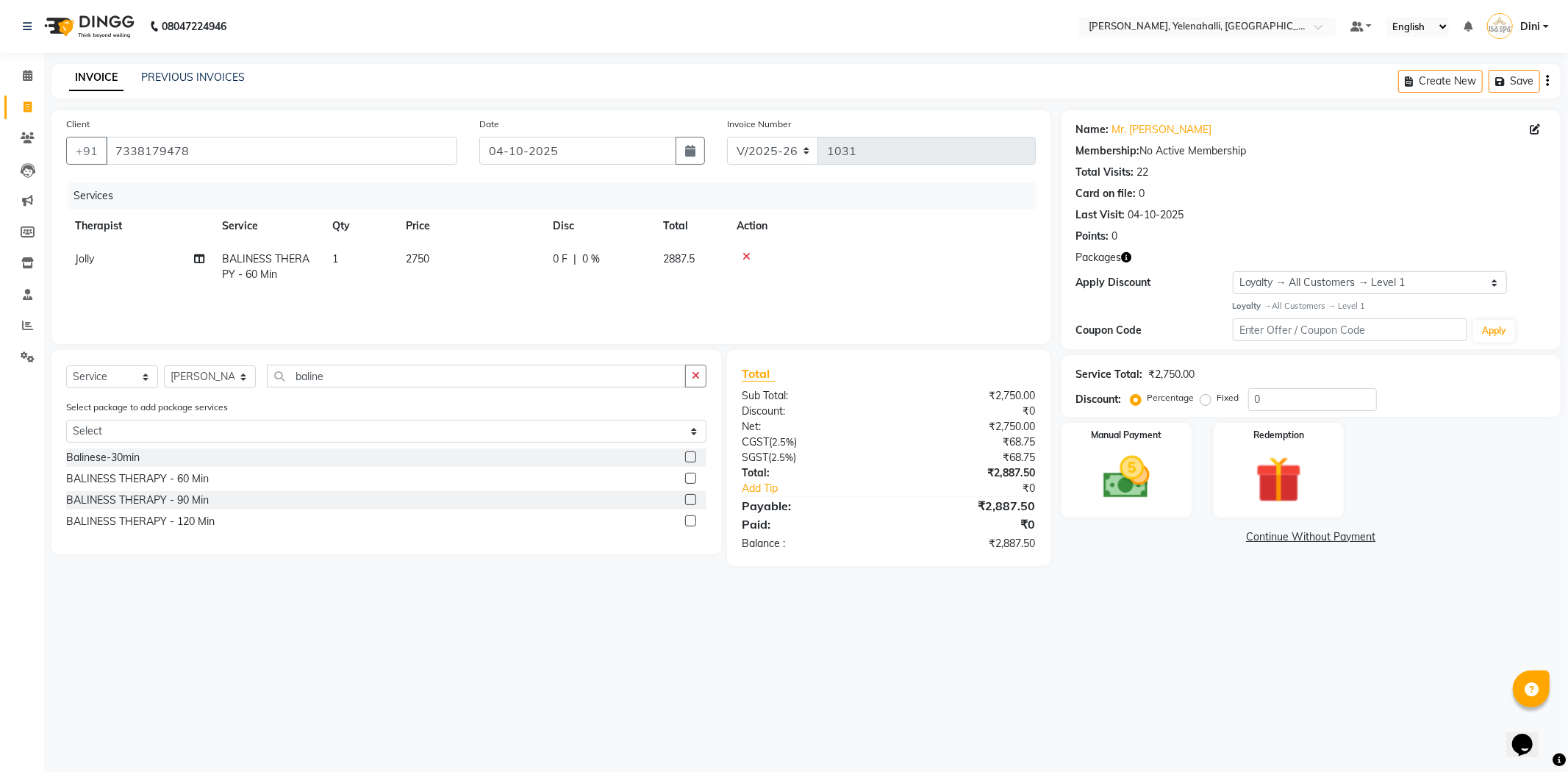
click at [691, 480] on label at bounding box center [690, 478] width 11 height 11
click at [691, 480] on input "checkbox" at bounding box center [690, 479] width 10 height 10
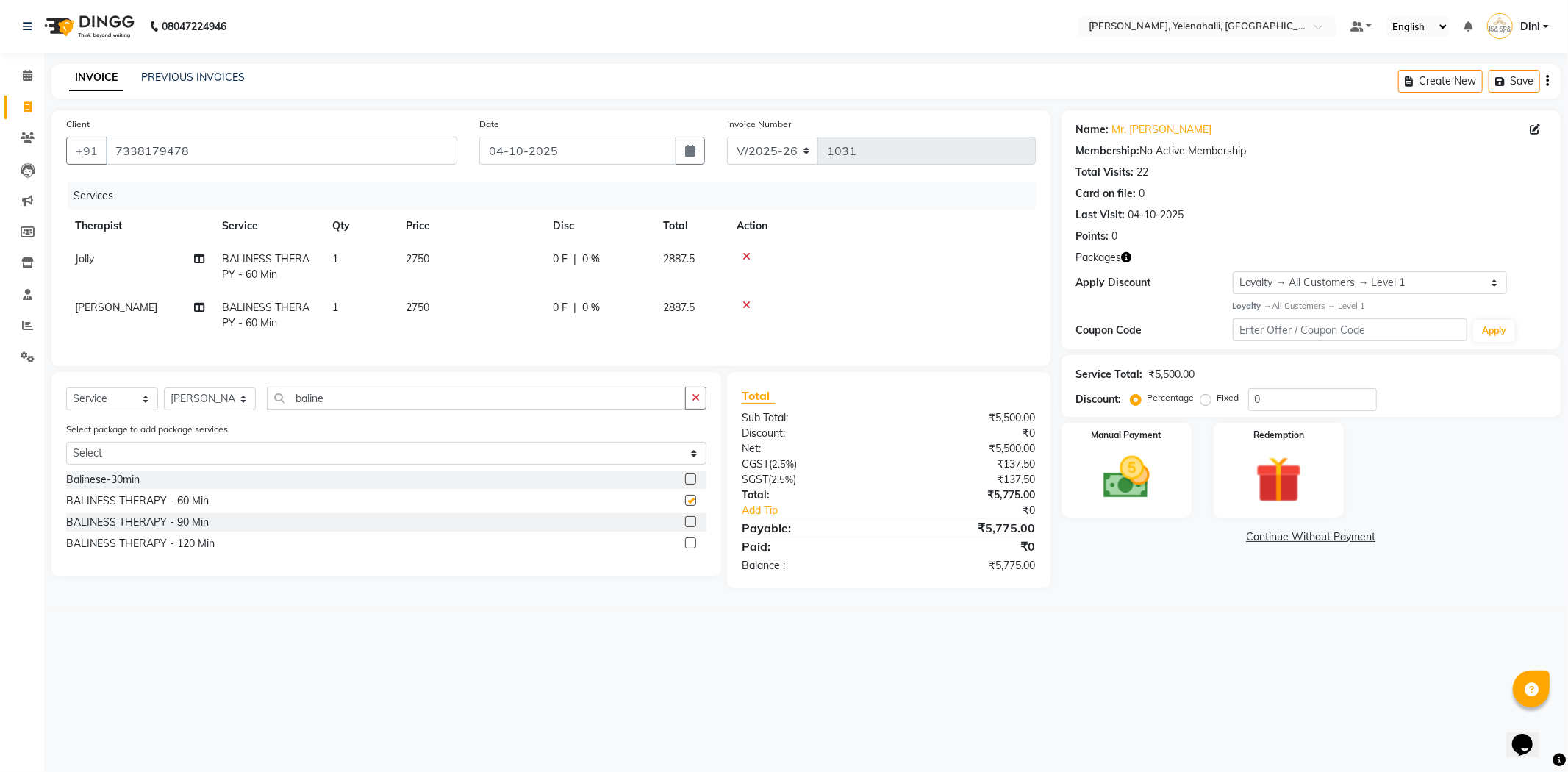
checkbox input "false"
click at [1272, 473] on img at bounding box center [1279, 480] width 79 height 60
click at [1254, 536] on span "1" at bounding box center [1255, 540] width 8 height 9
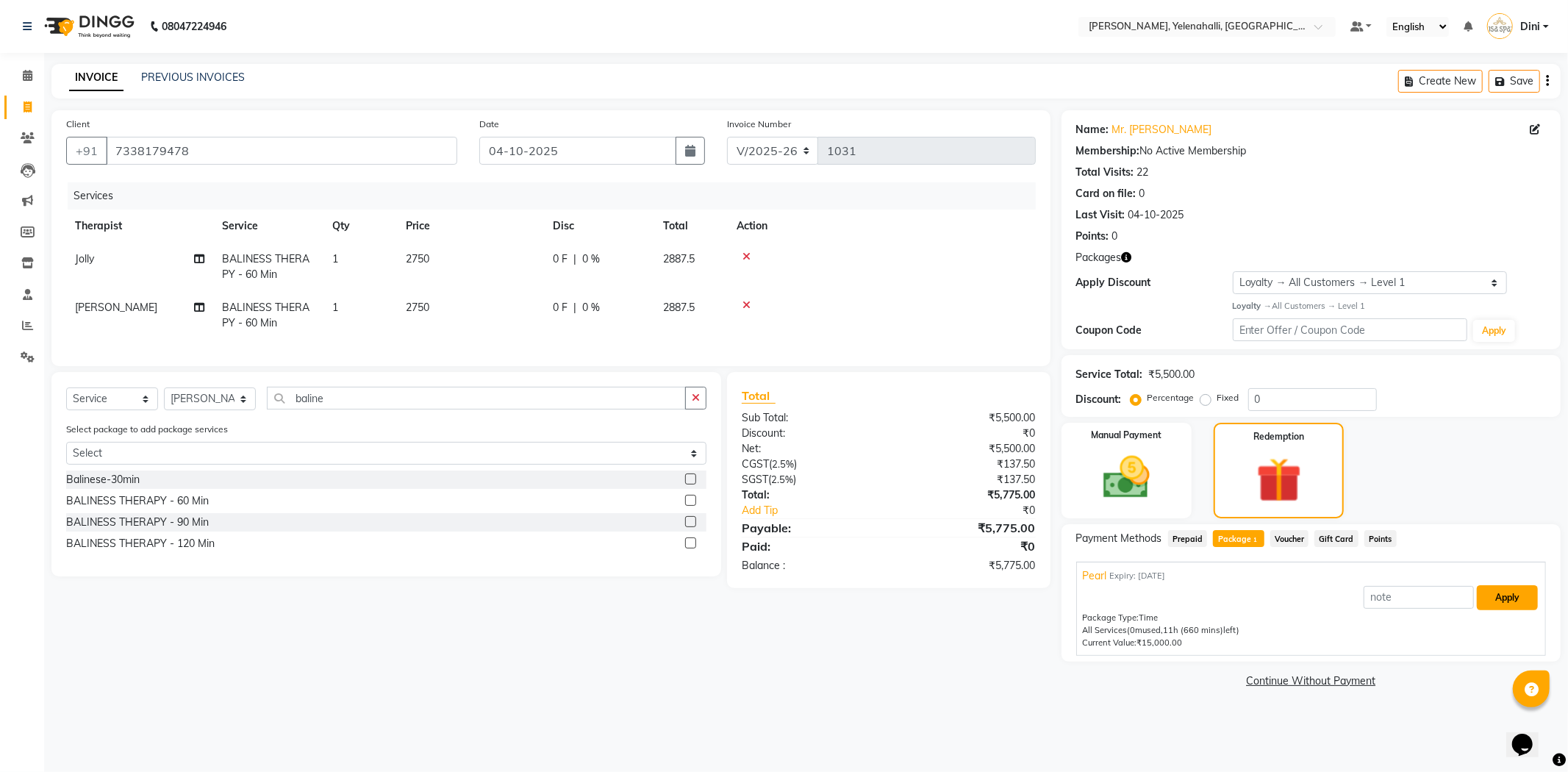
click at [1507, 591] on button "Apply" at bounding box center [1507, 597] width 61 height 25
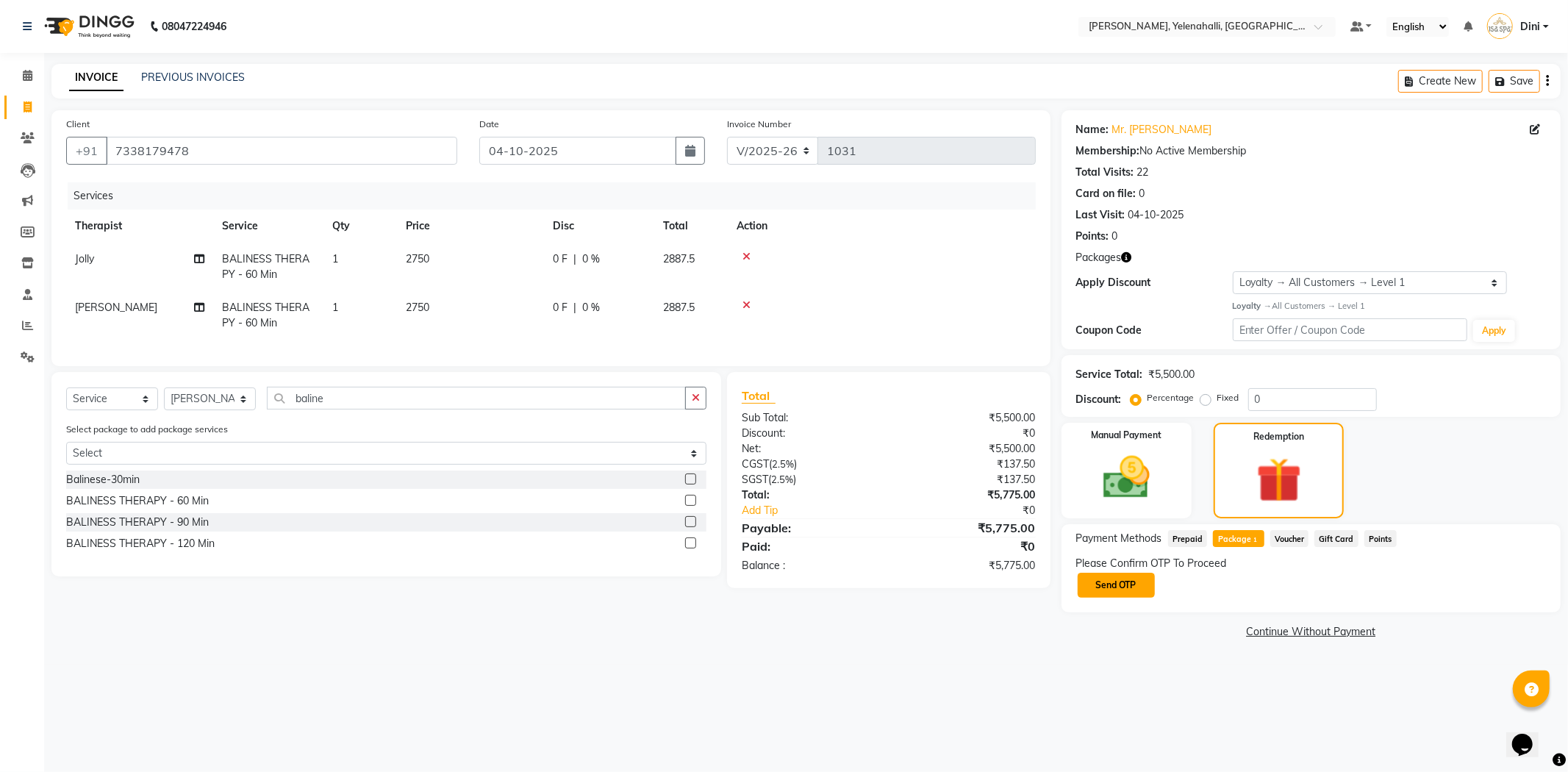
click at [1109, 583] on button "Send OTP" at bounding box center [1116, 585] width 78 height 25
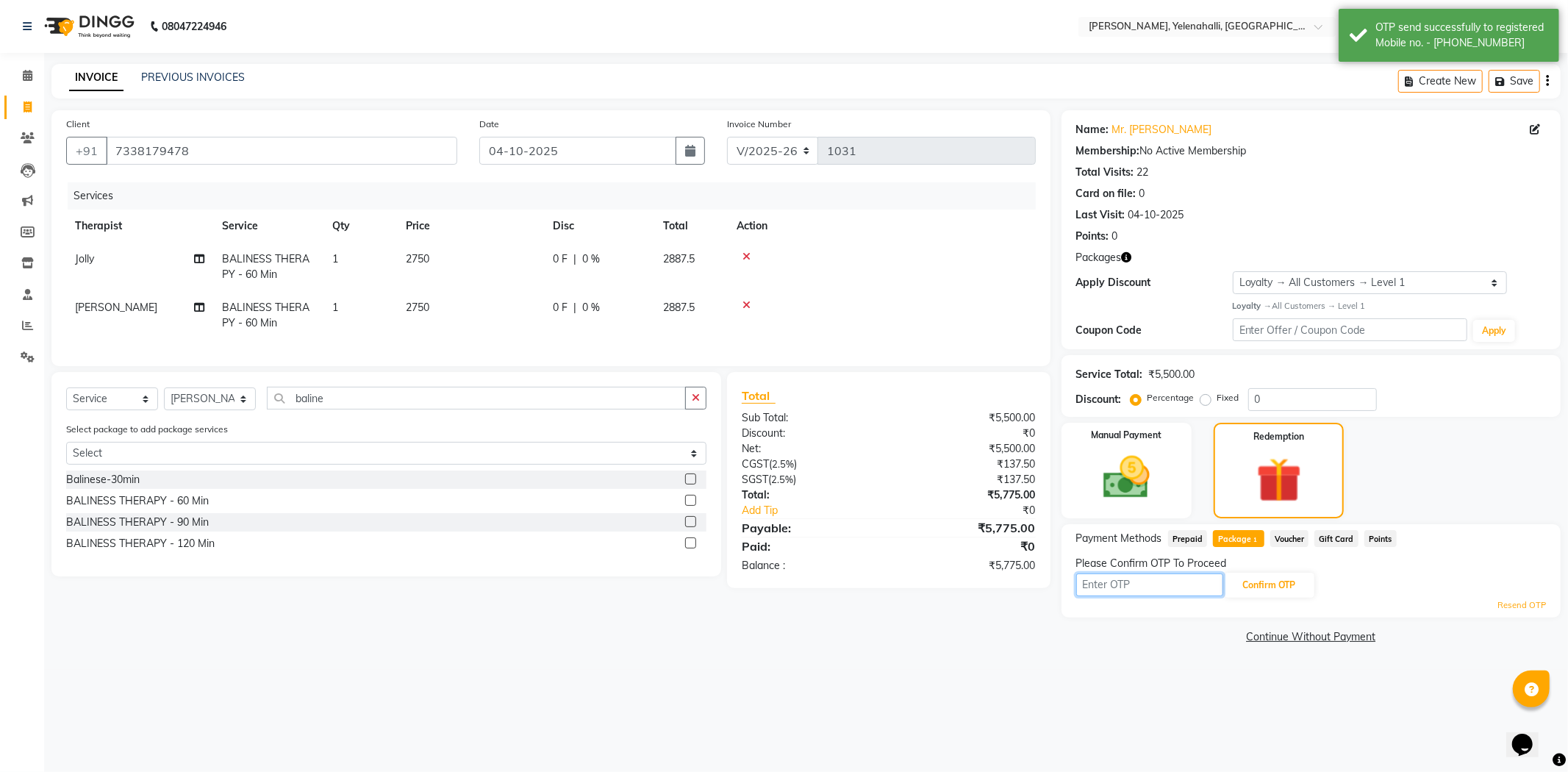
click at [1088, 586] on input "text" at bounding box center [1149, 585] width 147 height 23
type input "5865"
click at [1284, 588] on button "Confirm OTP" at bounding box center [1269, 585] width 90 height 25
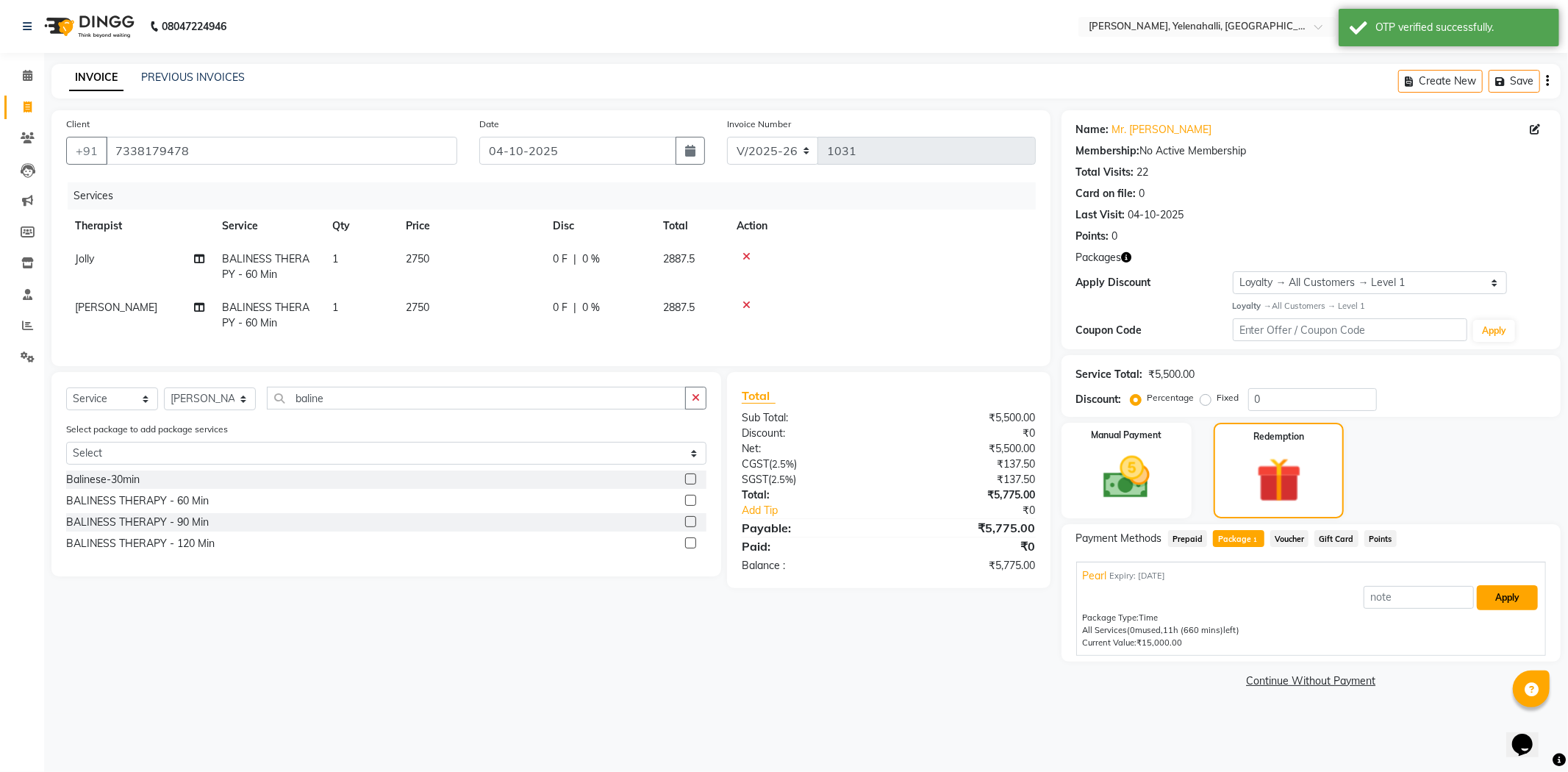
click at [1512, 595] on button "Apply" at bounding box center [1507, 597] width 61 height 25
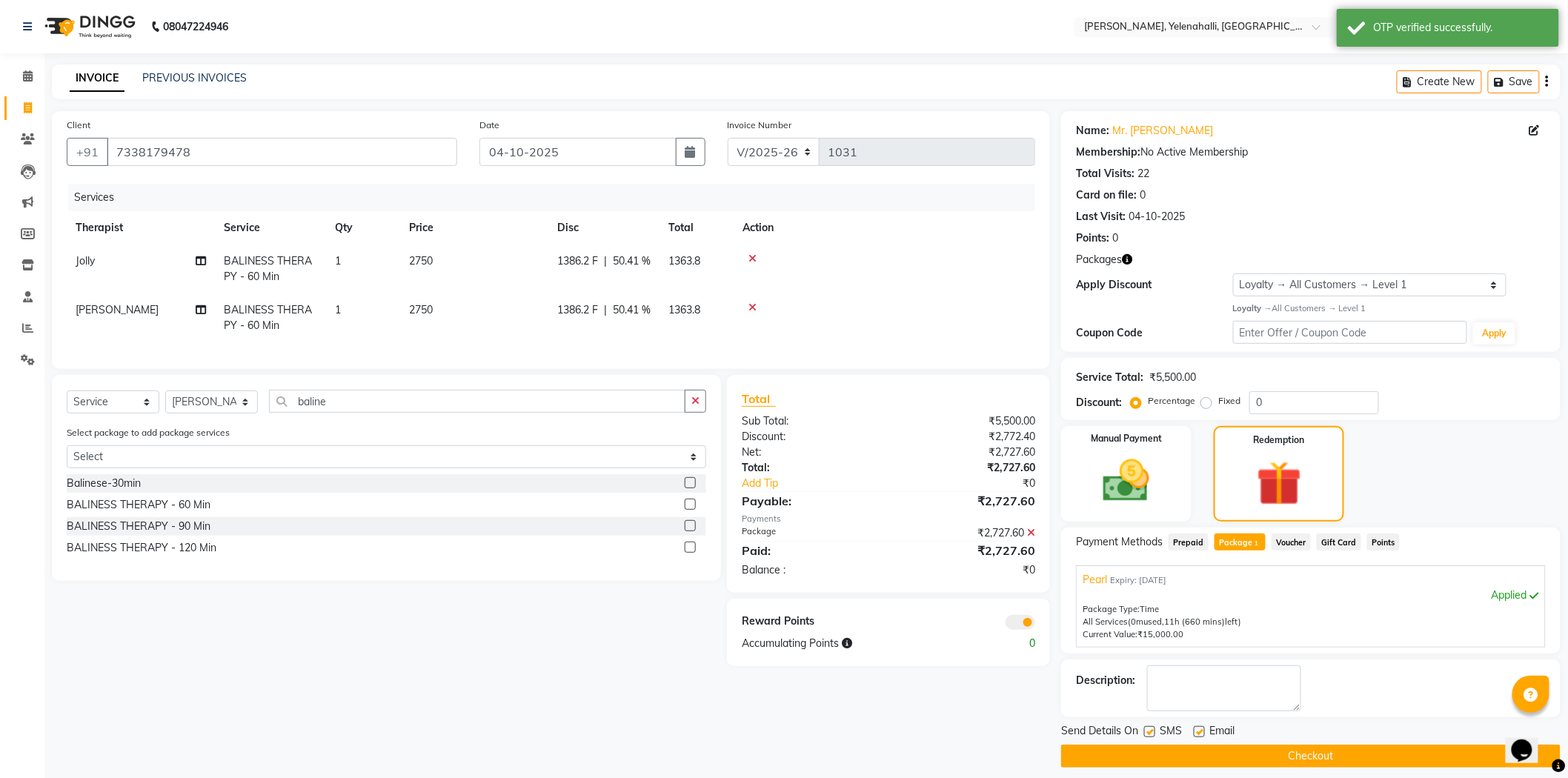
click at [1258, 745] on button "Checkout" at bounding box center [1311, 756] width 499 height 23
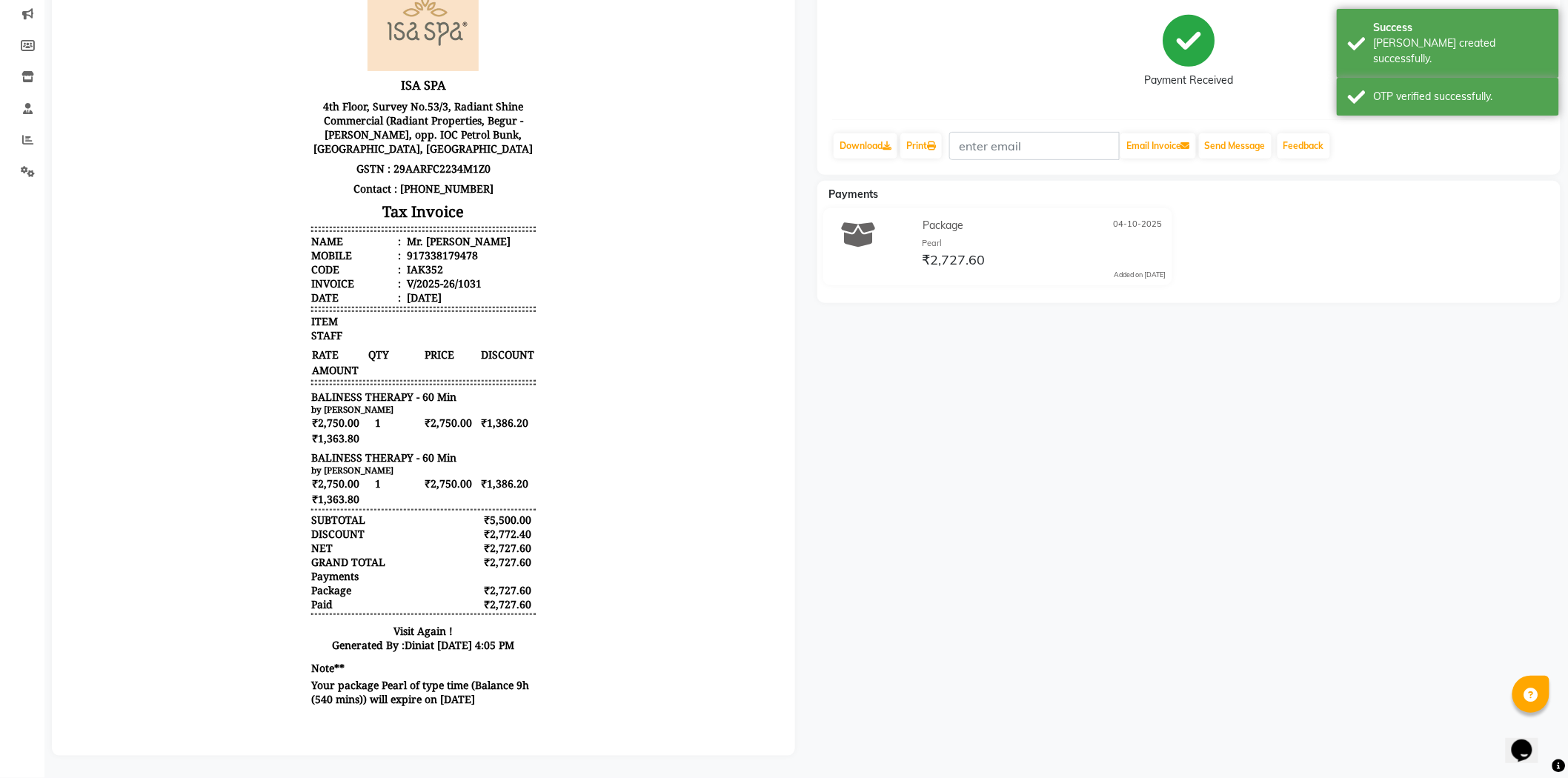
scroll to position [11, 0]
drag, startPoint x: 758, startPoint y: 362, endPoint x: 872, endPoint y: 444, distance: 140.4
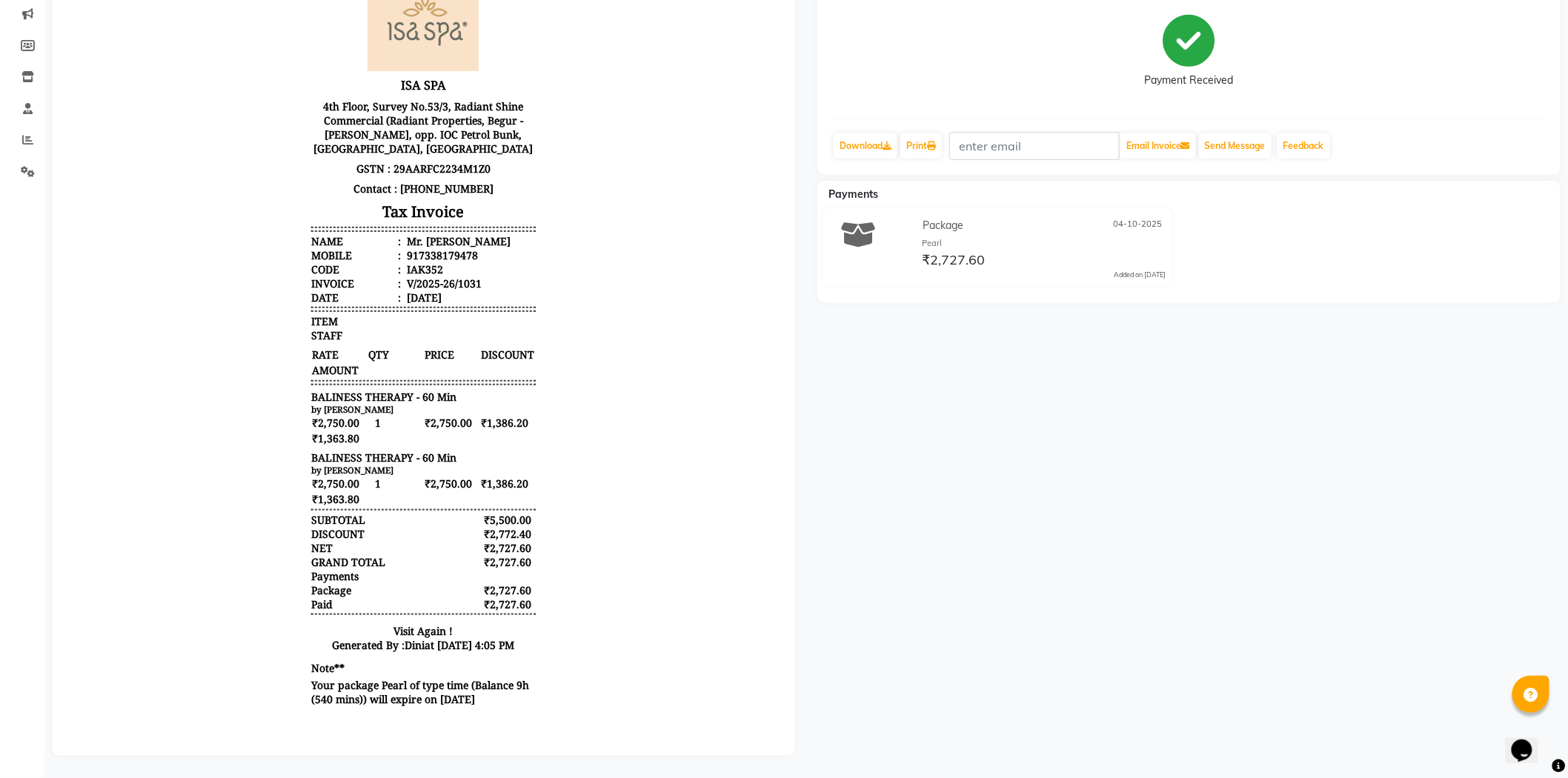
scroll to position [0, 0]
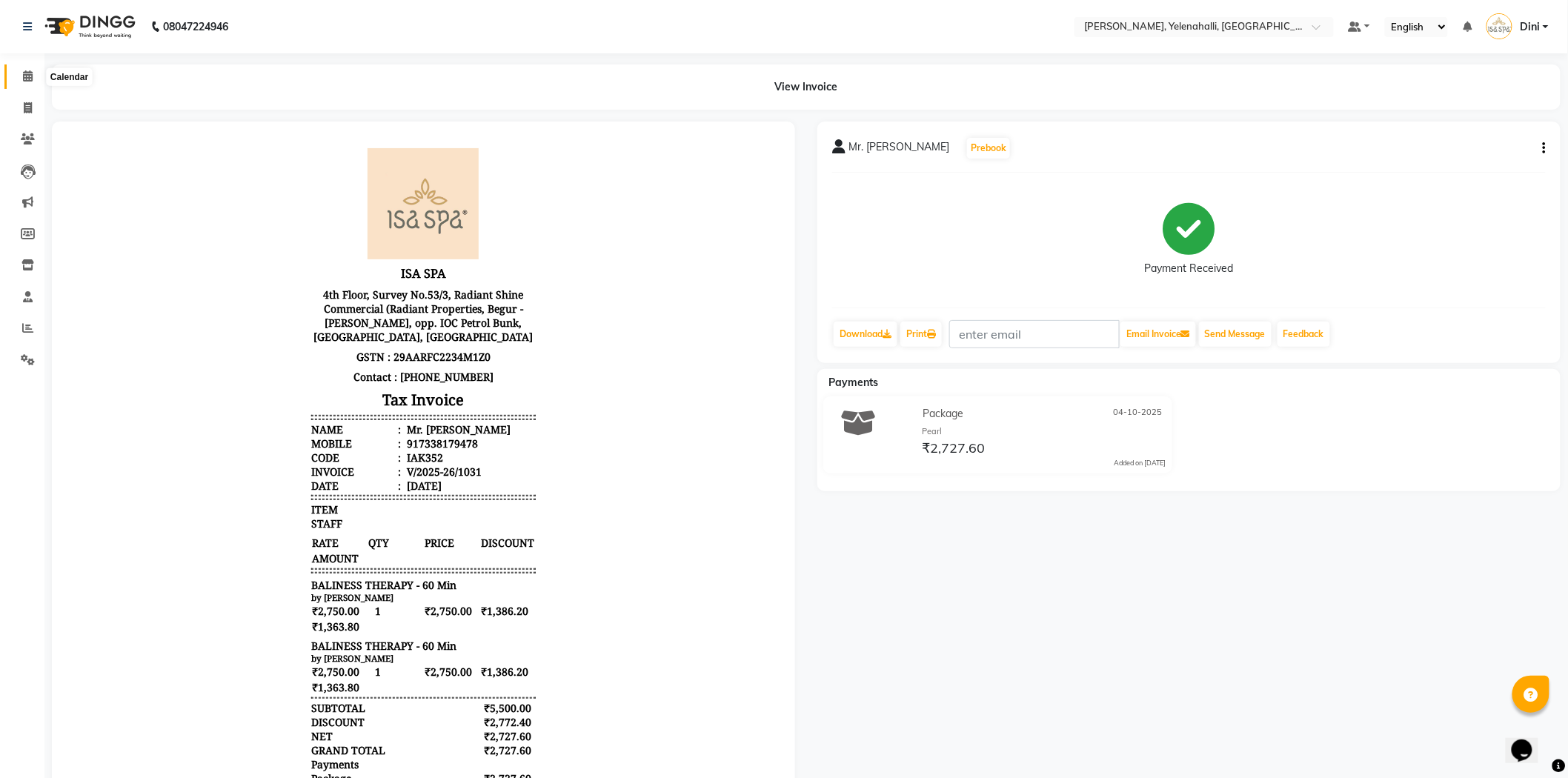
click at [27, 77] on icon at bounding box center [27, 76] width 10 height 11
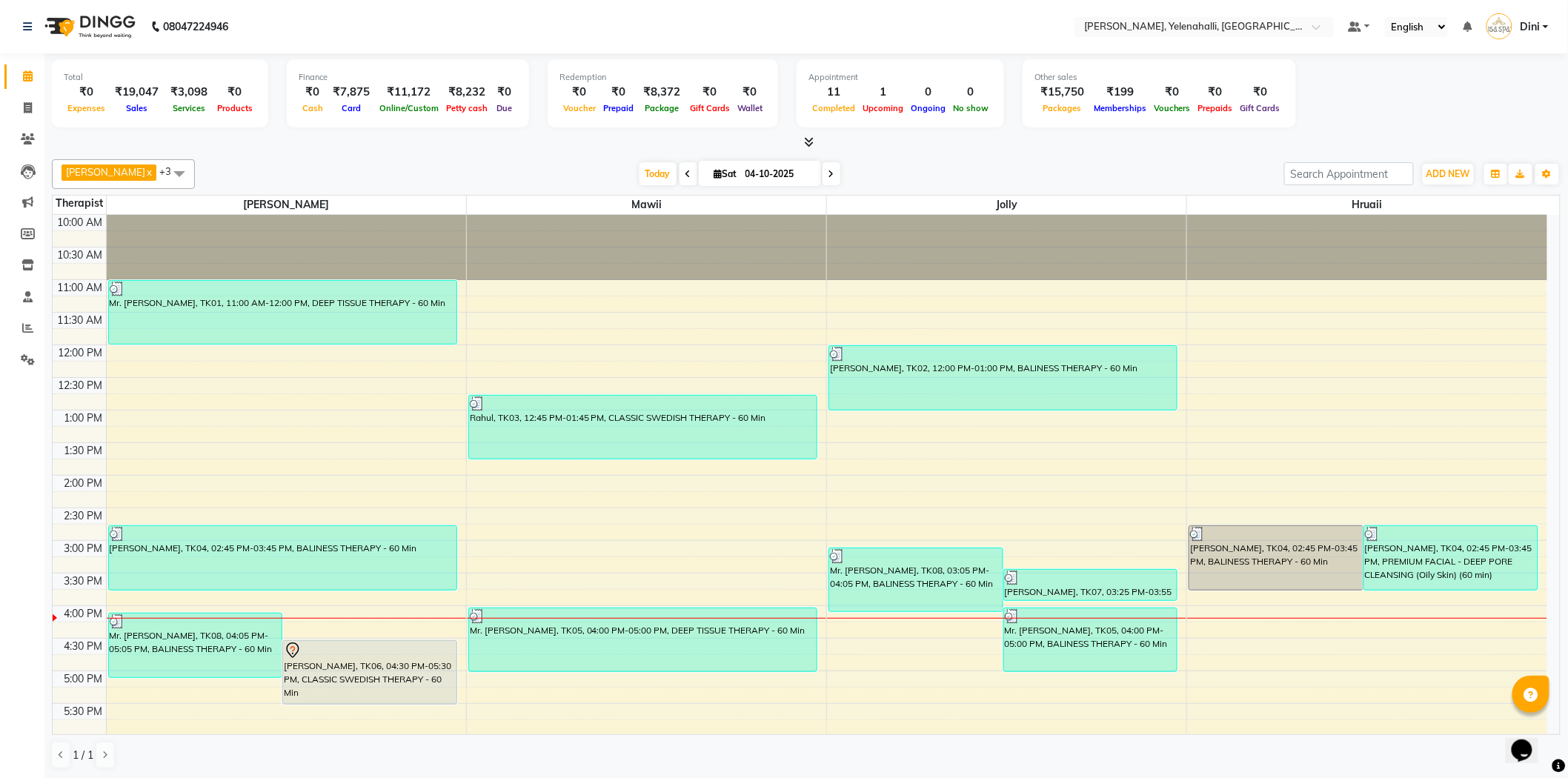
click at [806, 137] on icon at bounding box center [809, 142] width 10 height 11
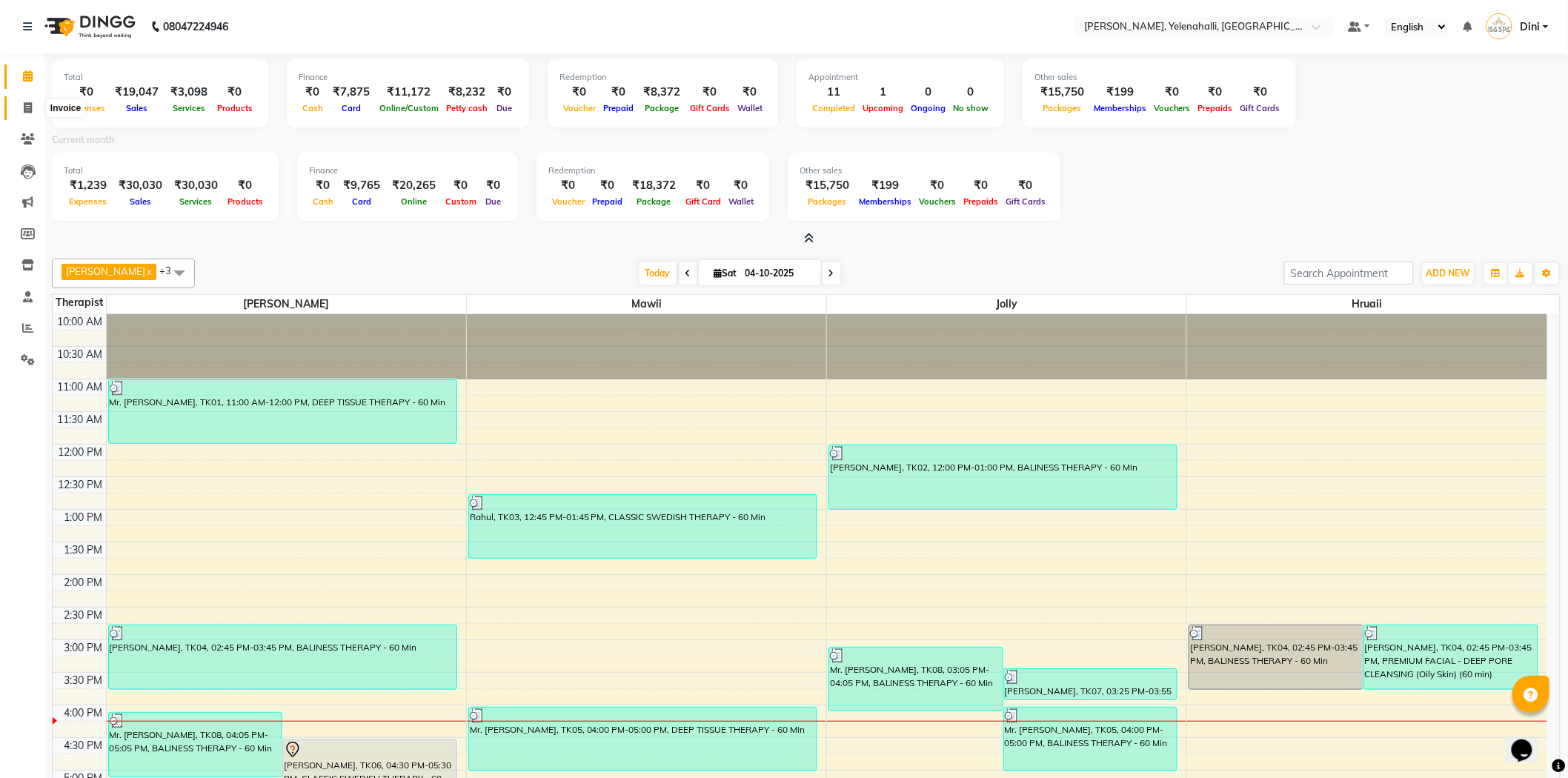
click at [27, 104] on icon at bounding box center [27, 108] width 8 height 11
select select "service"
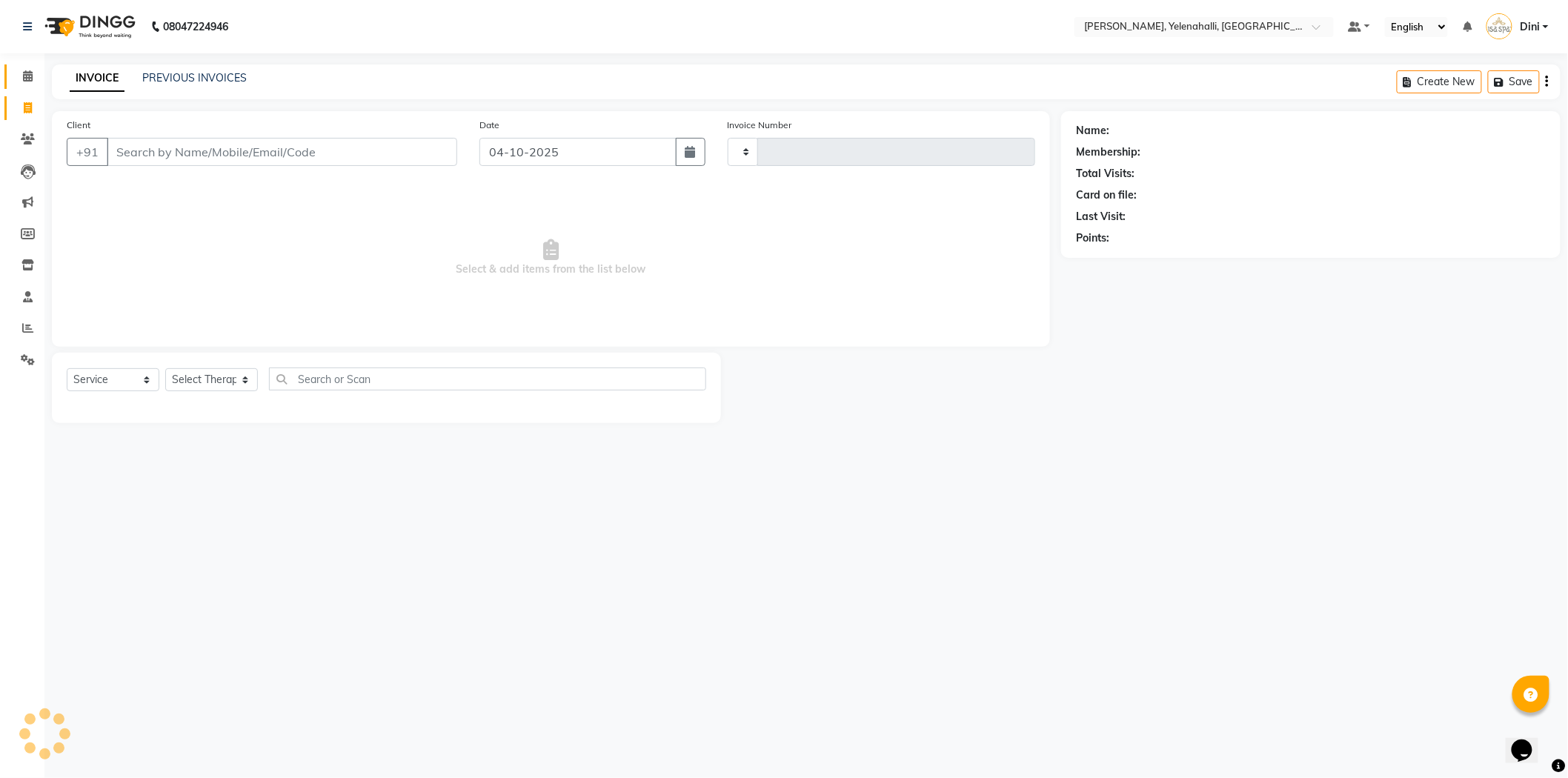
type input "1032"
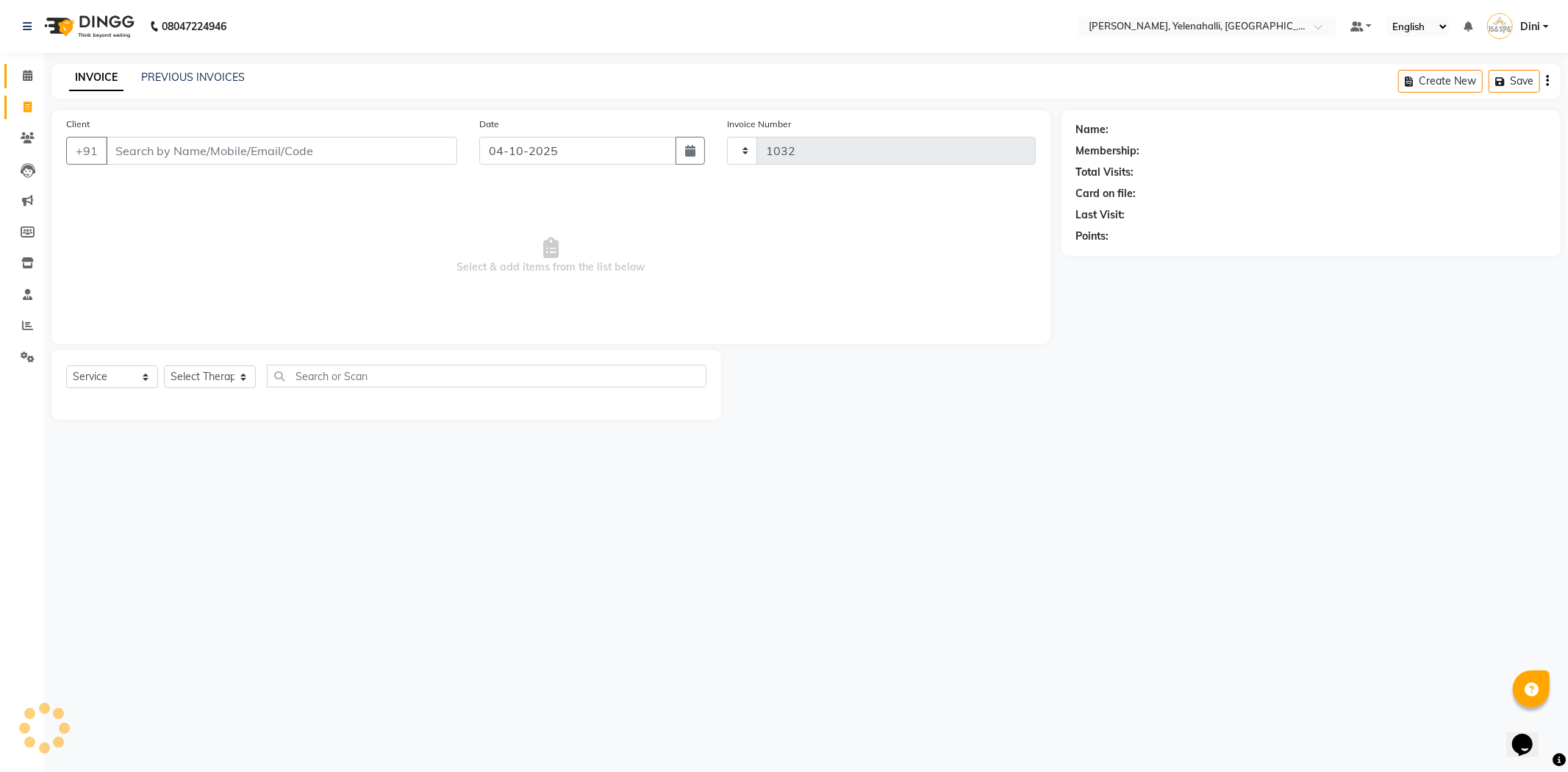
select select "6121"
click at [29, 71] on icon at bounding box center [27, 75] width 10 height 11
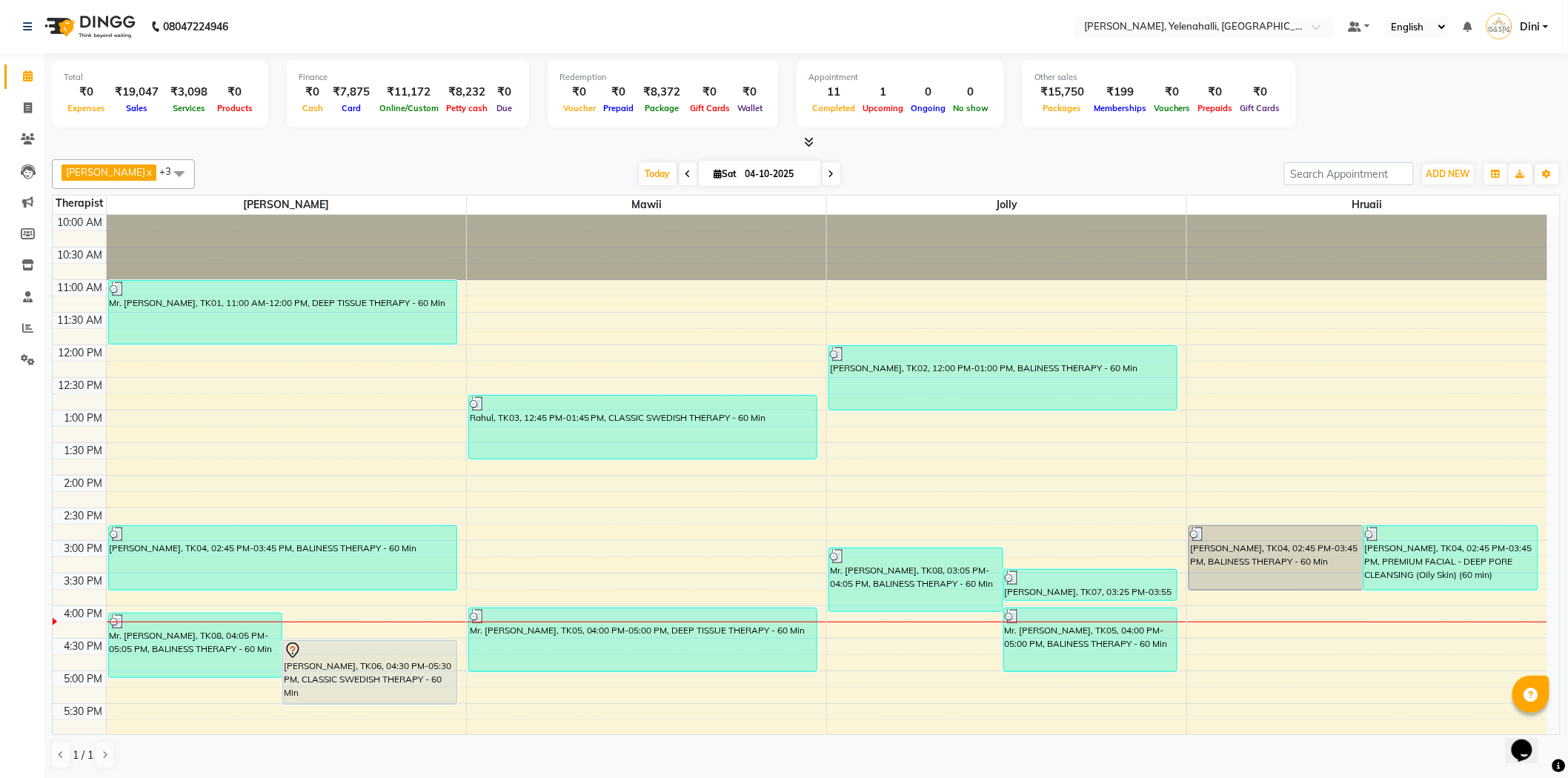
click at [803, 136] on span at bounding box center [806, 143] width 16 height 16
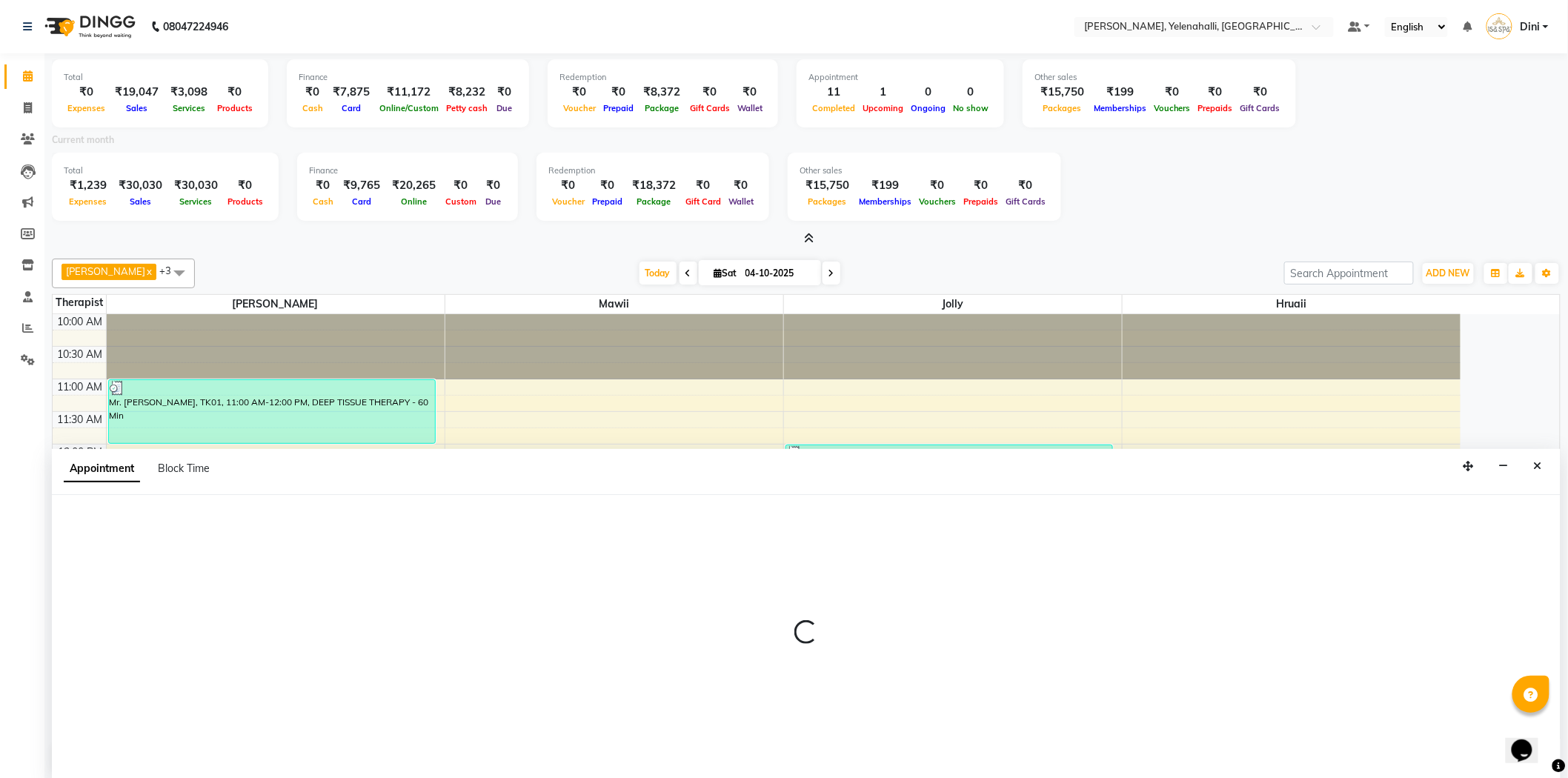
scroll to position [3, 0]
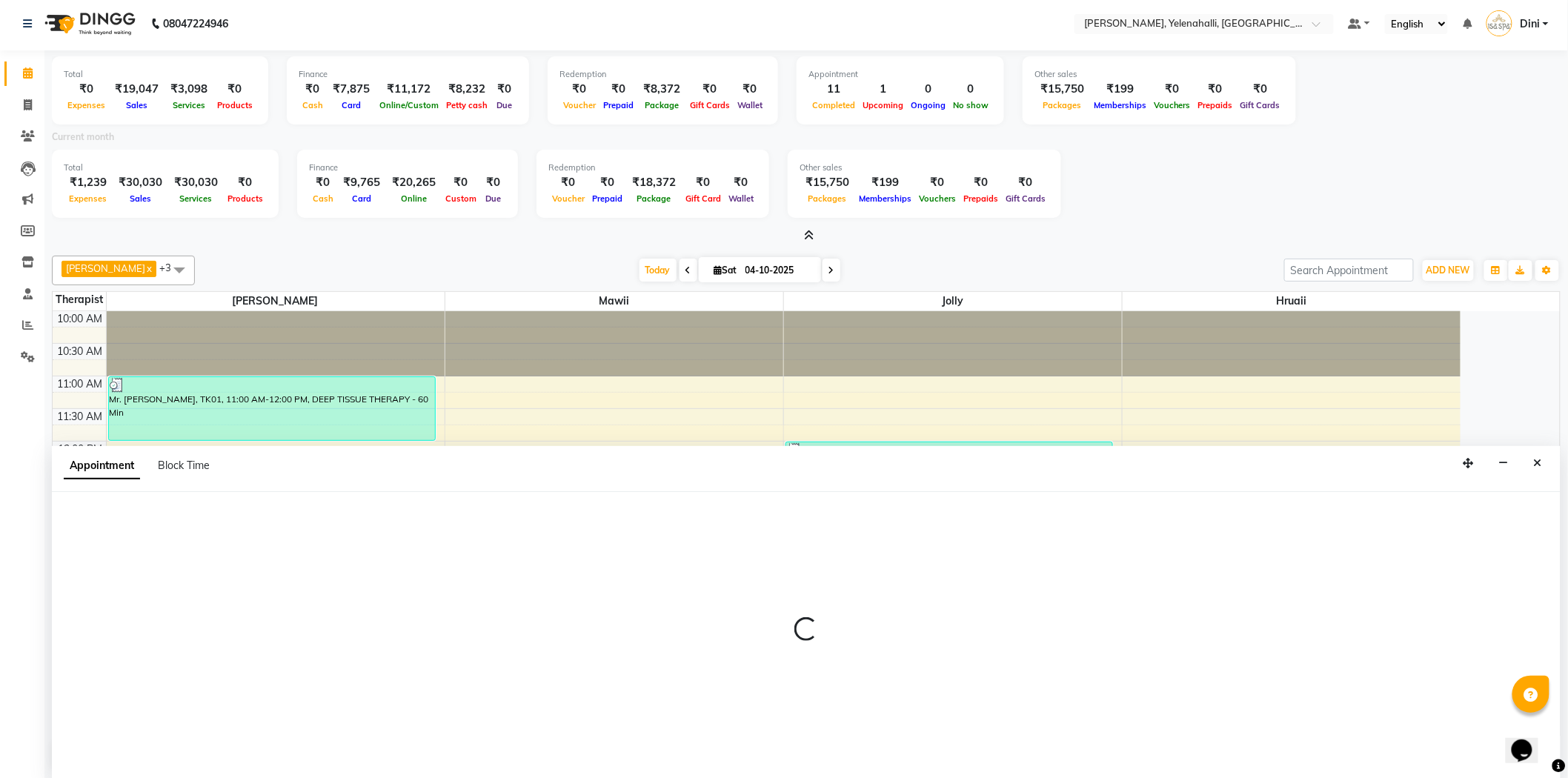
select select "61851"
select select "735"
select select "tentative"
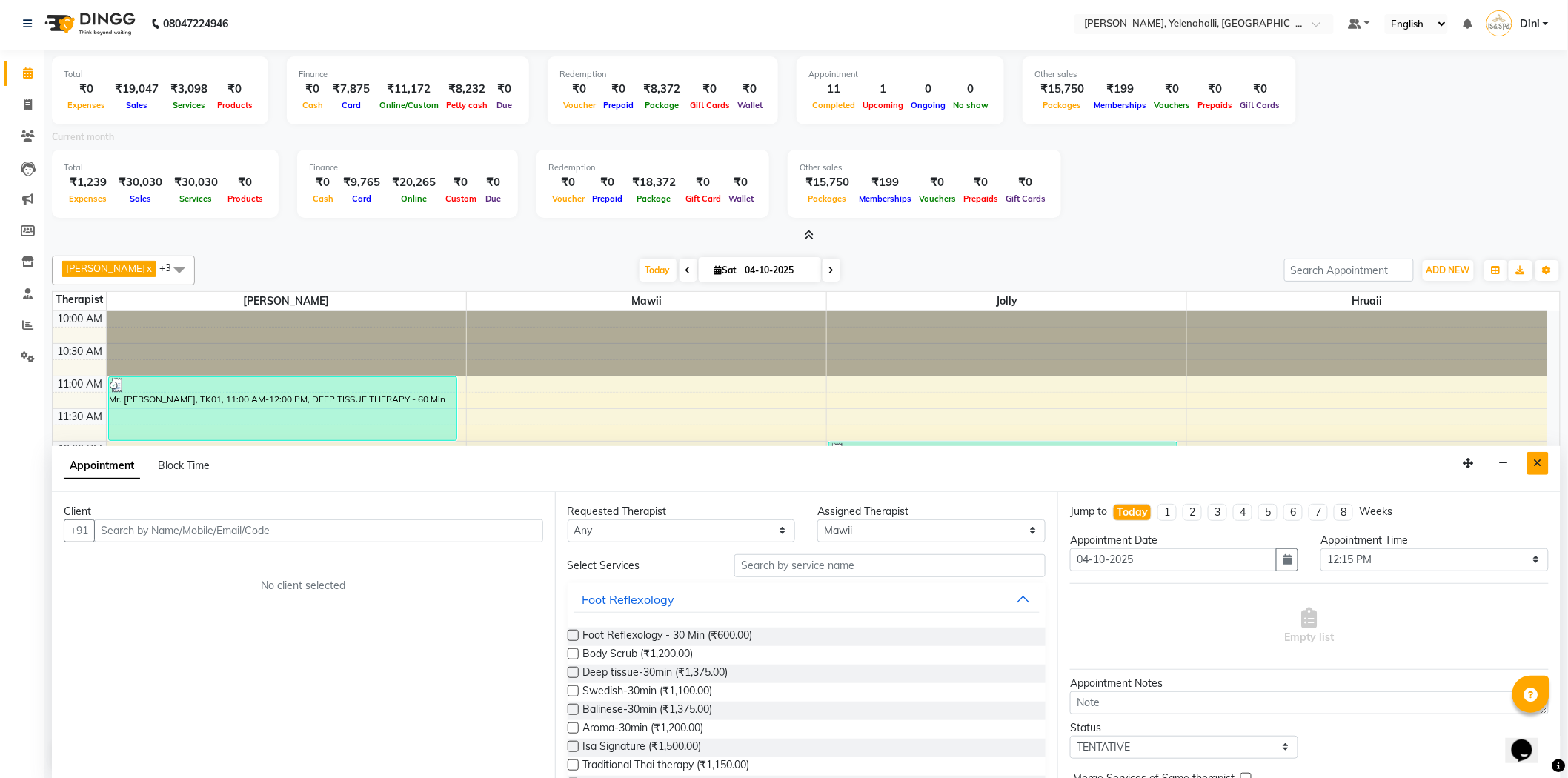
click at [1541, 458] on icon "Close" at bounding box center [1538, 463] width 8 height 11
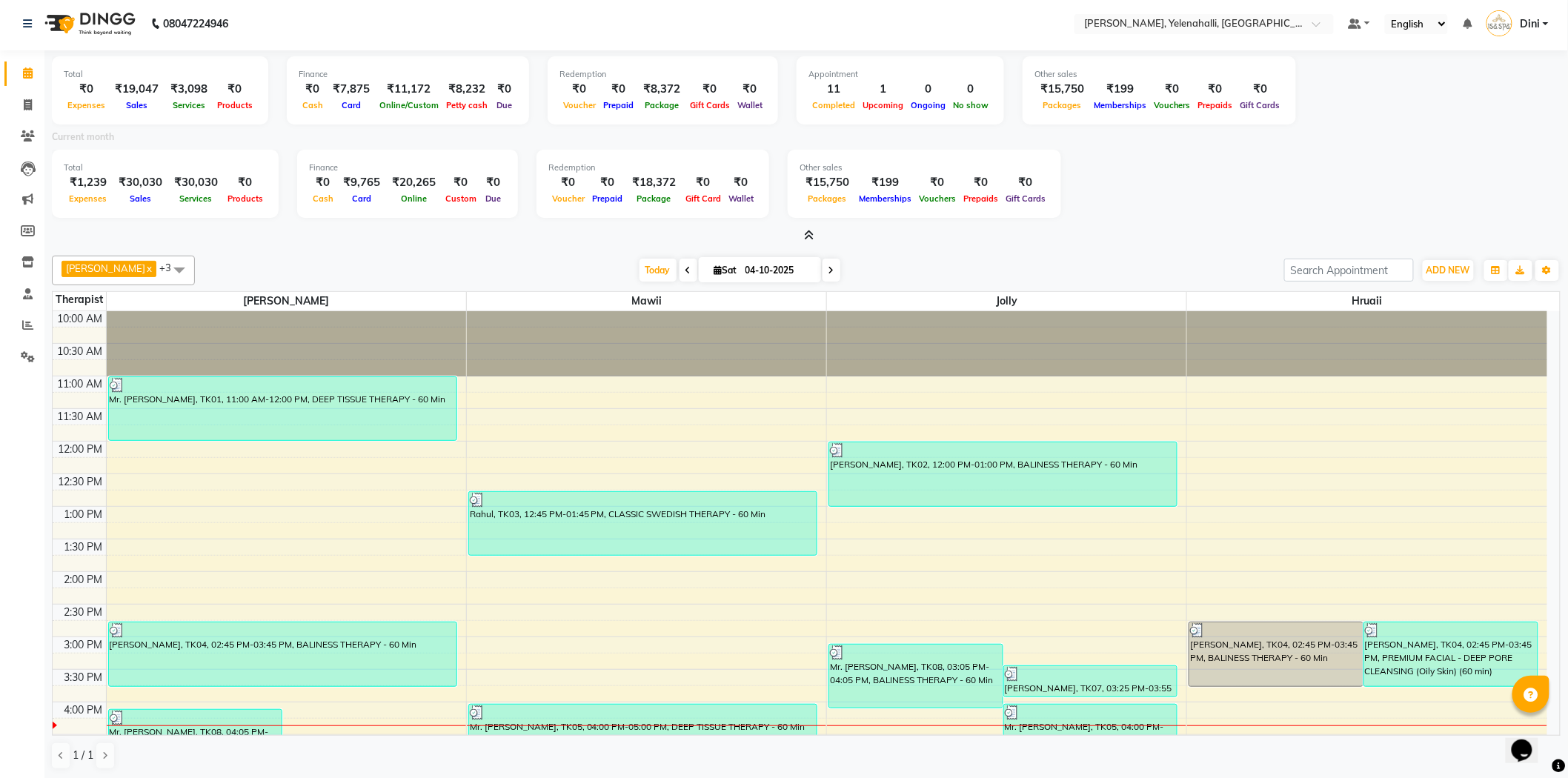
click at [828, 270] on icon at bounding box center [831, 271] width 6 height 9
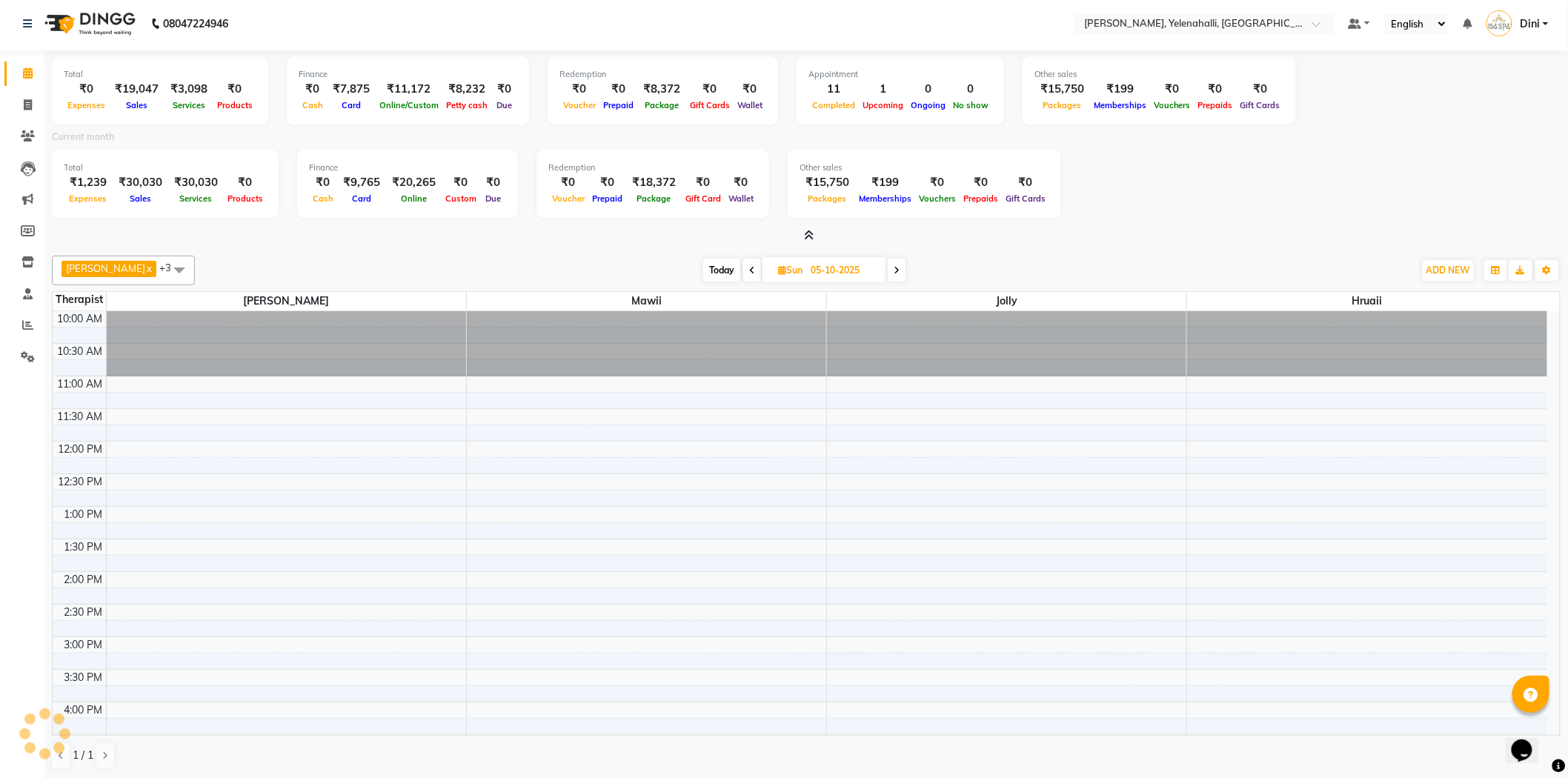
scroll to position [296, 0]
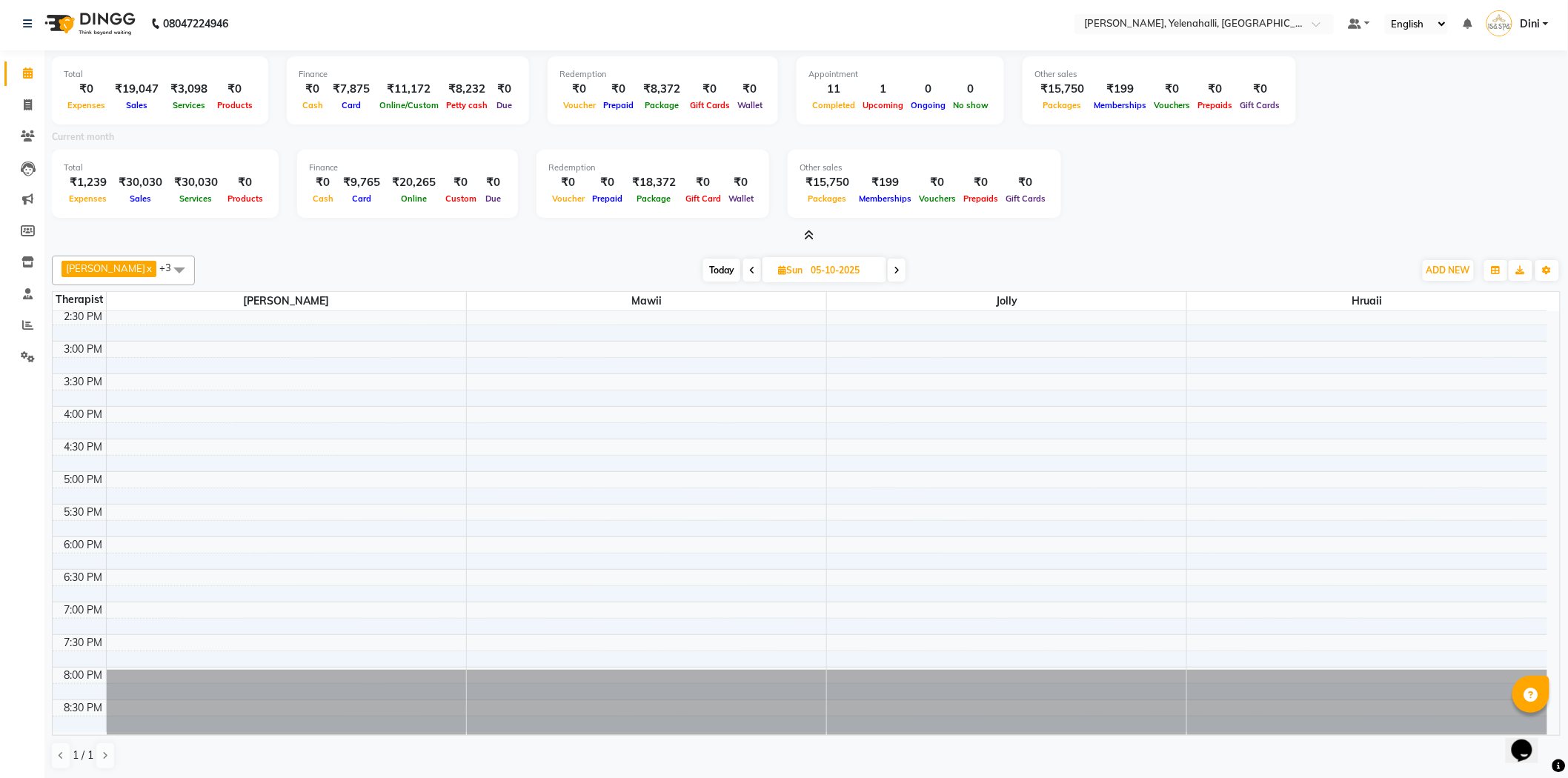
click at [894, 268] on icon at bounding box center [897, 271] width 6 height 9
type input "06-10-2025"
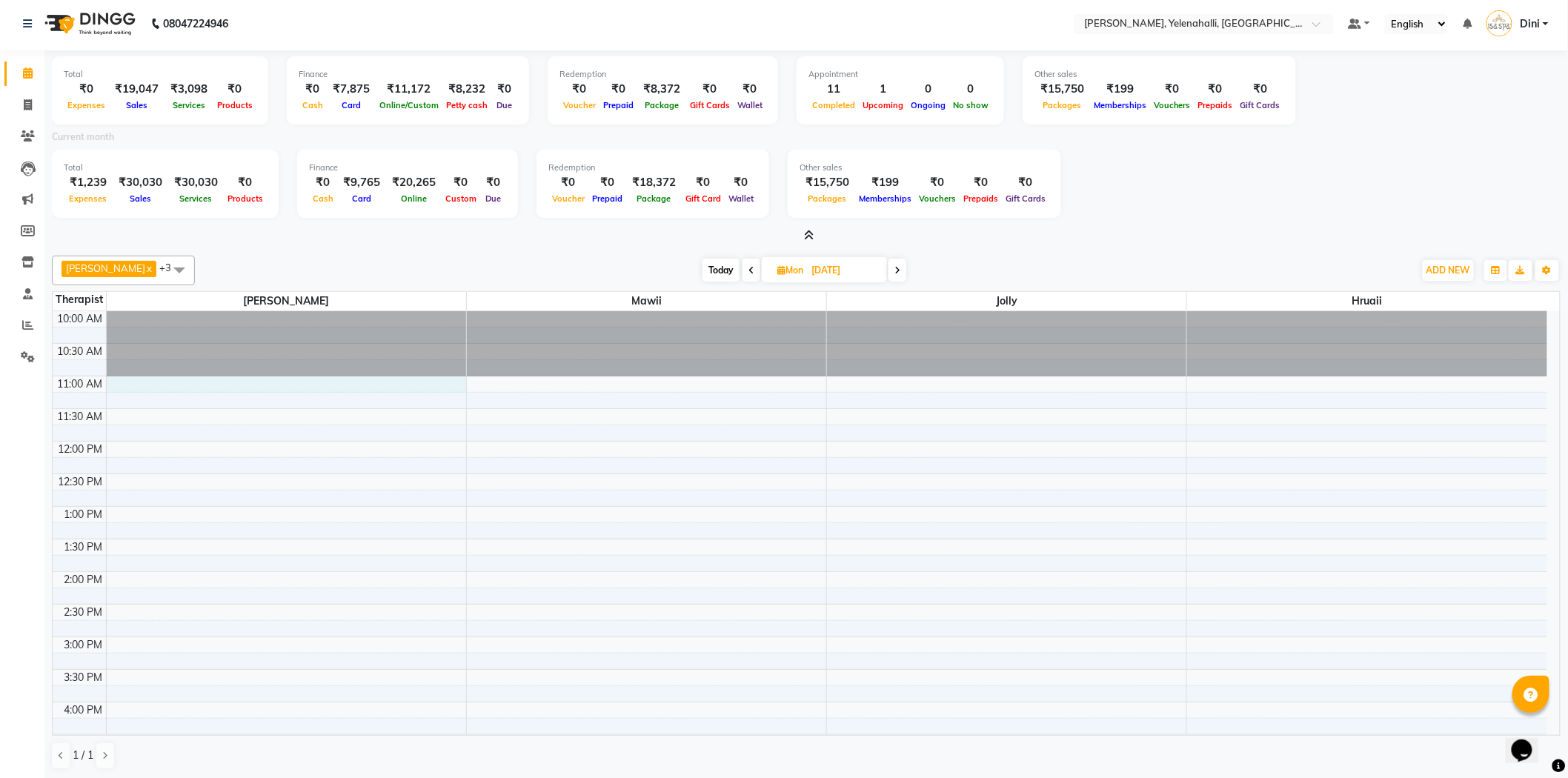
click at [225, 387] on div "10:00 AM 10:30 AM 11:00 AM 11:30 AM 12:00 PM 12:30 PM 1:00 PM 1:30 PM 2:00 PM 2…" at bounding box center [800, 669] width 1494 height 716
select select "61850"
select select "660"
select select "tentative"
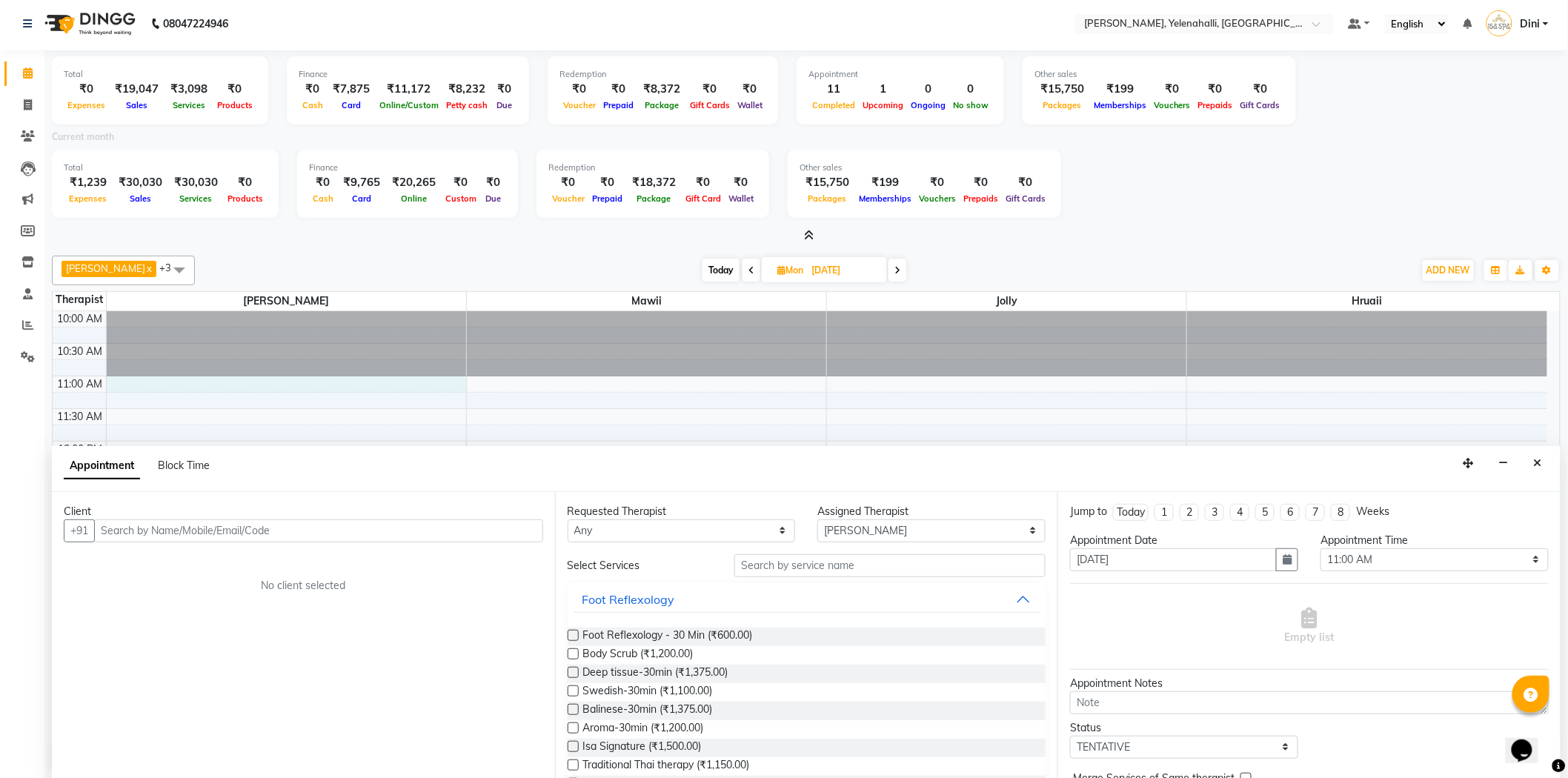
click at [112, 526] on input "text" at bounding box center [319, 531] width 449 height 23
click at [140, 527] on input "text" at bounding box center [319, 531] width 449 height 23
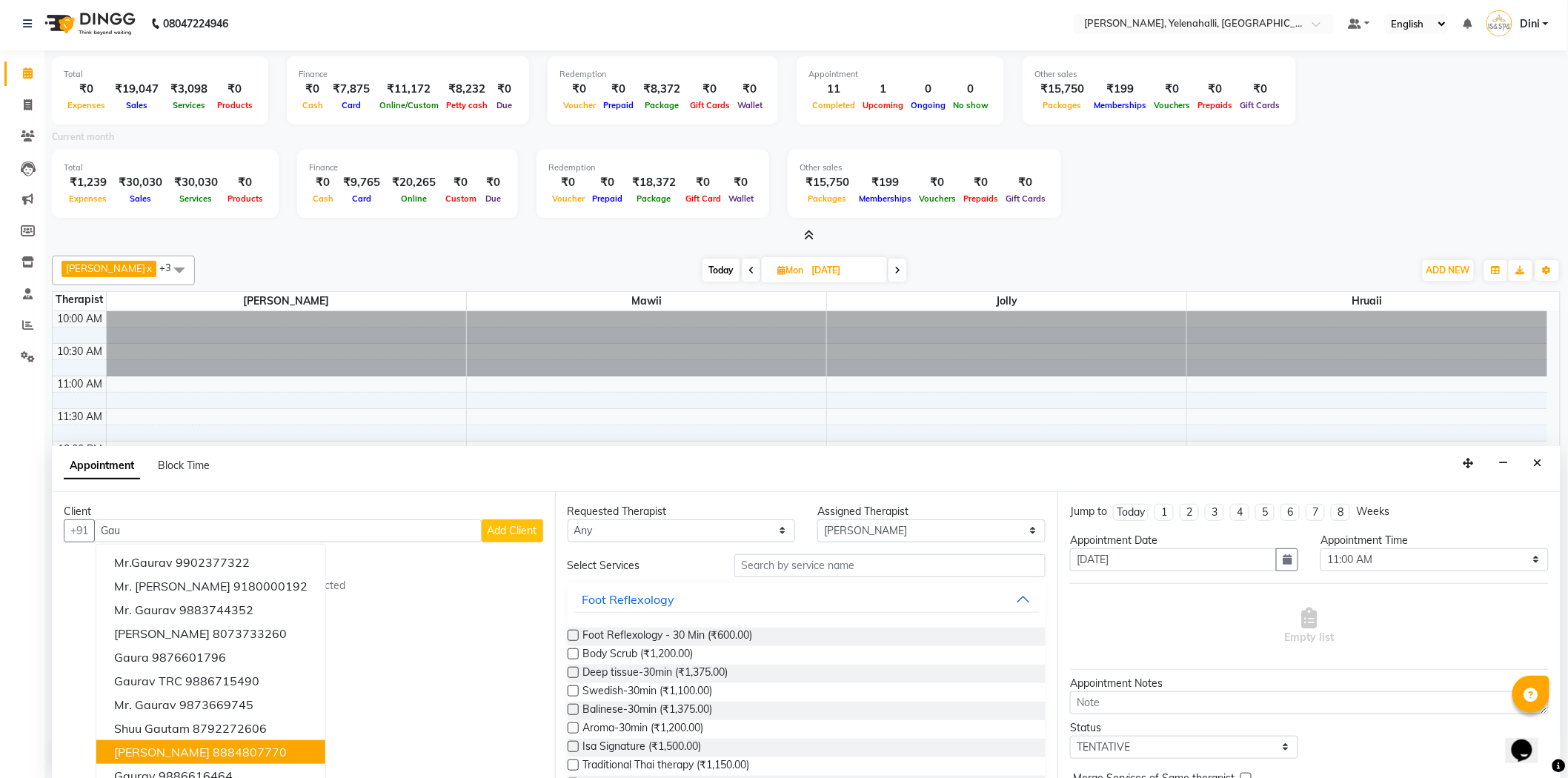
click at [262, 747] on ngb-highlight "8884807770" at bounding box center [250, 752] width 74 height 15
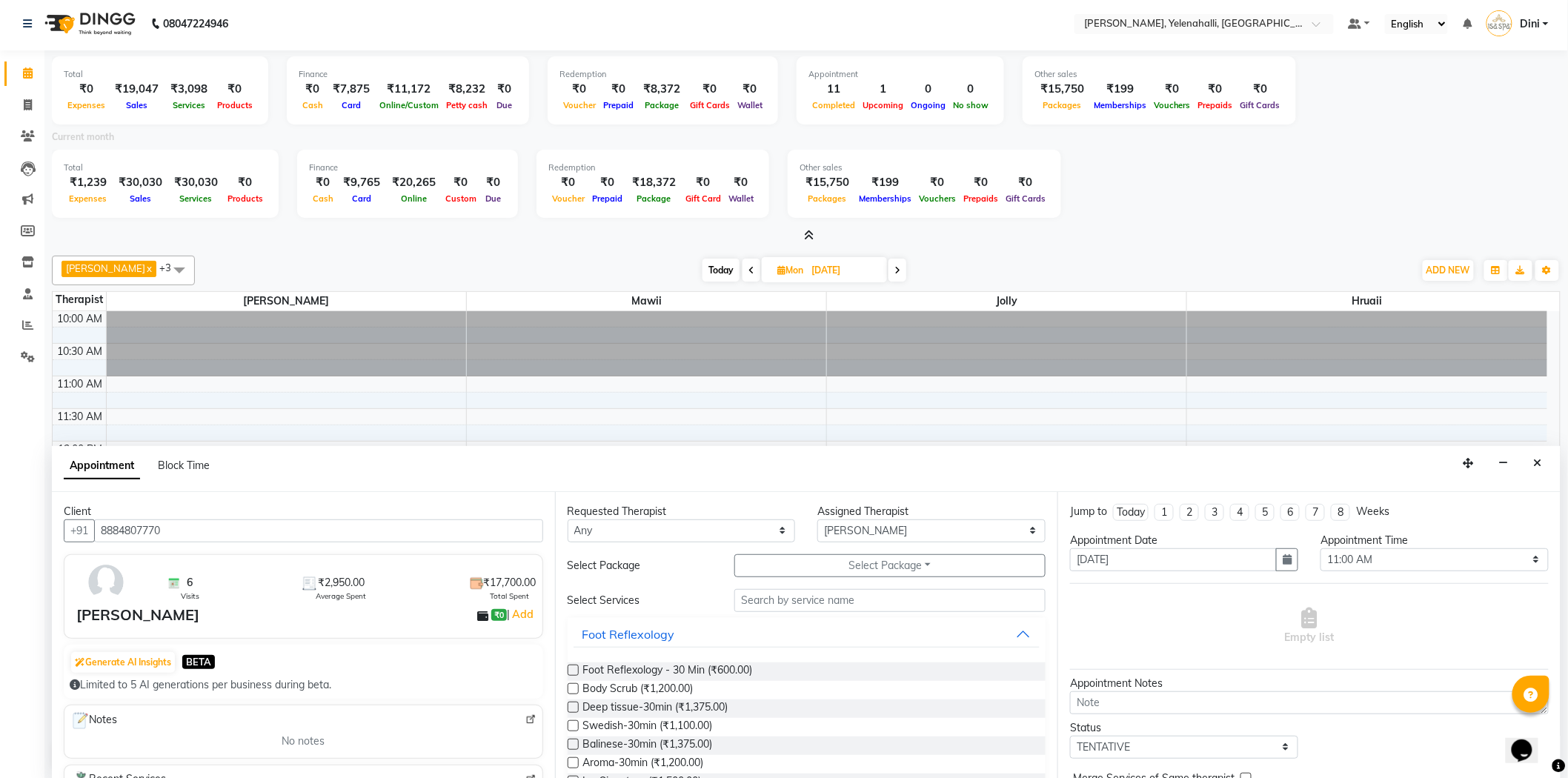
type input "8884807770"
click at [768, 606] on input "text" at bounding box center [890, 600] width 311 height 23
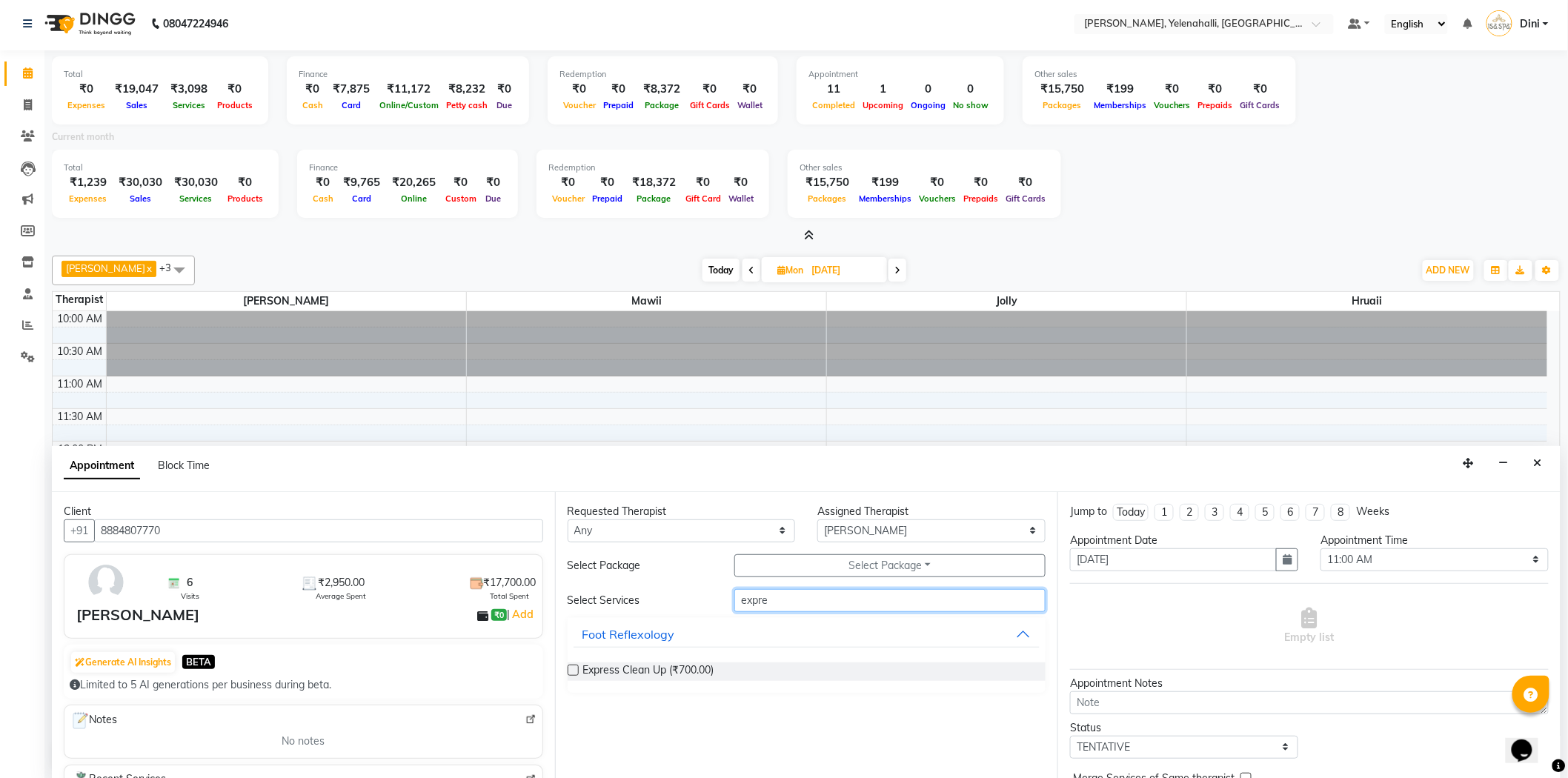
type input "expre"
click at [574, 671] on label at bounding box center [573, 670] width 11 height 11
click at [574, 671] on input "checkbox" at bounding box center [572, 671] width 10 height 10
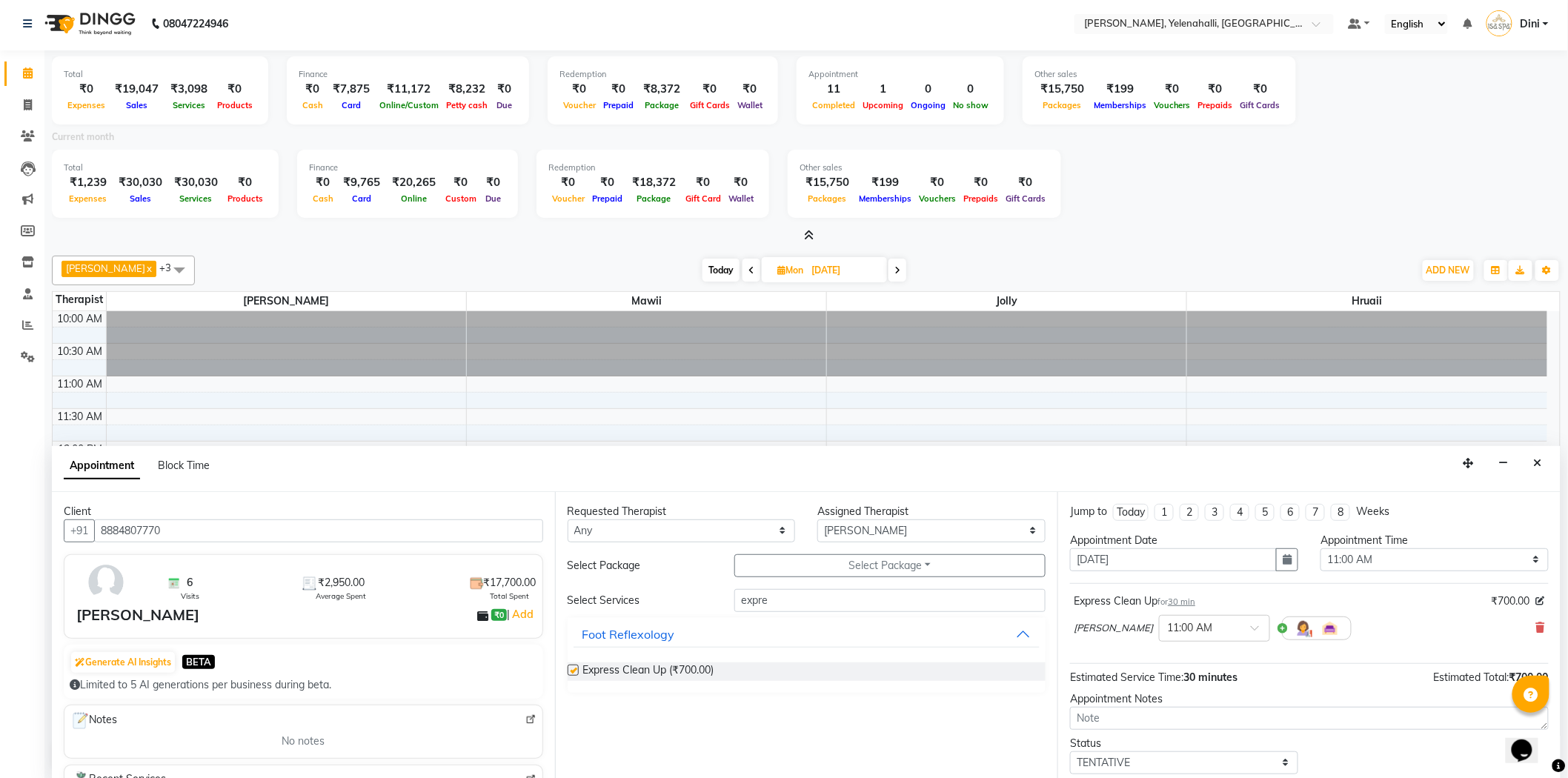
checkbox input "false"
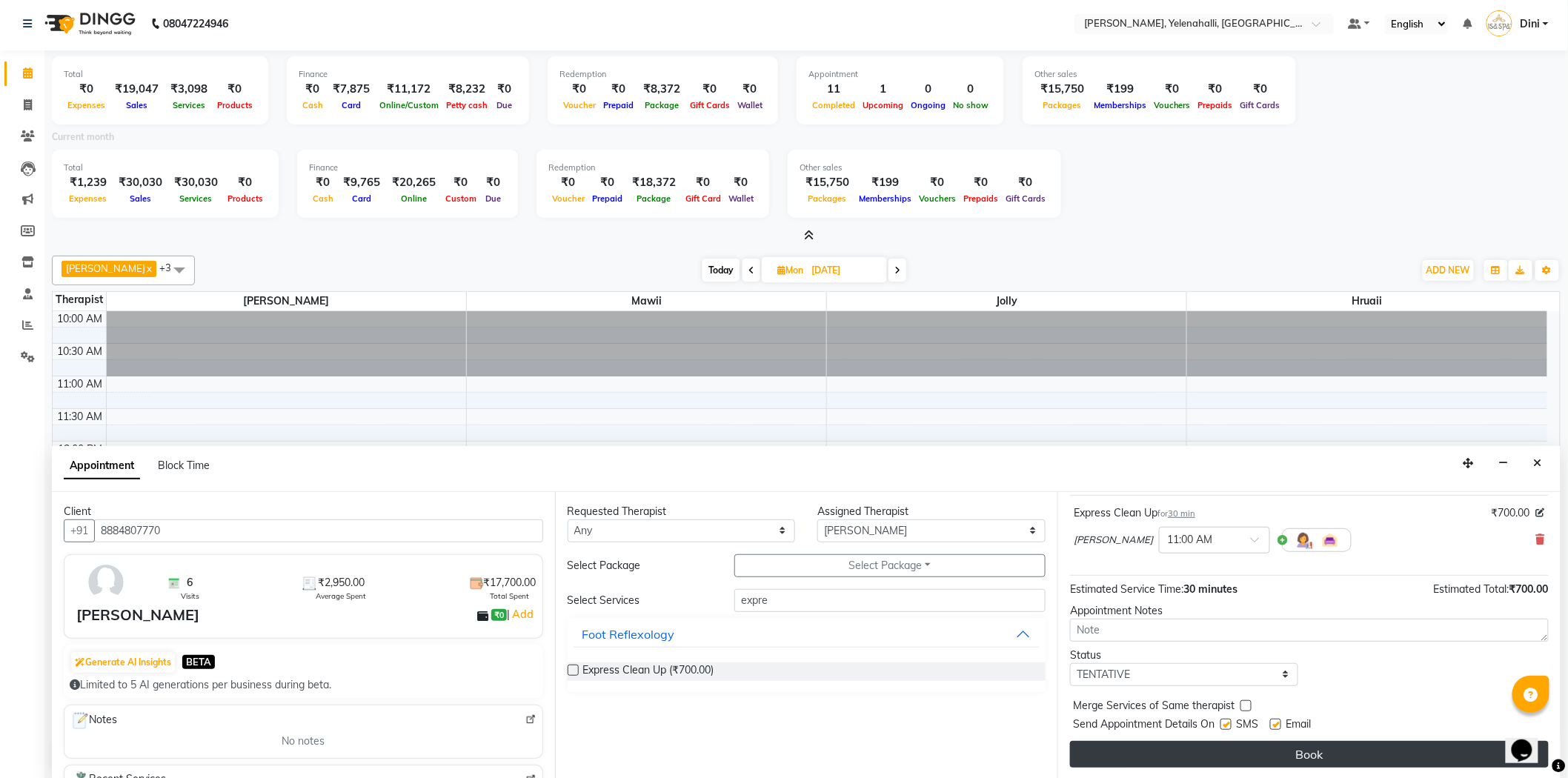
click at [1389, 744] on button "Book" at bounding box center [1309, 754] width 479 height 27
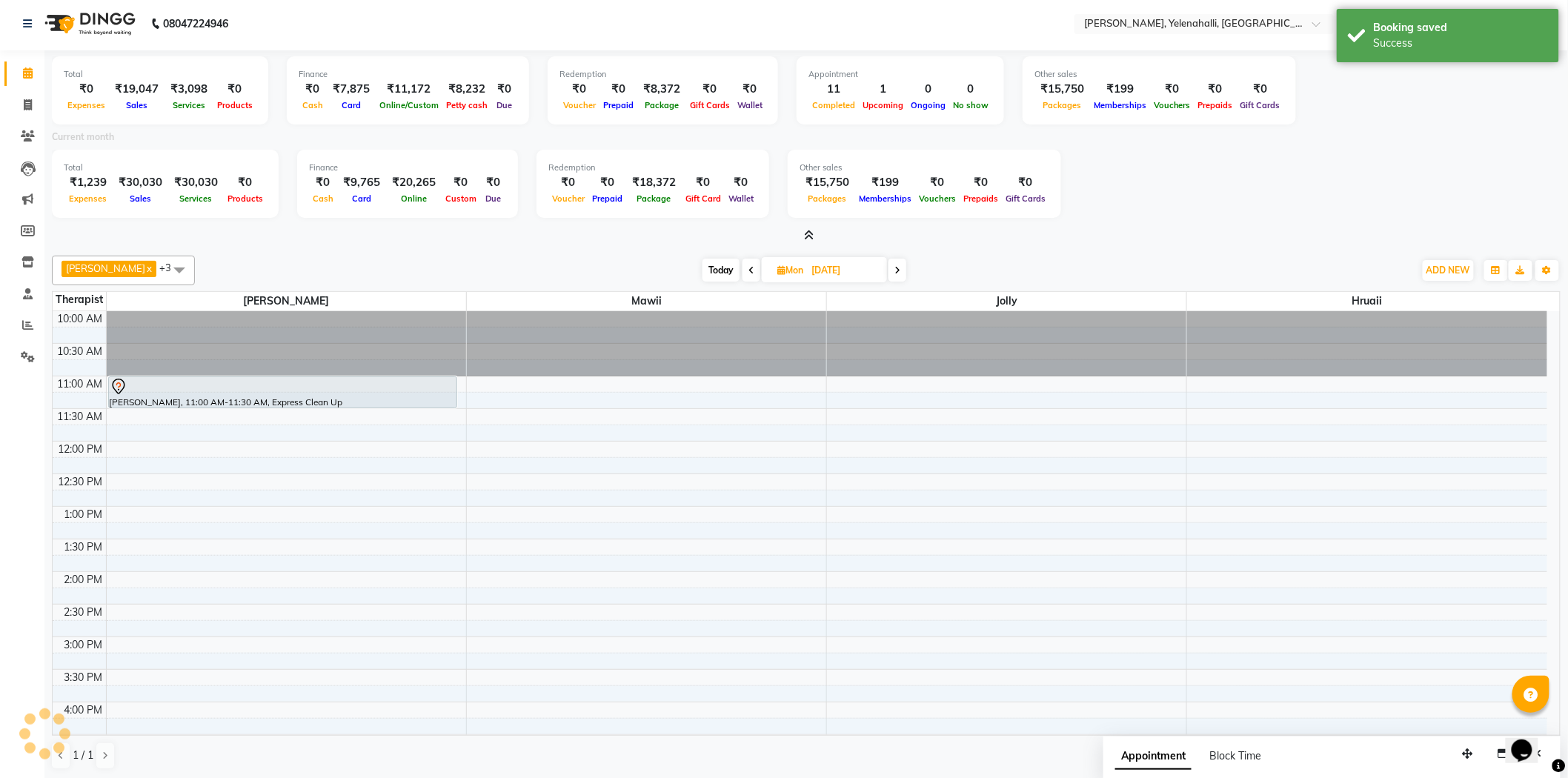
scroll to position [0, 0]
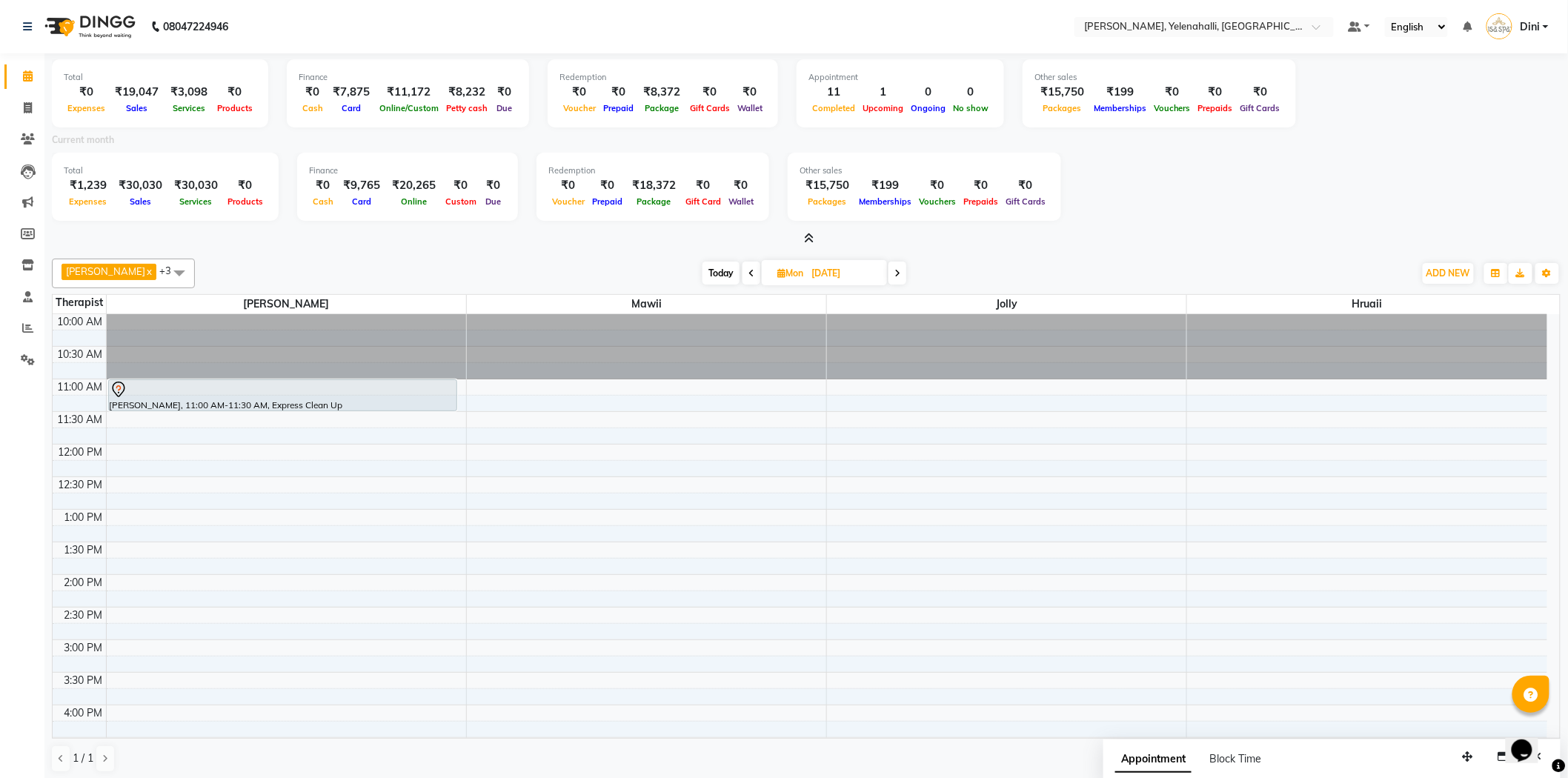
click at [748, 271] on icon at bounding box center [751, 274] width 6 height 9
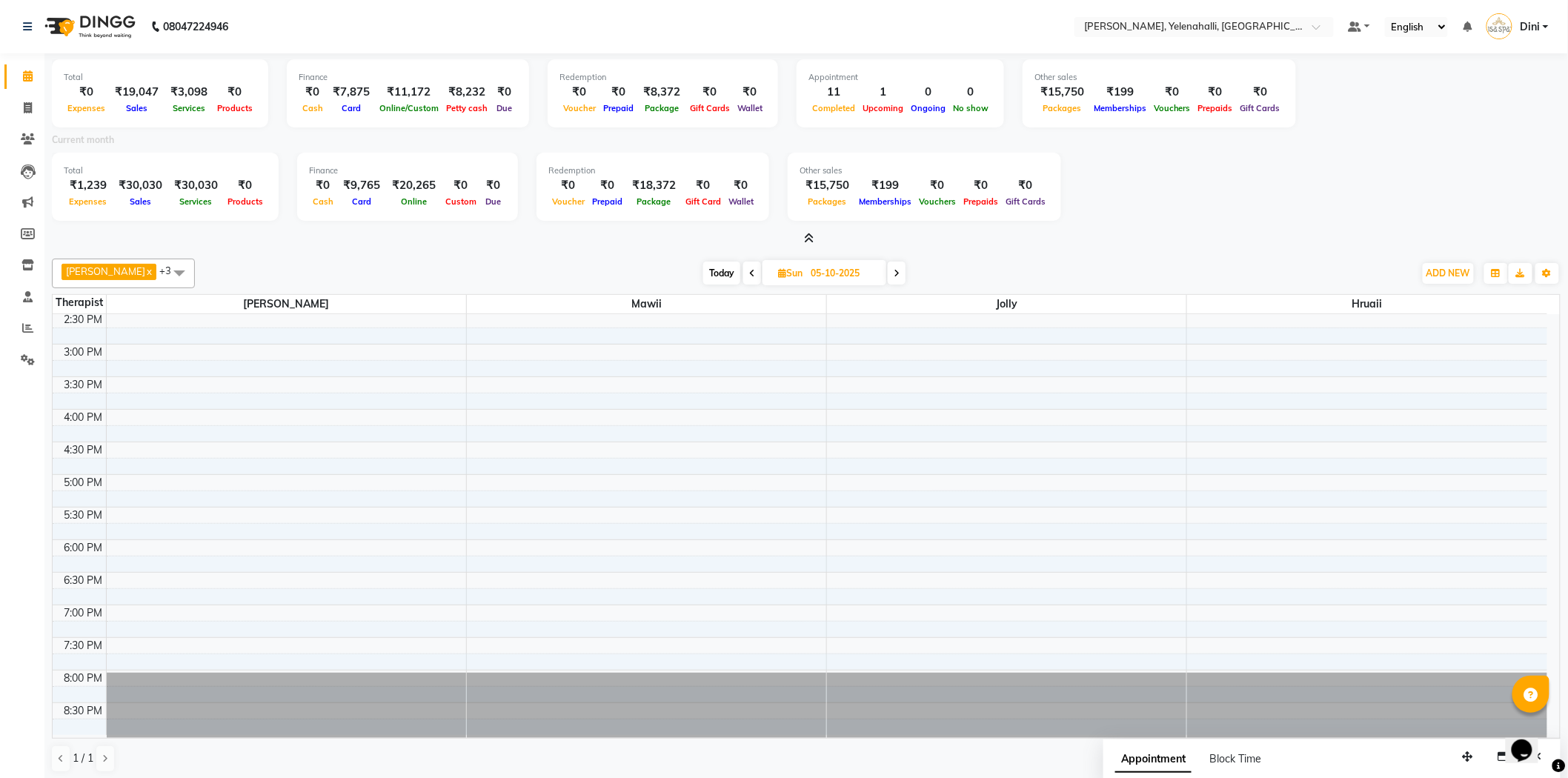
click at [749, 271] on icon at bounding box center [752, 274] width 6 height 9
type input "04-10-2025"
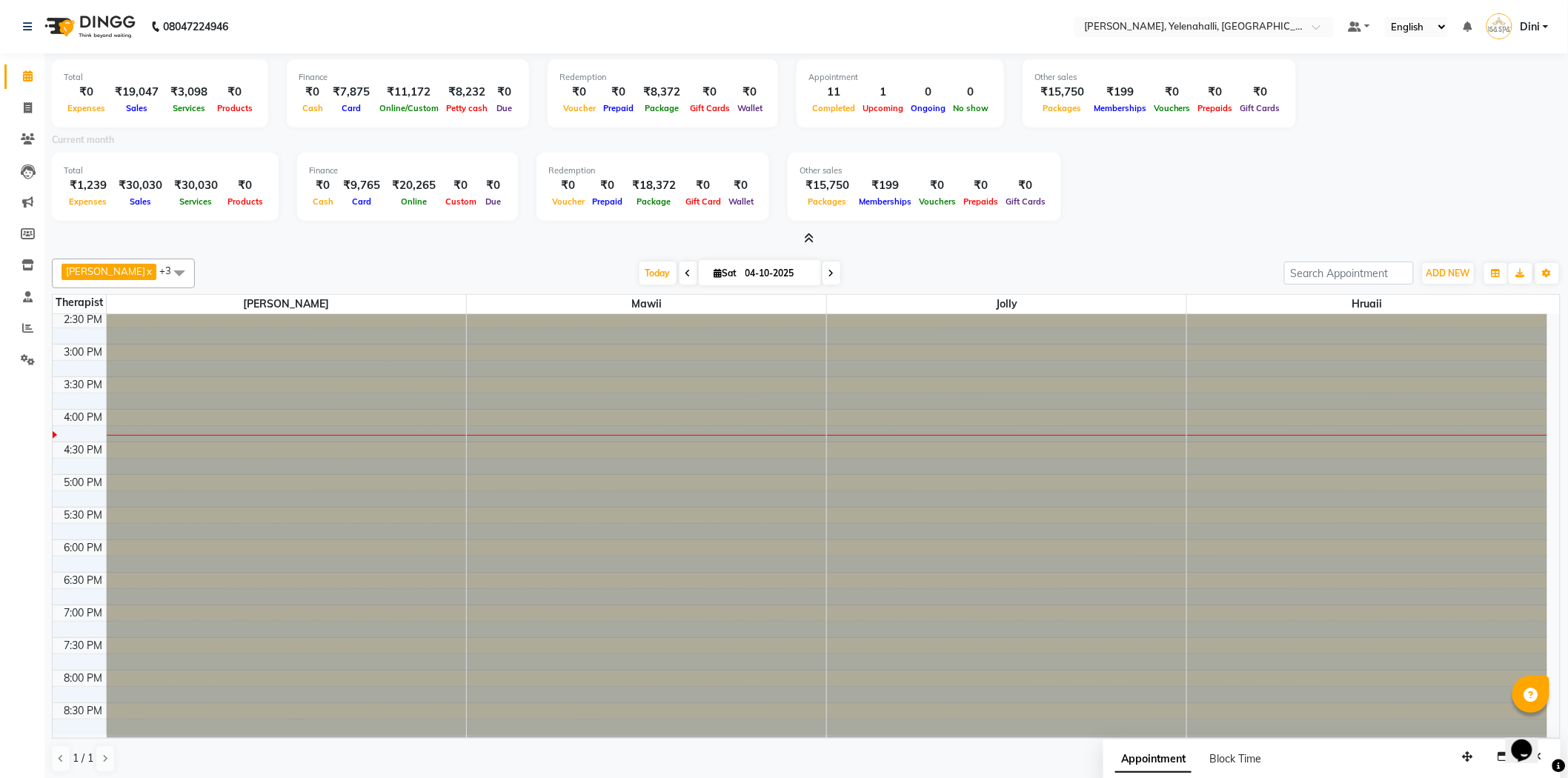
scroll to position [296, 0]
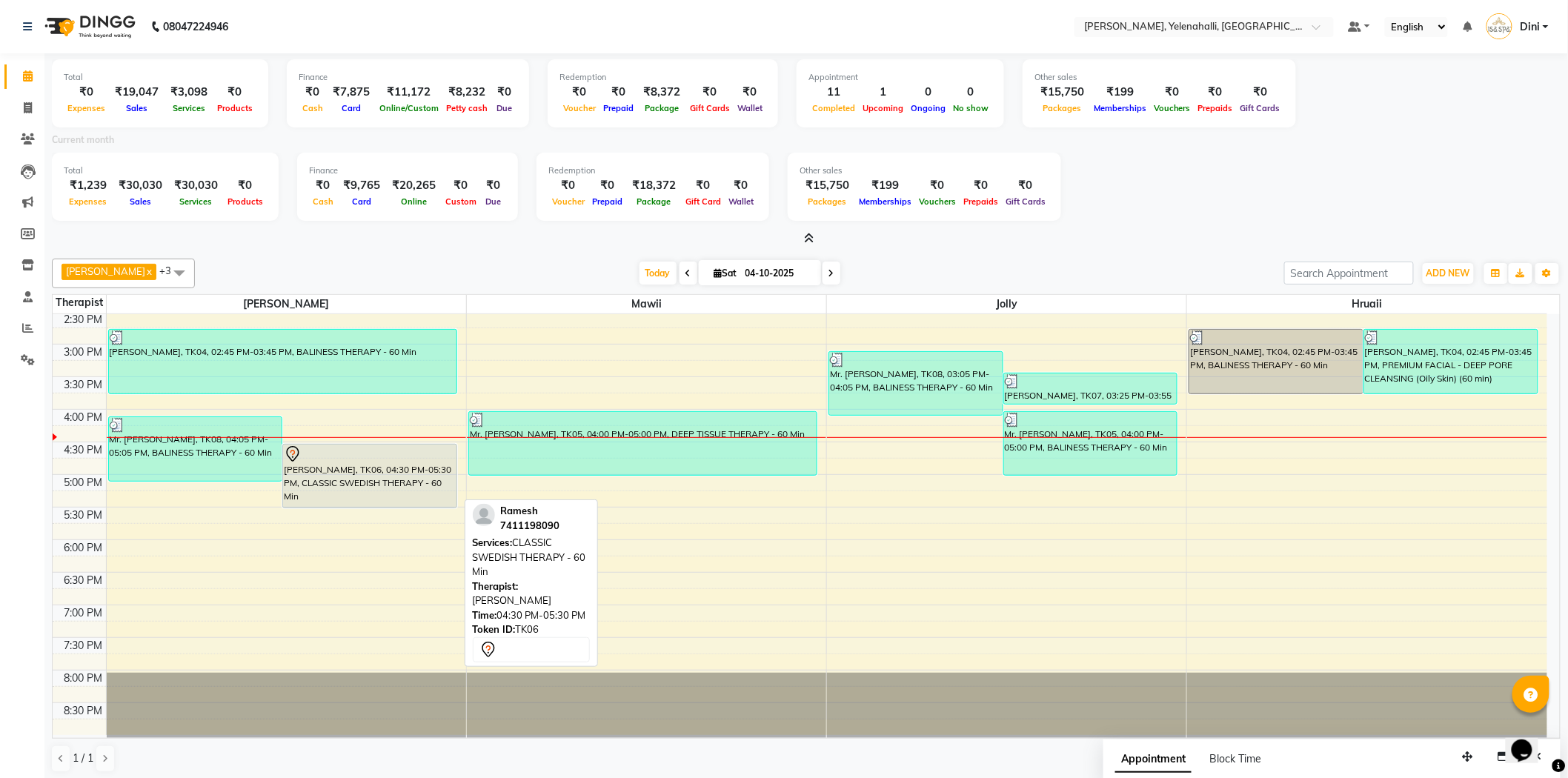
click at [334, 472] on div "[PERSON_NAME], TK06, 04:30 PM-05:30 PM, CLASSIC SWEDISH THERAPY - 60 Min" at bounding box center [369, 475] width 174 height 63
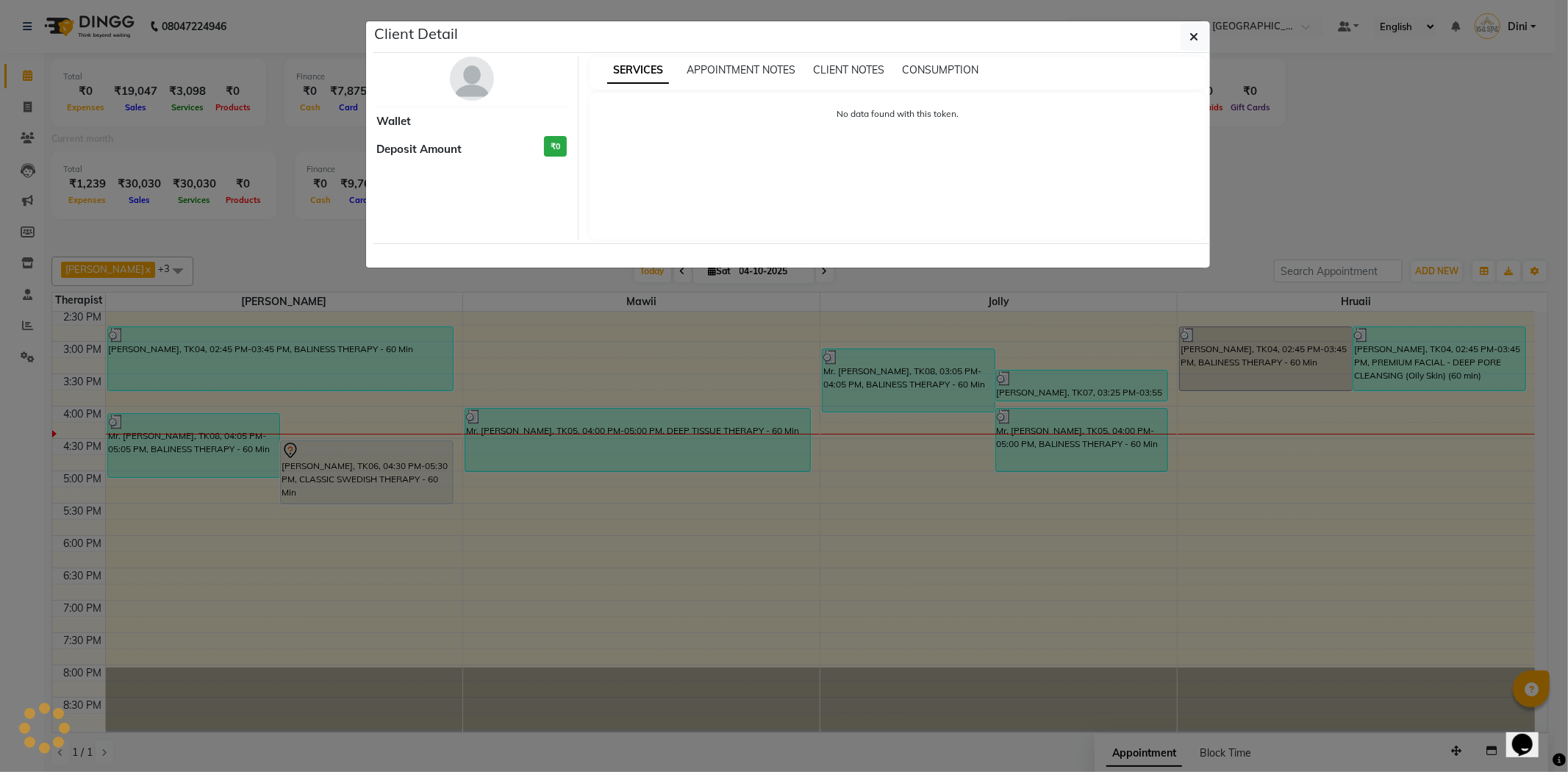
select select "7"
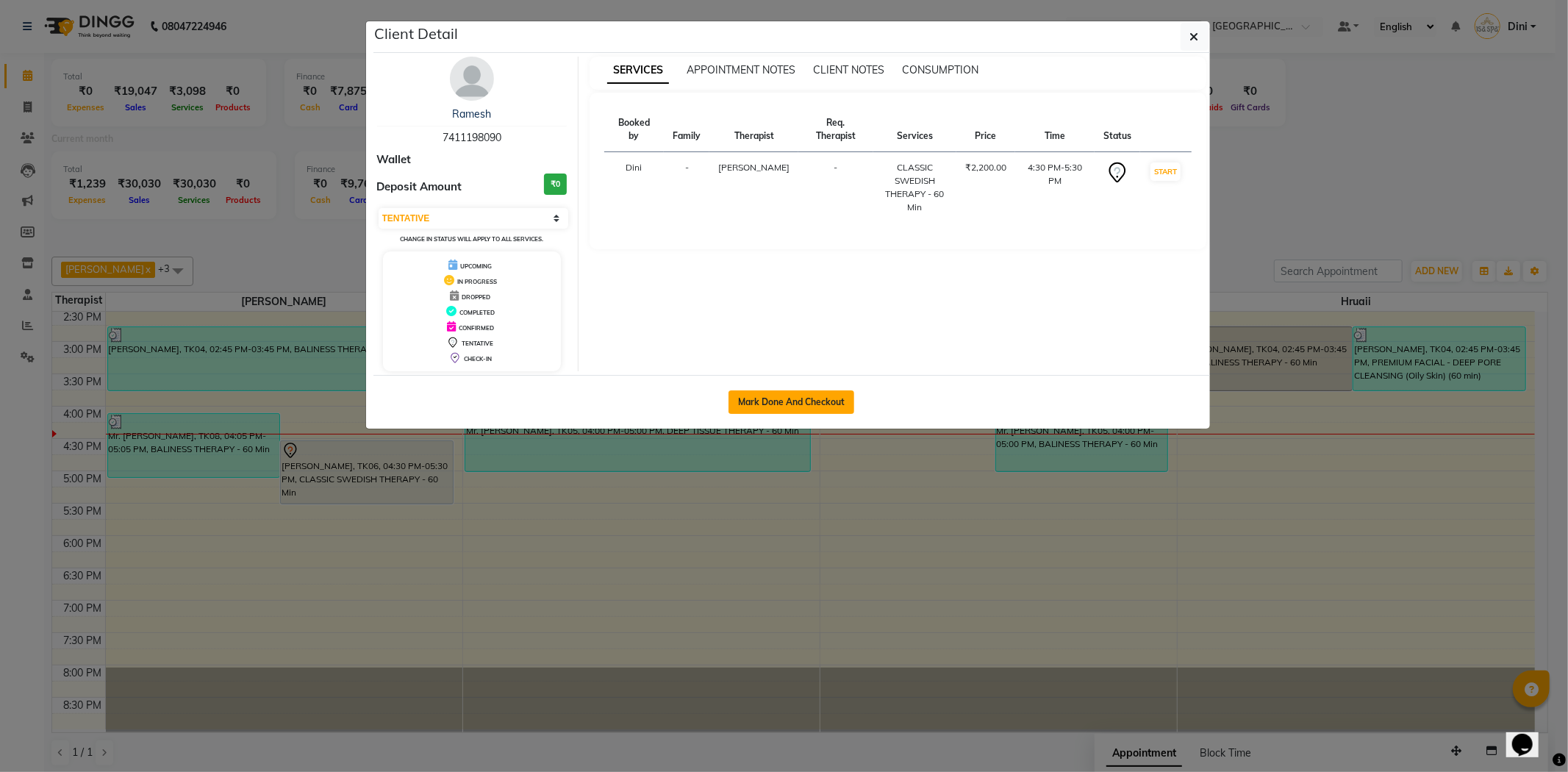
click at [793, 401] on button "Mark Done And Checkout" at bounding box center [791, 402] width 126 height 23
select select "service"
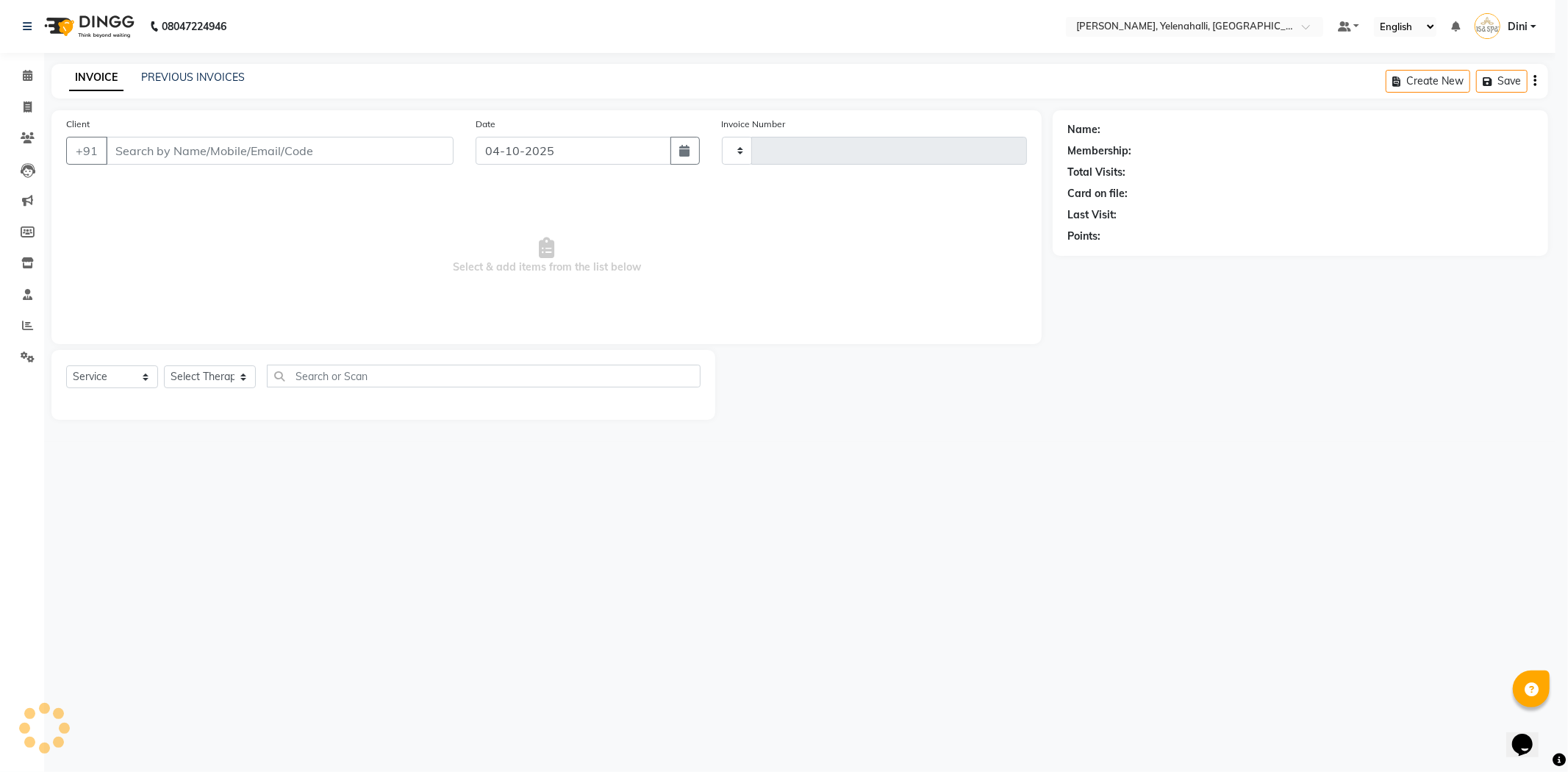
type input "1032"
select select "6121"
type input "7411198090"
select select "61850"
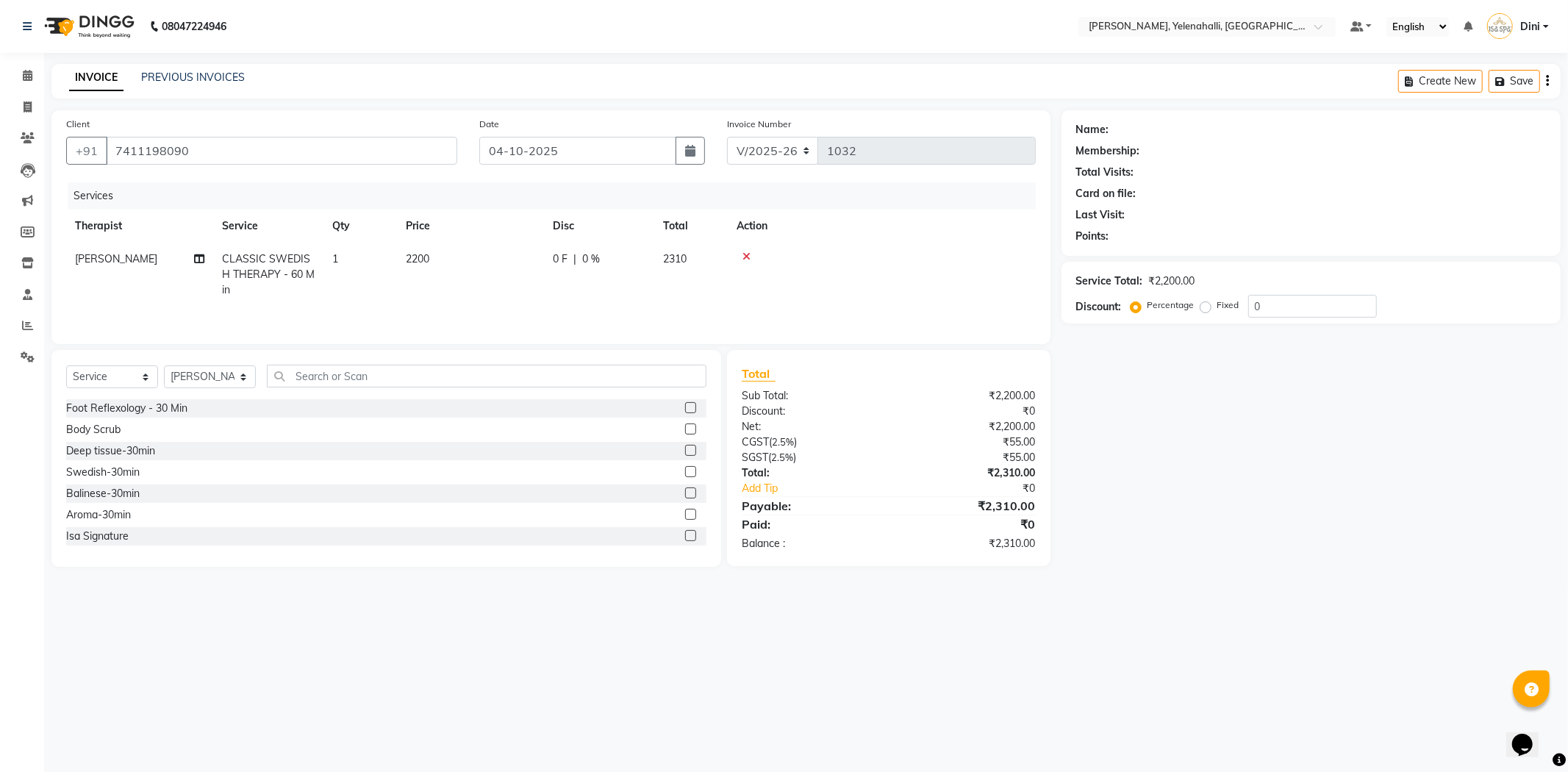
select select "1: Object"
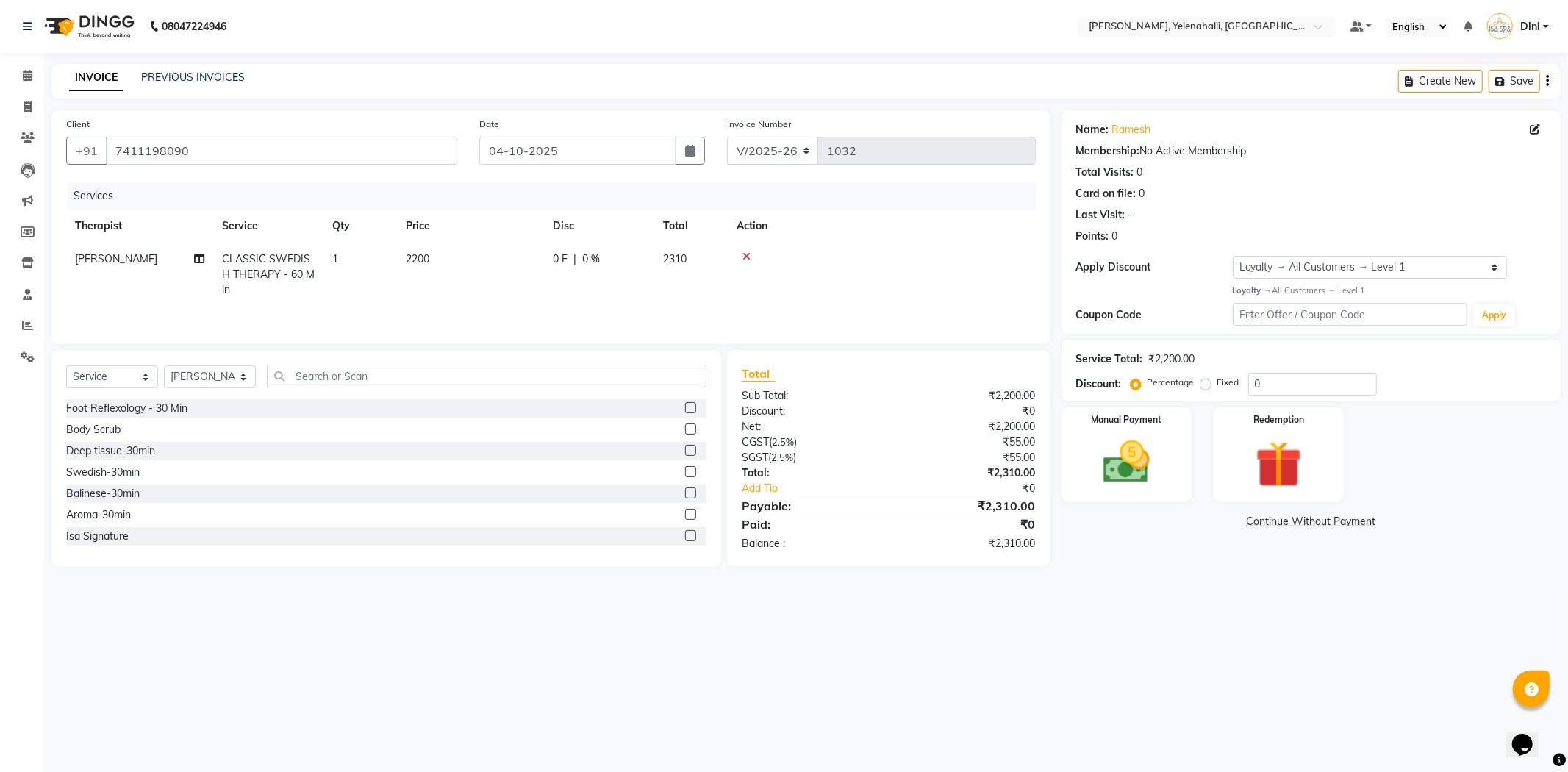
click at [744, 255] on icon at bounding box center [746, 257] width 8 height 11
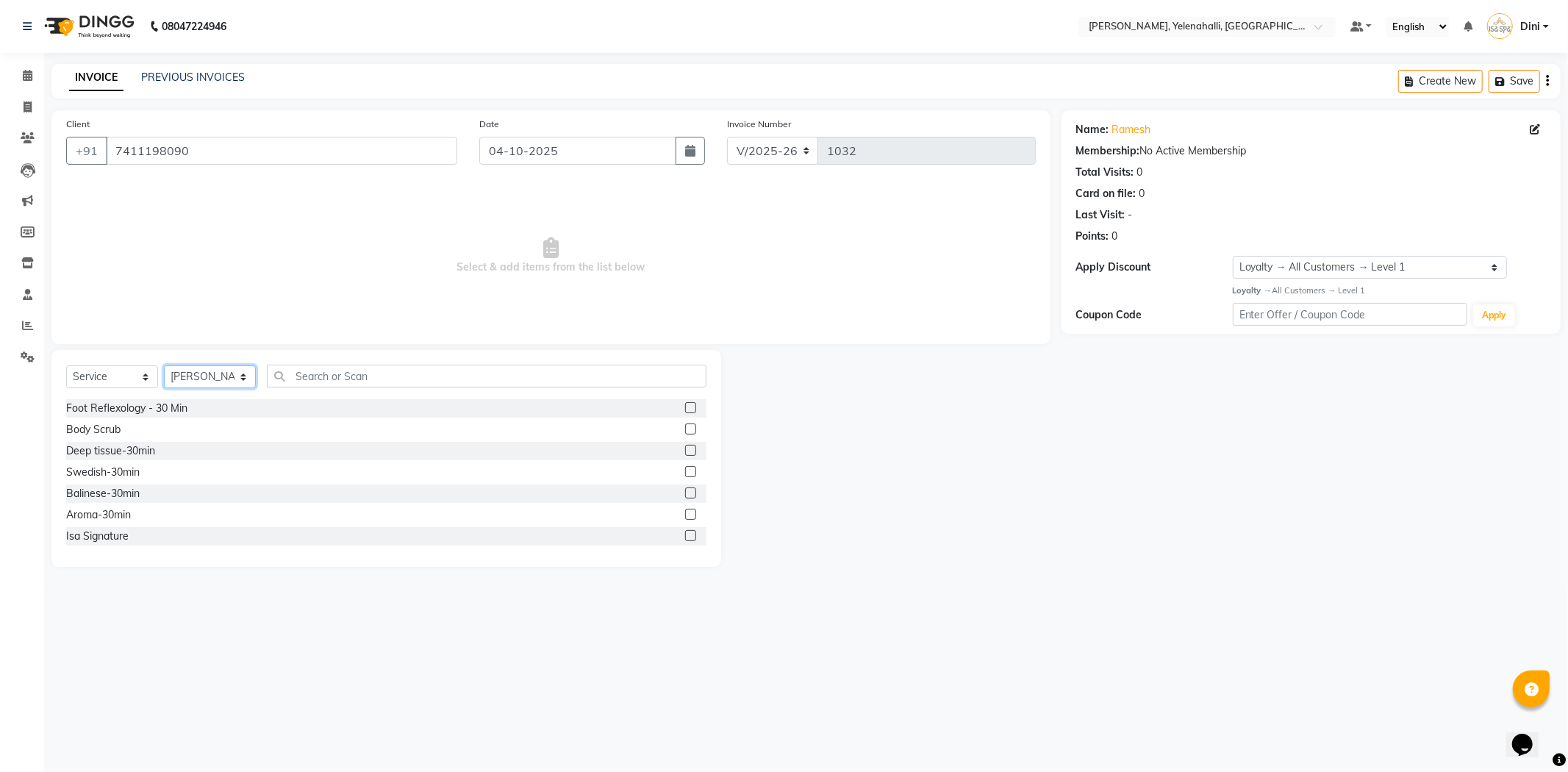
click at [218, 378] on select "Select Therapist Admin [PERSON_NAME] Hruaii [PERSON_NAME] [PERSON_NAME] Mr.Mohi…" at bounding box center [210, 376] width 92 height 23
select select "61851"
click at [164, 366] on select "Select Therapist Admin [PERSON_NAME] Hruaii [PERSON_NAME] [PERSON_NAME] Mr.Mohi…" at bounding box center [210, 376] width 92 height 23
click at [333, 379] on input "text" at bounding box center [487, 375] width 440 height 23
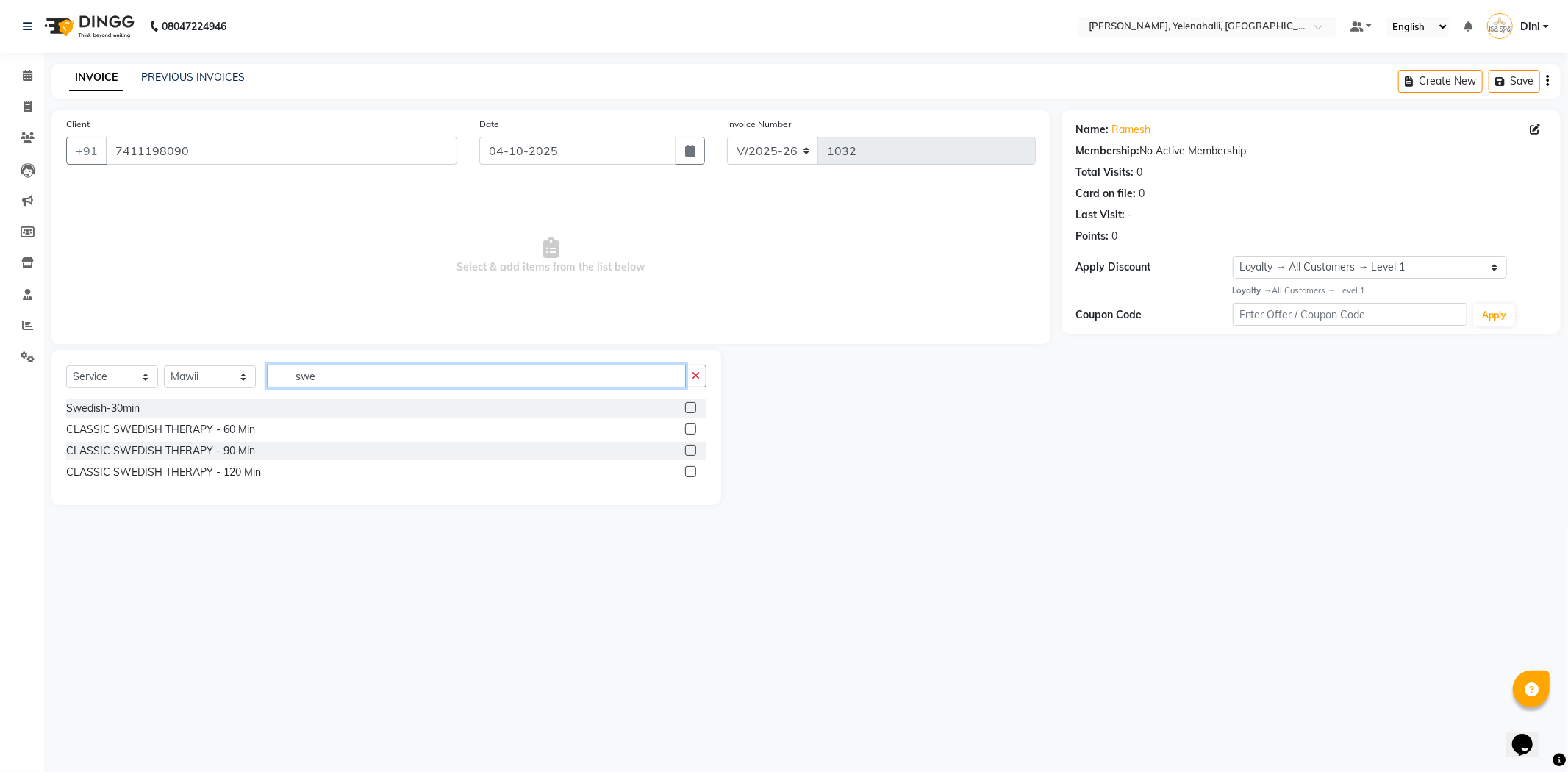
type input "swe"
click at [693, 426] on label at bounding box center [690, 429] width 11 height 11
click at [693, 426] on input "checkbox" at bounding box center [690, 430] width 10 height 10
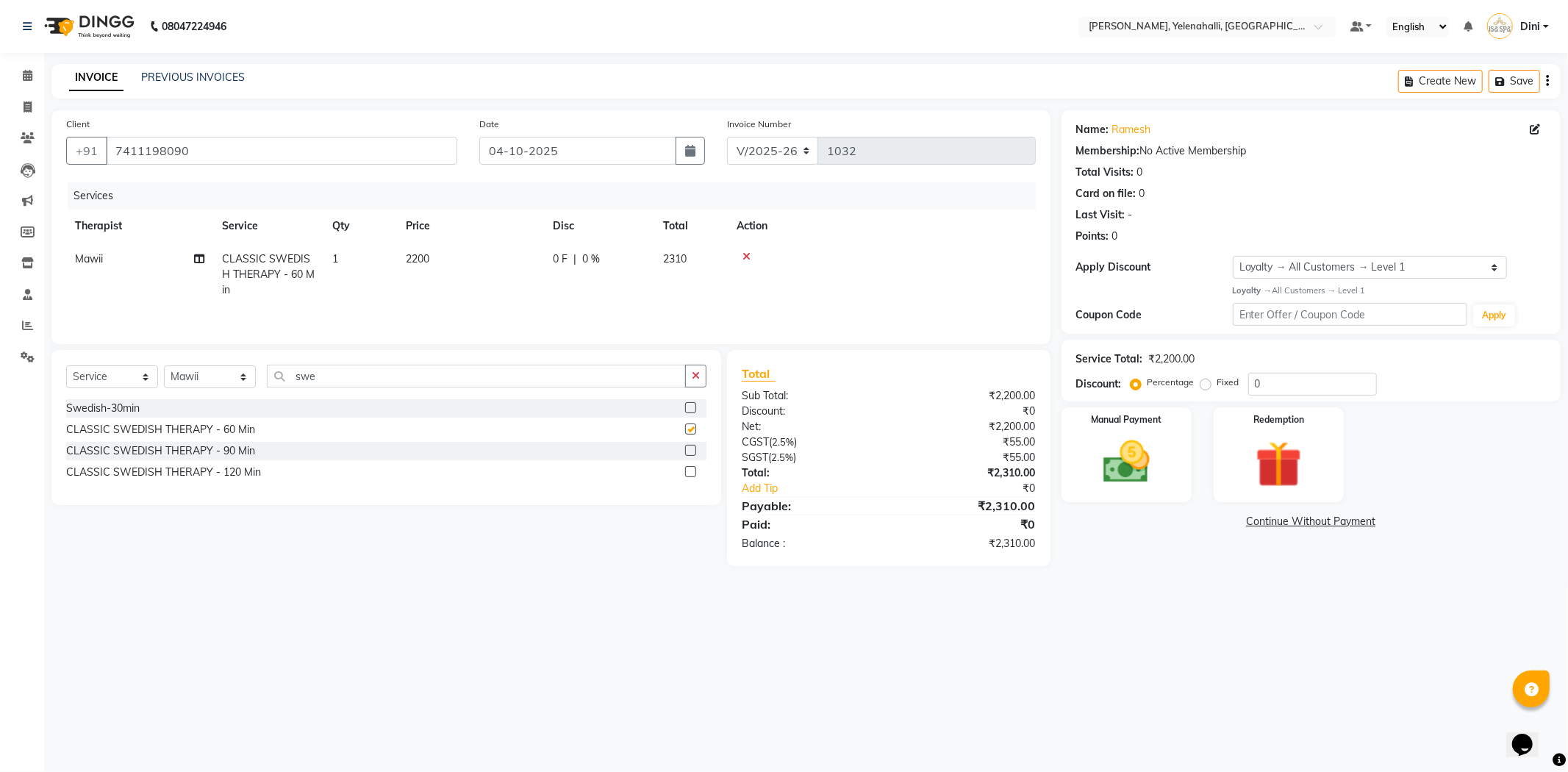
checkbox input "false"
click at [1122, 444] on img at bounding box center [1127, 462] width 79 height 56
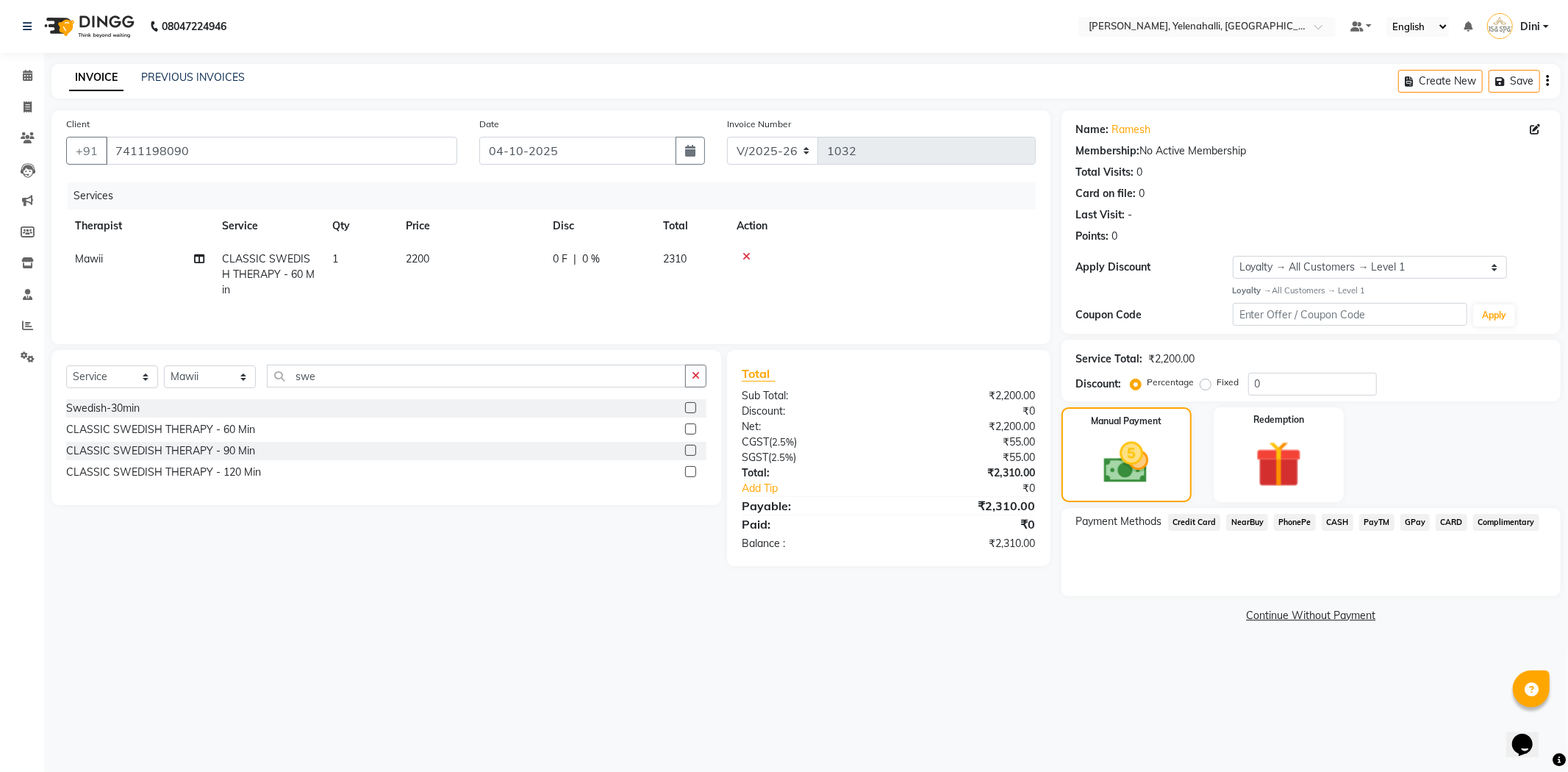
click at [1247, 521] on span "NearBuy" at bounding box center [1247, 522] width 42 height 17
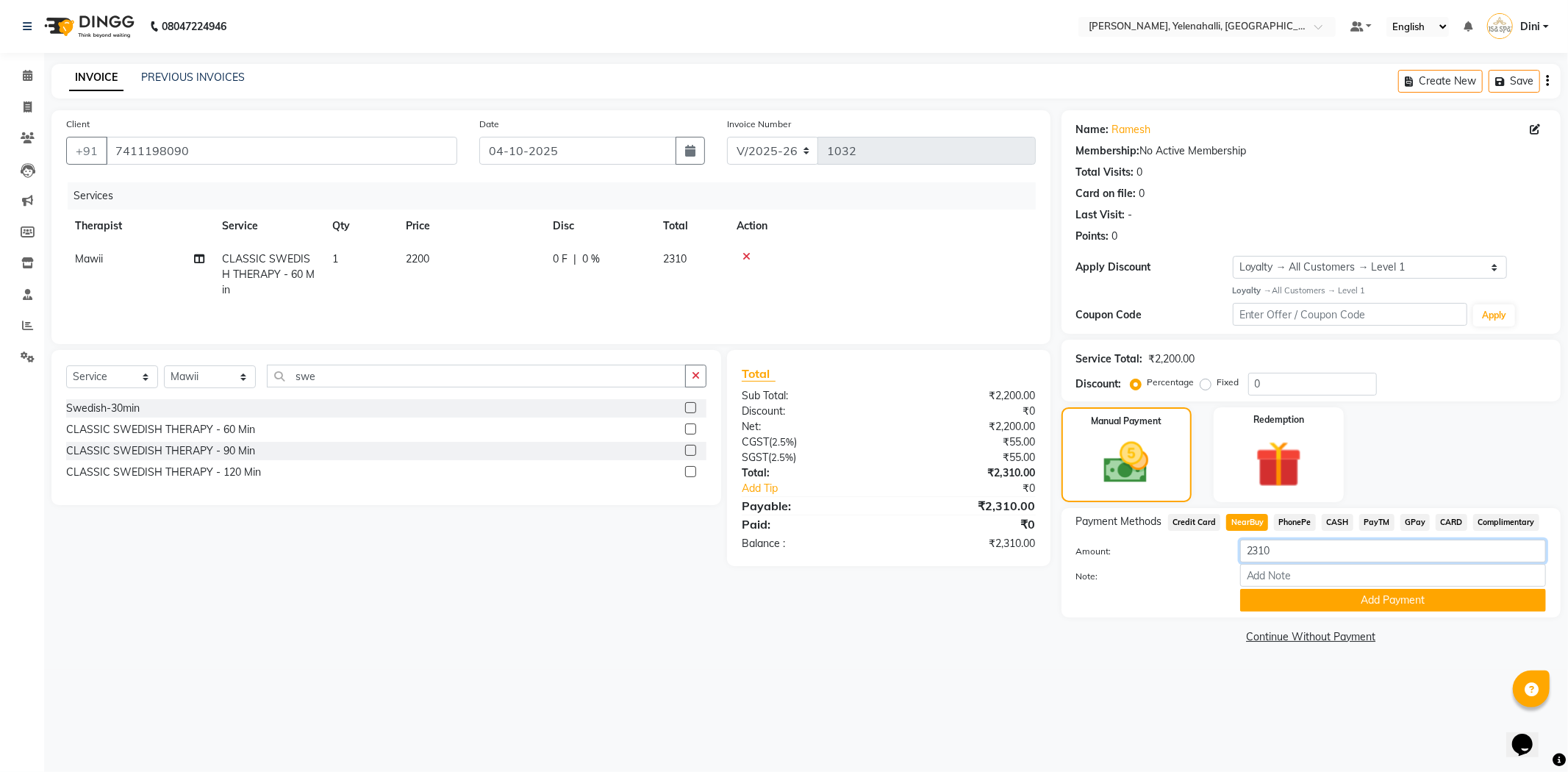
click at [1290, 548] on input "2310" at bounding box center [1393, 551] width 306 height 23
type input "2"
type input "1899"
click at [1323, 603] on button "Add Payment" at bounding box center [1393, 600] width 306 height 23
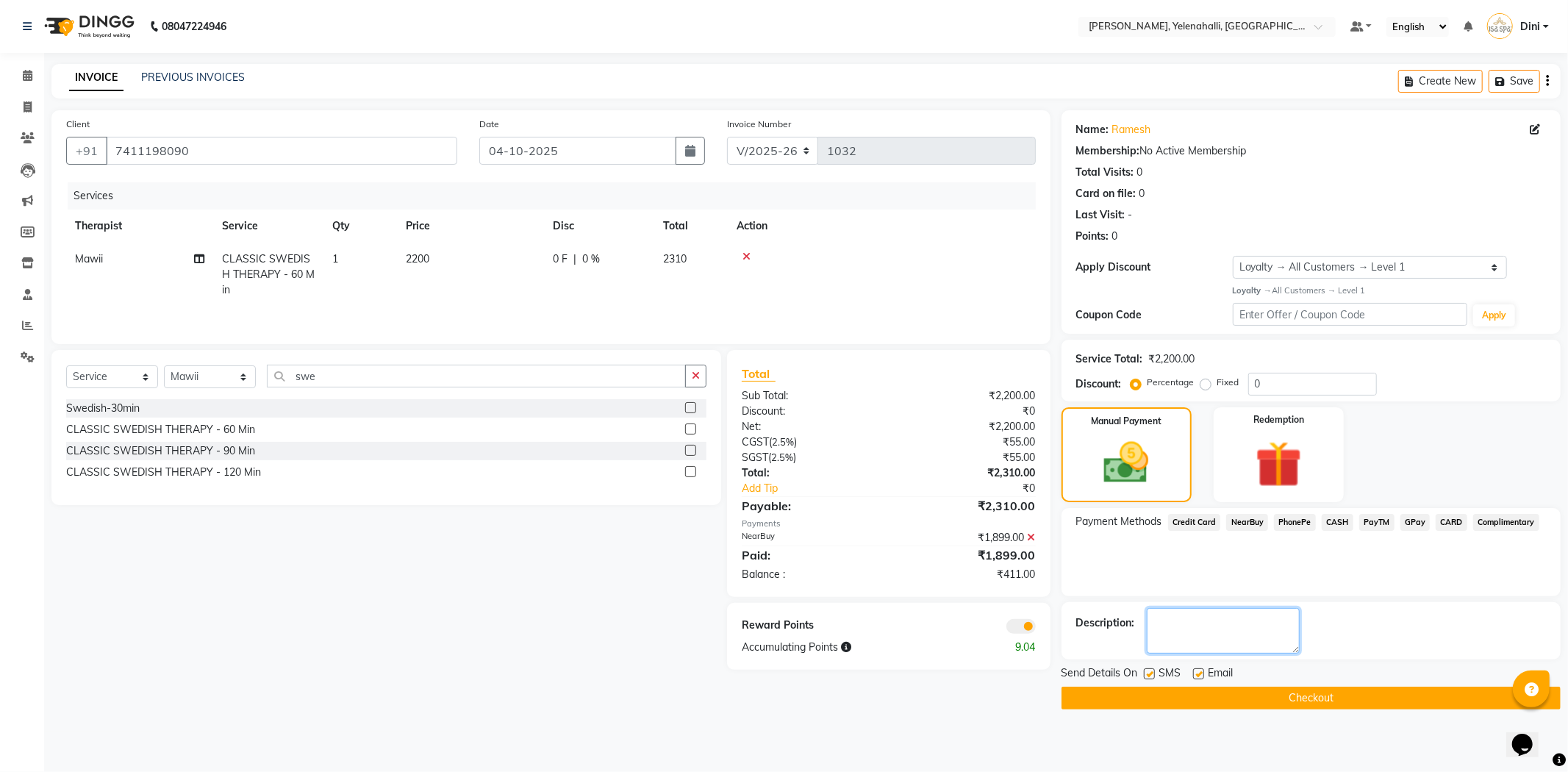
click at [1213, 626] on textarea at bounding box center [1223, 631] width 153 height 46
type textarea "NPBMP6D"
click at [1152, 693] on button "Checkout" at bounding box center [1311, 698] width 499 height 23
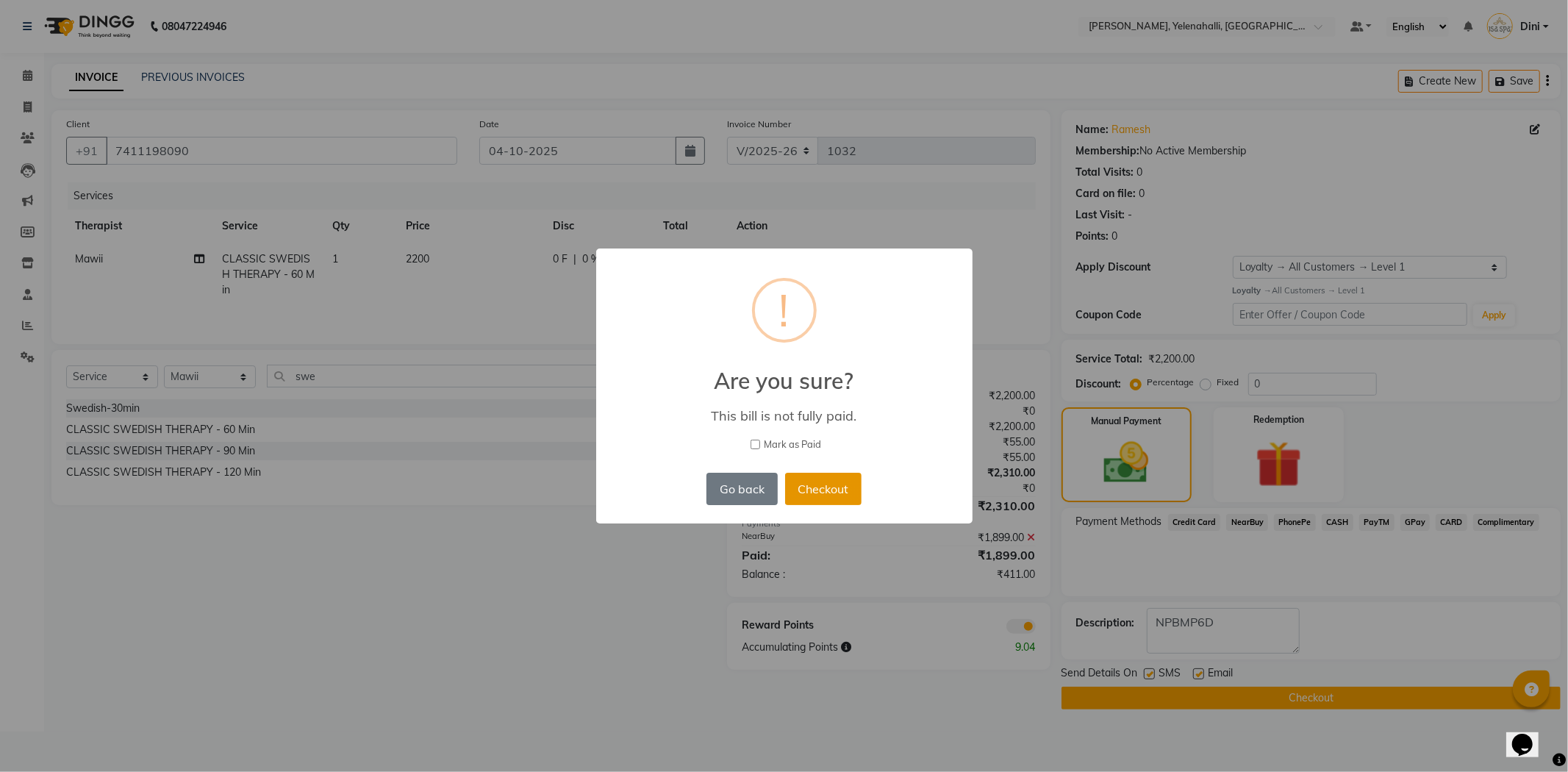
click at [818, 485] on button "Checkout" at bounding box center [824, 488] width 77 height 32
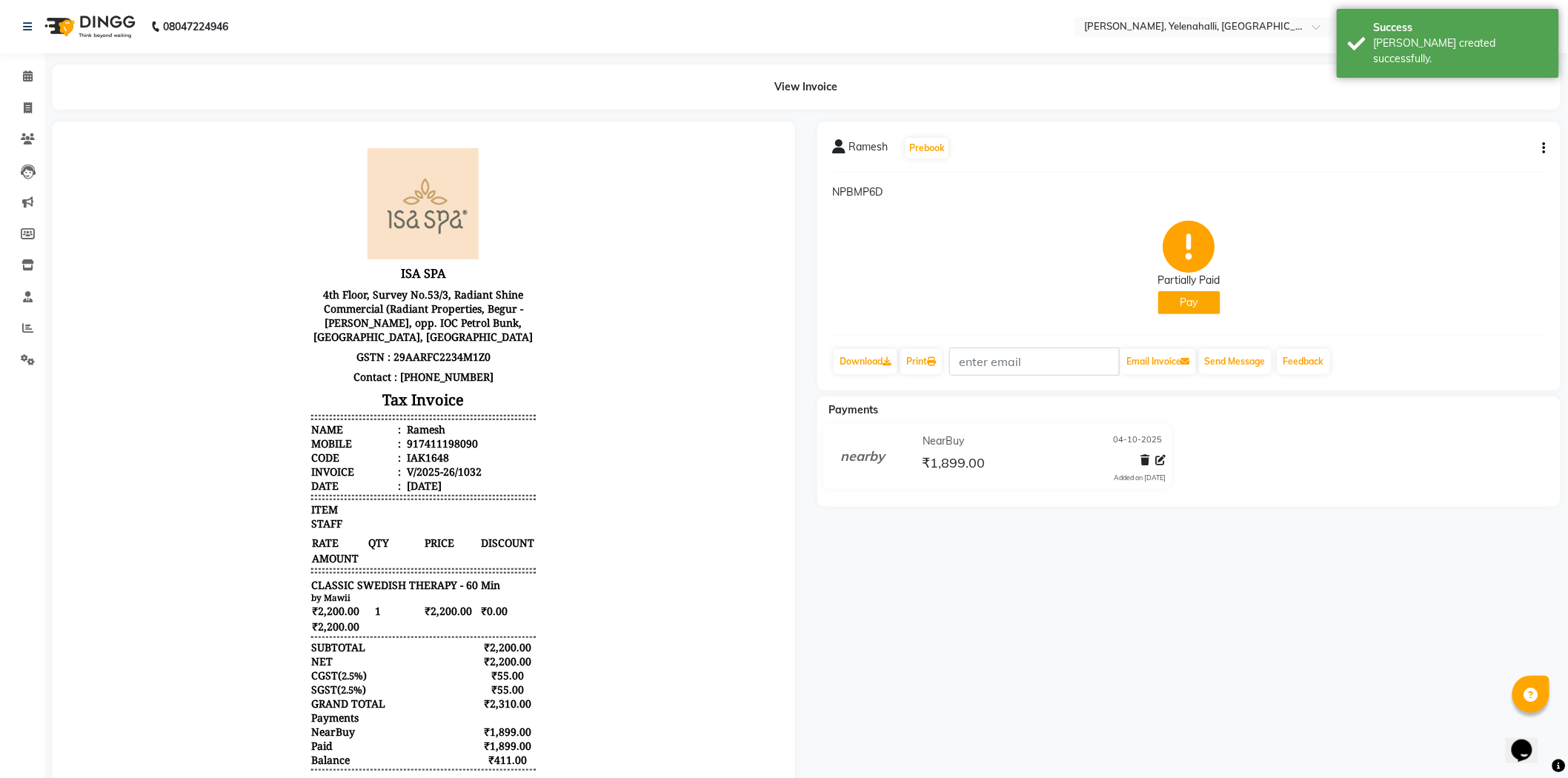
click at [1544, 148] on icon "button" at bounding box center [1544, 148] width 3 height 1
click at [1454, 164] on div "Edit Invoice" at bounding box center [1470, 167] width 102 height 18
select select "service"
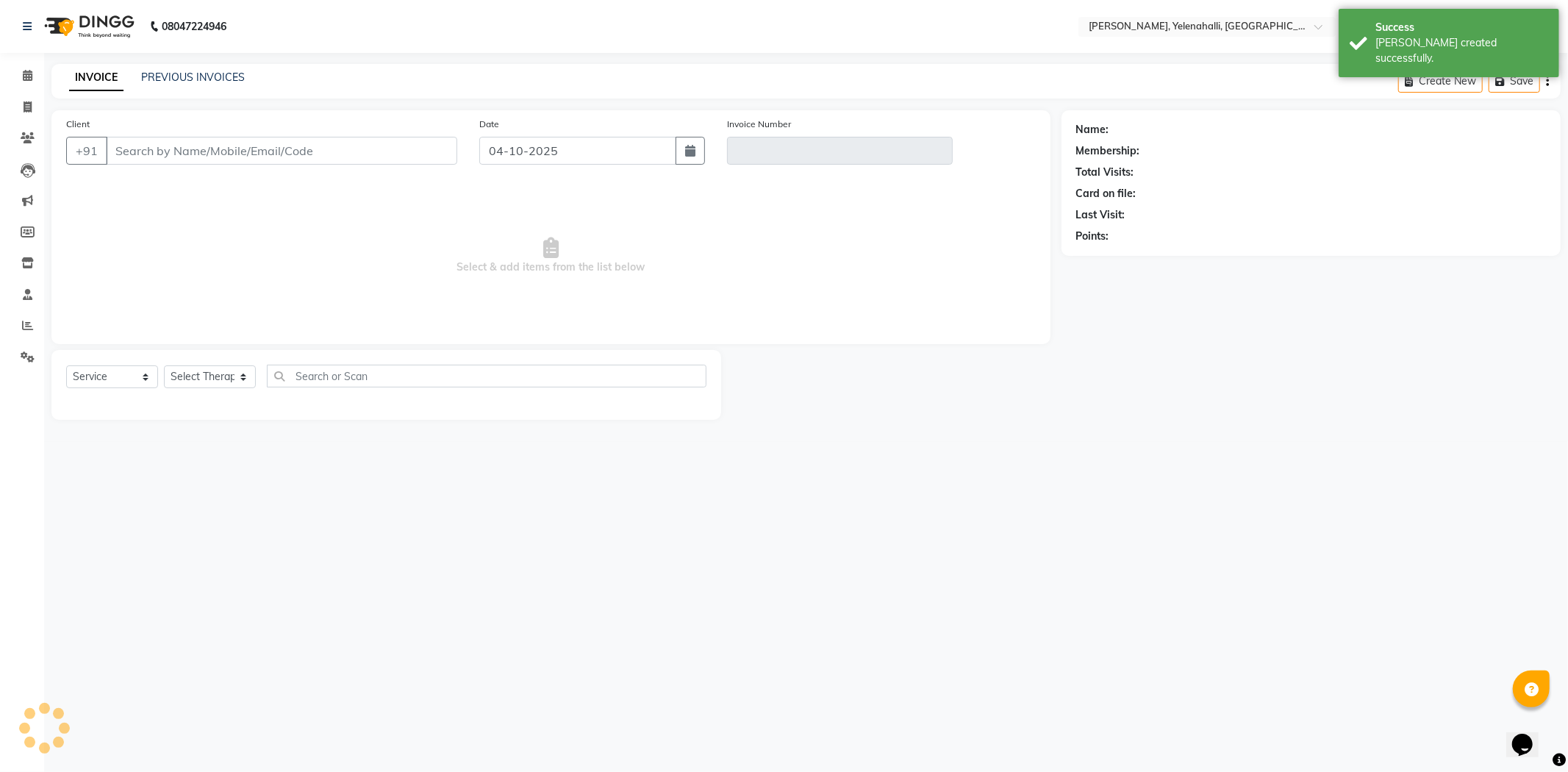
type input "7411198090"
type input "V/2025-26/1032"
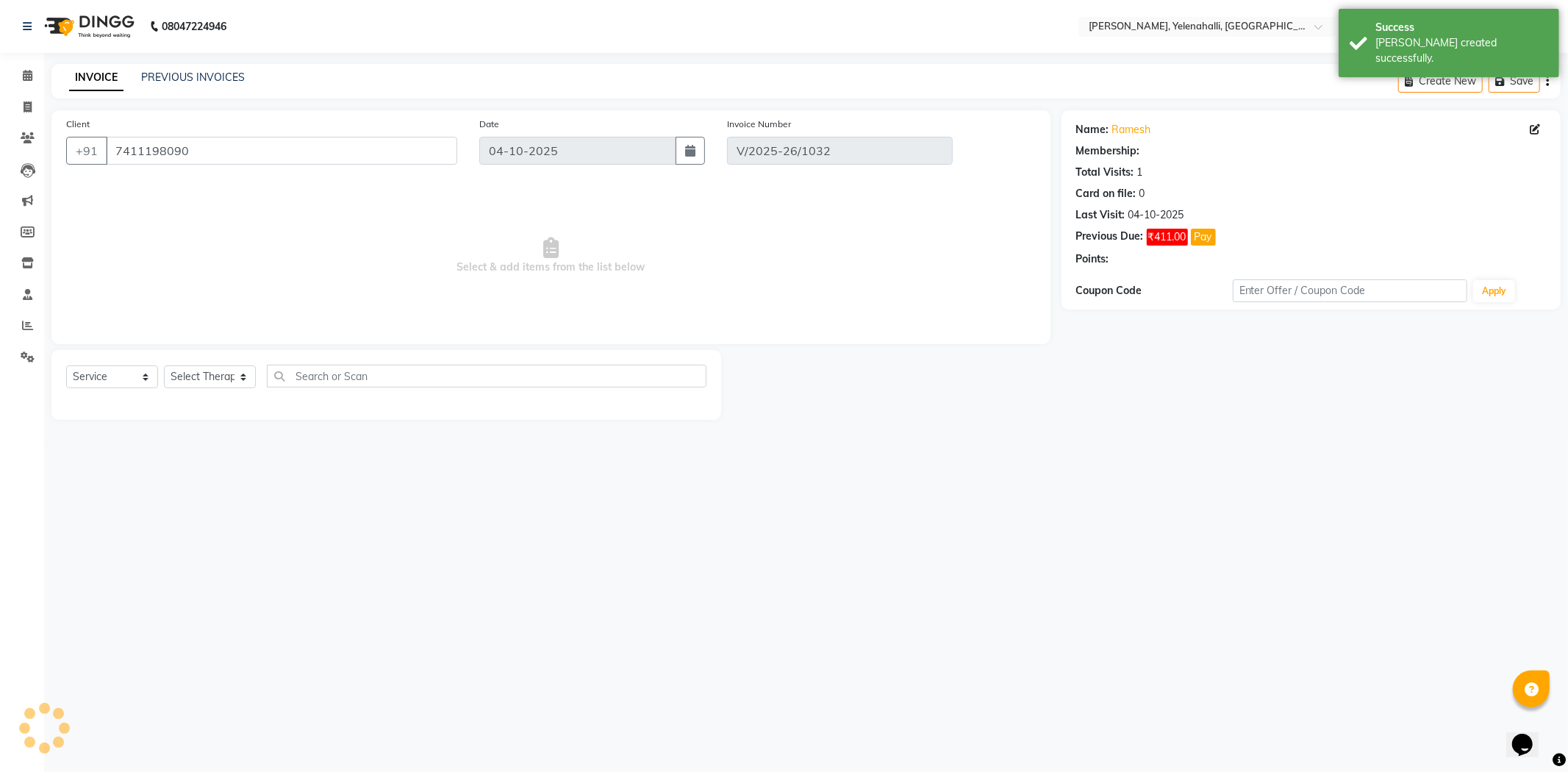
select select "select"
select select "1: Object"
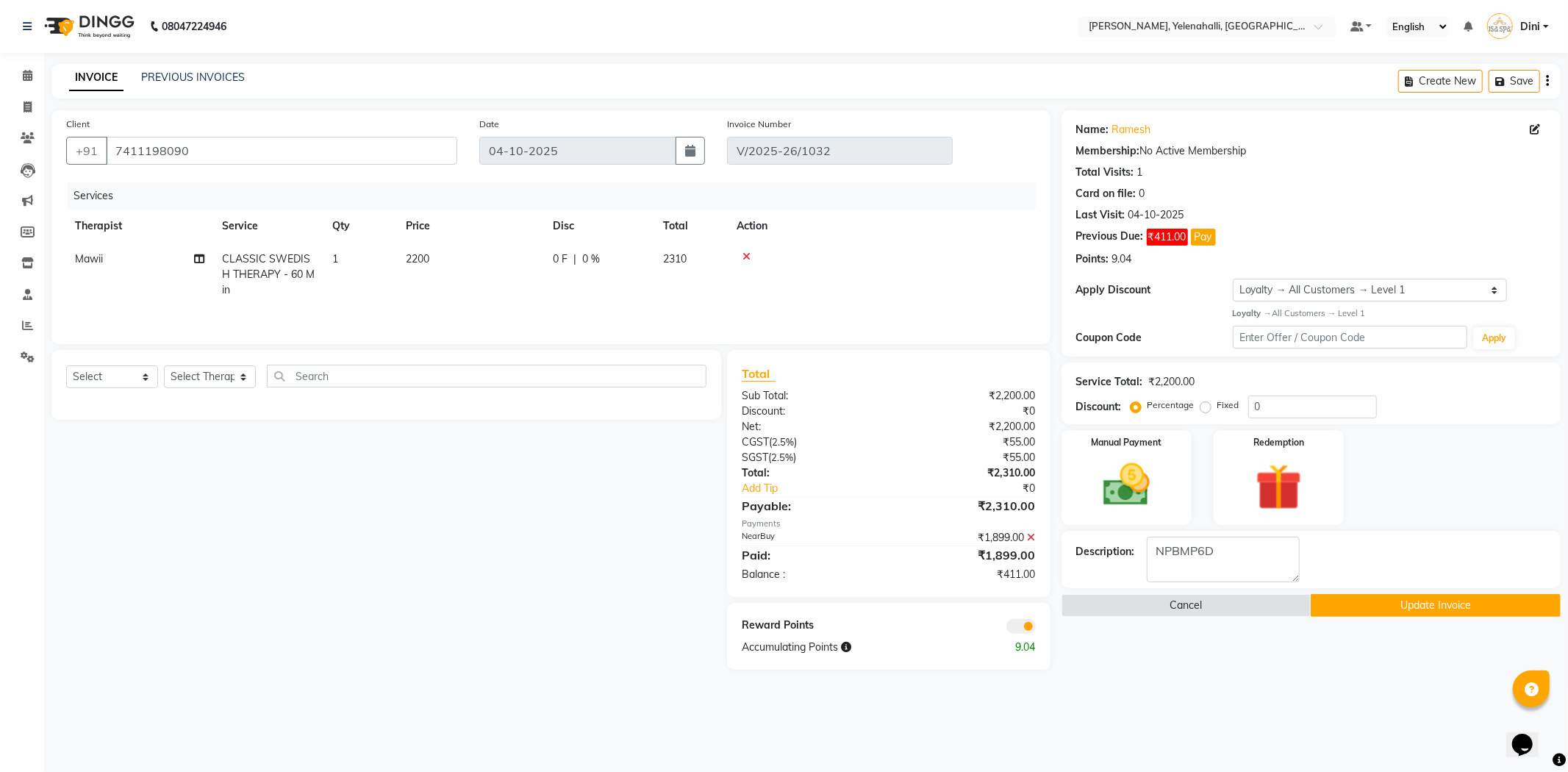
click at [188, 70] on div "PREVIOUS INVOICES" at bounding box center [193, 78] width 104 height 16
click at [191, 78] on link "PREVIOUS INVOICES" at bounding box center [193, 78] width 104 height 14
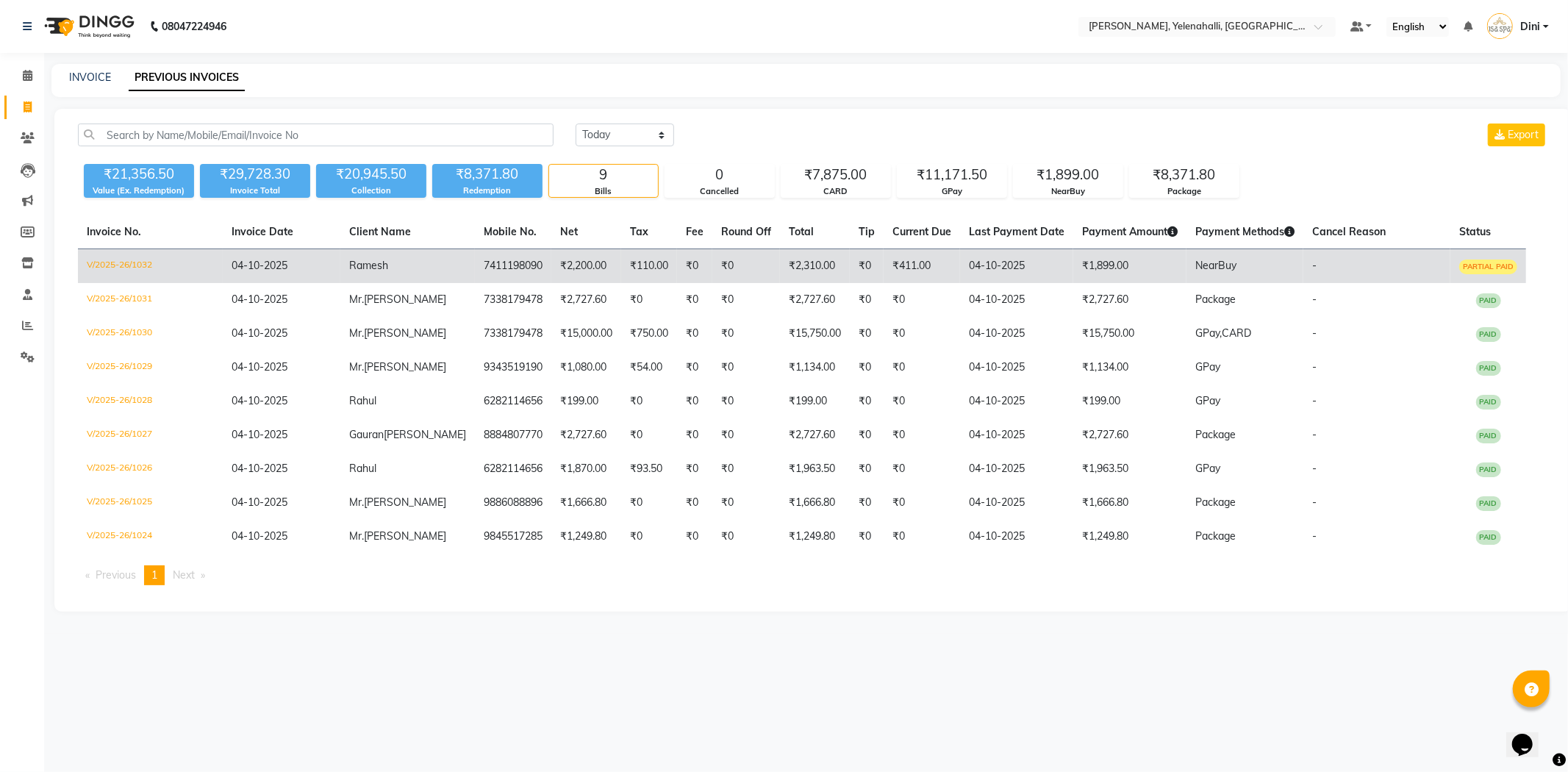
click at [1460, 266] on span "PARTIAL PAID" at bounding box center [1488, 267] width 58 height 15
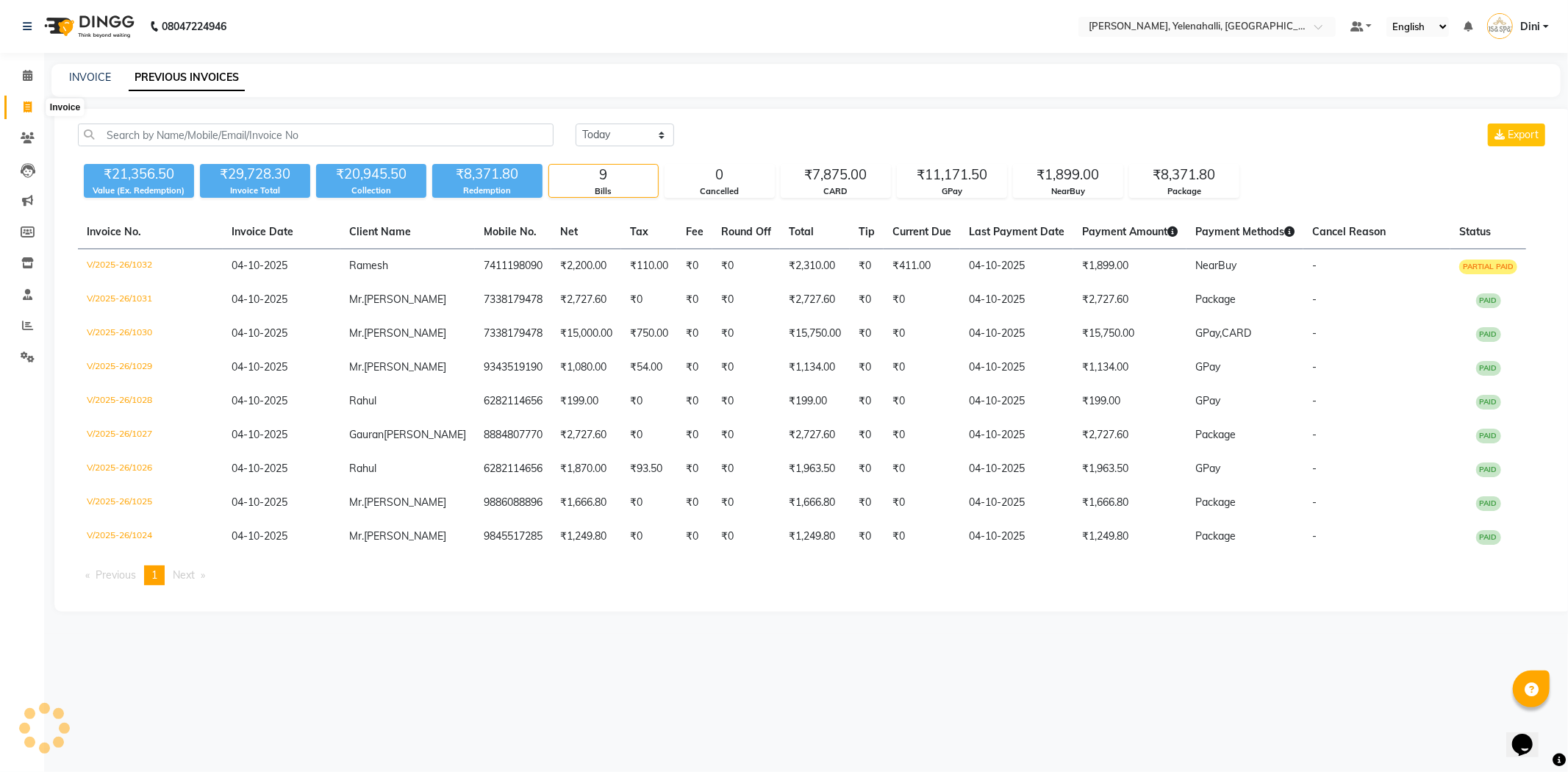
click at [23, 105] on icon at bounding box center [27, 107] width 8 height 11
select select "service"
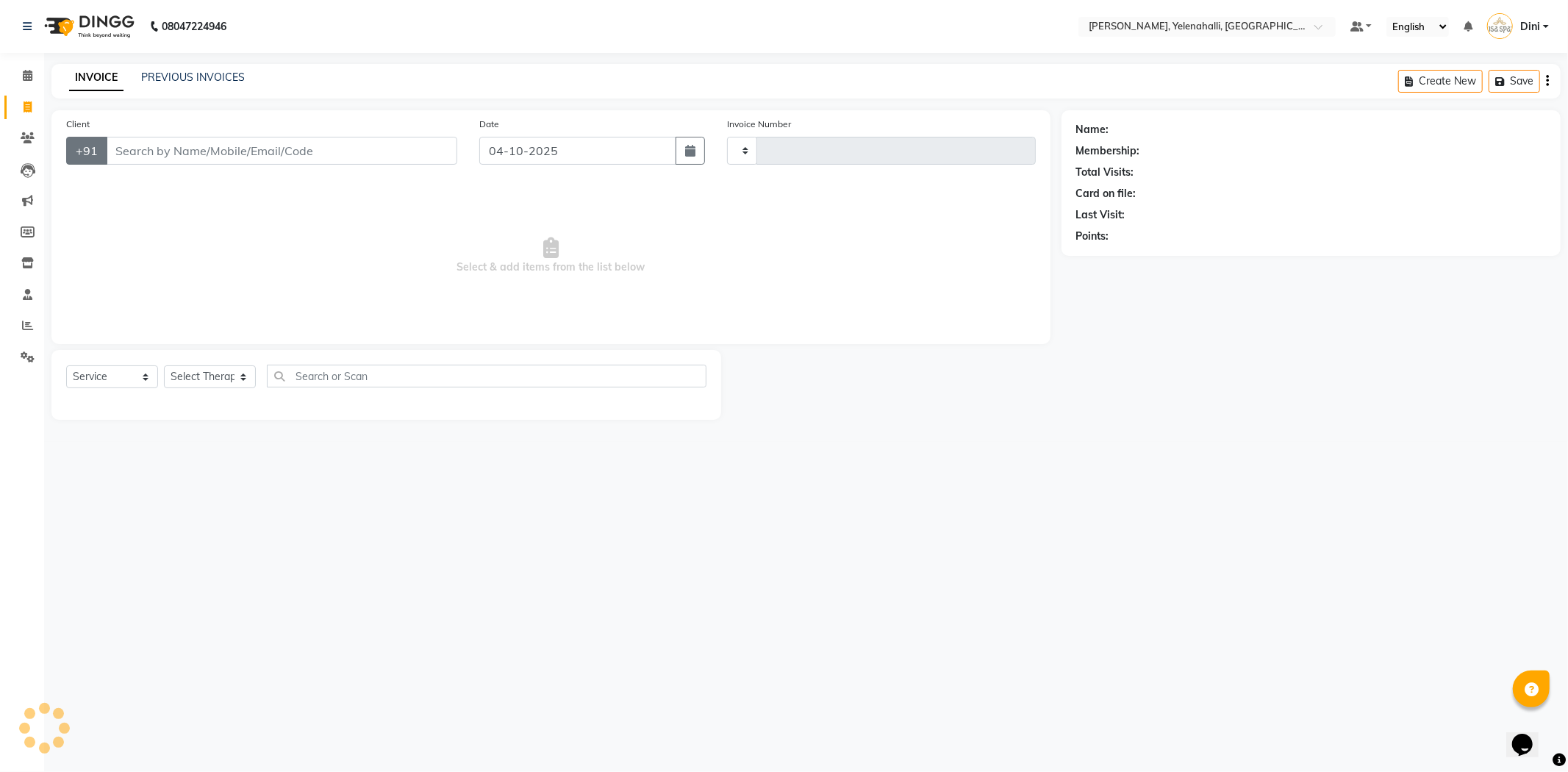
type input "1033"
select select "6121"
click at [119, 151] on input "Client" at bounding box center [282, 150] width 352 height 28
click at [172, 182] on ngb-highlight "7411198090" at bounding box center [209, 184] width 74 height 15
type input "7411198090"
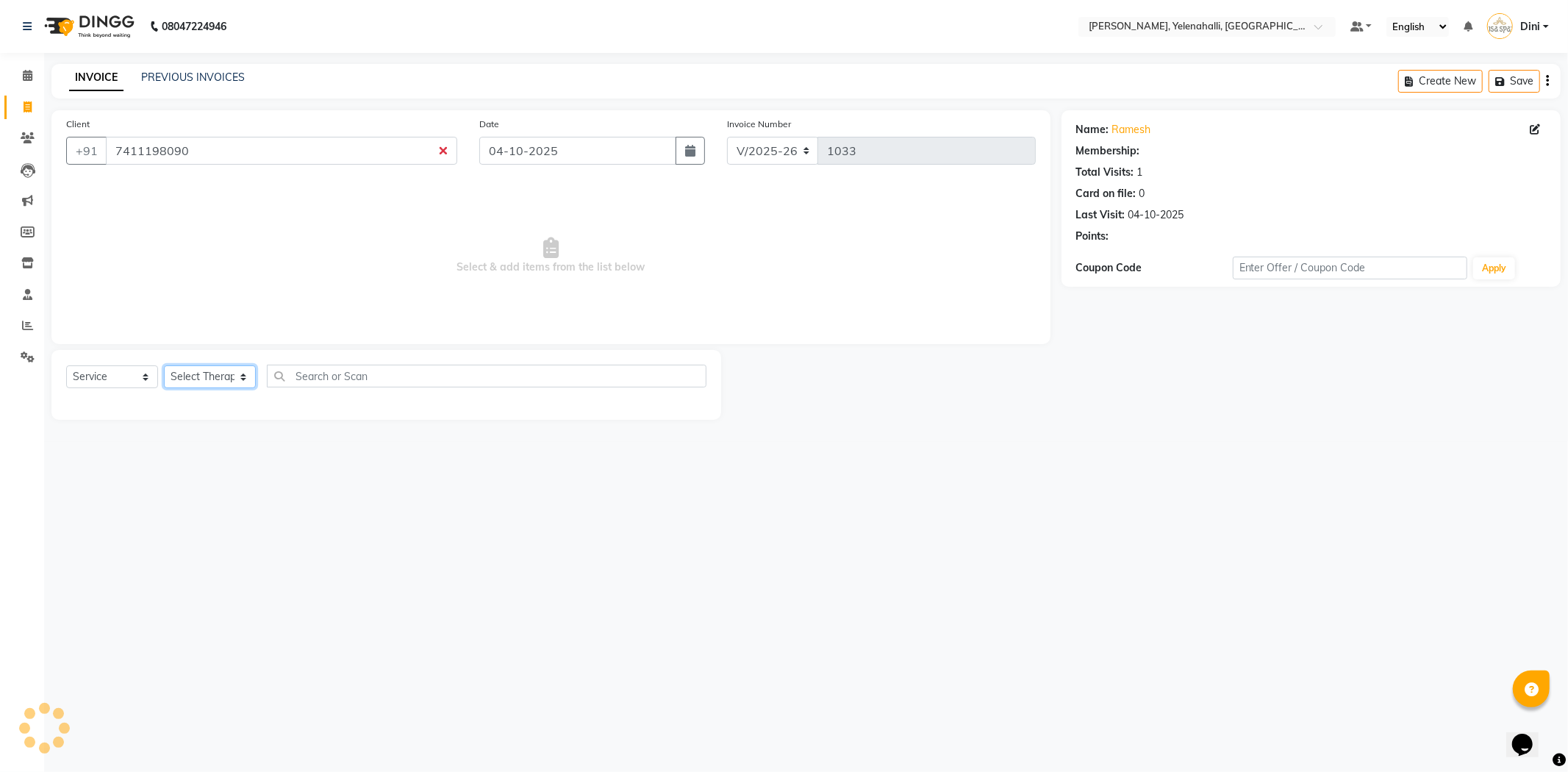
click at [218, 372] on select "Select Therapist" at bounding box center [210, 376] width 92 height 23
click at [215, 378] on select "Select Therapist" at bounding box center [210, 376] width 92 height 23
select select "1: Object"
click at [215, 376] on select "Select Therapist Admin [PERSON_NAME] Hruaii [PERSON_NAME] [PERSON_NAME] Mr.Mohi…" at bounding box center [210, 376] width 92 height 23
click at [164, 366] on select "Select Therapist Admin [PERSON_NAME] Hruaii [PERSON_NAME] [PERSON_NAME] Mr.Mohi…" at bounding box center [210, 376] width 92 height 23
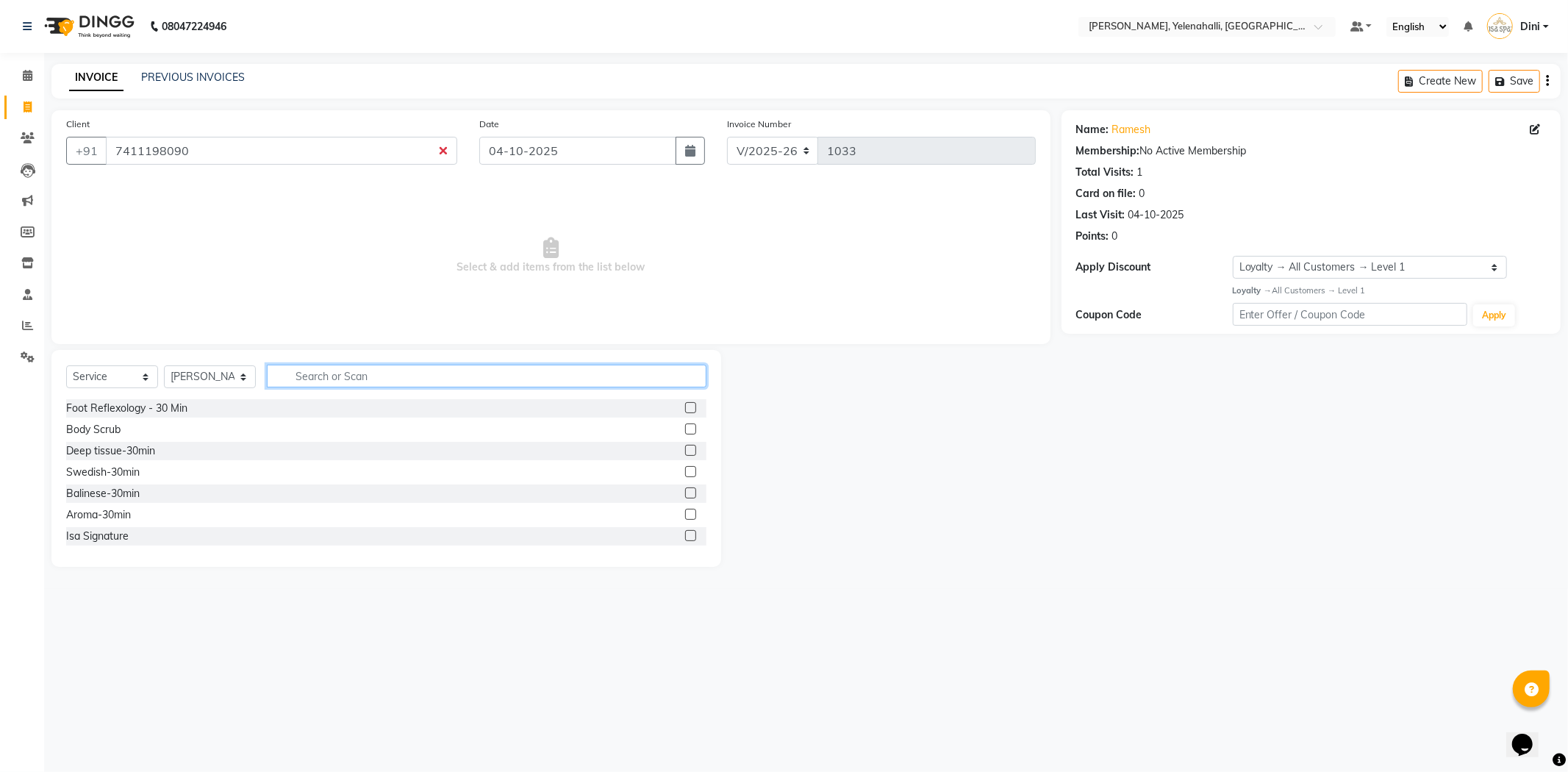
click at [312, 375] on input "text" at bounding box center [487, 375] width 440 height 23
click at [194, 375] on select "Select Therapist Admin [PERSON_NAME] Hruaii [PERSON_NAME] [PERSON_NAME] Mr.Mohi…" at bounding box center [210, 376] width 92 height 23
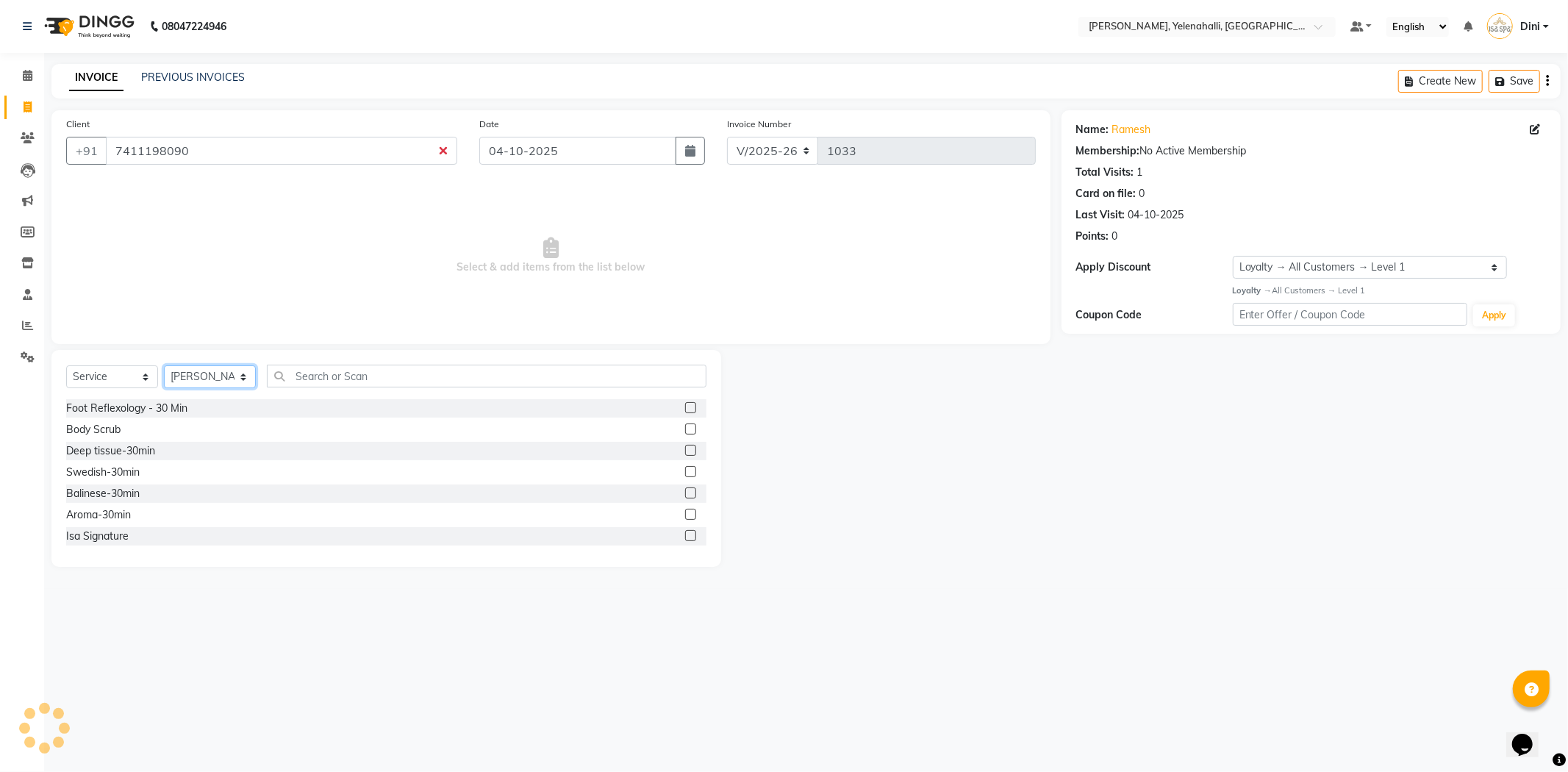
click at [164, 366] on select "Select Therapist Admin [PERSON_NAME] Hruaii [PERSON_NAME] [PERSON_NAME] Mr.Mohi…" at bounding box center [210, 376] width 92 height 23
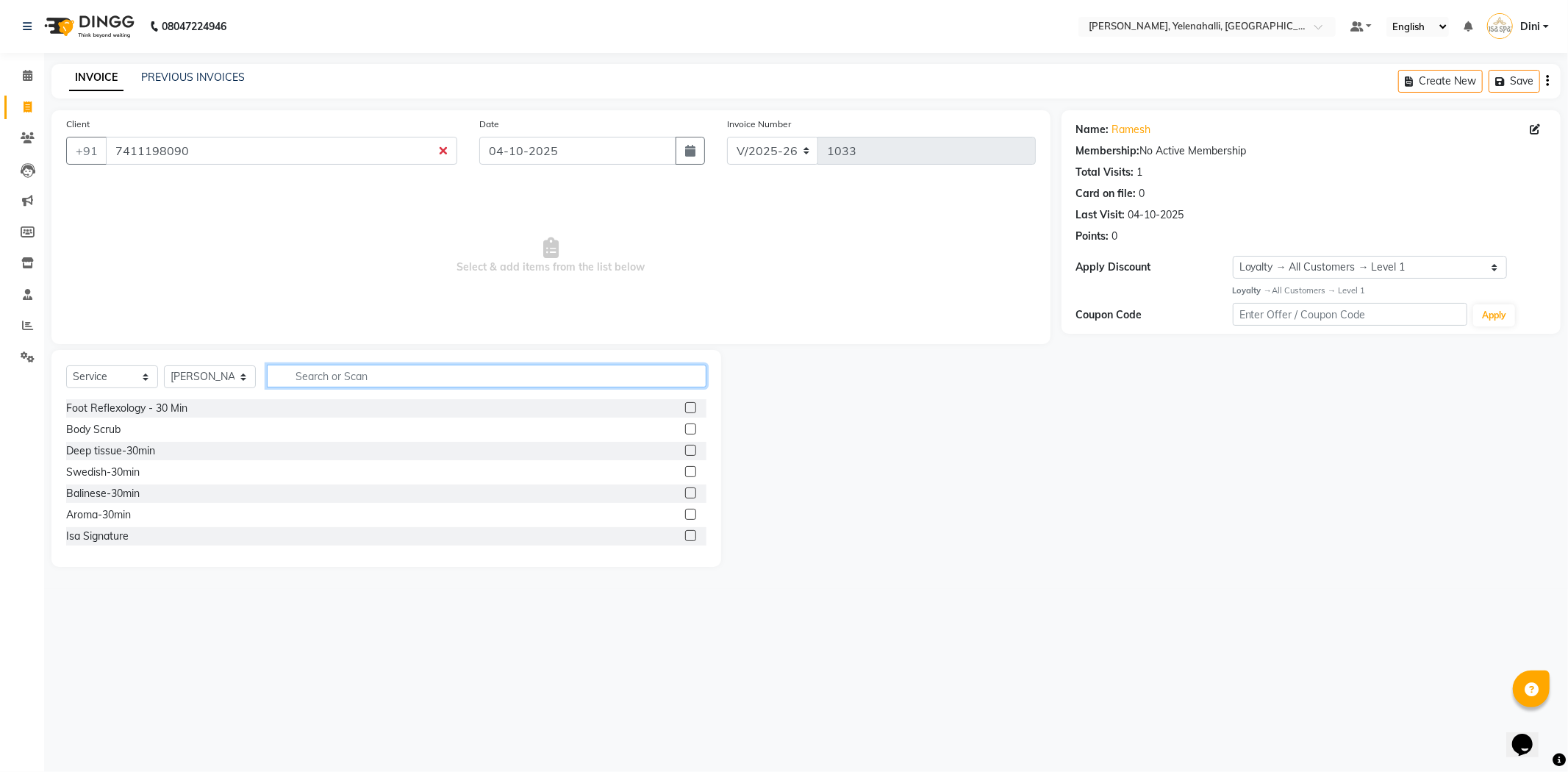
click at [277, 380] on input "text" at bounding box center [487, 375] width 440 height 23
drag, startPoint x: 221, startPoint y: 370, endPoint x: 218, endPoint y: 382, distance: 12.4
click at [221, 370] on select "Select Therapist Admin [PERSON_NAME] Hruaii [PERSON_NAME] [PERSON_NAME] Mr.Mohi…" at bounding box center [210, 376] width 92 height 23
select select "61851"
click at [164, 366] on select "Select Therapist Admin [PERSON_NAME] Hruaii [PERSON_NAME] [PERSON_NAME] Mr.Mohi…" at bounding box center [210, 376] width 92 height 23
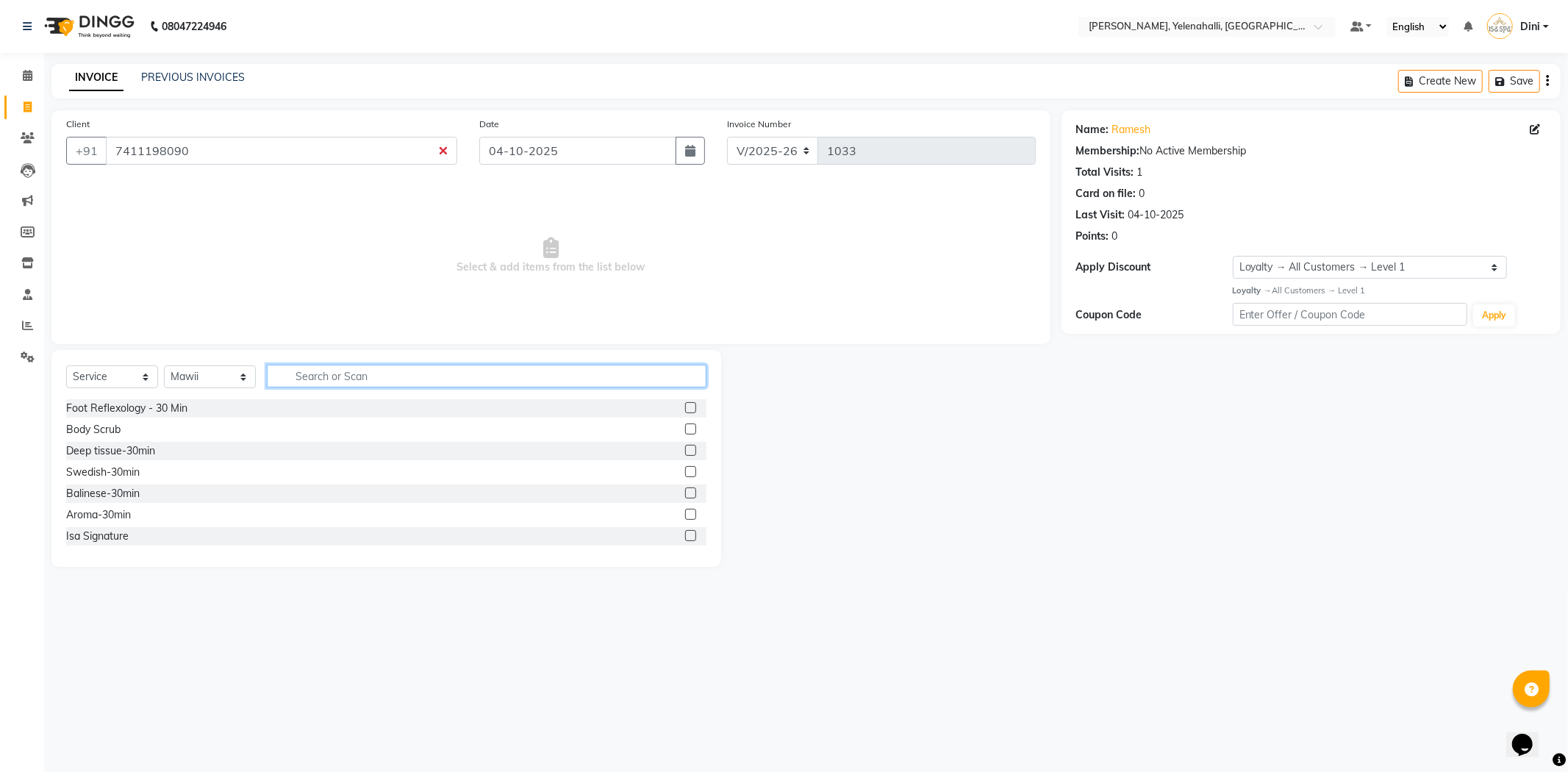
click at [320, 369] on input "text" at bounding box center [487, 375] width 440 height 23
type input "SWE"
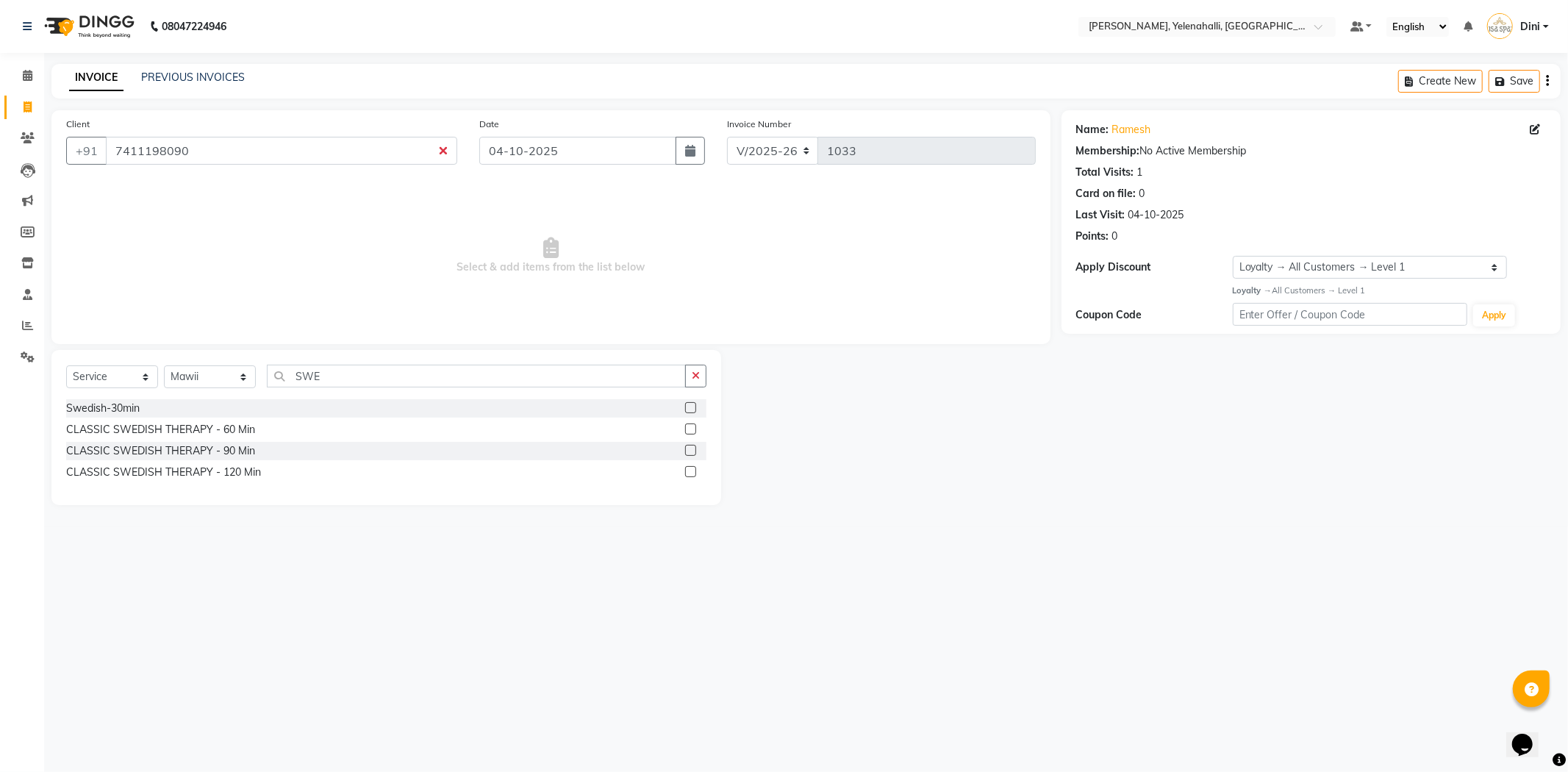
click at [687, 429] on label at bounding box center [690, 429] width 11 height 11
click at [687, 429] on input "checkbox" at bounding box center [690, 430] width 10 height 10
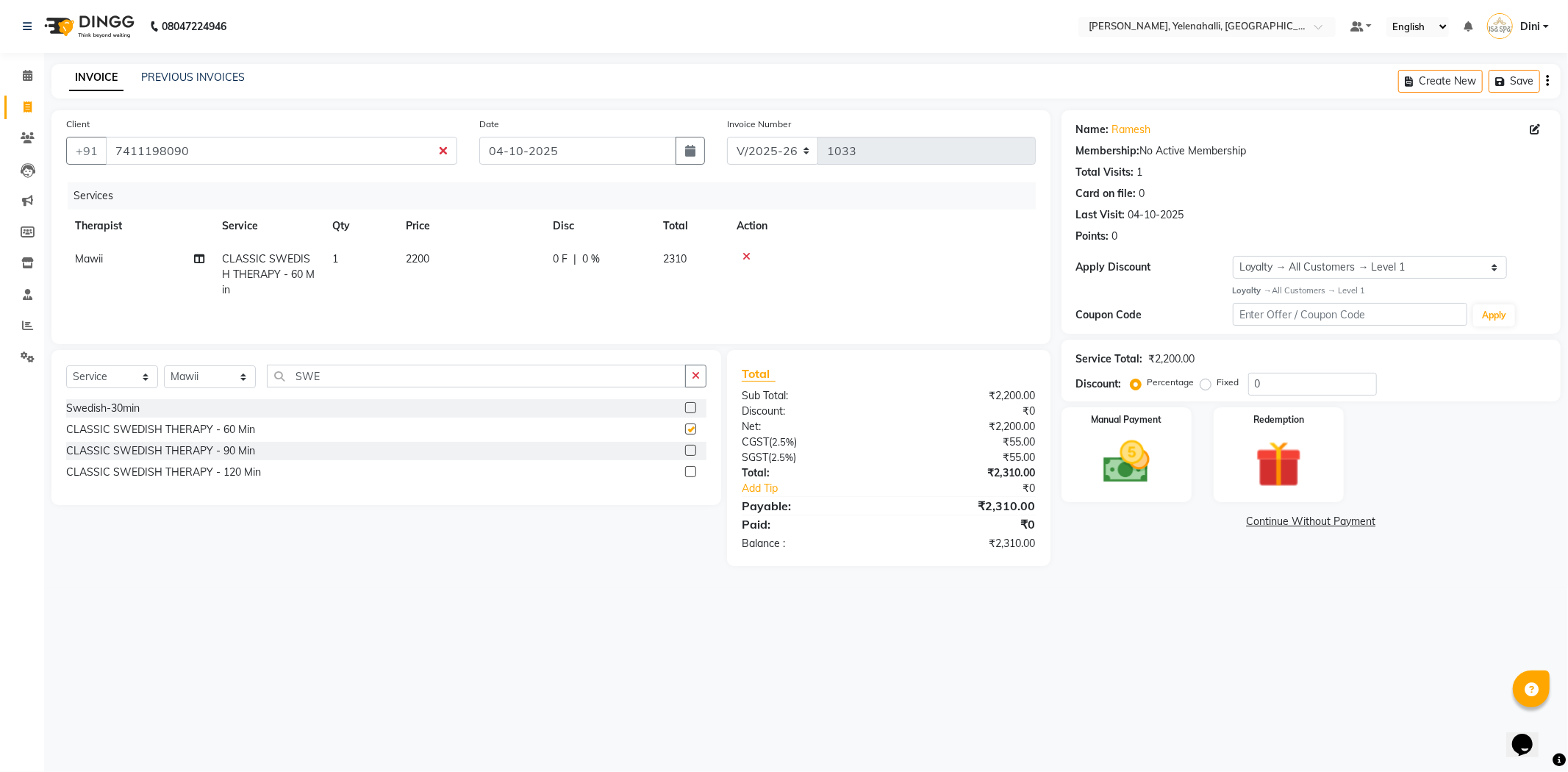
checkbox input "false"
drag, startPoint x: 1204, startPoint y: 388, endPoint x: 1253, endPoint y: 379, distance: 49.8
click at [1217, 387] on label "Fixed" at bounding box center [1228, 382] width 22 height 14
click at [1210, 387] on input "Fixed" at bounding box center [1209, 382] width 11 height 11
radio input "true"
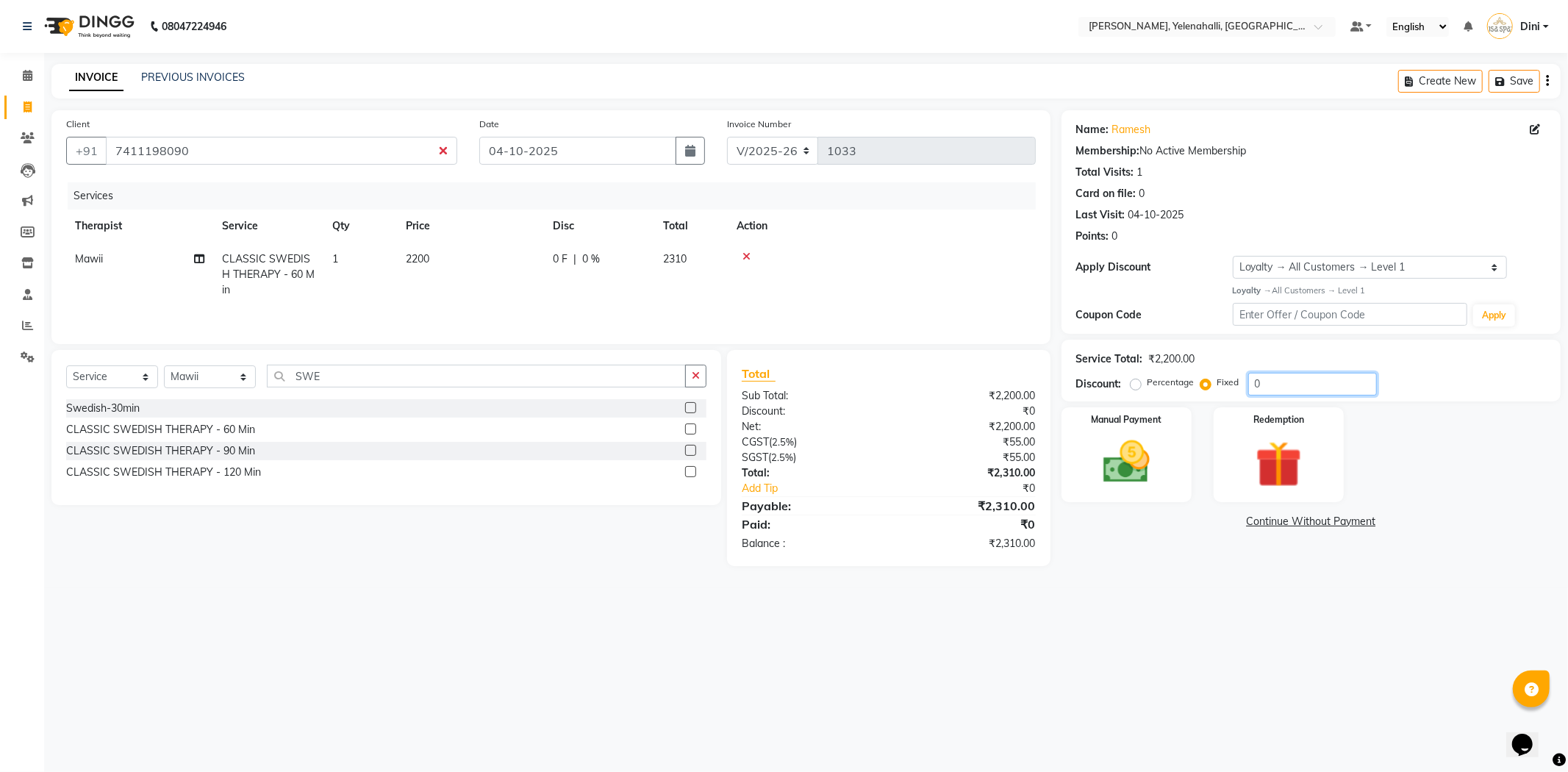
click at [1271, 378] on input "0" at bounding box center [1312, 384] width 129 height 23
type input "411"
click at [1151, 457] on img at bounding box center [1127, 462] width 79 height 56
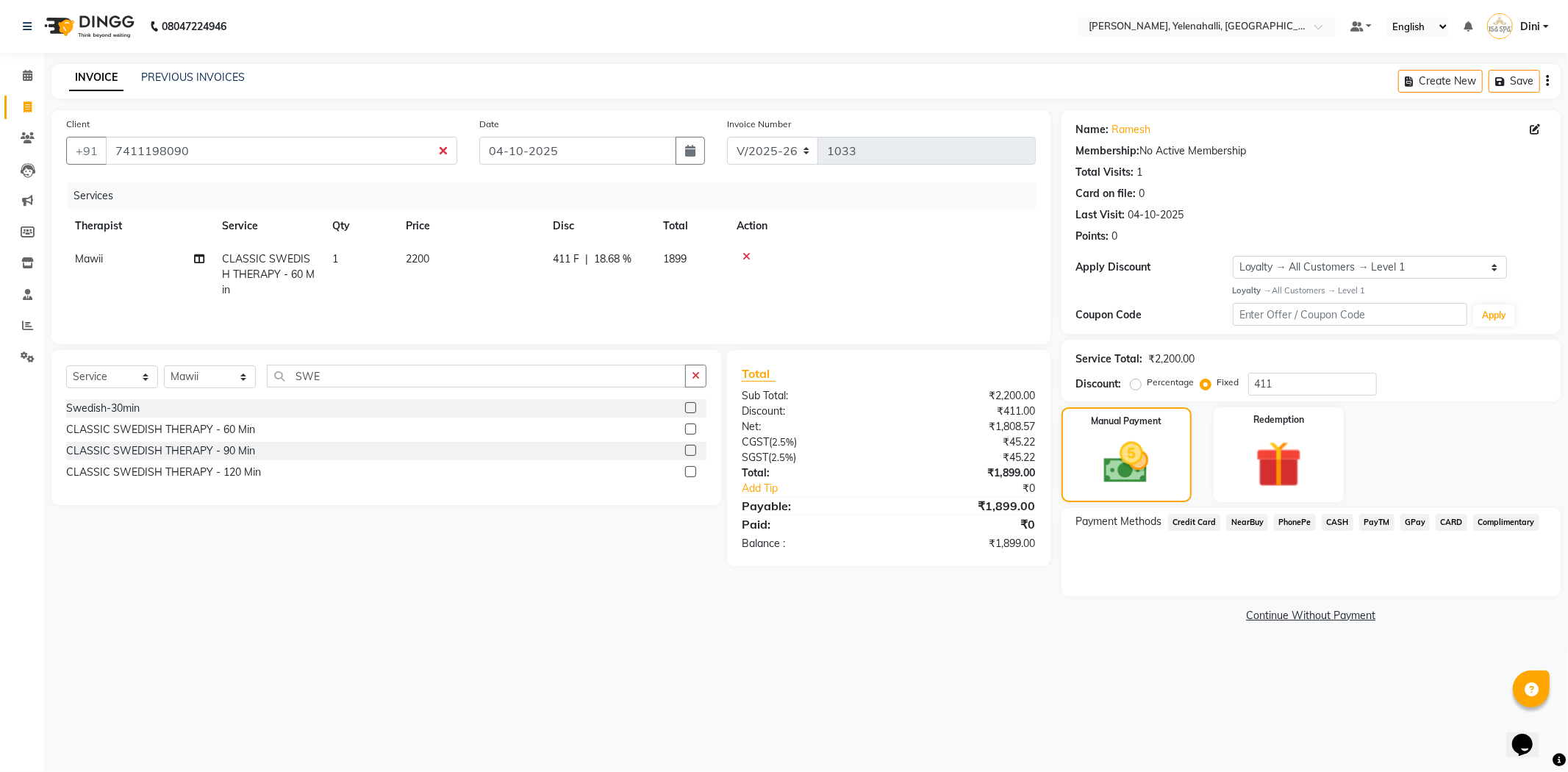
click at [1252, 520] on span "NearBuy" at bounding box center [1247, 522] width 42 height 17
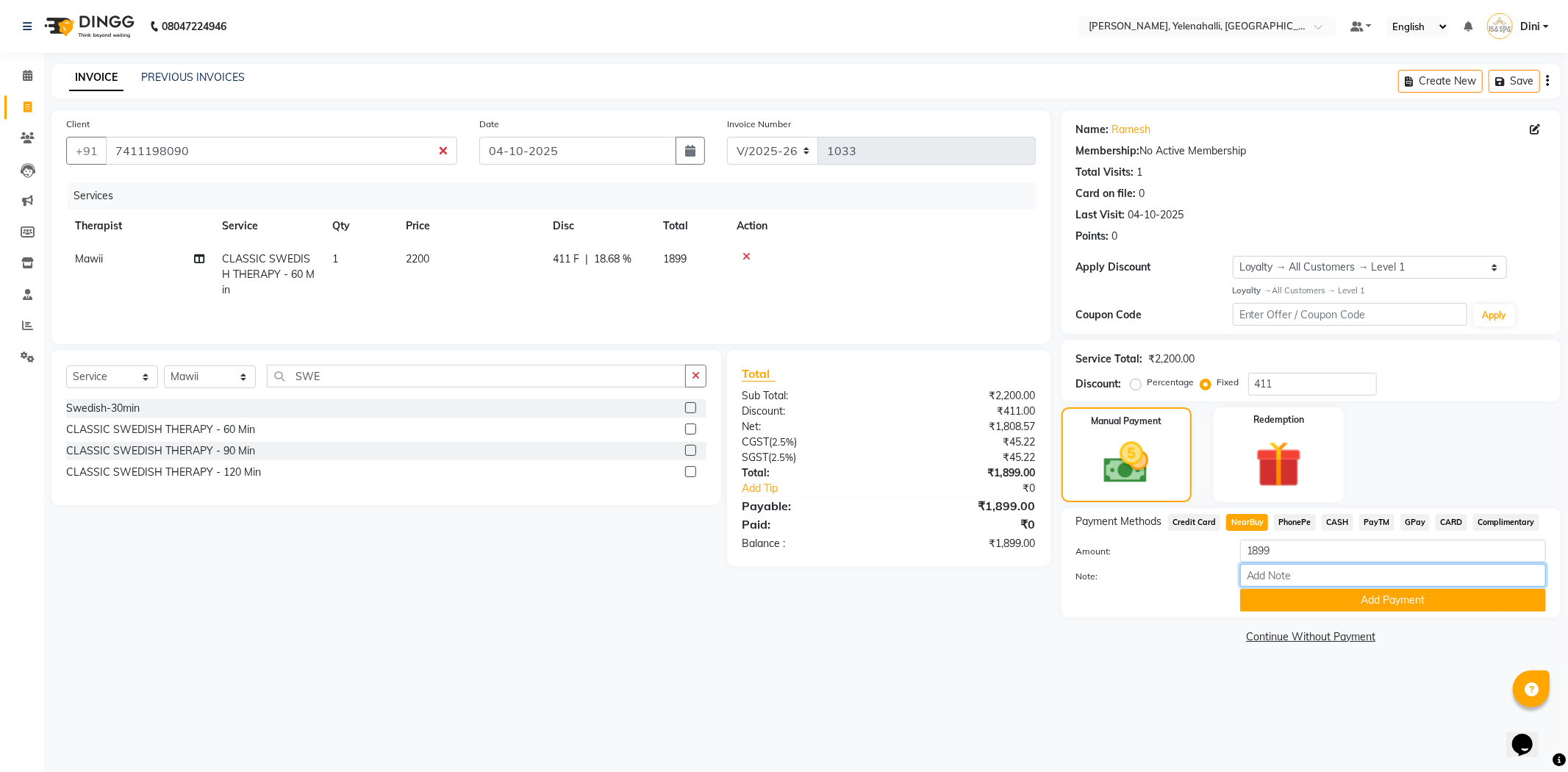
click at [1288, 577] on input "Note:" at bounding box center [1393, 575] width 306 height 23
type input "n"
type input "NPBMP6D"
click at [1420, 600] on button "Add Payment" at bounding box center [1393, 600] width 306 height 23
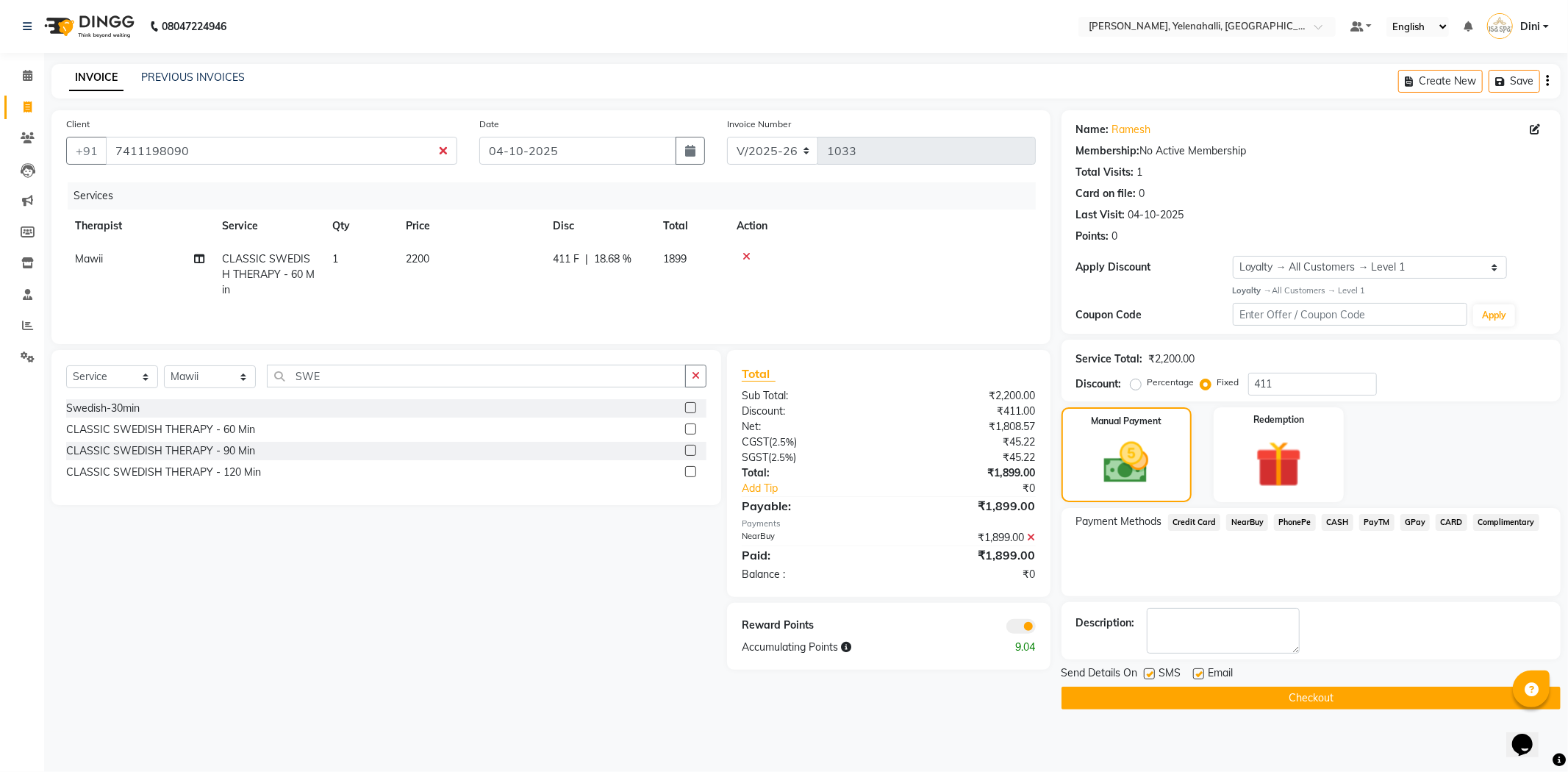
click at [1354, 698] on button "Checkout" at bounding box center [1311, 698] width 499 height 23
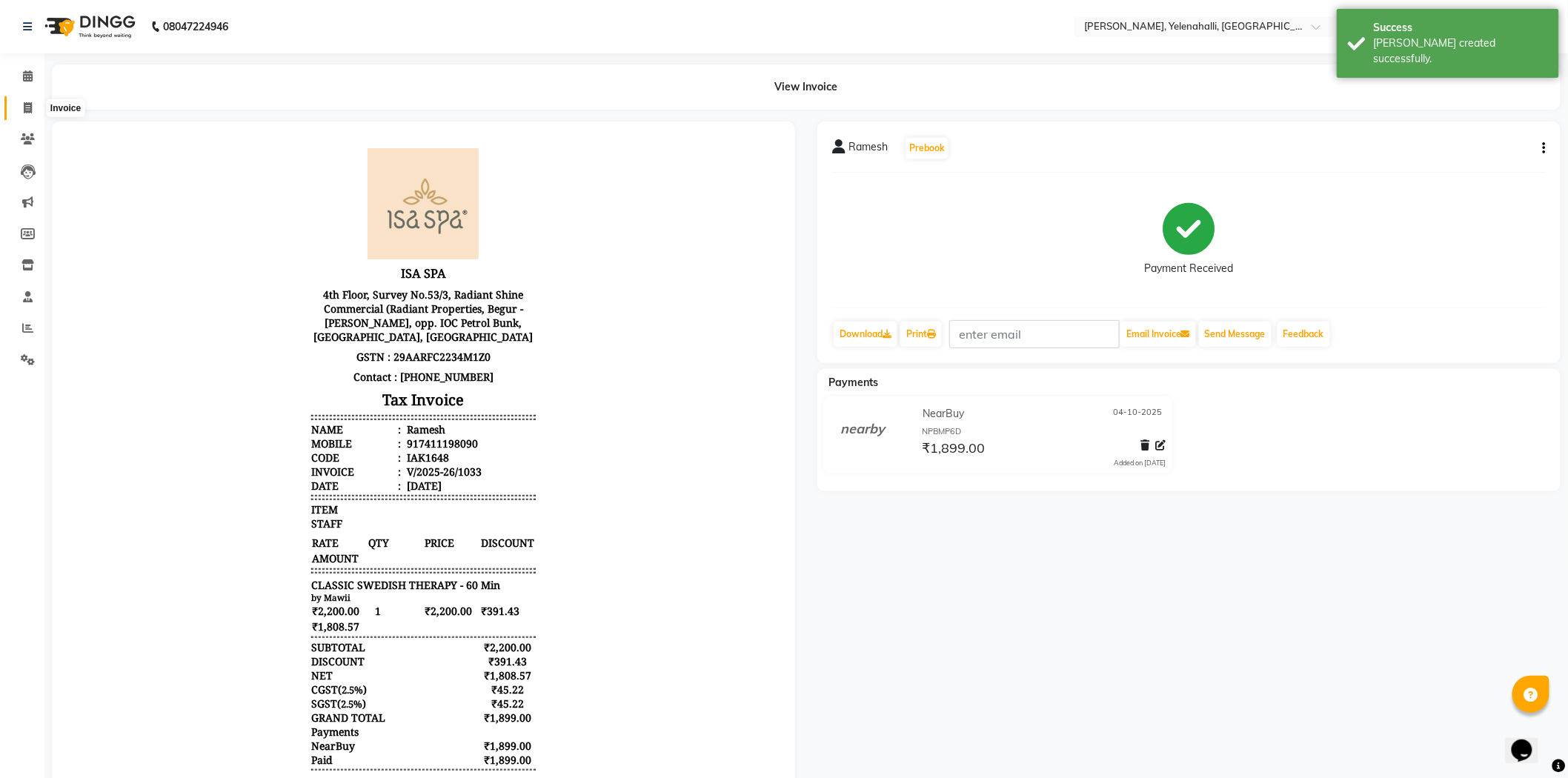
click at [25, 104] on icon at bounding box center [27, 108] width 8 height 11
select select "service"
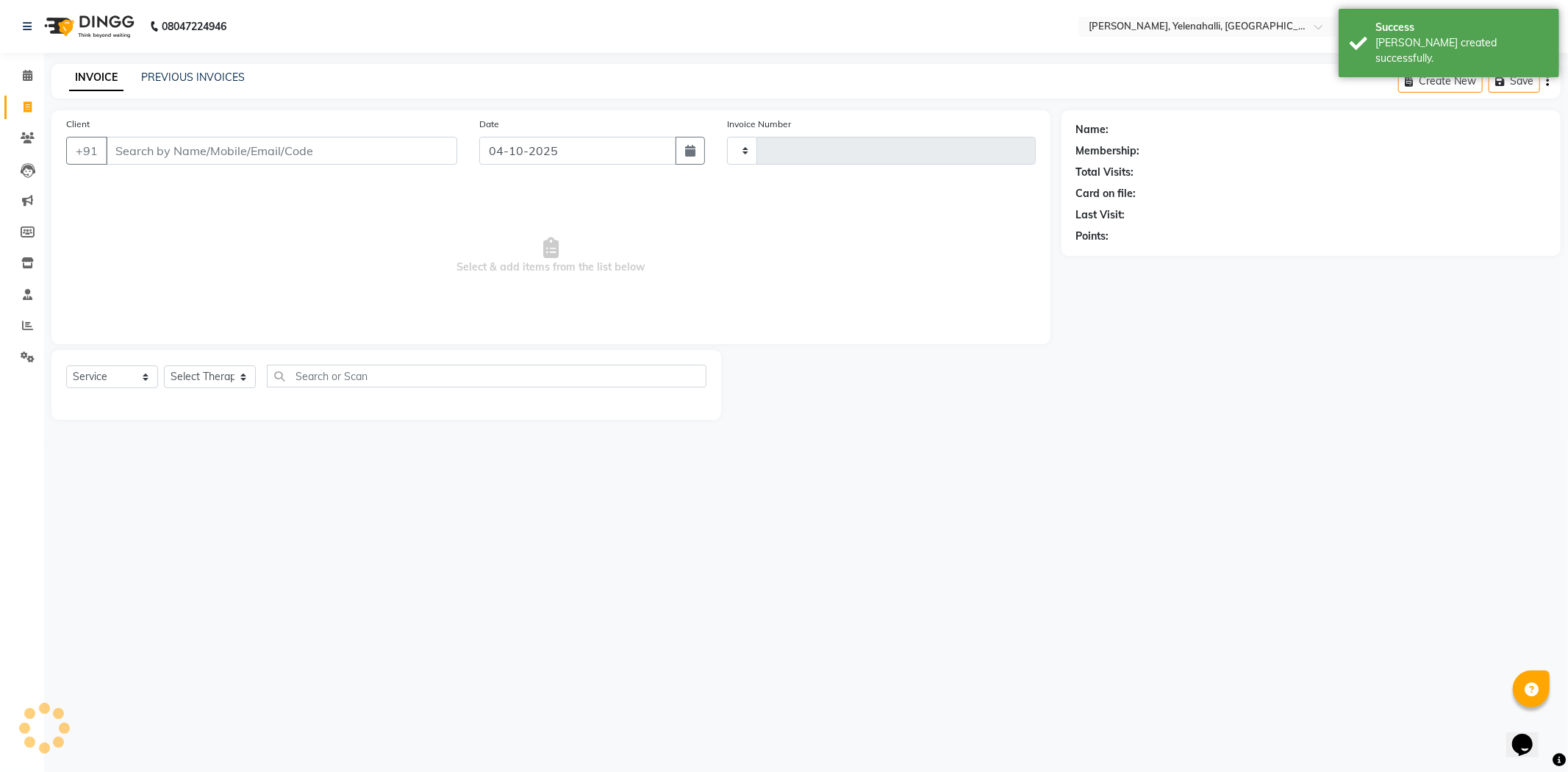
type input "1034"
select select "6121"
click at [134, 151] on input "Client" at bounding box center [282, 150] width 352 height 28
click at [148, 150] on input "Client" at bounding box center [282, 150] width 352 height 28
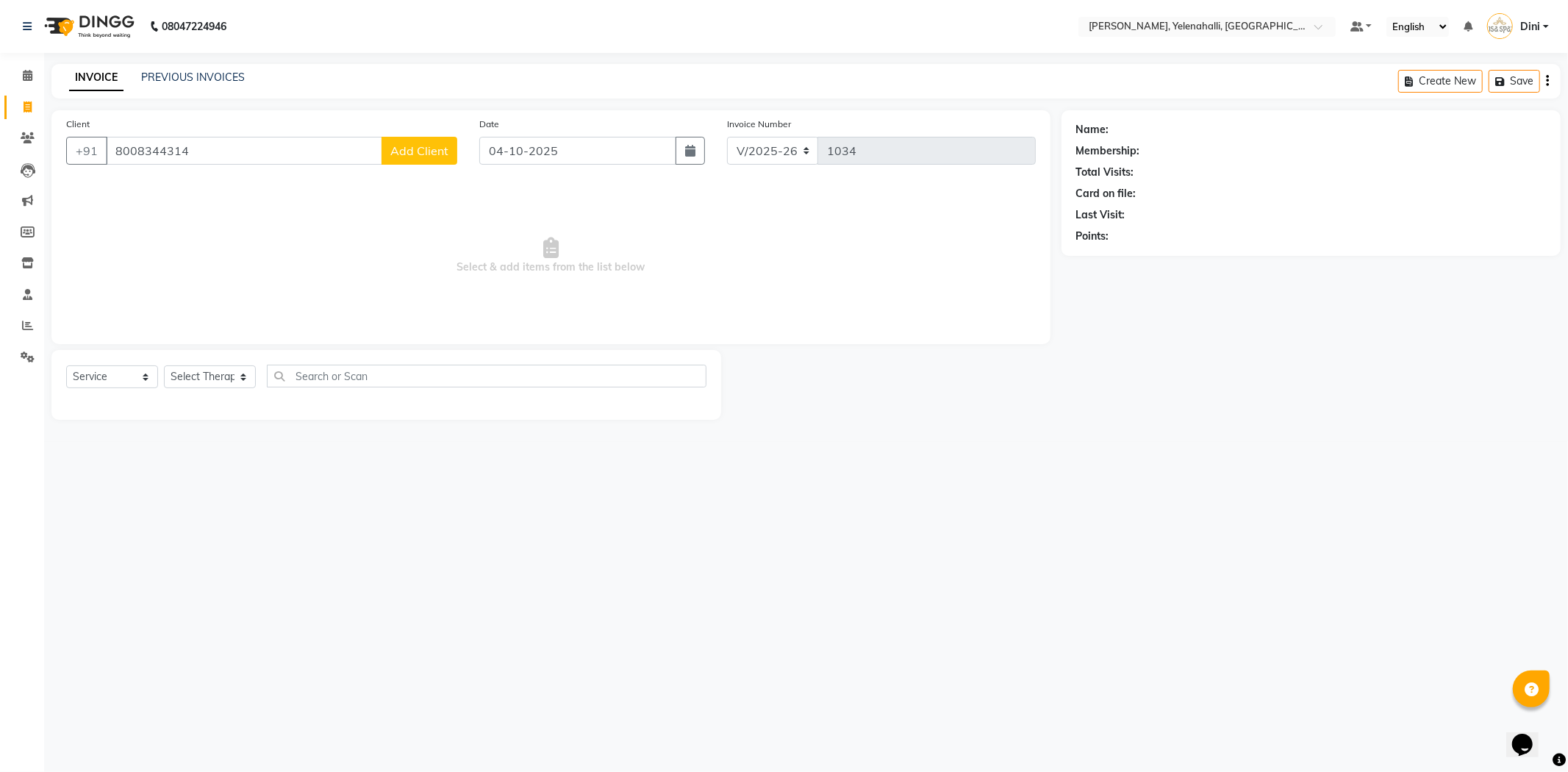
type input "8008344314"
click at [406, 153] on span "Add Client" at bounding box center [419, 150] width 58 height 15
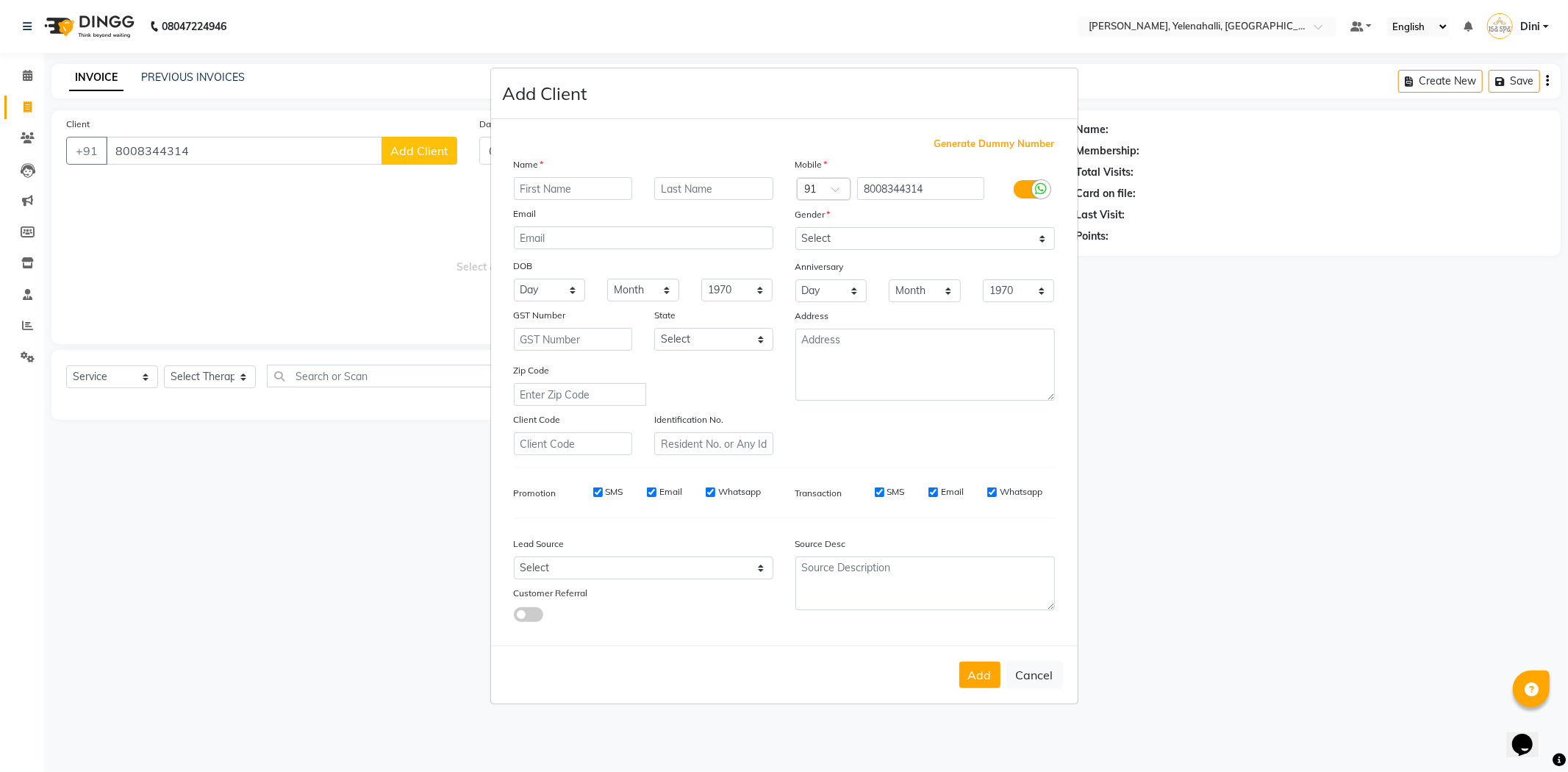
click at [556, 192] on input "text" at bounding box center [574, 188] width 119 height 23
click at [532, 186] on input "g.sOUJANYA" at bounding box center [574, 188] width 119 height 23
type input "g"
type input "S"
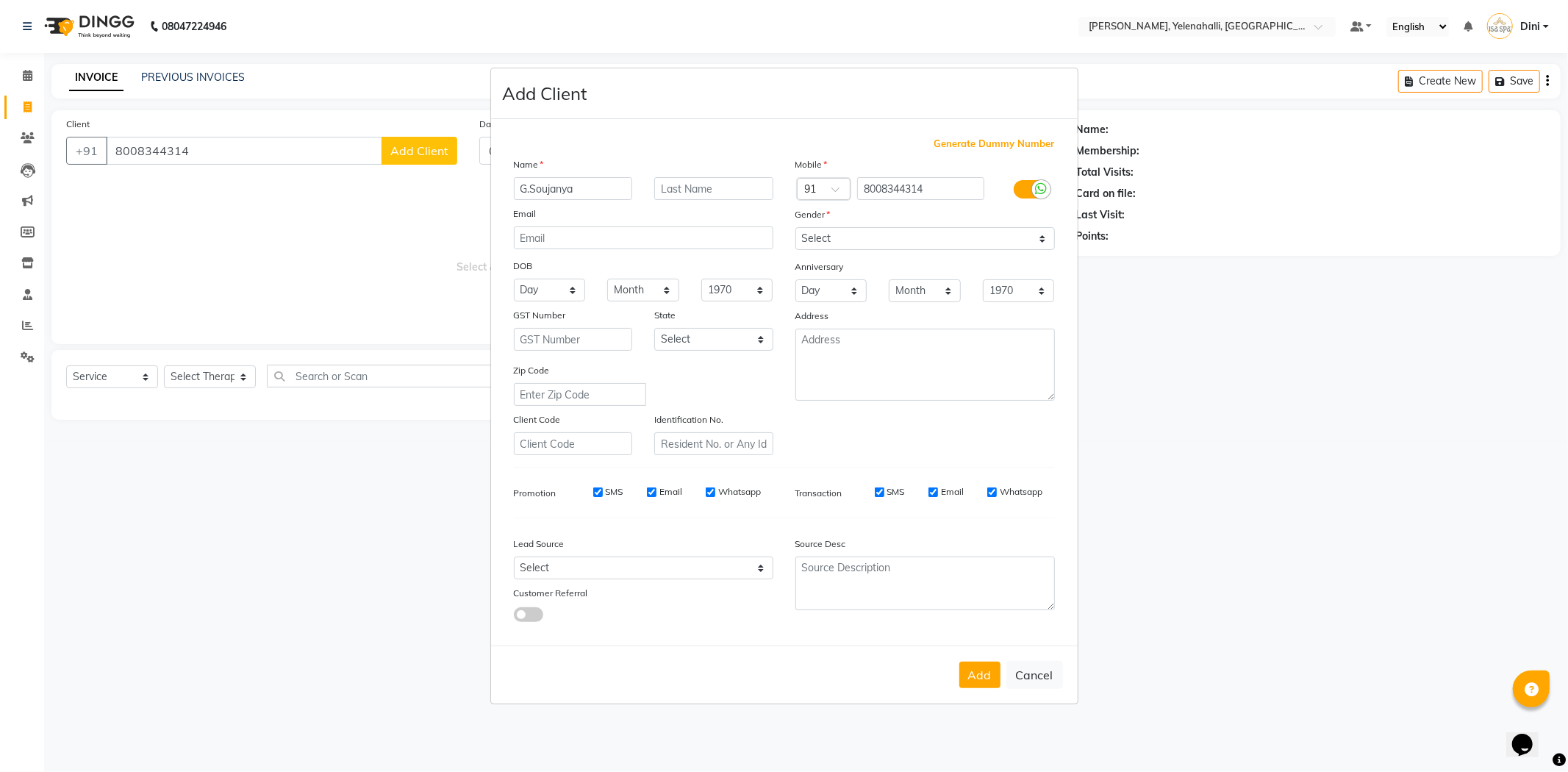
type input "G.Soujanya"
click at [868, 237] on select "Select Male Female Other Prefer Not To Say" at bounding box center [925, 239] width 260 height 23
select select "female"
click at [796, 227] on select "Select Male Female Other Prefer Not To Say" at bounding box center [925, 239] width 260 height 23
click at [980, 673] on button "Add" at bounding box center [980, 674] width 41 height 26
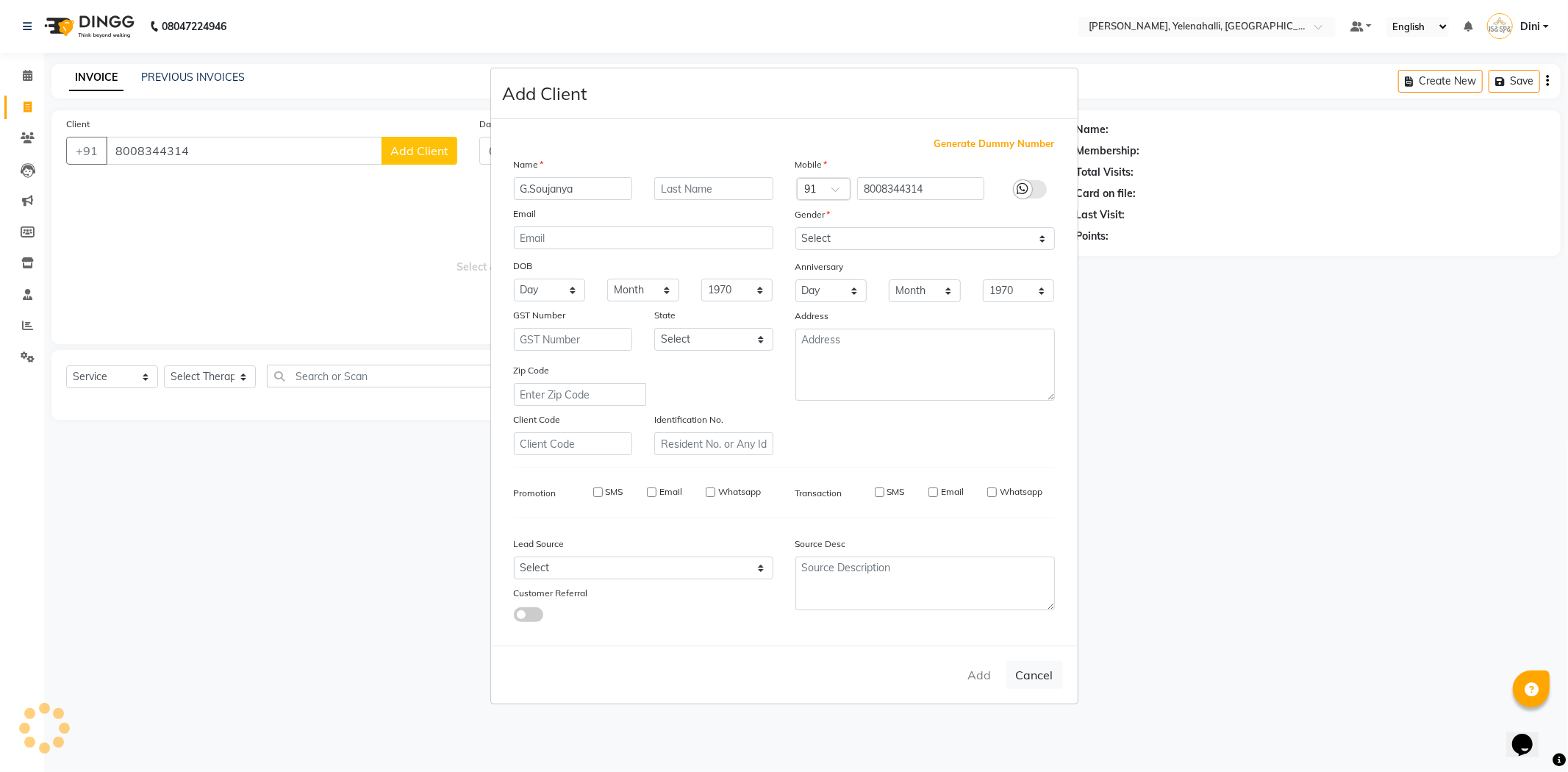
select select
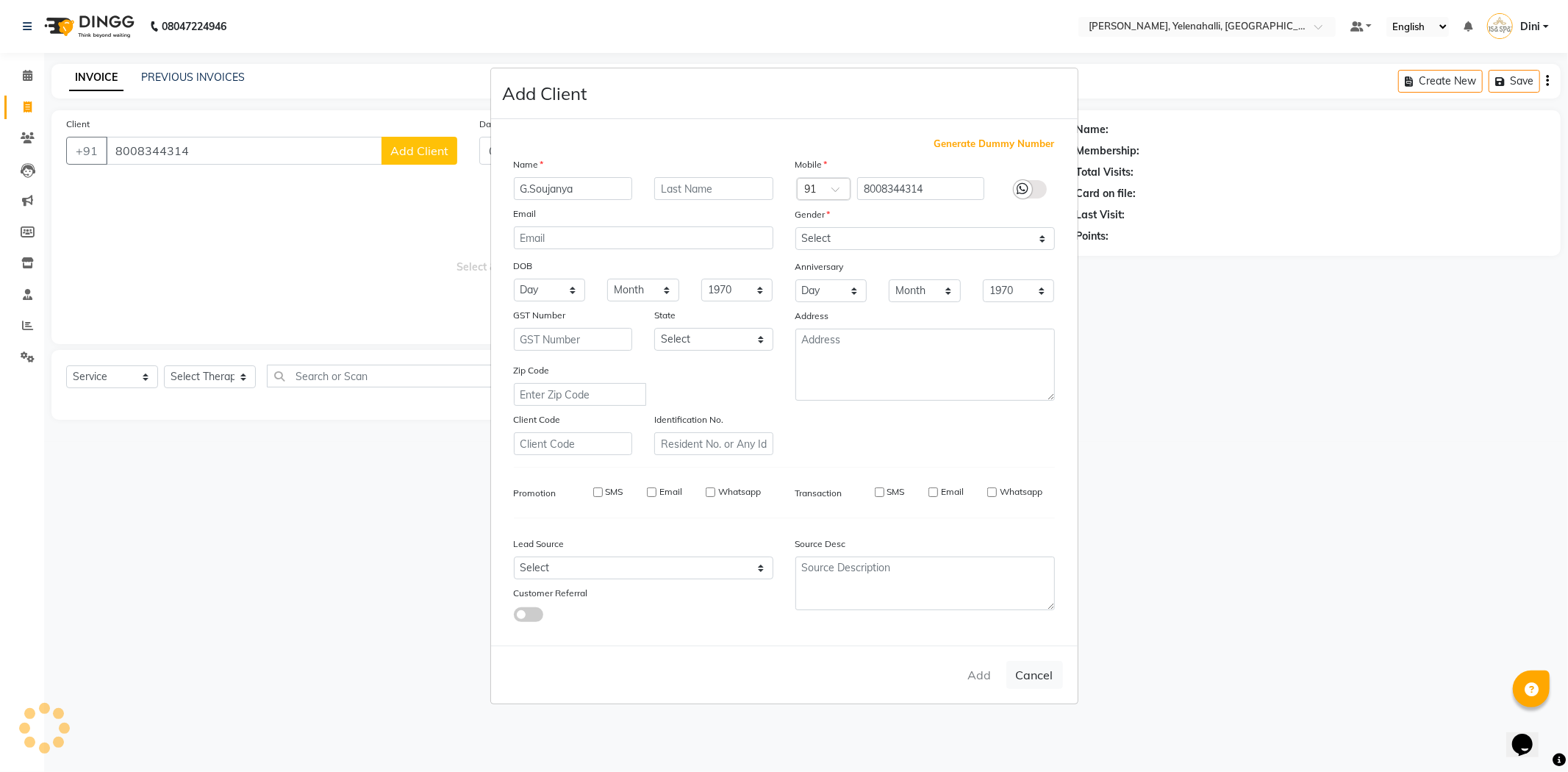
select select
checkbox input "false"
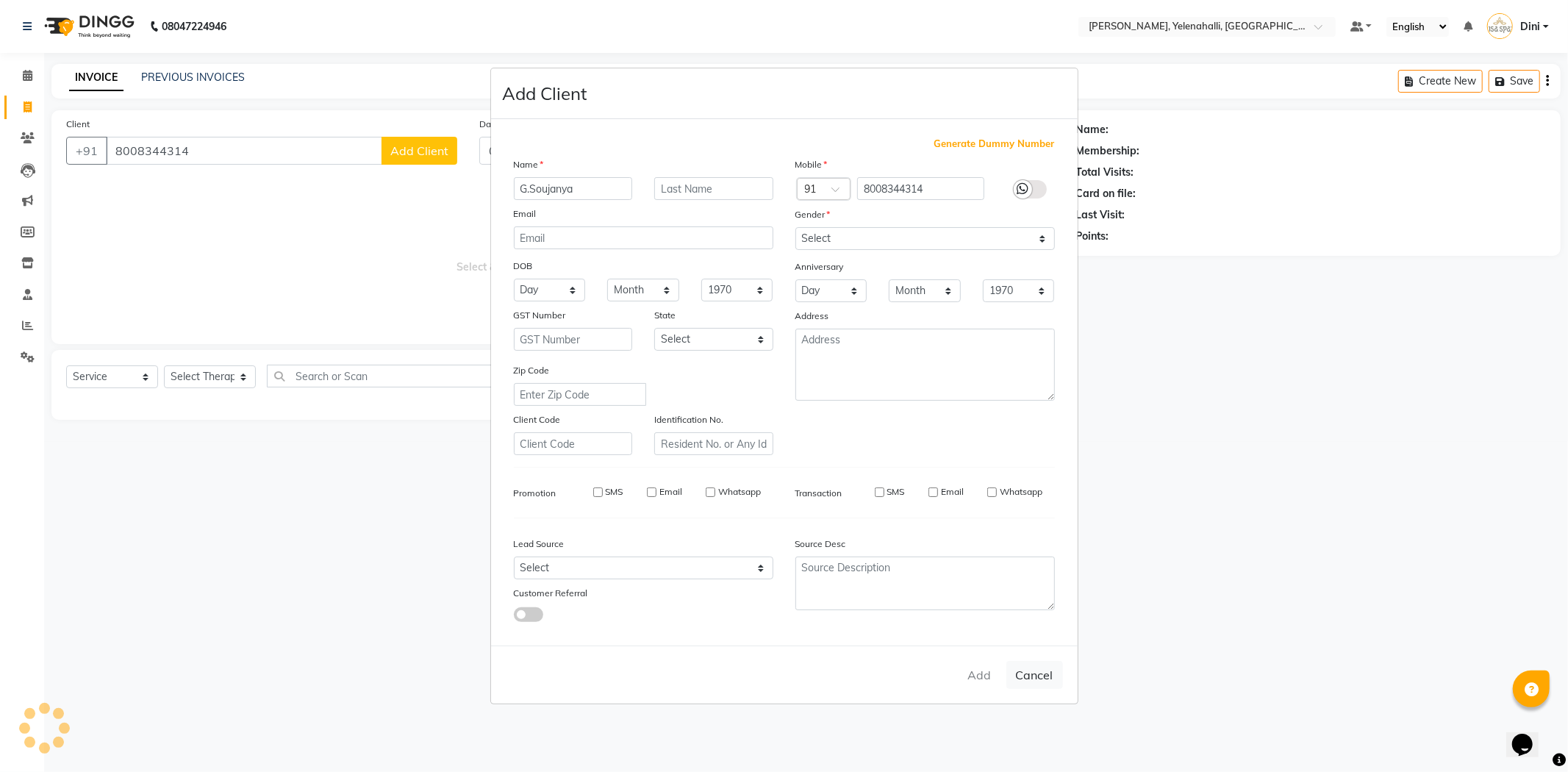
checkbox input "false"
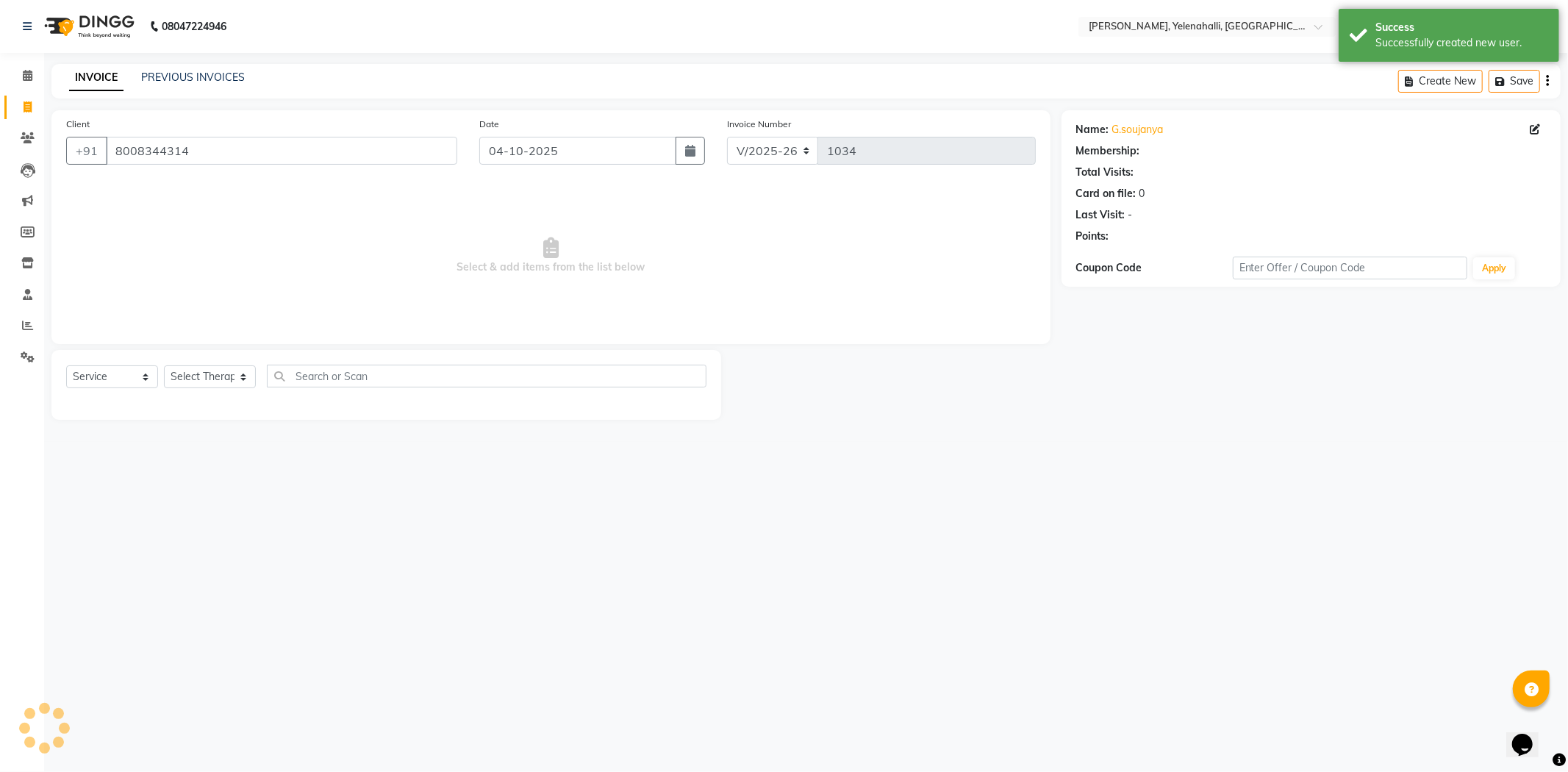
select select "1: Object"
click at [115, 375] on select "Select Service Product Membership Package Voucher Prepaid Gift Card" at bounding box center [112, 376] width 92 height 23
click at [66, 366] on select "Select Service Product Membership Package Voucher Prepaid Gift Card" at bounding box center [112, 376] width 92 height 23
click at [134, 375] on select "Select Service Product Membership Package Voucher Prepaid Gift Card" at bounding box center [112, 376] width 92 height 23
select select "membership"
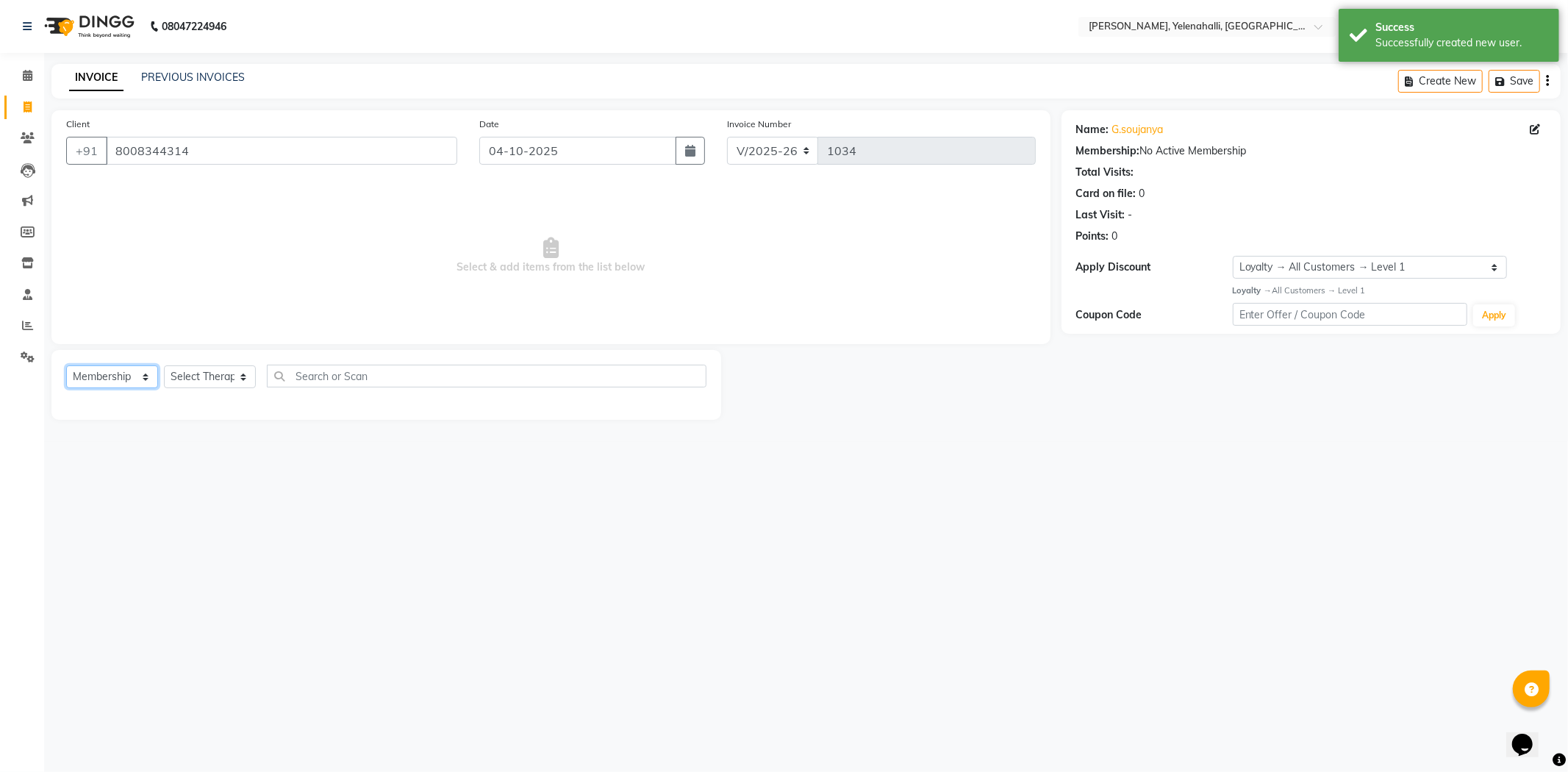
click at [66, 366] on select "Select Service Product Membership Package Voucher Prepaid Gift Card" at bounding box center [112, 376] width 92 height 23
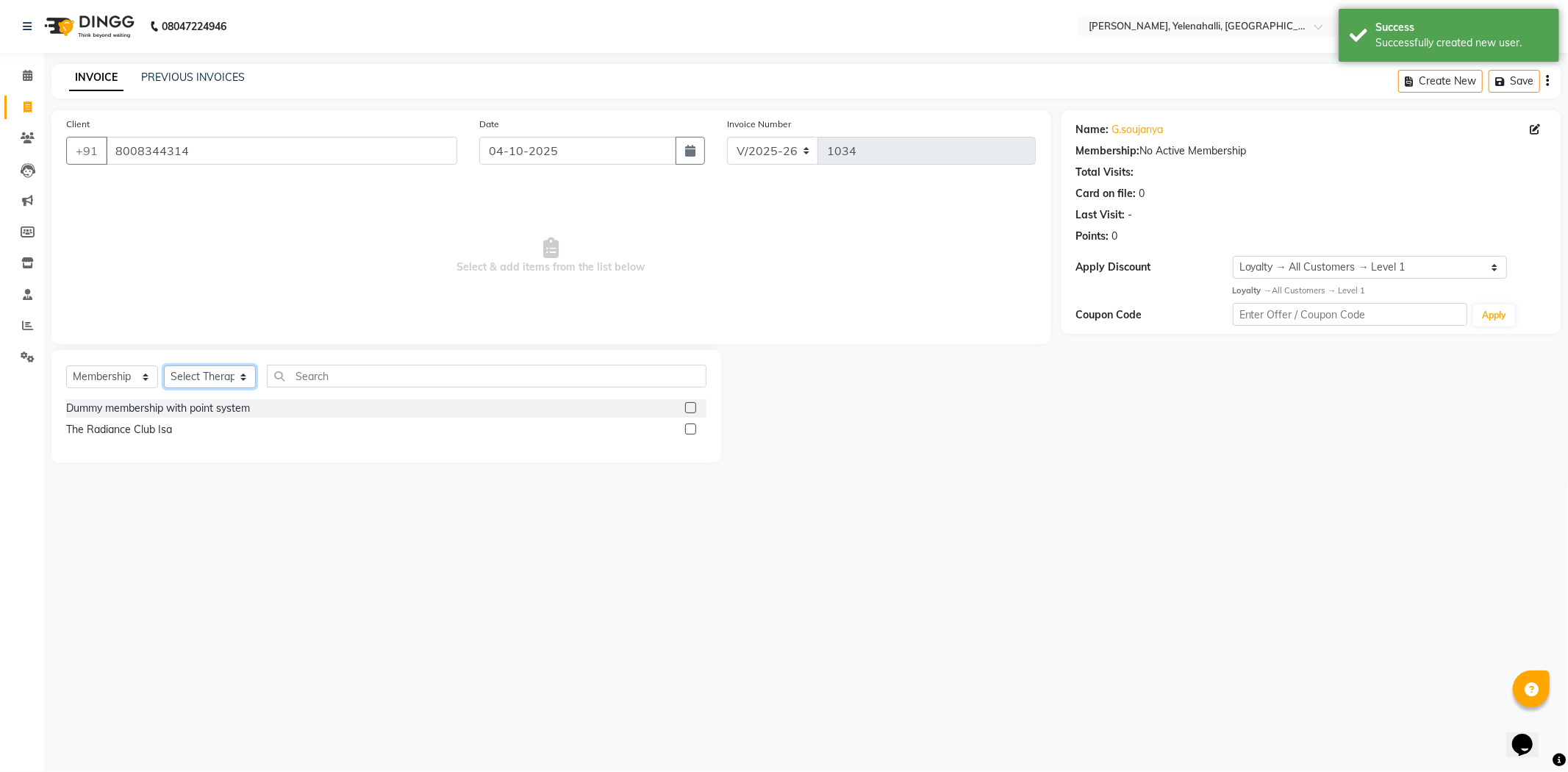
click at [201, 376] on select "Select Therapist Admin [PERSON_NAME] Hruaii [PERSON_NAME] [PERSON_NAME] Mr.Mohi…" at bounding box center [210, 376] width 92 height 23
select select "50184"
click at [164, 366] on select "Select Therapist Admin [PERSON_NAME] Hruaii [PERSON_NAME] [PERSON_NAME] Mr.Mohi…" at bounding box center [210, 376] width 92 height 23
click at [696, 424] on div at bounding box center [696, 430] width 21 height 18
click at [689, 430] on label at bounding box center [690, 429] width 11 height 11
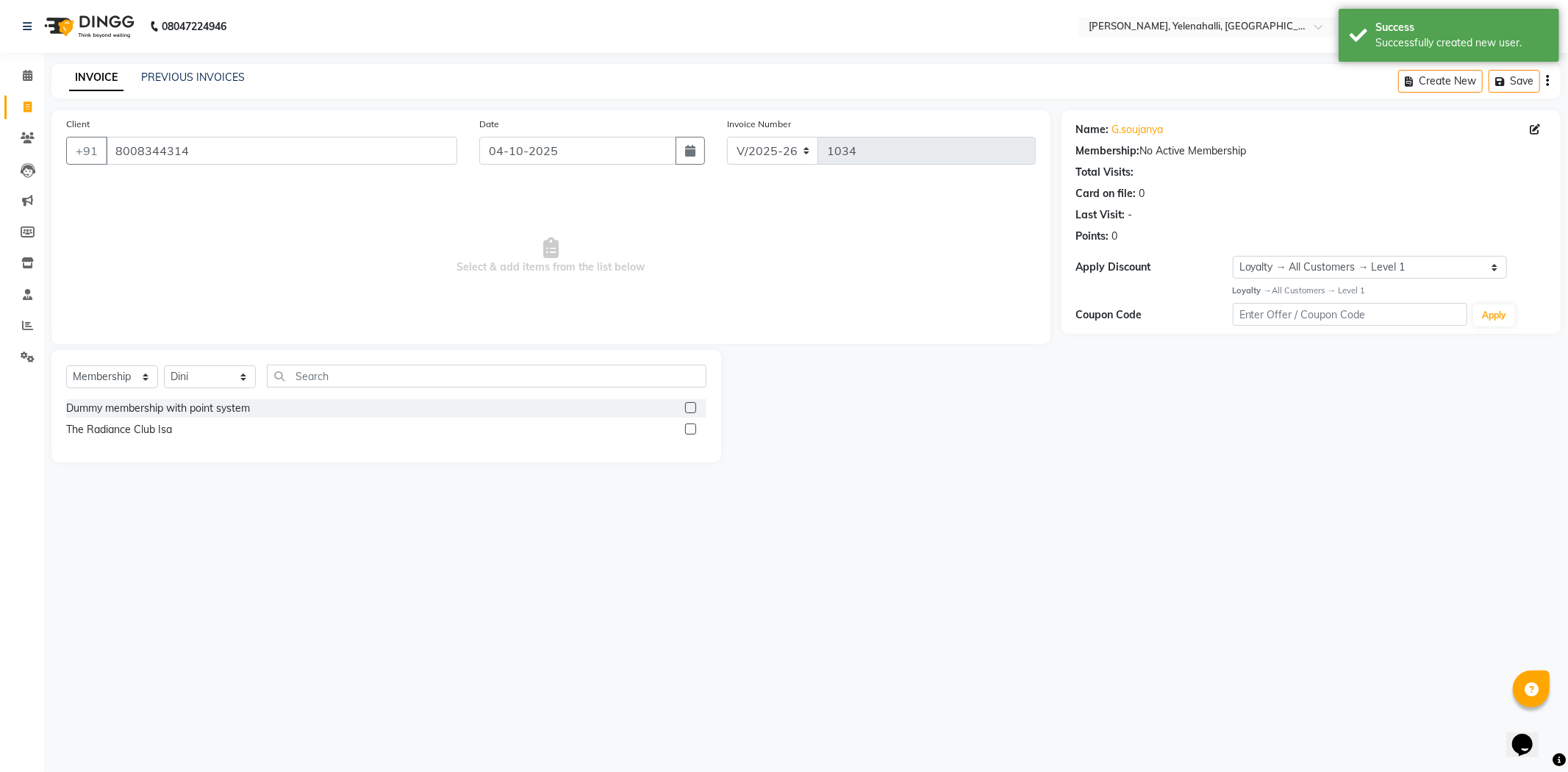
click at [689, 430] on input "checkbox" at bounding box center [690, 430] width 10 height 10
select select "select"
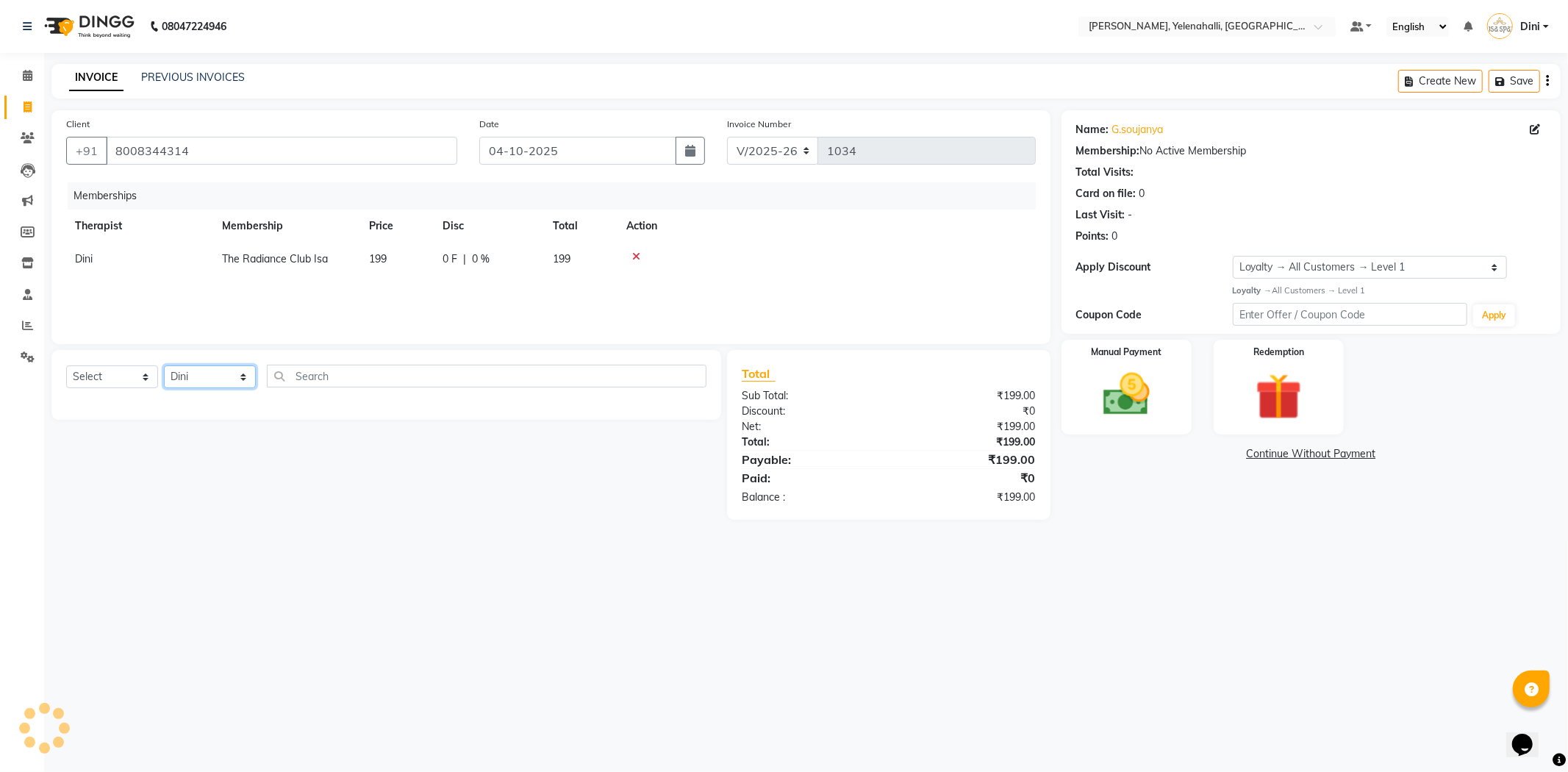
click at [221, 382] on select "Select Therapist Admin [PERSON_NAME] Hruaii [PERSON_NAME] [PERSON_NAME] Mr.Mohi…" at bounding box center [210, 376] width 92 height 23
select select "61851"
click at [164, 366] on select "Select Therapist Admin [PERSON_NAME] Hruaii [PERSON_NAME] [PERSON_NAME] Mr.Mohi…" at bounding box center [210, 376] width 92 height 23
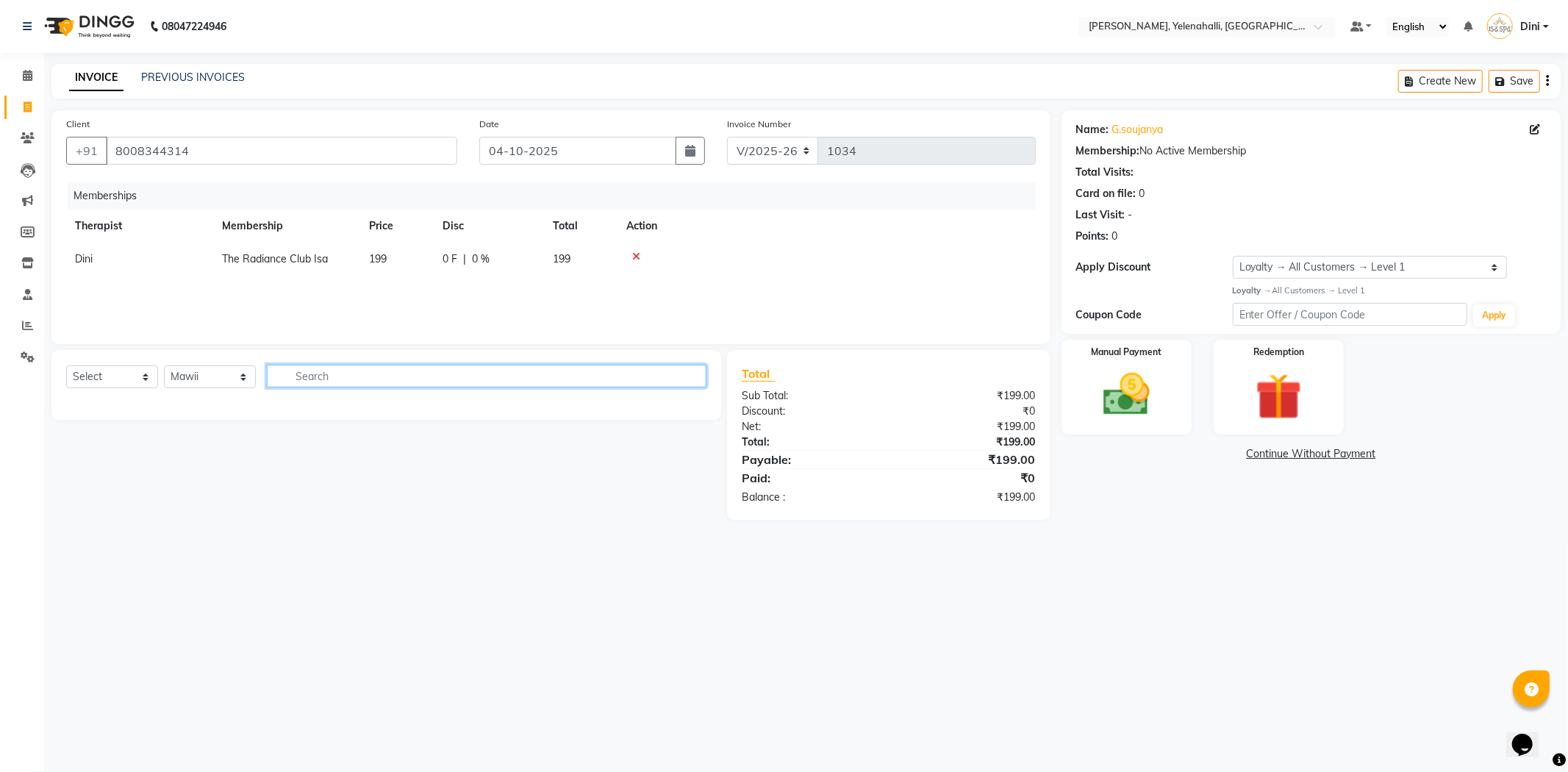
click at [321, 378] on input "text" at bounding box center [487, 375] width 440 height 23
type input "reju"
click at [115, 380] on select "Select Service Product Package Voucher Prepaid Gift Card" at bounding box center [112, 376] width 92 height 23
select select "service"
click at [66, 366] on select "Select Service Product Package Voucher Prepaid Gift Card" at bounding box center [112, 376] width 92 height 23
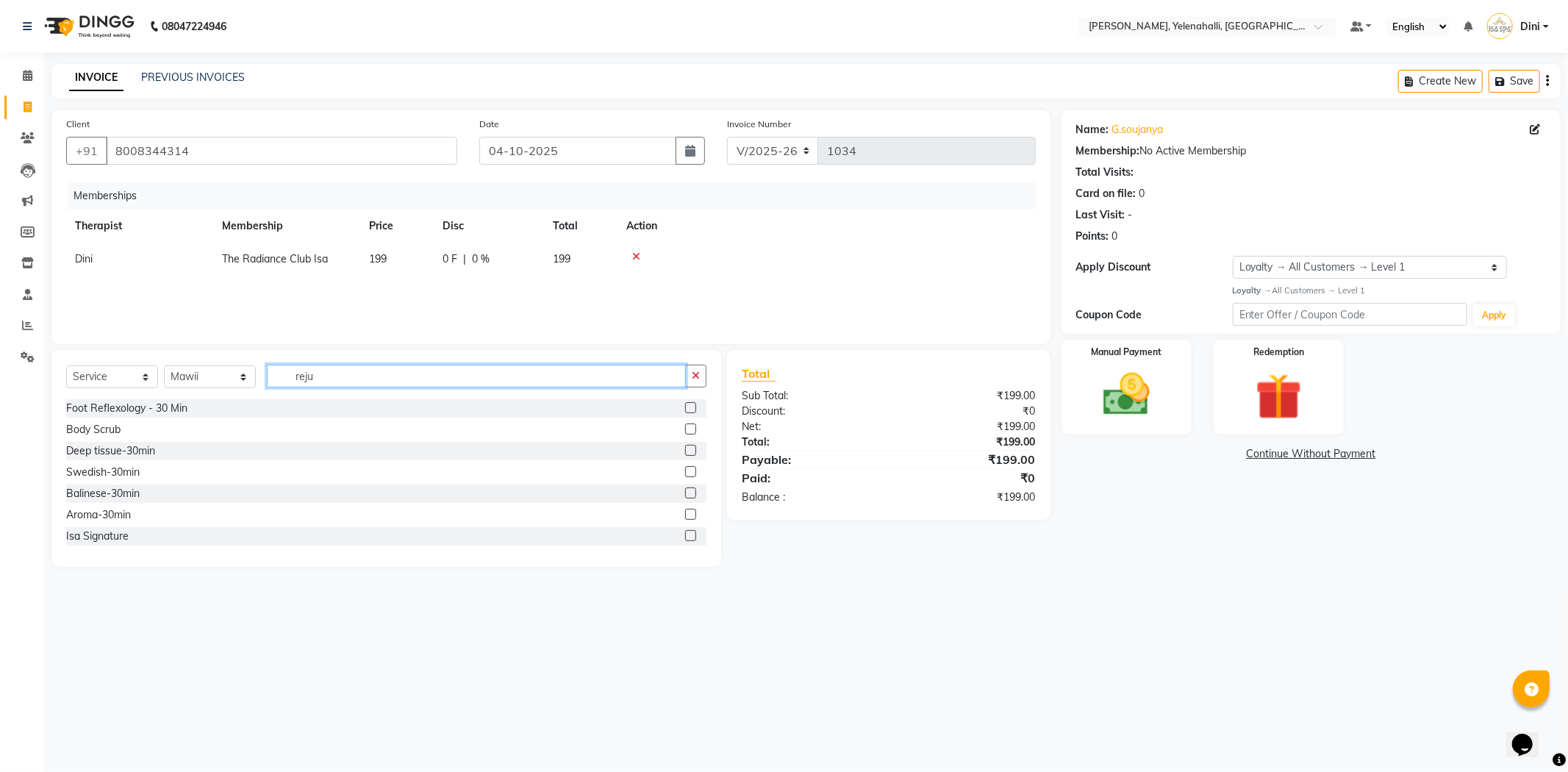
click at [333, 384] on input "reju" at bounding box center [476, 375] width 419 height 23
type input "rejuv"
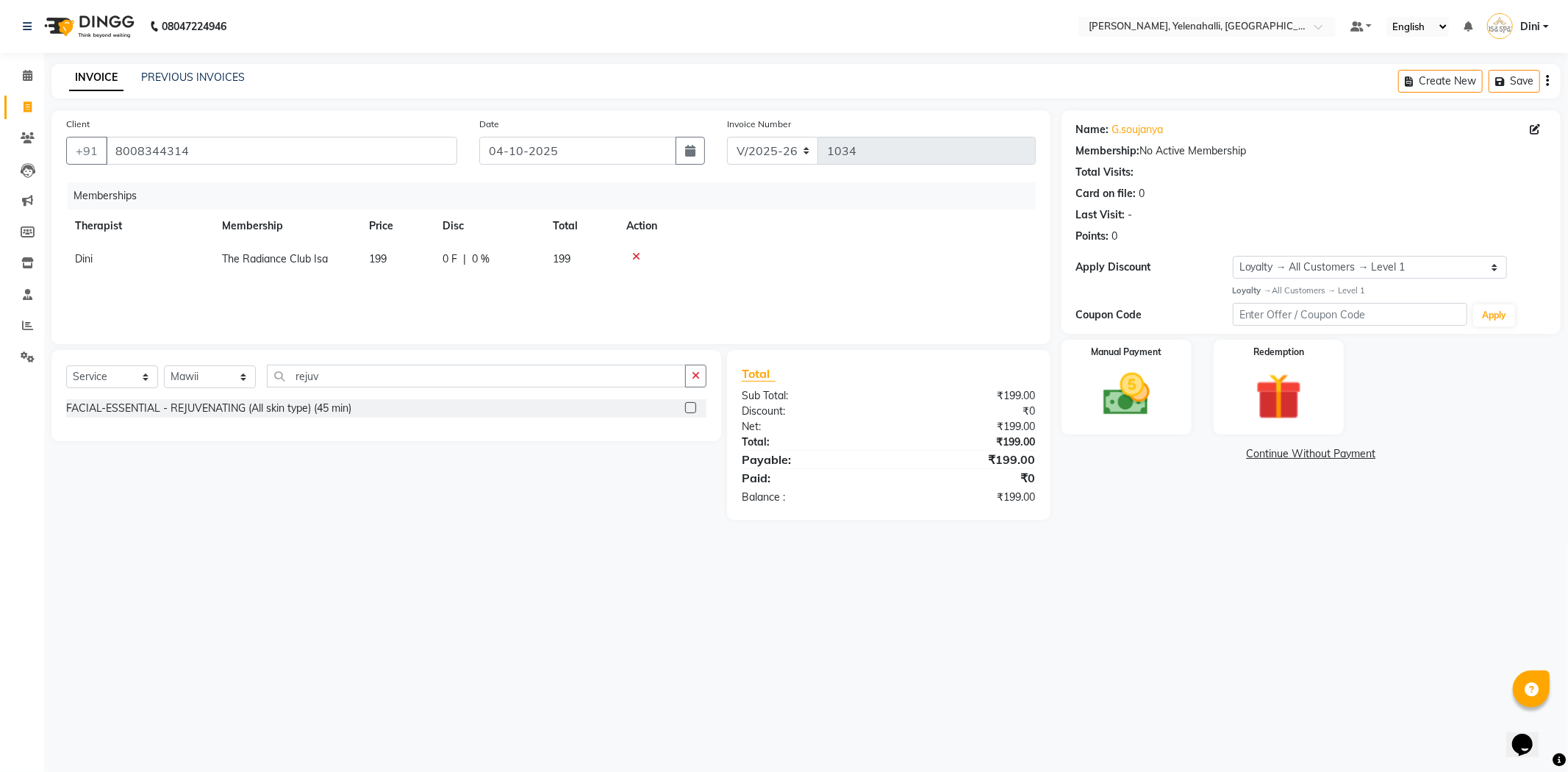
click at [687, 405] on label at bounding box center [690, 407] width 11 height 11
click at [687, 405] on input "checkbox" at bounding box center [690, 408] width 10 height 10
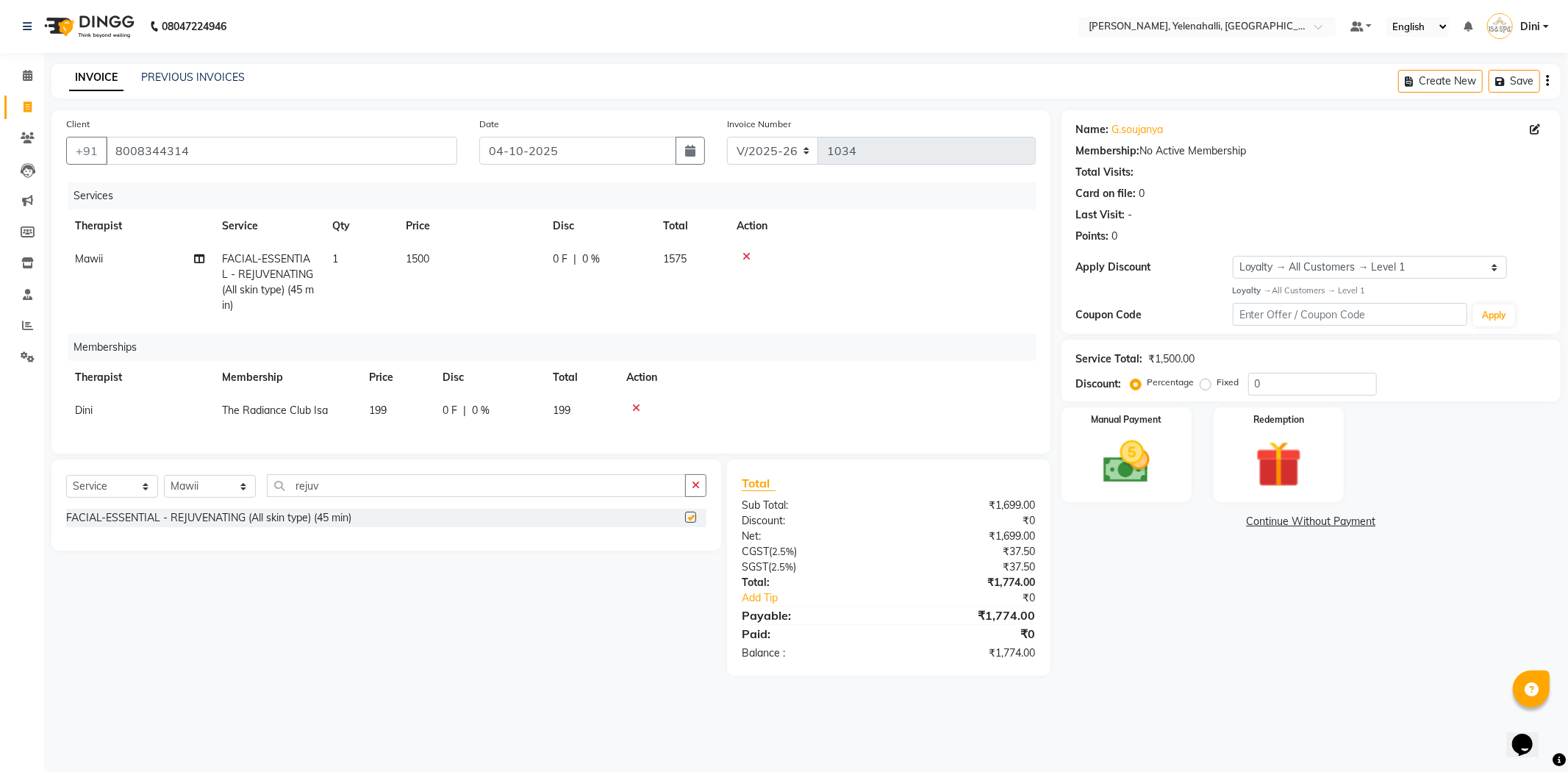
checkbox input "false"
click at [595, 259] on span "0 %" at bounding box center [591, 259] width 17 height 16
select select "61851"
click at [714, 261] on input "0" at bounding box center [708, 263] width 44 height 23
type input "20"
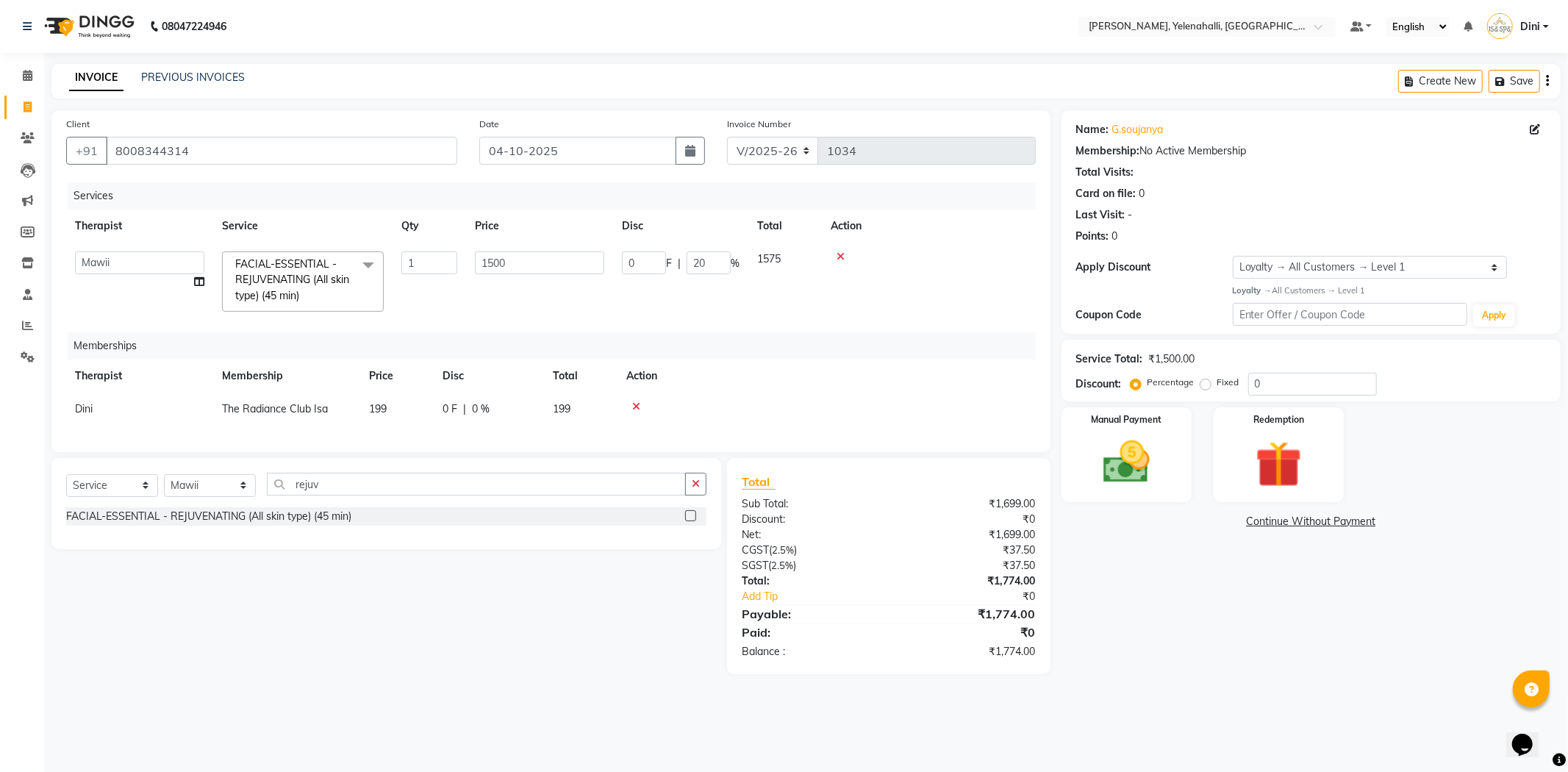
click at [714, 290] on tr "Admin Dini Eli Hruaii Jolly Kyrie Linda Mawii Mr.Mohit Mr. Suresh Kumar Sawmtei…" at bounding box center [551, 281] width 970 height 78
click at [1136, 436] on img at bounding box center [1127, 462] width 79 height 56
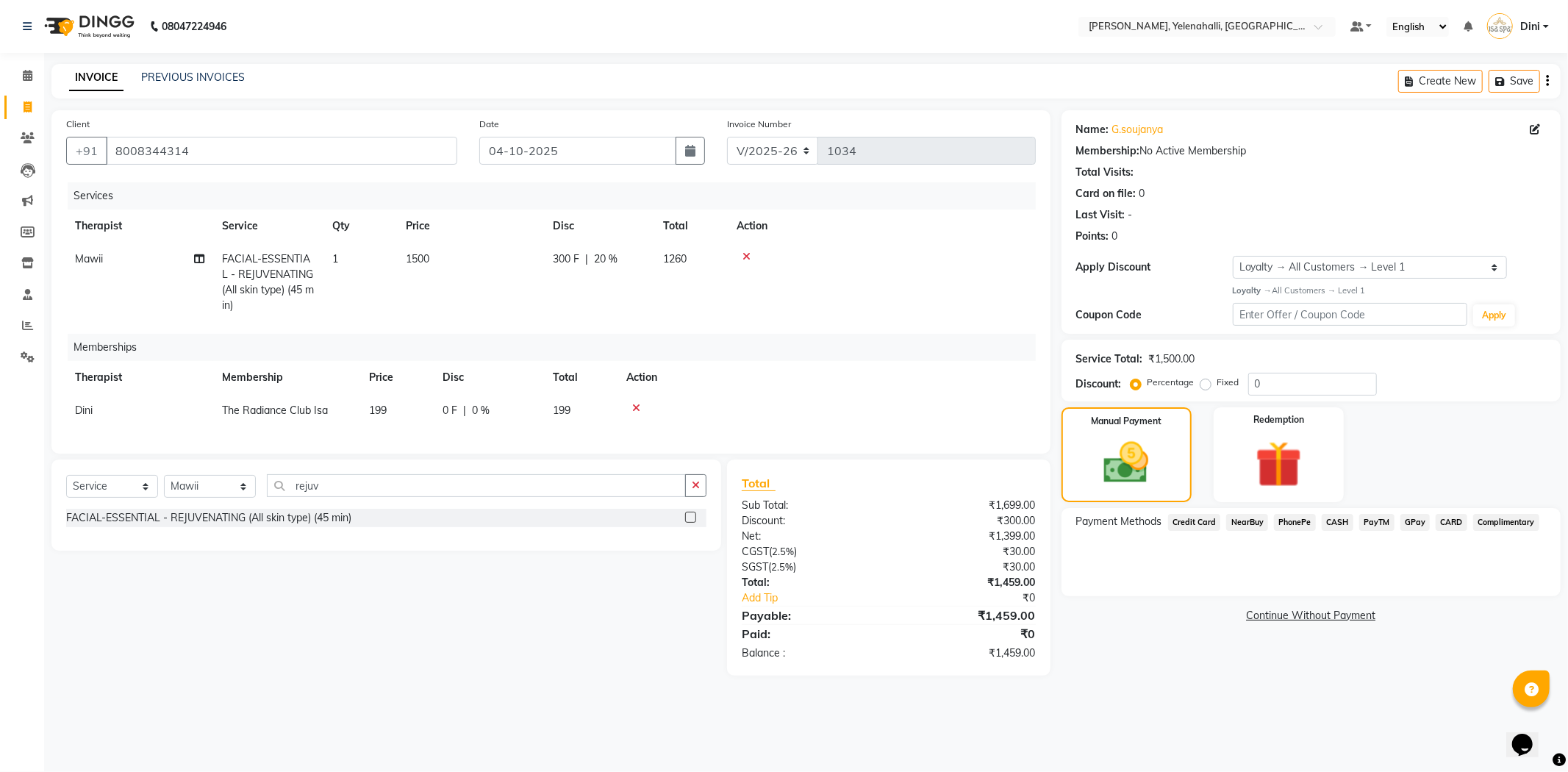
click at [1419, 523] on span "GPay" at bounding box center [1416, 522] width 30 height 17
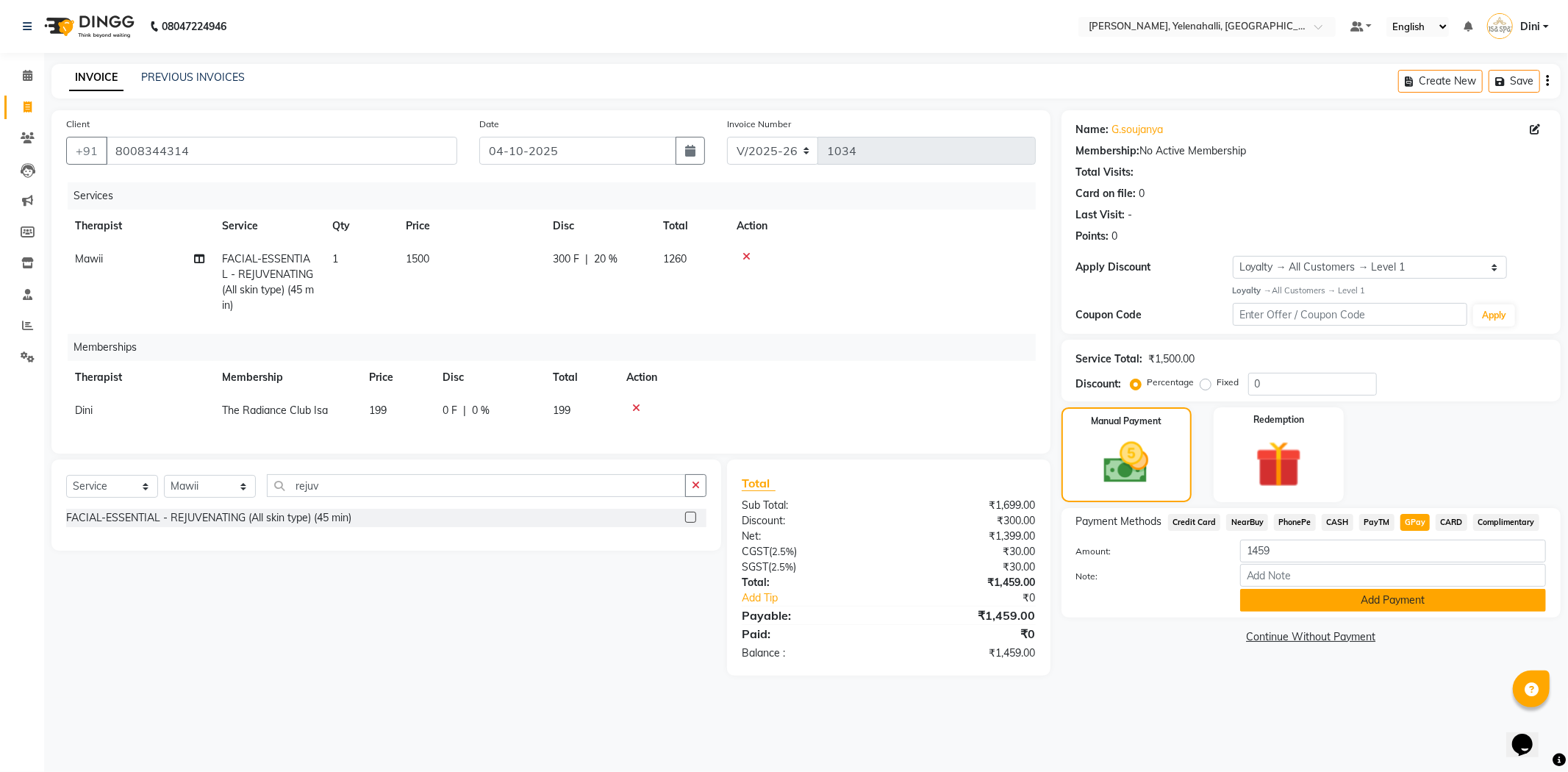
click at [1393, 601] on button "Add Payment" at bounding box center [1393, 600] width 306 height 23
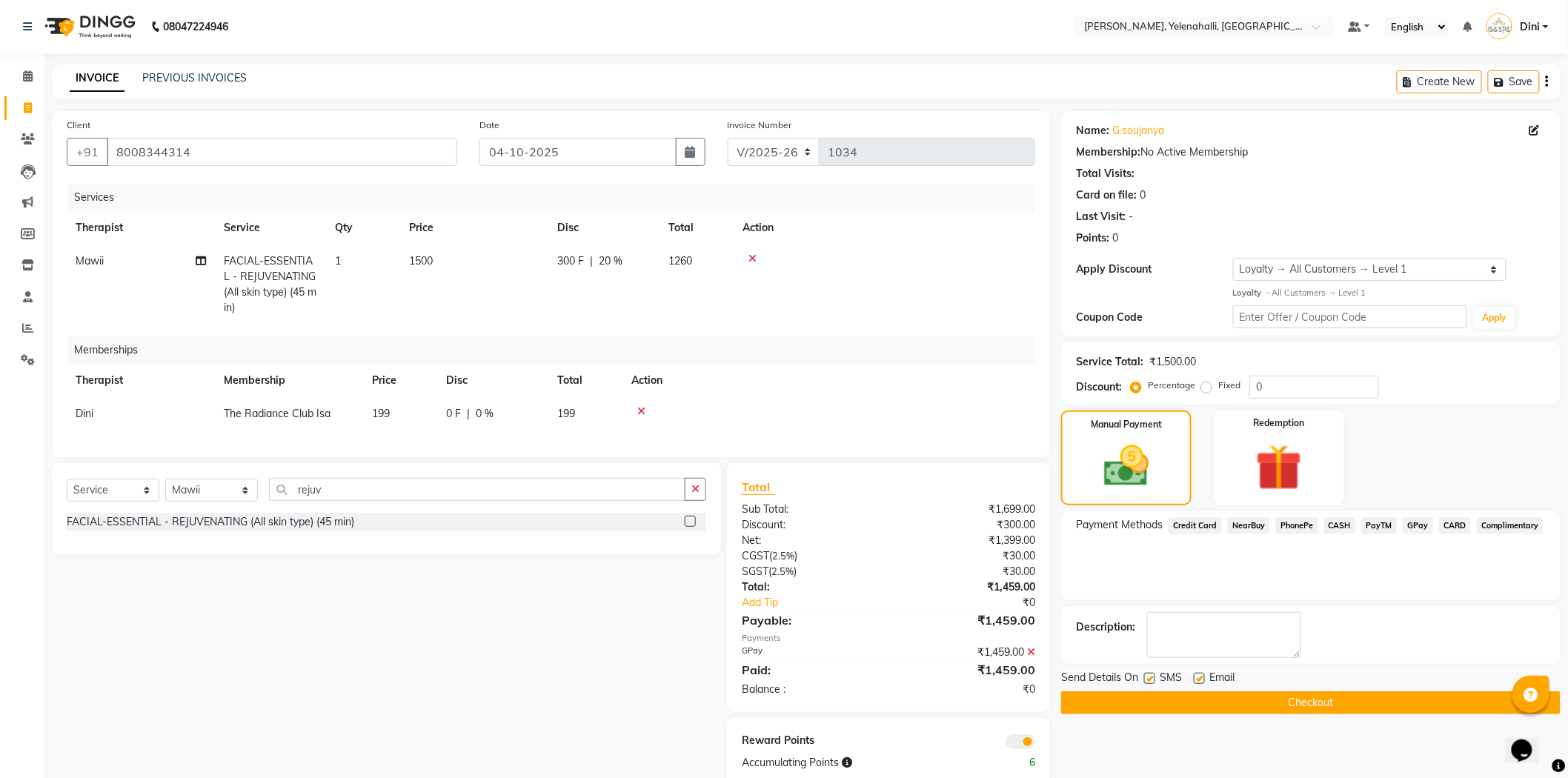
click at [1353, 702] on button "Checkout" at bounding box center [1311, 702] width 499 height 23
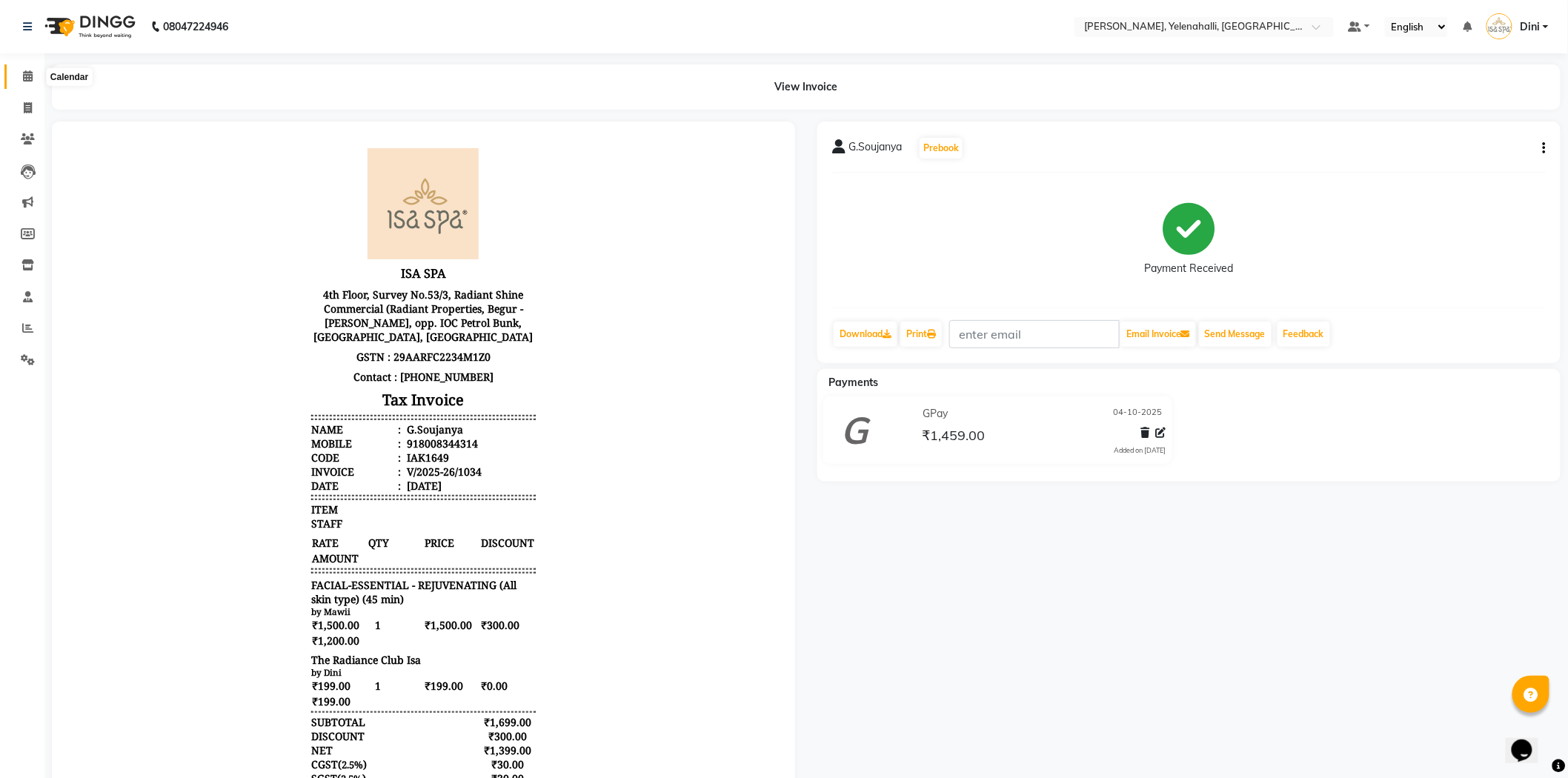
click at [24, 74] on icon at bounding box center [27, 76] width 10 height 11
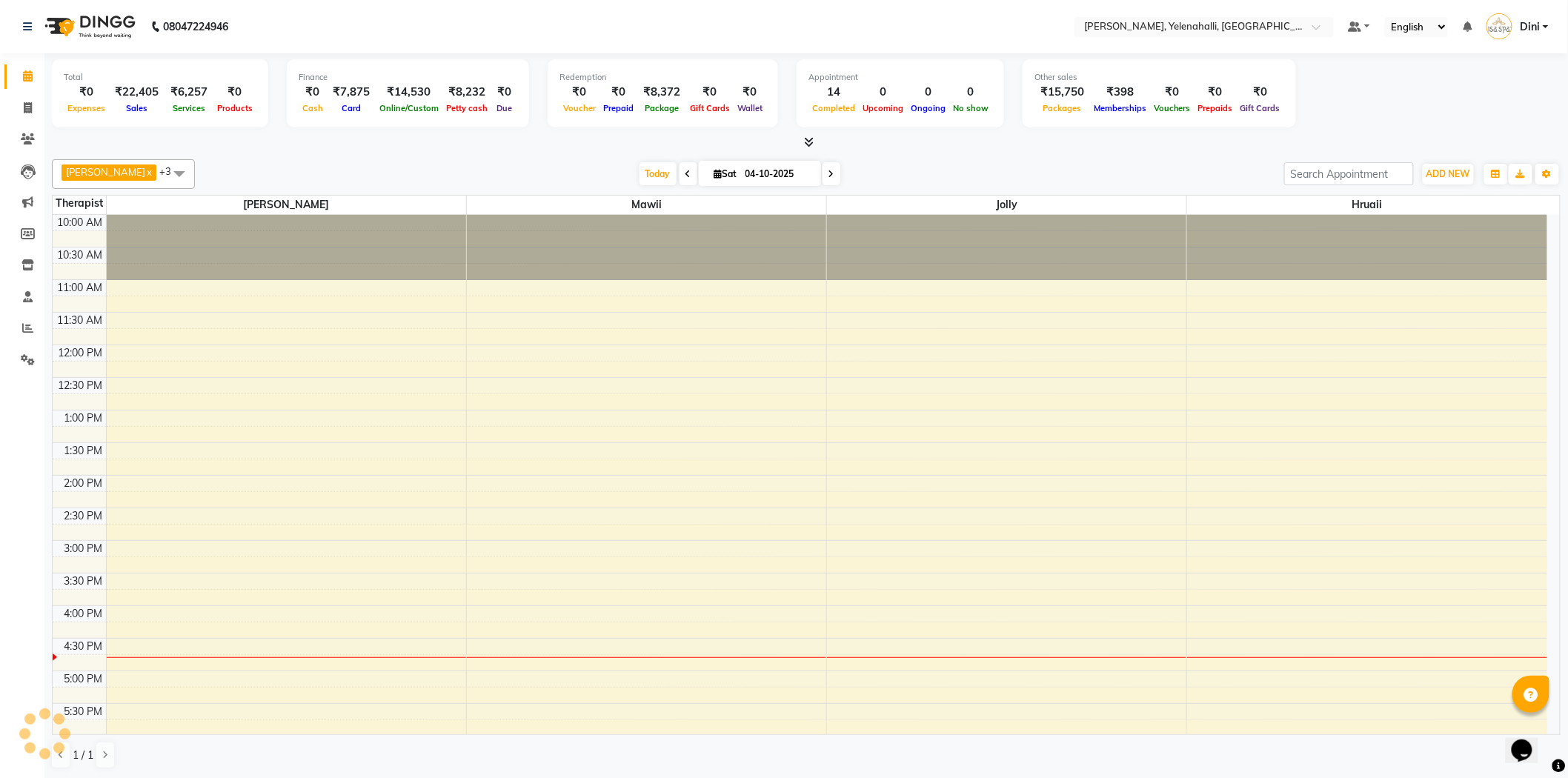
scroll to position [172, 0]
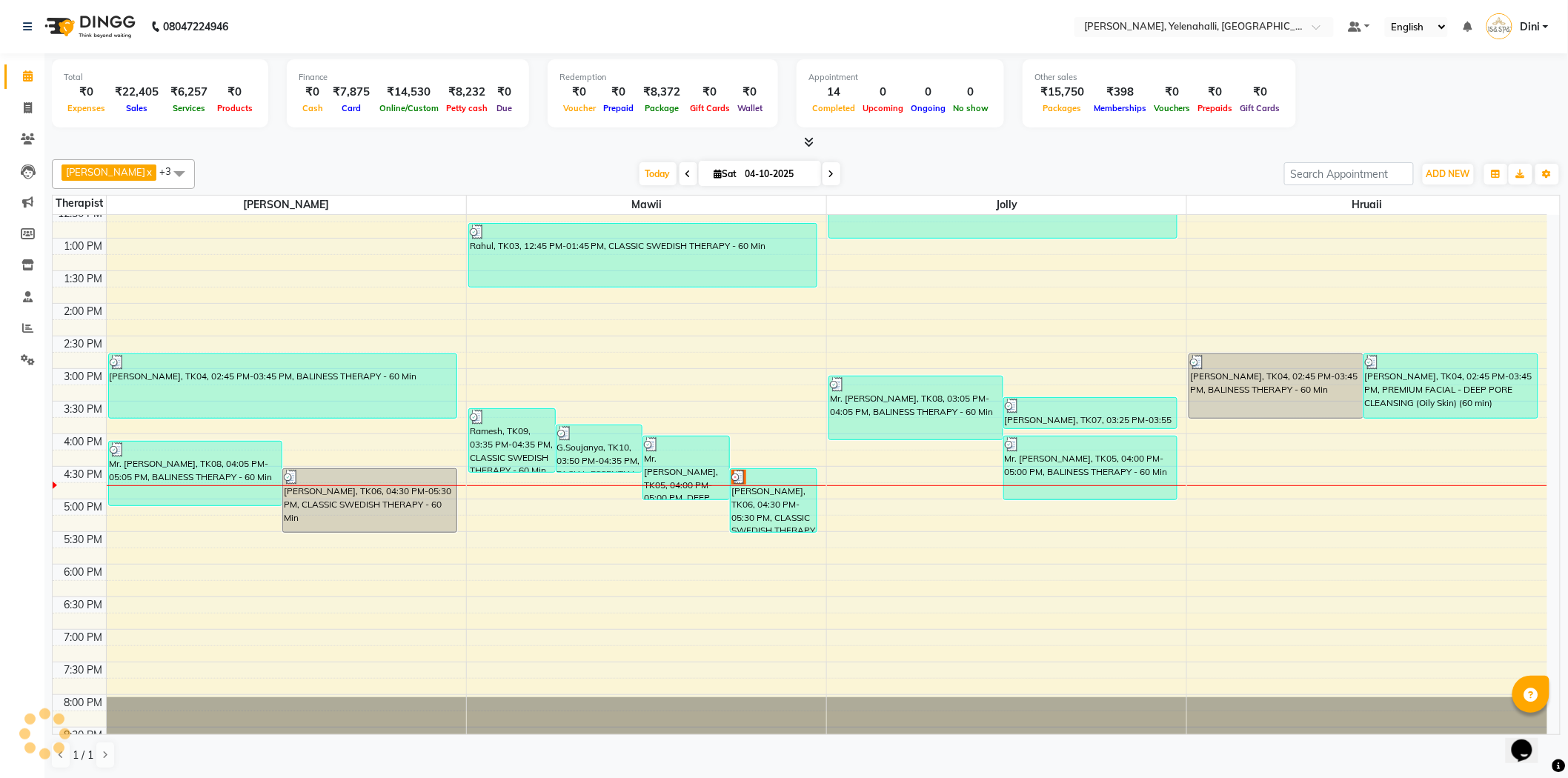
click at [803, 136] on span at bounding box center [806, 143] width 16 height 16
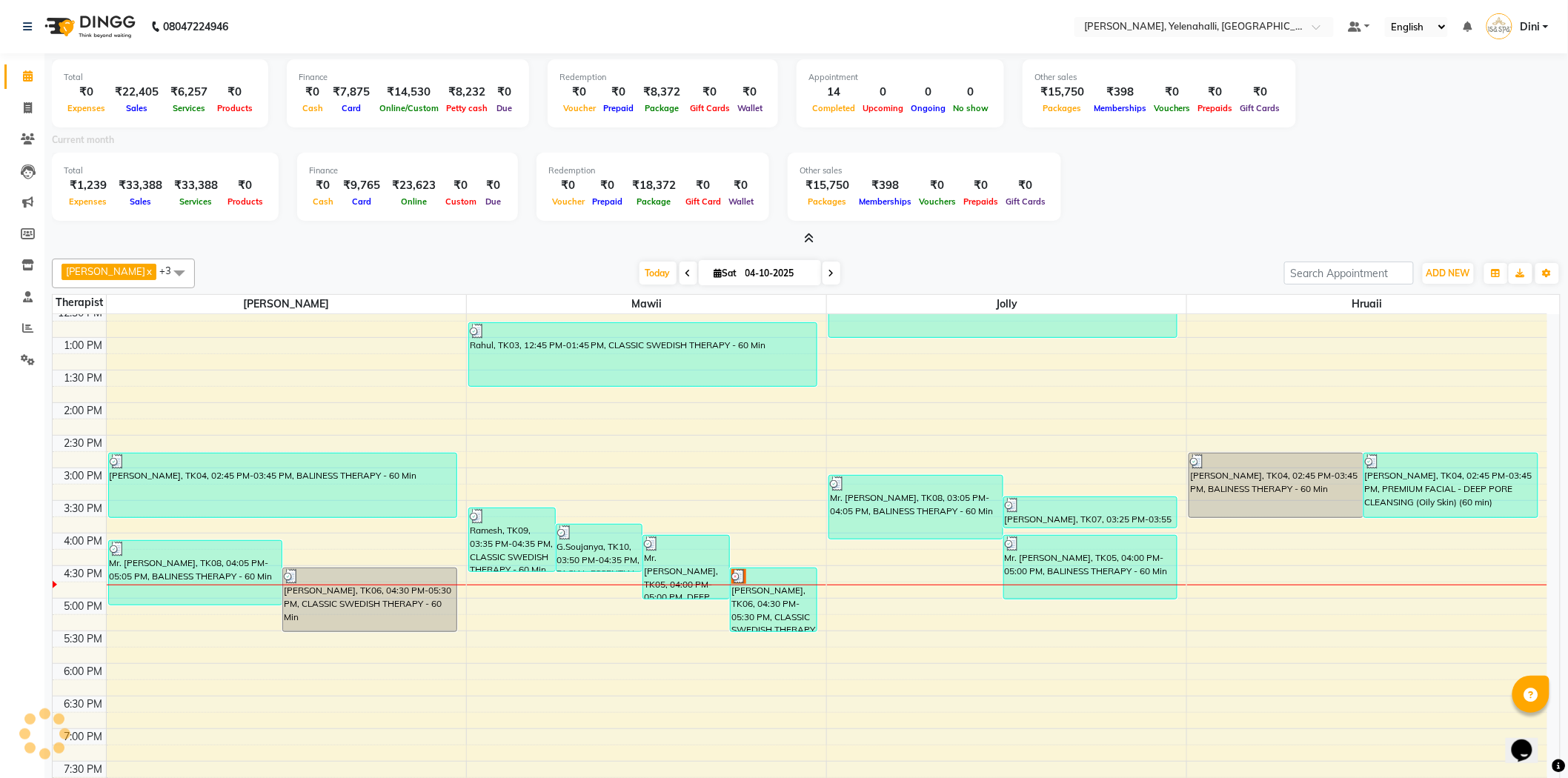
click at [806, 236] on icon at bounding box center [809, 238] width 10 height 11
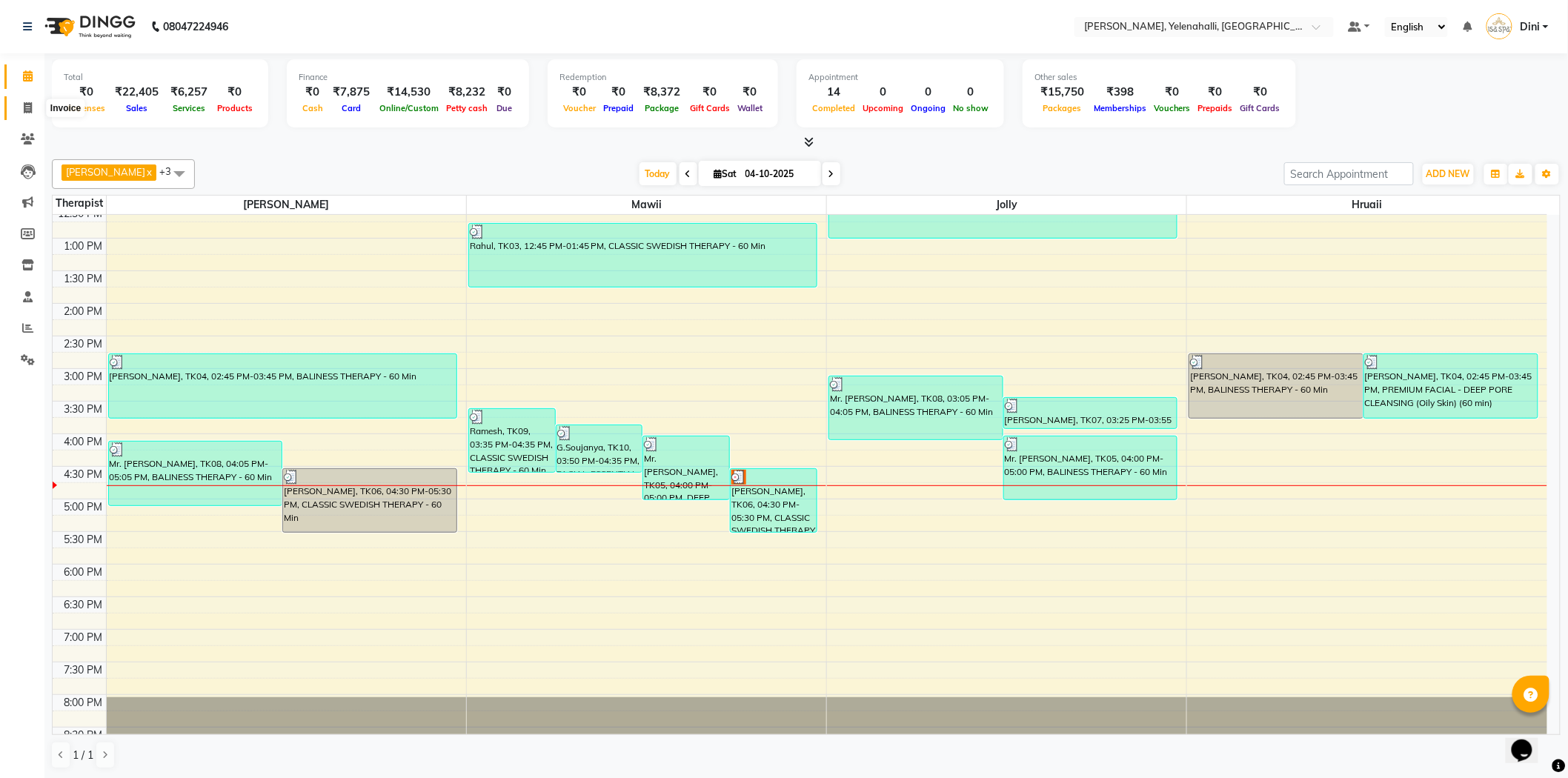
click at [27, 109] on icon at bounding box center [27, 108] width 8 height 11
select select "service"
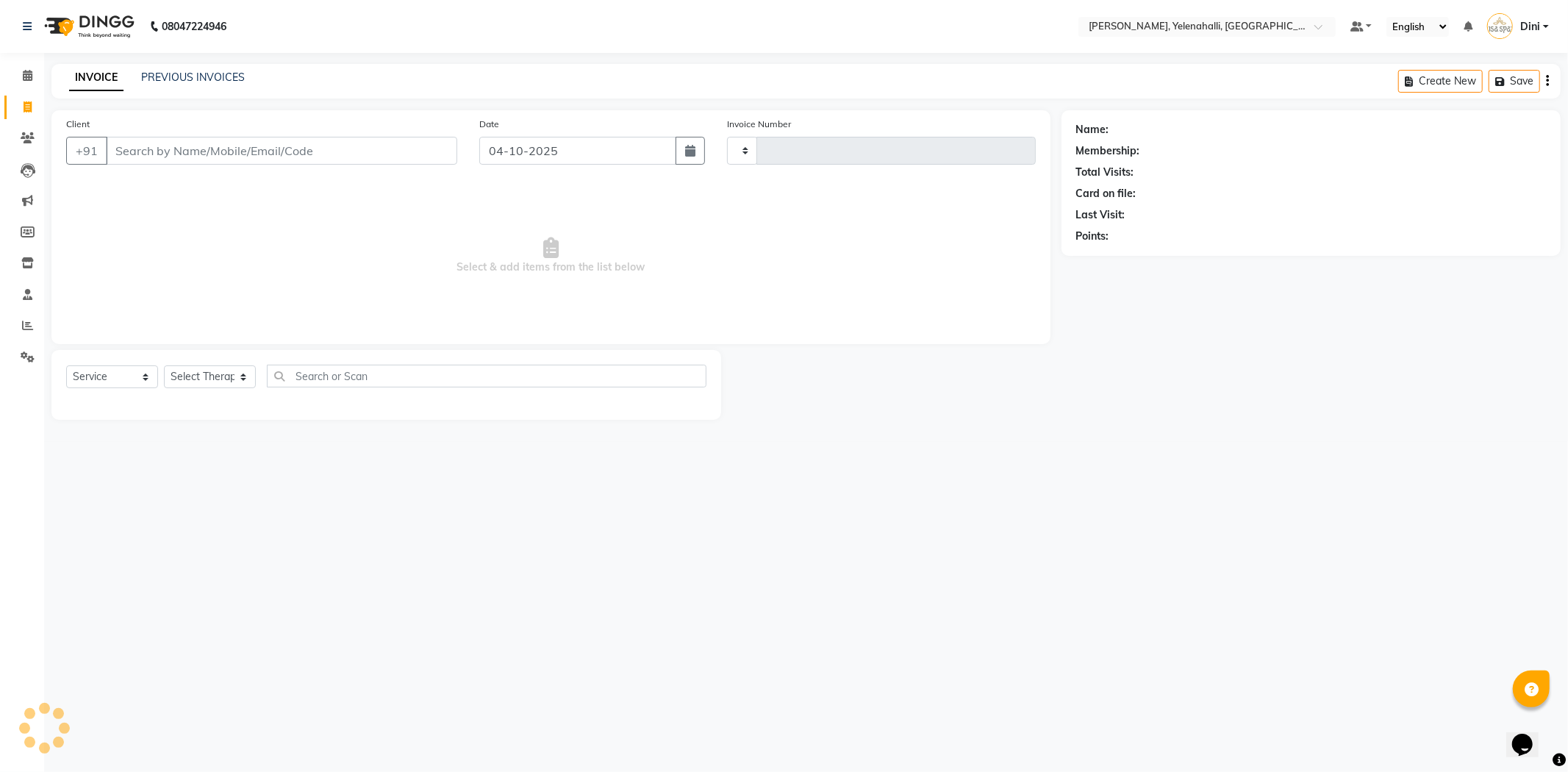
type input "1035"
select select "6121"
click at [145, 79] on link "PREVIOUS INVOICES" at bounding box center [193, 78] width 104 height 14
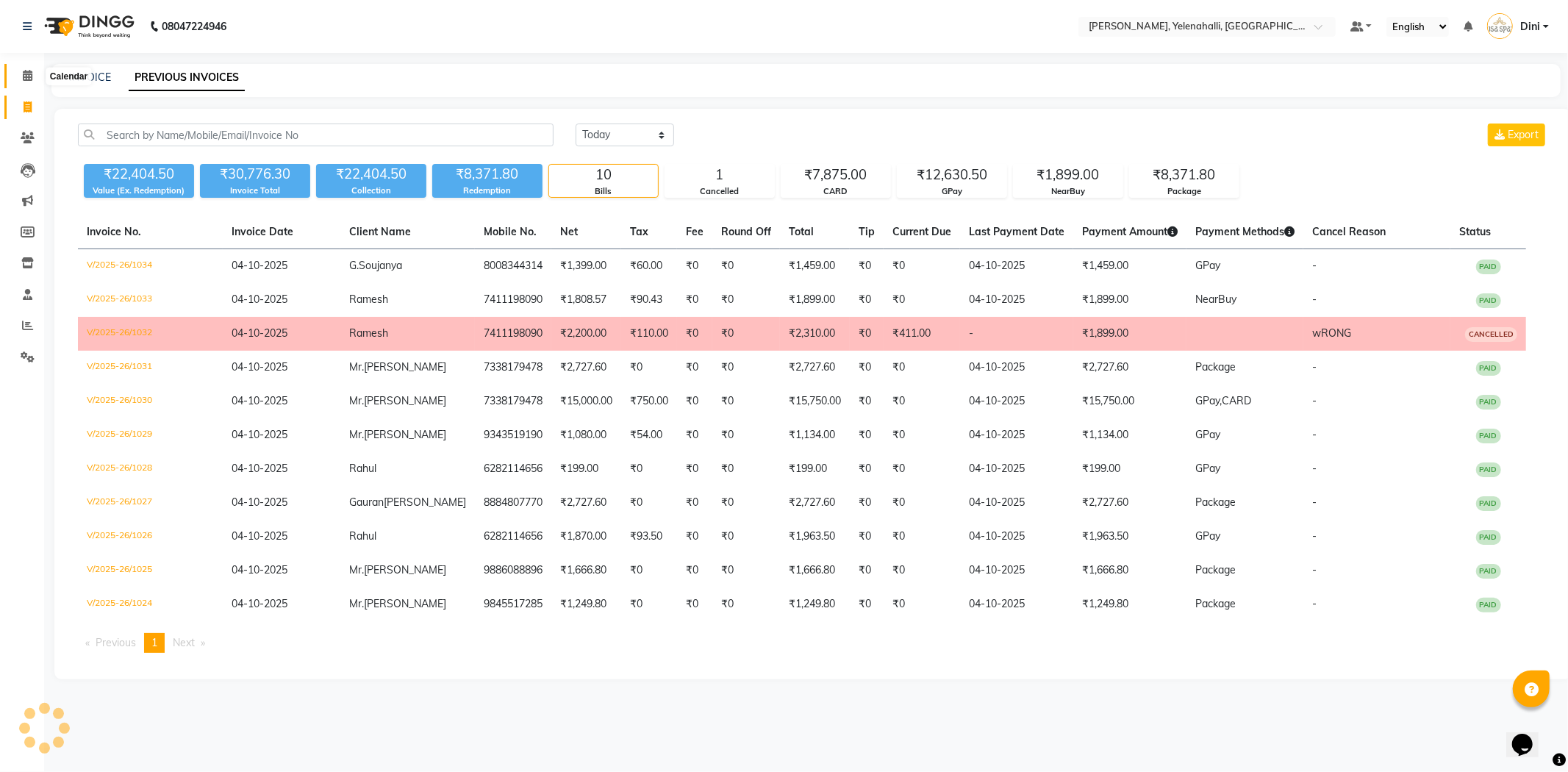
click at [24, 74] on icon at bounding box center [27, 75] width 10 height 11
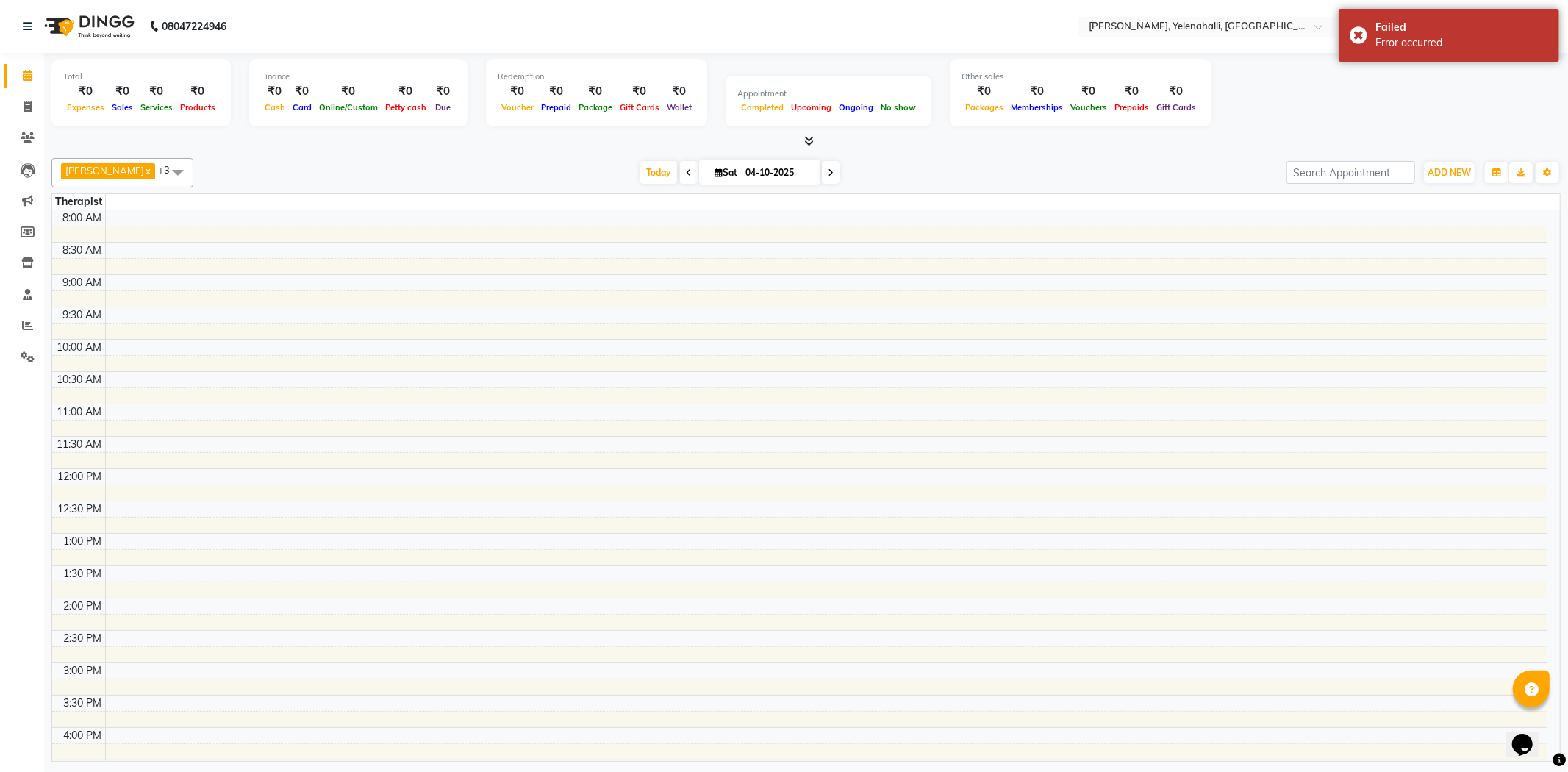
click at [686, 174] on icon at bounding box center [689, 173] width 6 height 9
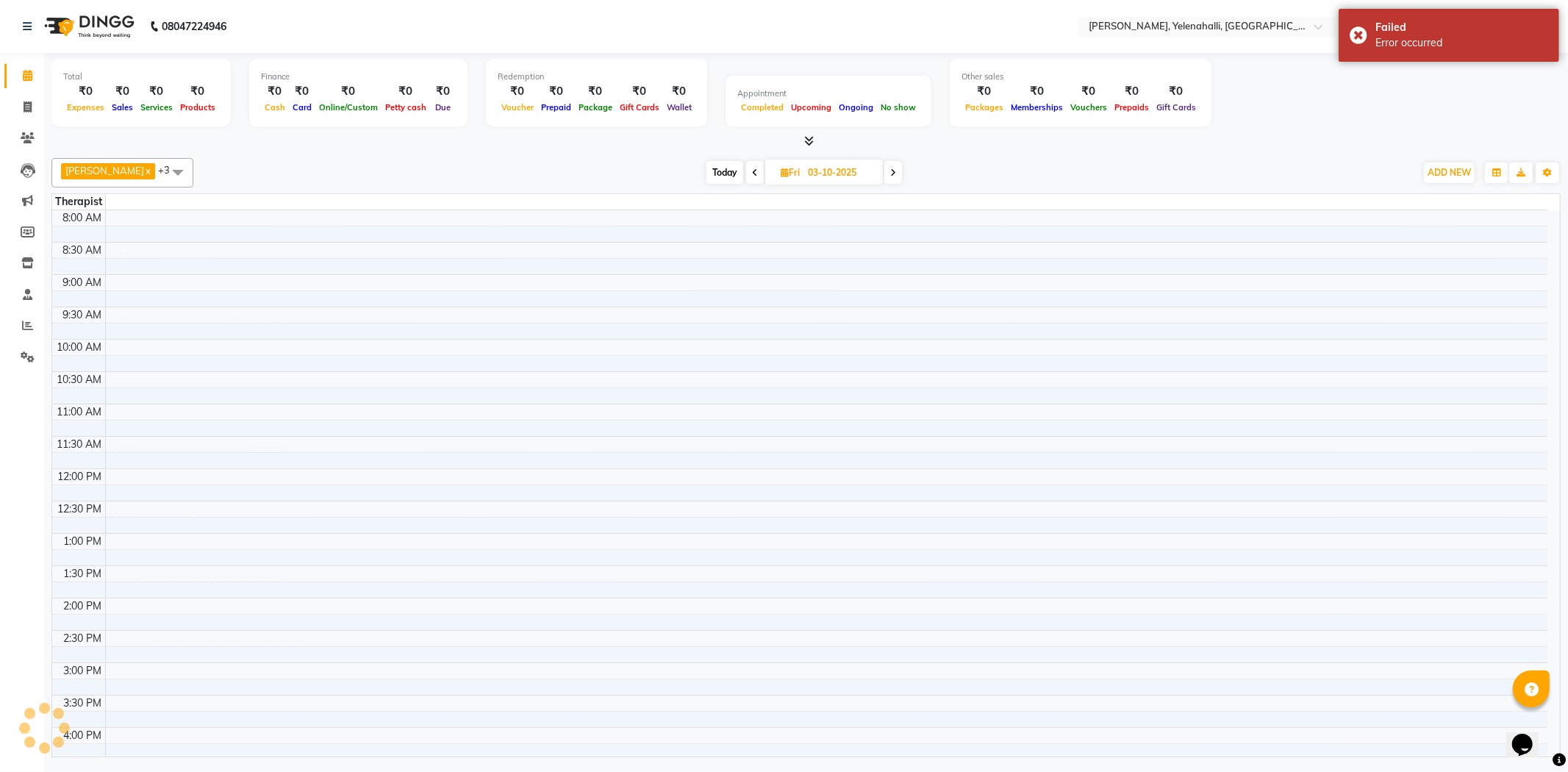
click at [752, 176] on icon at bounding box center [755, 173] width 6 height 9
click at [744, 176] on span at bounding box center [752, 172] width 17 height 23
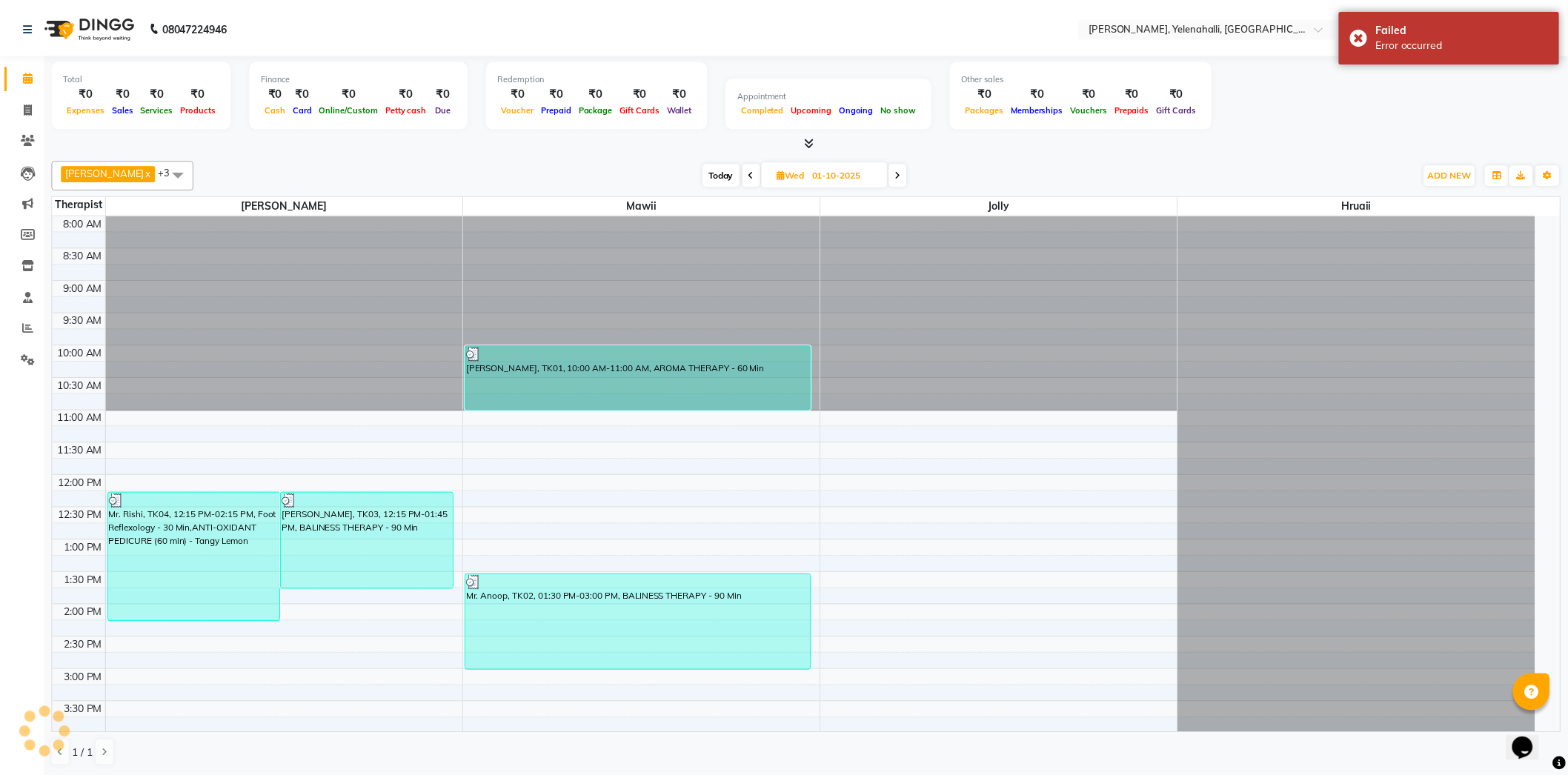
scroll to position [265, 0]
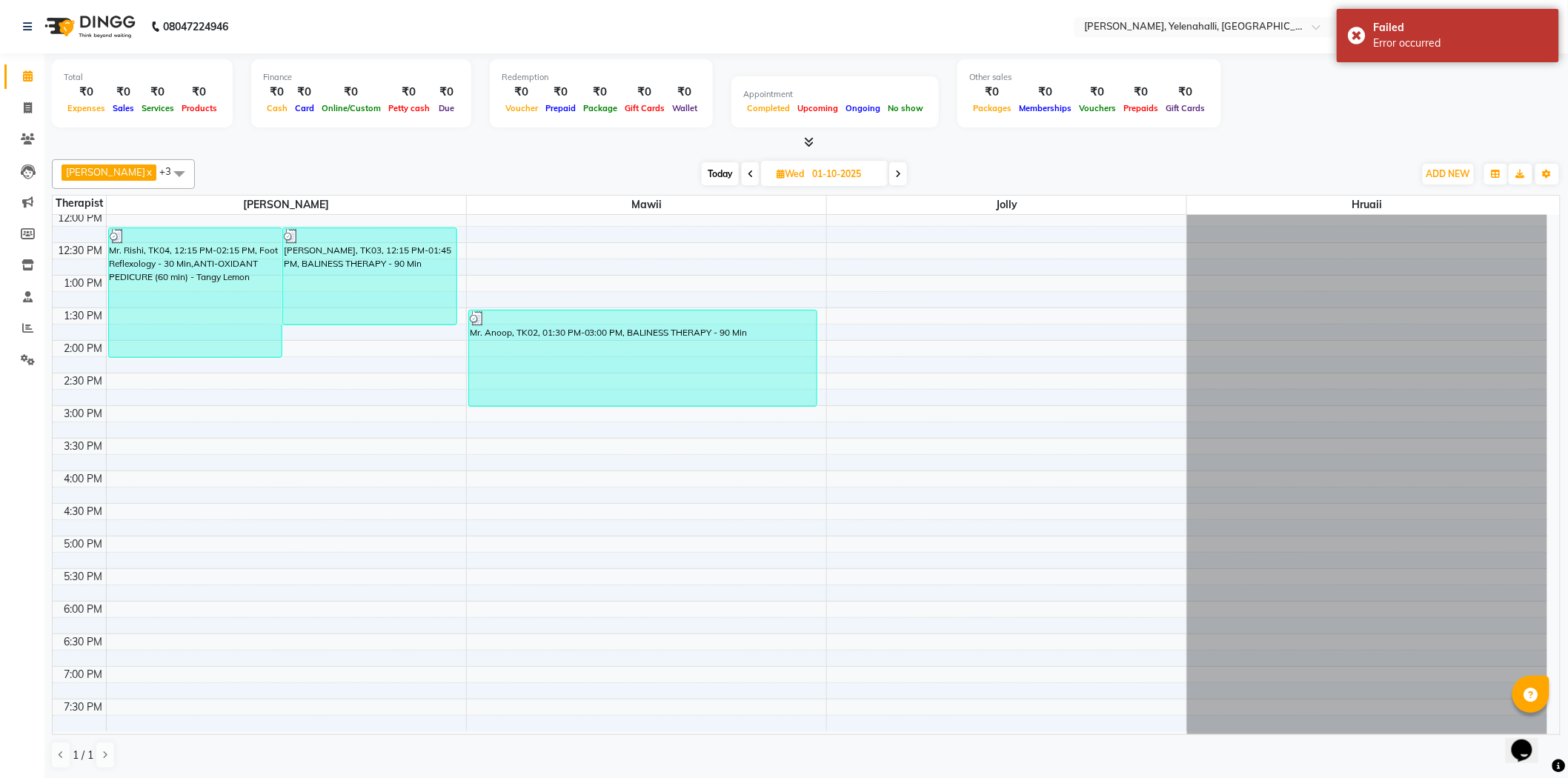
click at [895, 175] on icon at bounding box center [898, 174] width 6 height 9
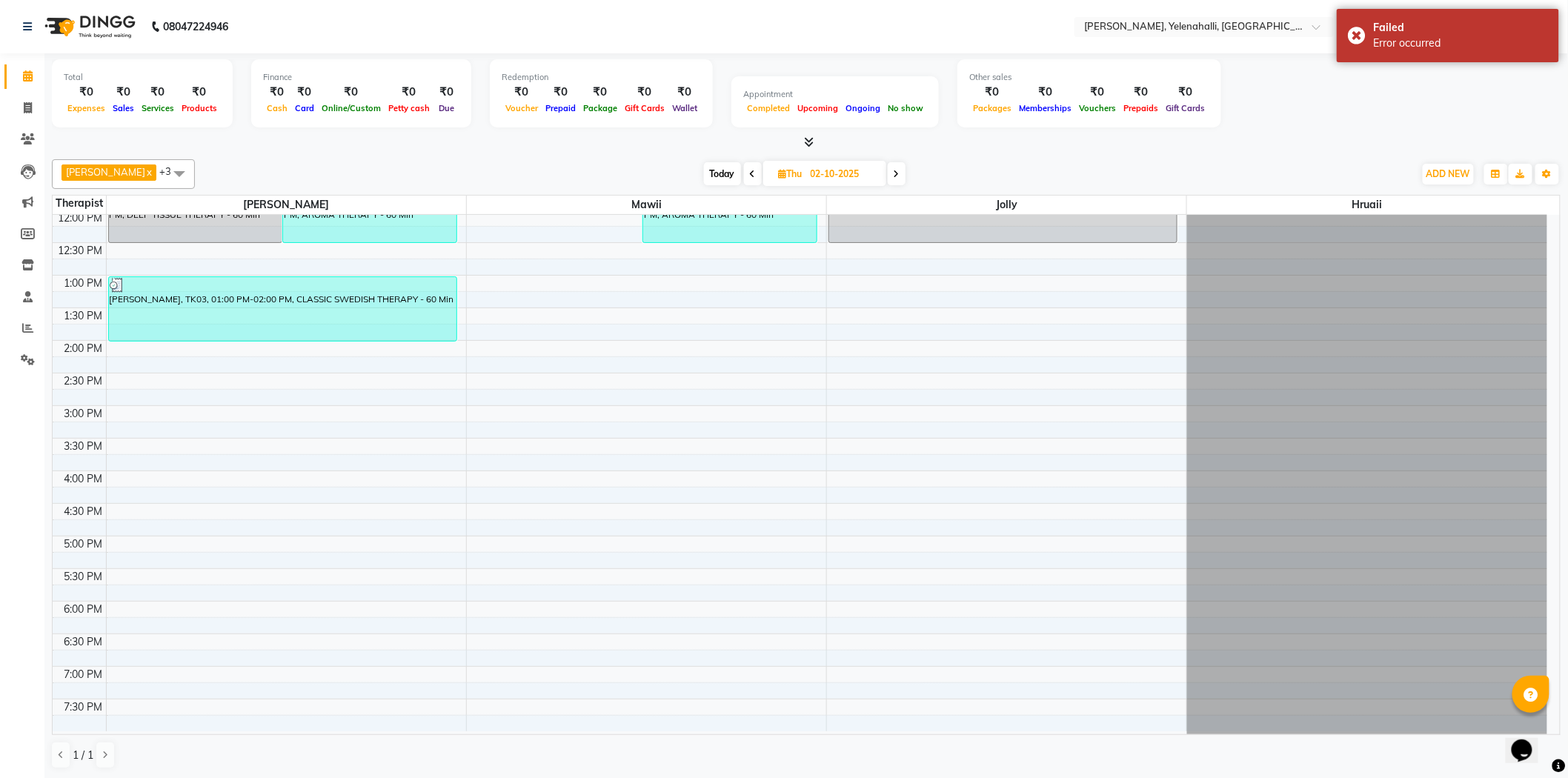
click at [888, 175] on span at bounding box center [896, 174] width 17 height 23
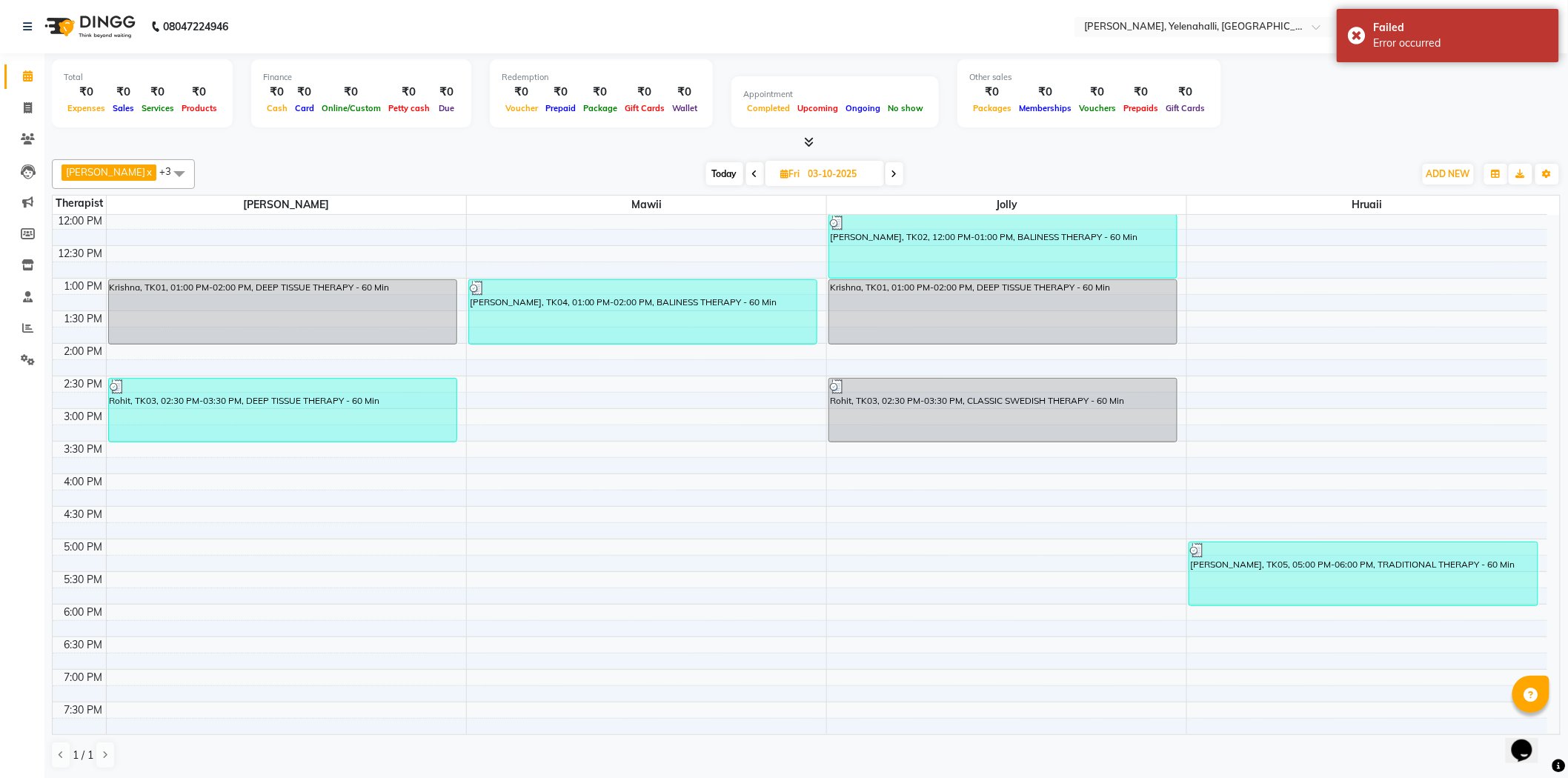
click at [885, 175] on span at bounding box center [894, 174] width 17 height 23
type input "04-10-2025"
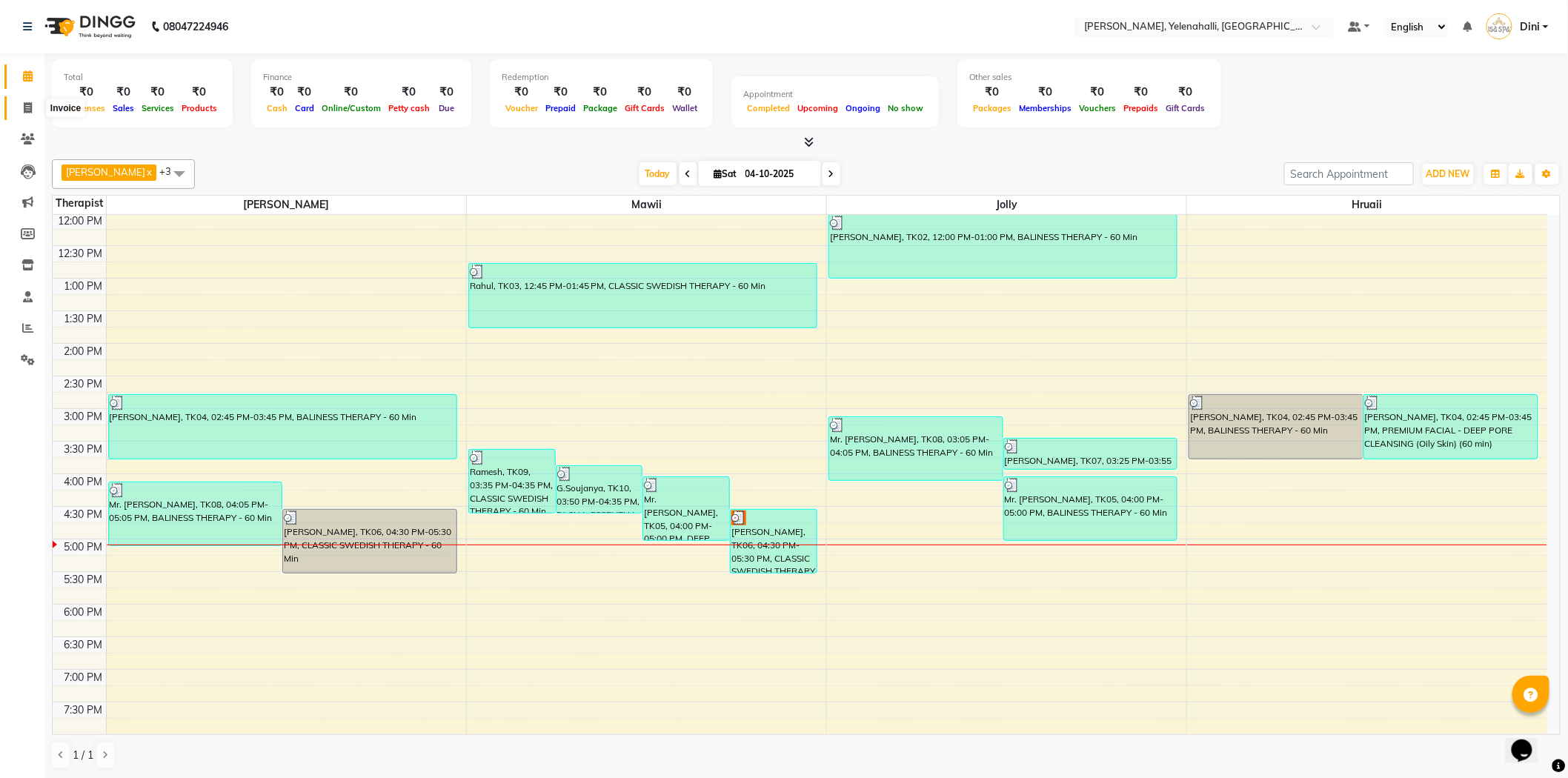
click at [30, 105] on icon at bounding box center [27, 108] width 8 height 11
select select "6121"
select select "service"
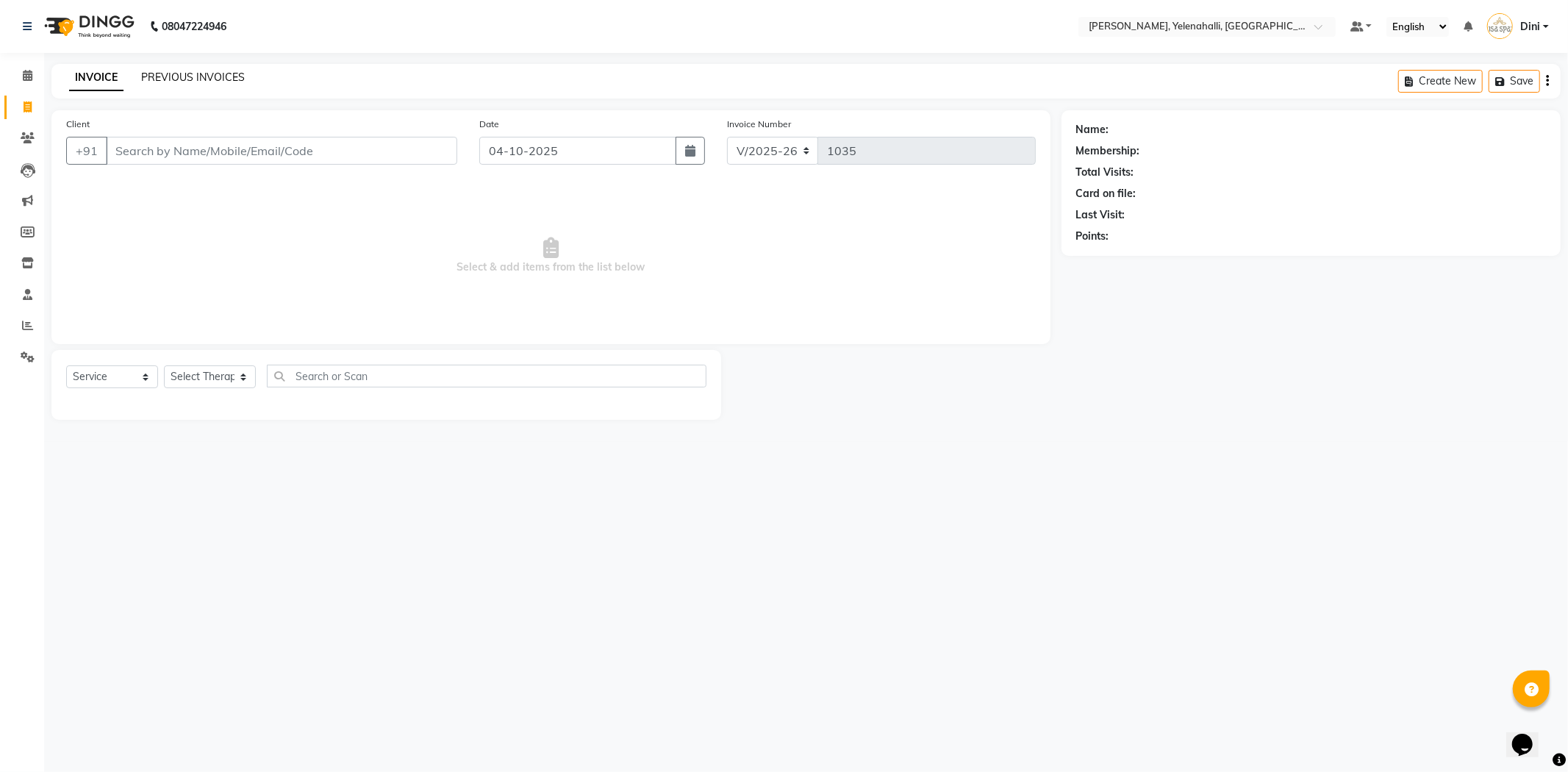
click at [202, 75] on link "PREVIOUS INVOICES" at bounding box center [193, 78] width 104 height 14
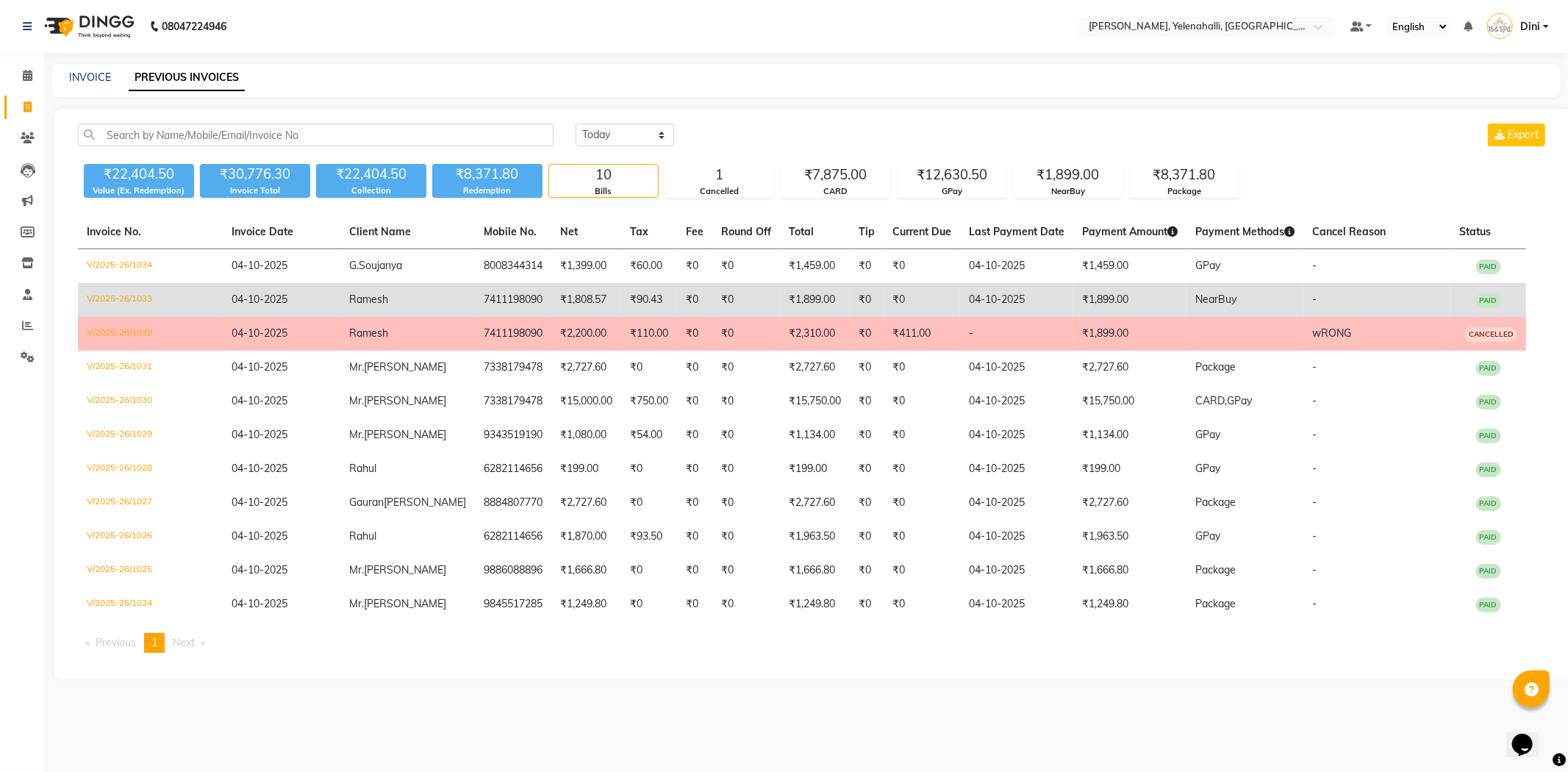
click at [424, 297] on td "Ramesh" at bounding box center [407, 299] width 135 height 34
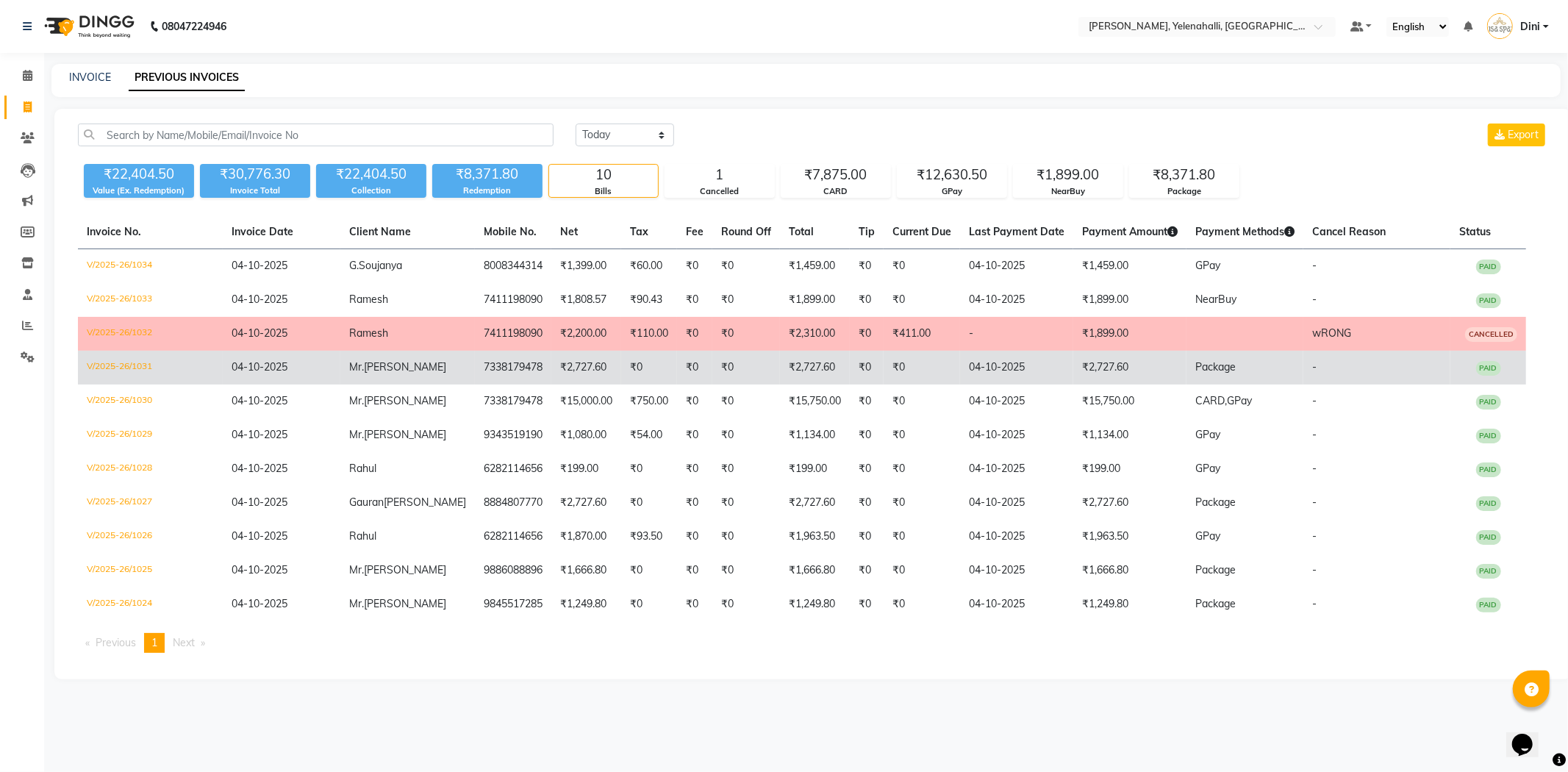
click at [354, 369] on span "Mr." at bounding box center [357, 367] width 15 height 14
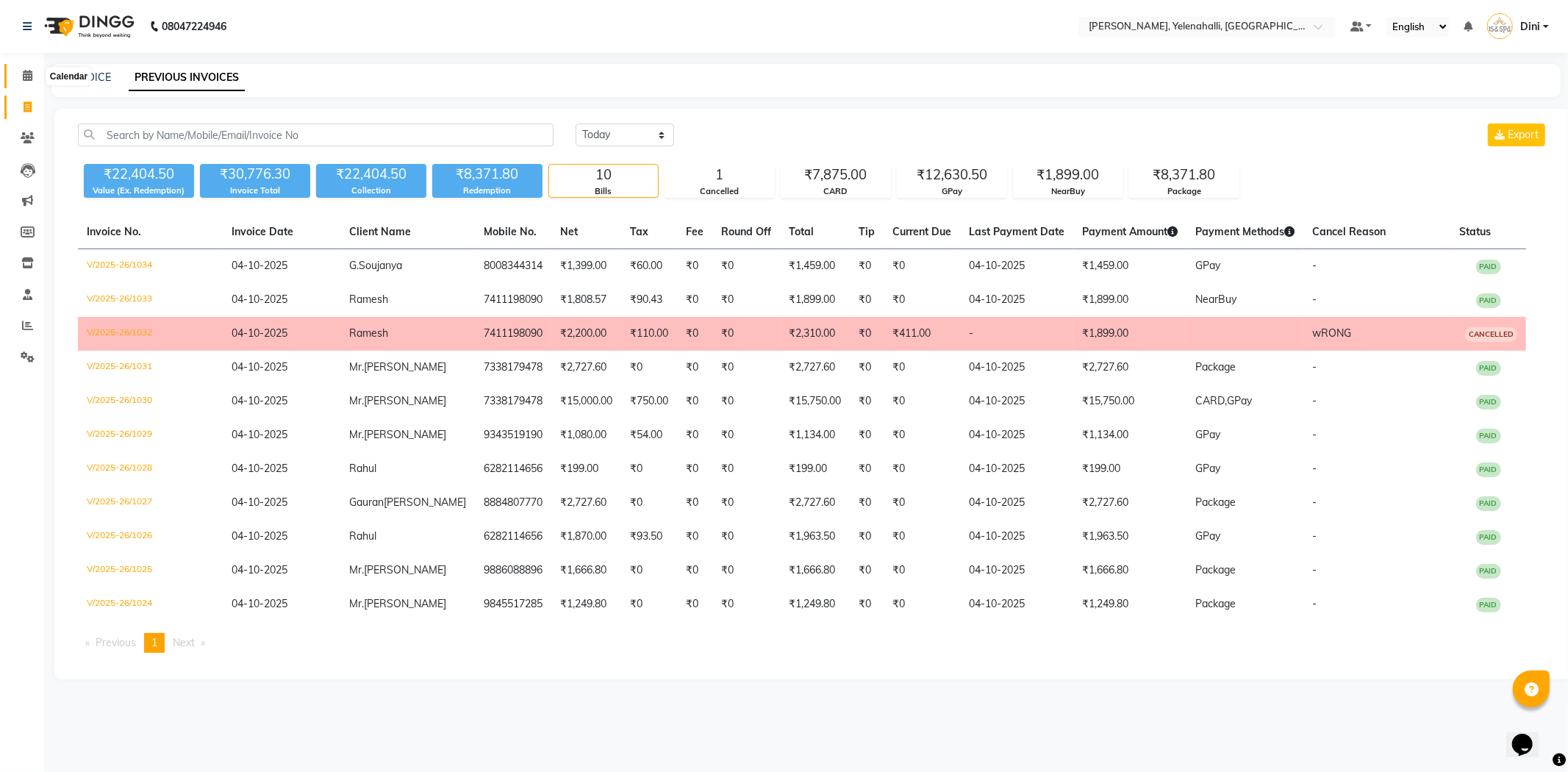
click at [23, 74] on icon at bounding box center [27, 75] width 10 height 11
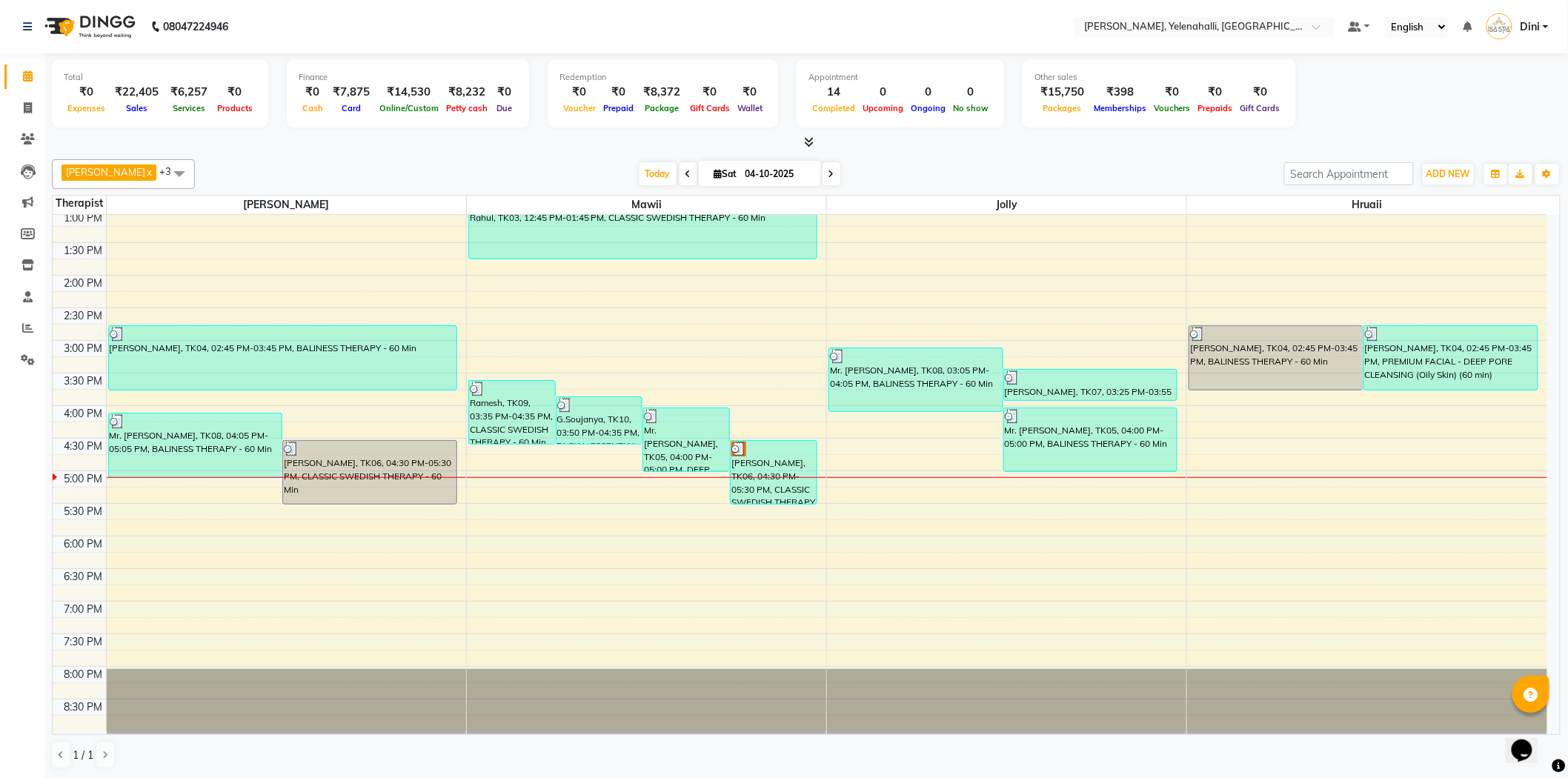
scroll to position [1, 0]
click at [28, 105] on icon at bounding box center [27, 107] width 8 height 11
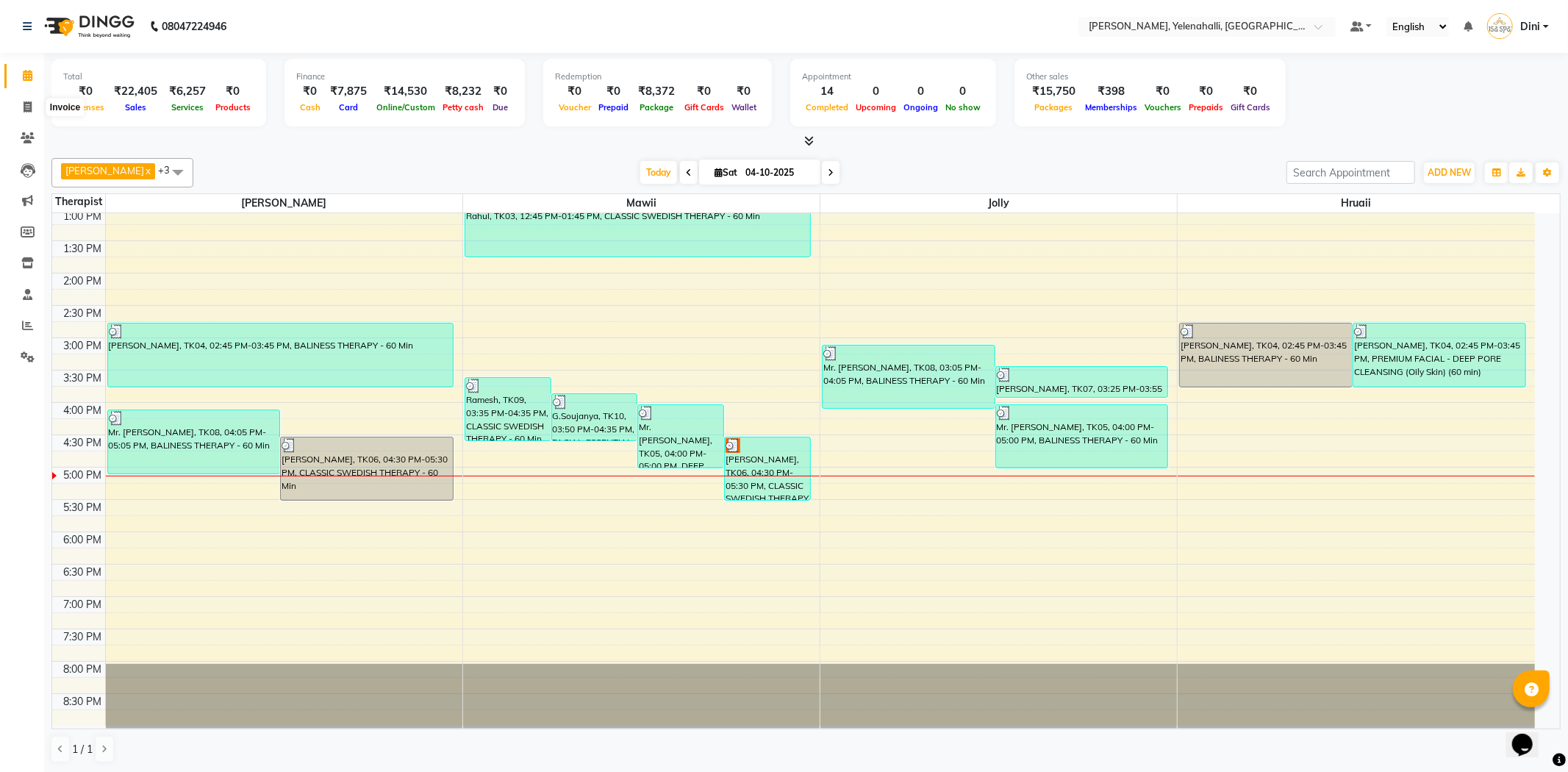
select select "service"
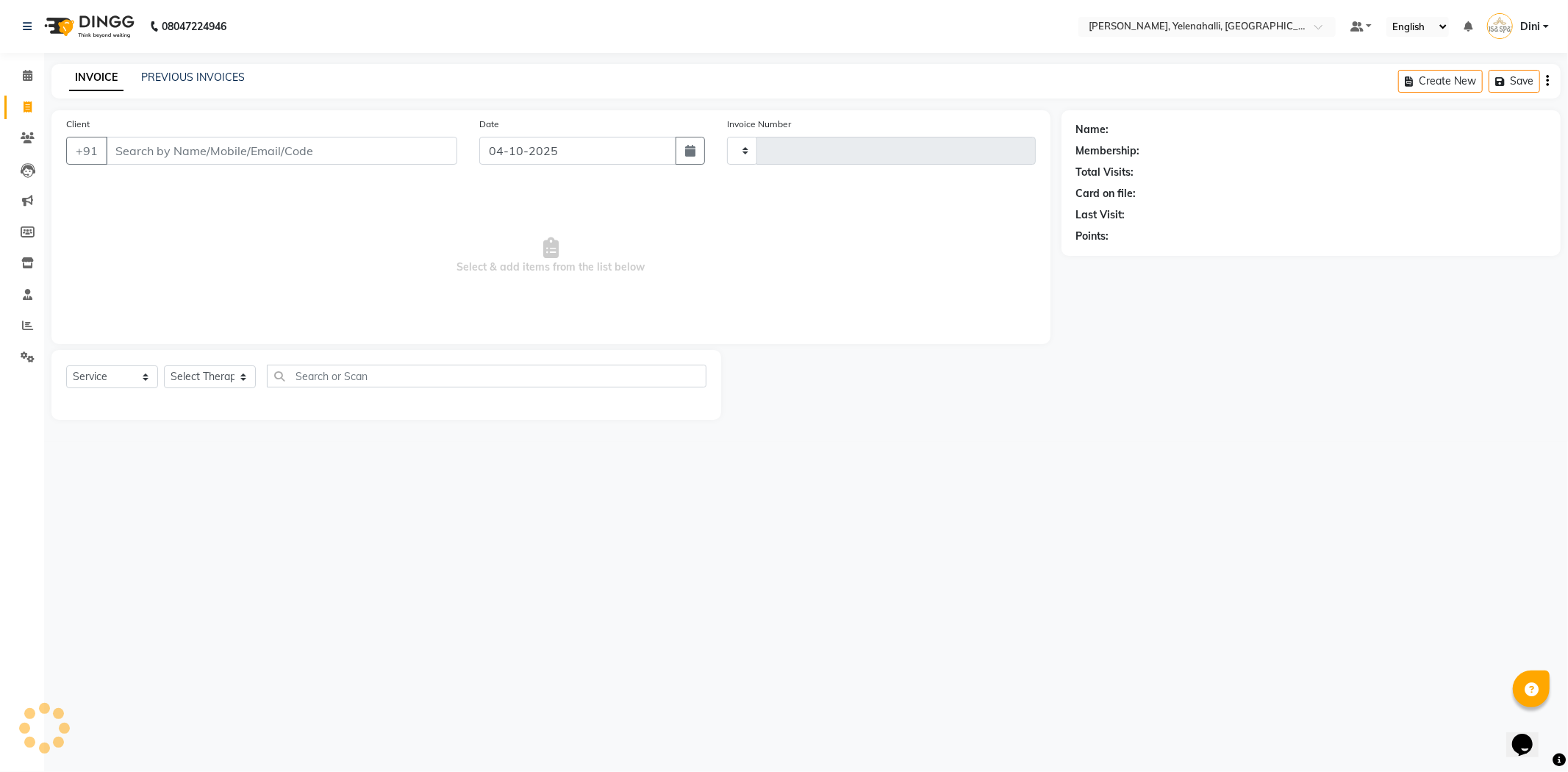
type input "1035"
select select "6121"
click at [222, 79] on link "PREVIOUS INVOICES" at bounding box center [193, 78] width 104 height 14
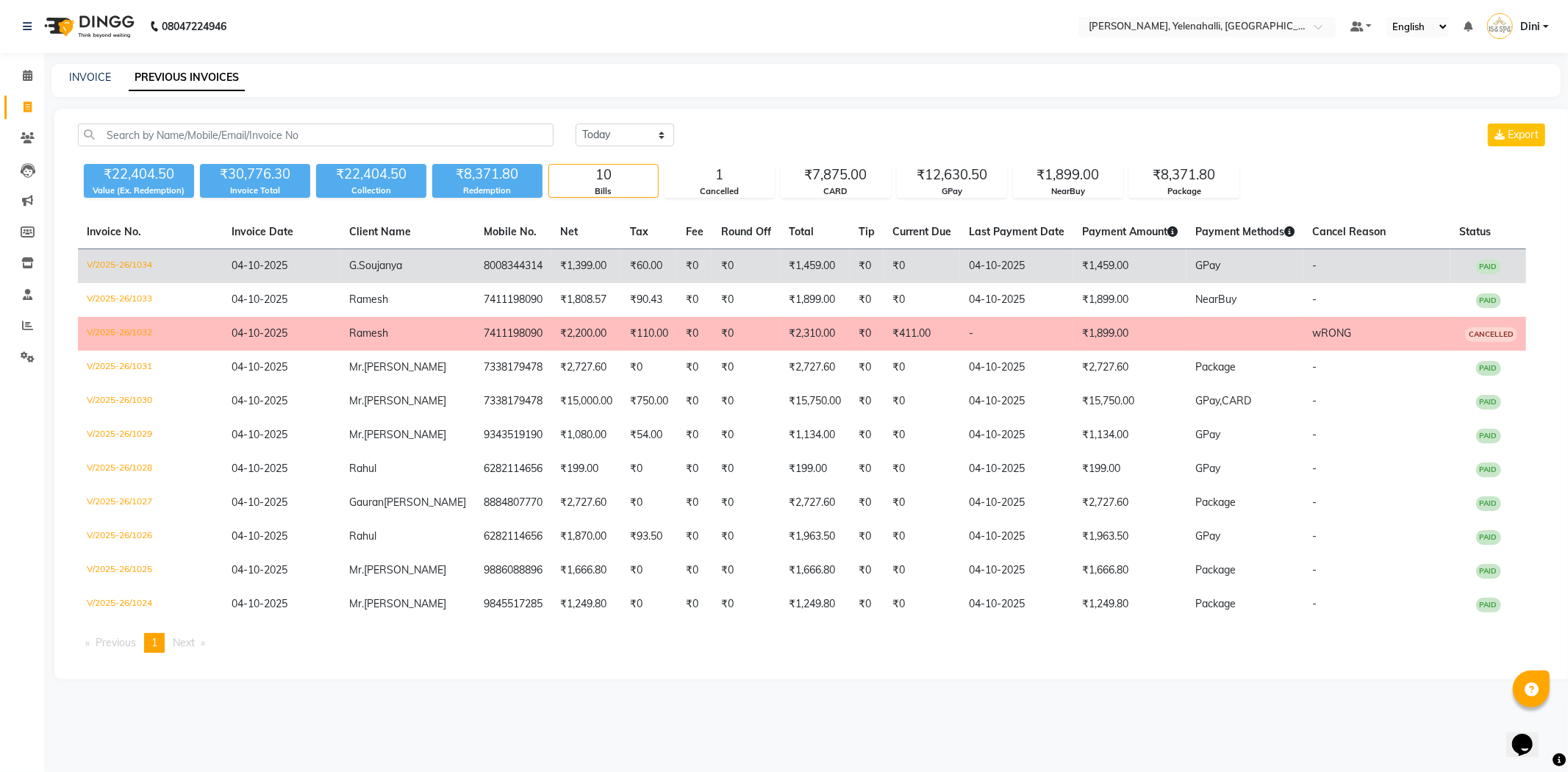
click at [475, 266] on td "8008344314" at bounding box center [513, 266] width 77 height 35
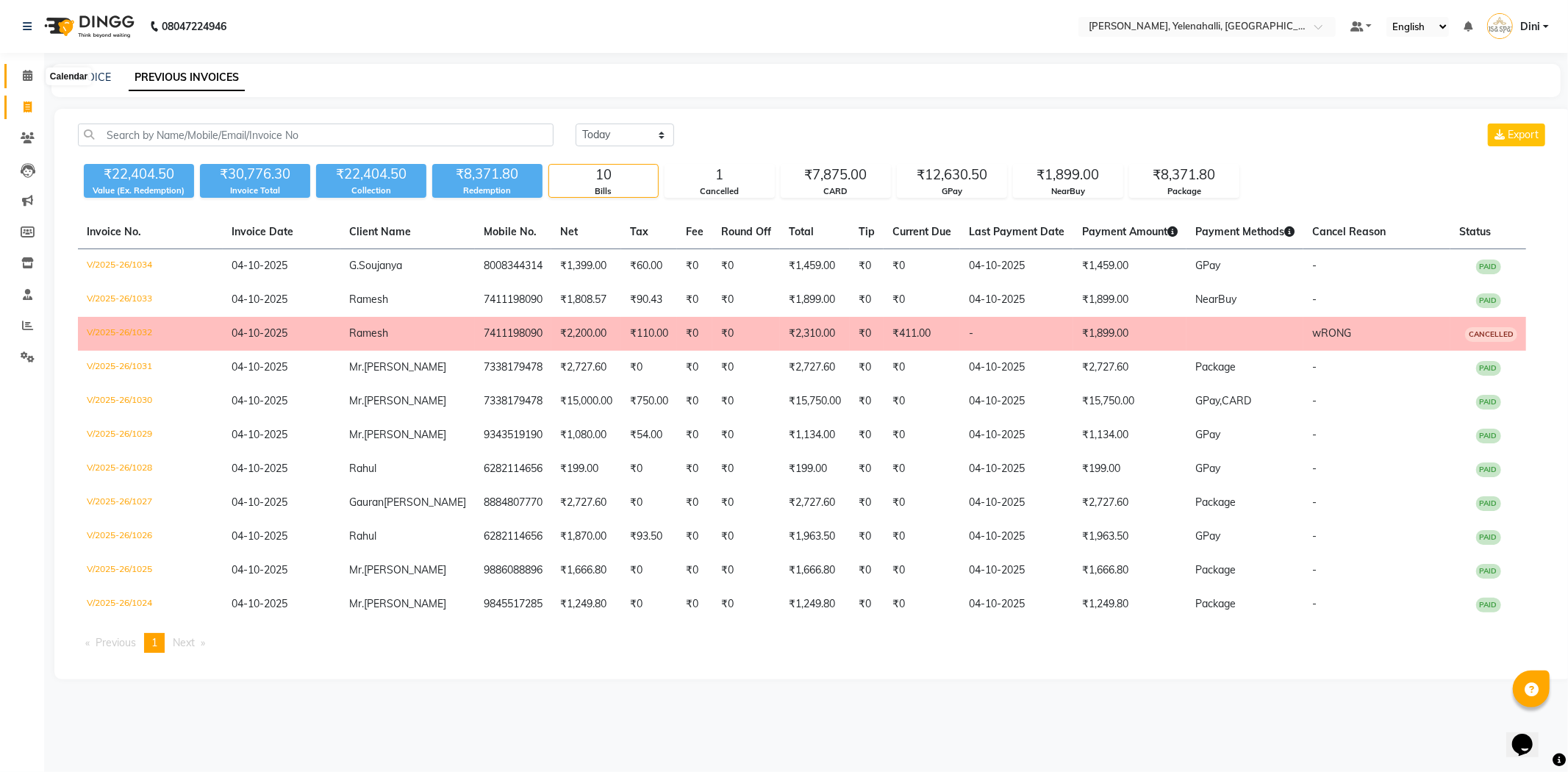
click at [28, 76] on icon at bounding box center [27, 75] width 10 height 11
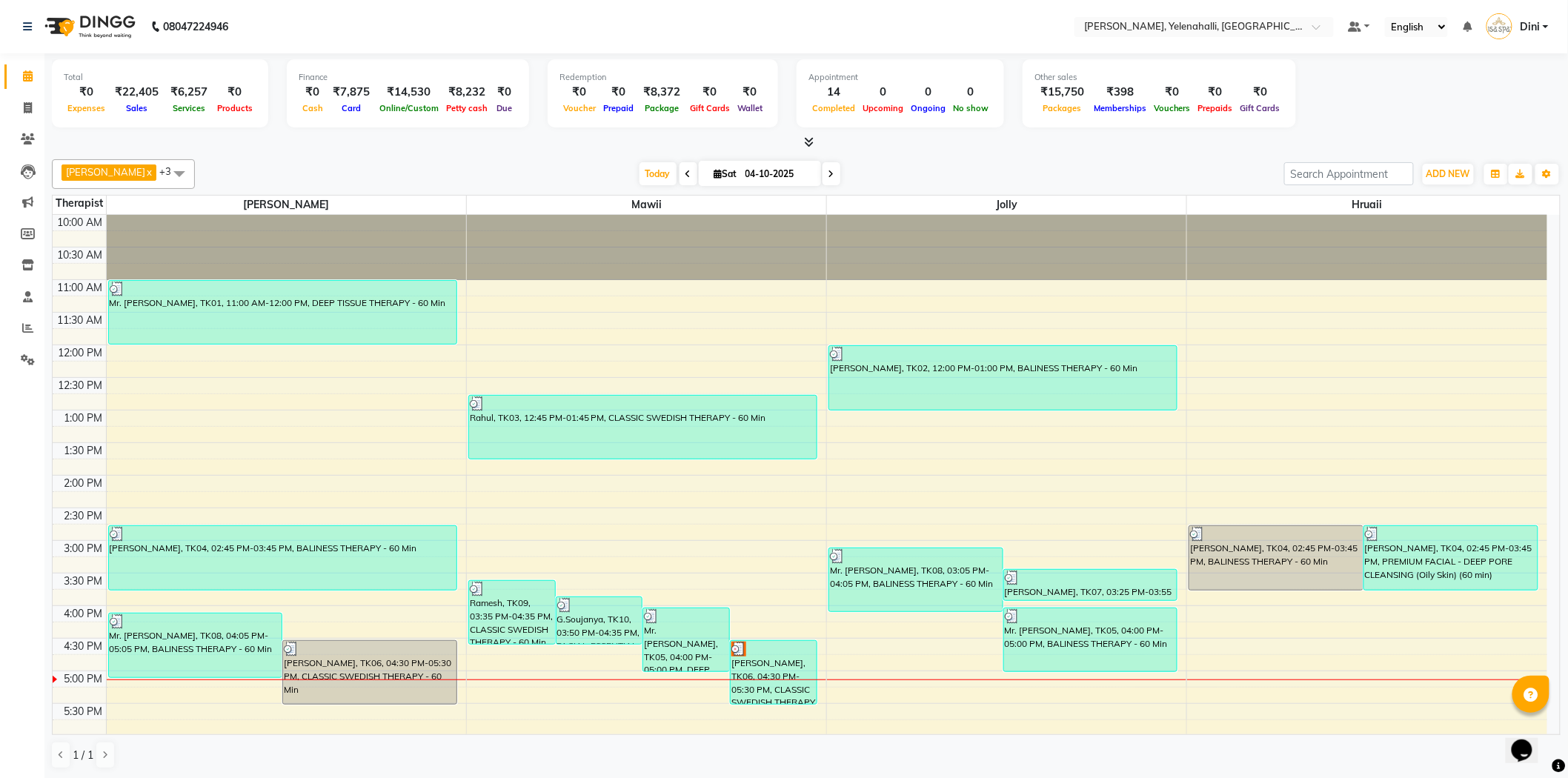
click at [805, 141] on icon at bounding box center [809, 142] width 10 height 11
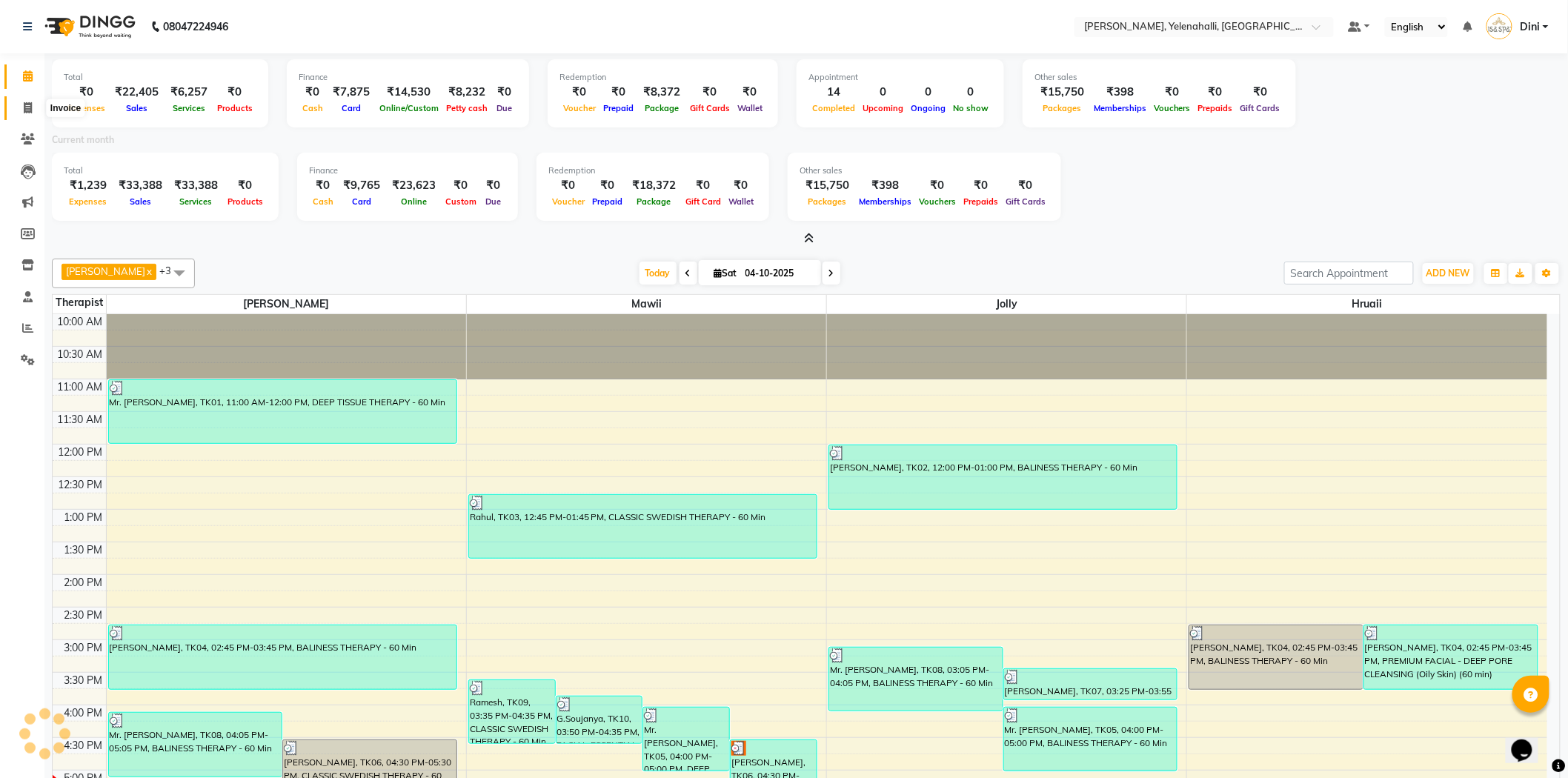
click at [25, 106] on icon at bounding box center [27, 108] width 8 height 11
select select "service"
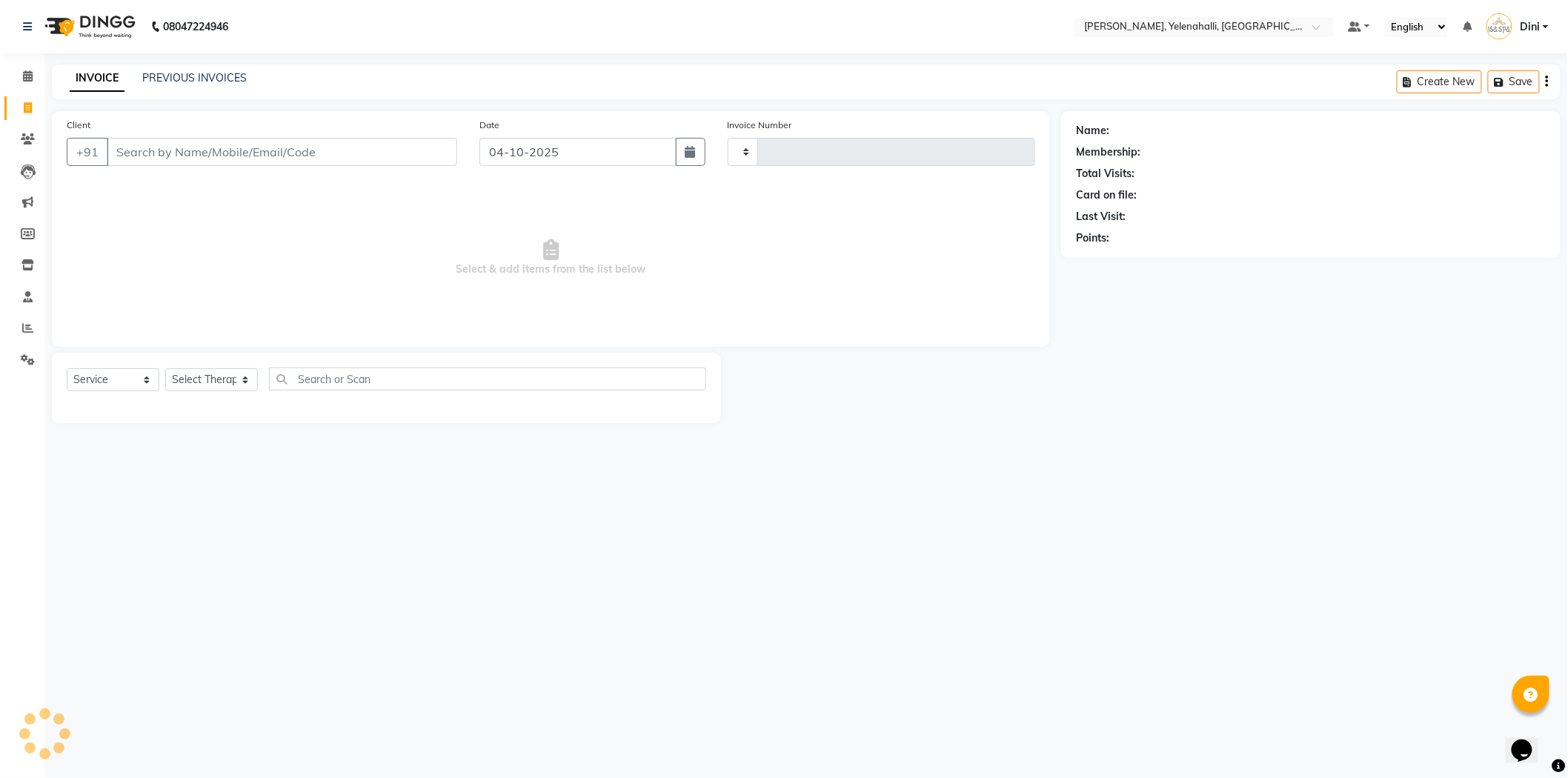
type input "1035"
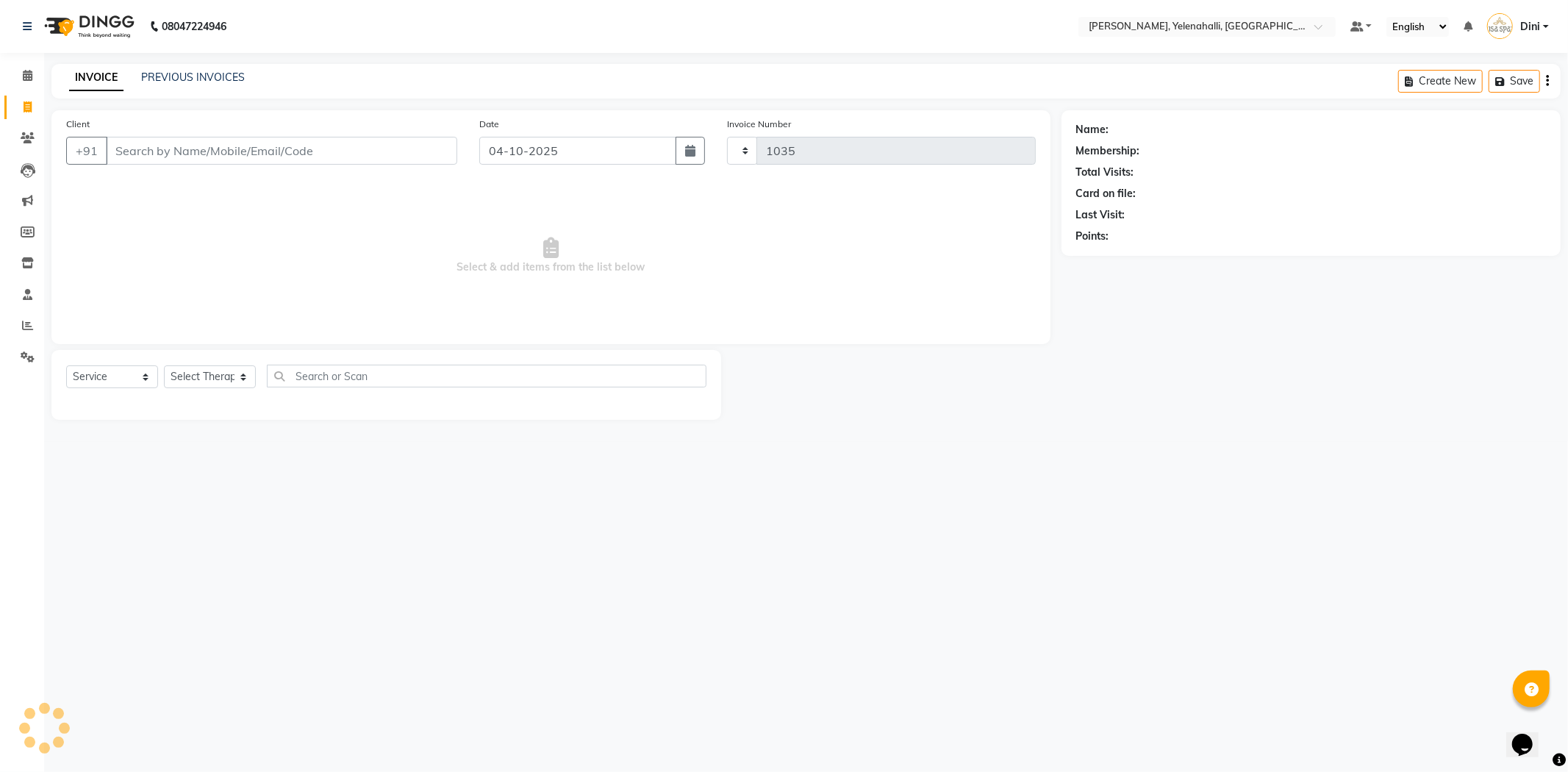
select select "6121"
click at [131, 154] on input "Client" at bounding box center [282, 150] width 352 height 28
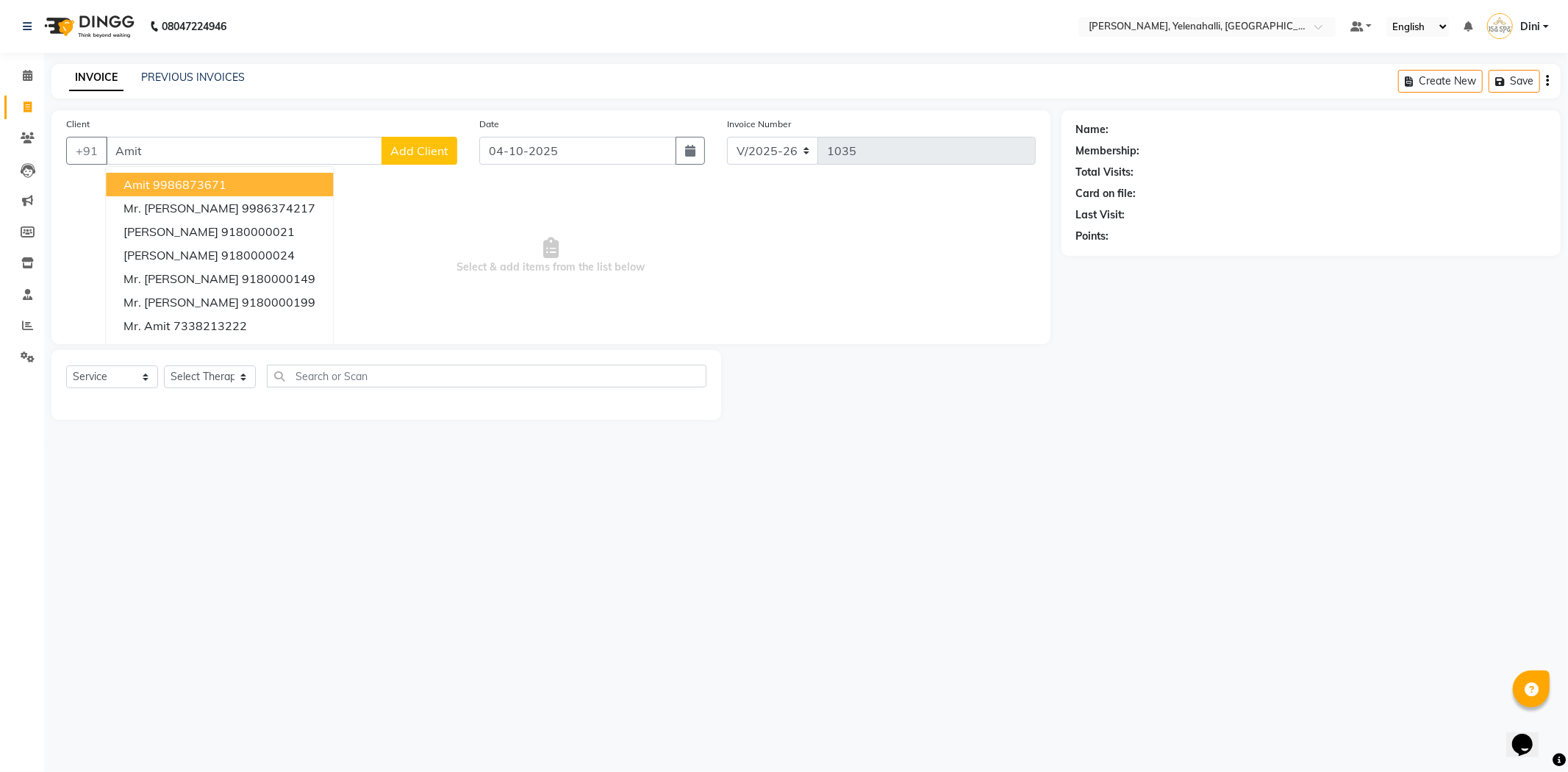
click at [190, 158] on input "Amit" at bounding box center [244, 150] width 276 height 28
type input "A"
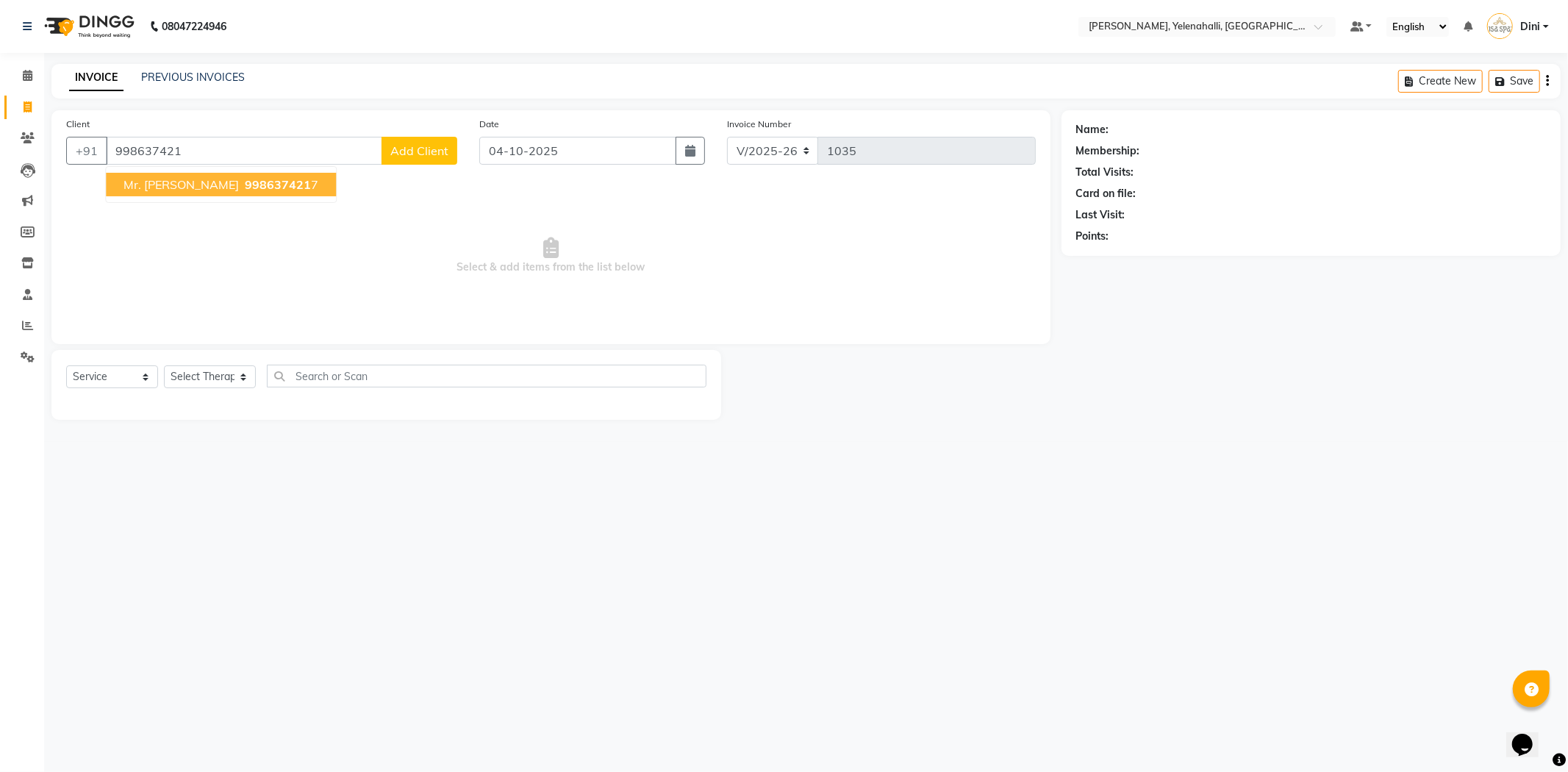
click at [196, 177] on span "Mr. [PERSON_NAME]" at bounding box center [181, 184] width 115 height 15
type input "9986374217"
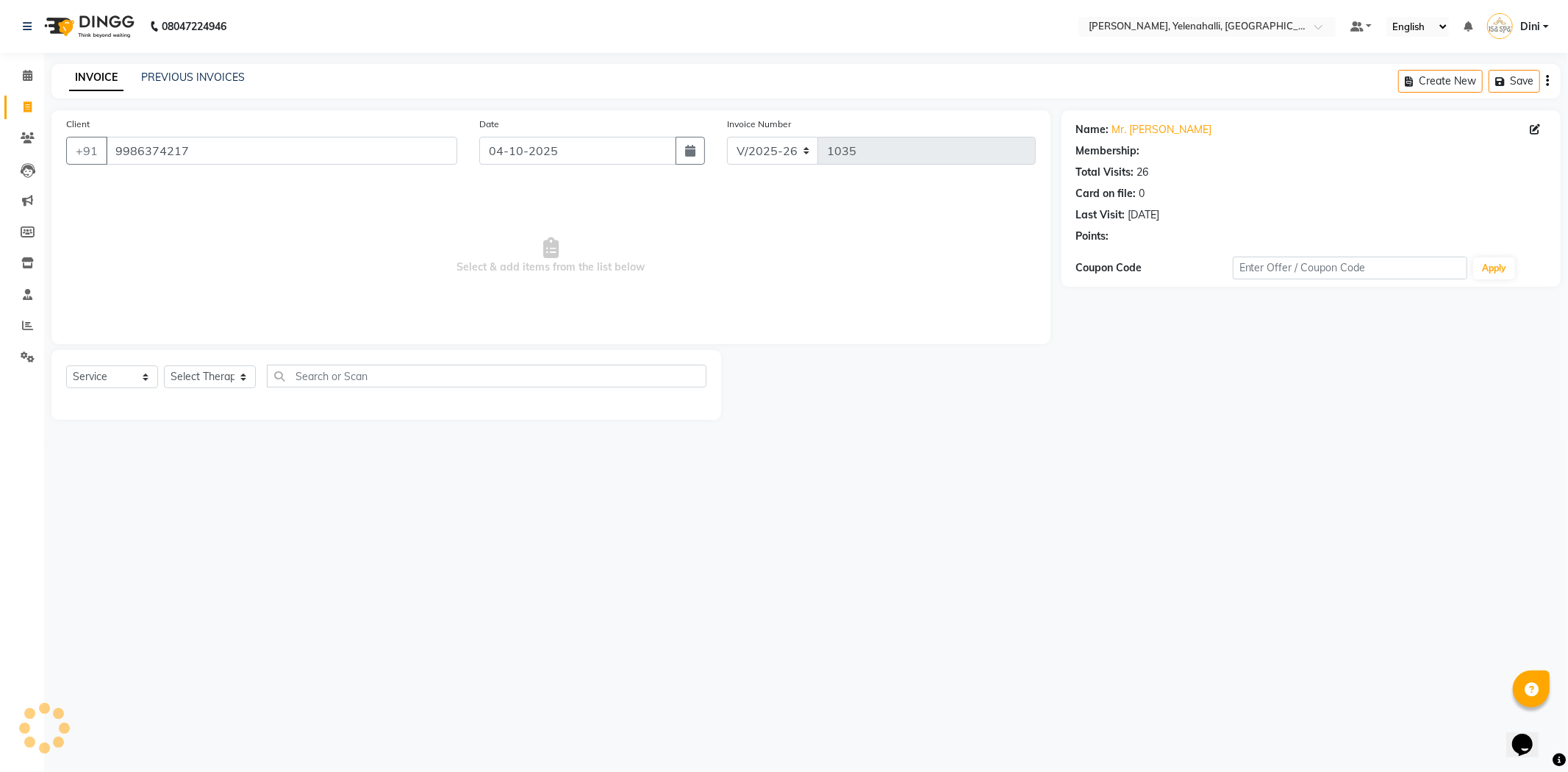
select select "1: Object"
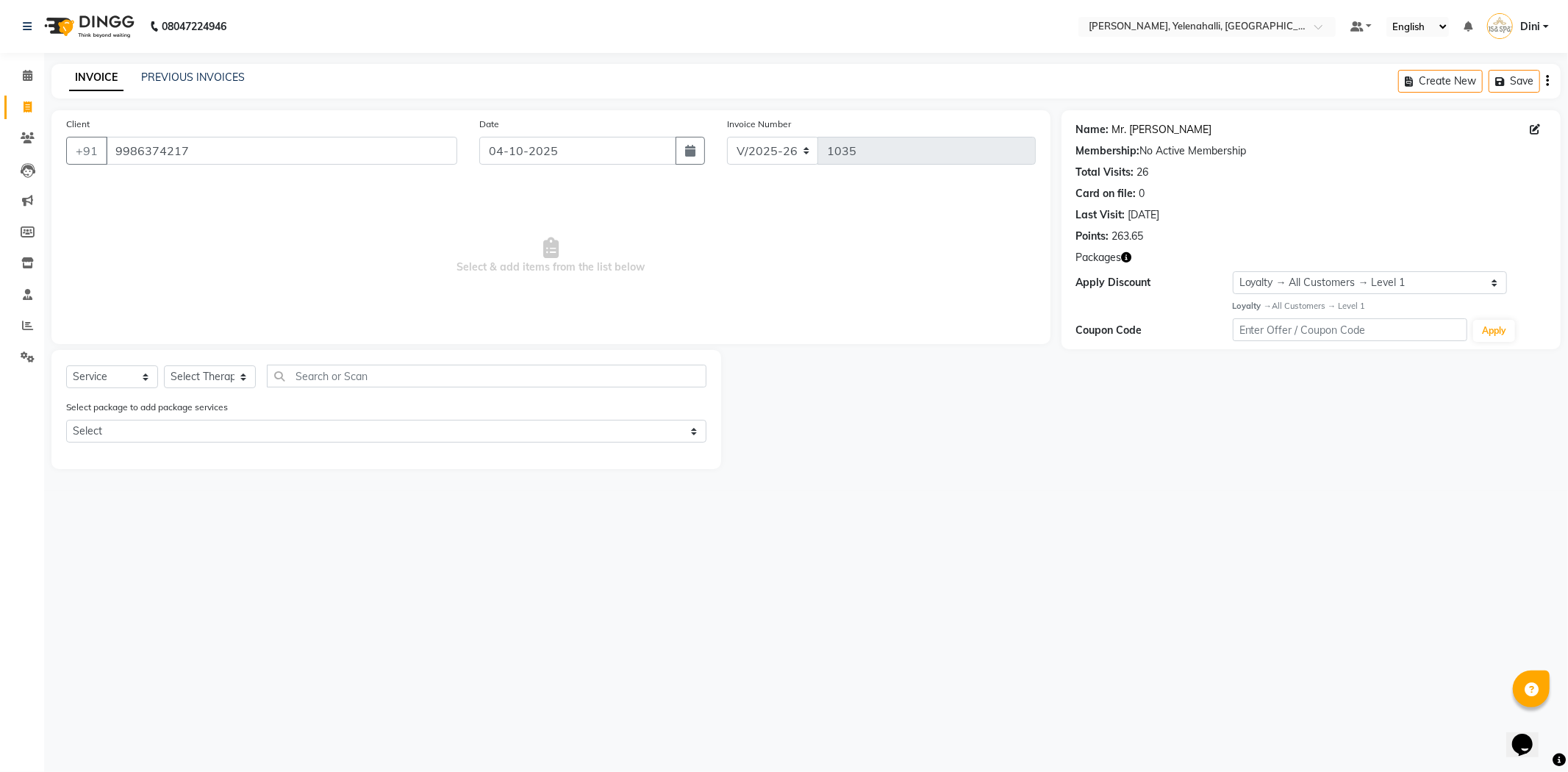
click at [1160, 126] on link "Mr. [PERSON_NAME]" at bounding box center [1162, 129] width 100 height 16
click at [18, 75] on span at bounding box center [28, 76] width 26 height 17
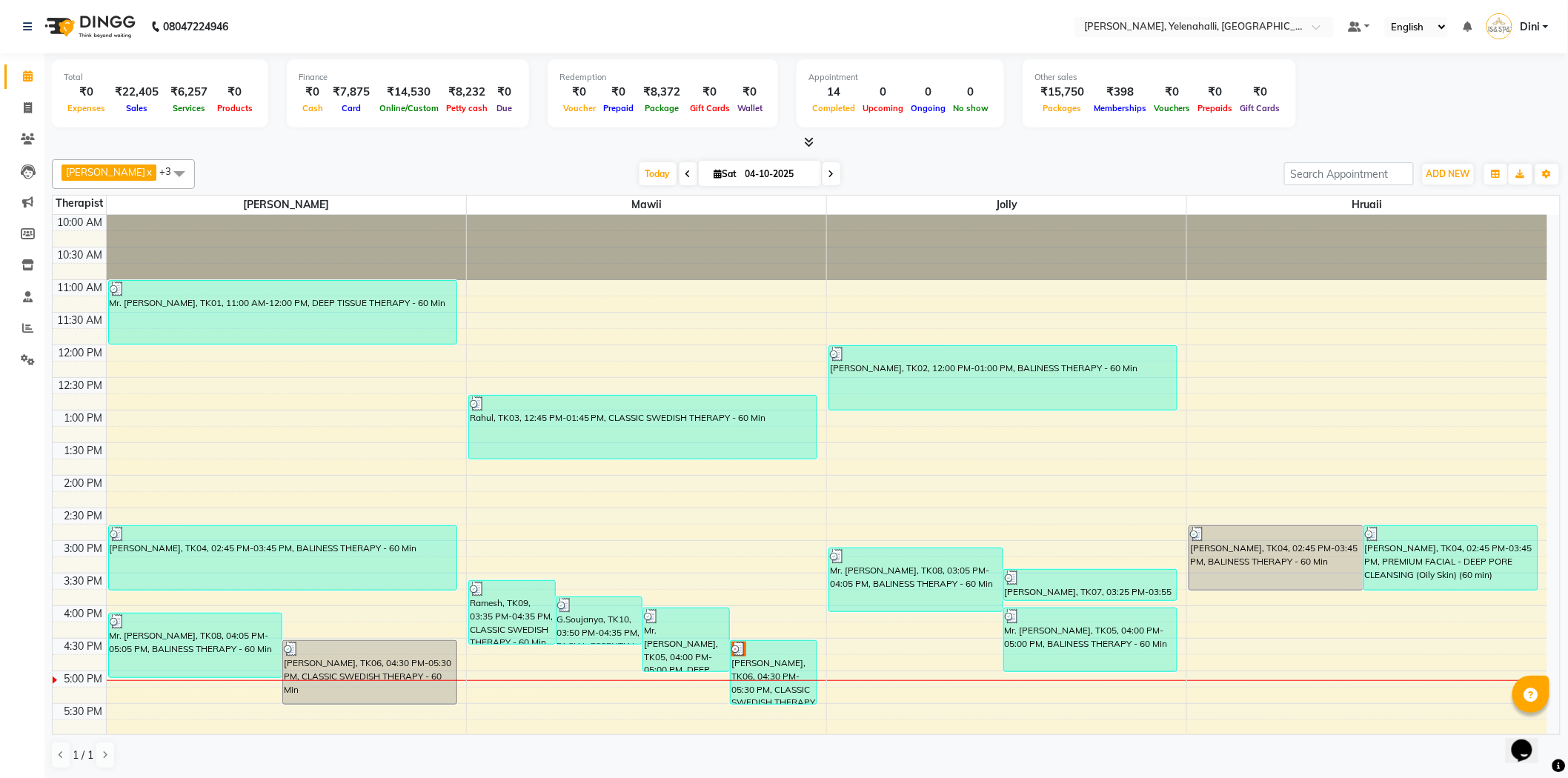
scroll to position [200, 0]
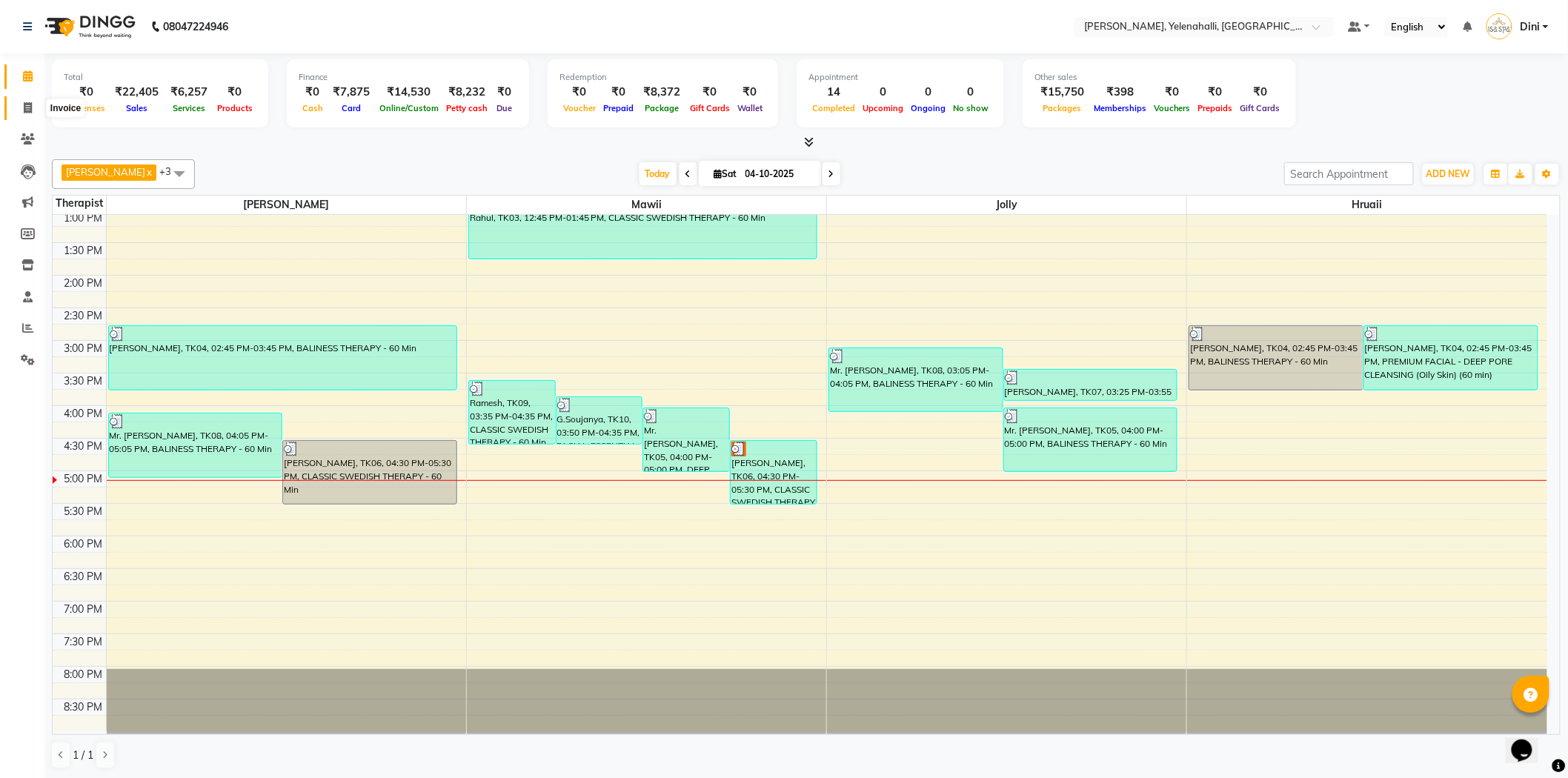
click at [30, 100] on span at bounding box center [28, 108] width 26 height 17
select select "6121"
select select "service"
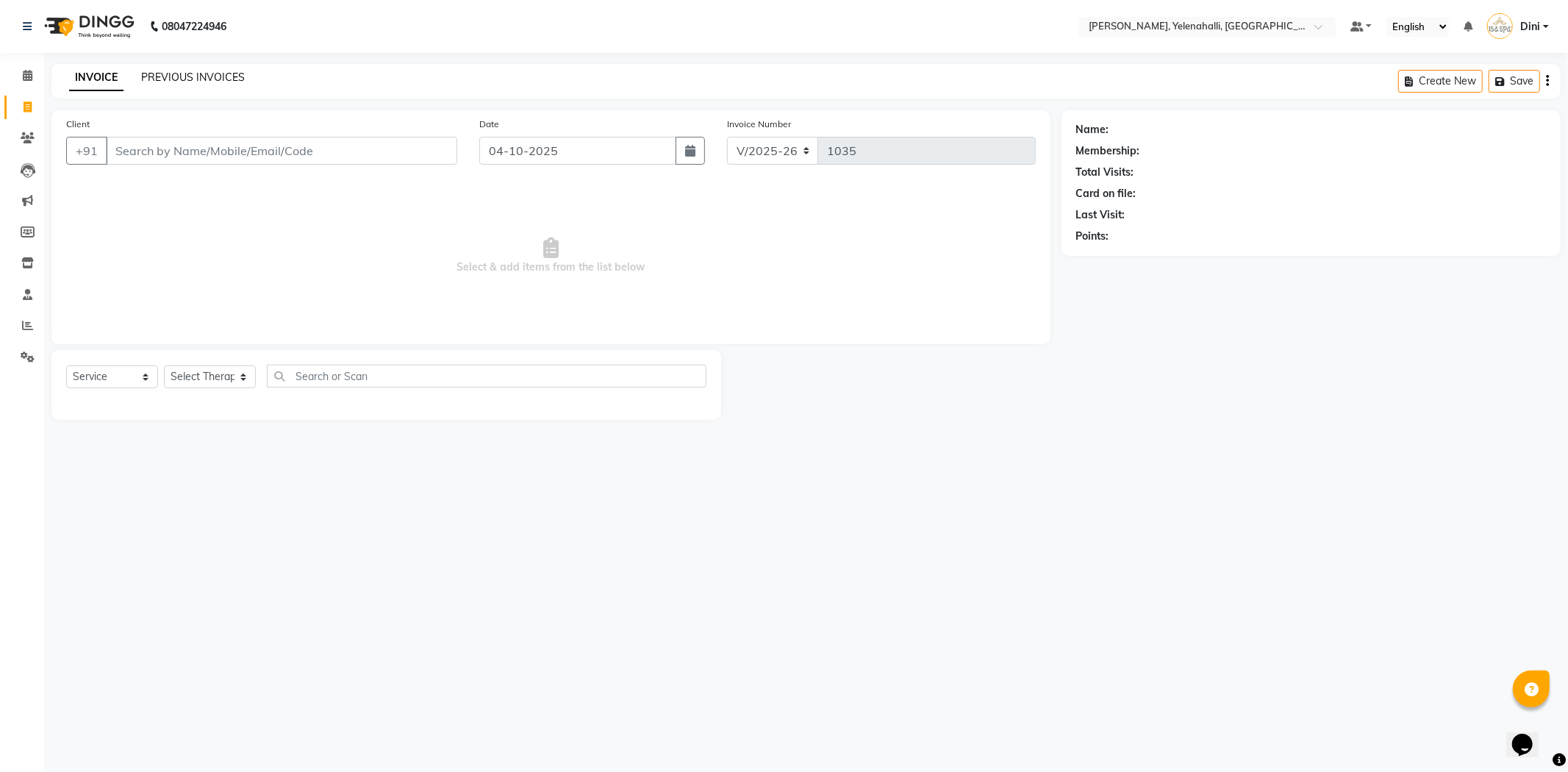
click at [206, 74] on link "PREVIOUS INVOICES" at bounding box center [193, 78] width 104 height 14
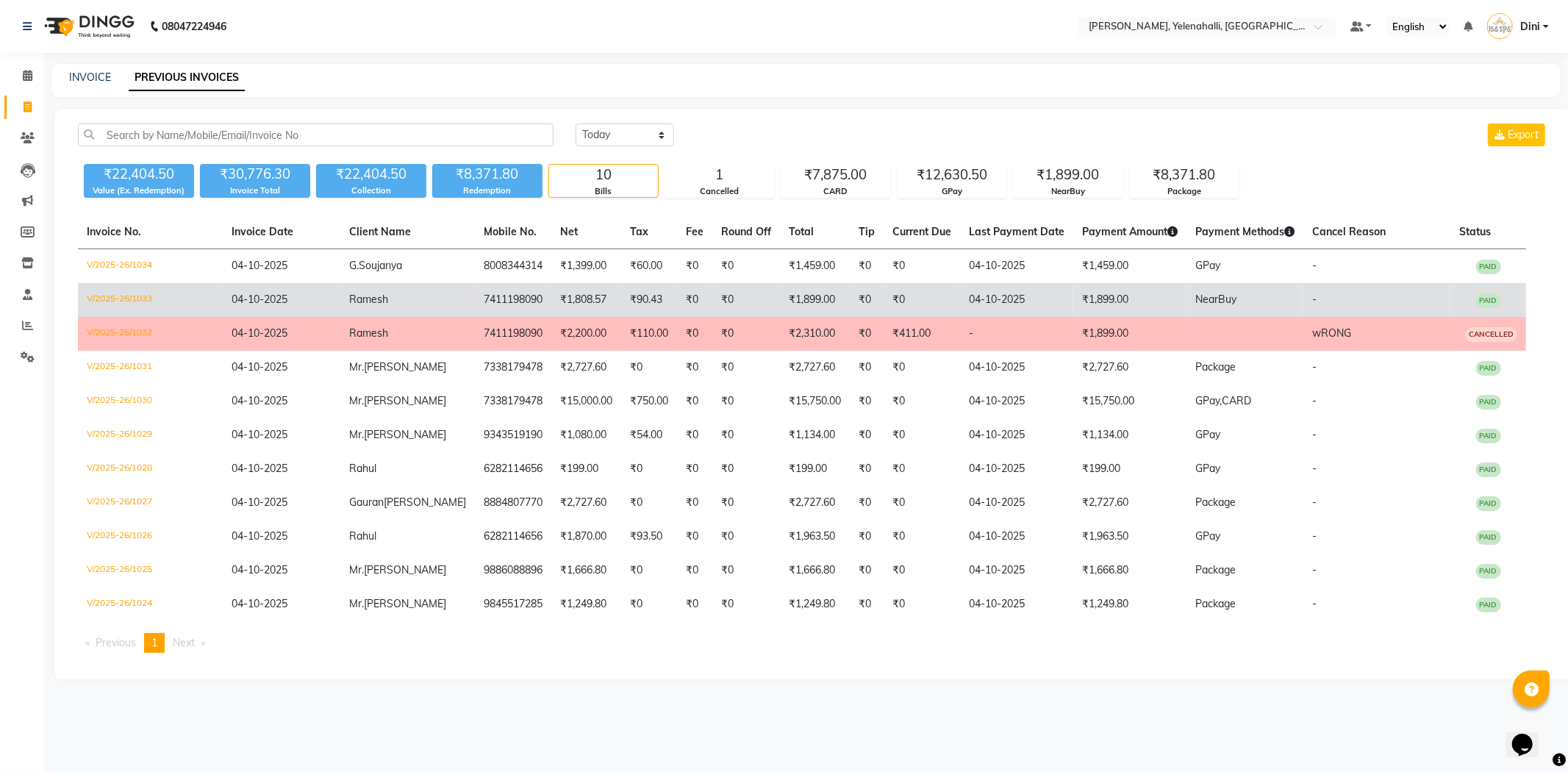
click at [502, 309] on td "7411198090" at bounding box center [513, 299] width 77 height 34
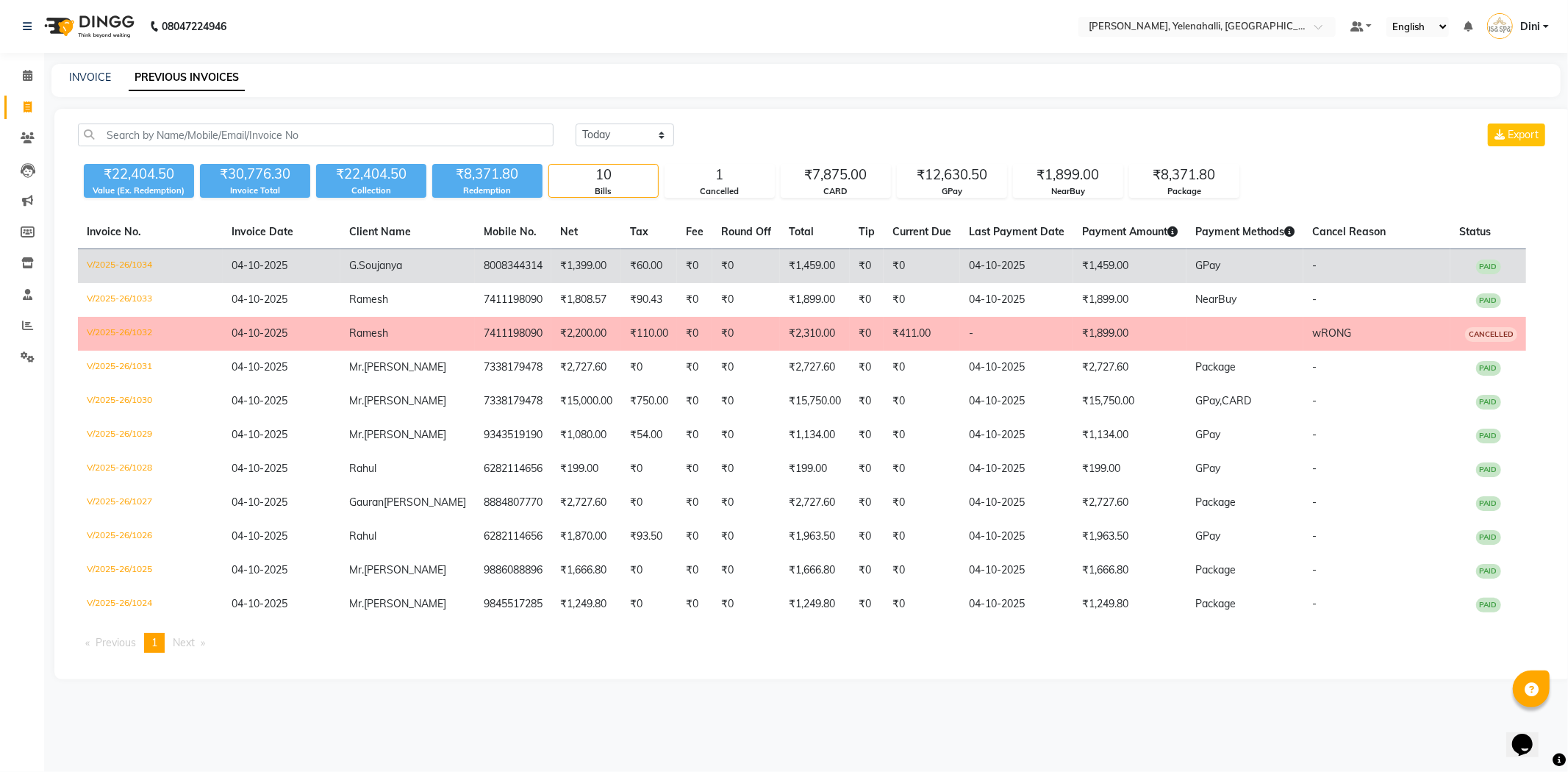
click at [475, 268] on td "8008344314" at bounding box center [513, 266] width 77 height 35
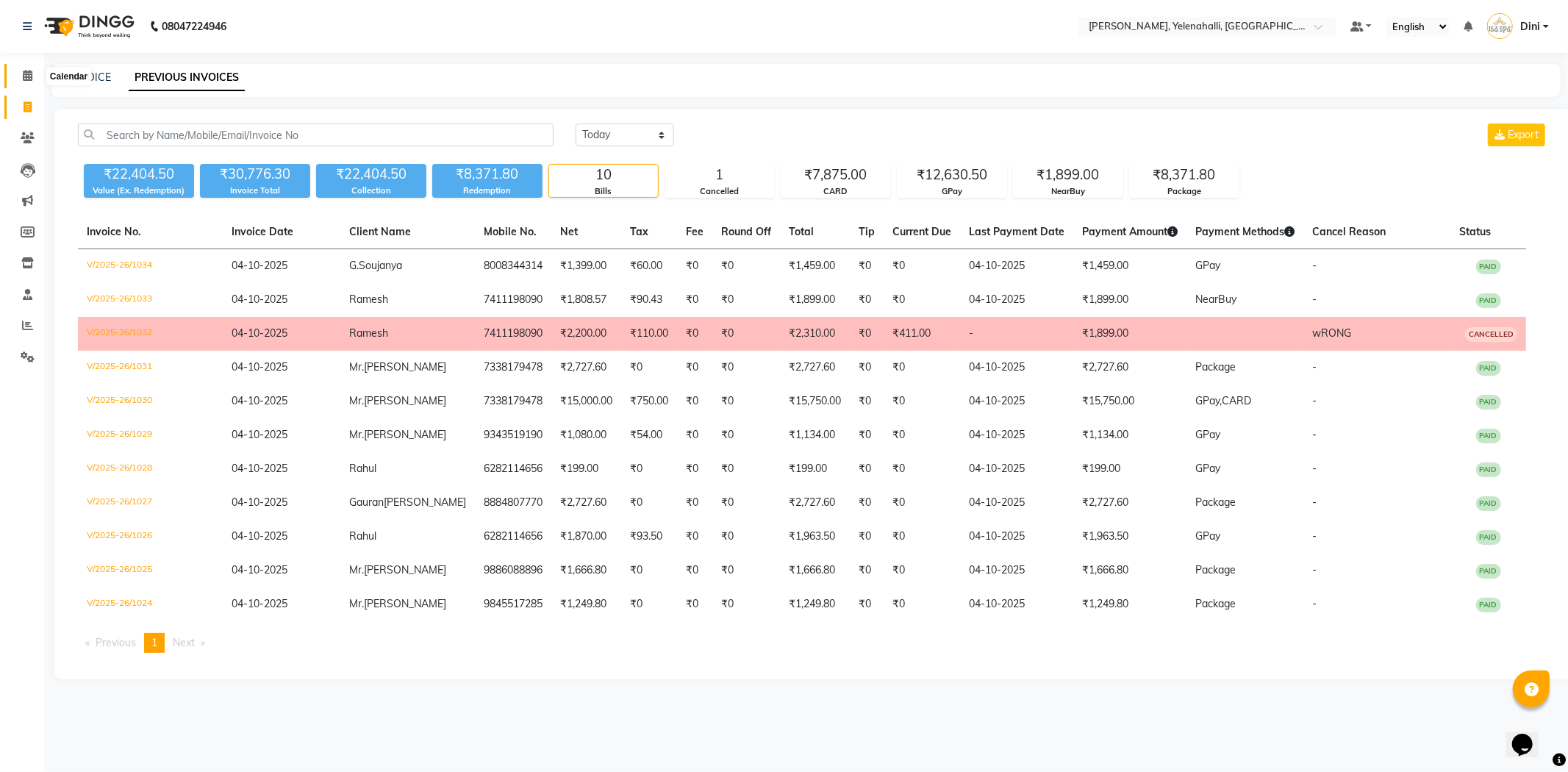
click at [29, 78] on icon at bounding box center [27, 75] width 10 height 11
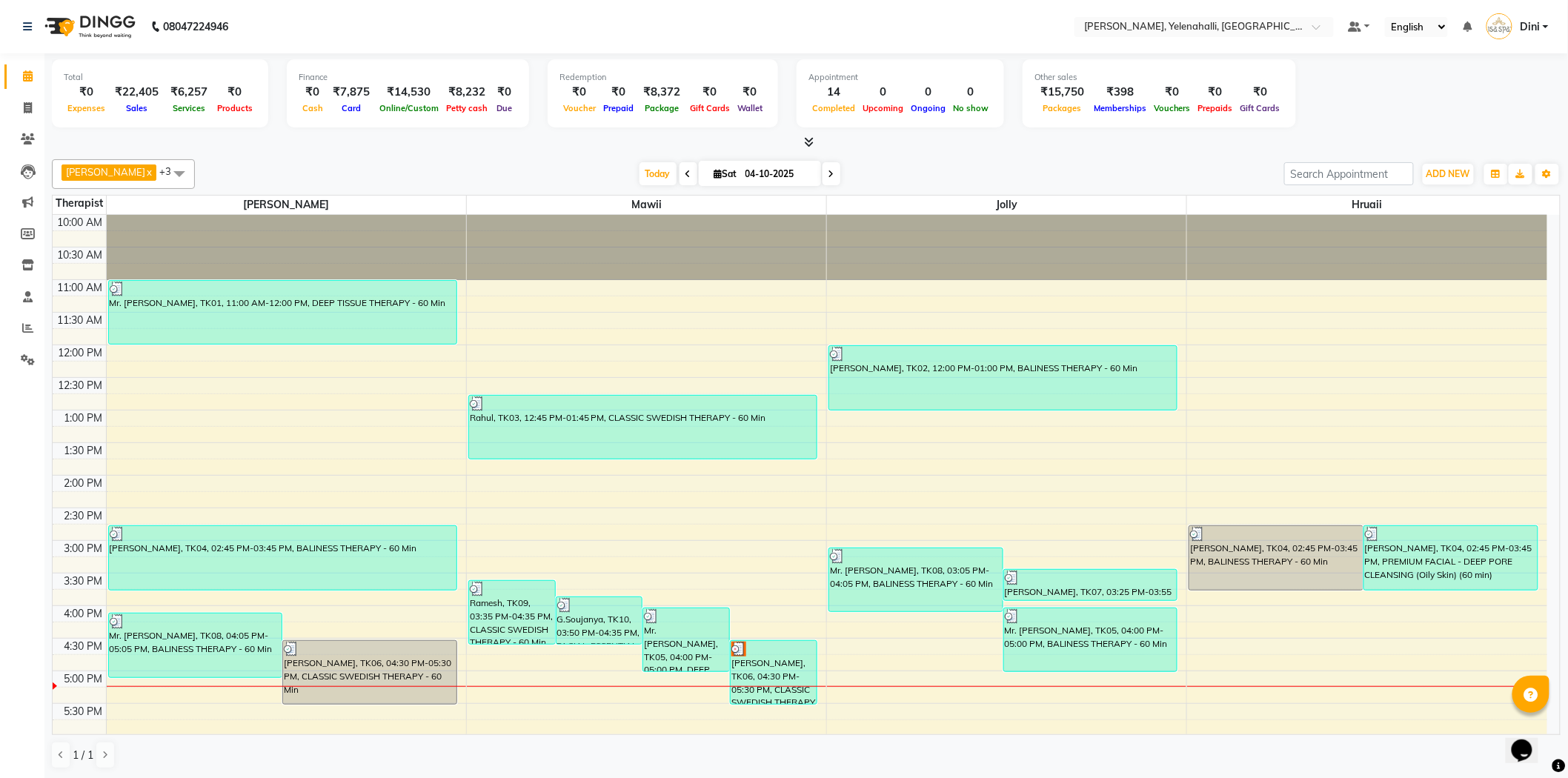
click at [812, 143] on icon at bounding box center [809, 142] width 10 height 11
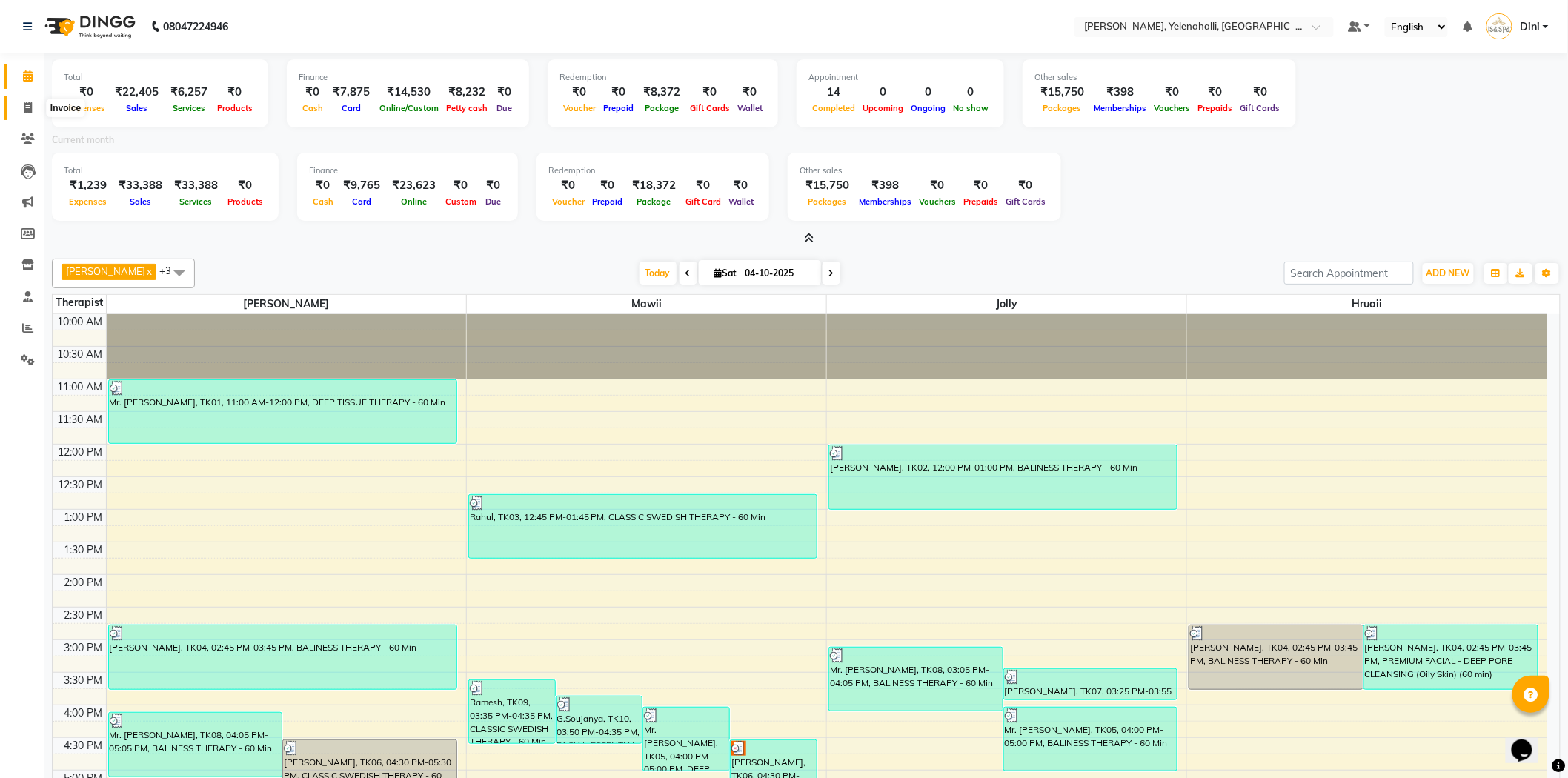
click at [17, 104] on span at bounding box center [28, 108] width 26 height 17
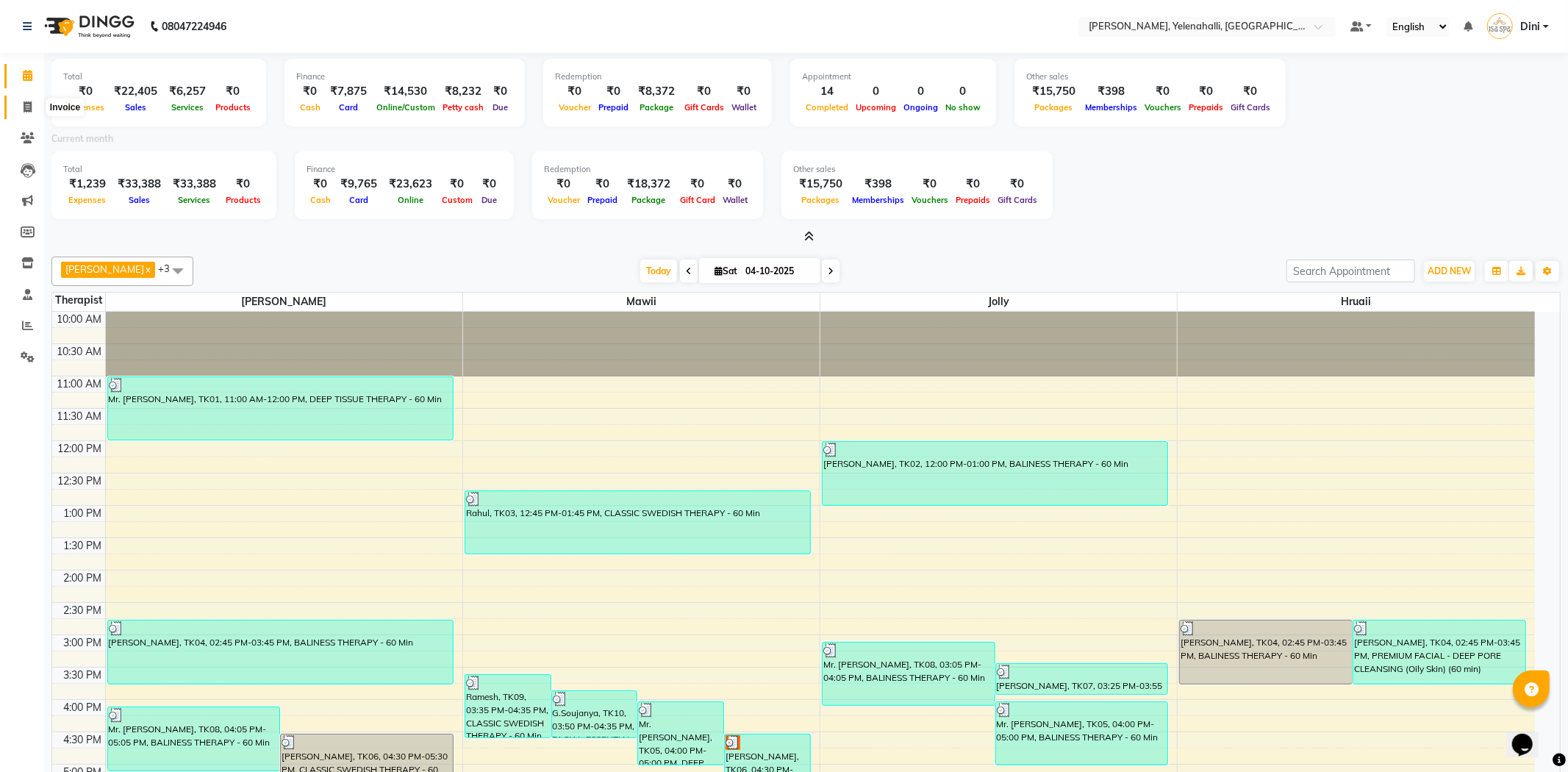
select select "6121"
select select "service"
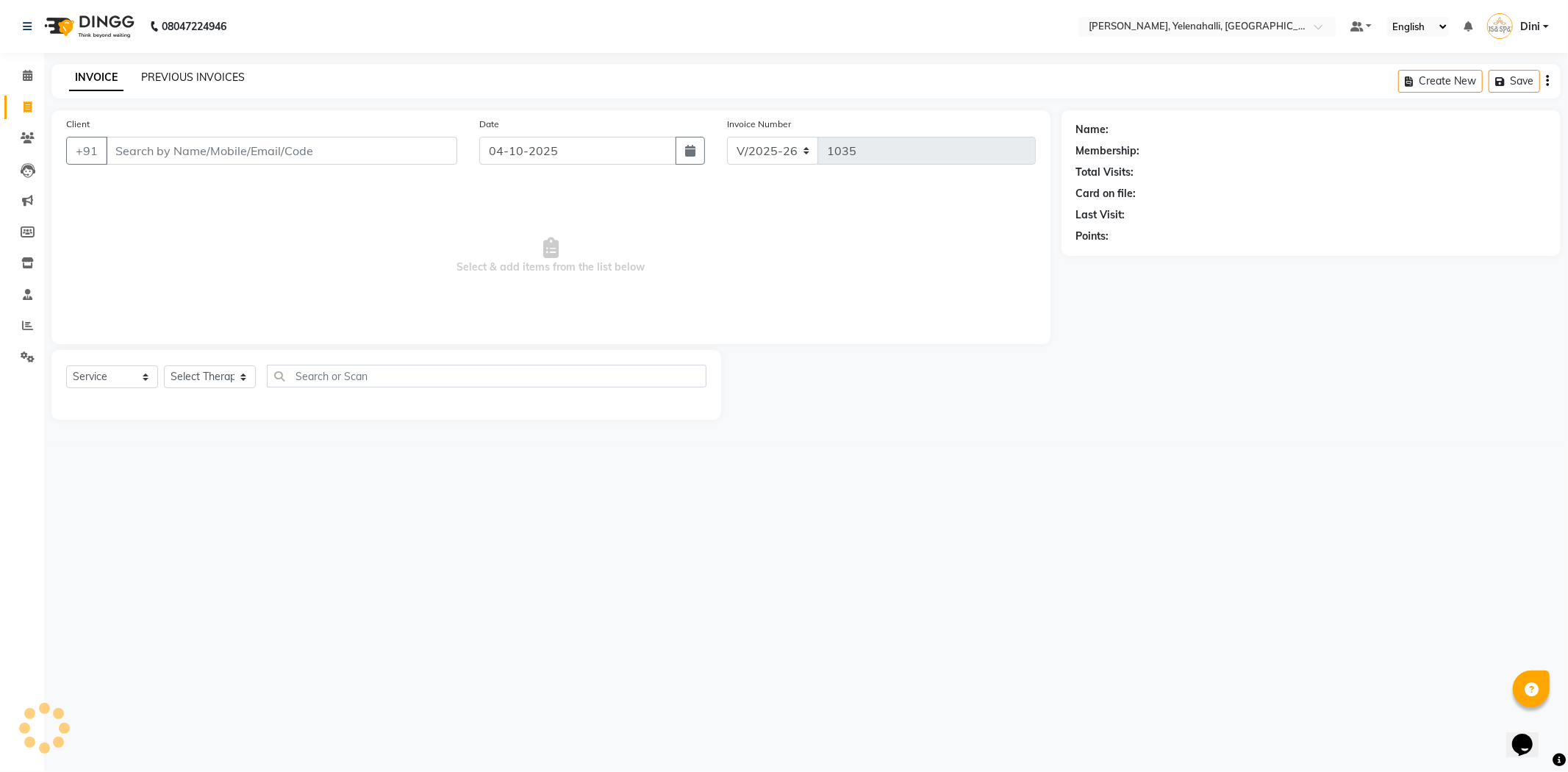
click at [181, 78] on link "PREVIOUS INVOICES" at bounding box center [193, 78] width 104 height 14
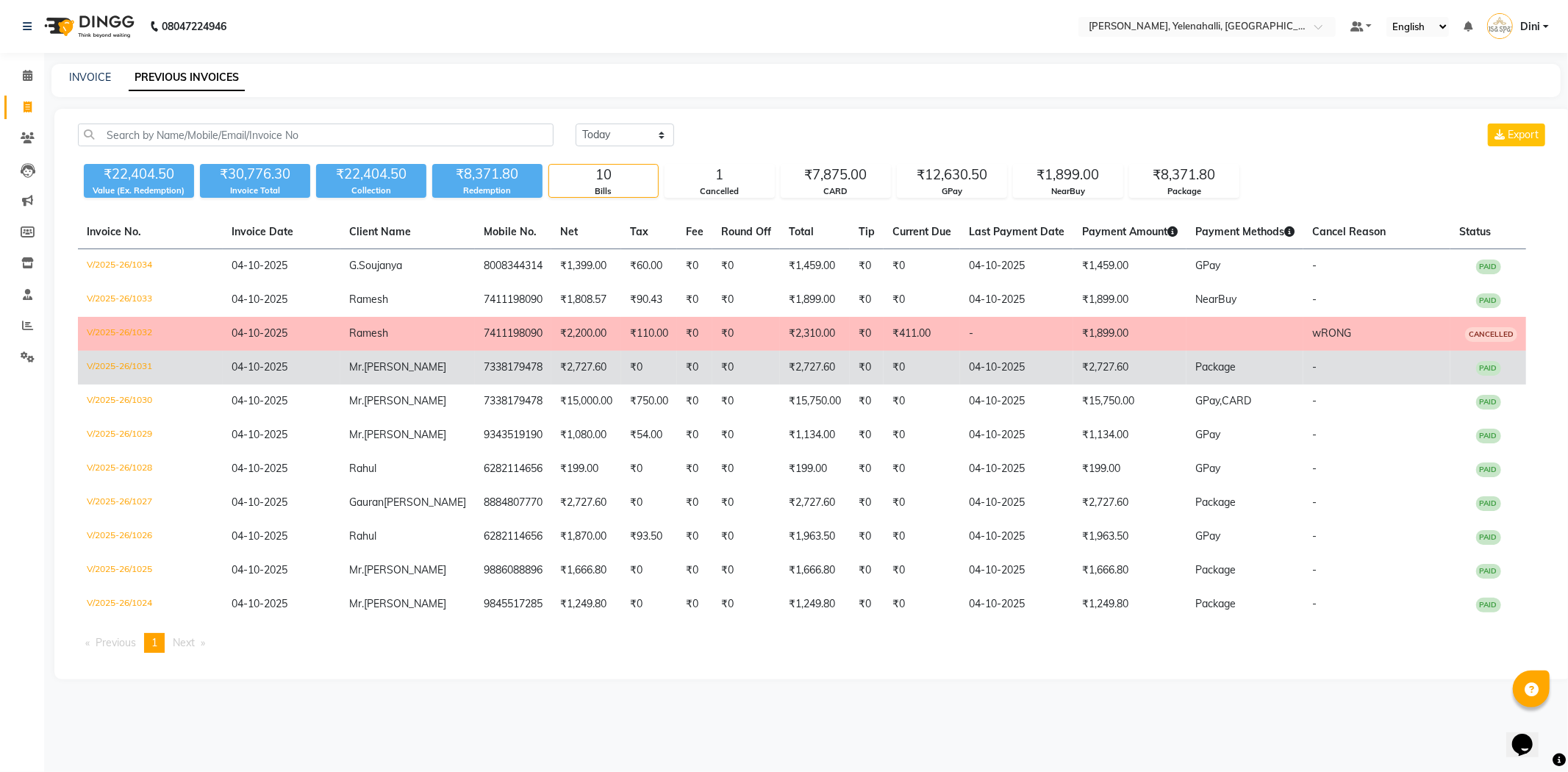
click at [390, 375] on td "Mr. Sijo" at bounding box center [407, 367] width 135 height 34
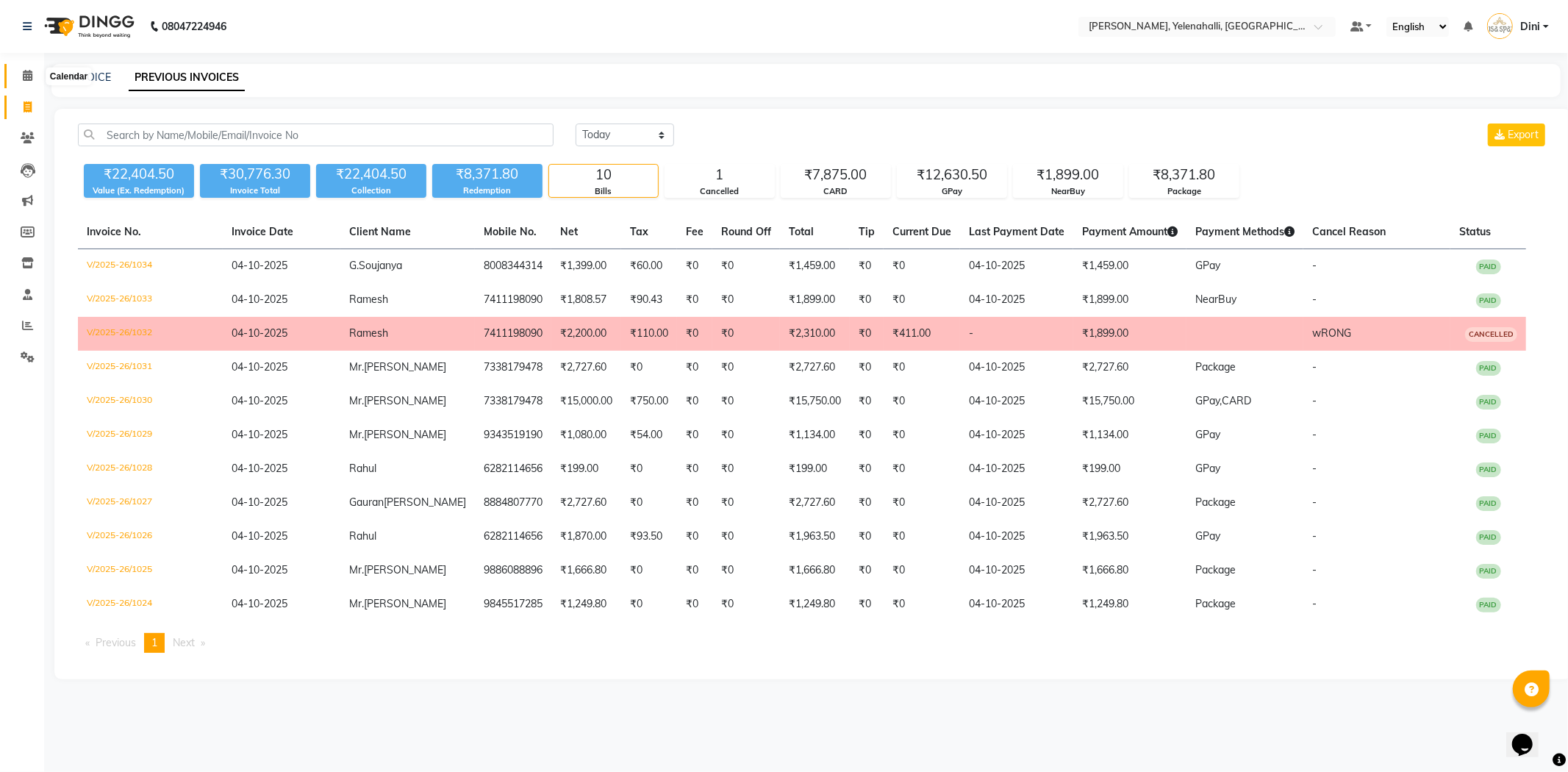
click at [32, 78] on span at bounding box center [28, 76] width 26 height 17
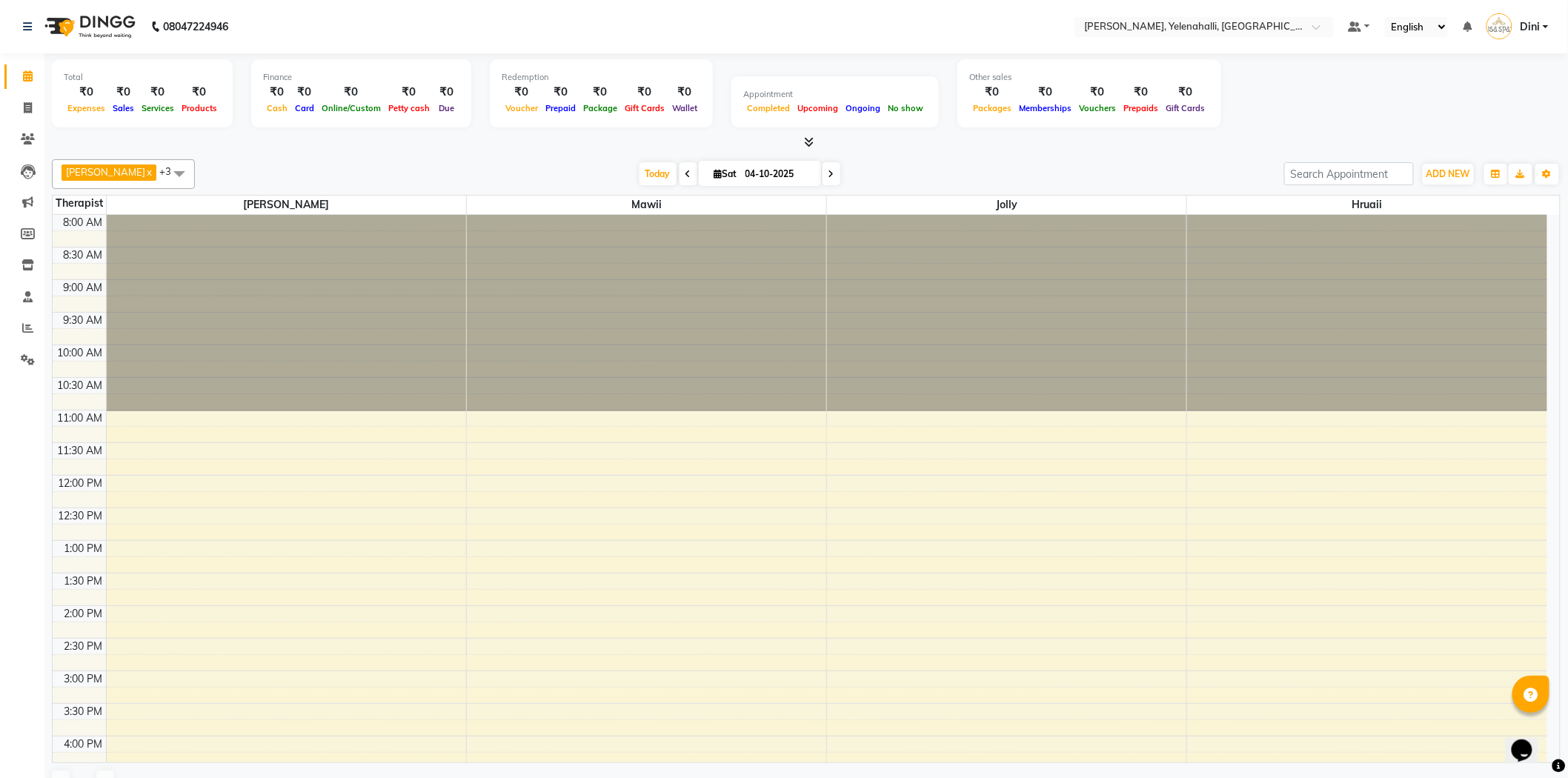
scroll to position [231, 0]
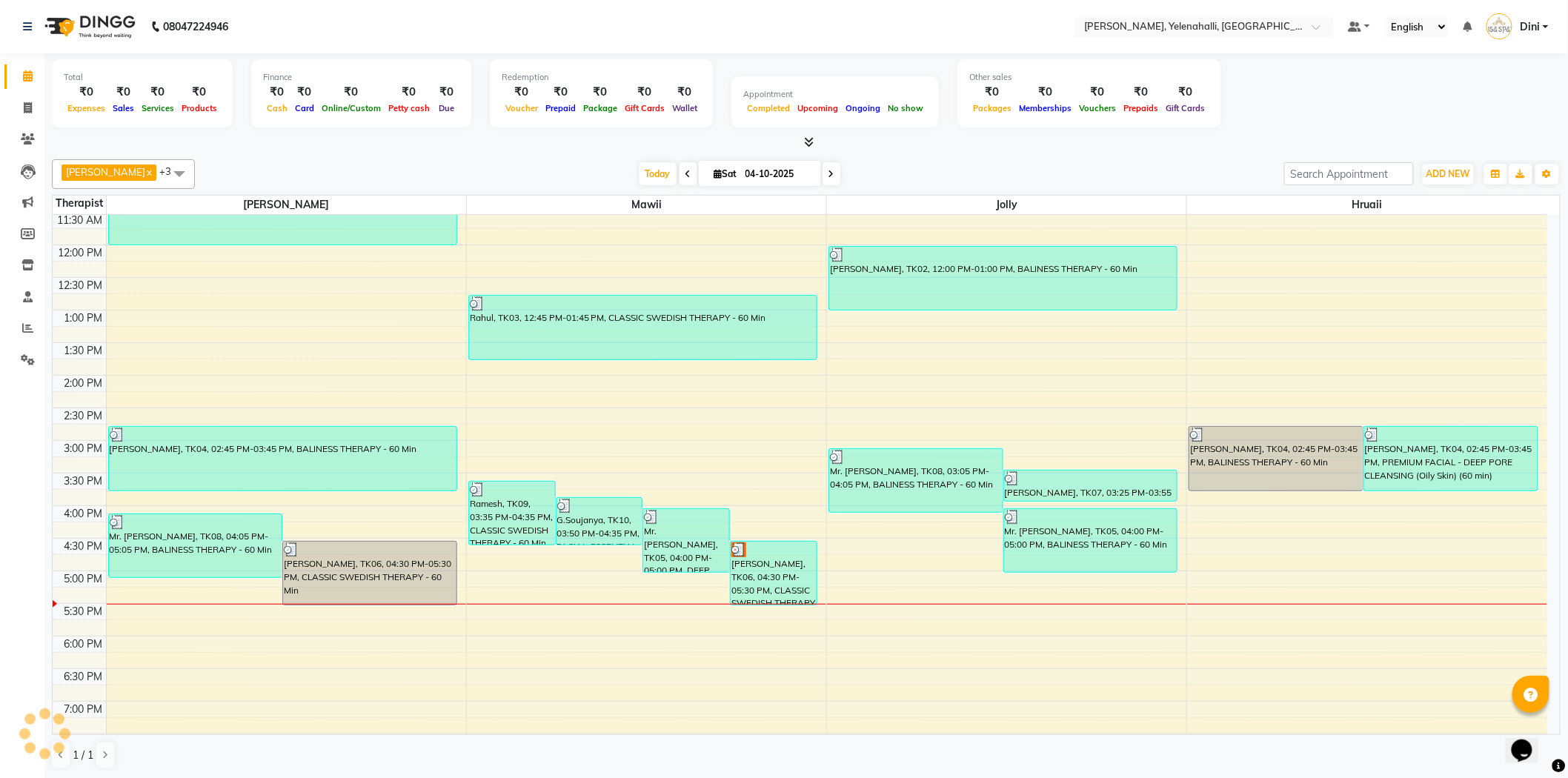
click at [808, 138] on icon at bounding box center [809, 142] width 10 height 11
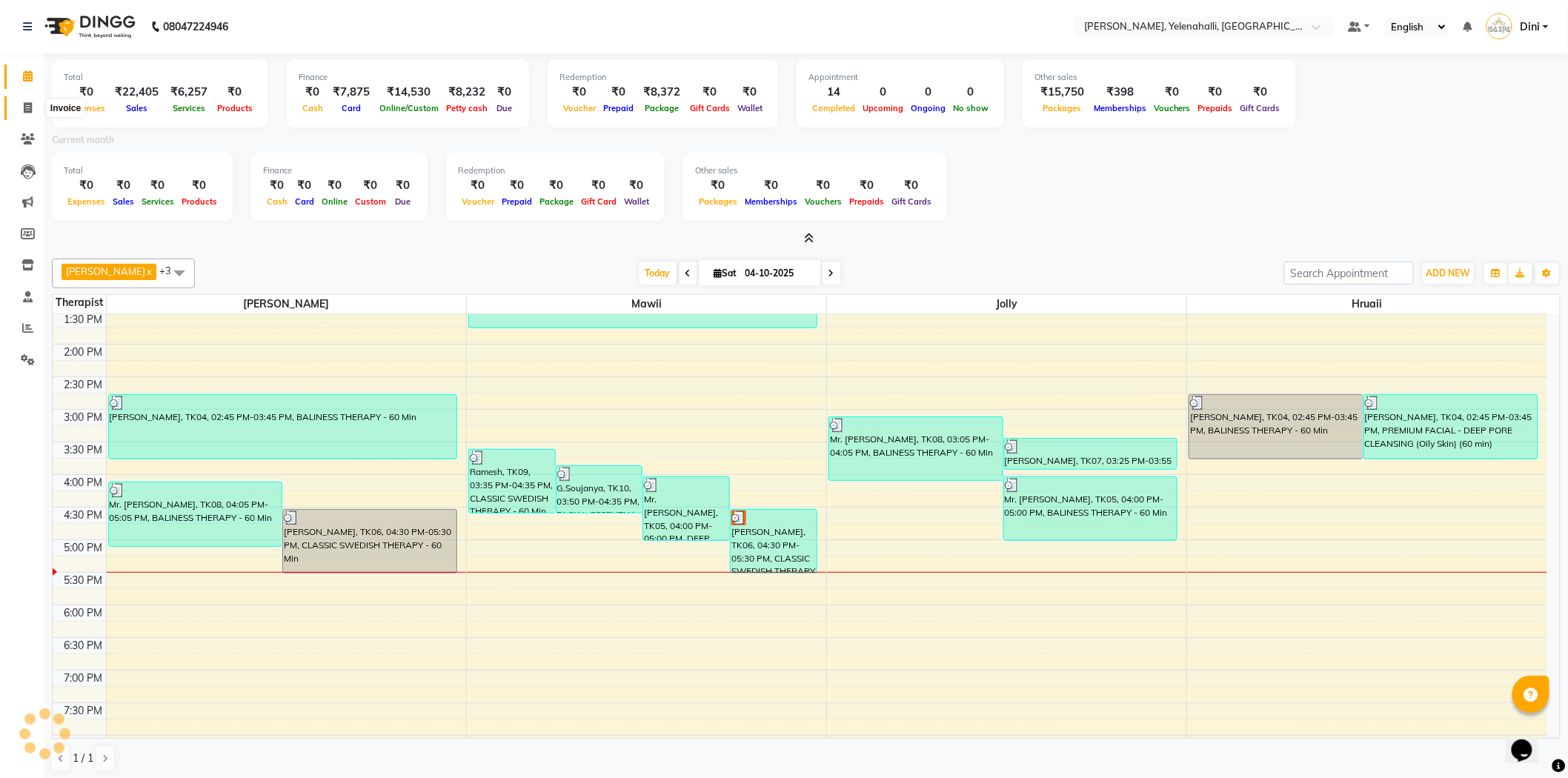
scroll to position [0, 0]
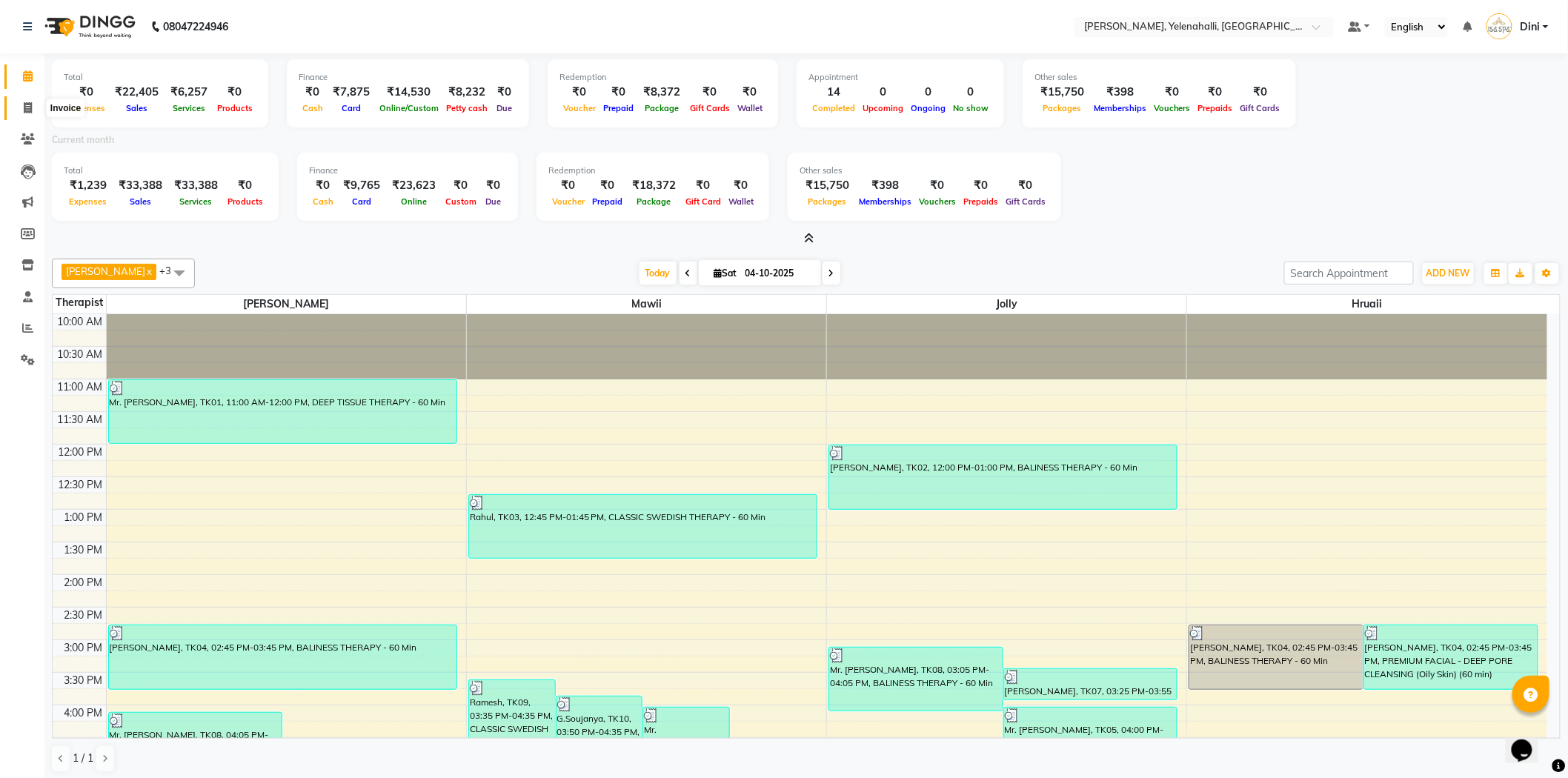
click at [27, 100] on span at bounding box center [28, 108] width 26 height 17
select select "6121"
select select "service"
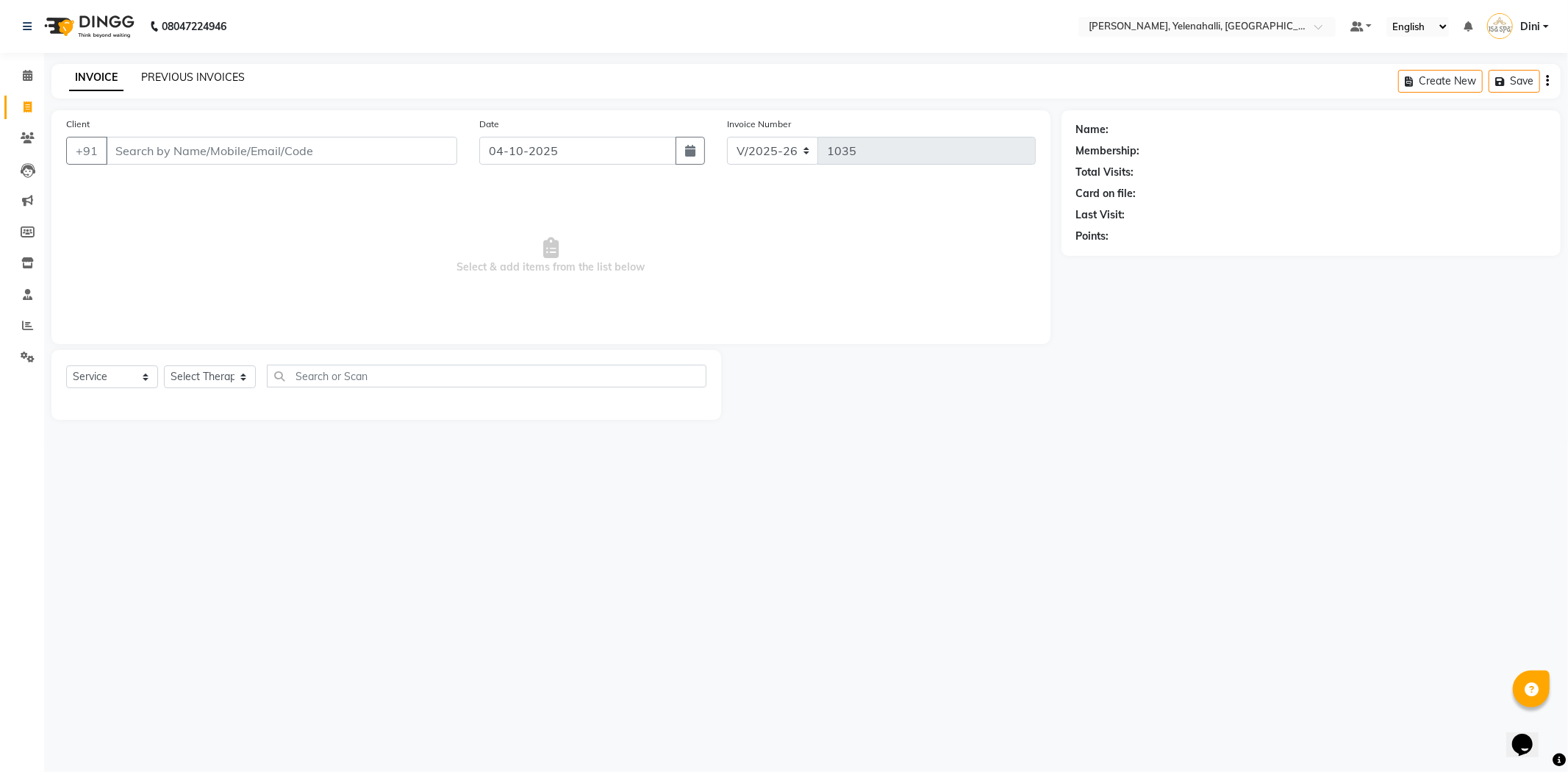
click at [215, 77] on link "PREVIOUS INVOICES" at bounding box center [193, 78] width 104 height 14
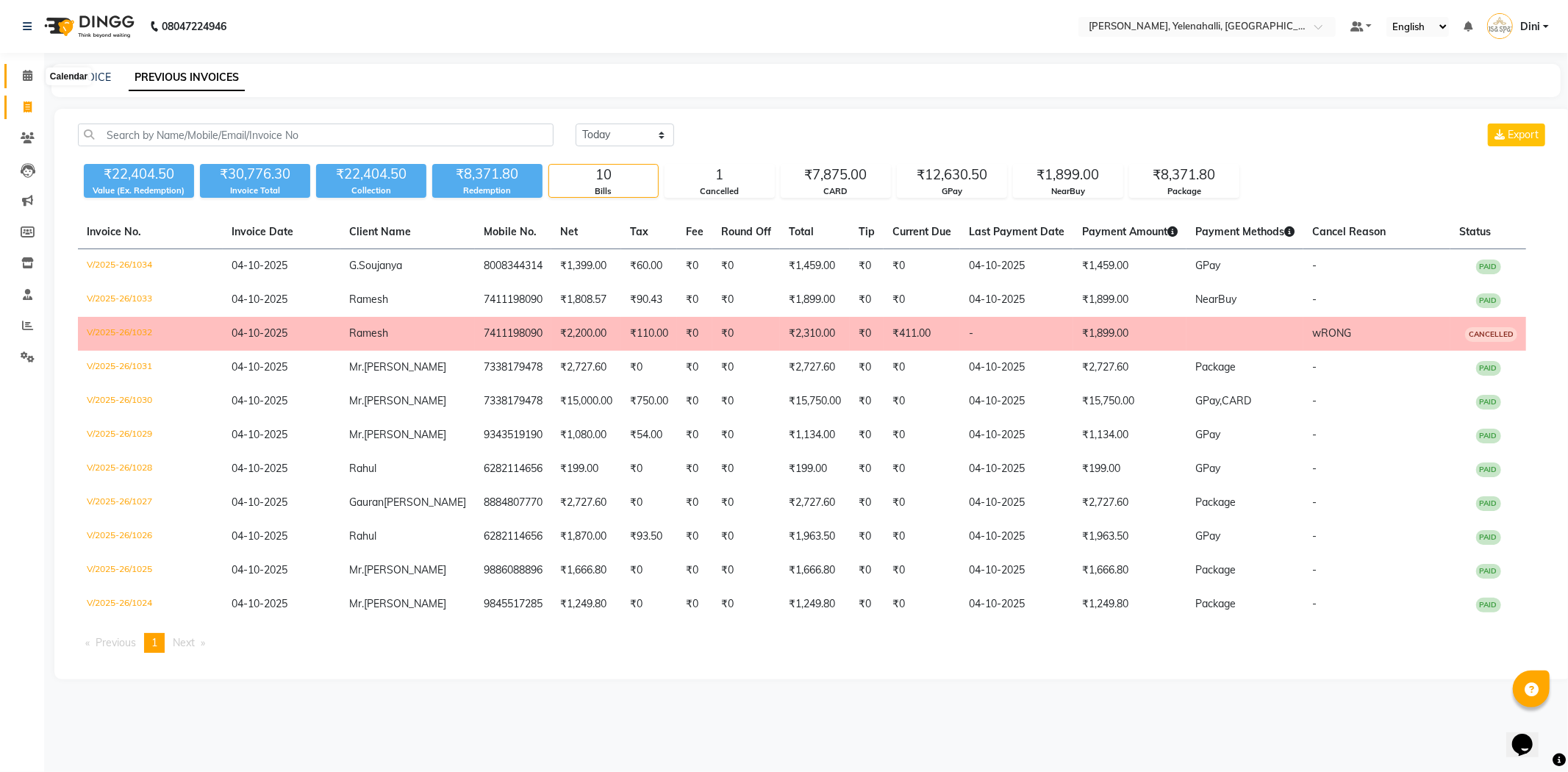
click at [20, 72] on span at bounding box center [28, 76] width 26 height 17
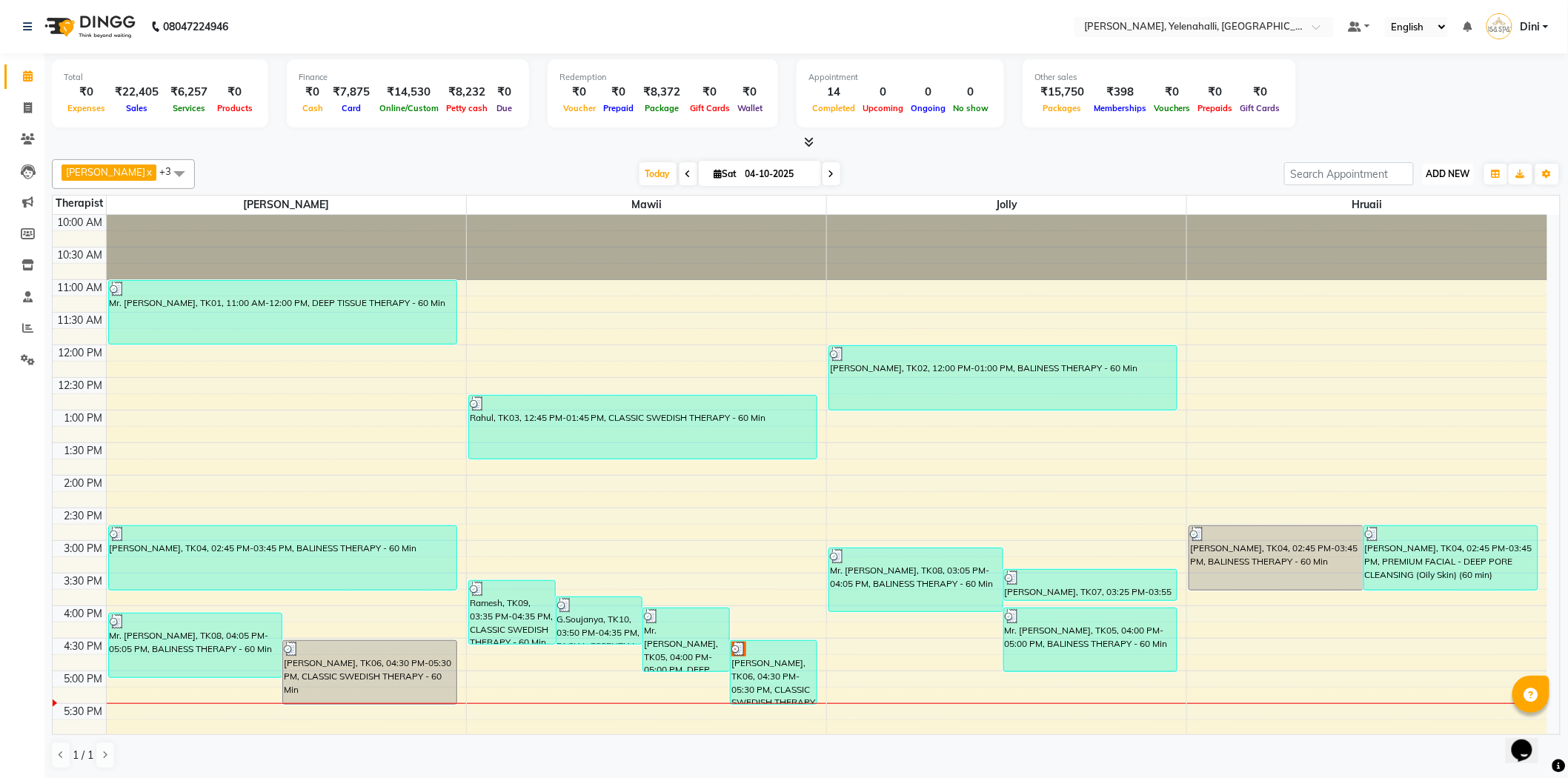
click at [1441, 176] on span "ADD NEW" at bounding box center [1448, 174] width 44 height 11
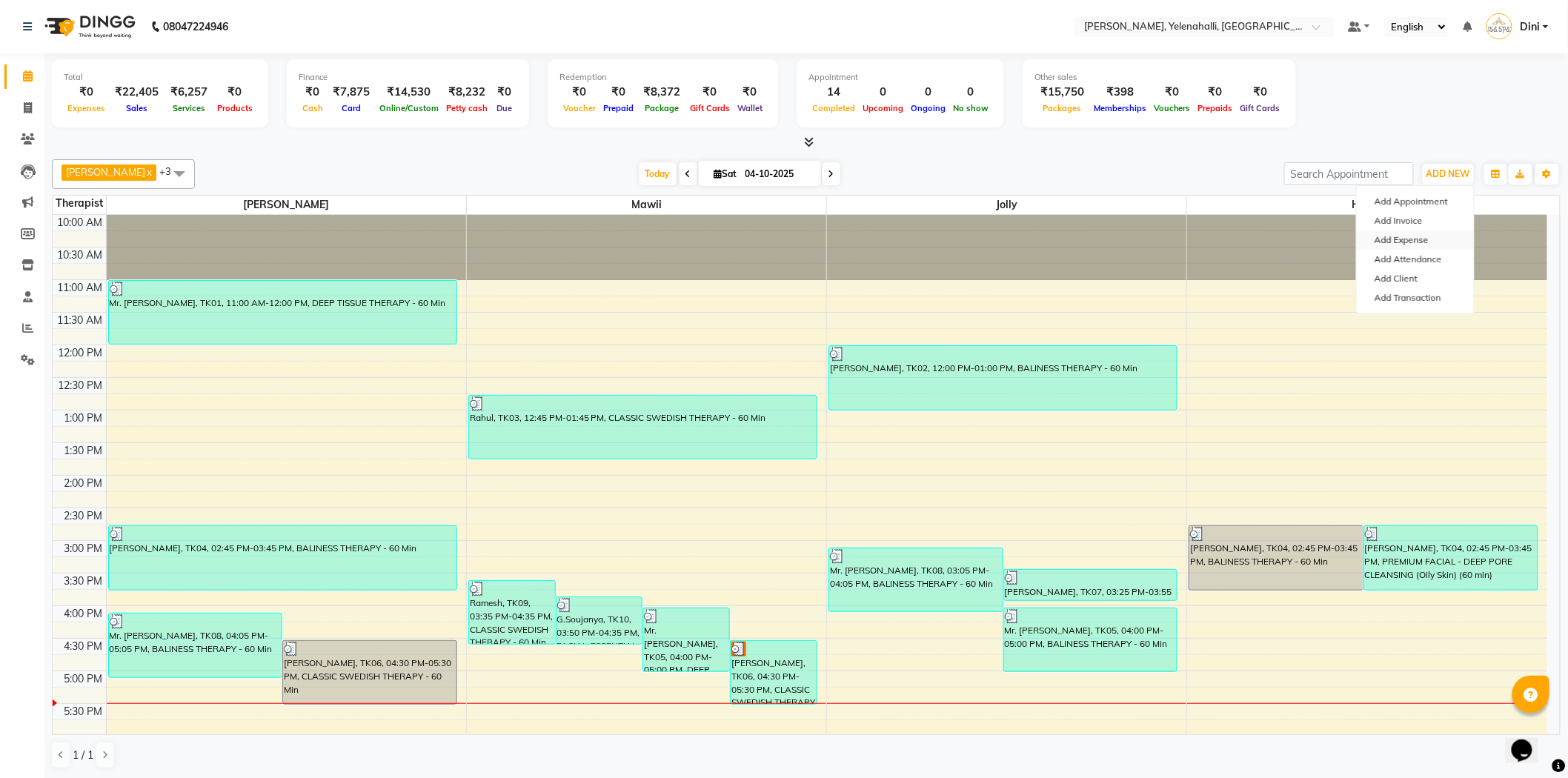
click at [1416, 237] on link "Add Expense" at bounding box center [1415, 240] width 117 height 19
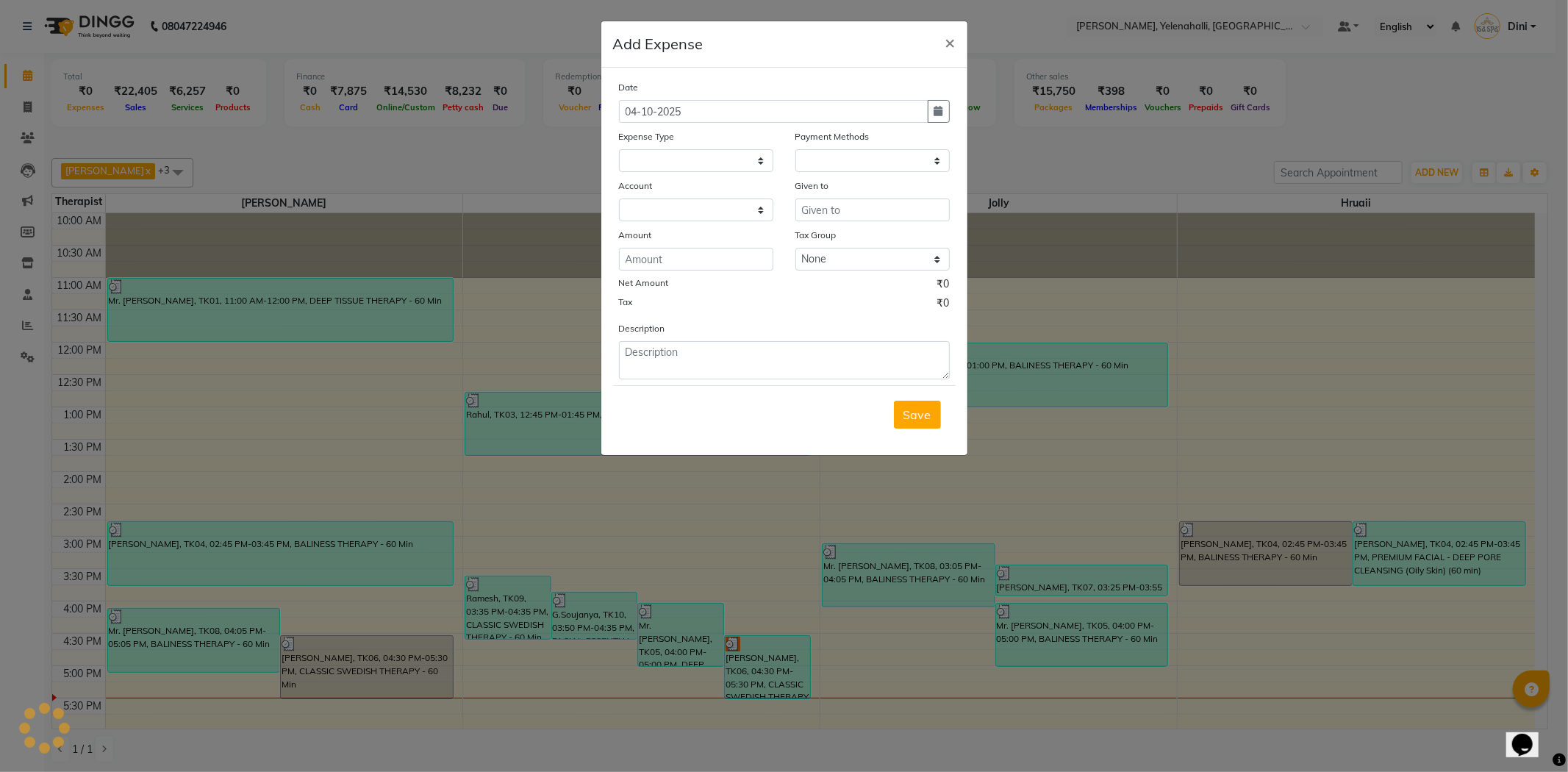
select select
select select "1"
select select "5108"
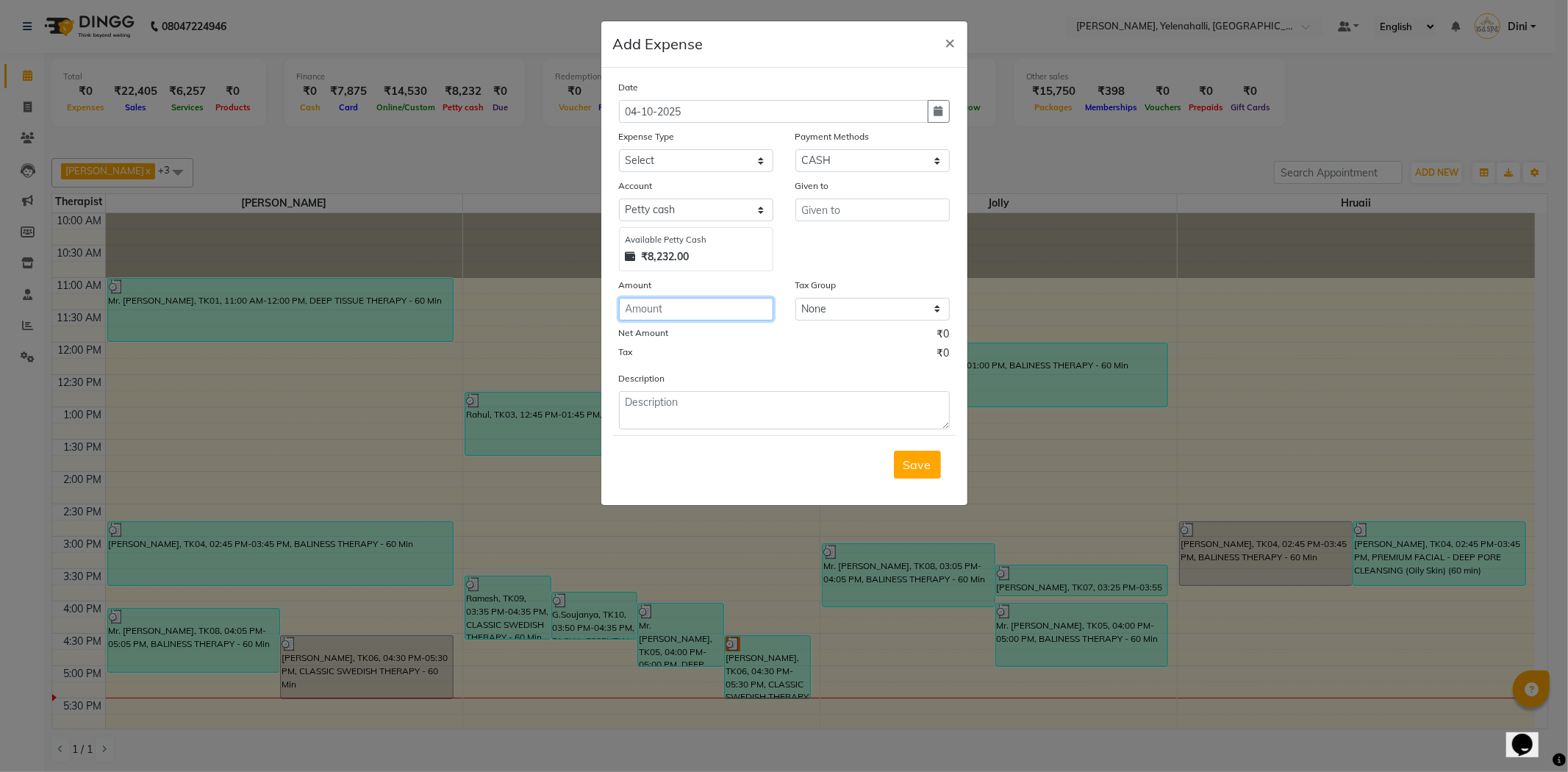
click at [658, 314] on input "number" at bounding box center [696, 309] width 154 height 23
type input "350"
click at [814, 214] on input "text" at bounding box center [872, 210] width 154 height 23
type input "Ac"
click at [662, 157] on select "Select Advance Salary Bank charges Bank deposit Car maintenance Carpenter Cash …" at bounding box center [696, 160] width 154 height 23
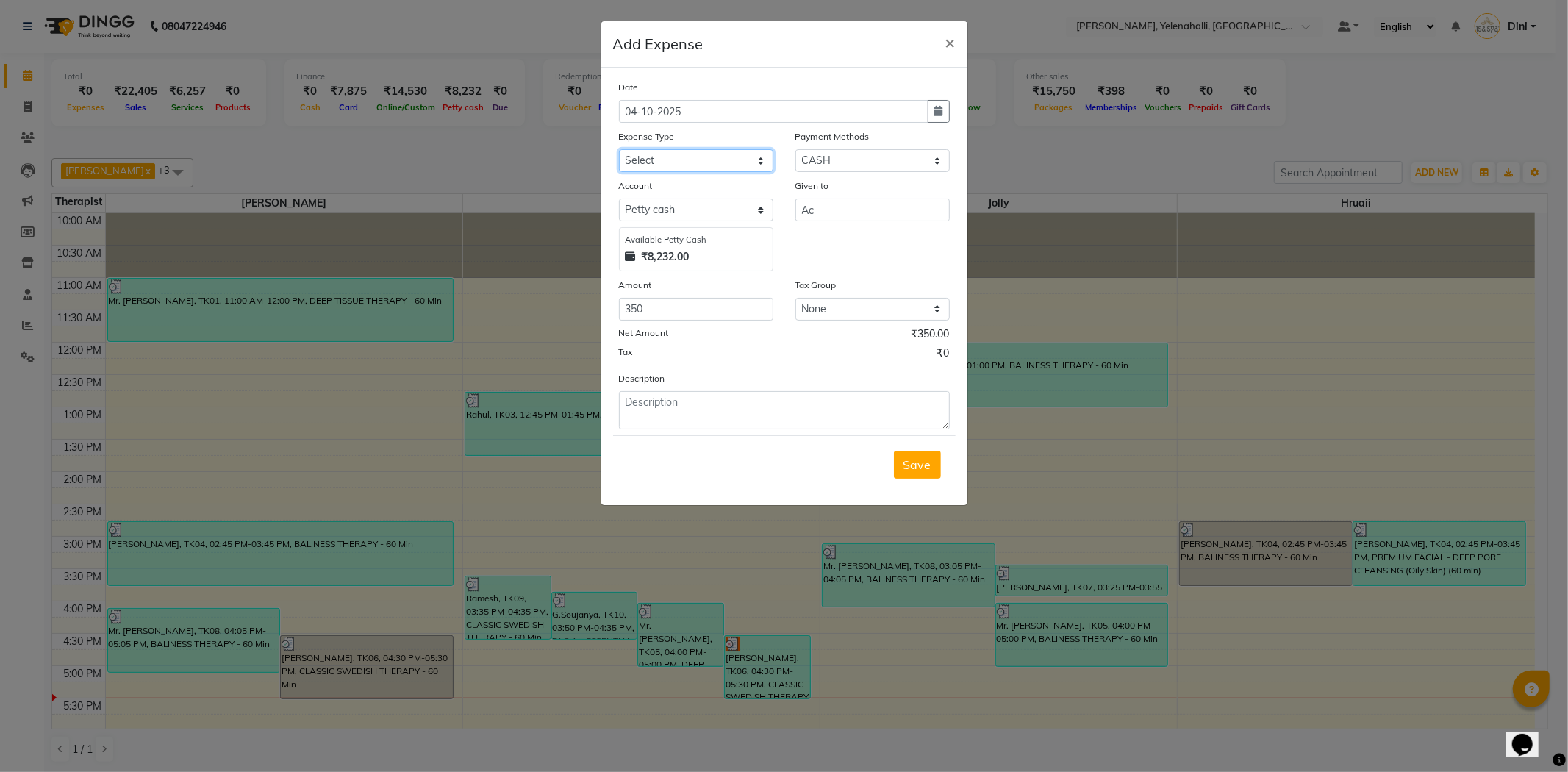
select select "13871"
click at [619, 149] on select "Select Advance Salary Bank charges Bank deposit Car maintenance Carpenter Cash …" at bounding box center [696, 160] width 154 height 23
click at [652, 400] on textarea at bounding box center [784, 410] width 331 height 38
click at [644, 404] on textarea "A.cServicing" at bounding box center [784, 410] width 331 height 38
type textarea "A.c Servicing"
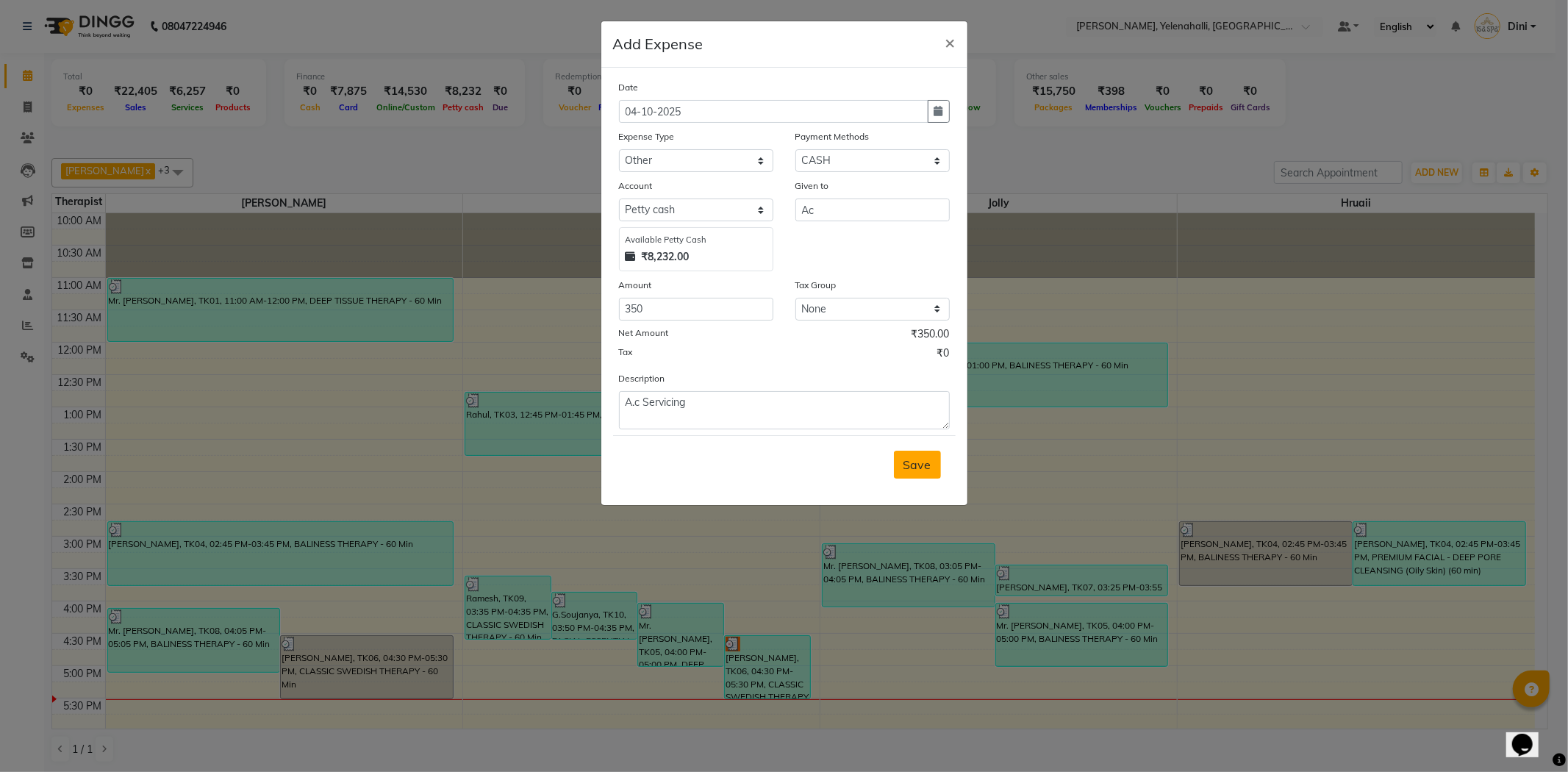
click at [932, 460] on button "Save" at bounding box center [918, 464] width 47 height 28
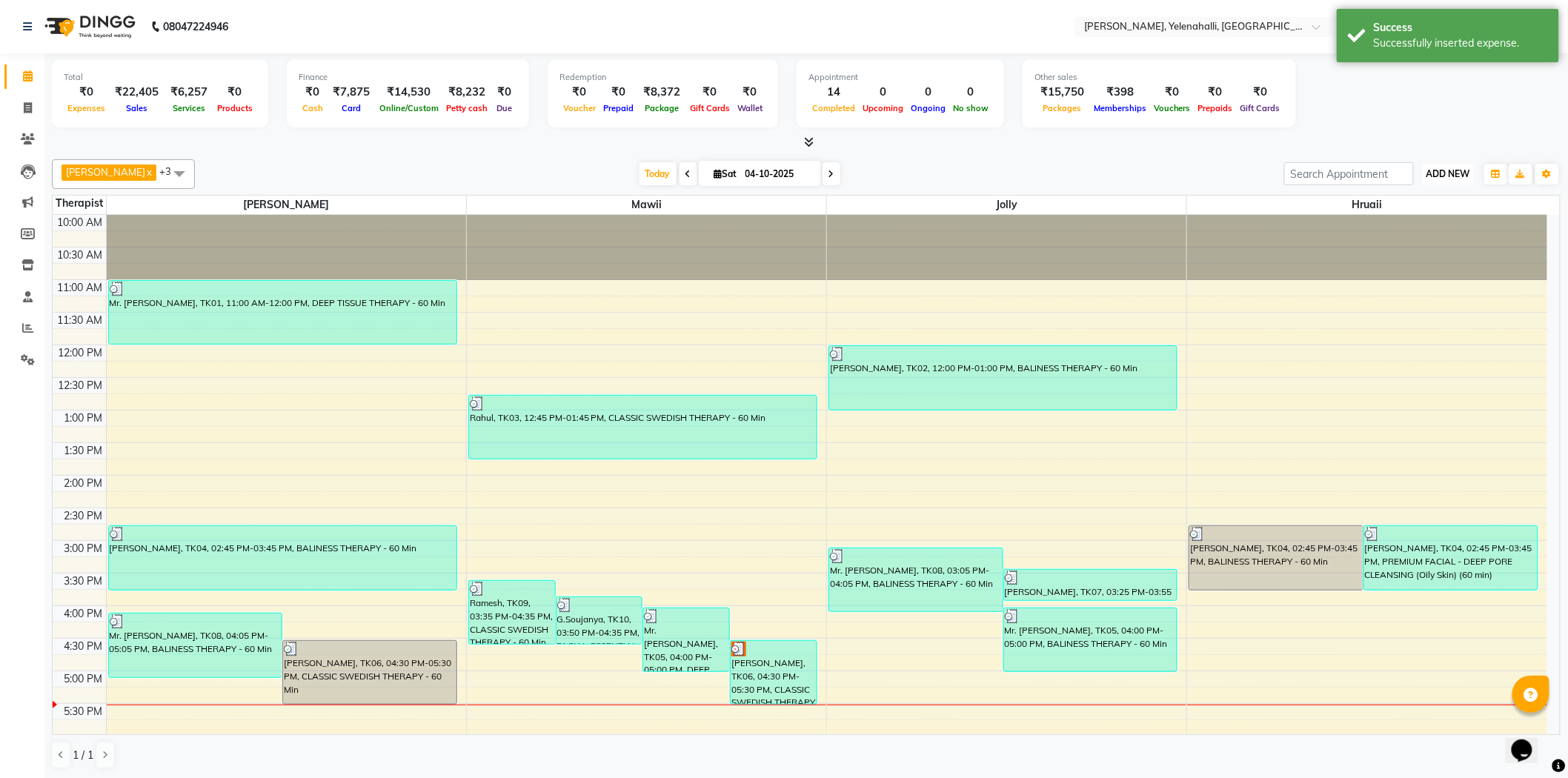
click at [1438, 168] on span "ADD NEW" at bounding box center [1448, 174] width 44 height 11
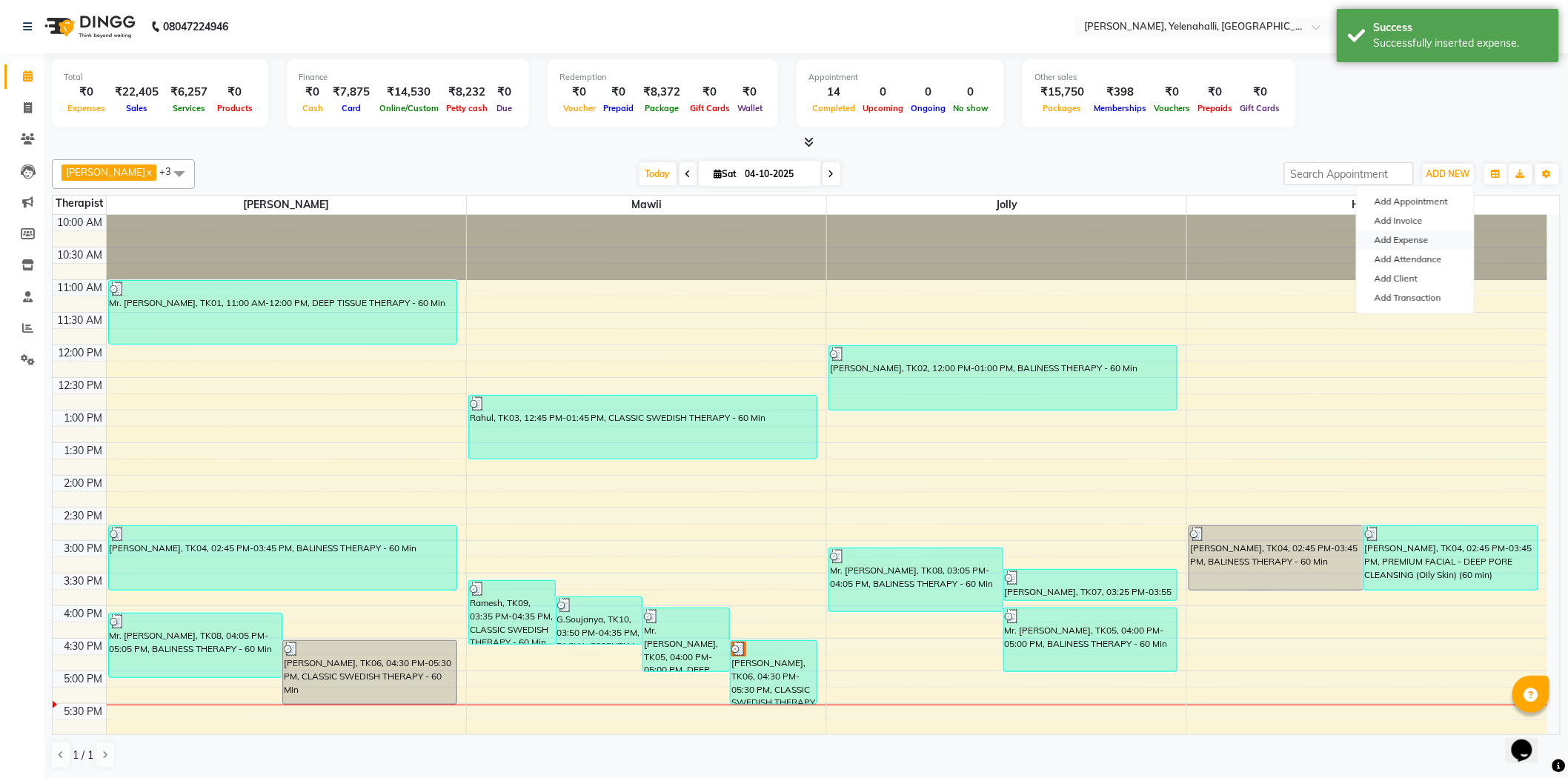
click at [1408, 238] on link "Add Expense" at bounding box center [1415, 240] width 117 height 19
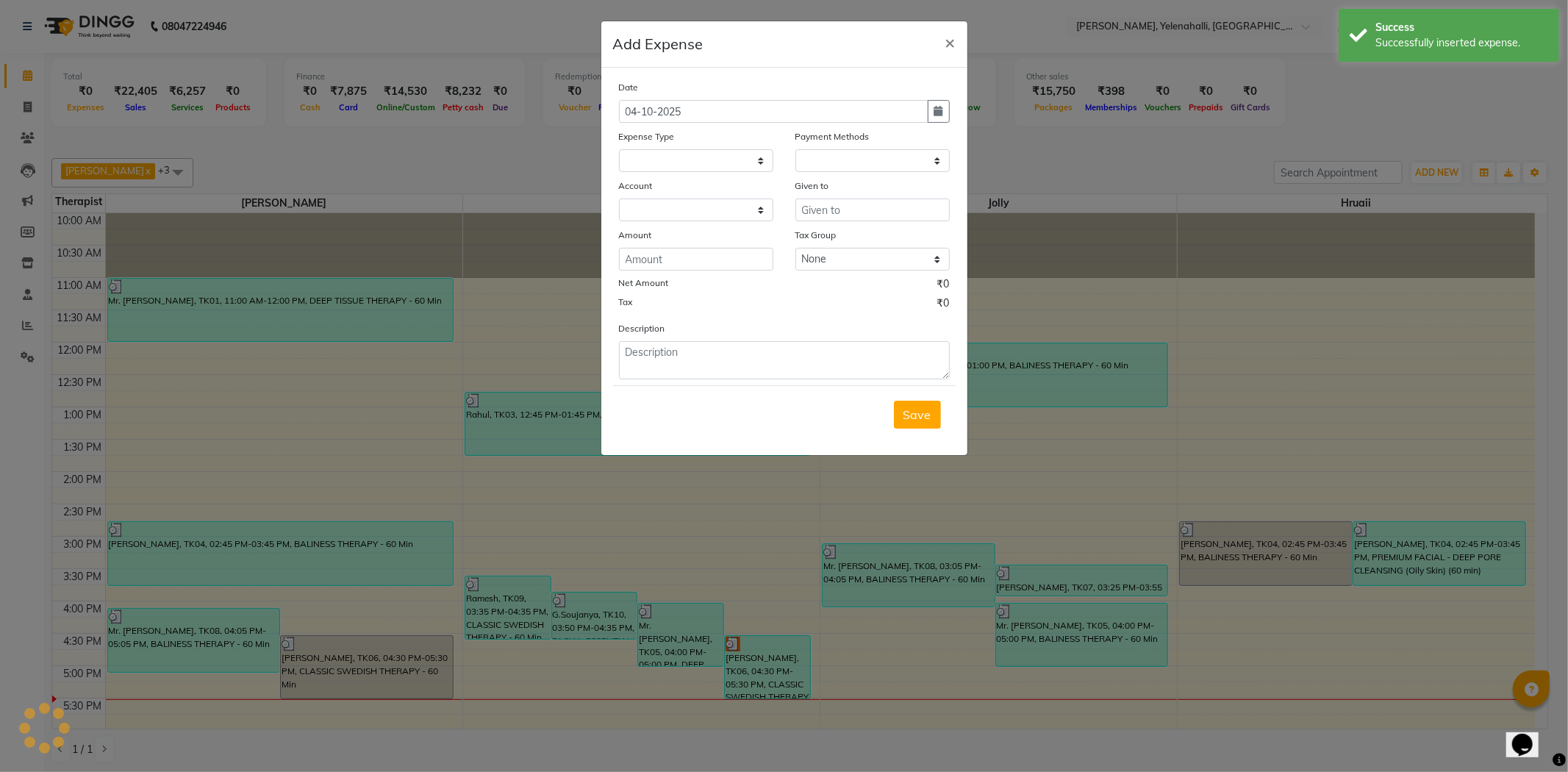
select select
select select "1"
select select "5108"
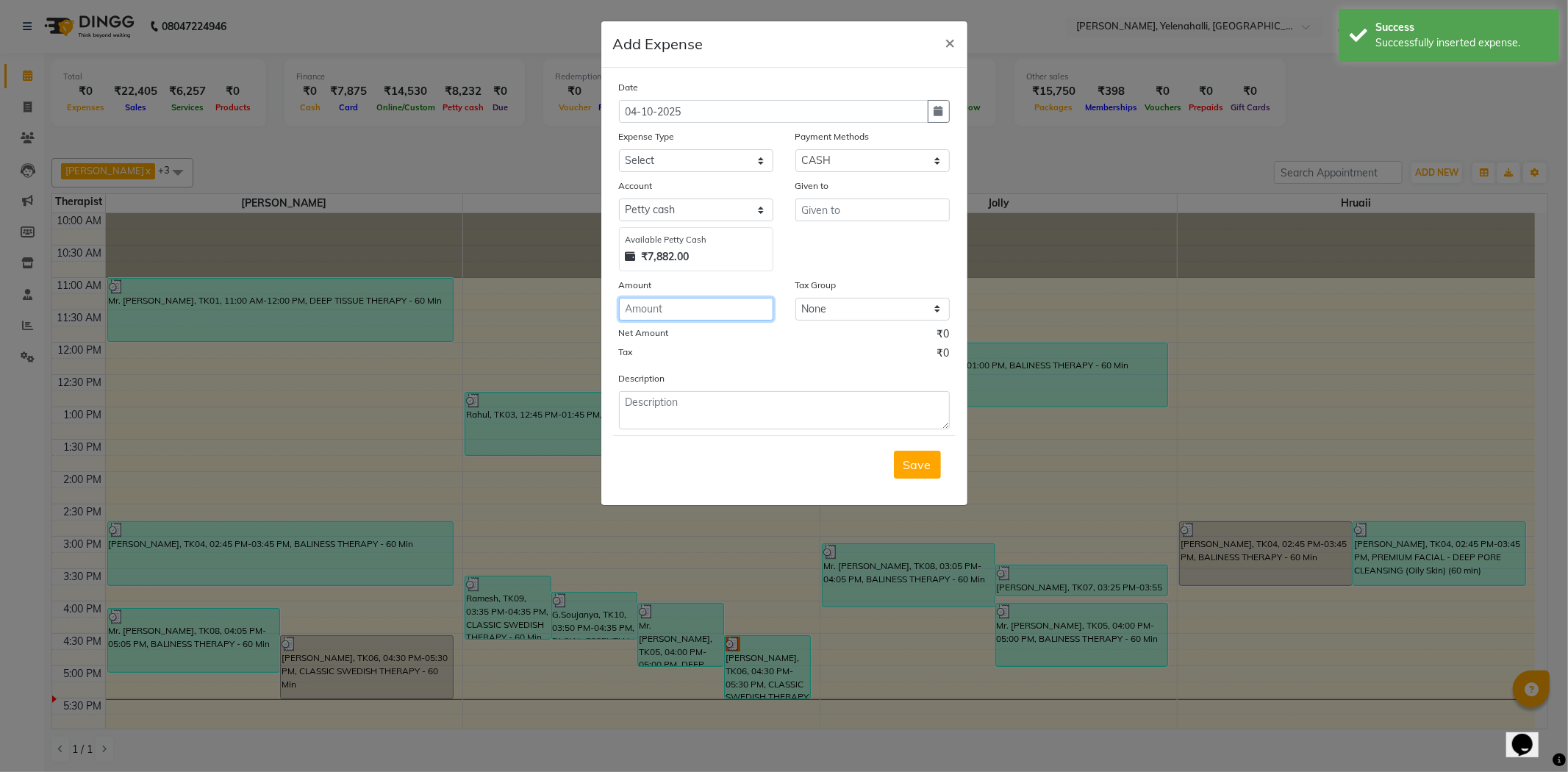
click at [655, 316] on input "number" at bounding box center [696, 309] width 154 height 23
click at [650, 307] on input "number" at bounding box center [696, 309] width 154 height 23
type input "350"
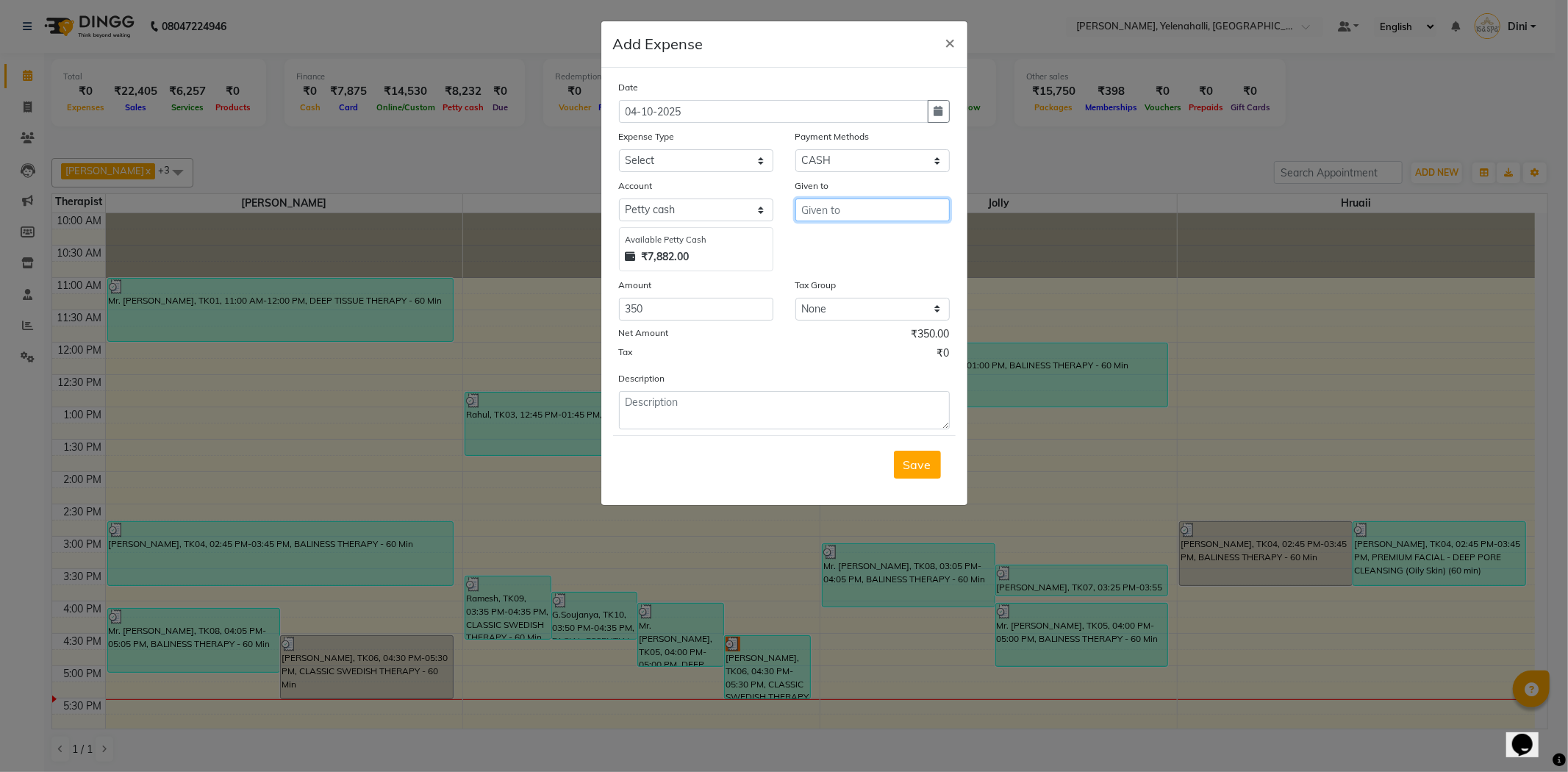
click at [805, 210] on input "text" at bounding box center [872, 210] width 154 height 23
type input "Syama Ji"
click at [644, 405] on textarea at bounding box center [784, 410] width 331 height 38
type textarea "A.c plug"
click at [927, 465] on span "Save" at bounding box center [917, 465] width 28 height 15
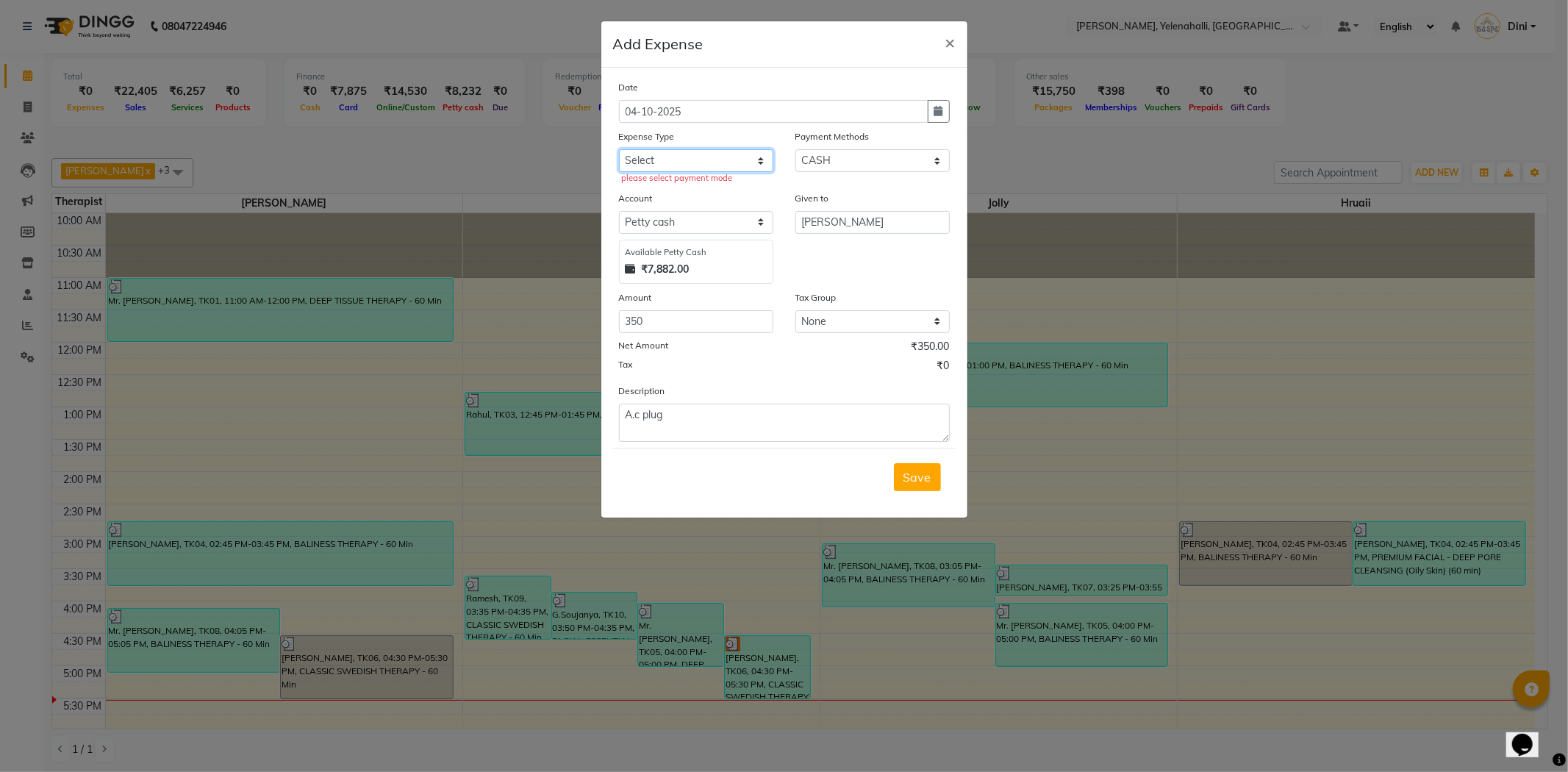
click at [703, 156] on select "Select Advance Salary Bank charges Bank deposit Car maintenance Carpenter Cash …" at bounding box center [696, 160] width 154 height 23
select select "13871"
click at [619, 149] on select "Select Advance Salary Bank charges Bank deposit Car maintenance Carpenter Cash …" at bounding box center [696, 160] width 154 height 23
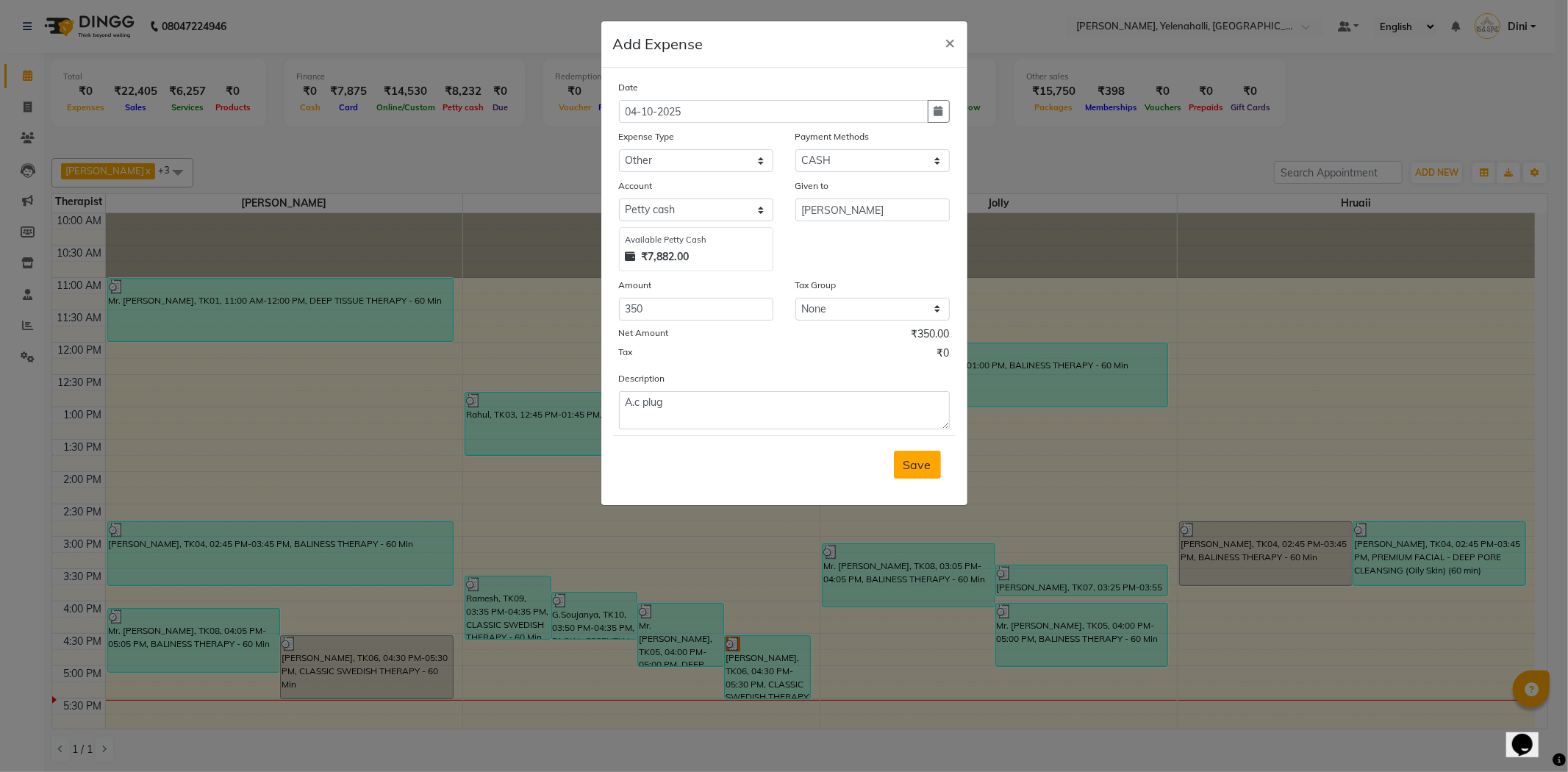
click at [913, 467] on span "Save" at bounding box center [917, 465] width 28 height 15
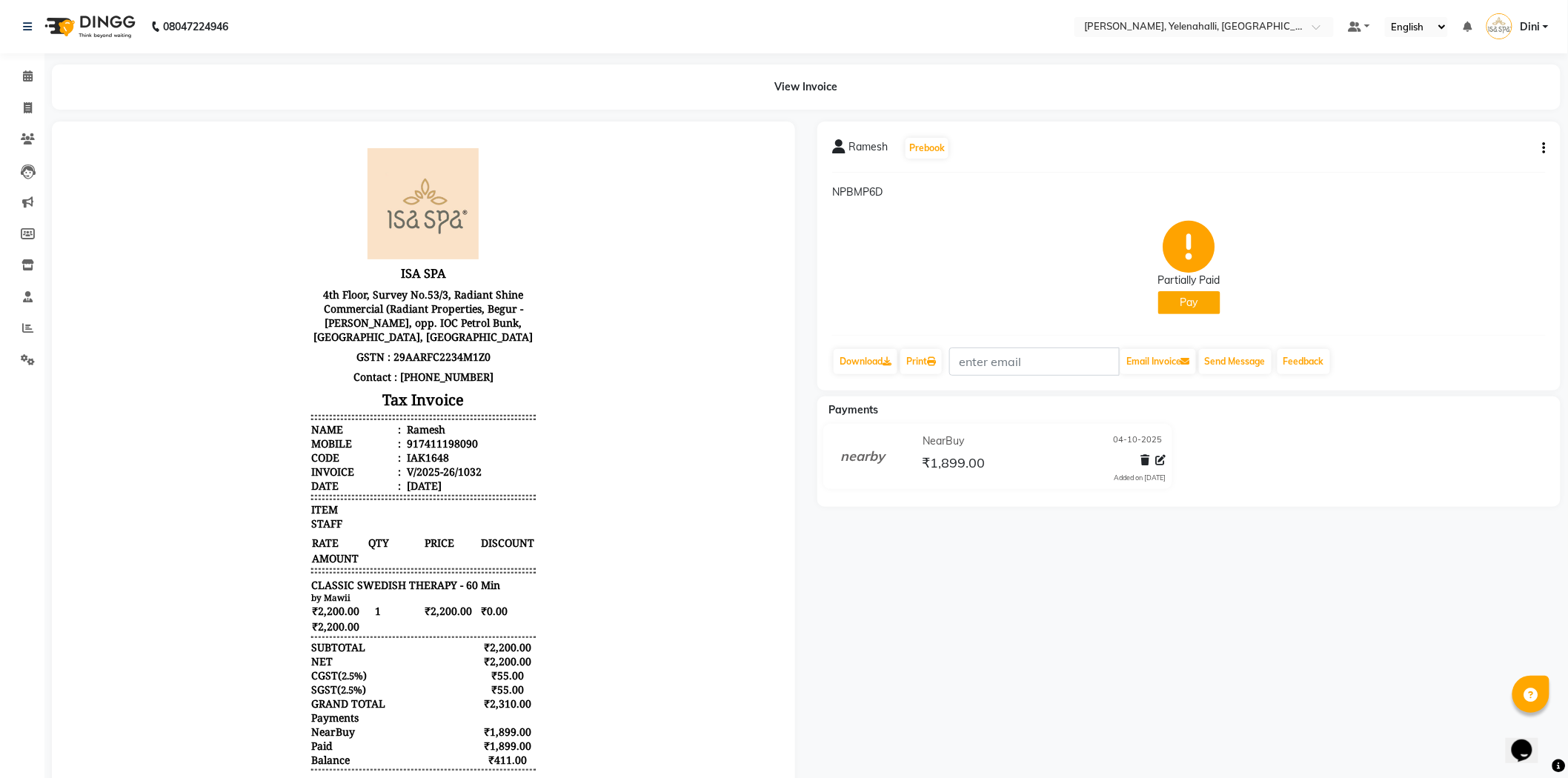
click at [1544, 149] on icon "button" at bounding box center [1544, 148] width 3 height 1
click at [1201, 302] on button "Pay" at bounding box center [1189, 303] width 62 height 23
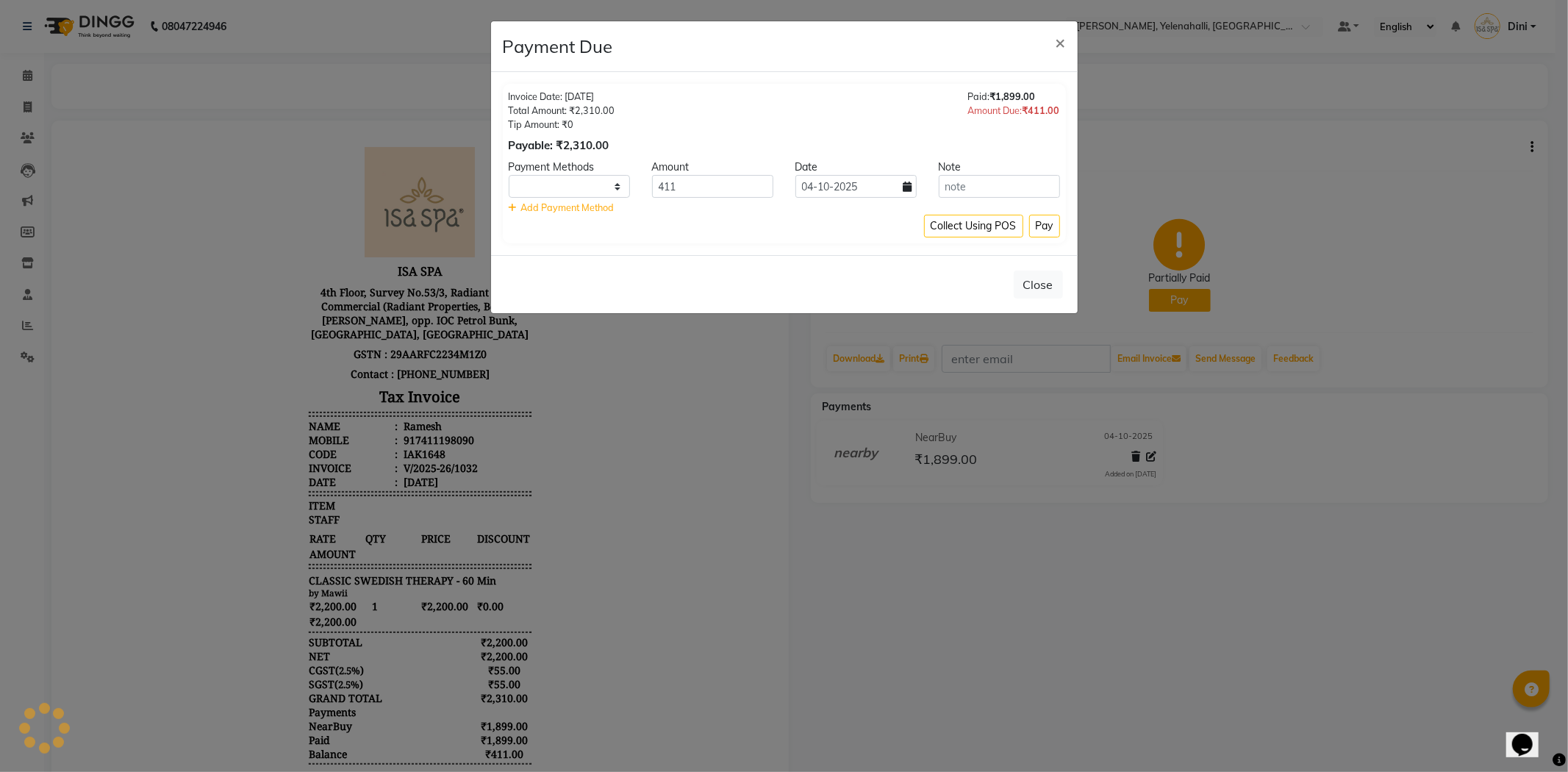
select select "1"
click at [1061, 40] on span "×" at bounding box center [1061, 41] width 11 height 22
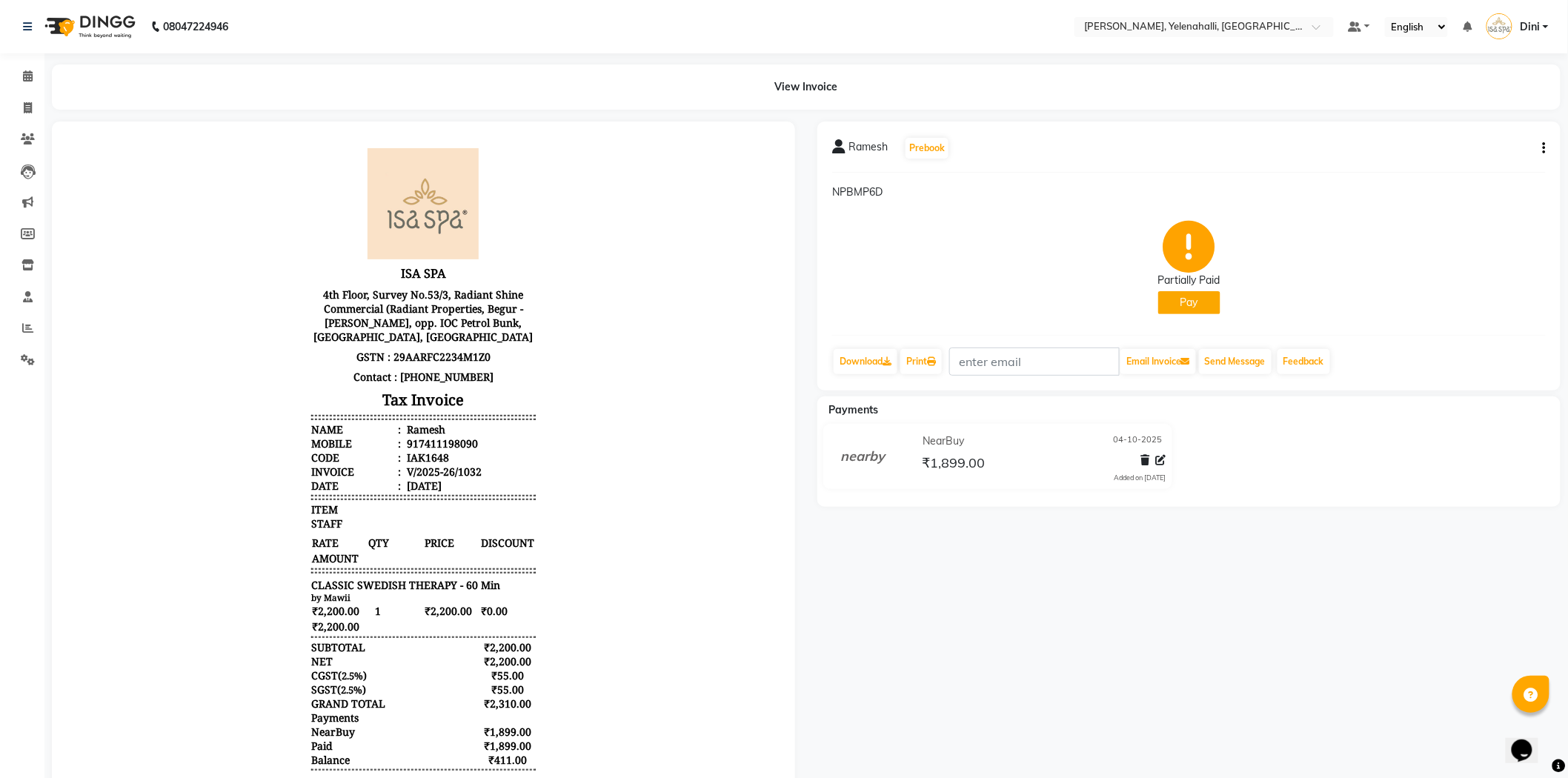
click at [1544, 148] on icon "button" at bounding box center [1544, 148] width 3 height 1
click at [1467, 111] on div "Cancel Invoice" at bounding box center [1470, 111] width 102 height 18
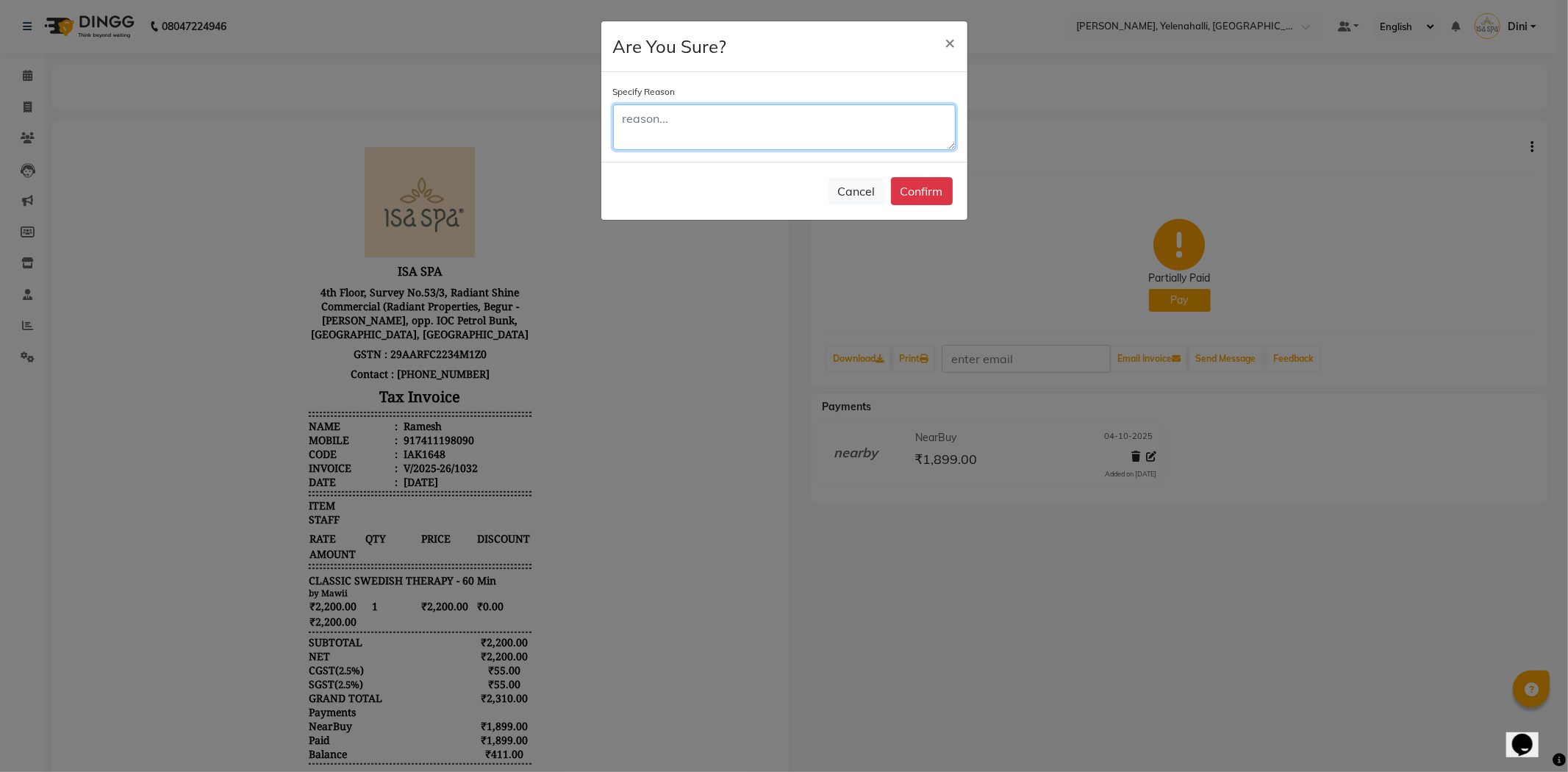
click at [755, 125] on textarea at bounding box center [784, 127] width 343 height 46
type textarea "wRONG"
click at [905, 191] on button "Confirm" at bounding box center [922, 190] width 62 height 28
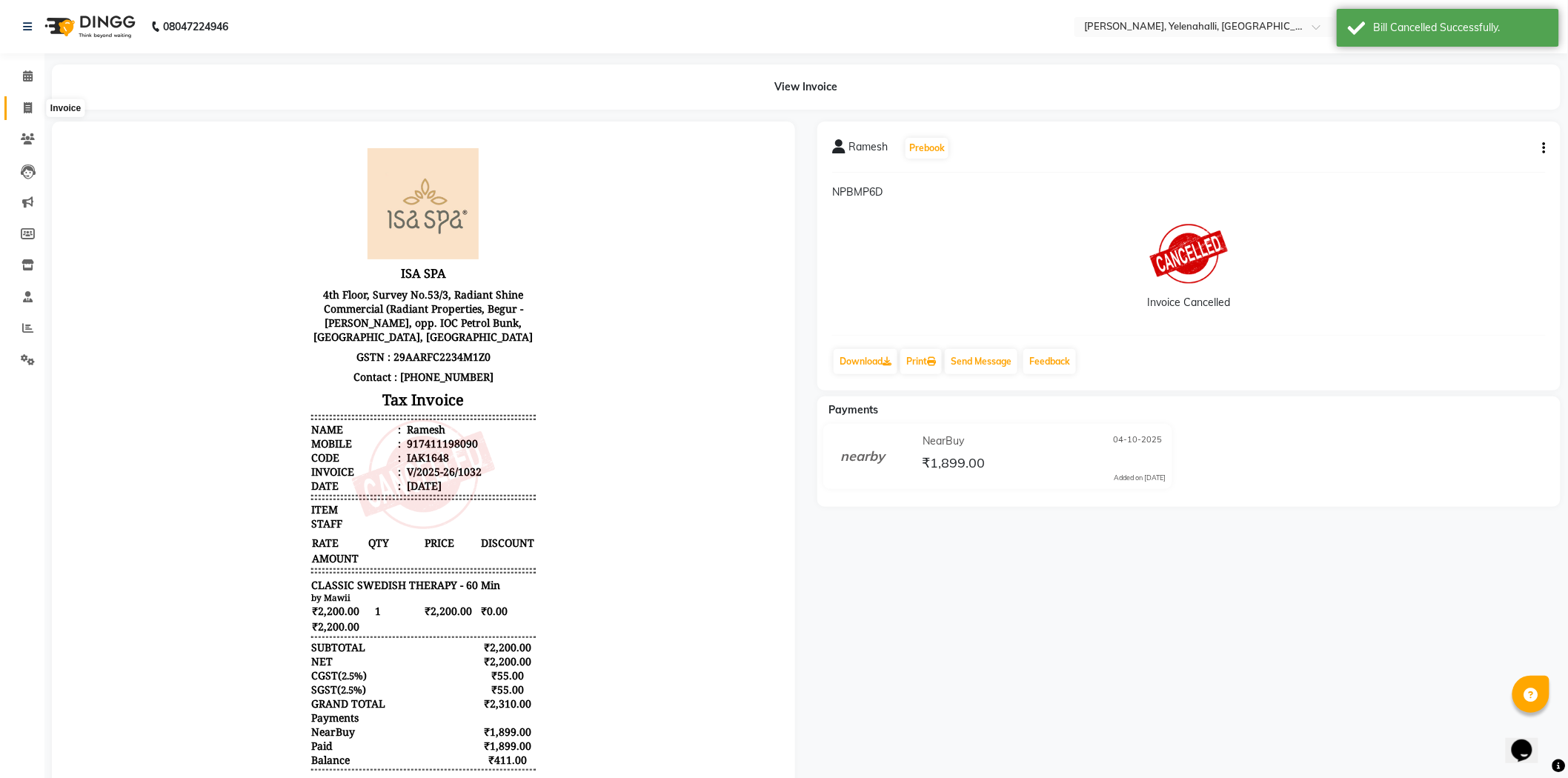
click at [20, 106] on span at bounding box center [28, 108] width 26 height 17
select select "service"
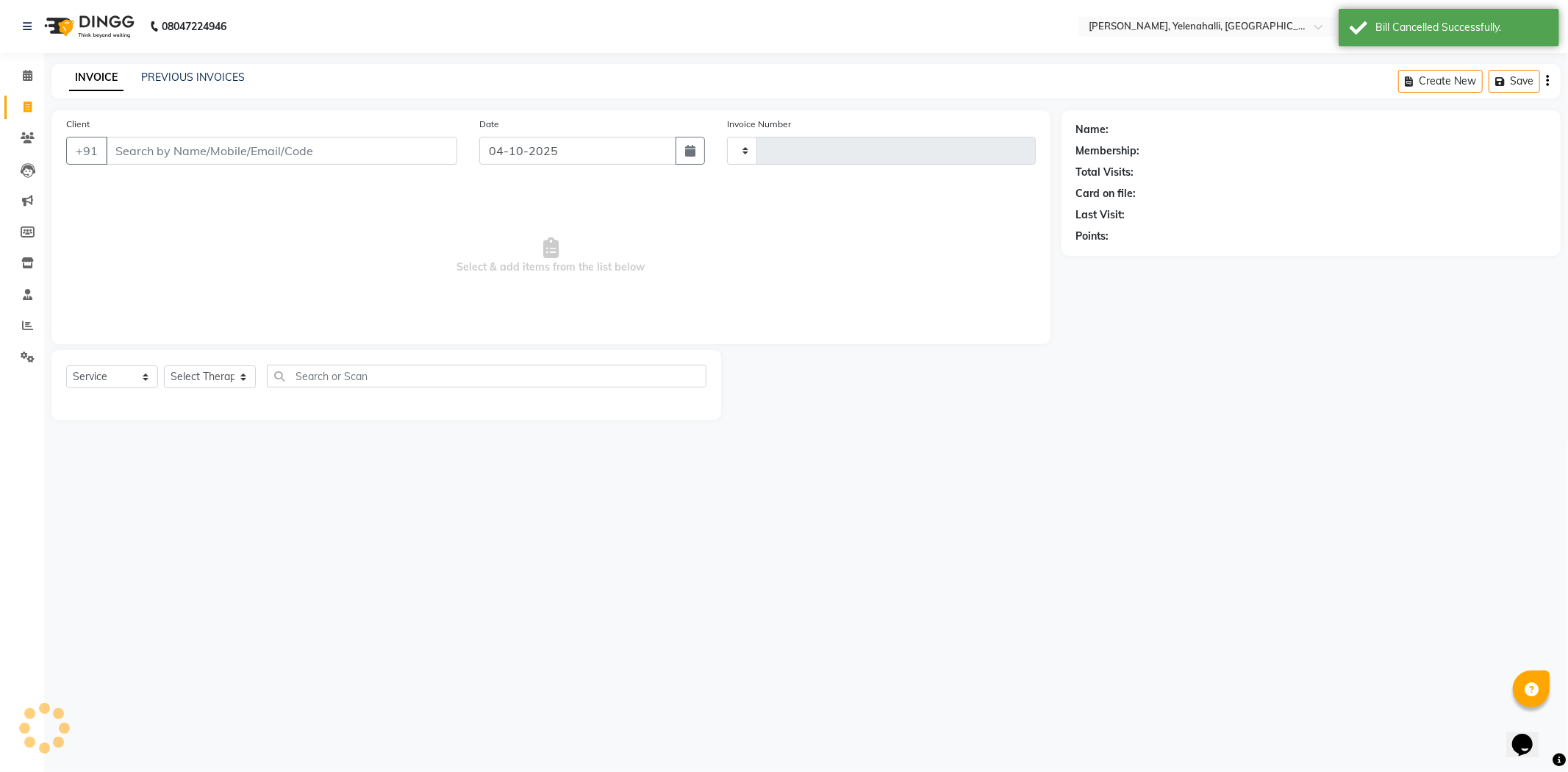
type input "1033"
select select "6121"
click at [151, 76] on link "PREVIOUS INVOICES" at bounding box center [193, 78] width 104 height 14
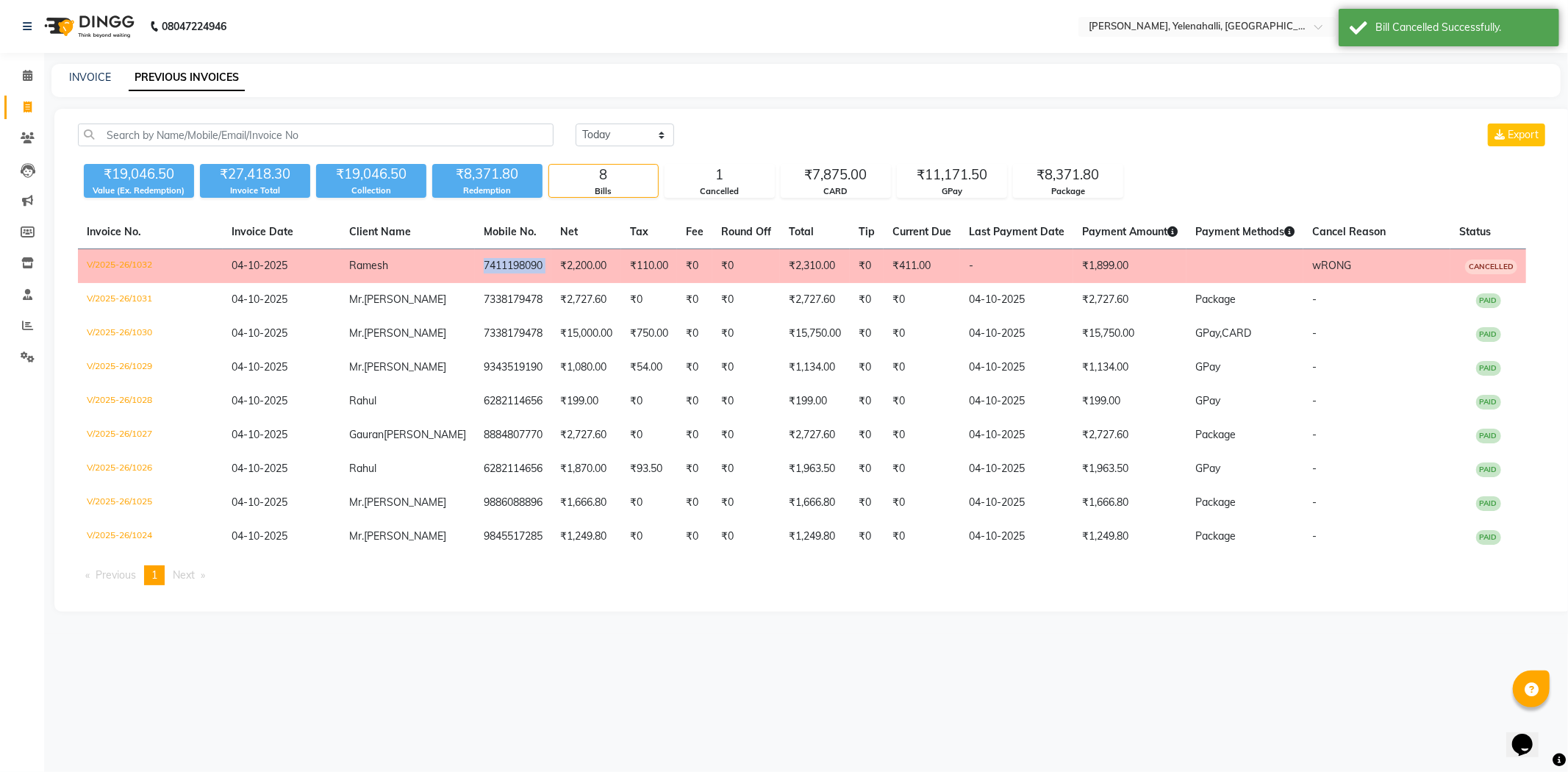
copy td "7411198090"
drag, startPoint x: 431, startPoint y: 263, endPoint x: 505, endPoint y: 265, distance: 74.0
click at [505, 265] on tr "V/2025-26/1032 04-10-2025 Ramesh 7411198090 ₹2,200.00 ₹110.00 ₹0 ₹0 ₹2,310.00 ₹…" at bounding box center [802, 266] width 1448 height 35
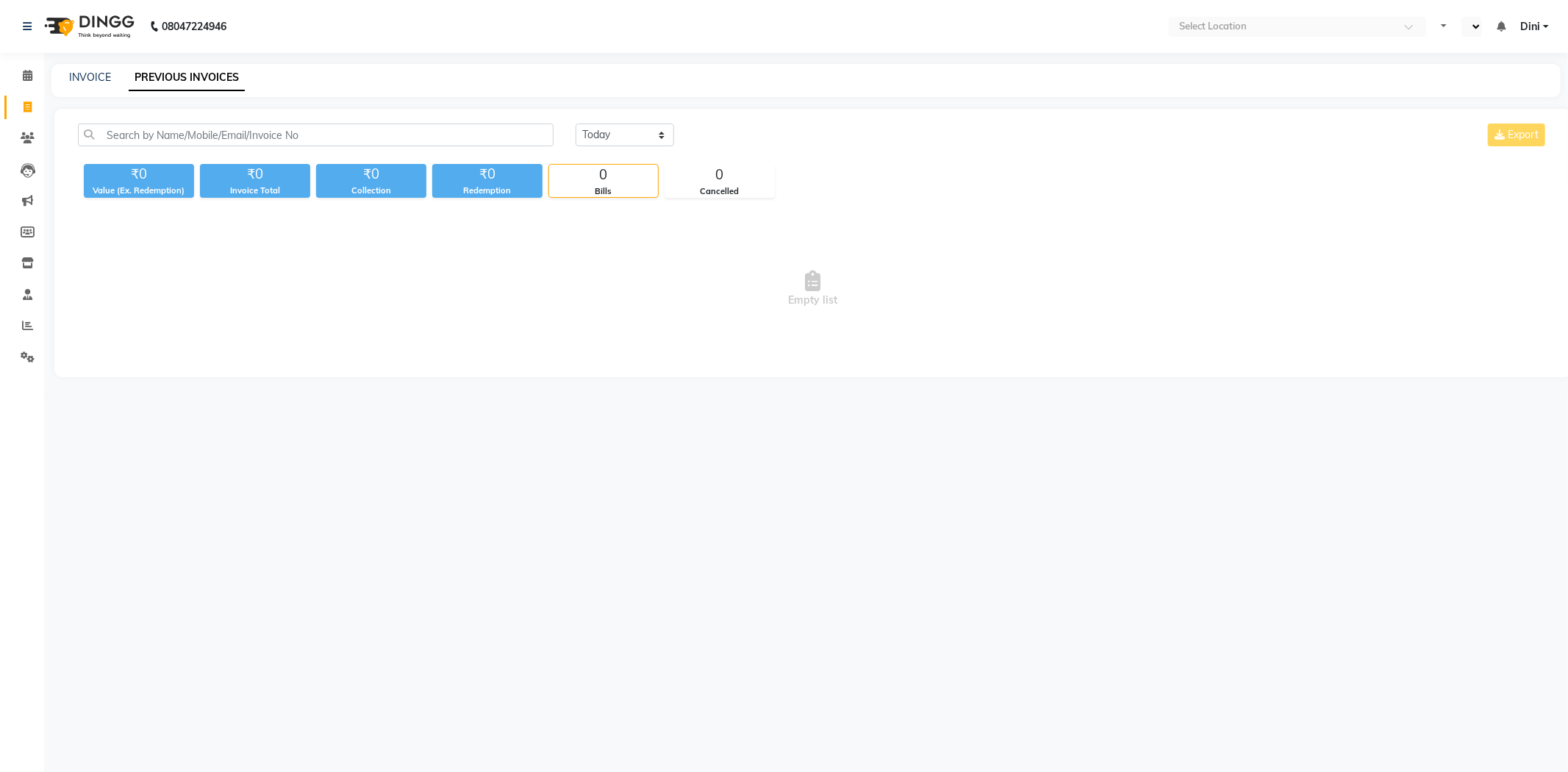
select select "en"
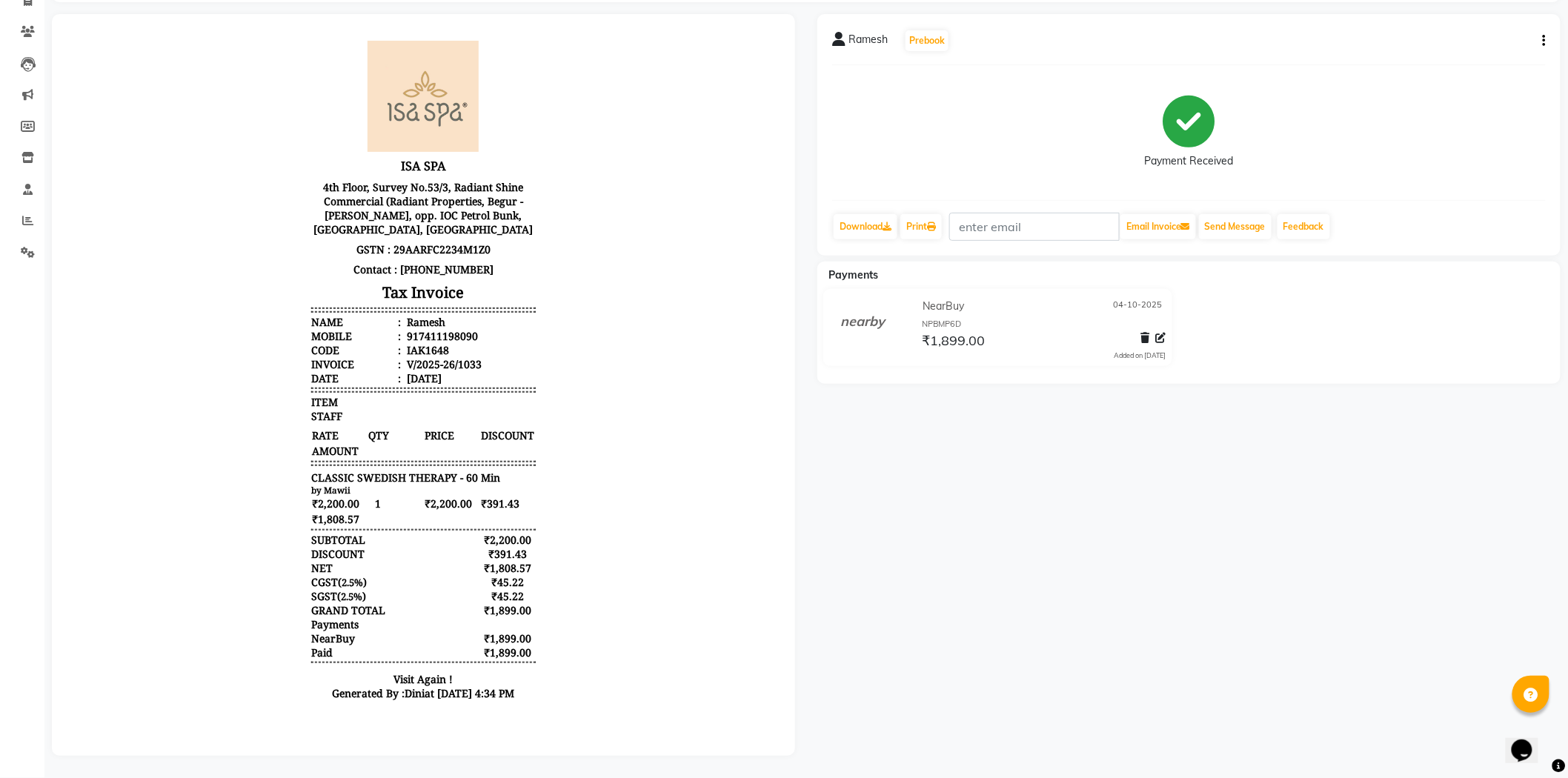
scroll to position [11, 0]
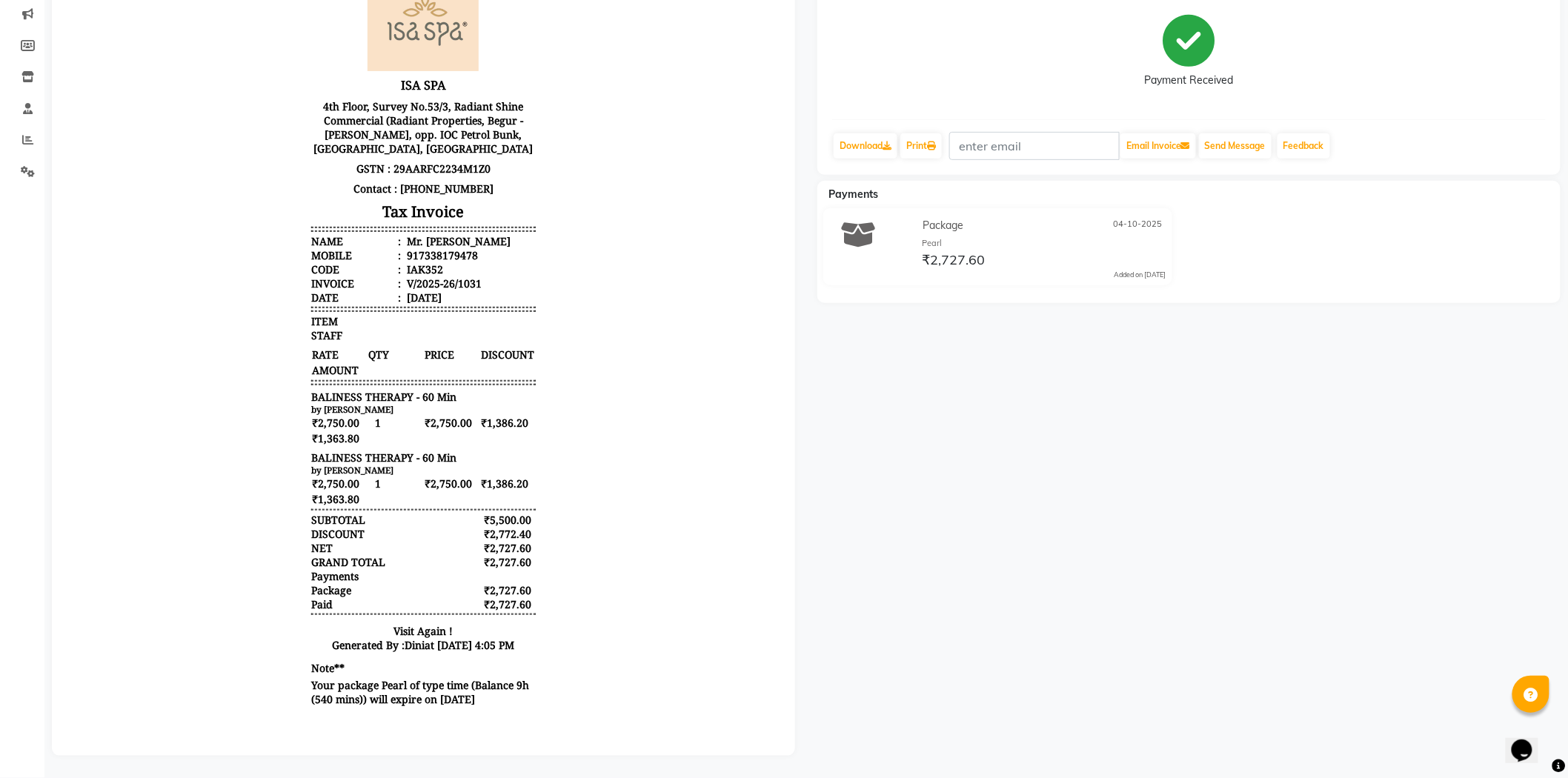
scroll to position [11, 0]
drag, startPoint x: 761, startPoint y: 340, endPoint x: 838, endPoint y: 364, distance: 80.7
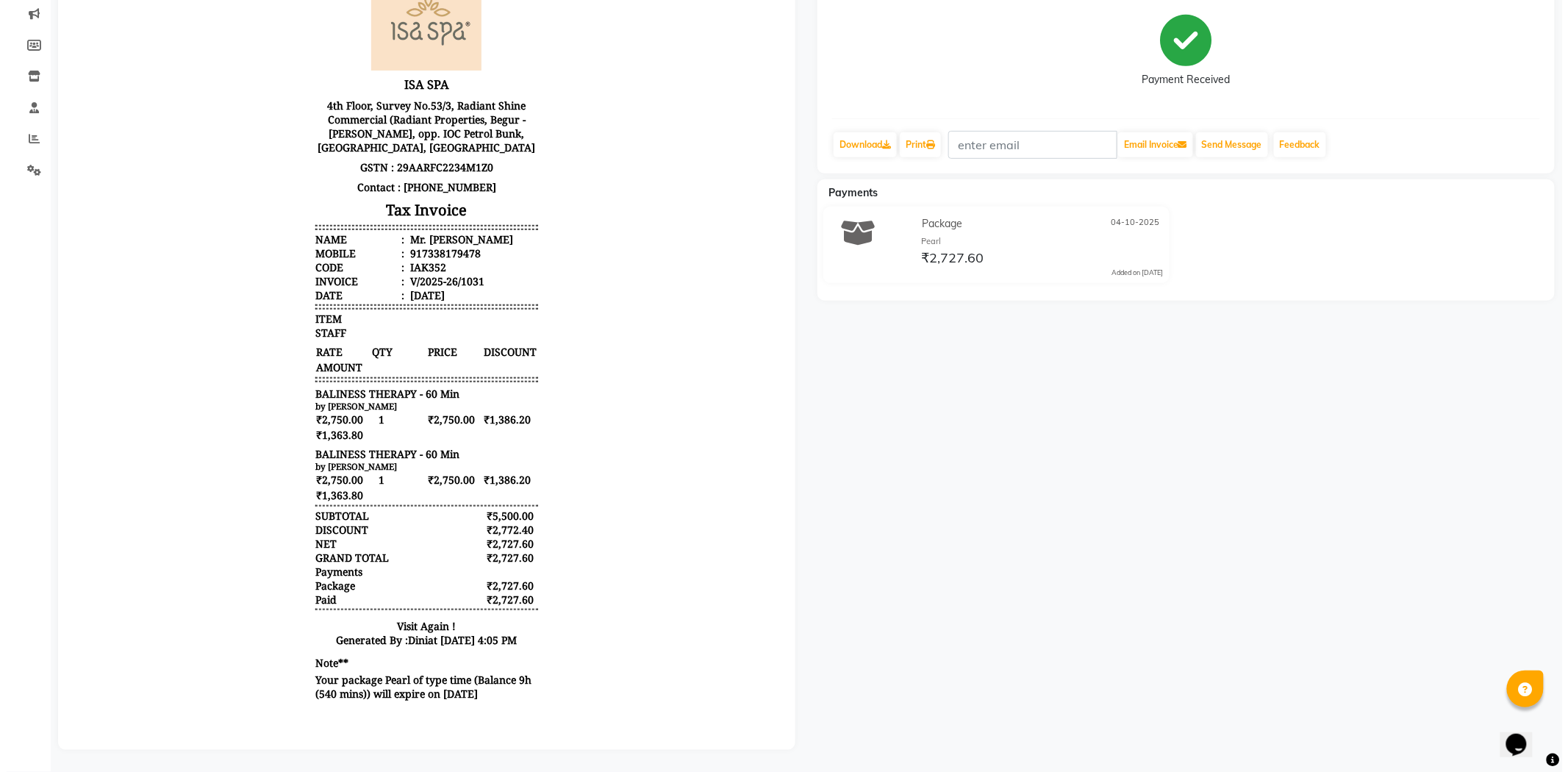
scroll to position [0, 0]
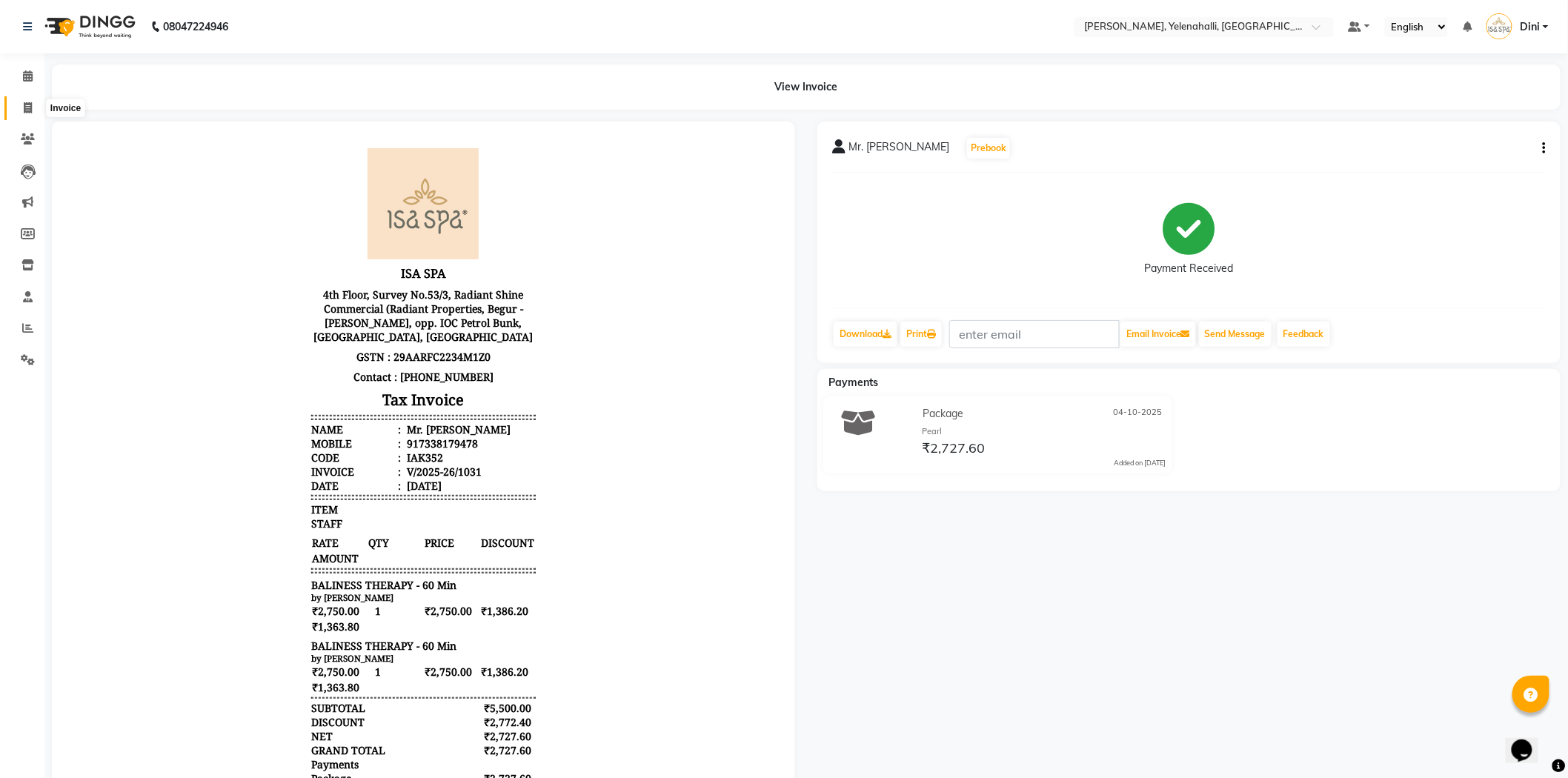
click at [25, 101] on span at bounding box center [28, 108] width 26 height 17
select select "service"
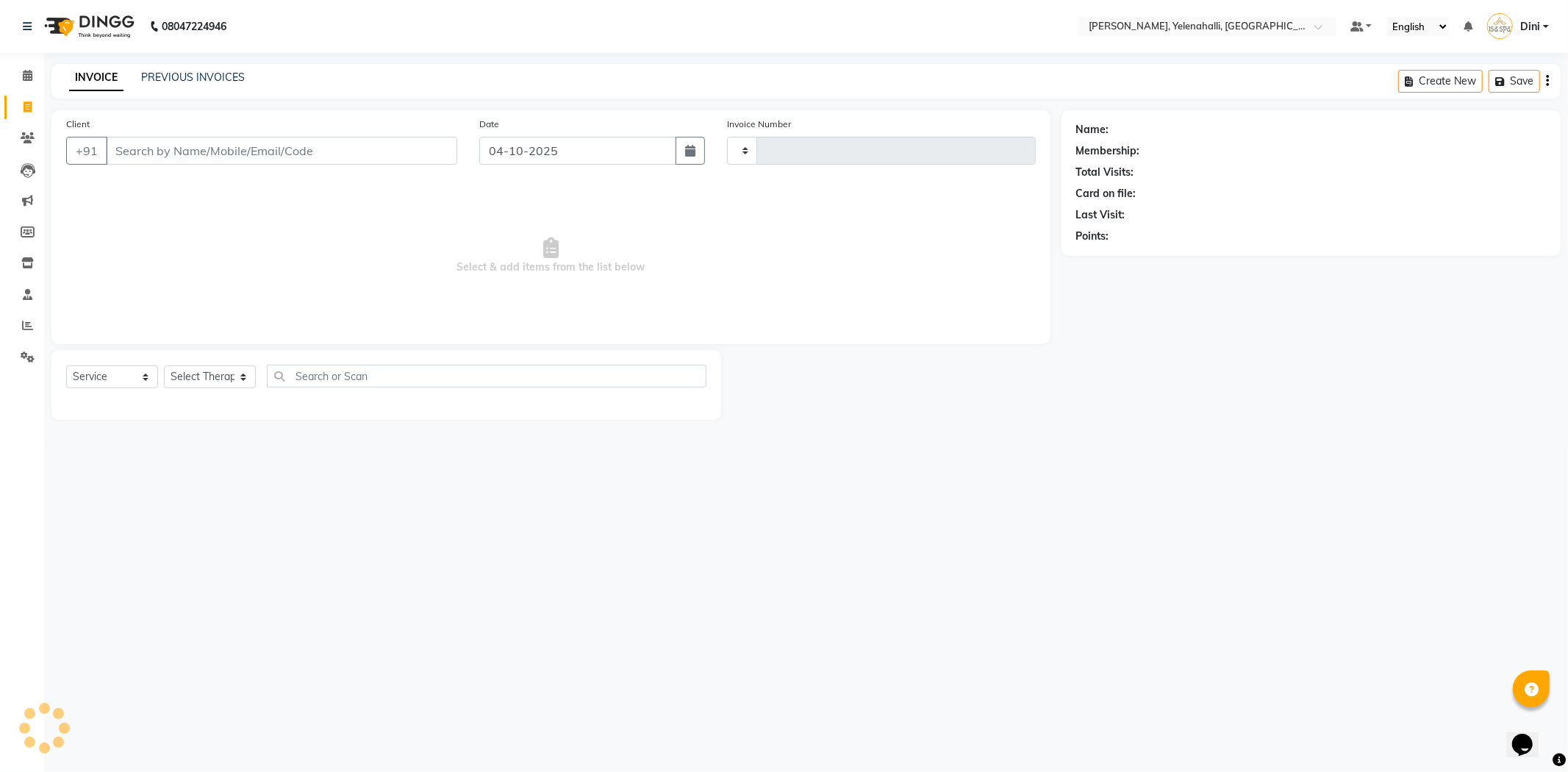
type input "1035"
select select "6121"
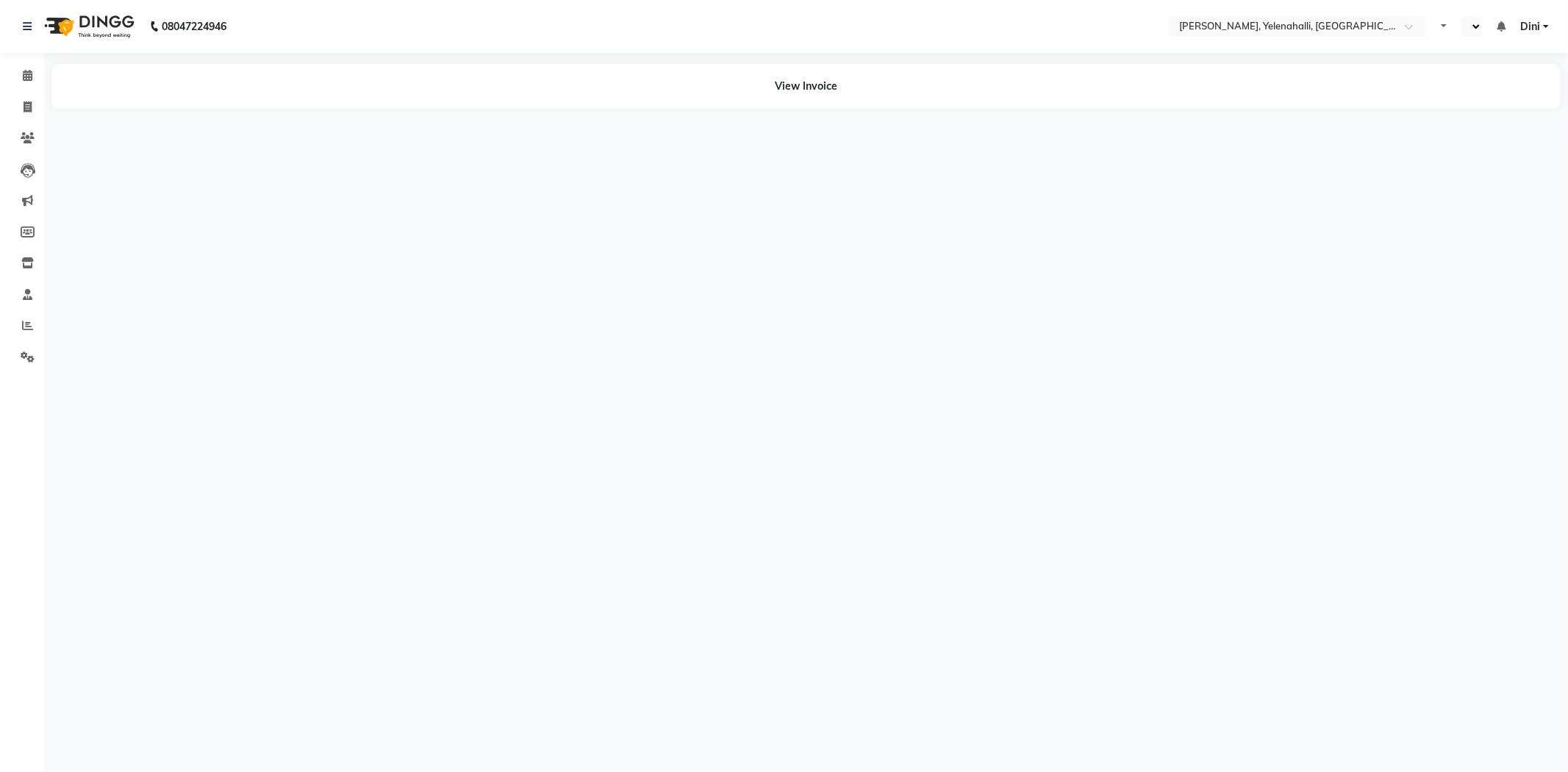
select select "en"
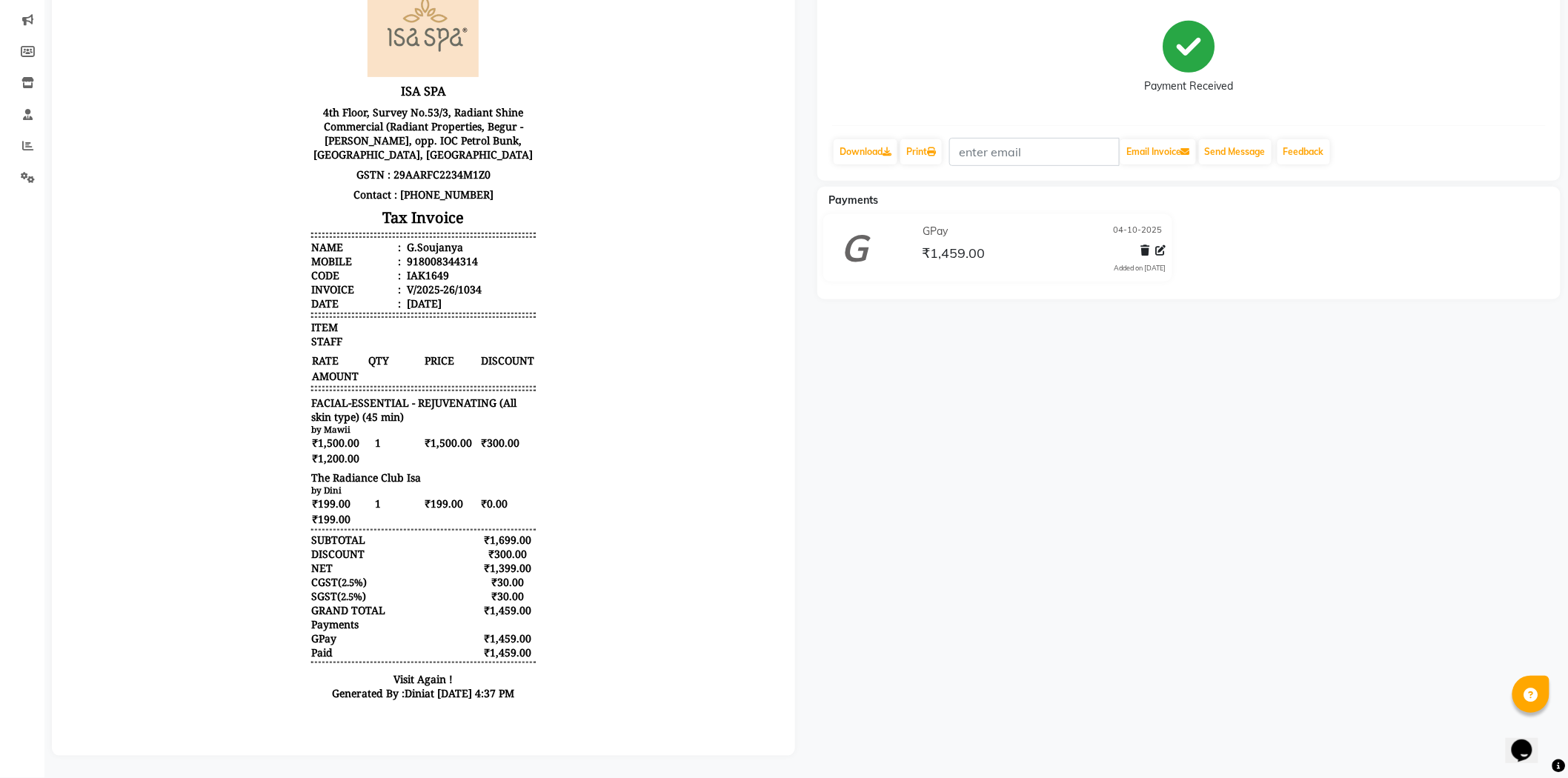
scroll to position [12, 0]
drag, startPoint x: 760, startPoint y: 290, endPoint x: 845, endPoint y: 369, distance: 116.0
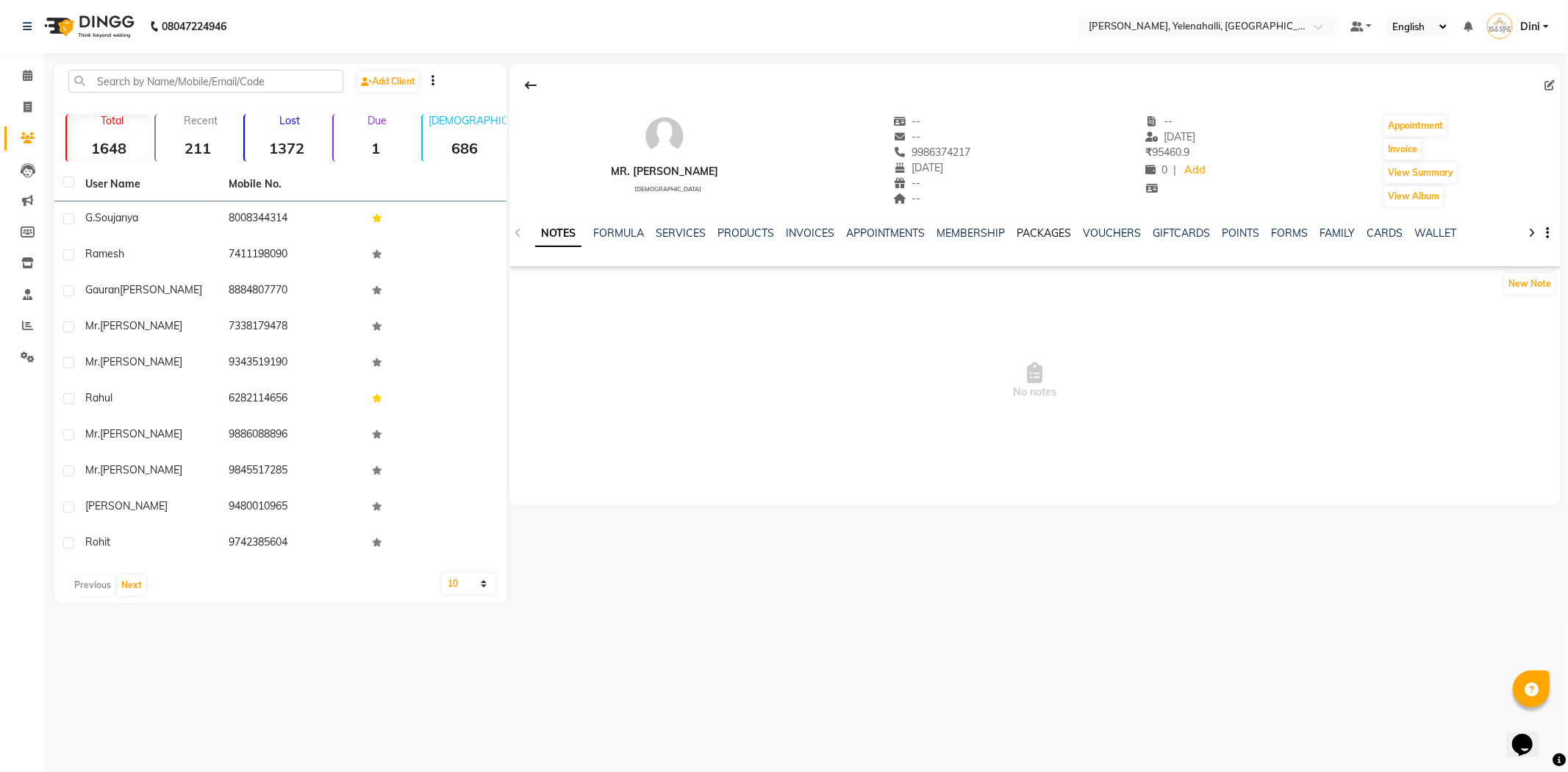
click at [1031, 228] on link "PACKAGES" at bounding box center [1045, 233] width 54 height 14
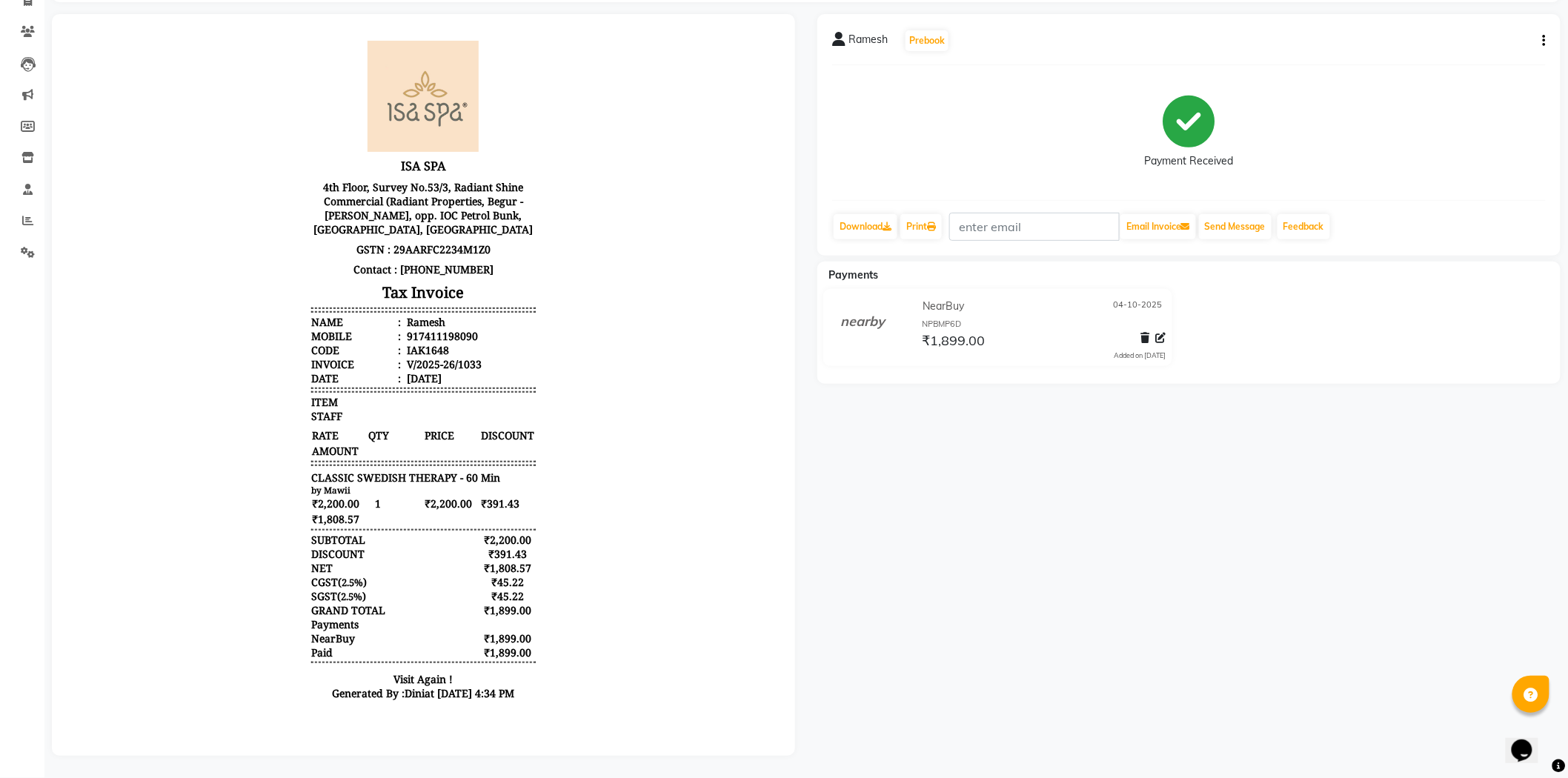
scroll to position [11, 0]
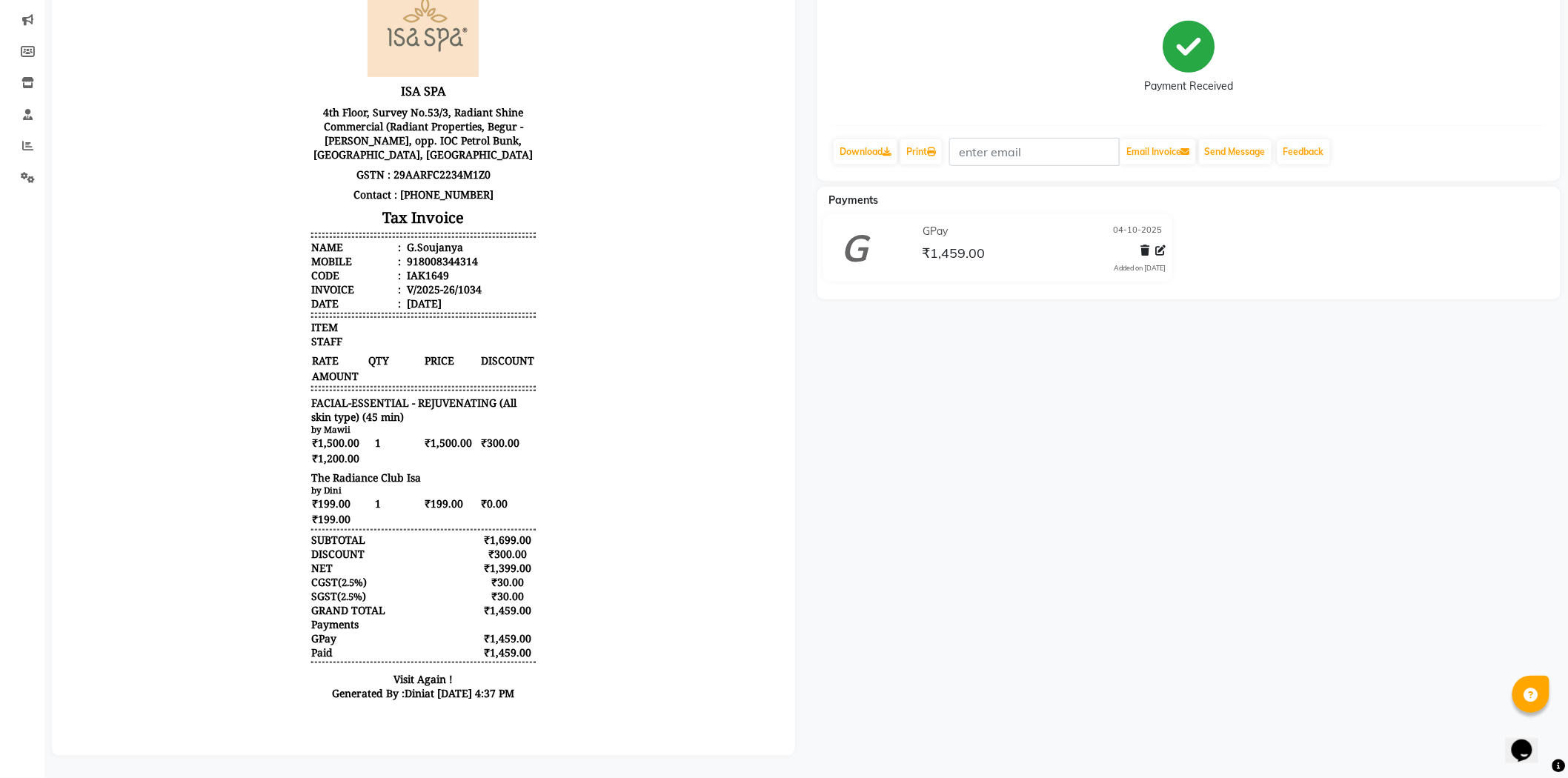
scroll to position [12, 0]
drag, startPoint x: 760, startPoint y: 279, endPoint x: 857, endPoint y: 357, distance: 124.5
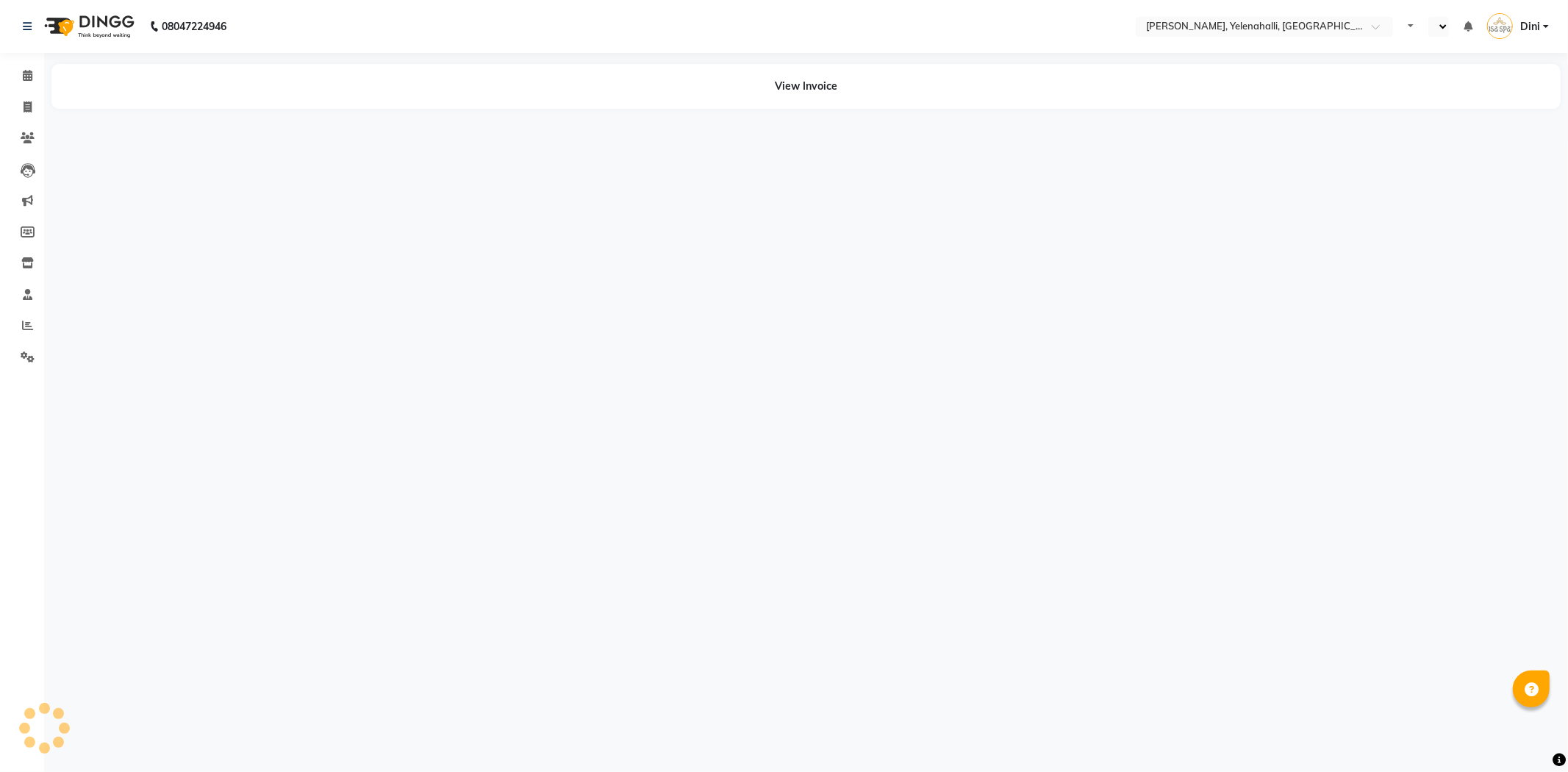
select select "en"
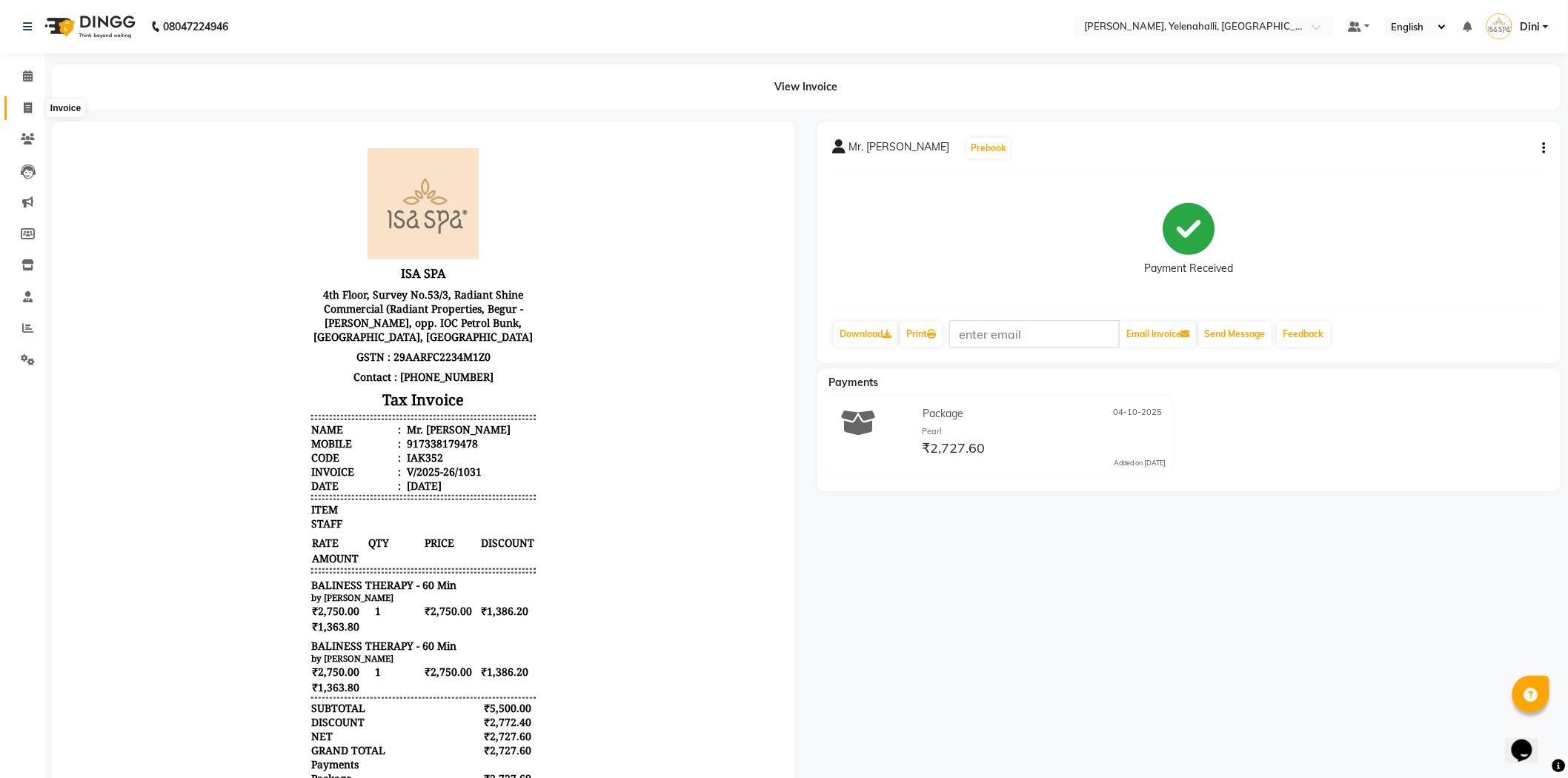
click at [33, 101] on span at bounding box center [28, 108] width 26 height 17
select select "service"
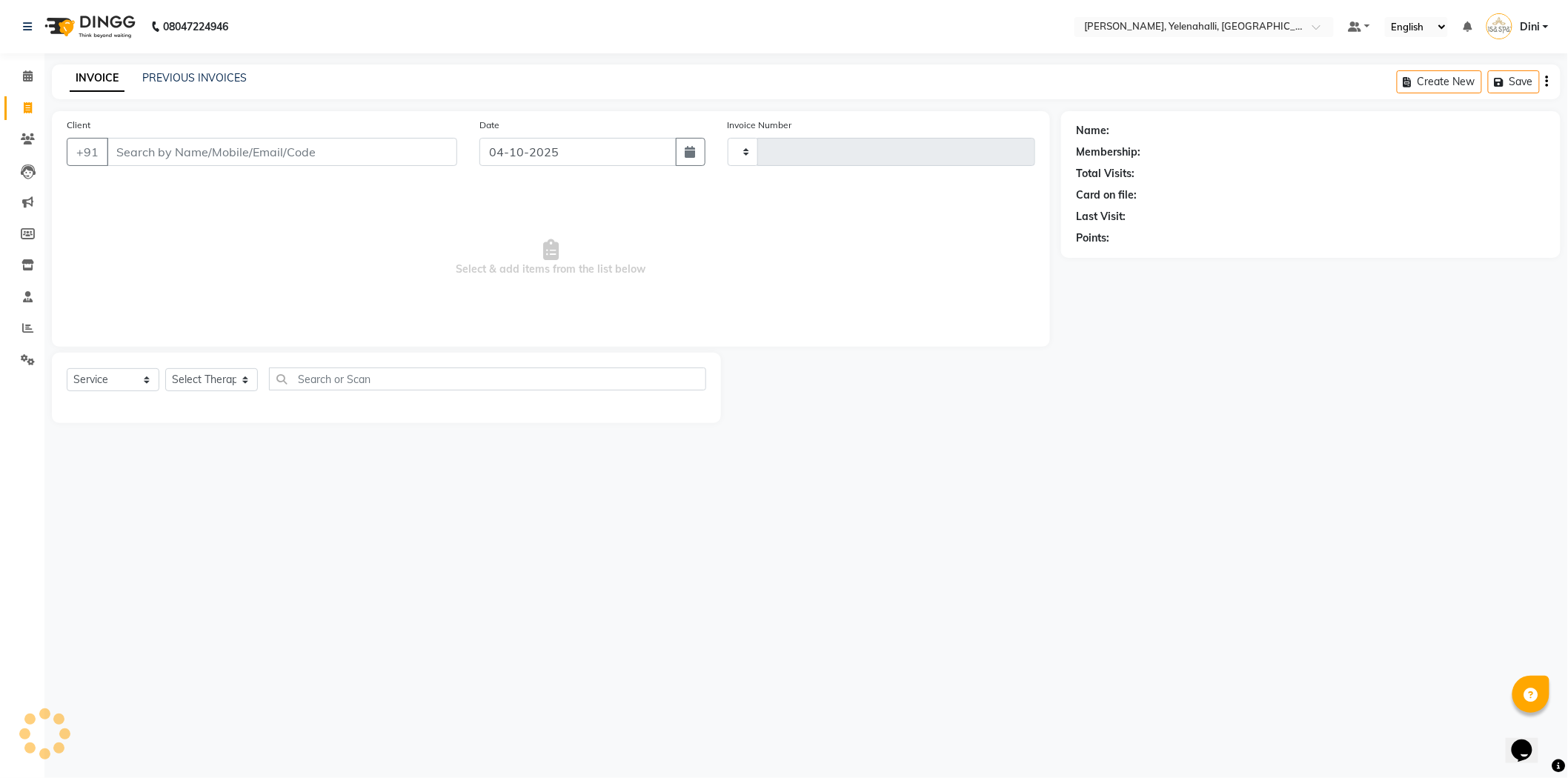
type input "1035"
select select "6121"
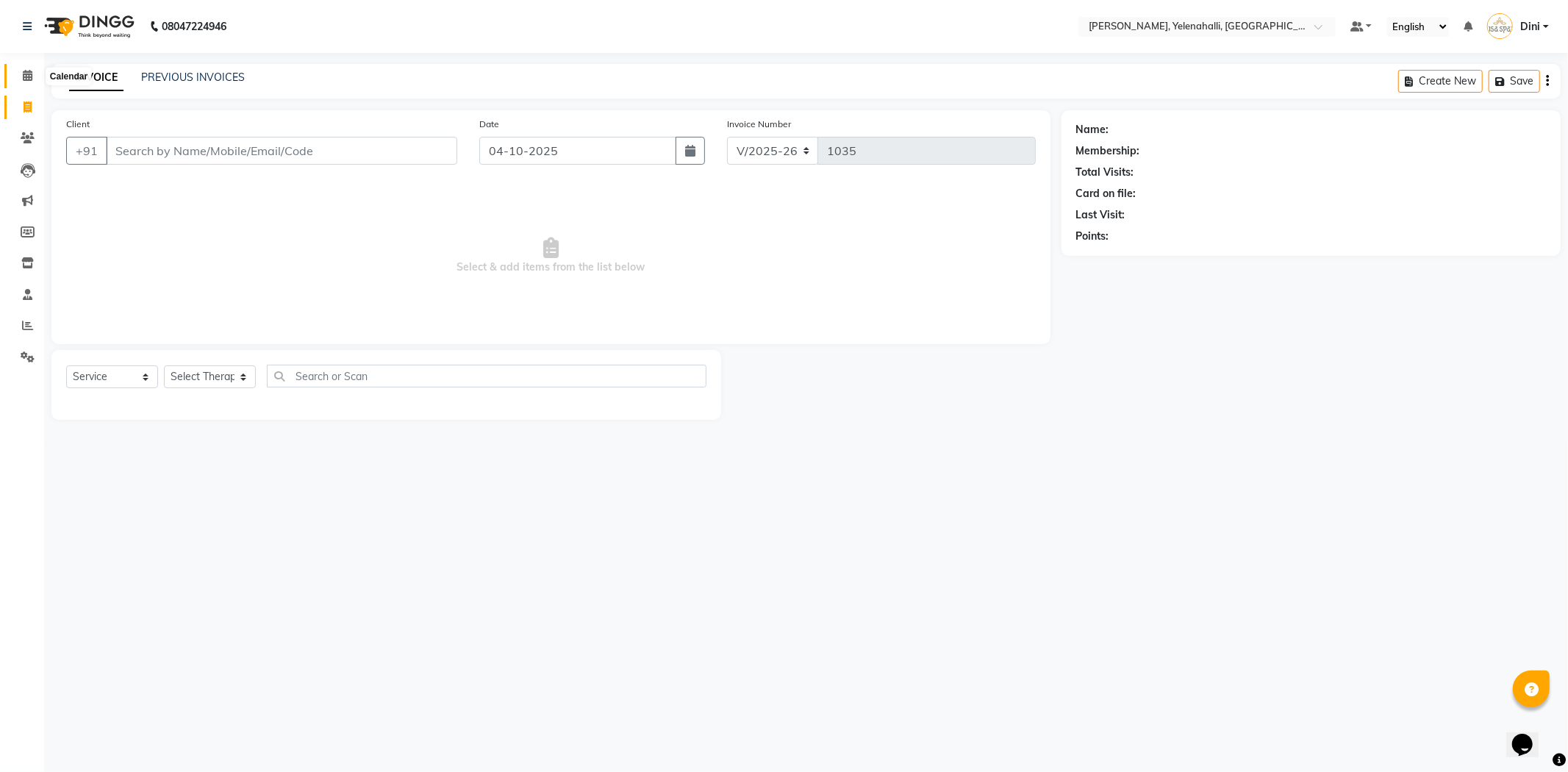
click at [23, 72] on icon at bounding box center [27, 75] width 10 height 11
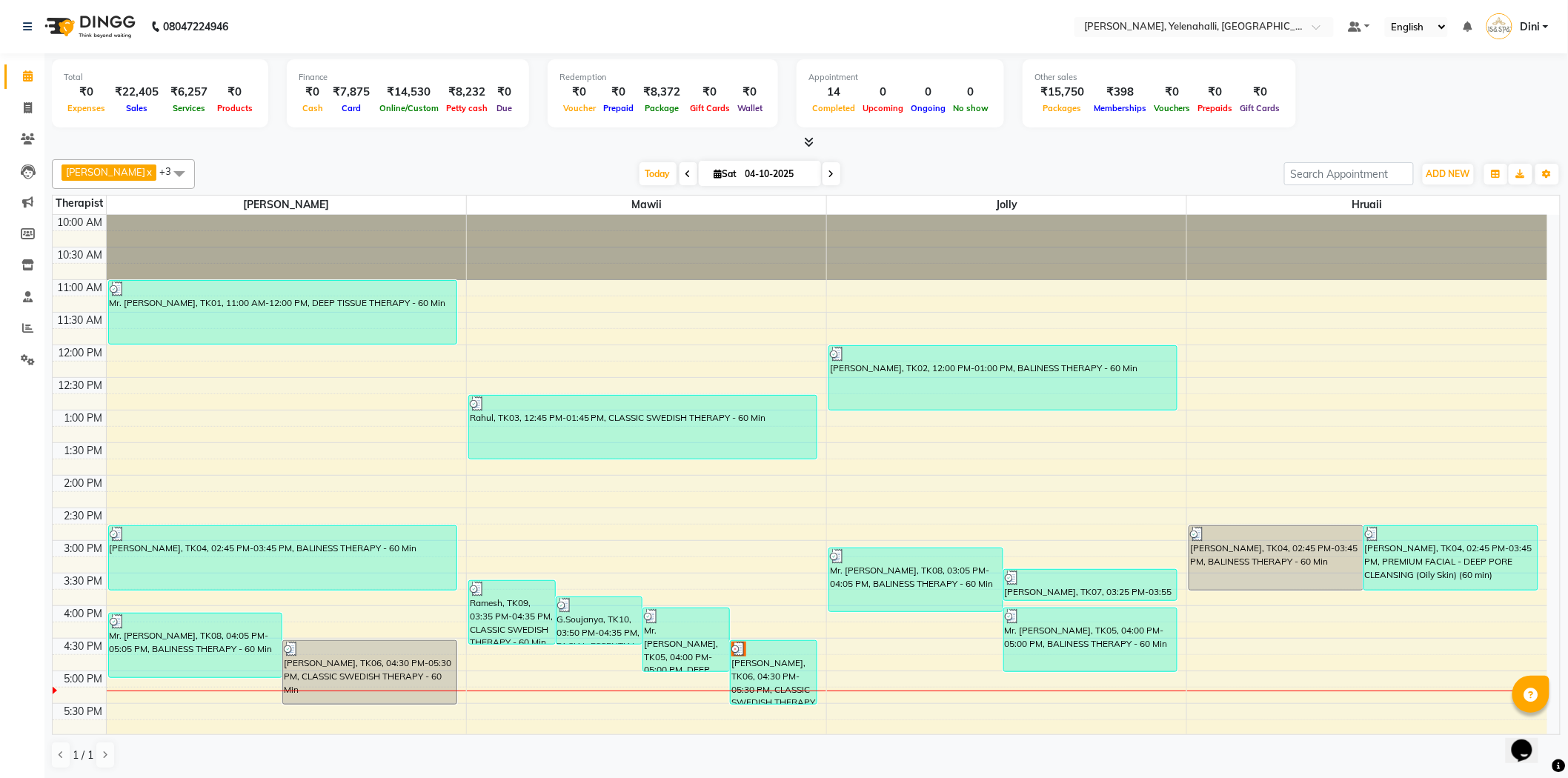
click at [808, 138] on icon at bounding box center [809, 142] width 10 height 11
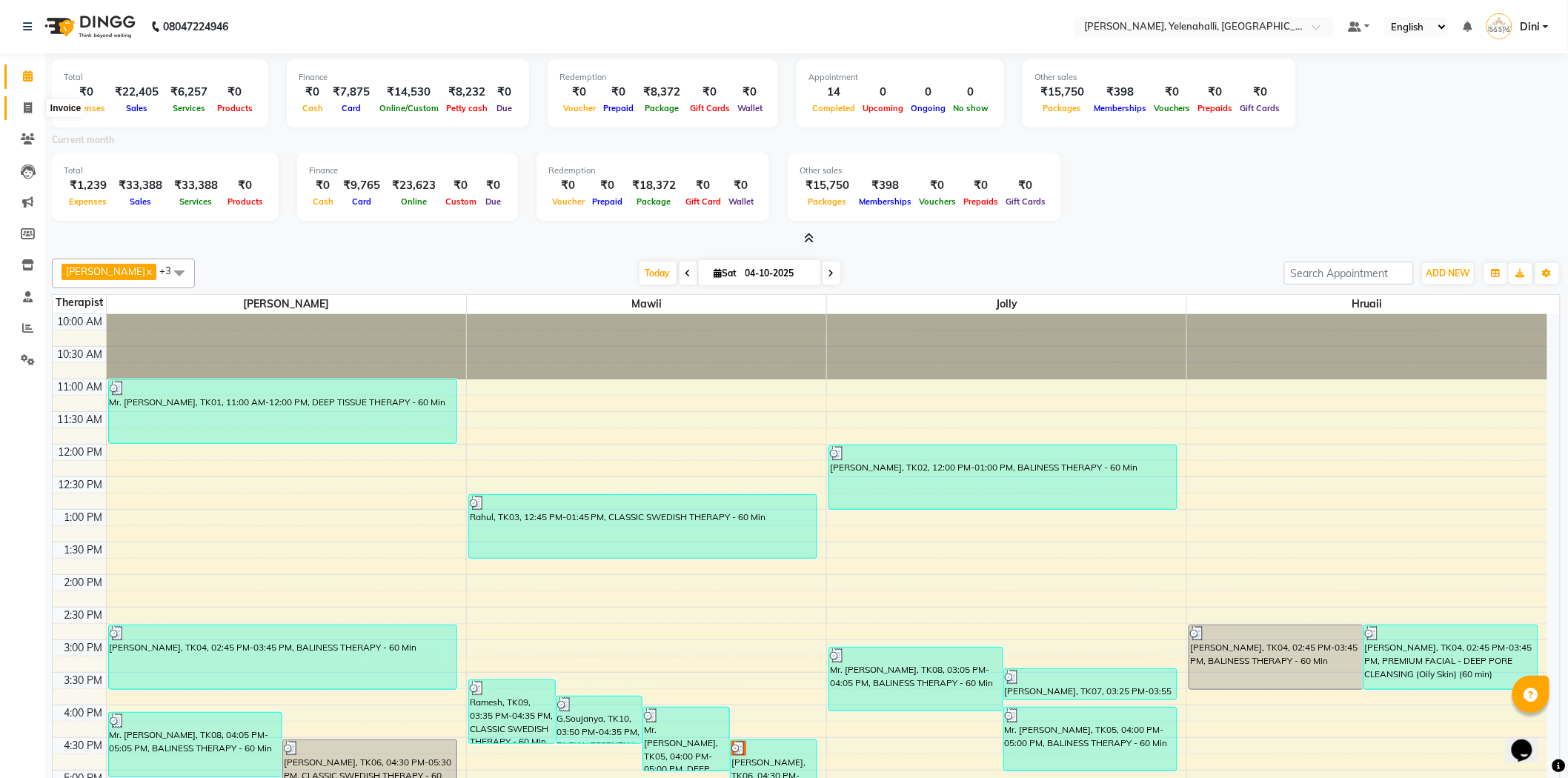
click at [27, 109] on icon at bounding box center [27, 108] width 8 height 11
select select "6121"
select select "service"
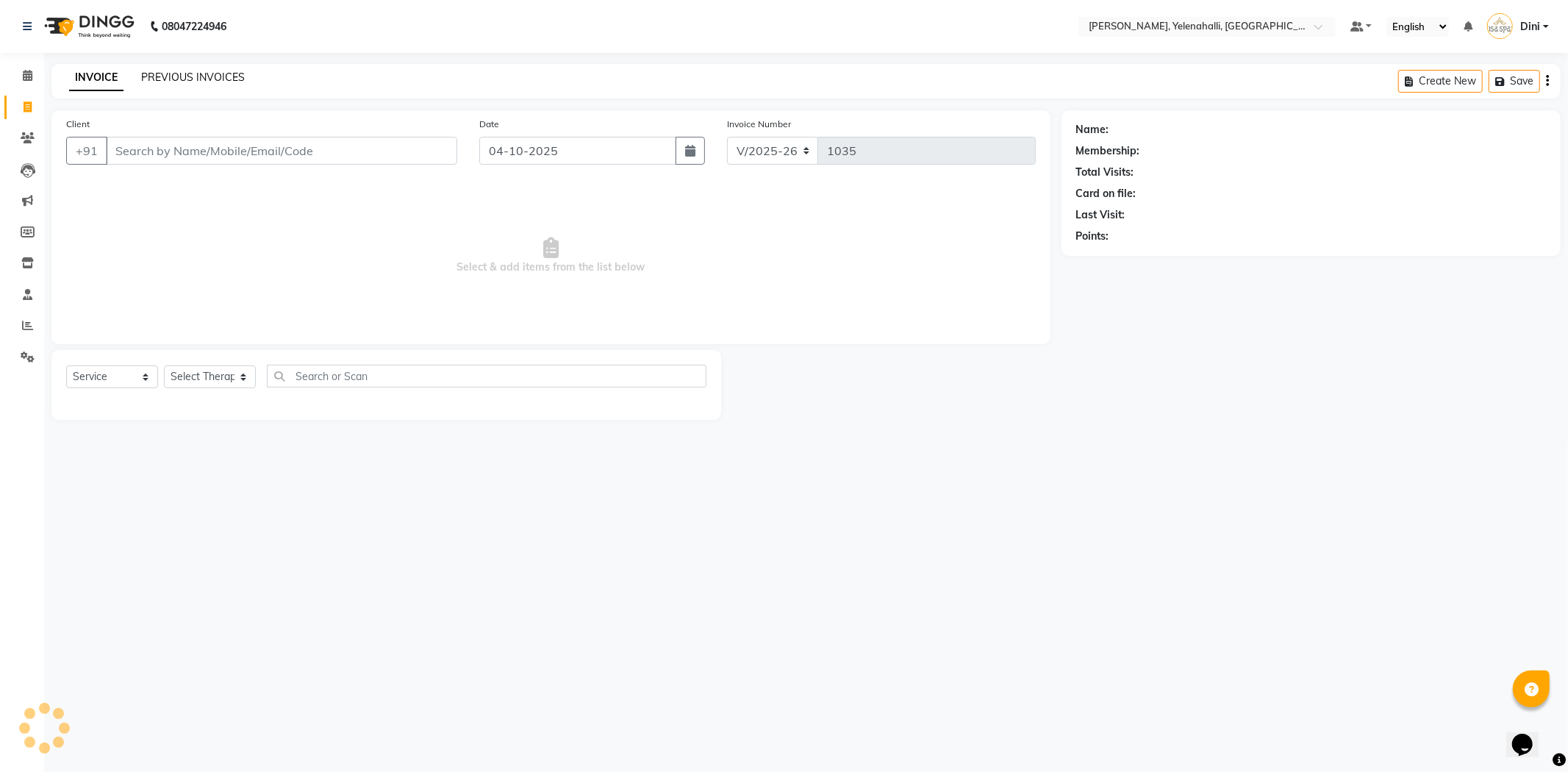
click at [193, 78] on link "PREVIOUS INVOICES" at bounding box center [193, 78] width 104 height 14
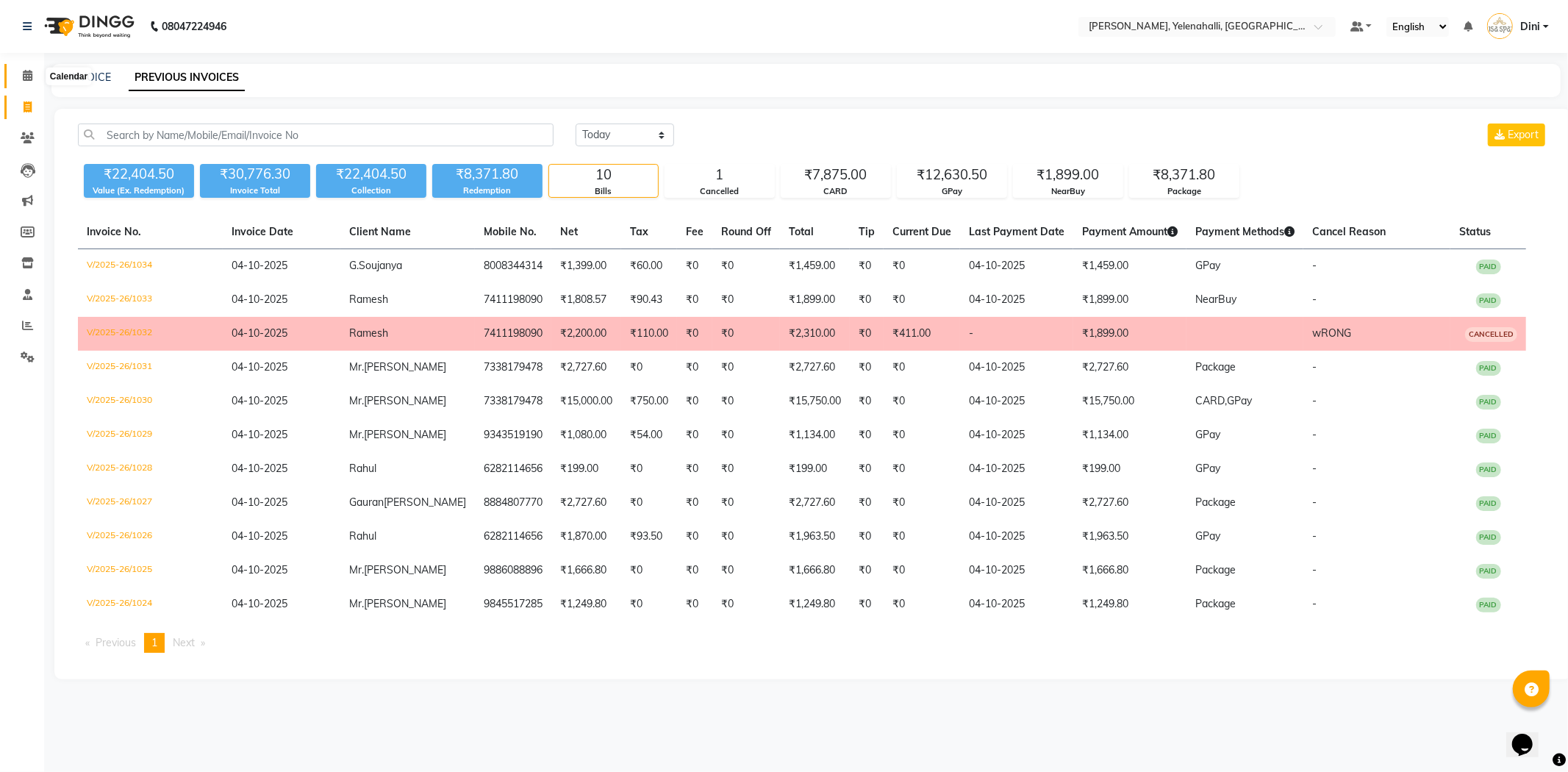
click at [32, 79] on span at bounding box center [28, 76] width 26 height 17
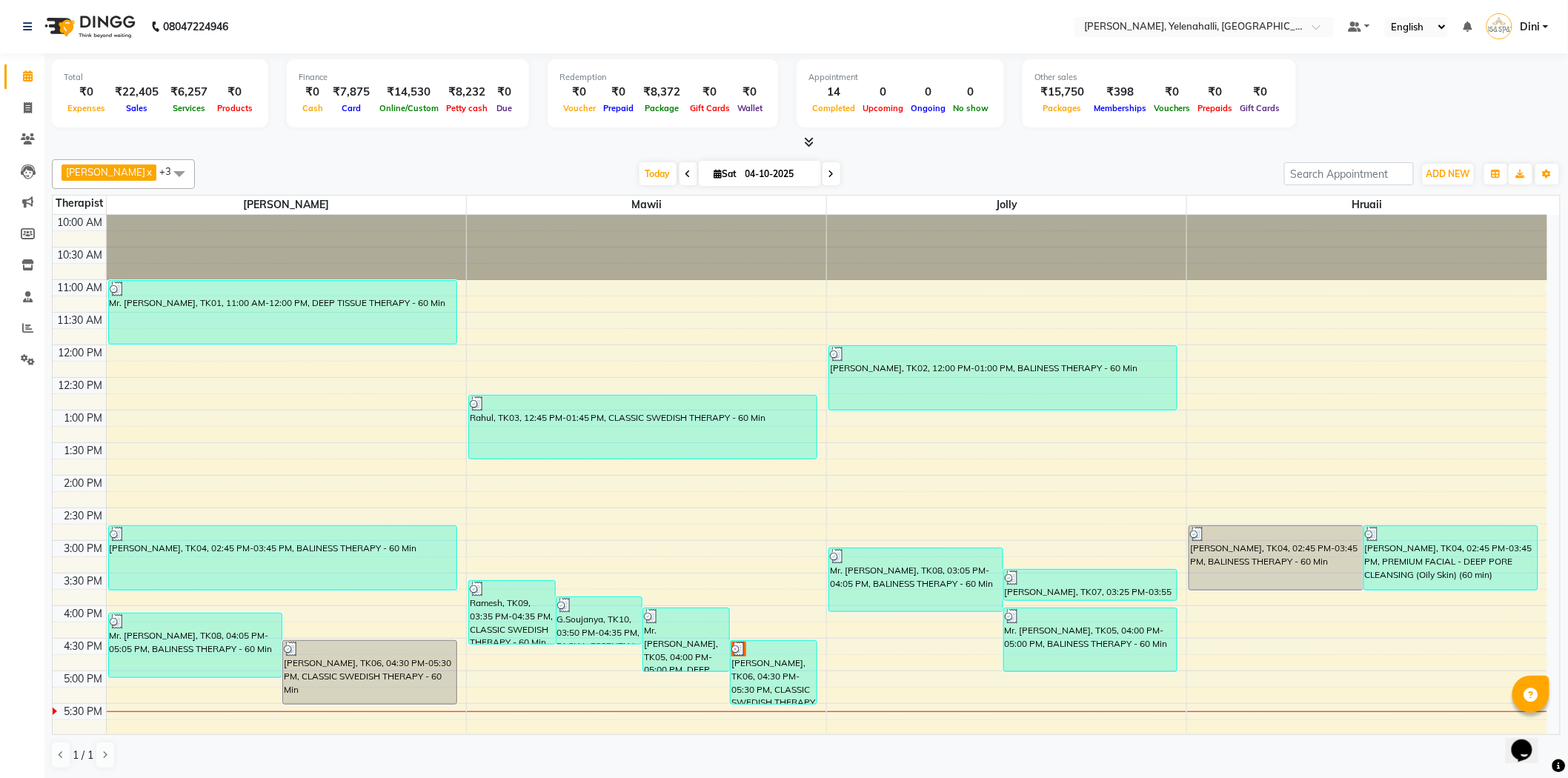
scroll to position [1, 0]
click at [812, 140] on icon at bounding box center [809, 141] width 10 height 11
click at [24, 106] on icon at bounding box center [27, 108] width 8 height 11
select select "service"
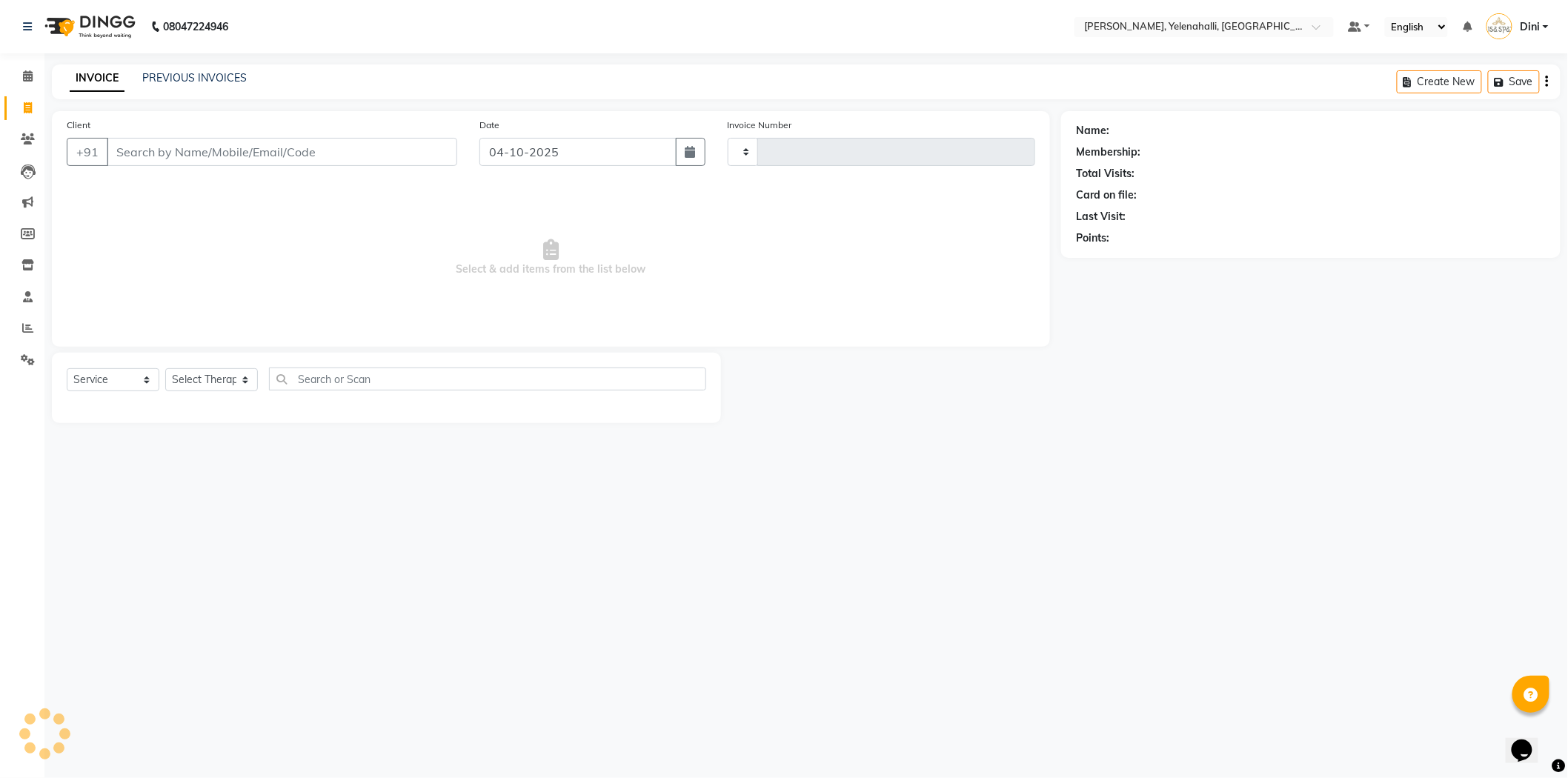
type input "1035"
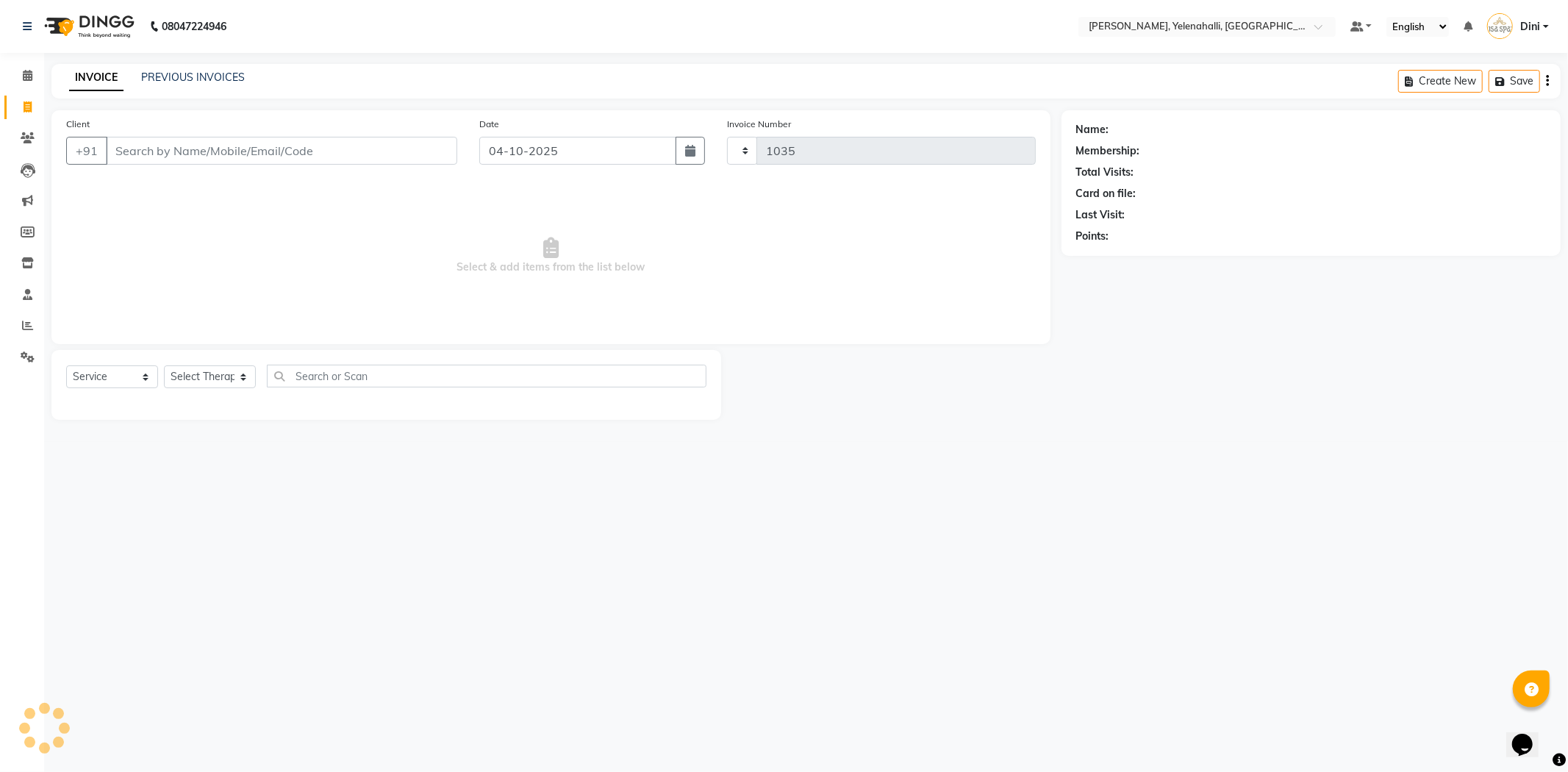
select select "6121"
click at [20, 74] on span at bounding box center [28, 76] width 26 height 17
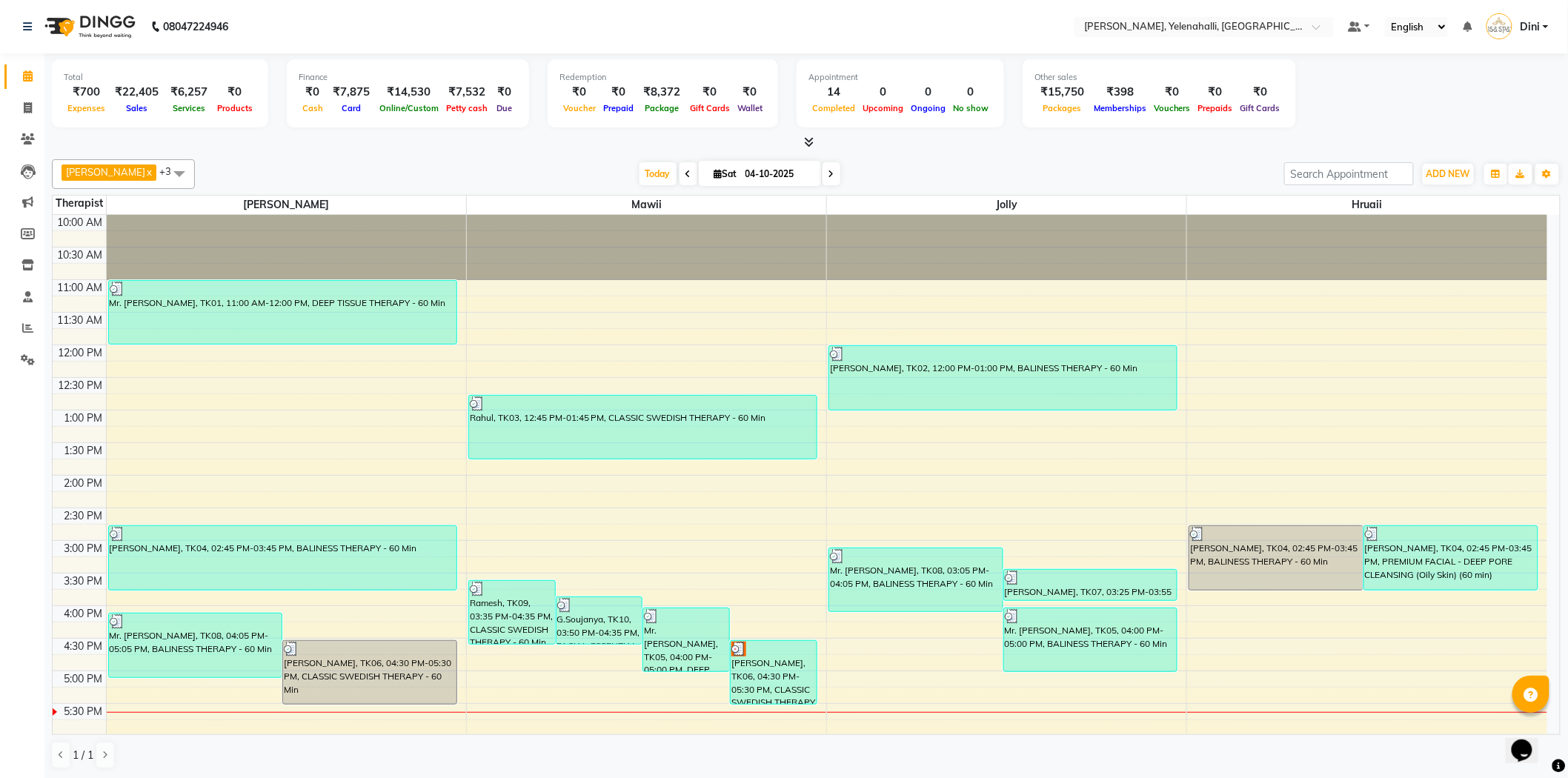
scroll to position [200, 0]
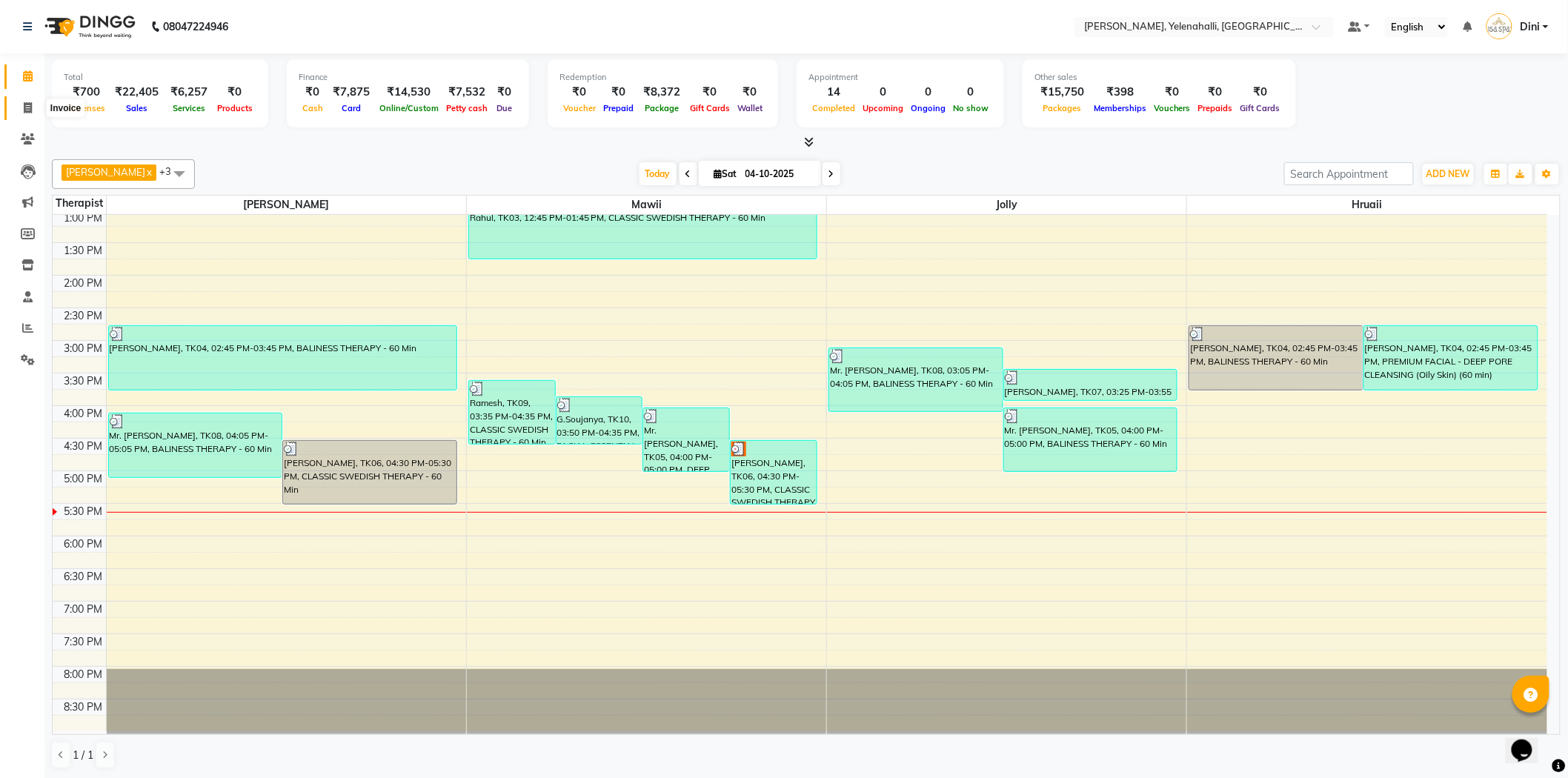
click at [25, 101] on span at bounding box center [28, 108] width 26 height 17
select select "service"
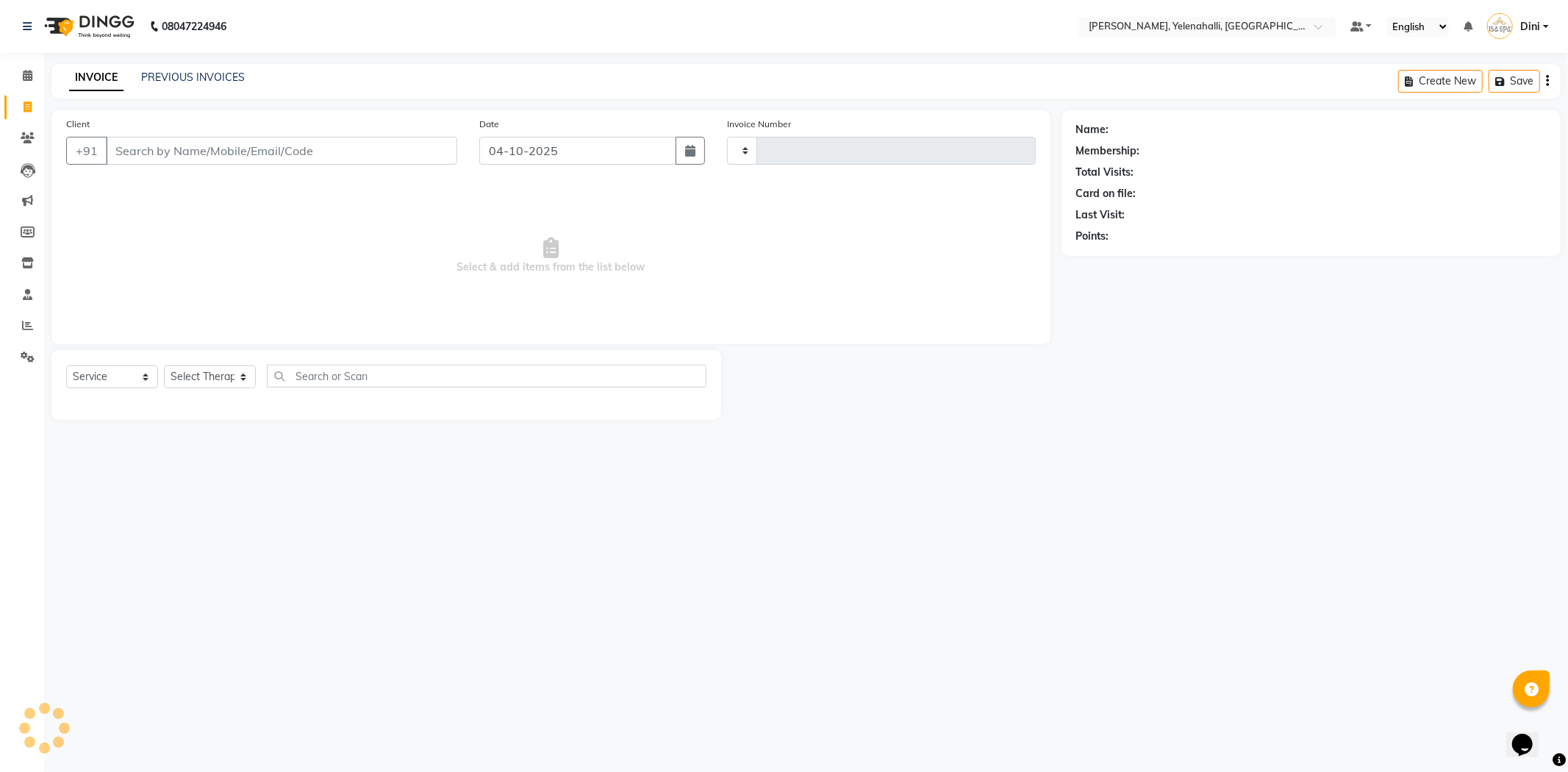
click at [139, 154] on input "Client" at bounding box center [282, 150] width 352 height 28
type input "1035"
select select "6121"
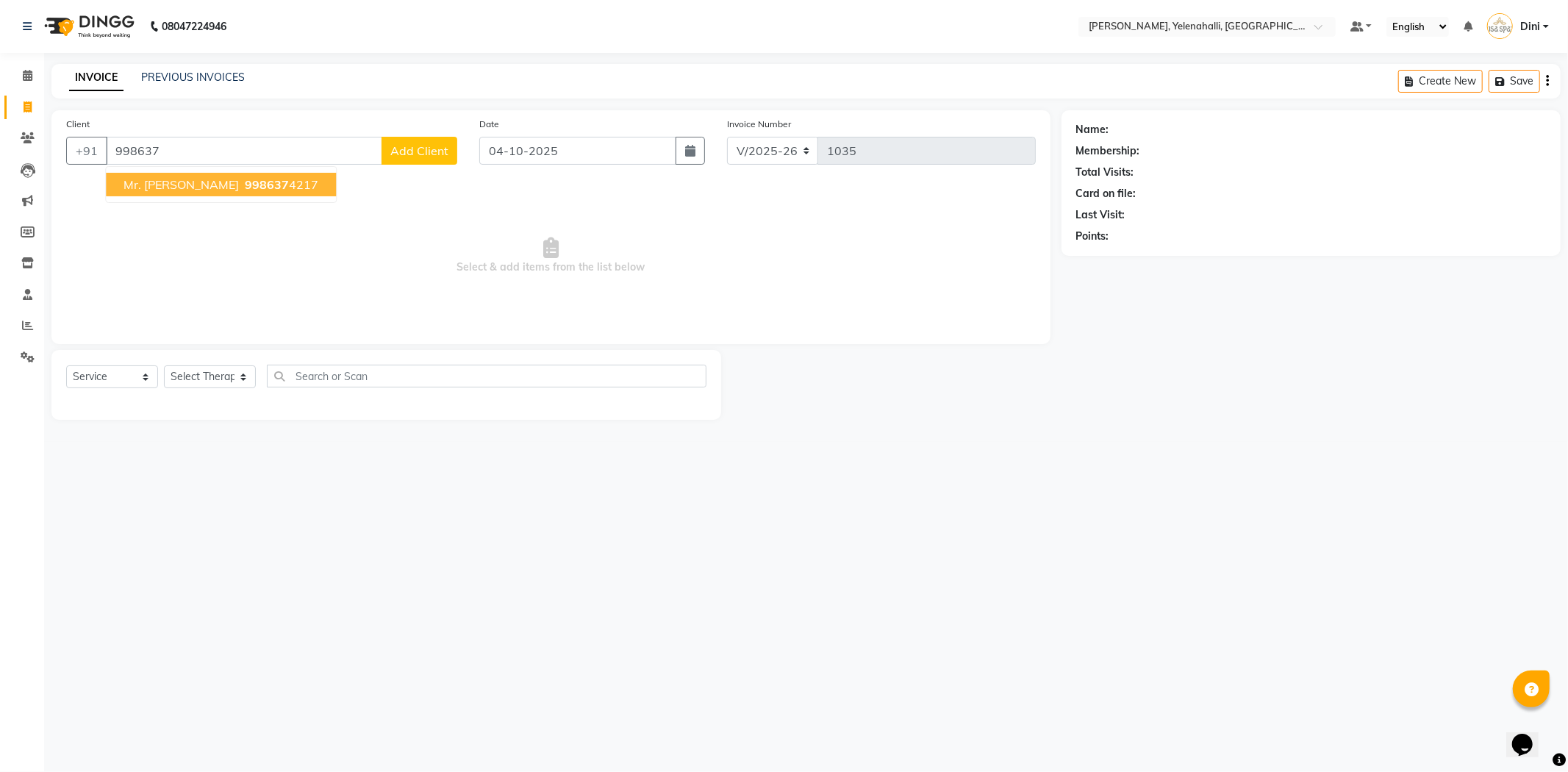
click at [197, 184] on span "Mr. [PERSON_NAME]" at bounding box center [181, 184] width 115 height 15
type input "9986374217"
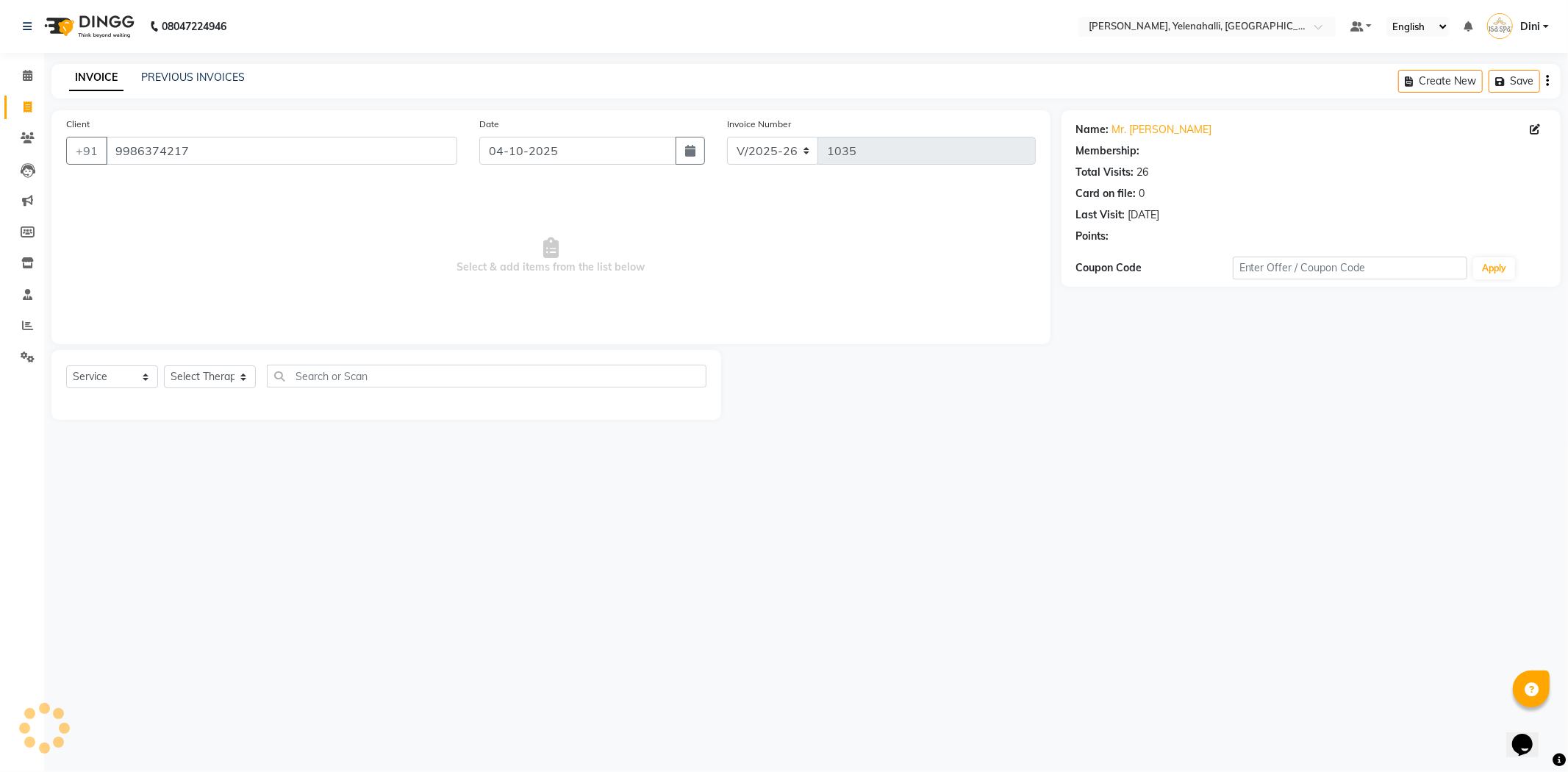
select select "1: Object"
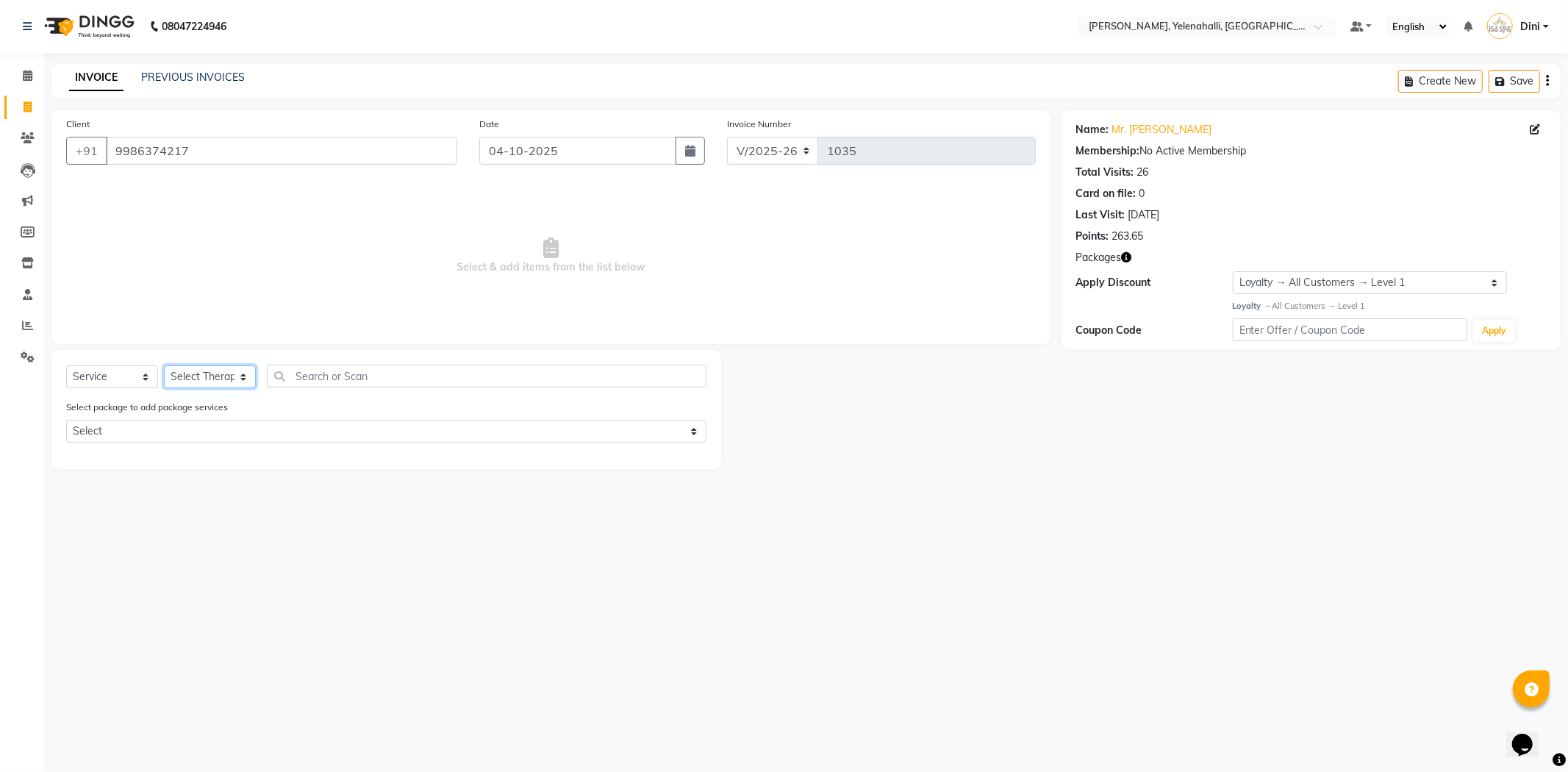
click at [215, 373] on select "Select Therapist Admin [PERSON_NAME] Hruaii [PERSON_NAME] [PERSON_NAME] Mr.Mohi…" at bounding box center [210, 376] width 92 height 23
select select "89721"
click at [164, 366] on select "Select Therapist Admin [PERSON_NAME] Hruaii [PERSON_NAME] [PERSON_NAME] Mr.Mohi…" at bounding box center [210, 376] width 92 height 23
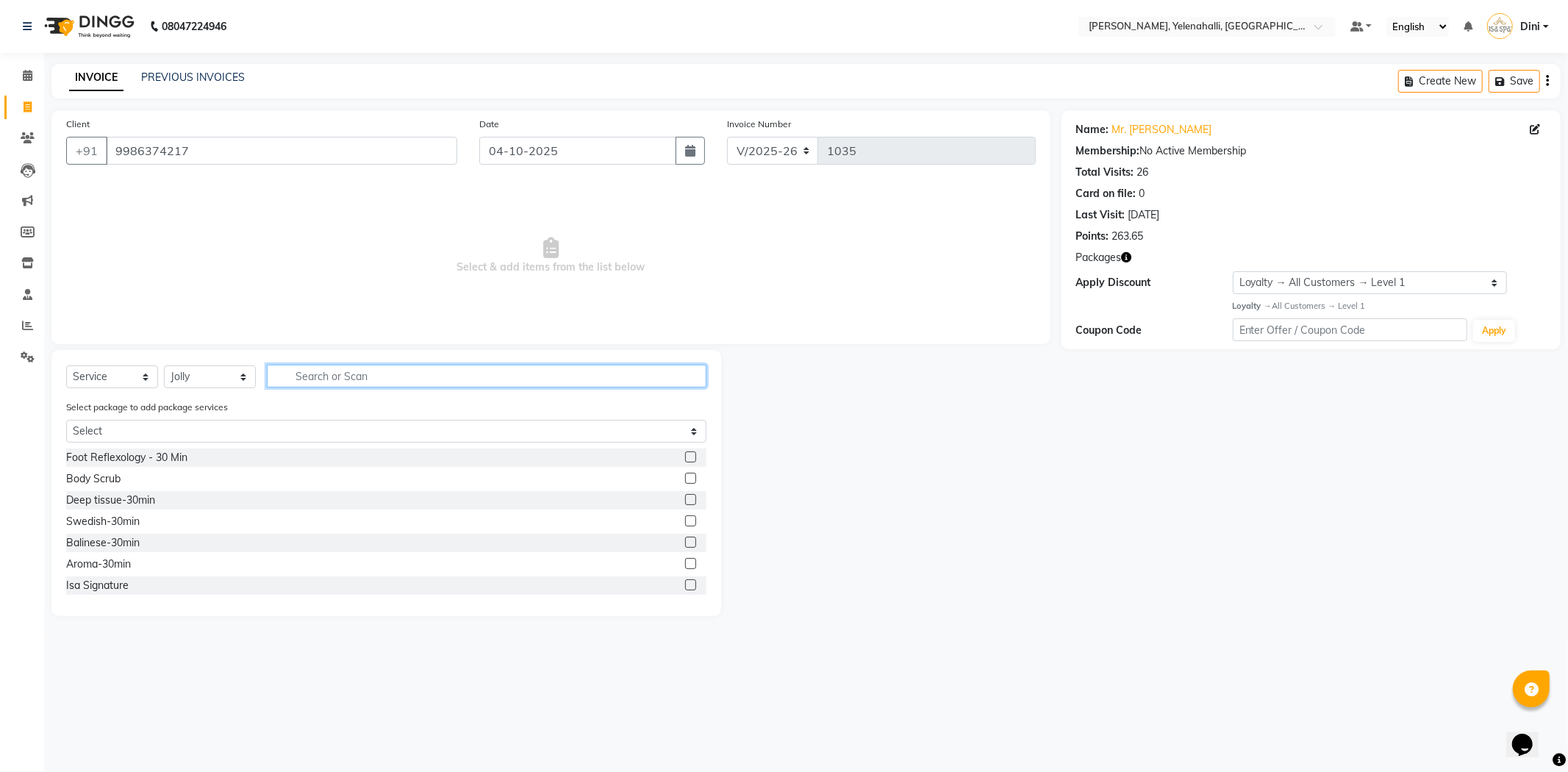
click at [296, 377] on input "text" at bounding box center [487, 375] width 440 height 23
type input "aroma"
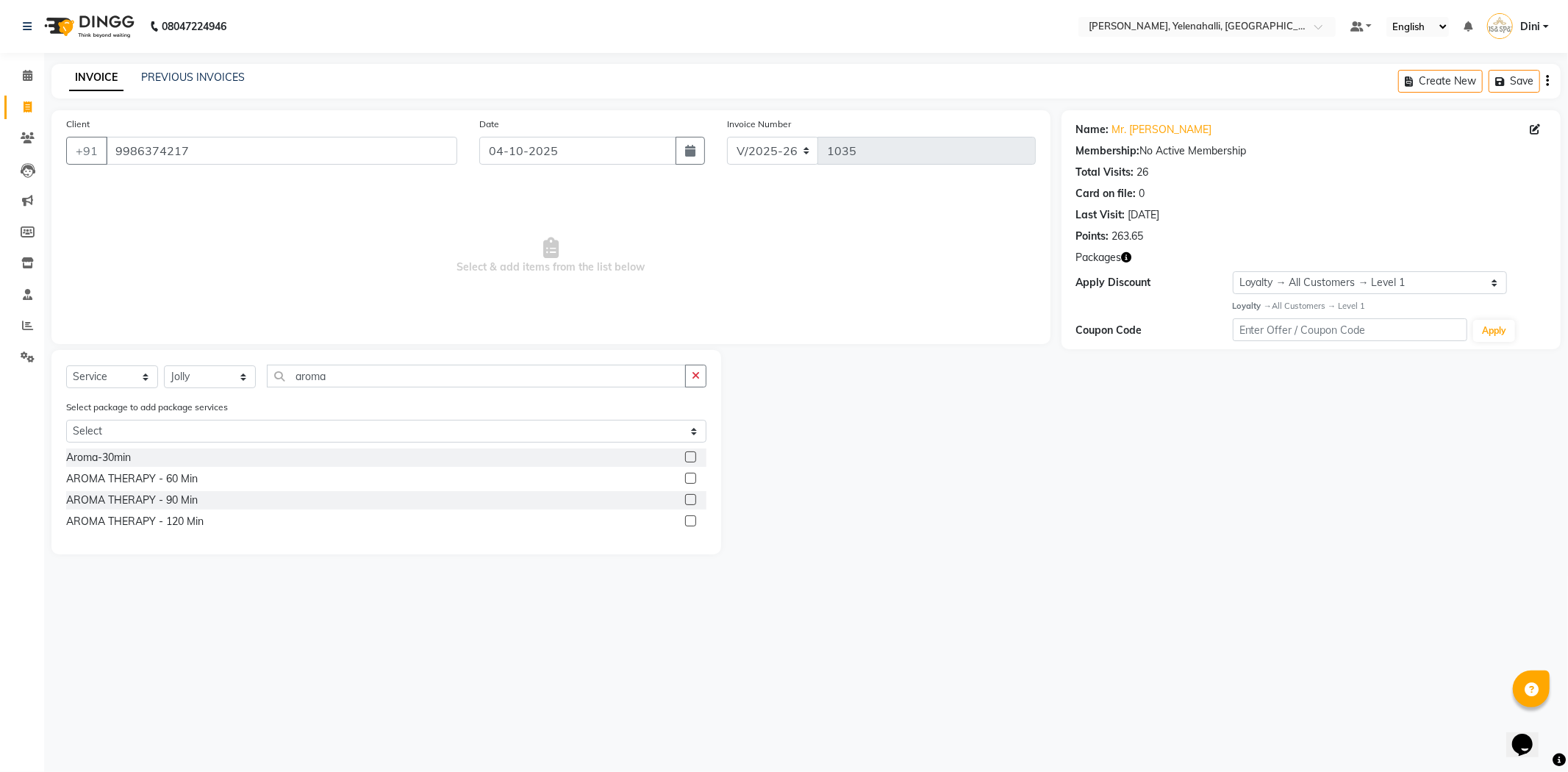
click at [689, 475] on label at bounding box center [690, 478] width 11 height 11
click at [689, 475] on input "checkbox" at bounding box center [690, 479] width 10 height 10
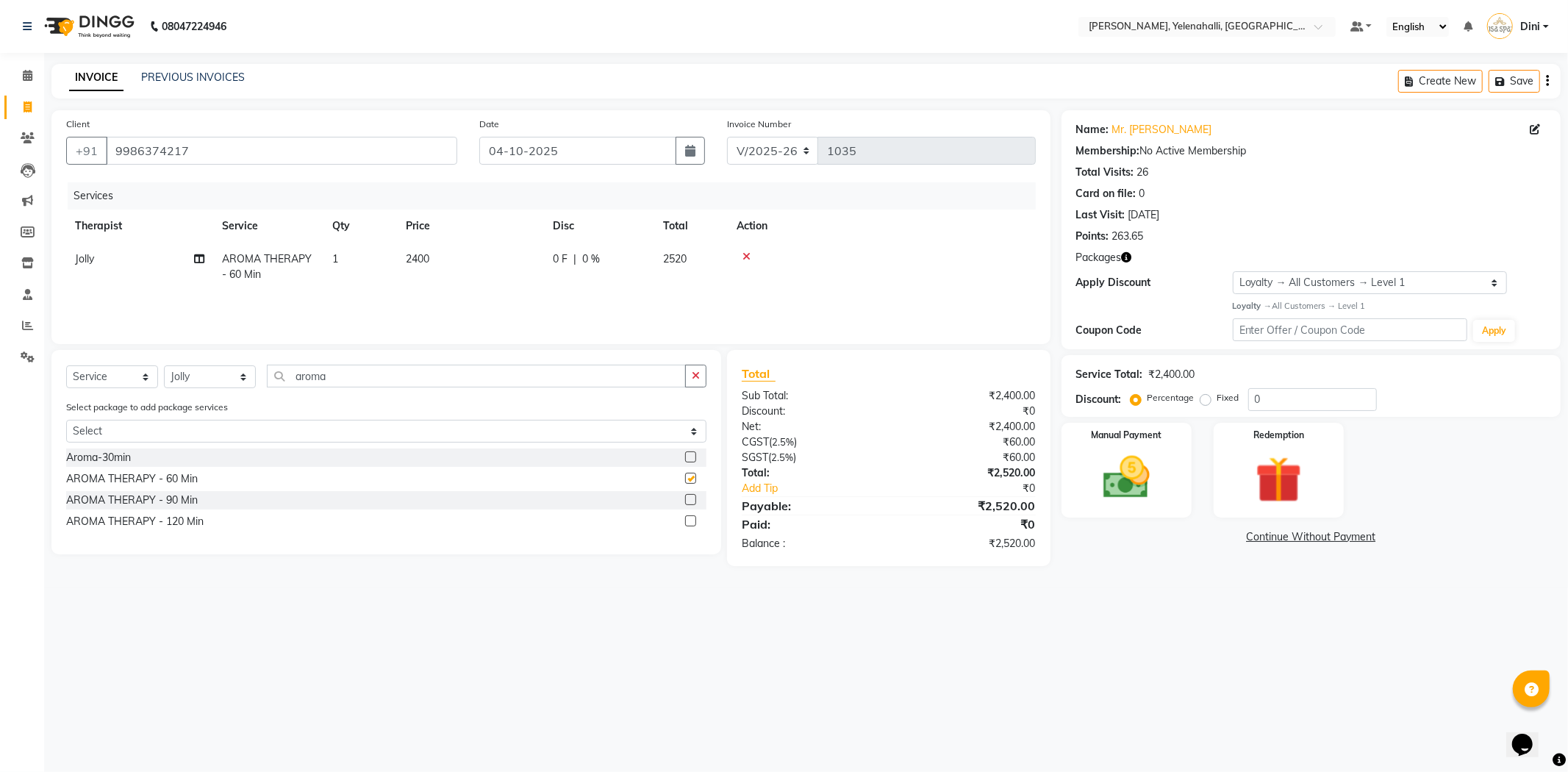
checkbox input "false"
click at [1287, 464] on img at bounding box center [1279, 480] width 79 height 60
click at [1243, 541] on span "Package 1" at bounding box center [1238, 538] width 50 height 17
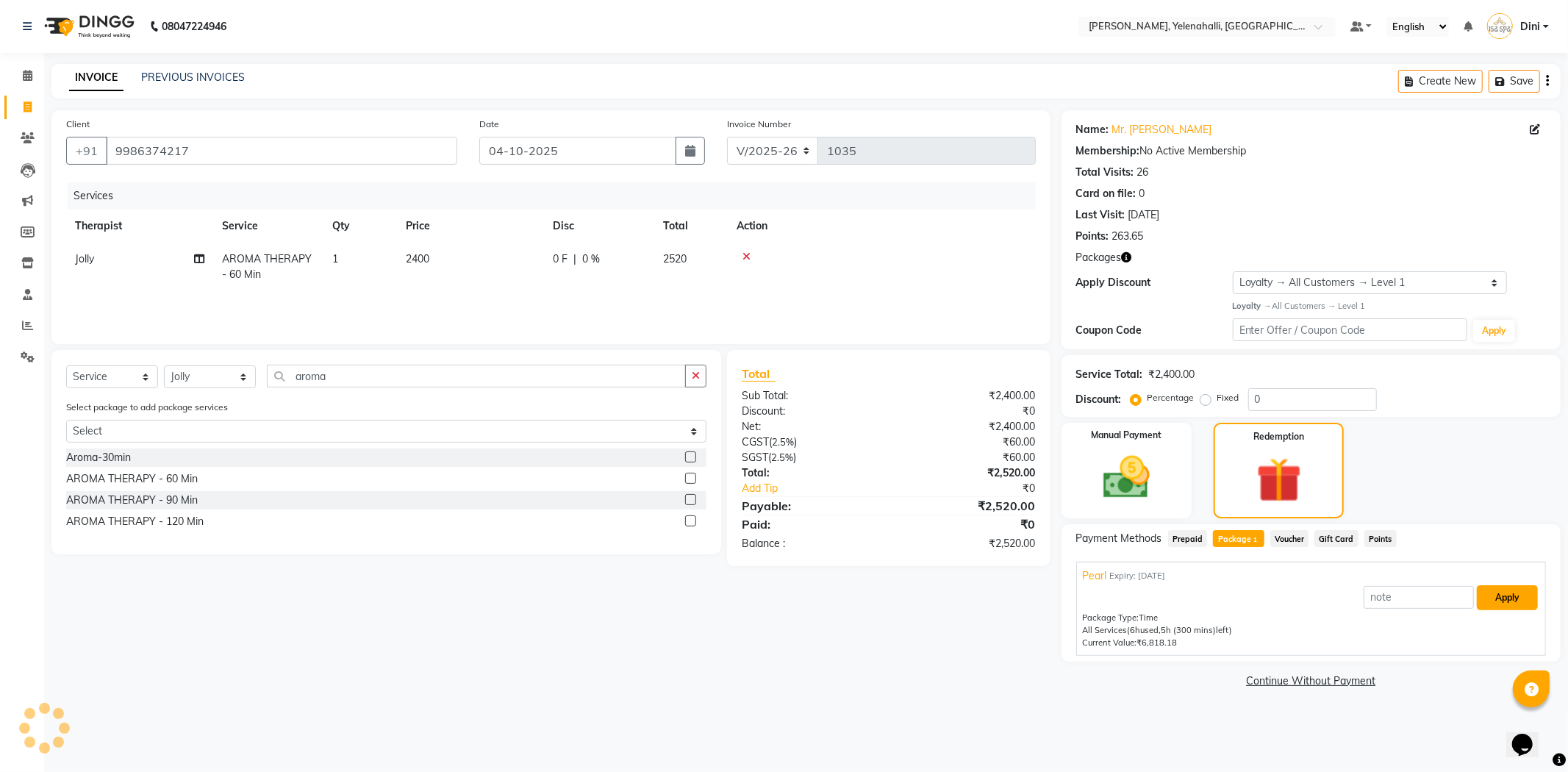
click at [1509, 591] on button "Apply" at bounding box center [1507, 597] width 61 height 25
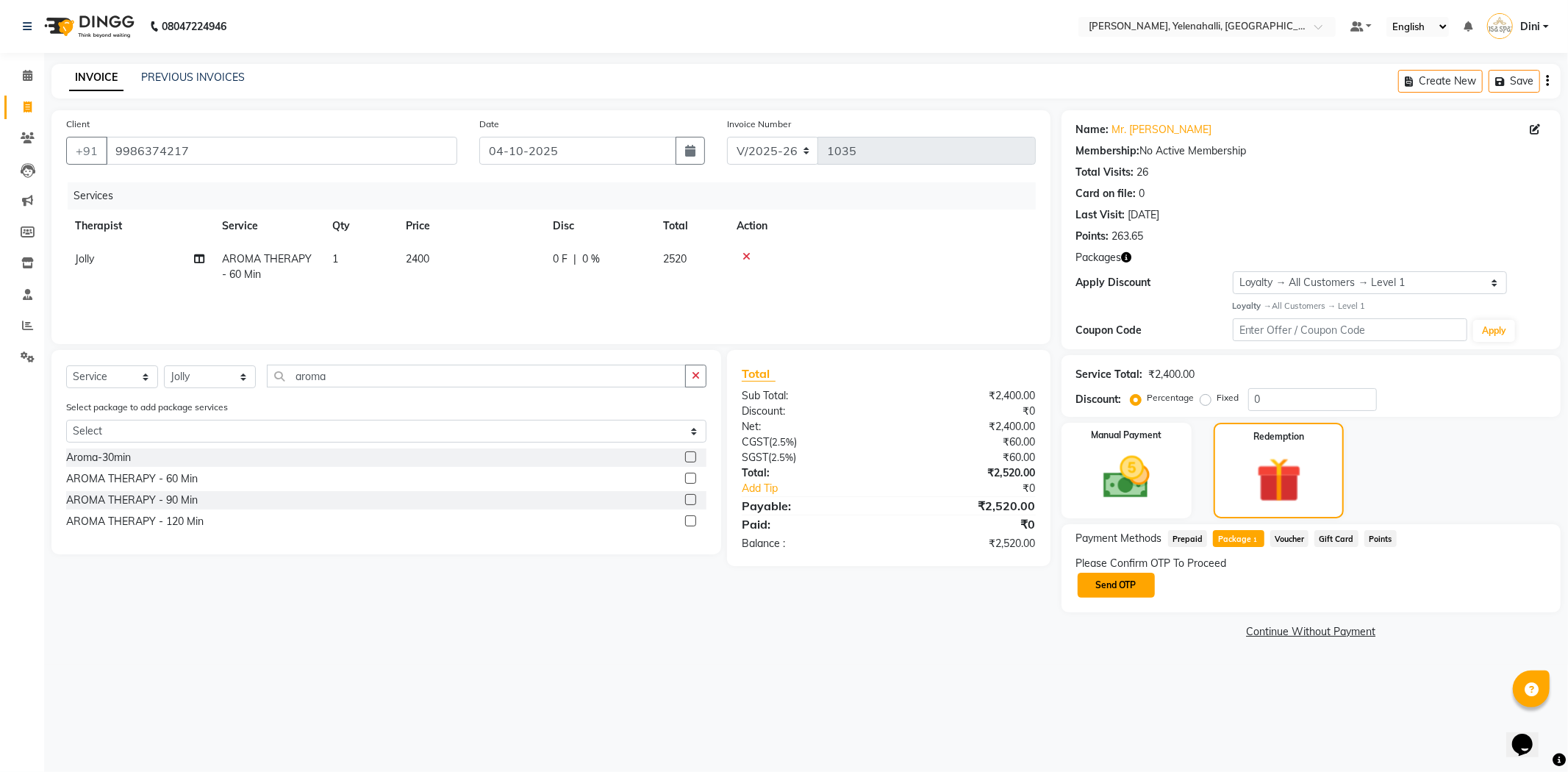
click at [1118, 589] on button "Send OTP" at bounding box center [1116, 585] width 78 height 25
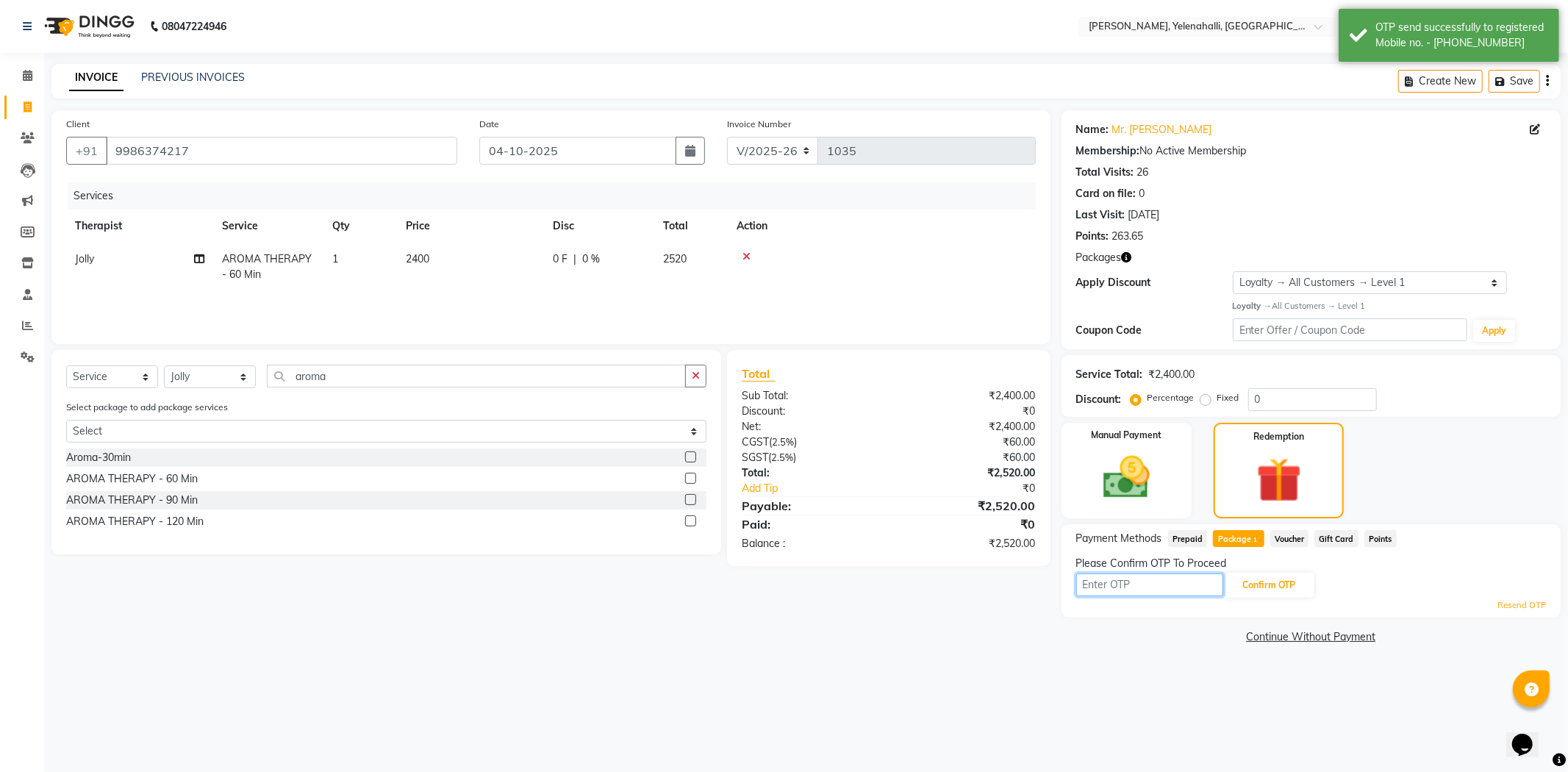
click at [1111, 588] on input "text" at bounding box center [1149, 585] width 147 height 23
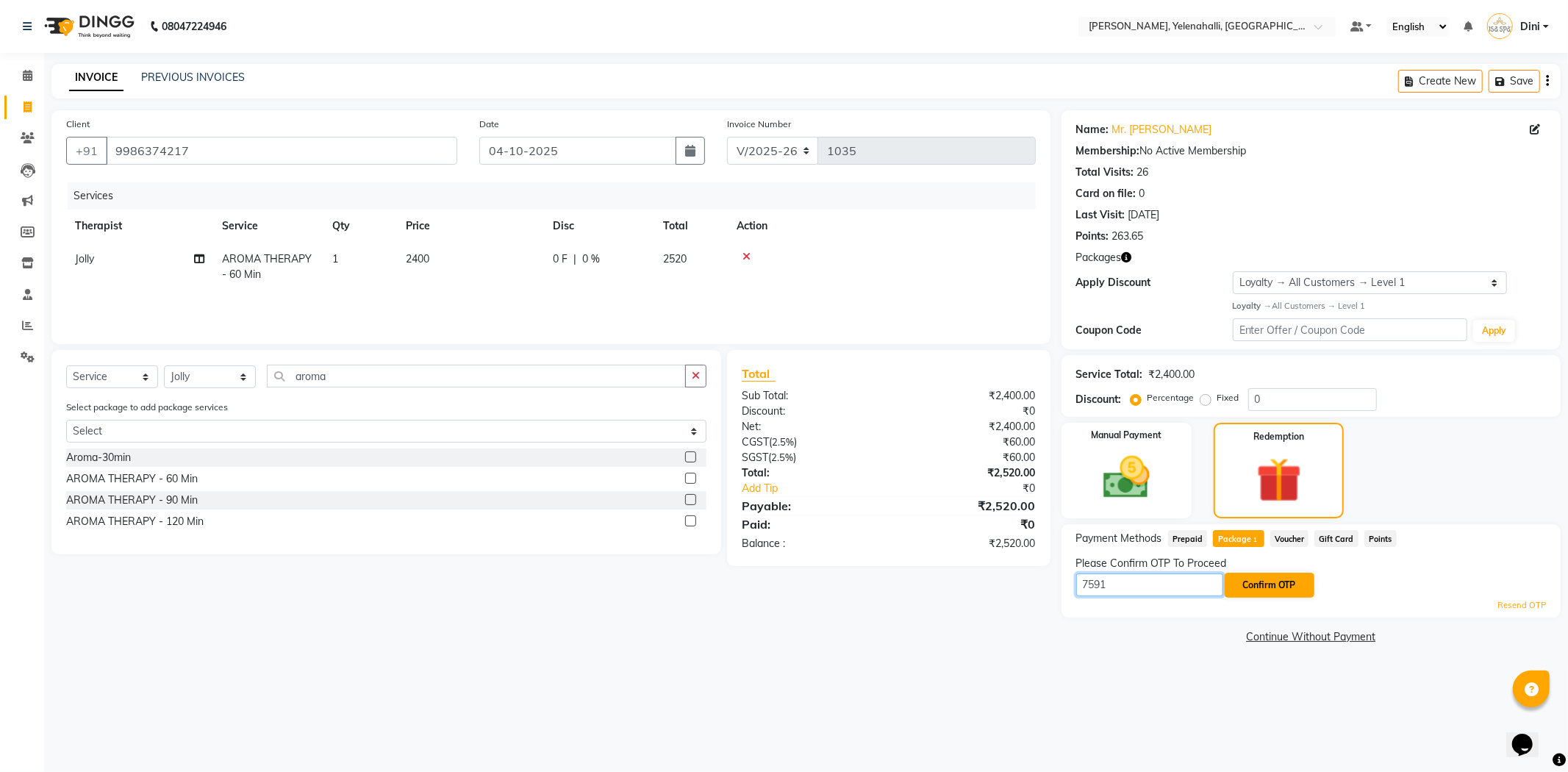
type input "7591"
click at [1288, 585] on button "Confirm OTP" at bounding box center [1269, 585] width 90 height 25
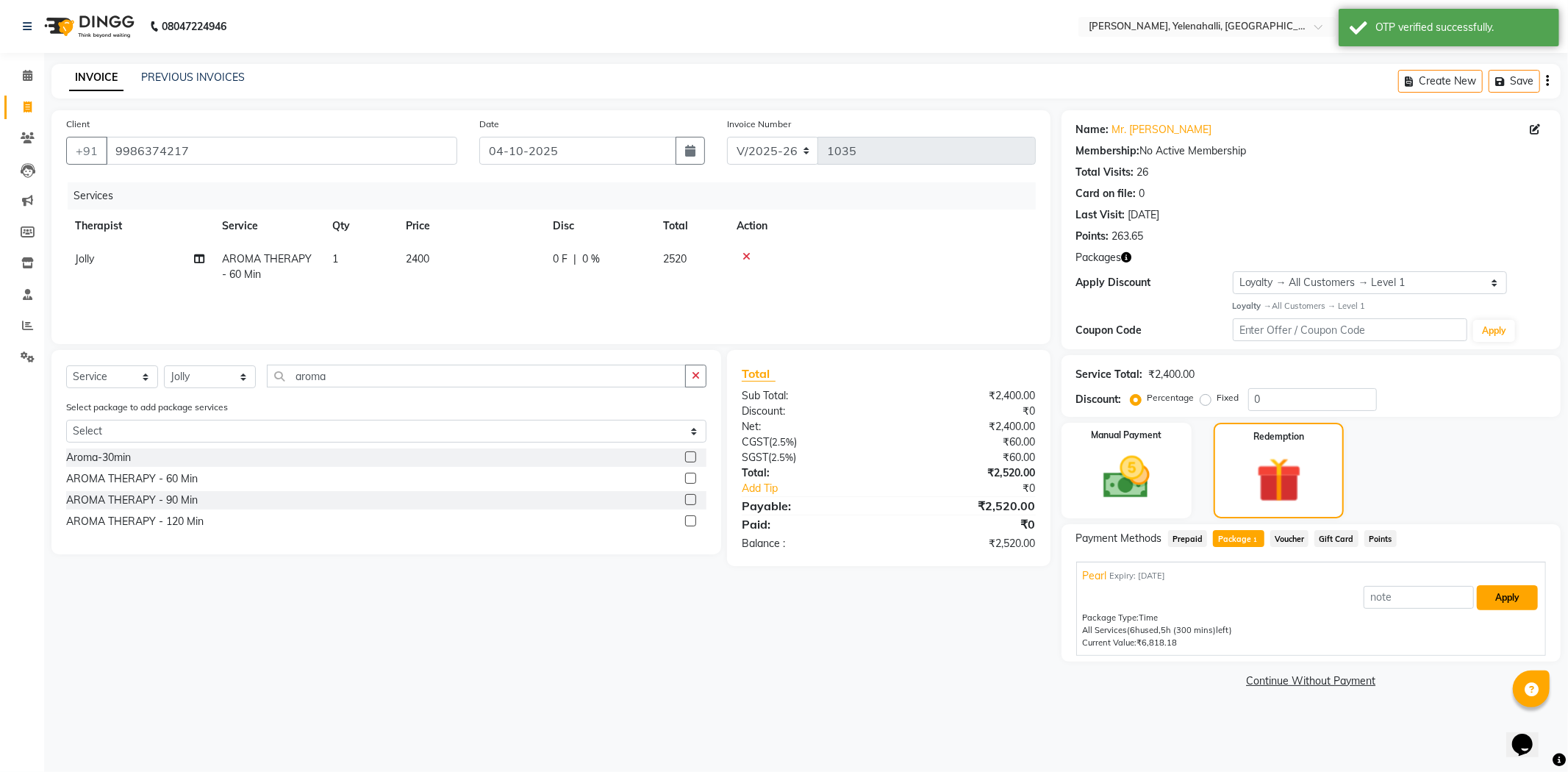
click at [1503, 588] on button "Apply" at bounding box center [1507, 597] width 61 height 25
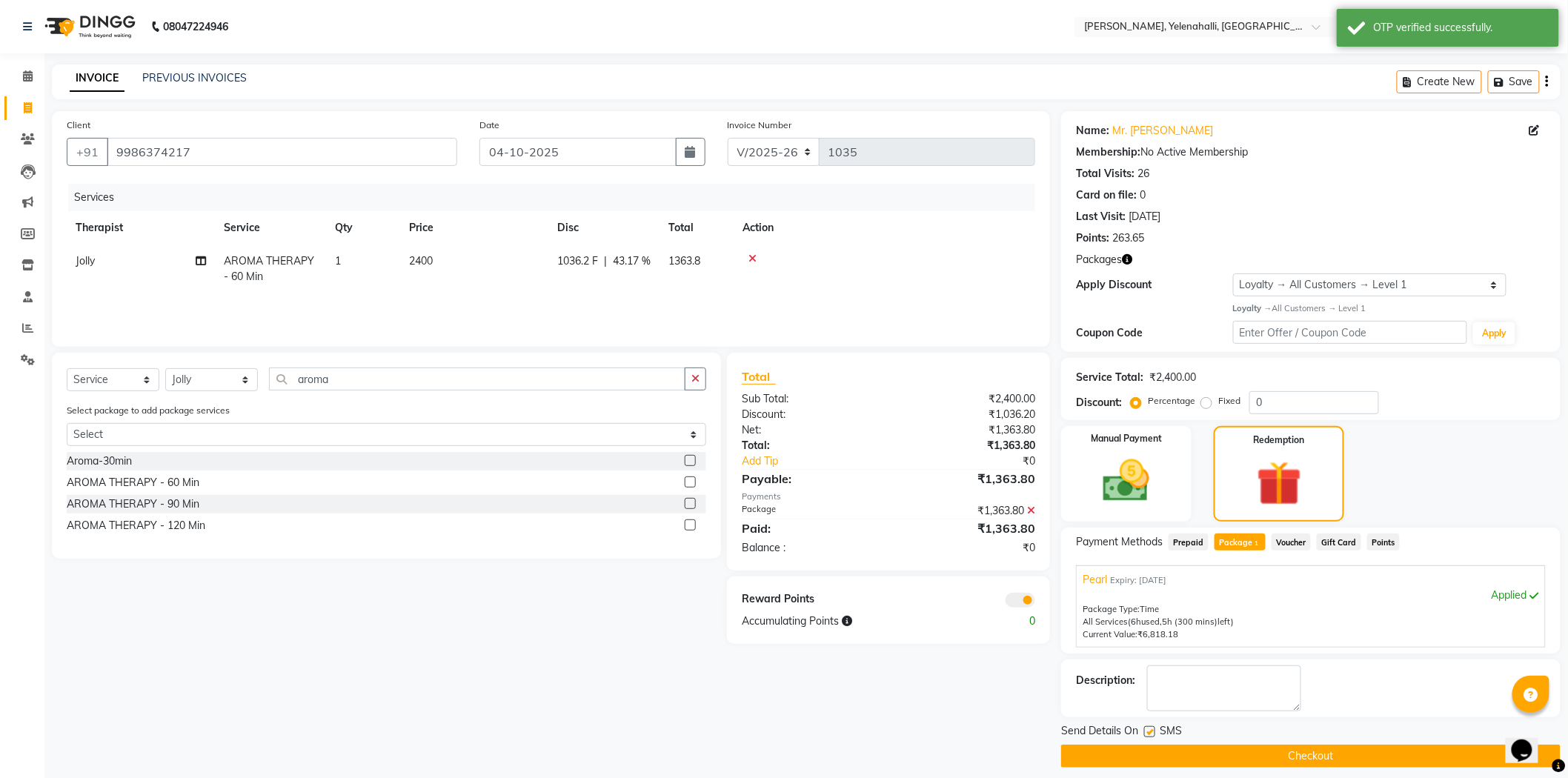
click at [1338, 754] on button "Checkout" at bounding box center [1311, 756] width 499 height 23
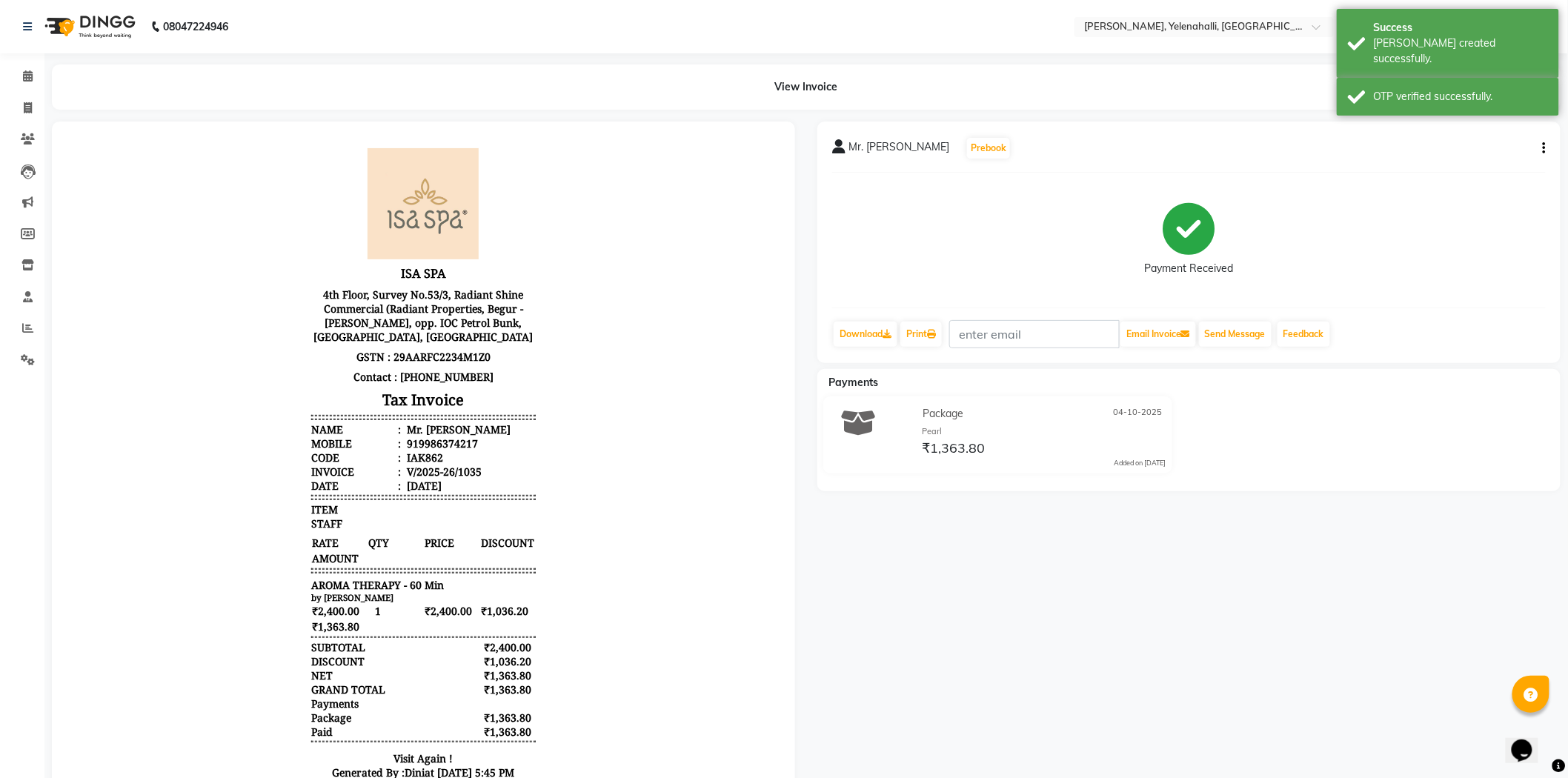
scroll to position [83, 0]
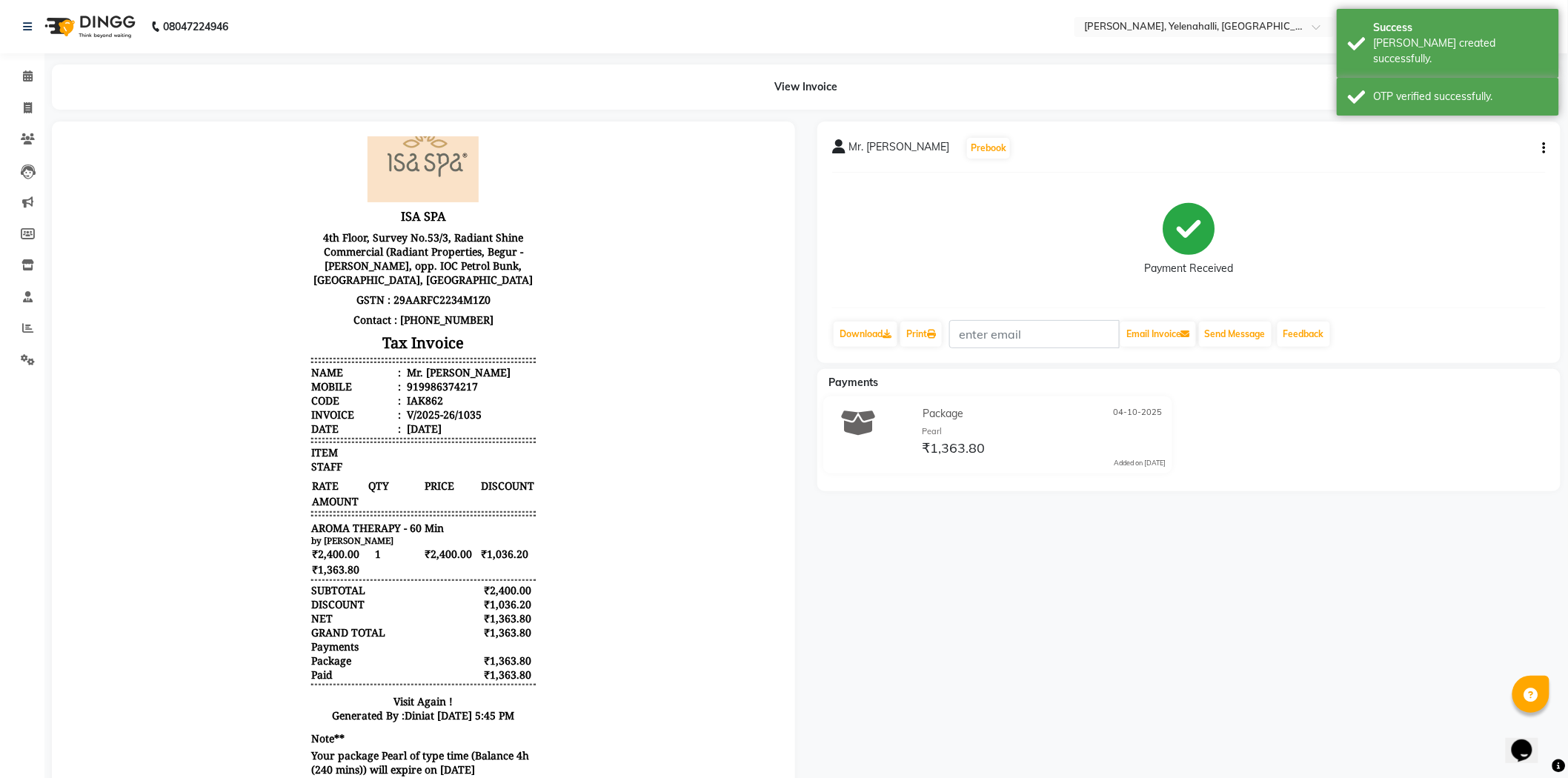
drag, startPoint x: 765, startPoint y: 392, endPoint x: 846, endPoint y: 773, distance: 389.5
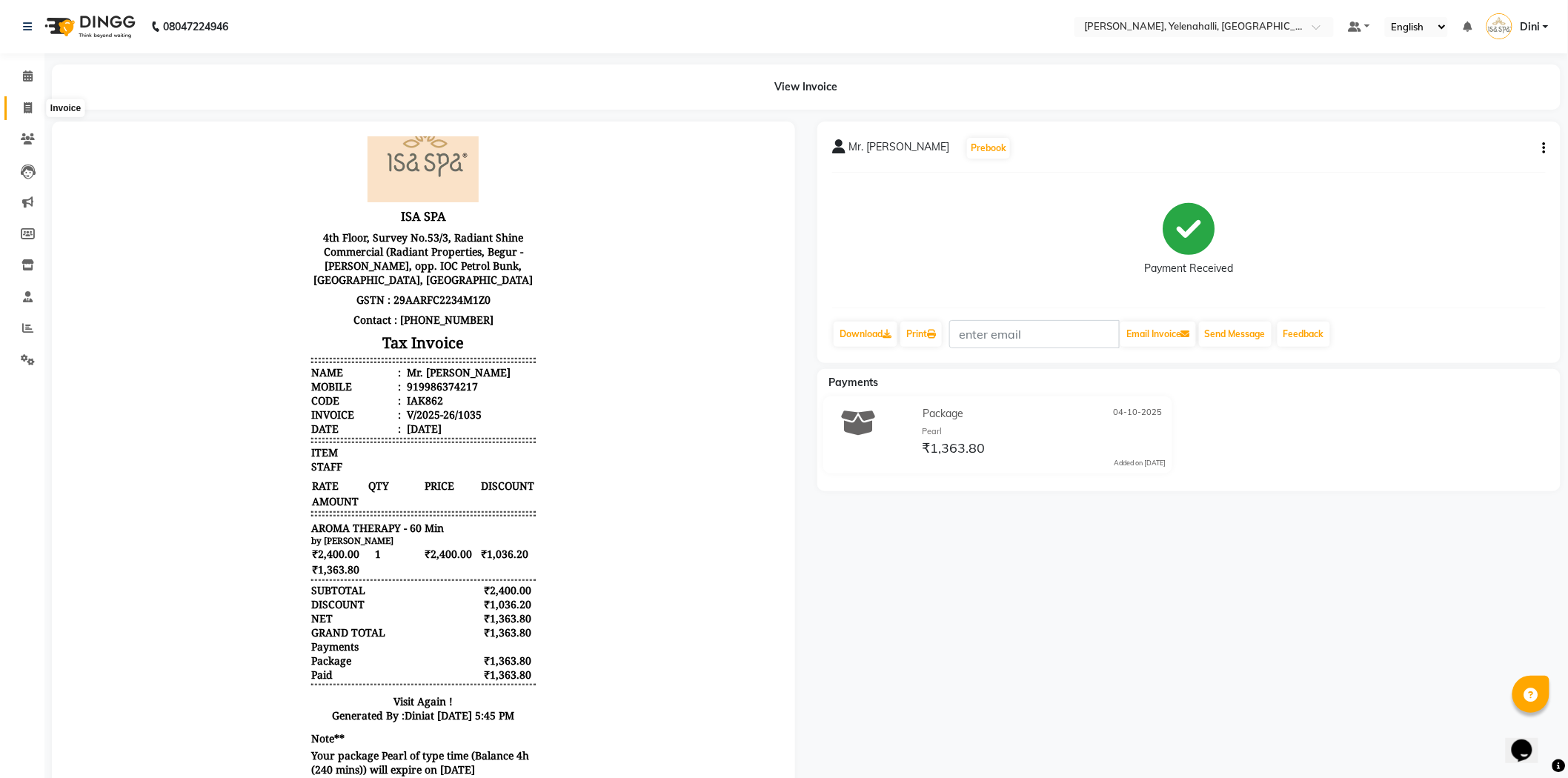
click at [20, 105] on span at bounding box center [28, 108] width 26 height 17
select select "service"
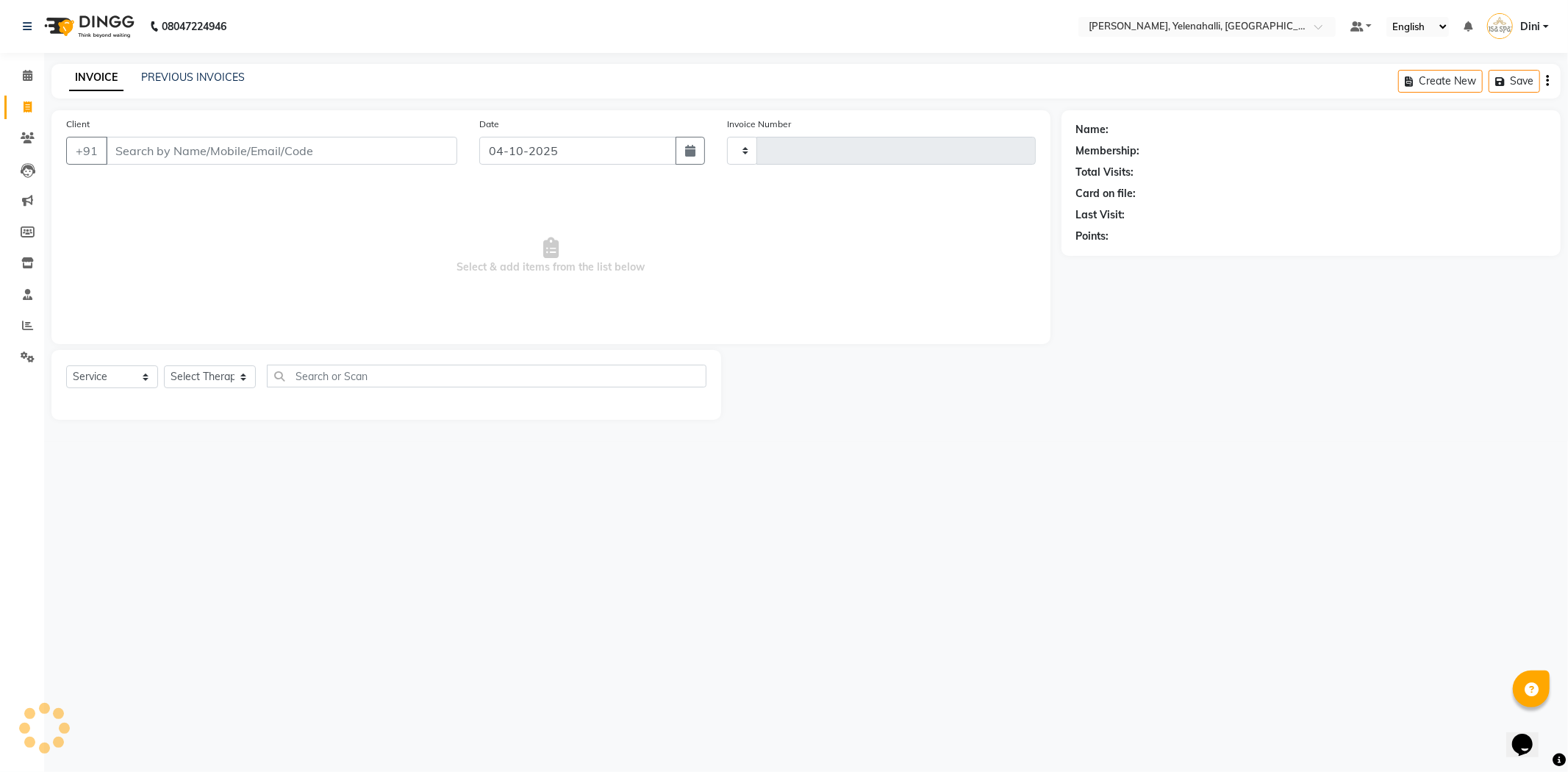
type input "1036"
select select "6121"
click at [163, 75] on link "PREVIOUS INVOICES" at bounding box center [193, 78] width 104 height 14
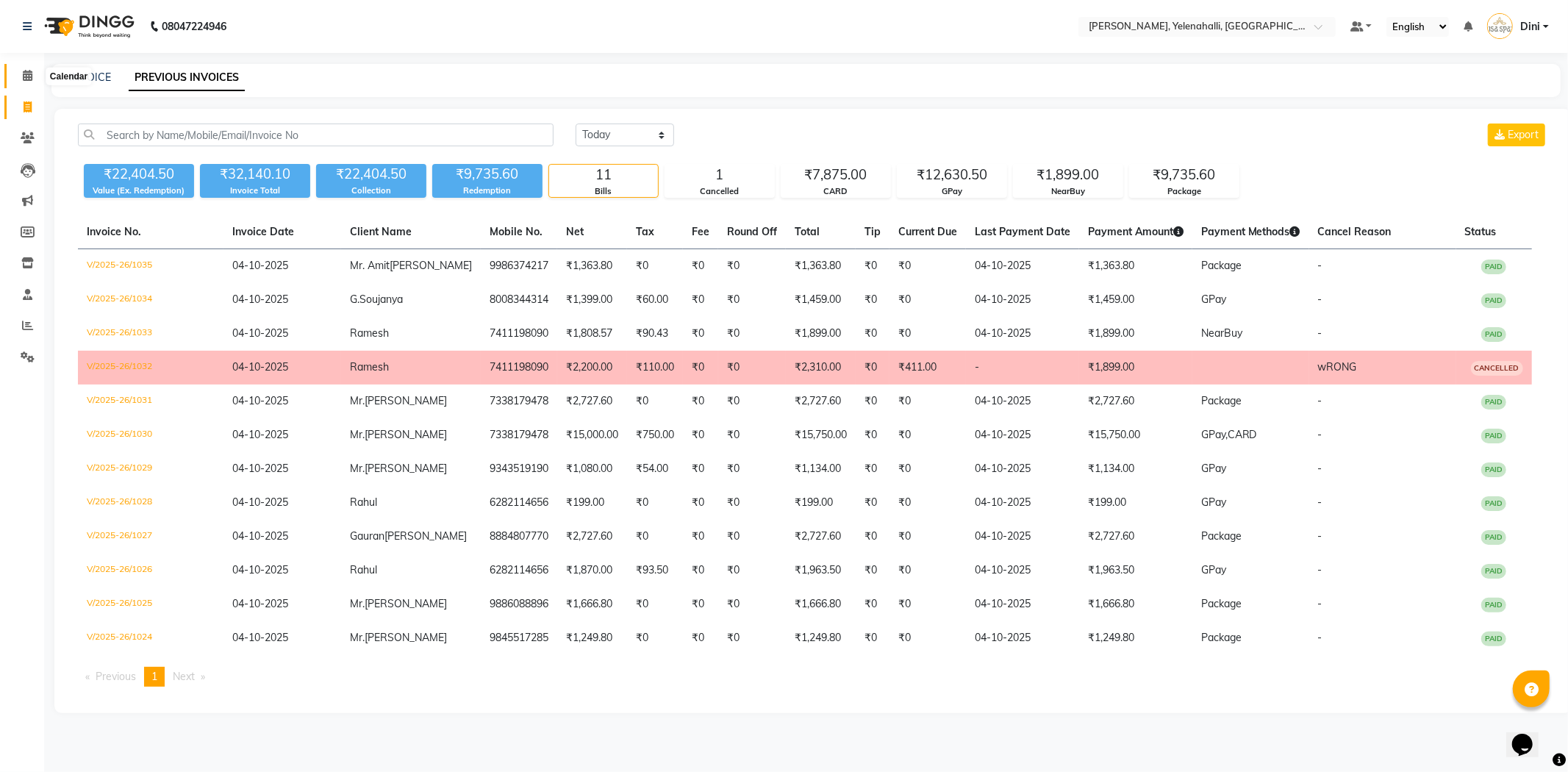
click at [27, 71] on icon at bounding box center [27, 75] width 10 height 11
